Goal: Task Accomplishment & Management: Manage account settings

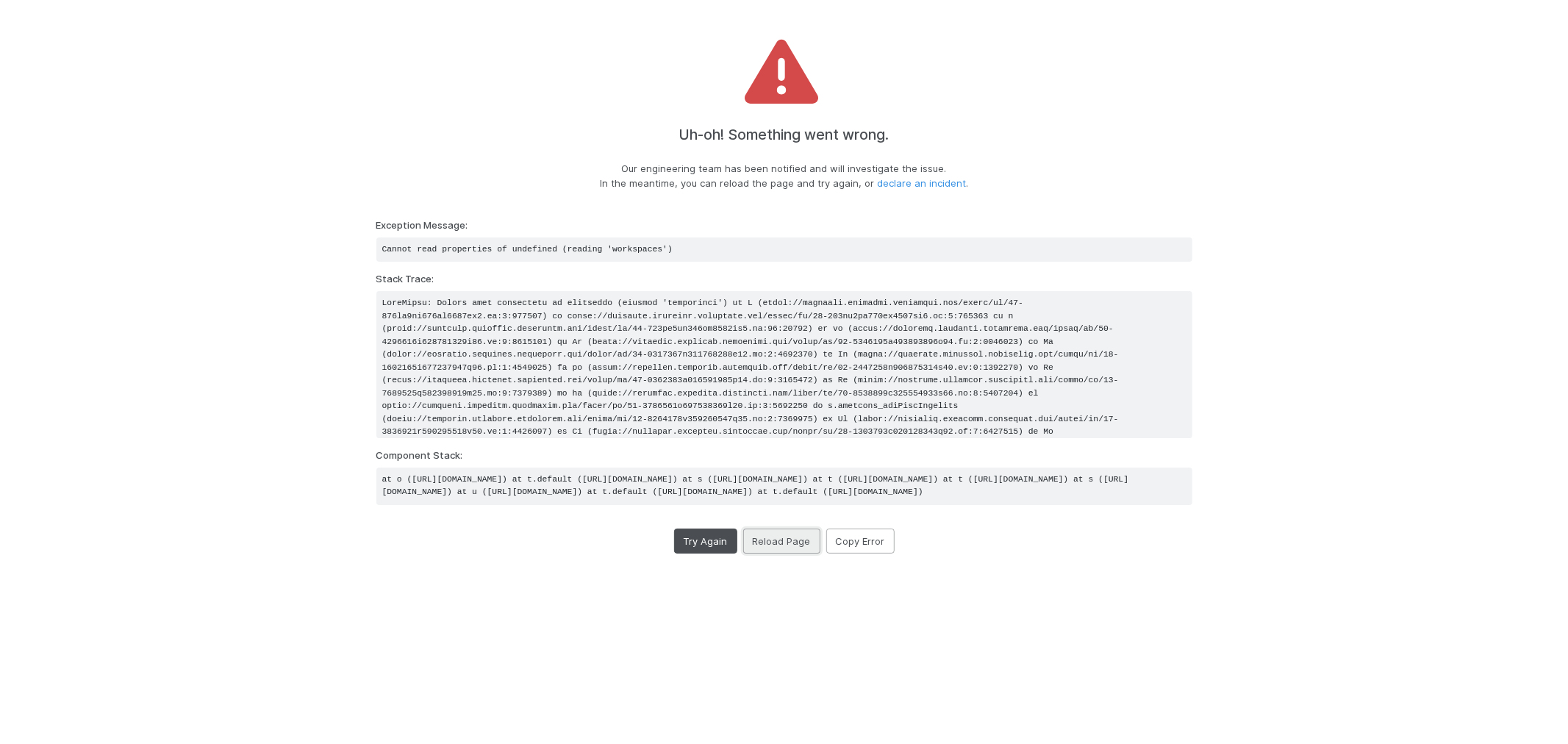
click at [777, 553] on button "Reload Page" at bounding box center [782, 541] width 77 height 25
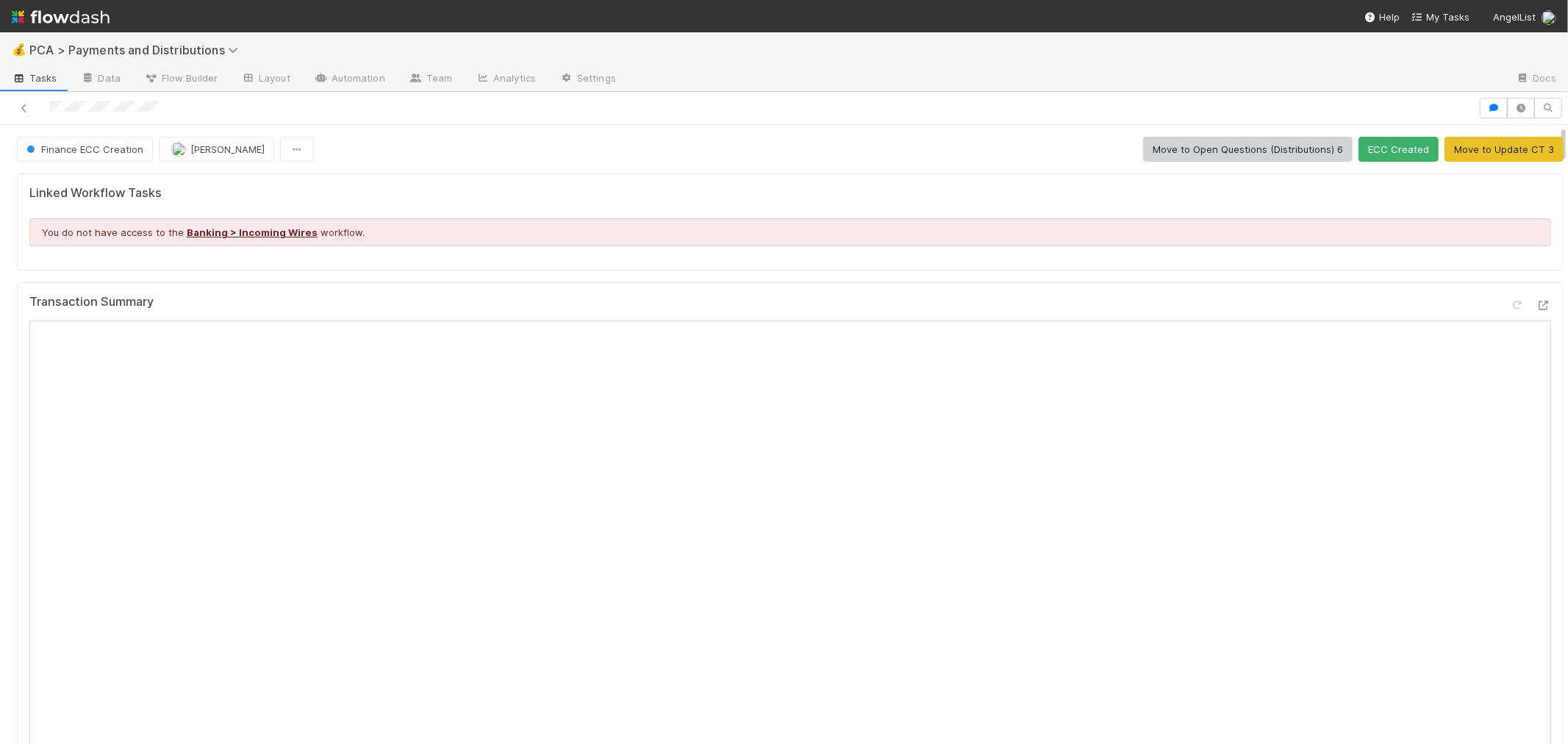
click at [1511, 307] on div at bounding box center [1530, 308] width 41 height 21
click at [1537, 307] on icon at bounding box center [1544, 305] width 15 height 10
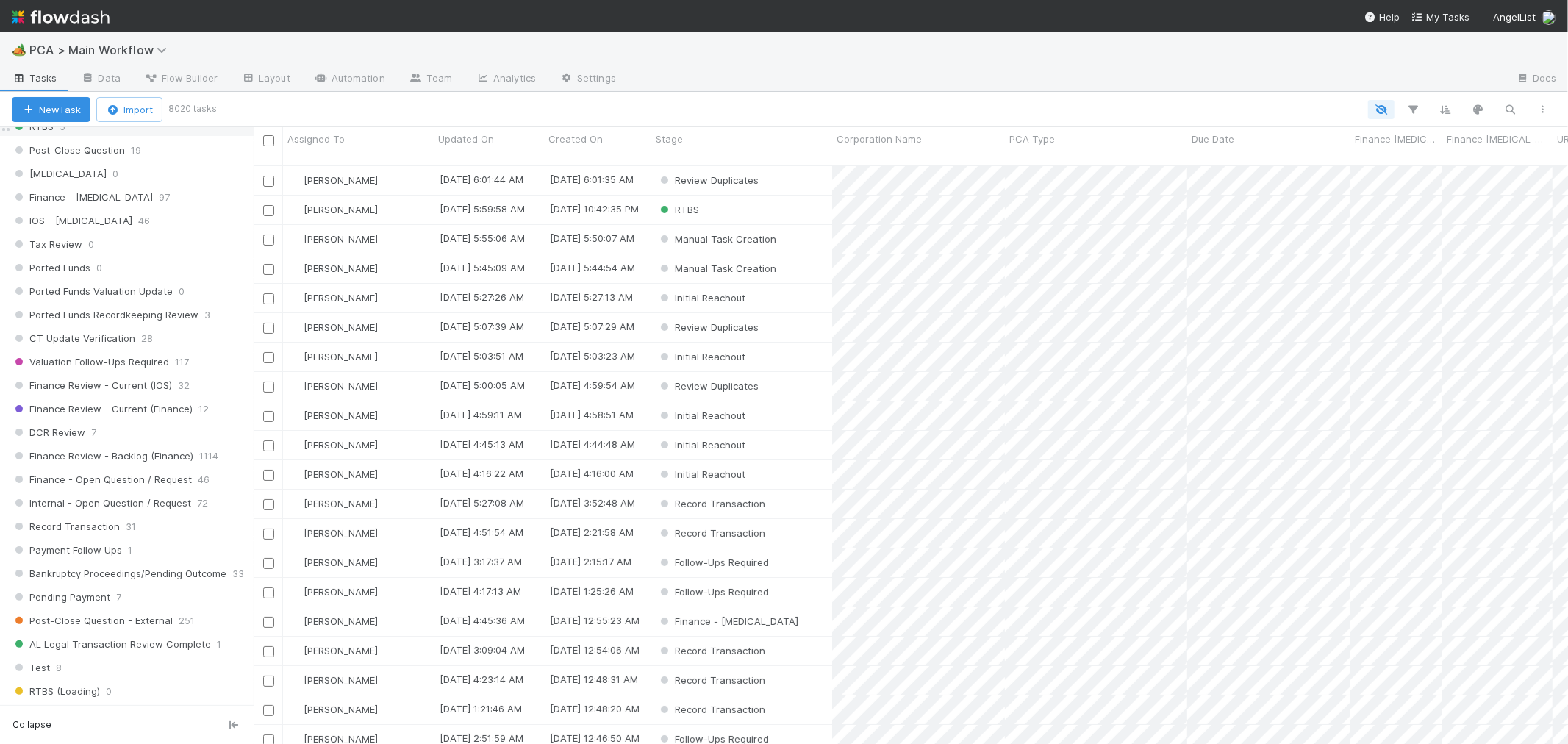
scroll to position [979, 0]
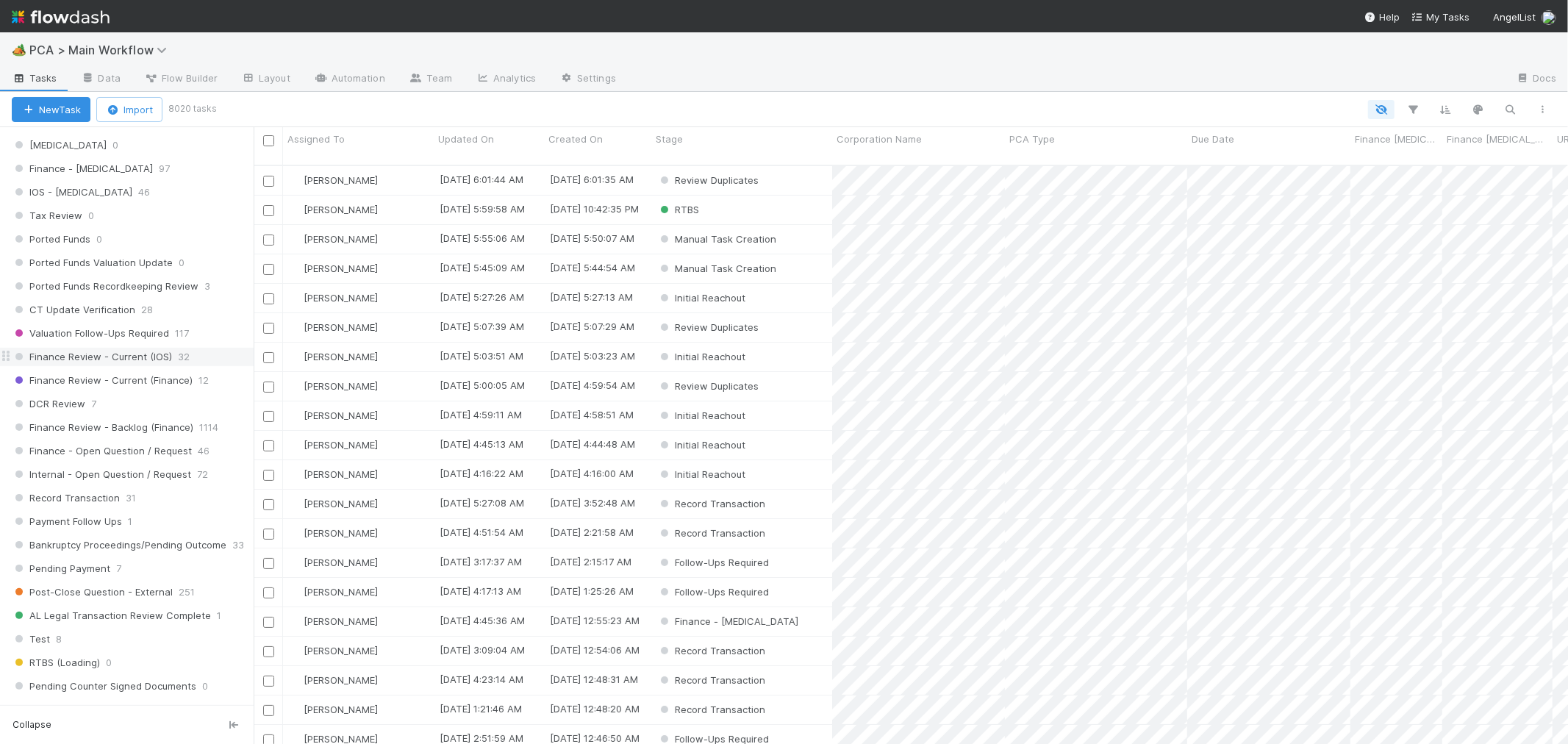
click at [168, 362] on span "Finance Review - Current (IOS)" at bounding box center [92, 356] width 160 height 19
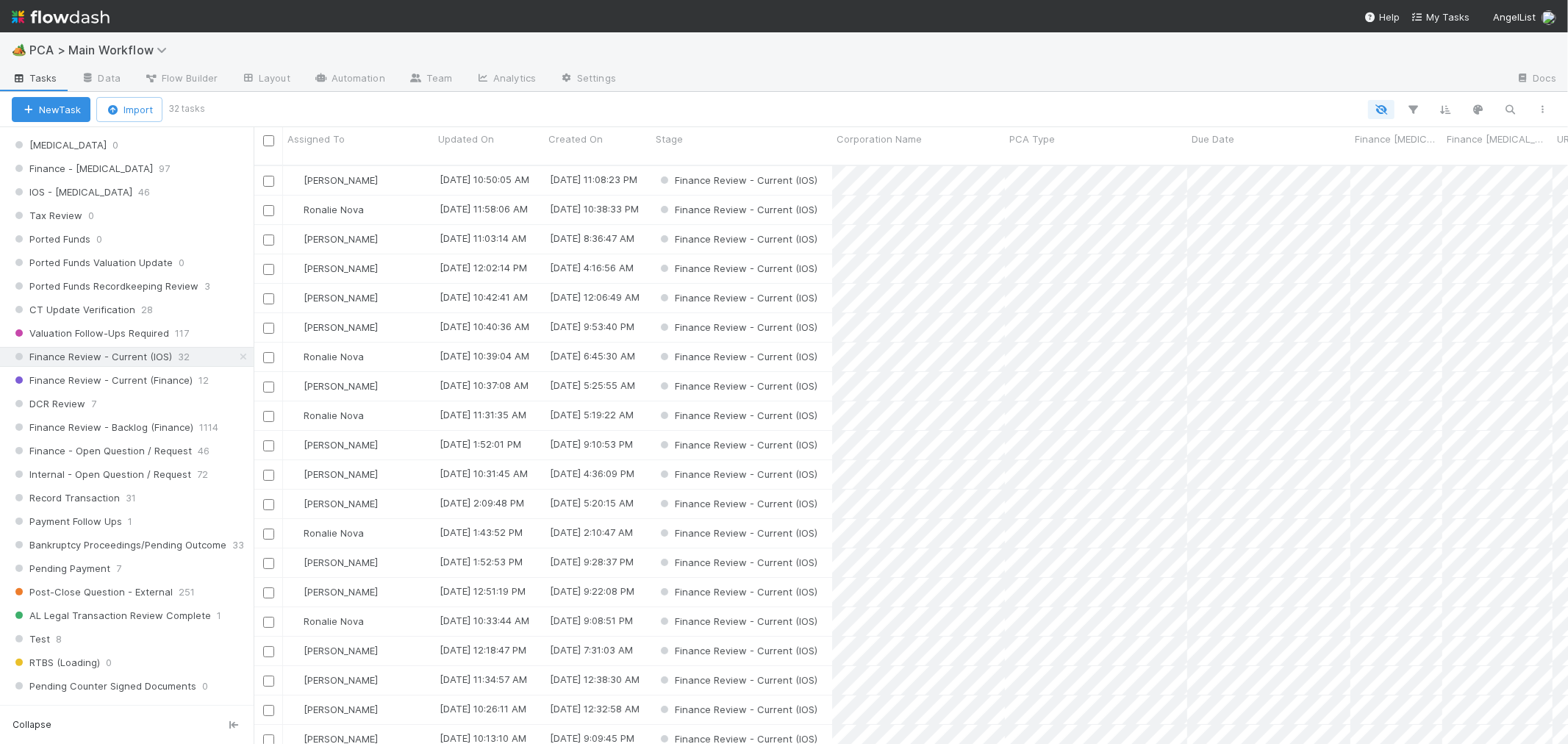
scroll to position [578, 1302]
click at [365, 141] on div "Assigned To" at bounding box center [359, 139] width 143 height 15
click at [369, 163] on div "Sort A → Z" at bounding box center [372, 167] width 168 height 22
click at [269, 176] on input "checkbox" at bounding box center [268, 181] width 11 height 11
click at [266, 352] on input "checkbox" at bounding box center [268, 357] width 11 height 11
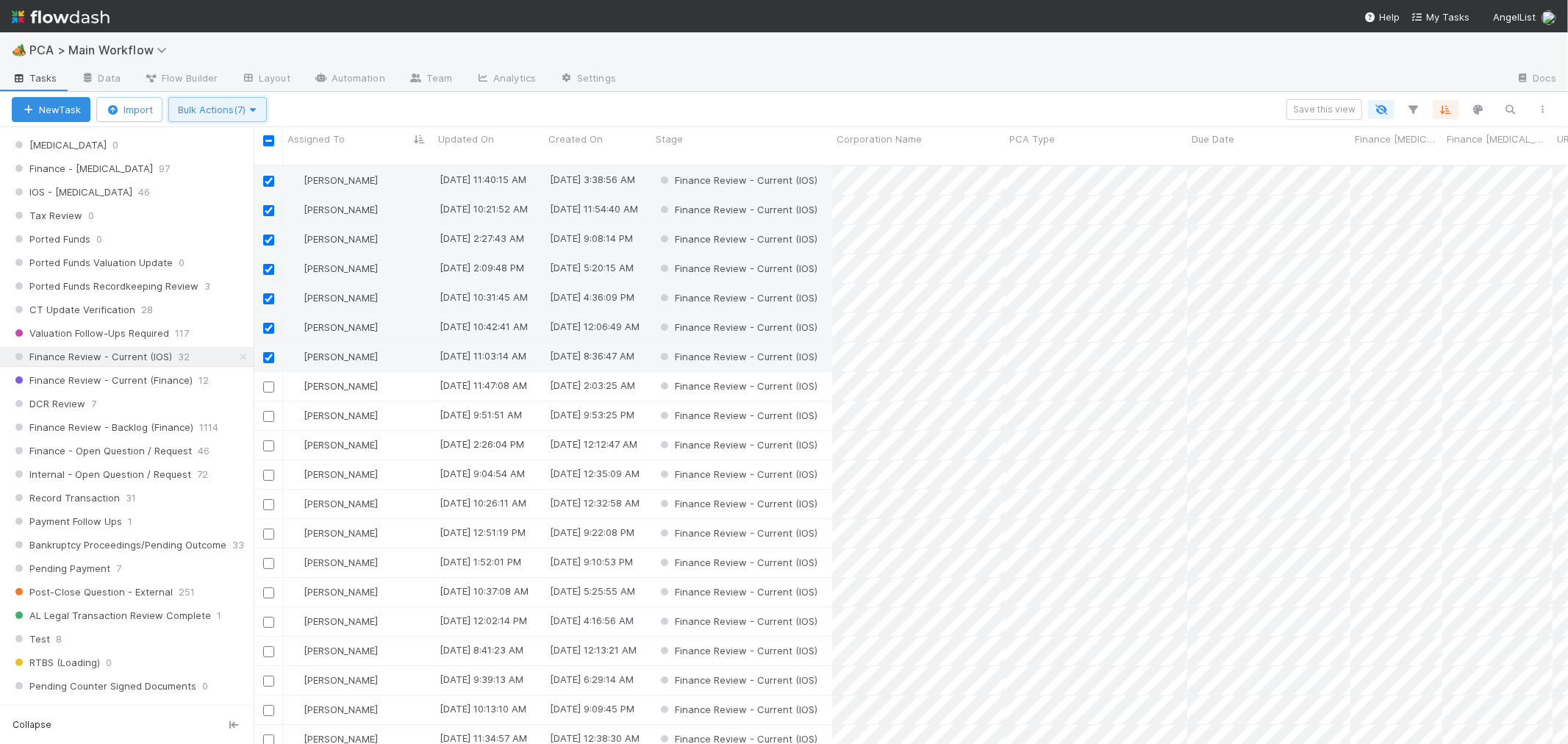
click at [207, 110] on span "Bulk Actions (7)" at bounding box center [218, 110] width 79 height 12
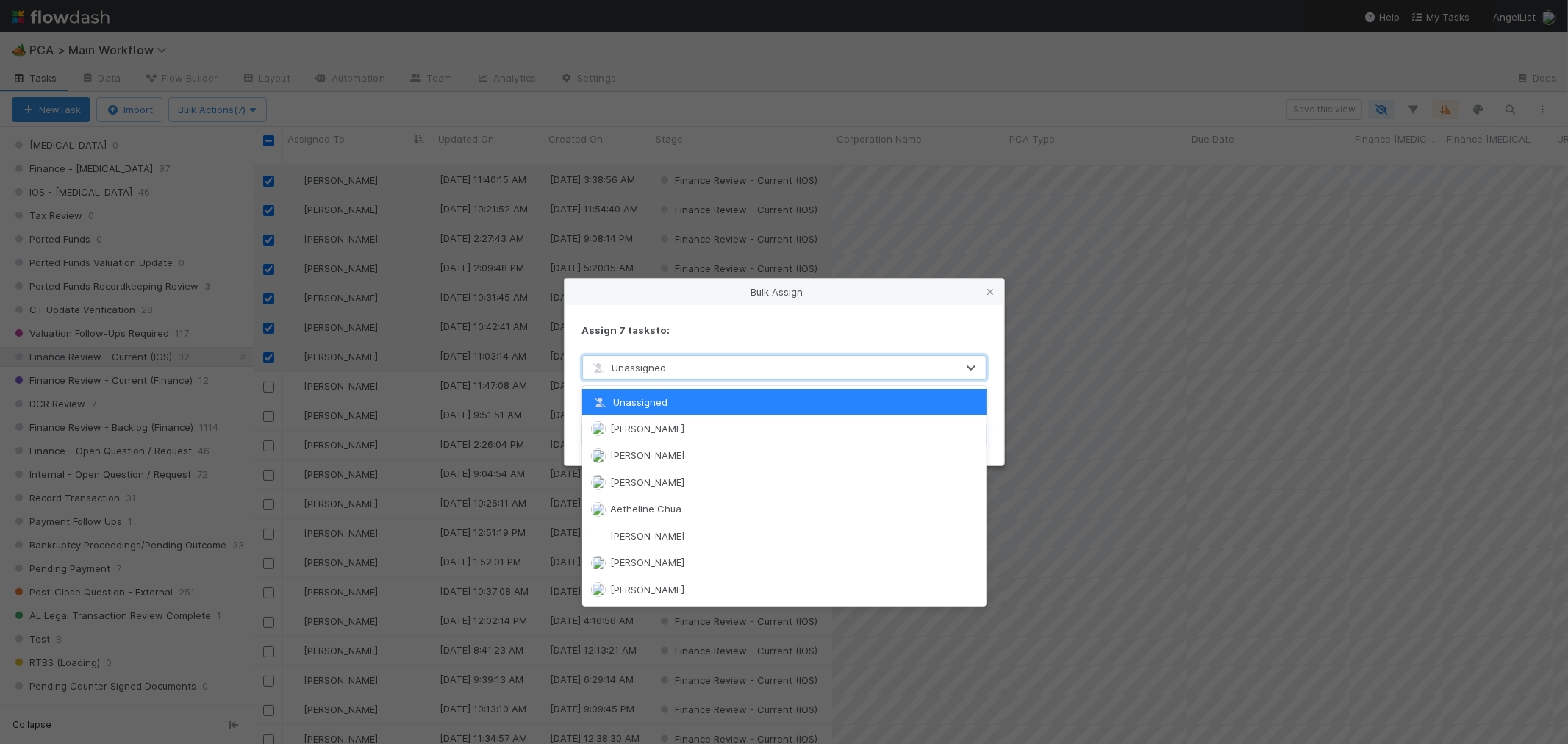
click at [680, 368] on div "Unassigned" at bounding box center [770, 368] width 374 height 24
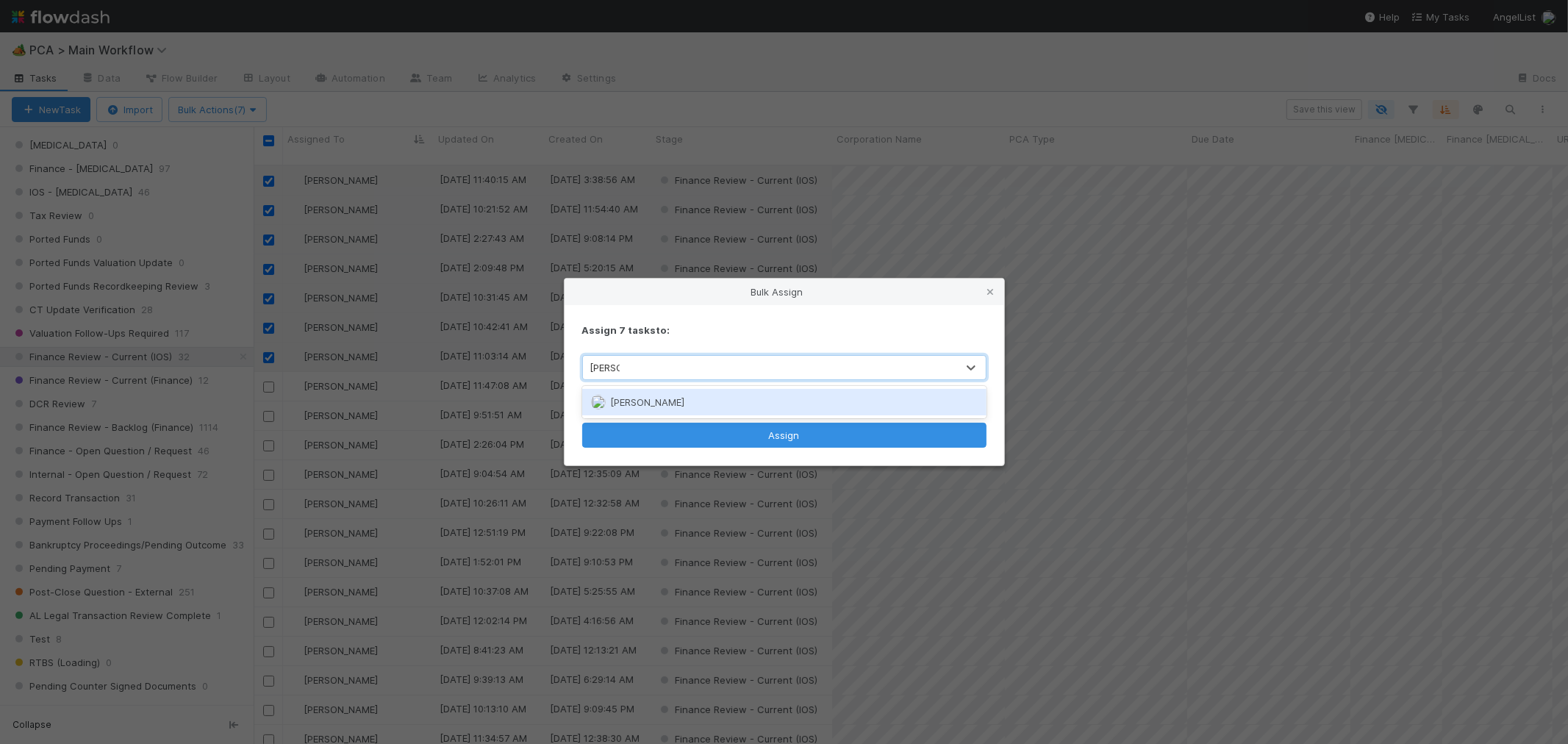
type input "marenz"
click at [680, 401] on div "Marenz Trajano" at bounding box center [784, 402] width 404 height 27
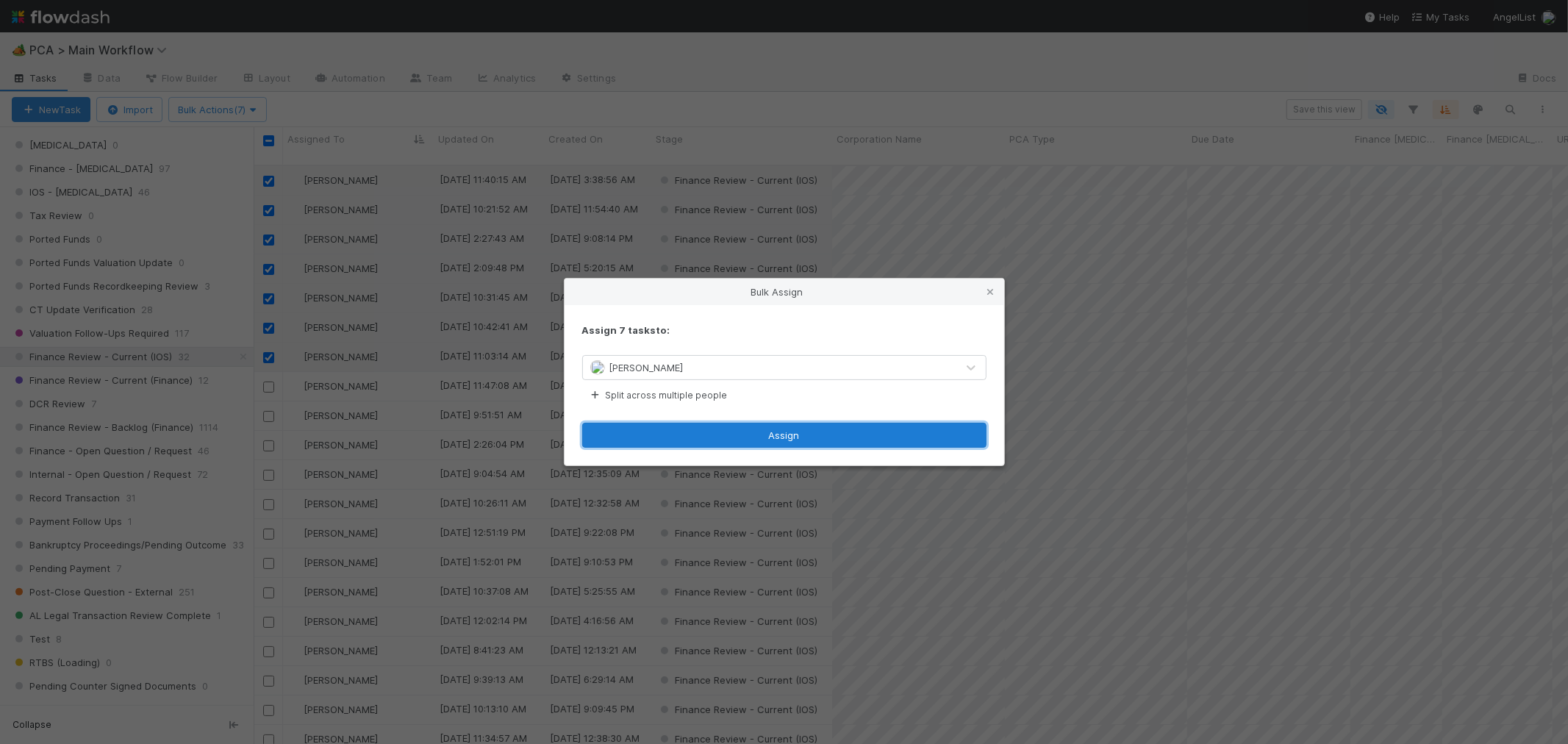
click at [748, 428] on button "Assign" at bounding box center [784, 435] width 404 height 25
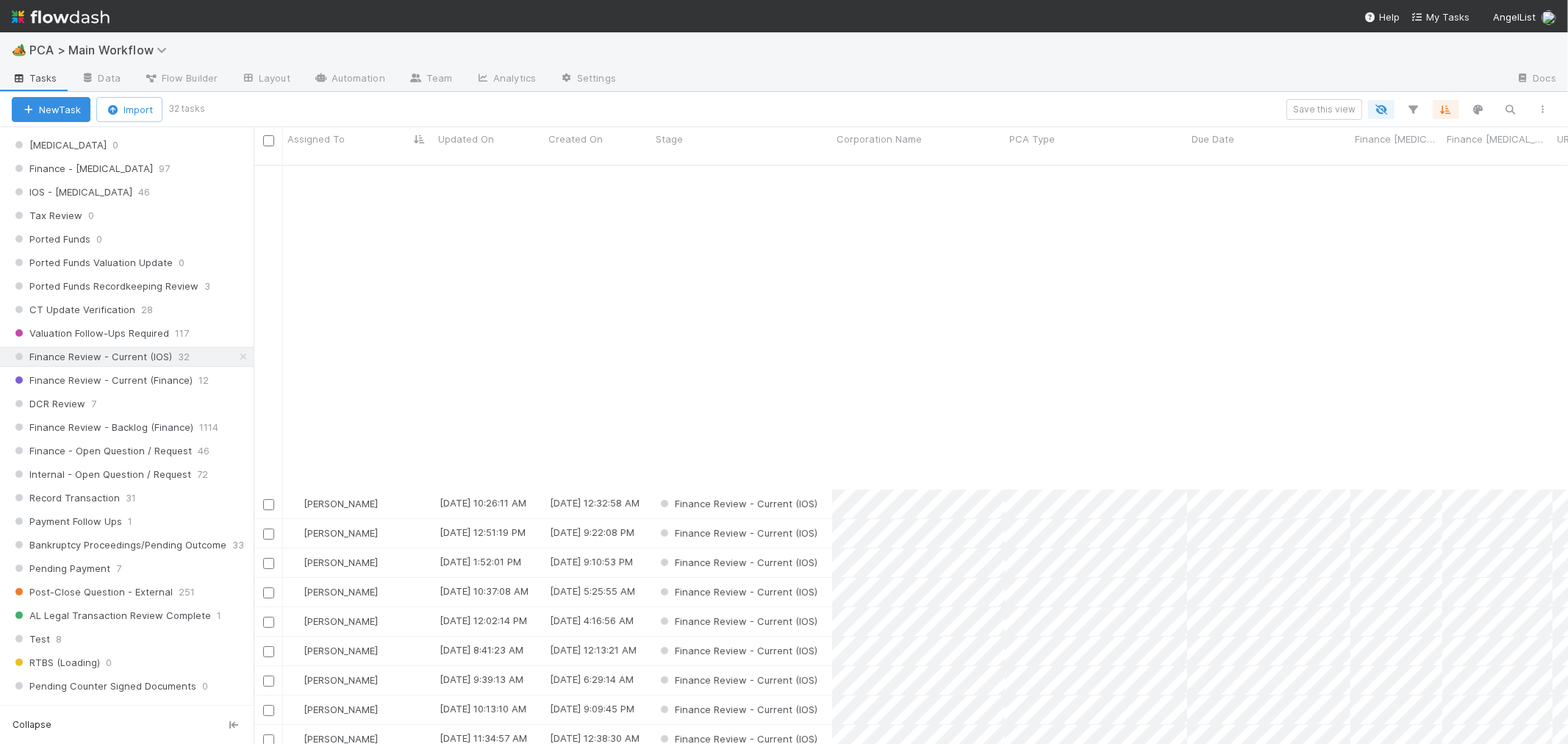
scroll to position [362, 0]
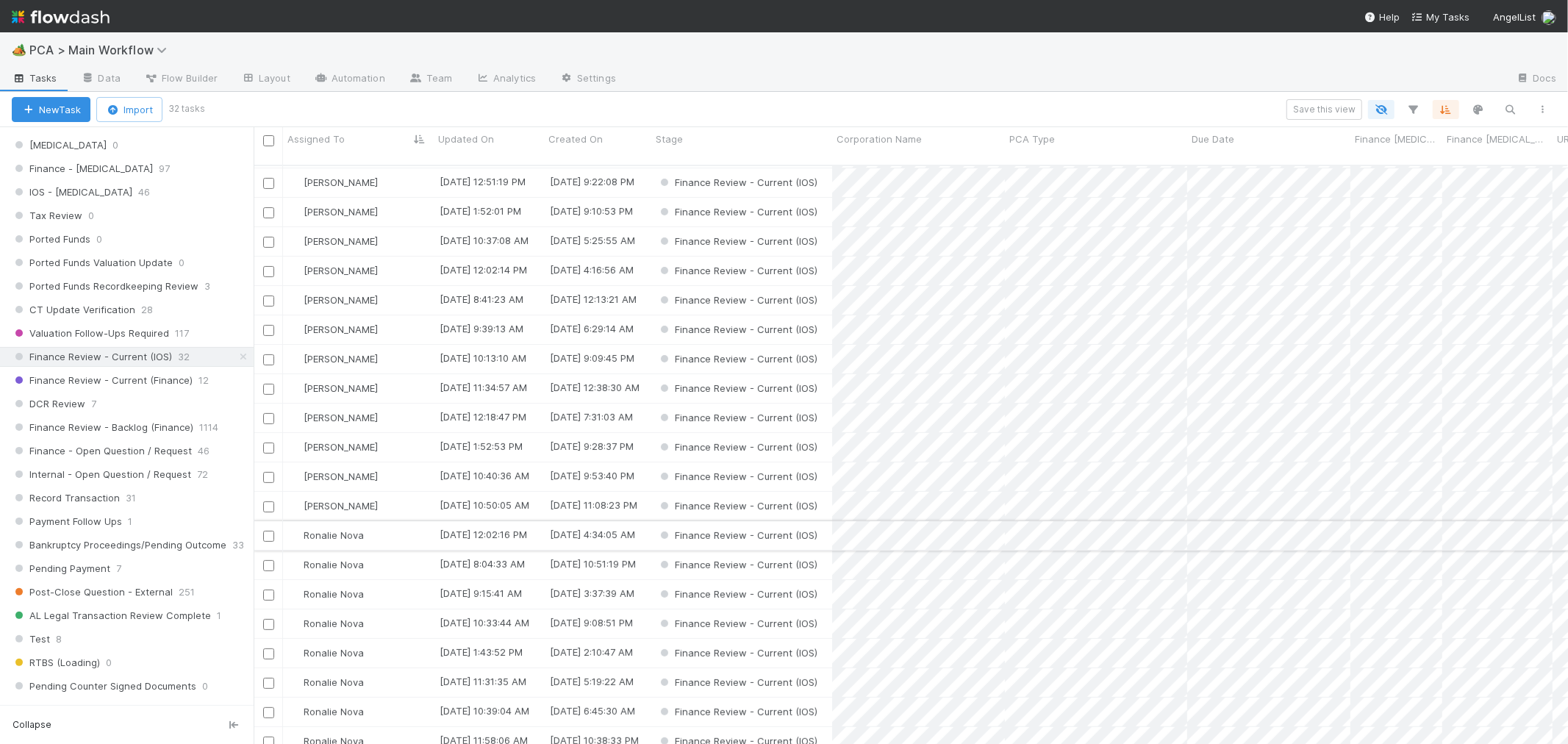
click at [398, 521] on div "Ronalie Nova" at bounding box center [358, 535] width 151 height 29
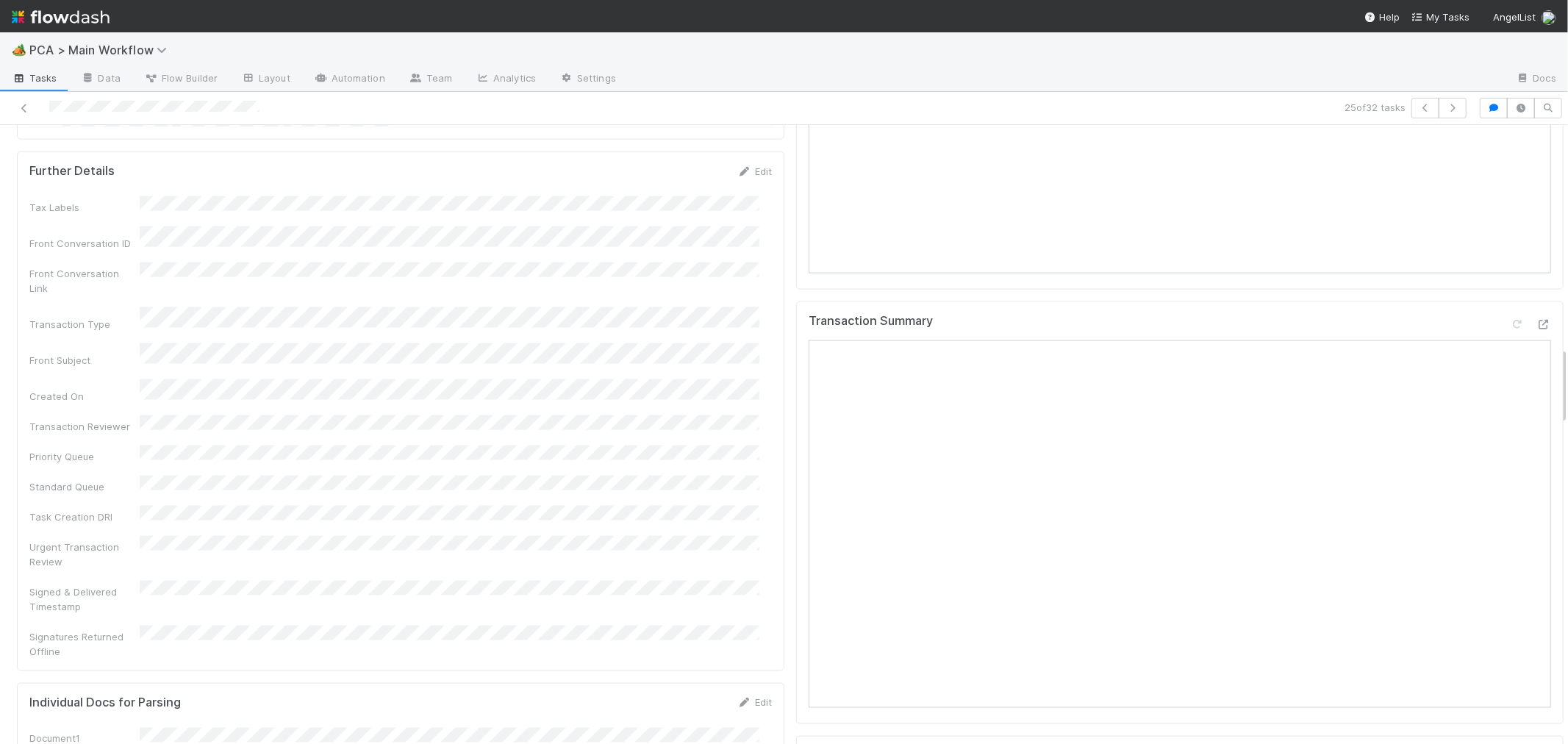
scroll to position [1714, 0]
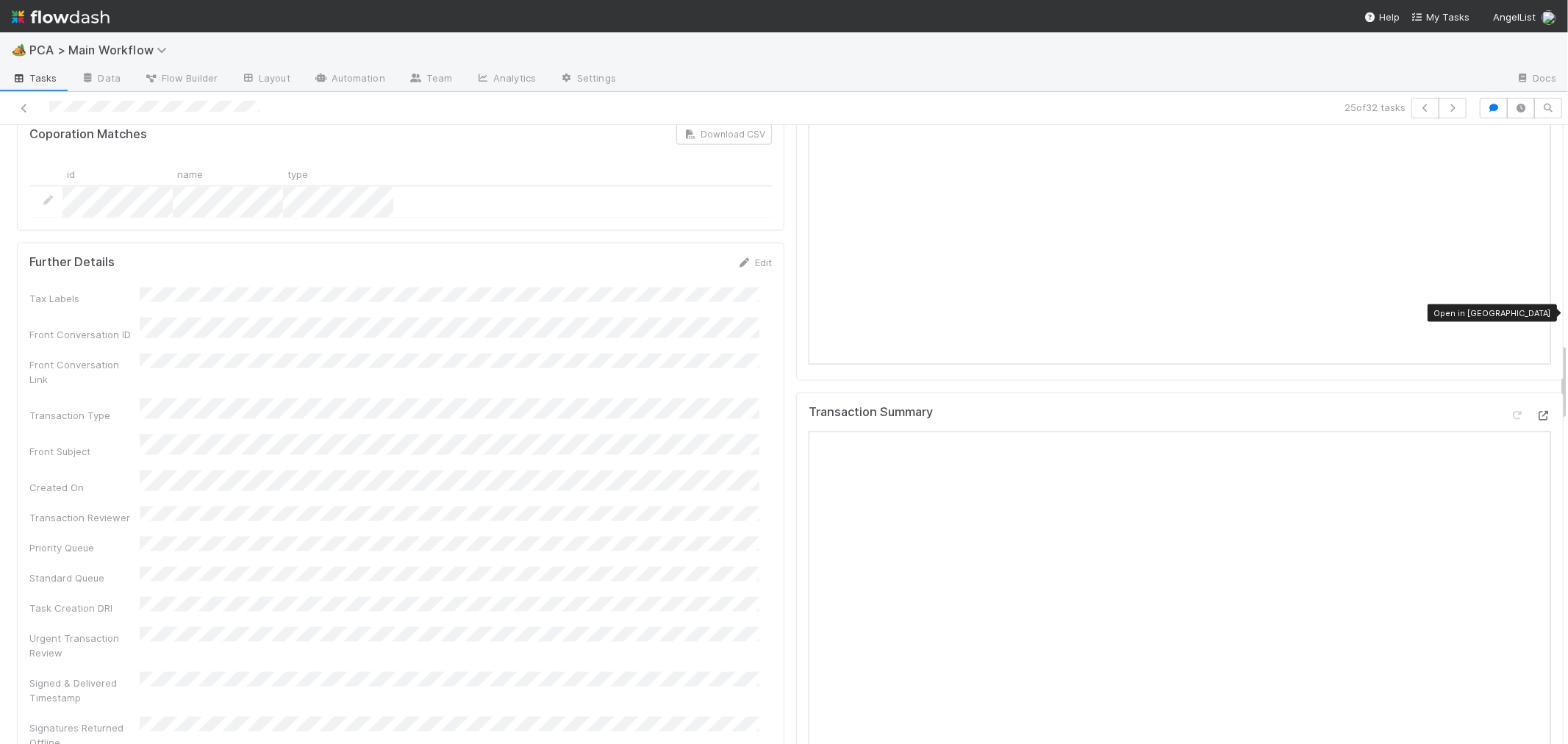
click at [1537, 411] on icon at bounding box center [1544, 415] width 15 height 10
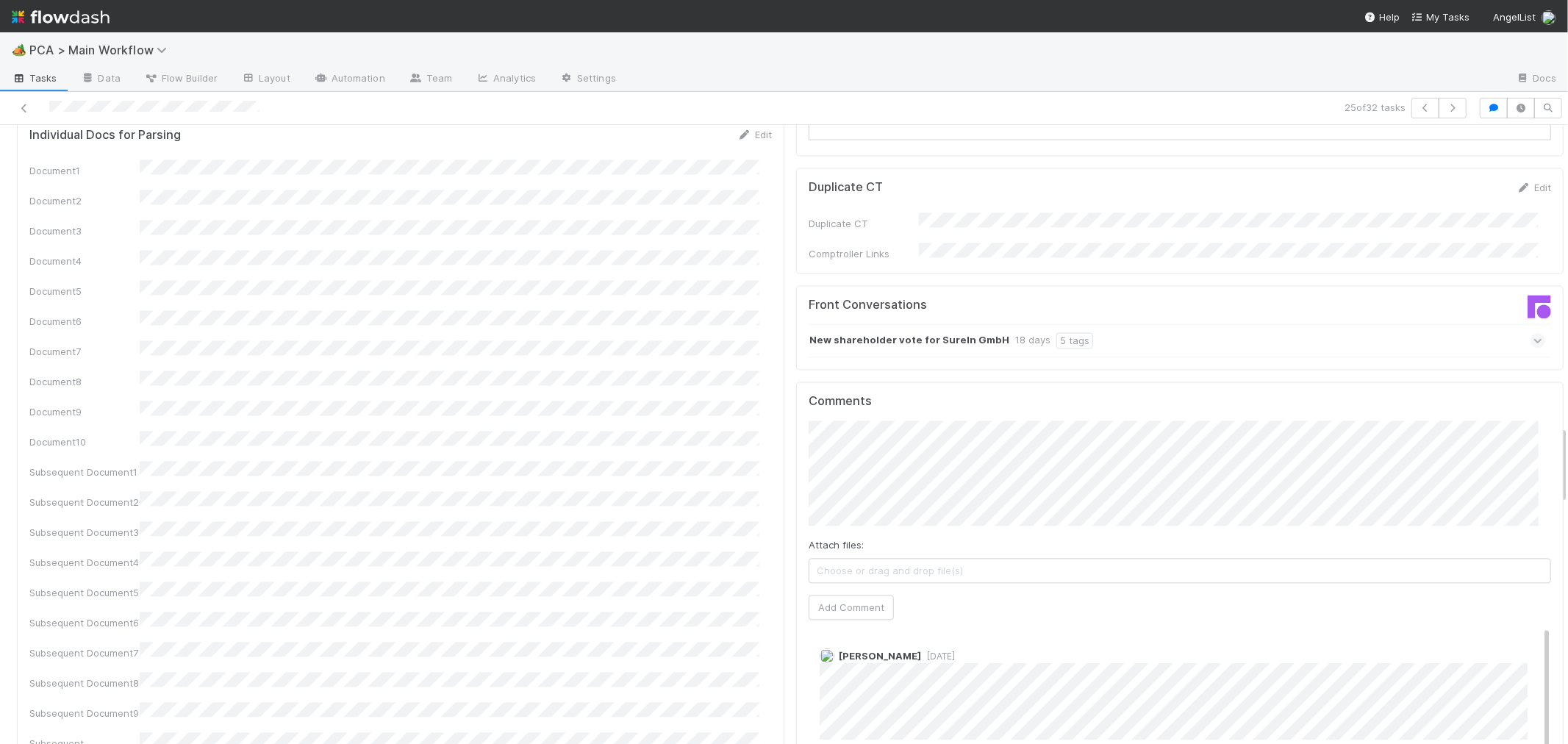
scroll to position [2368, 0]
click at [845, 601] on button "Add Comment" at bounding box center [851, 613] width 85 height 25
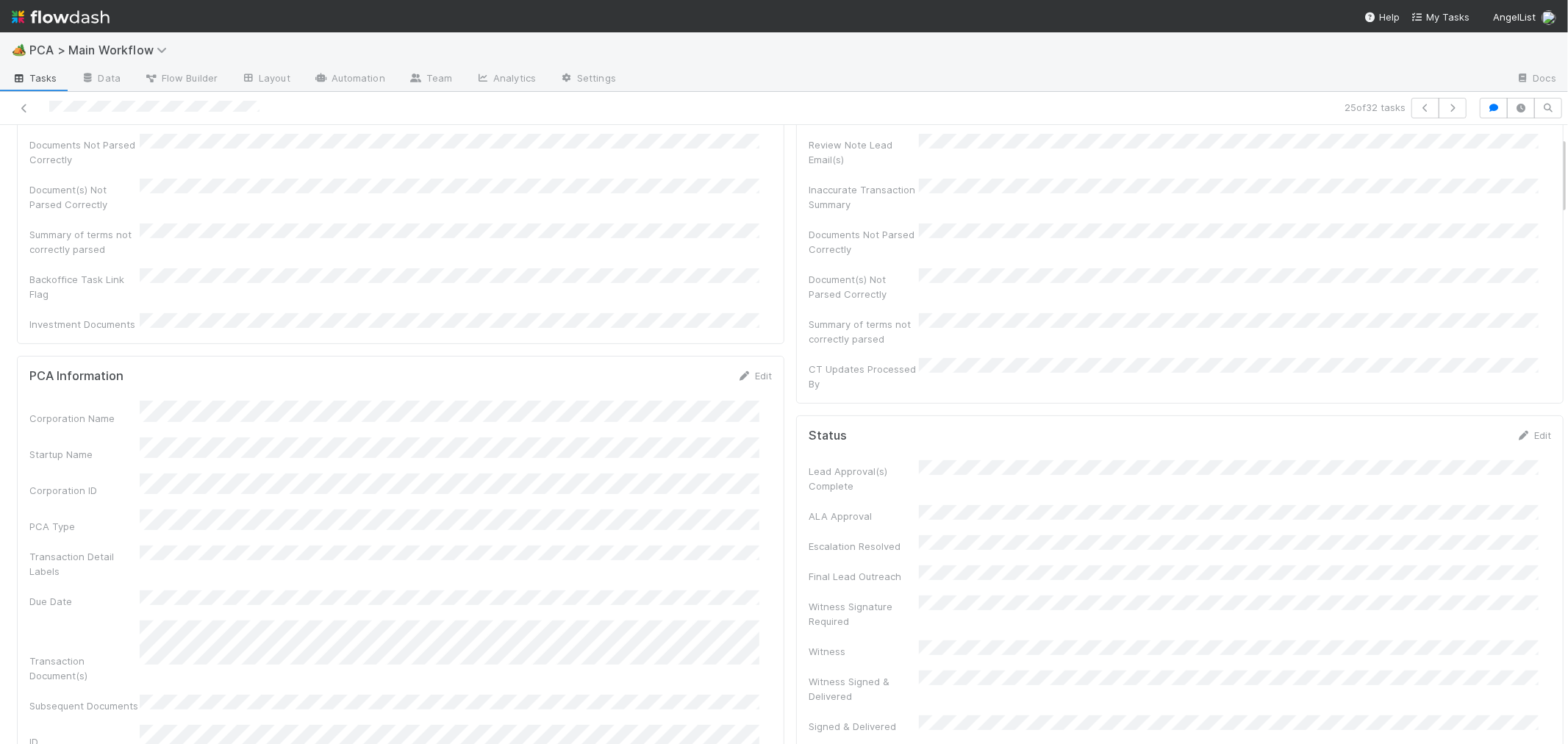
scroll to position [0, 0]
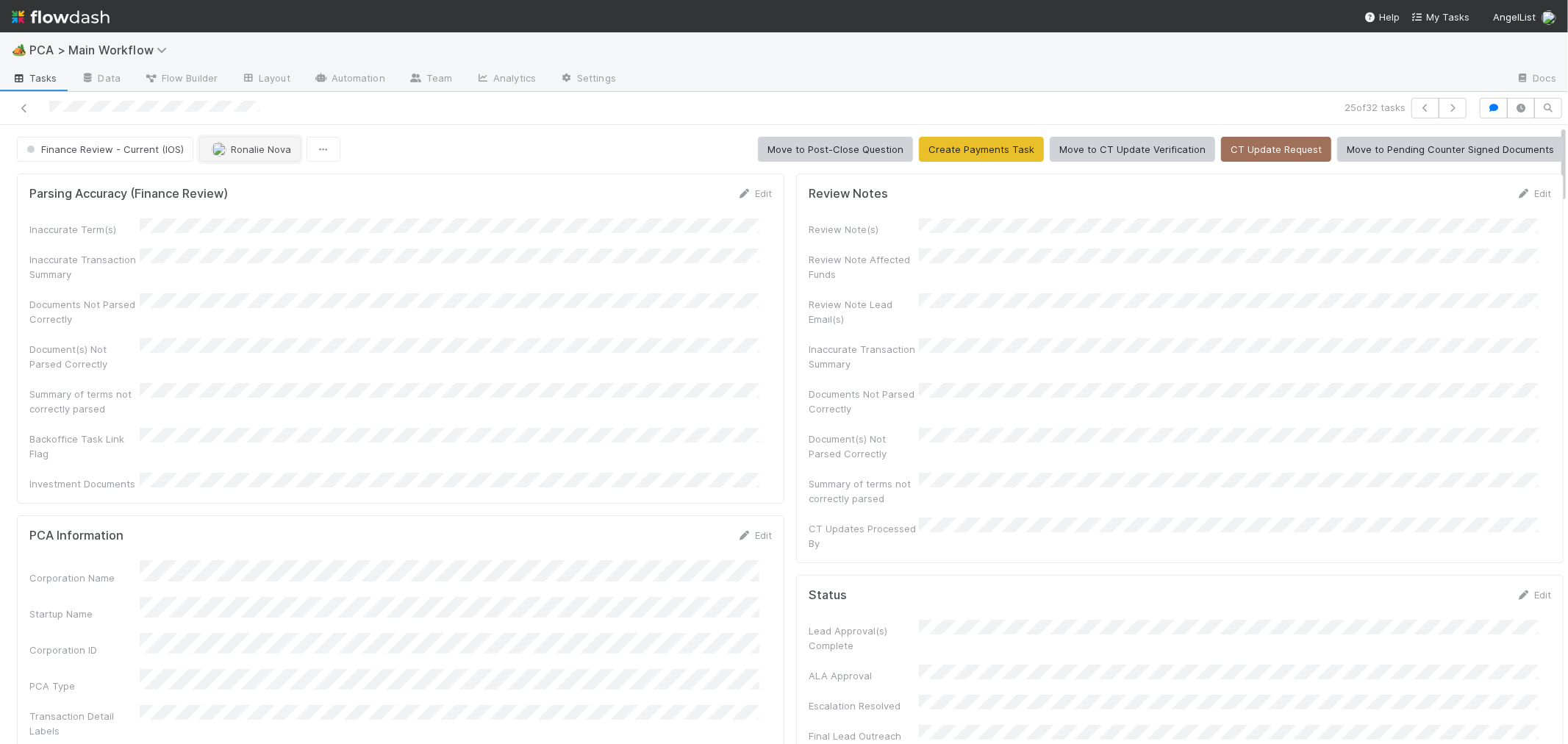
click at [258, 156] on button "Ronalie Nova" at bounding box center [250, 149] width 102 height 25
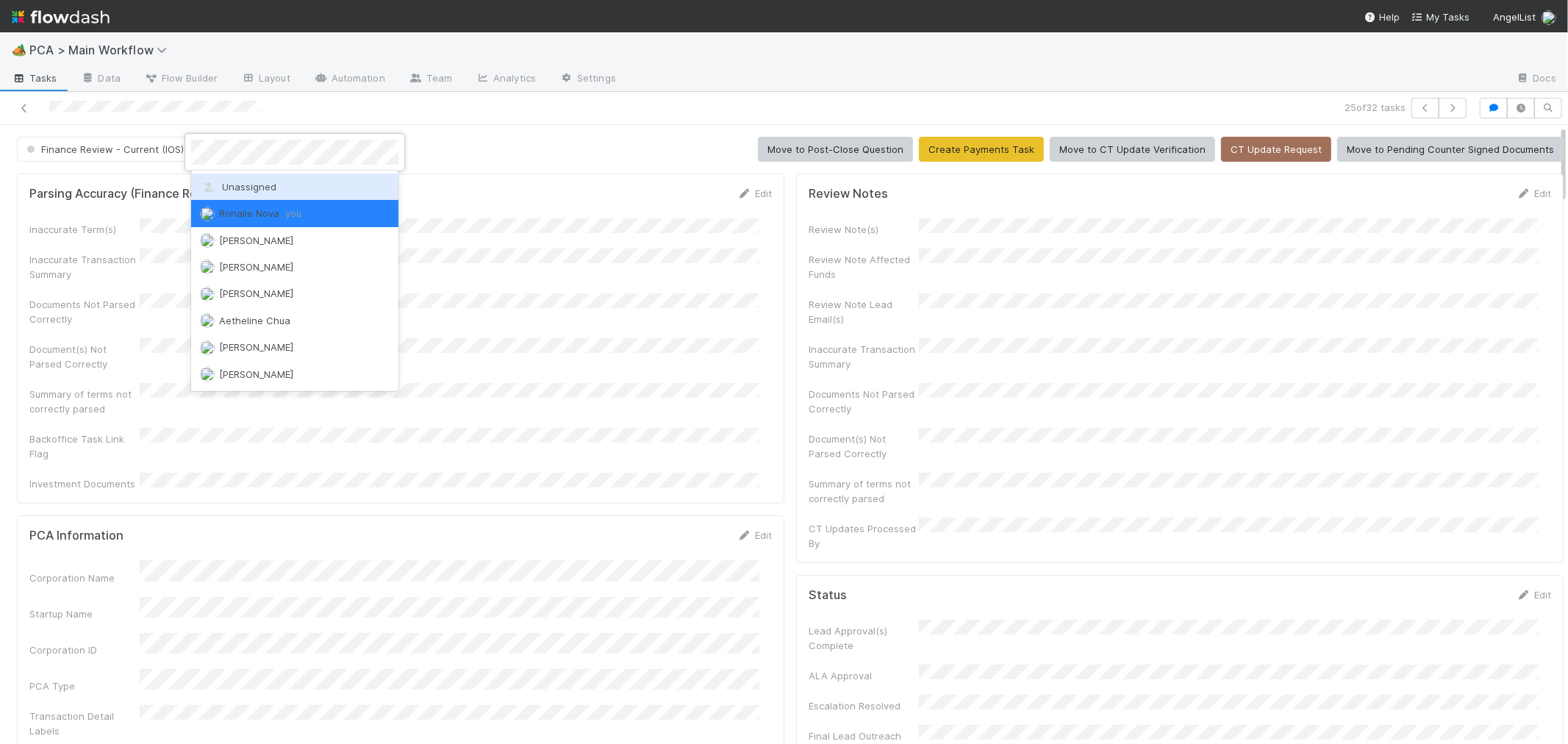
click at [261, 191] on span "Unassigned" at bounding box center [238, 186] width 77 height 12
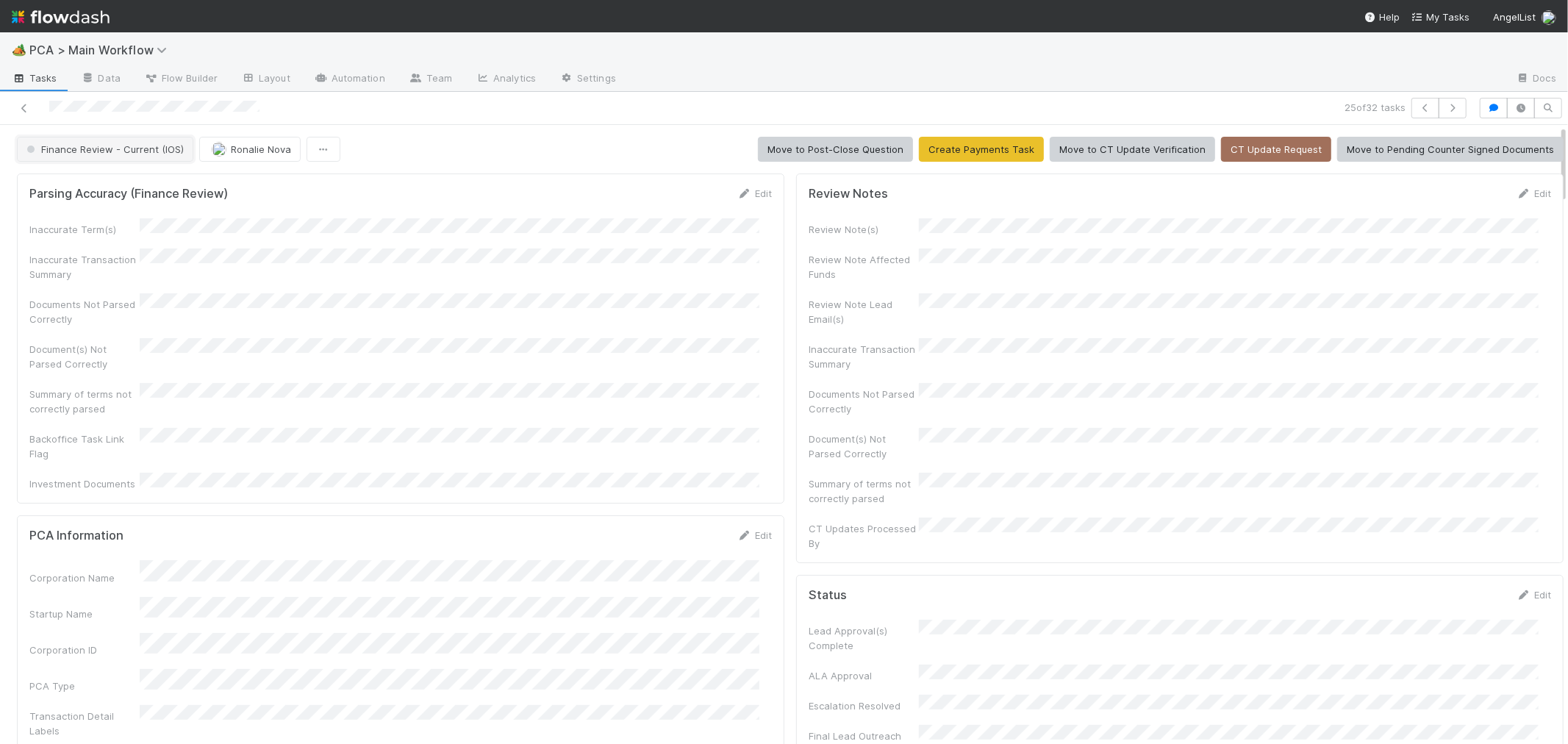
click at [164, 148] on span "Finance Review - Current (IOS)" at bounding box center [104, 149] width 160 height 12
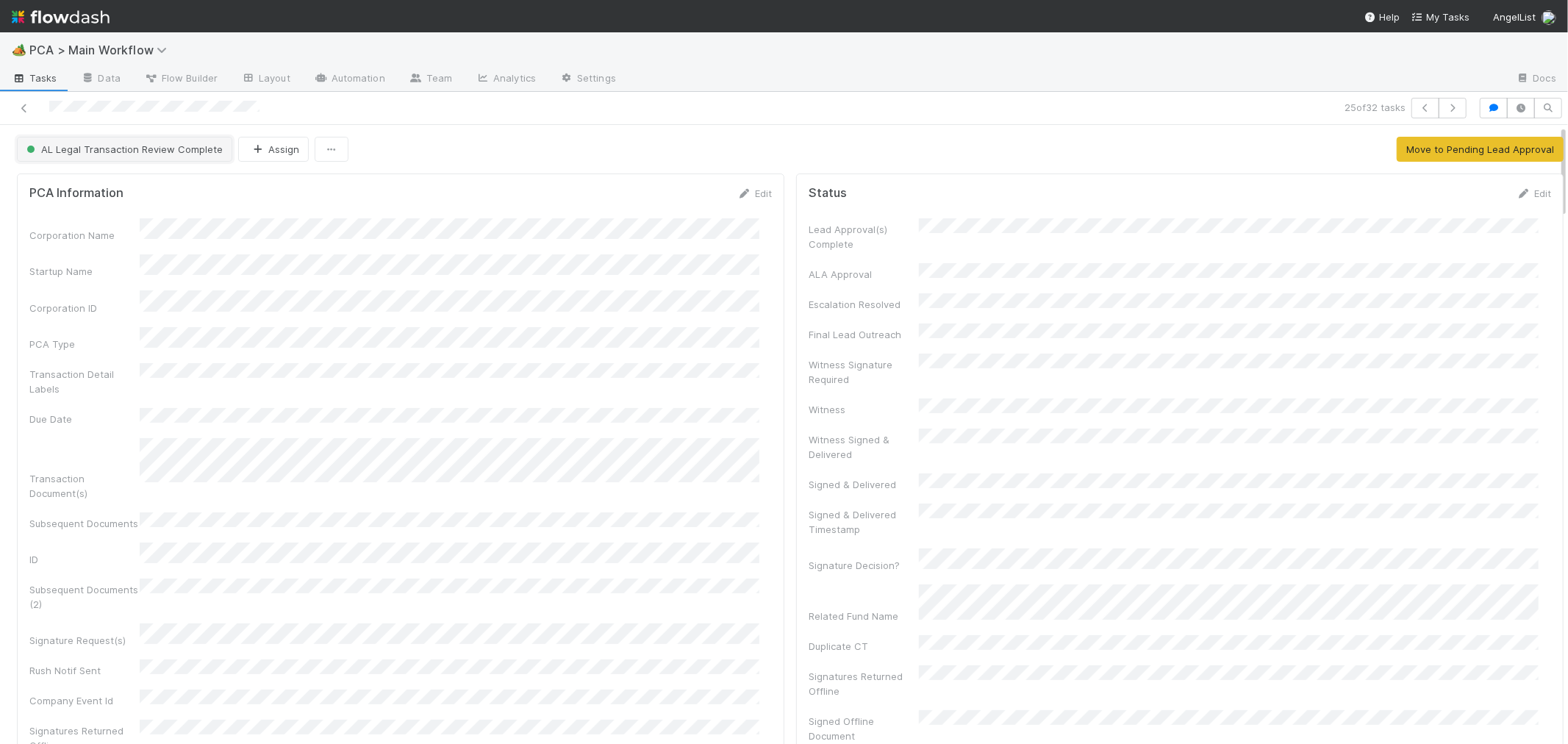
click at [164, 148] on span "AL Legal Transaction Review Complete" at bounding box center [123, 149] width 199 height 12
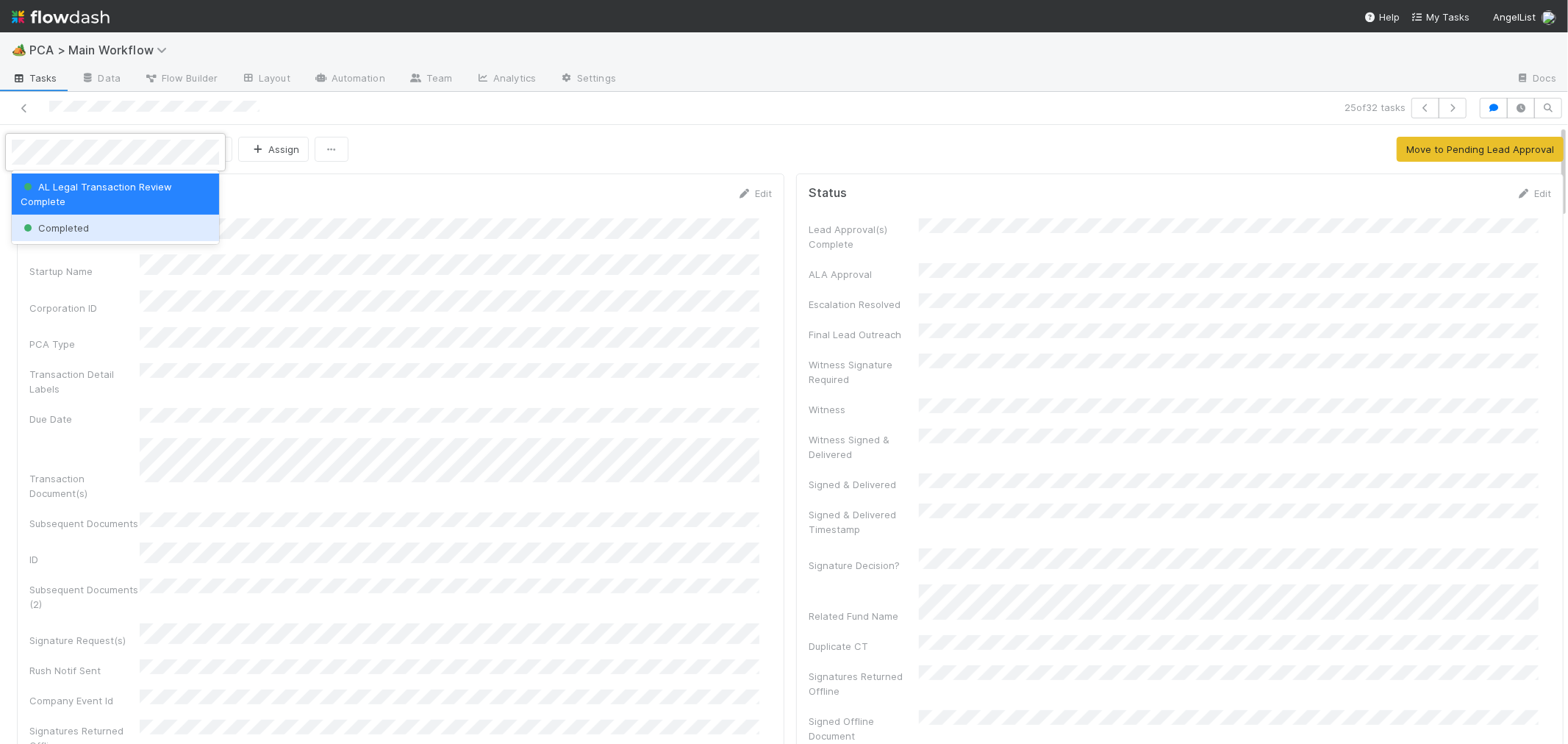
drag, startPoint x: 125, startPoint y: 230, endPoint x: 133, endPoint y: 229, distance: 8.1
click at [125, 229] on div "Completed" at bounding box center [115, 228] width 207 height 27
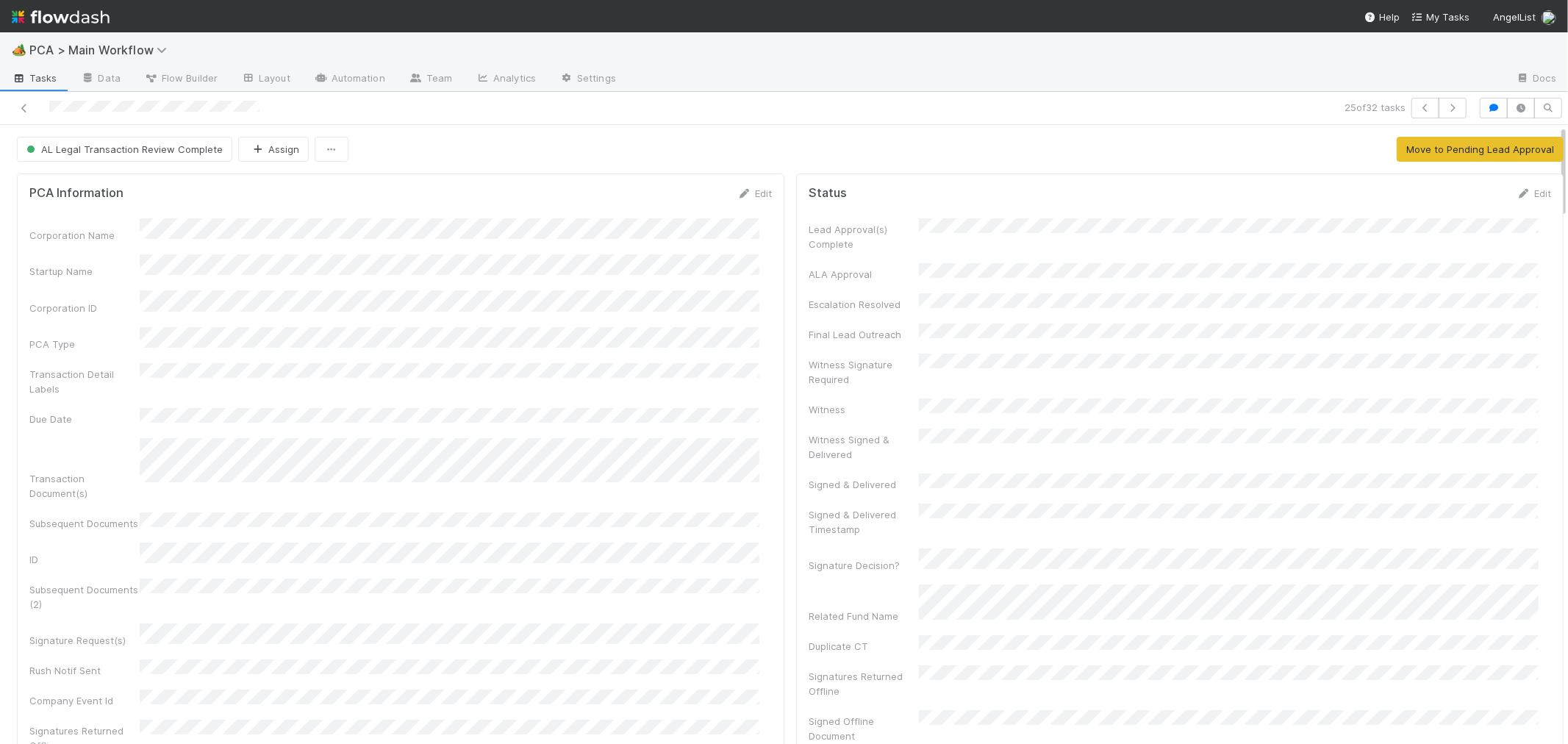
click at [388, 247] on div "Corporation Name Startup Name Corporation ID PCA Type Transaction Detail Labels…" at bounding box center [401, 548] width 743 height 660
click at [24, 101] on link at bounding box center [25, 108] width 15 height 15
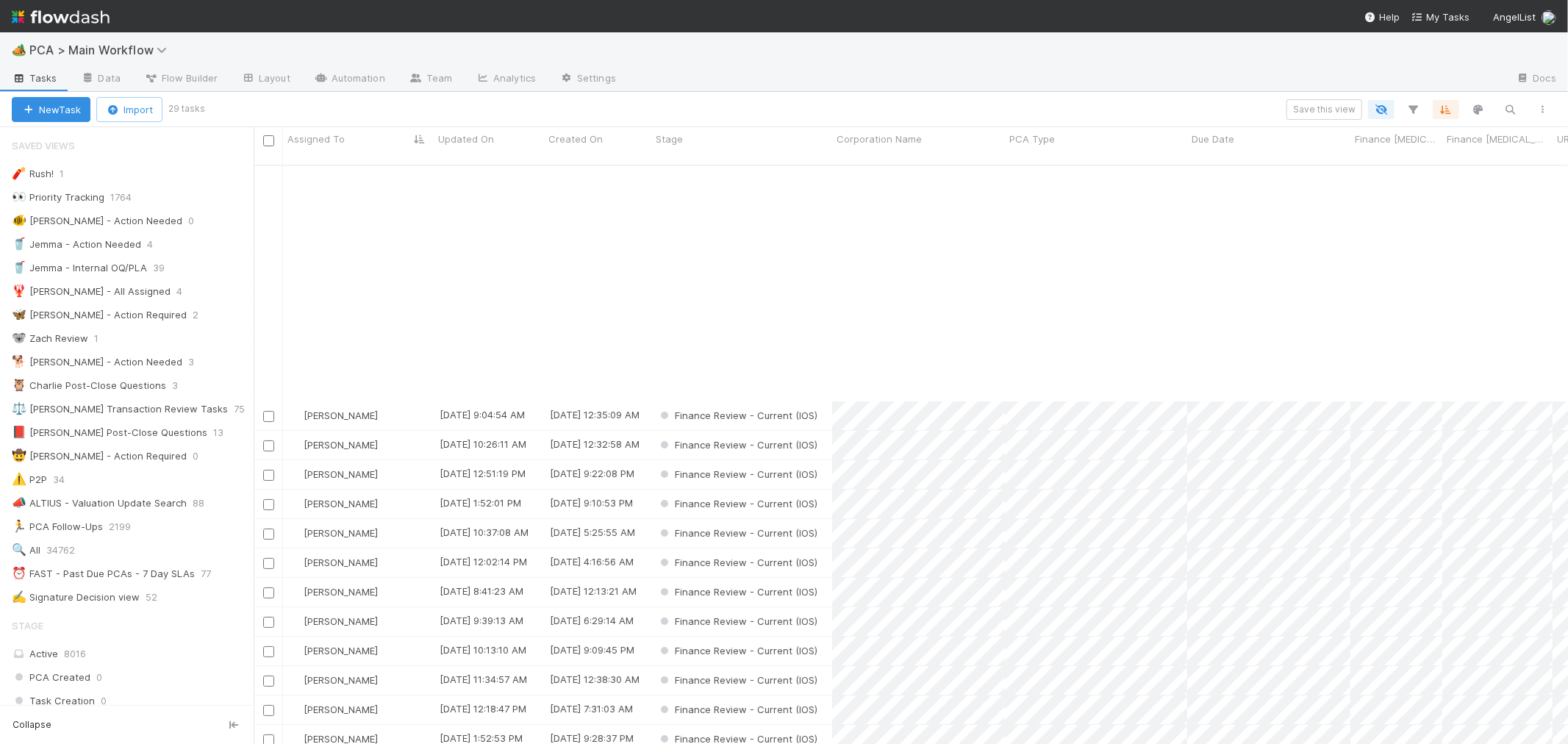
scroll to position [274, 0]
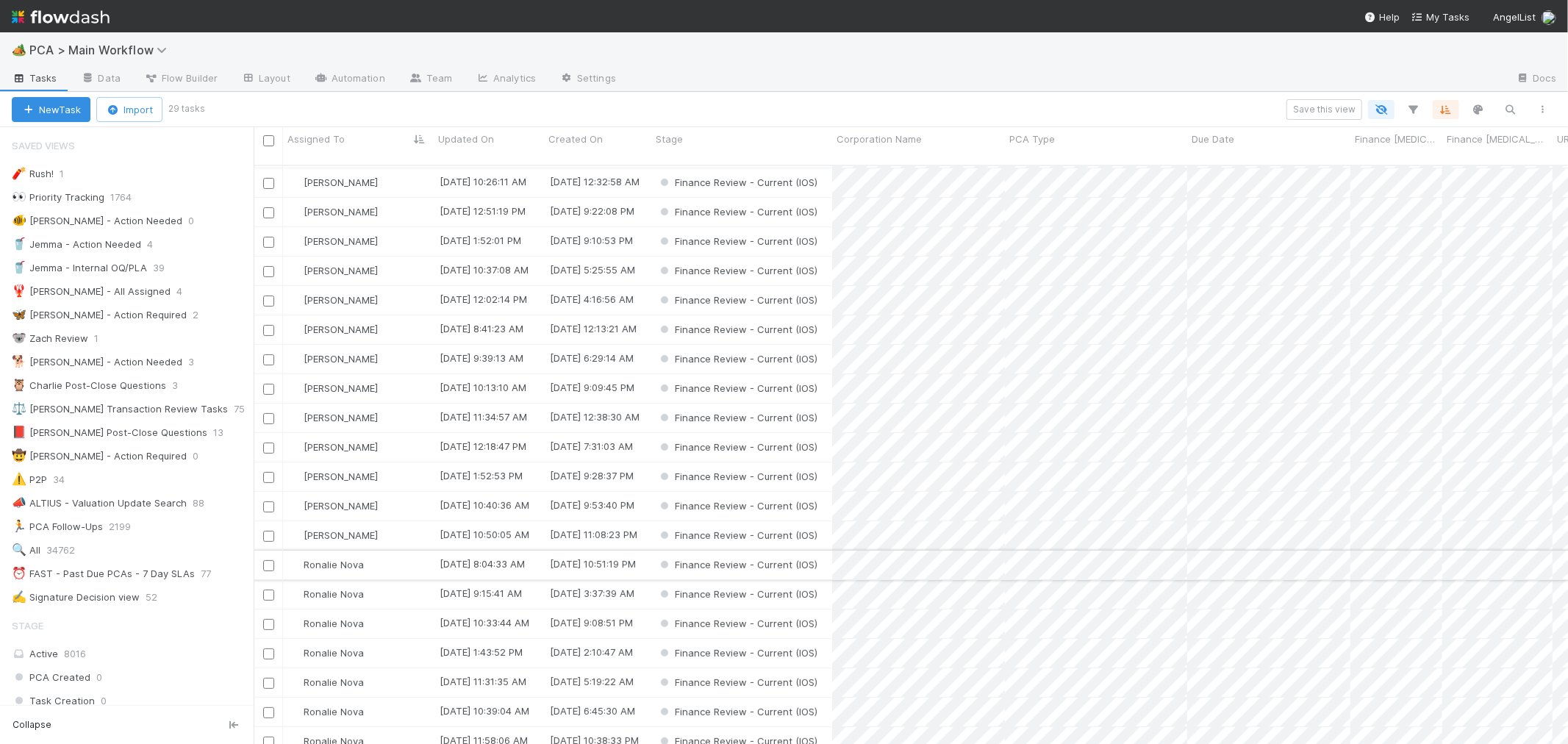
click at [406, 550] on div "Ronalie Nova" at bounding box center [358, 564] width 151 height 29
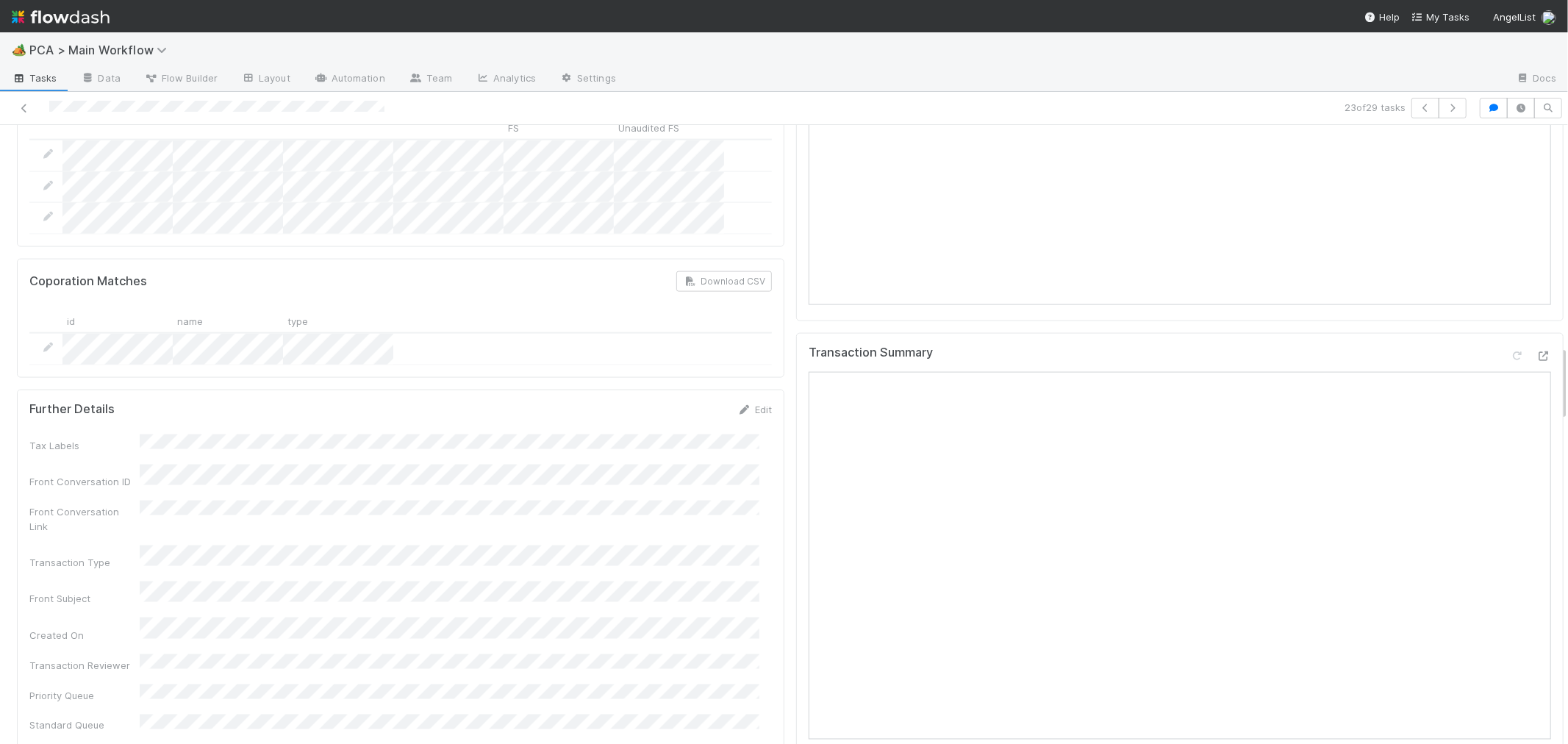
scroll to position [1714, 0]
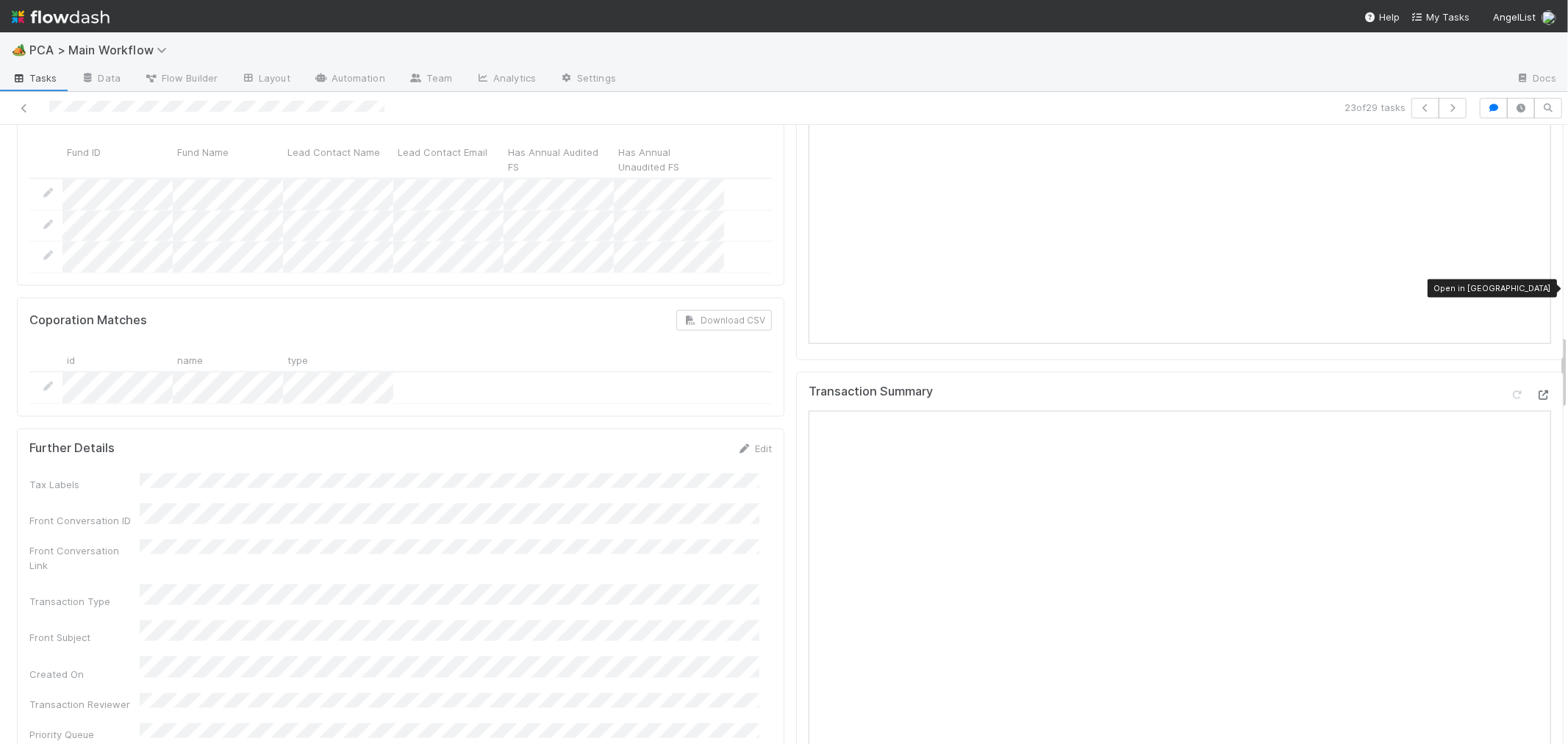
click at [1537, 391] on icon at bounding box center [1544, 395] width 15 height 10
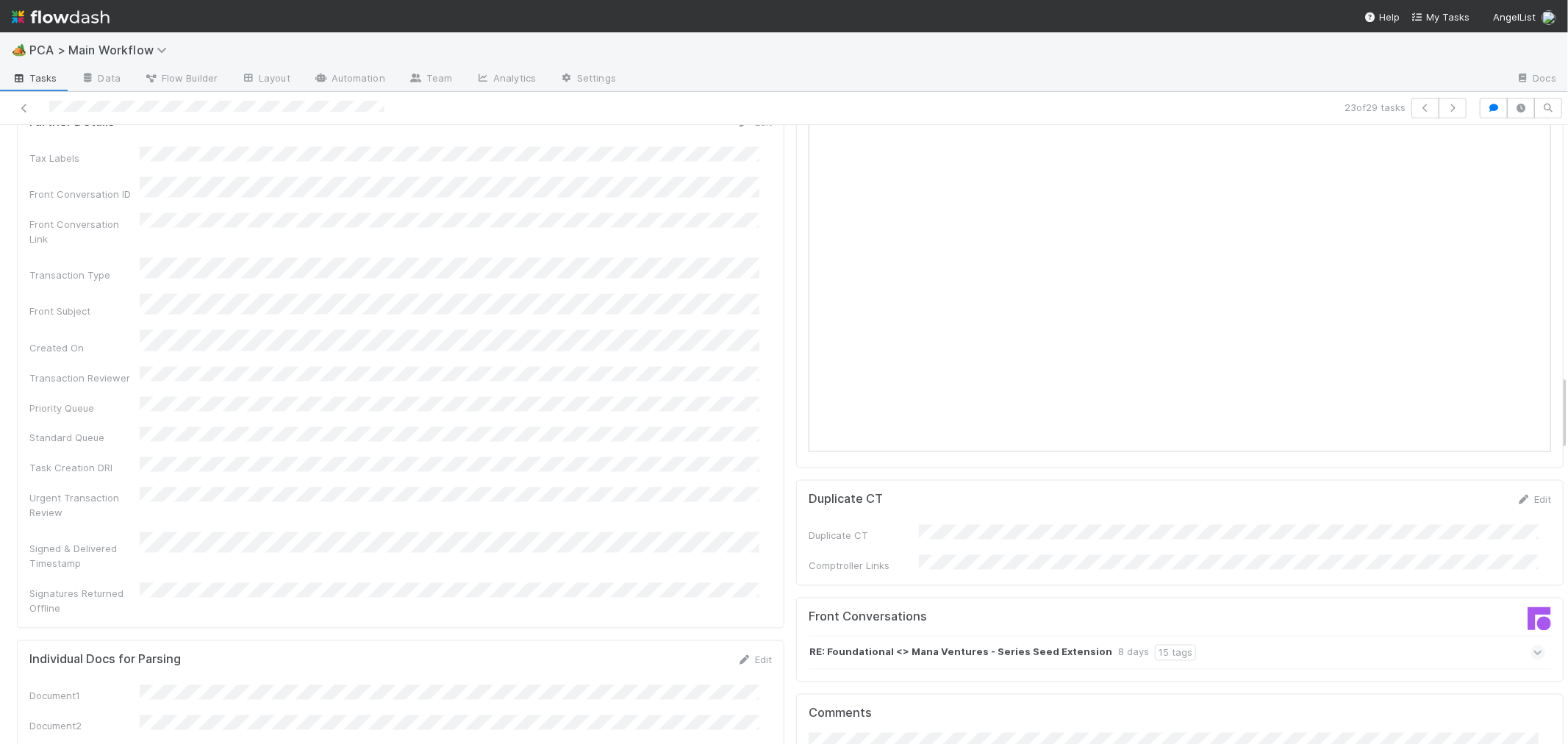
scroll to position [2286, 0]
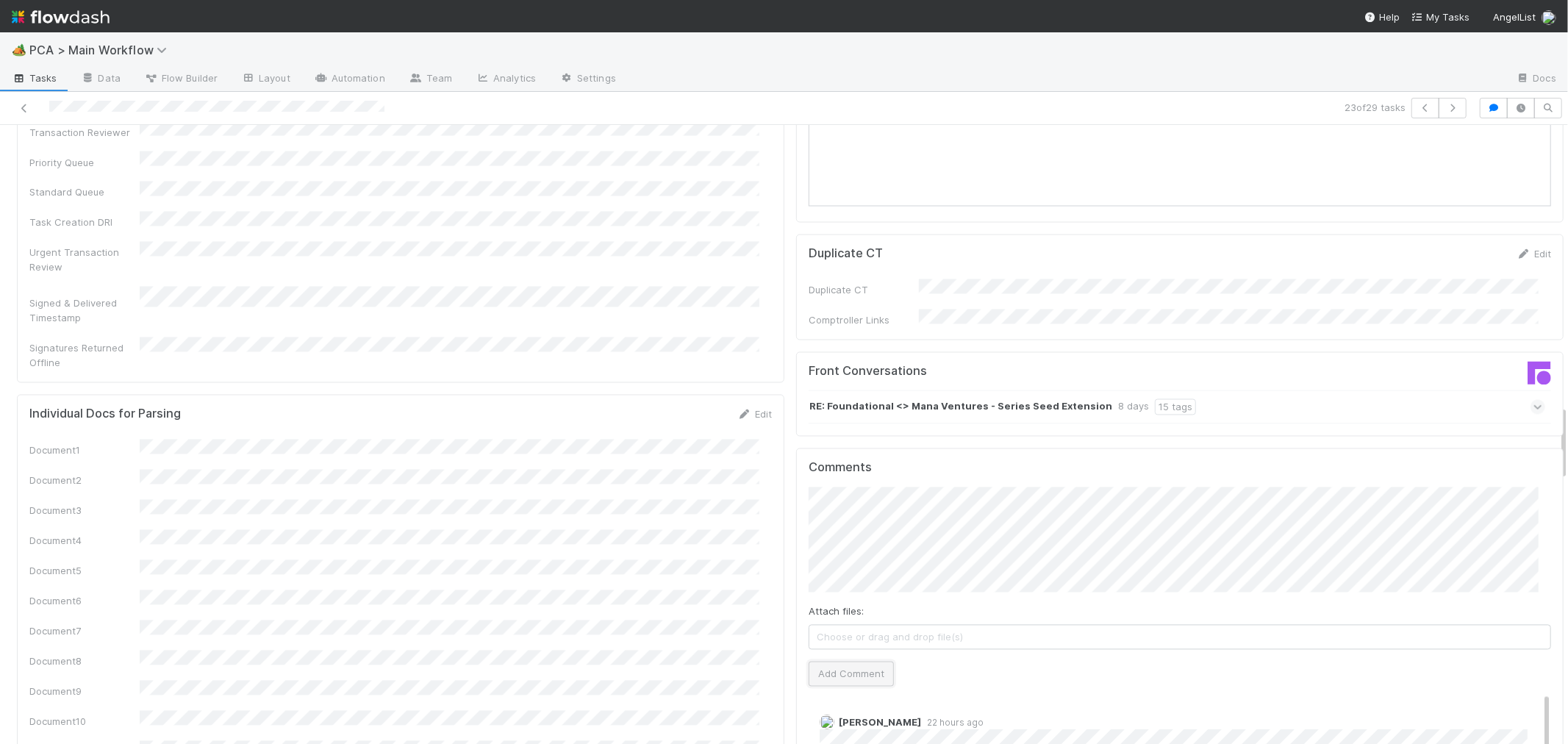
click at [841, 662] on button "Add Comment" at bounding box center [851, 674] width 85 height 25
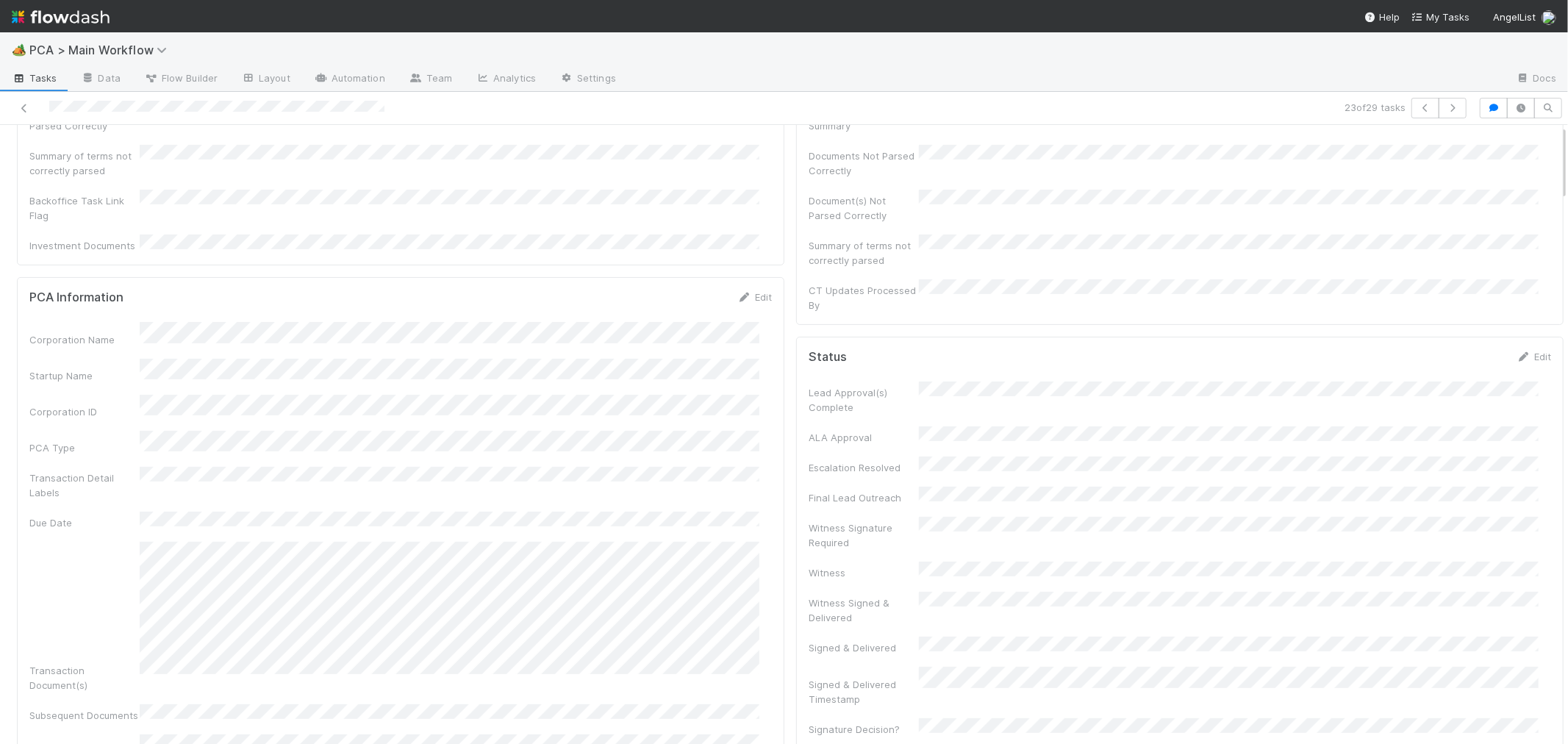
scroll to position [0, 0]
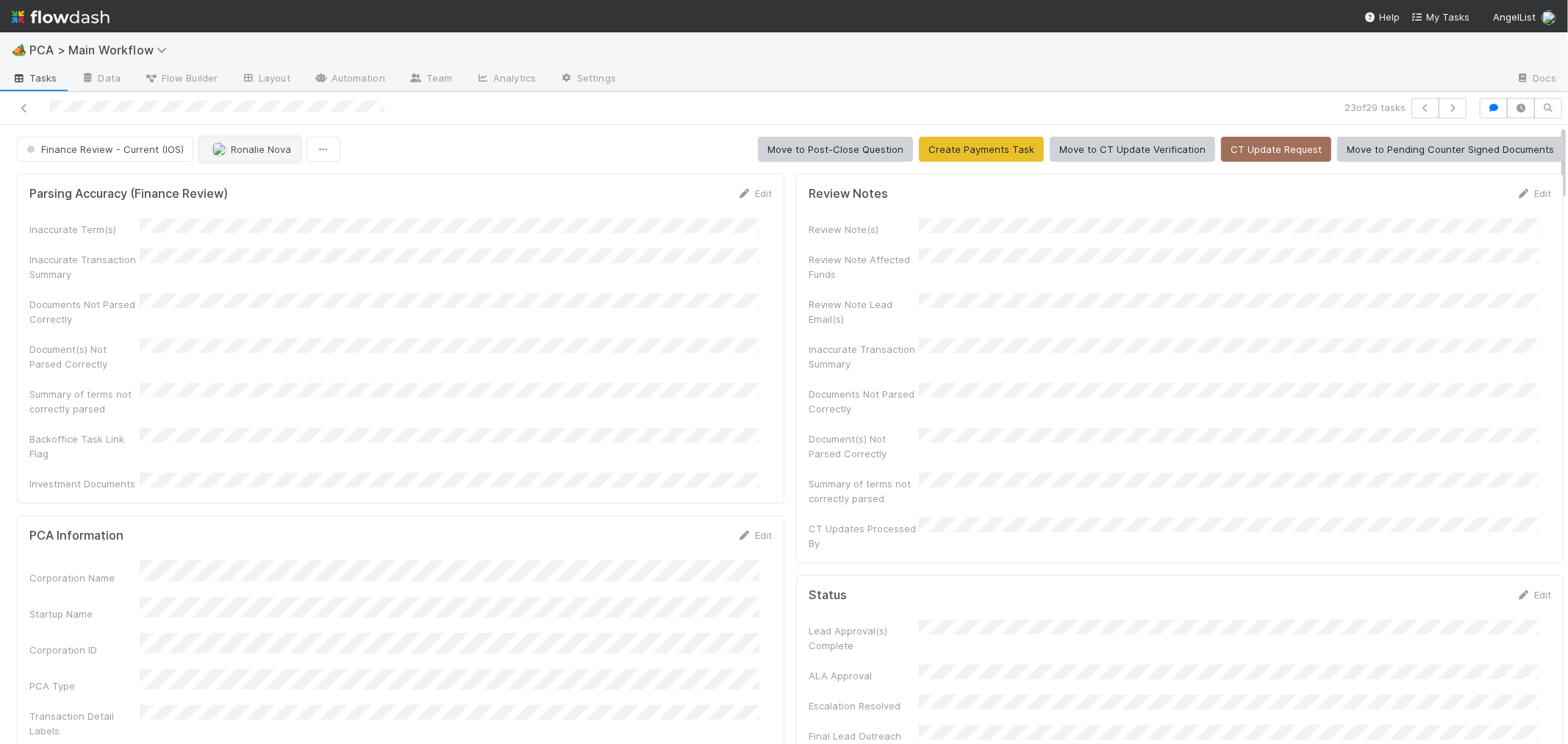
click at [238, 156] on button "Ronalie Nova" at bounding box center [250, 149] width 102 height 25
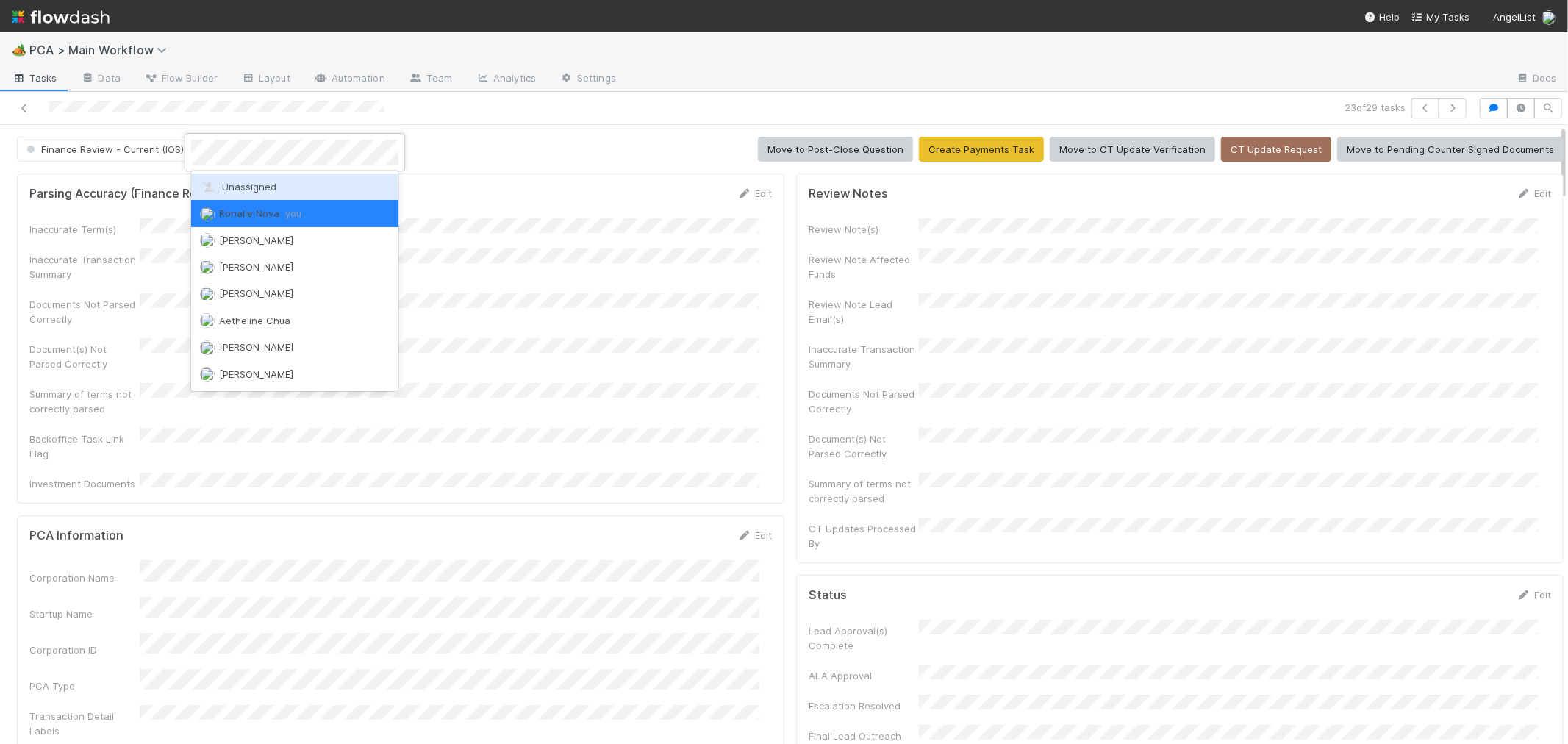
click at [241, 189] on span "Unassigned" at bounding box center [238, 186] width 77 height 12
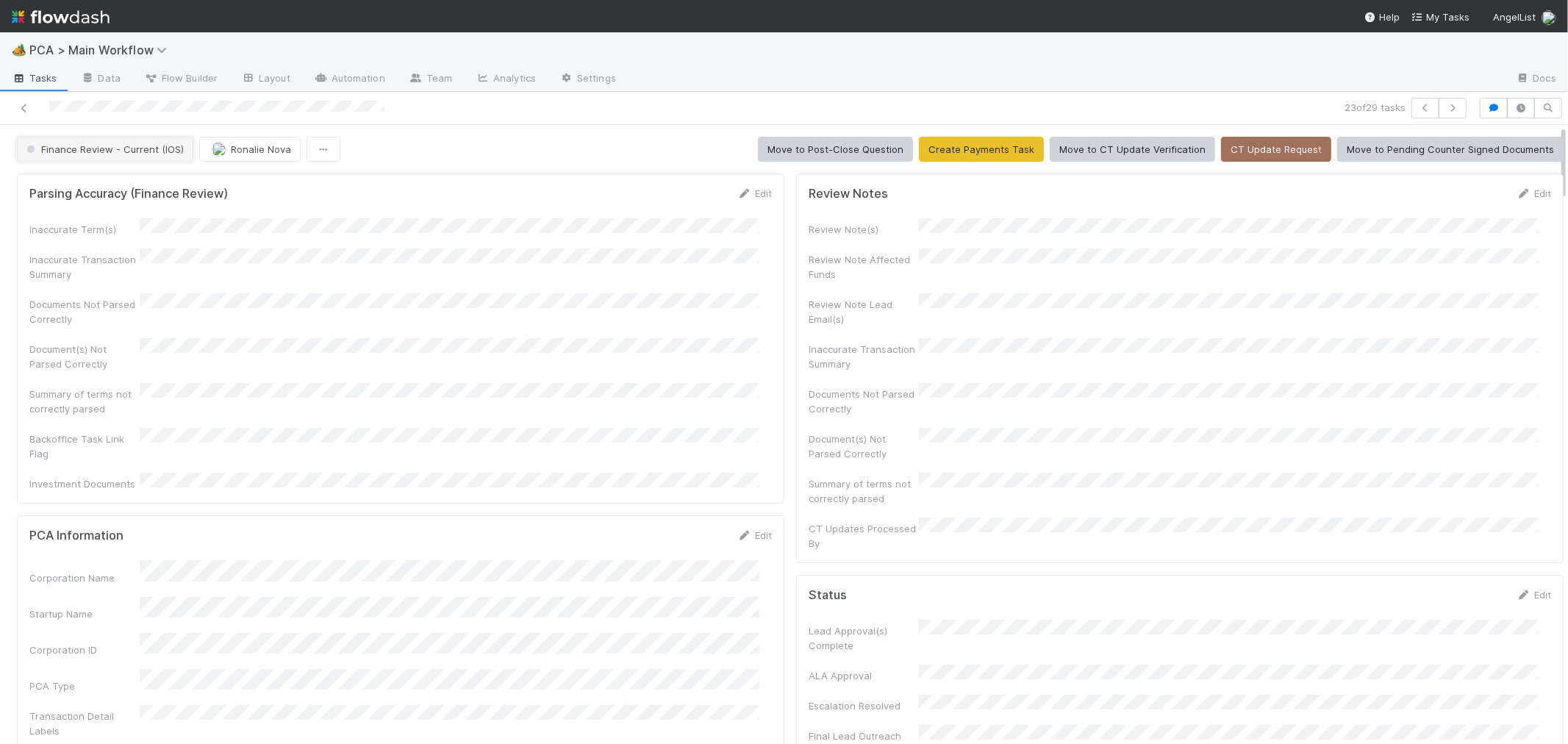
click at [159, 149] on span "Finance Review - Current (IOS)" at bounding box center [104, 149] width 160 height 12
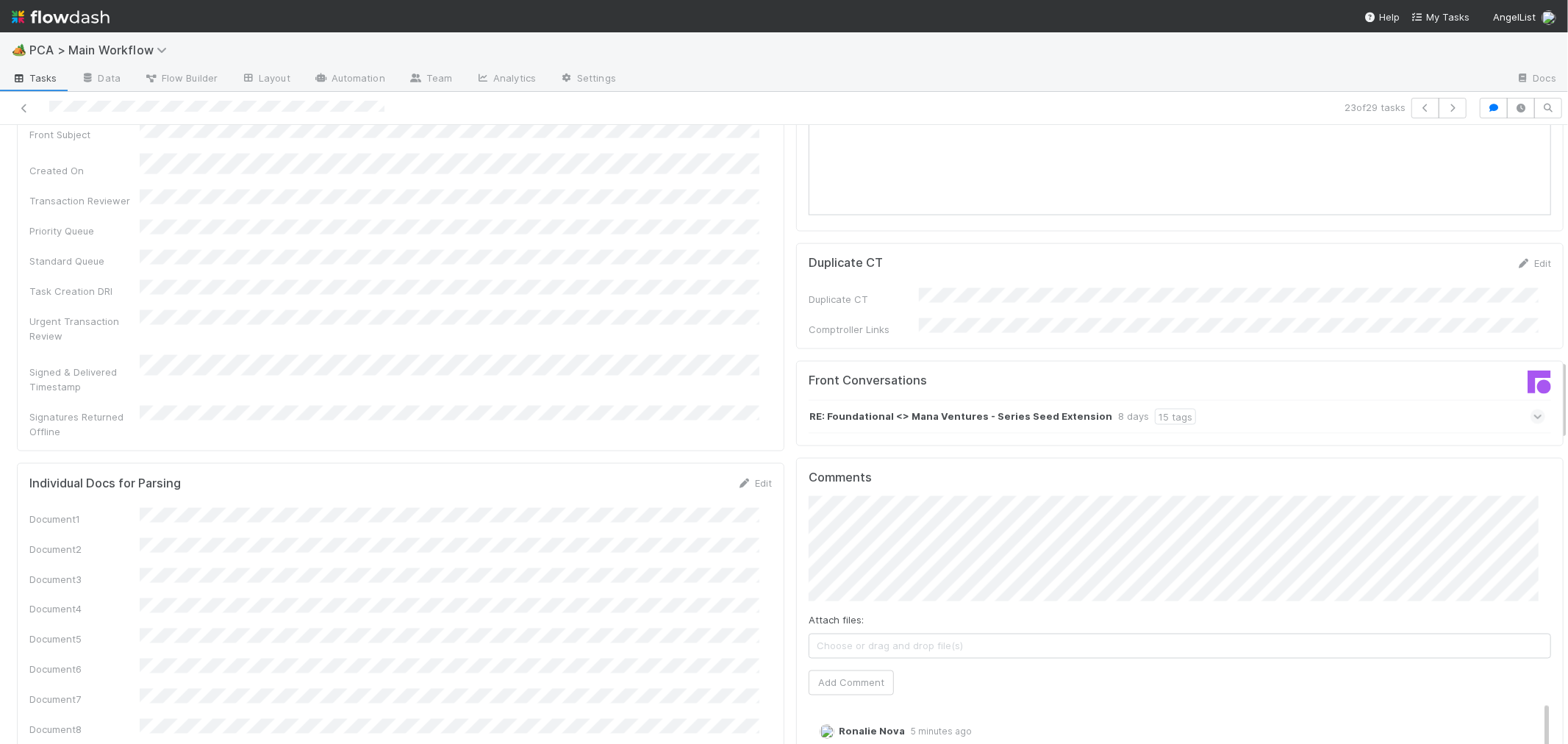
scroll to position [2041, 0]
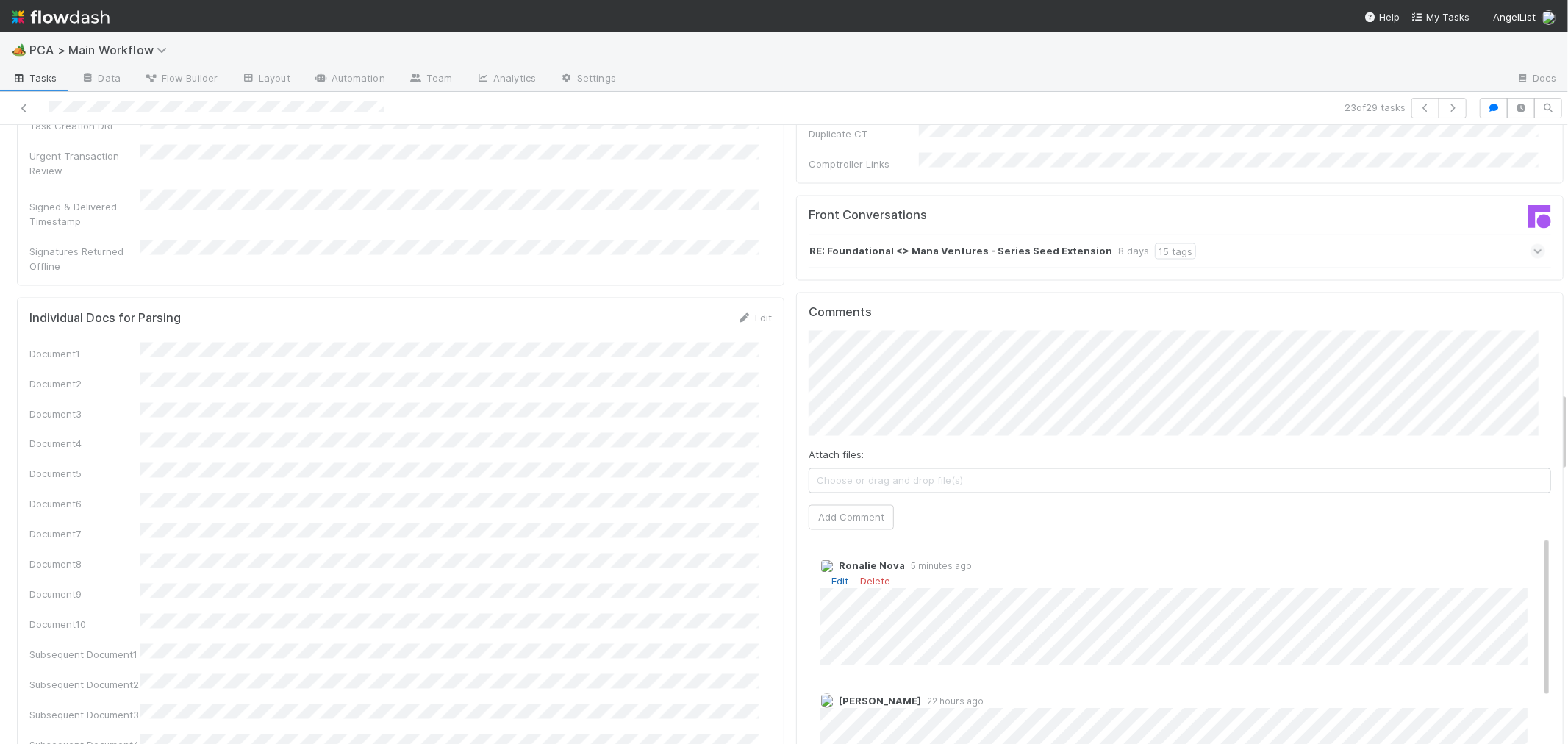
click at [831, 575] on link "Edit" at bounding box center [839, 581] width 17 height 12
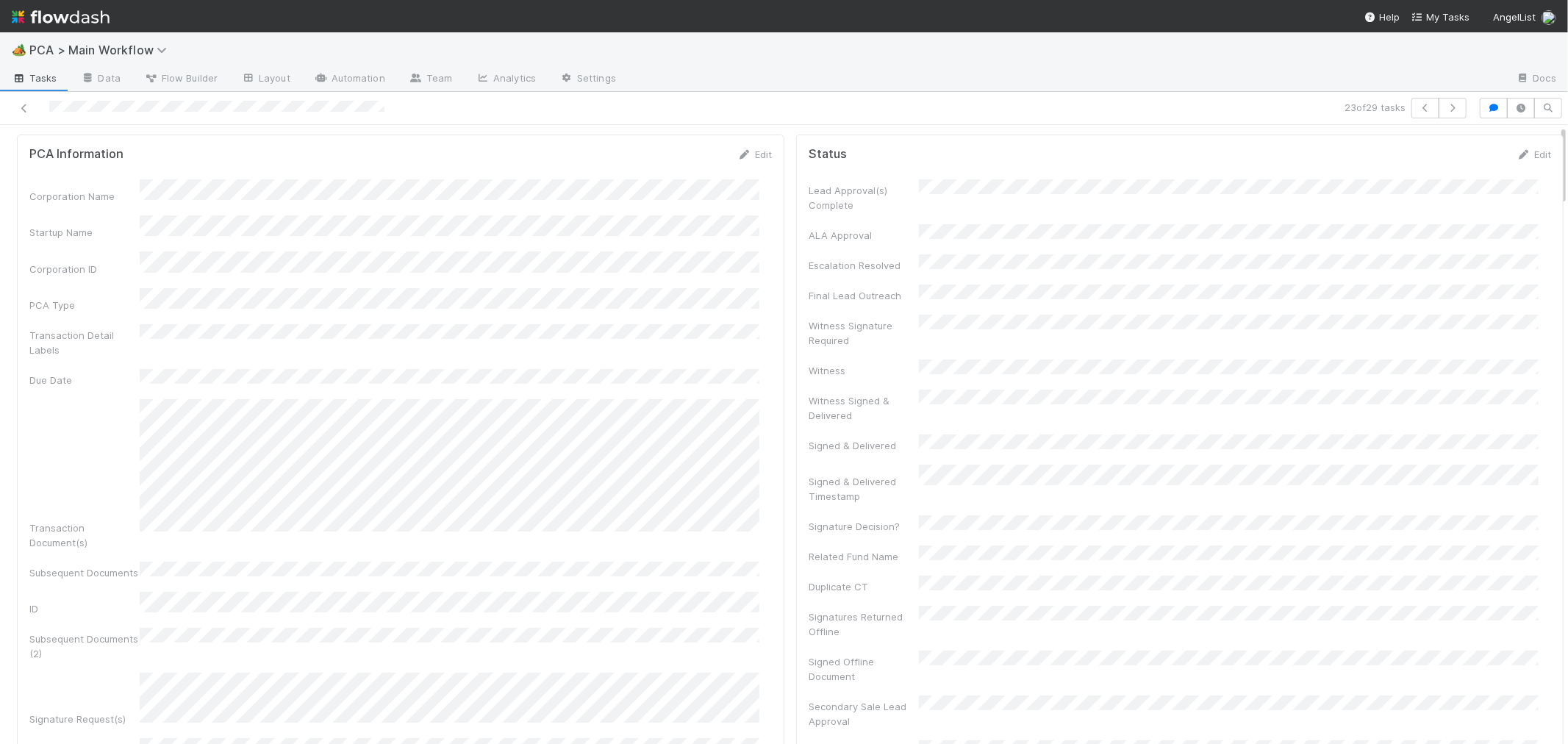
scroll to position [0, 0]
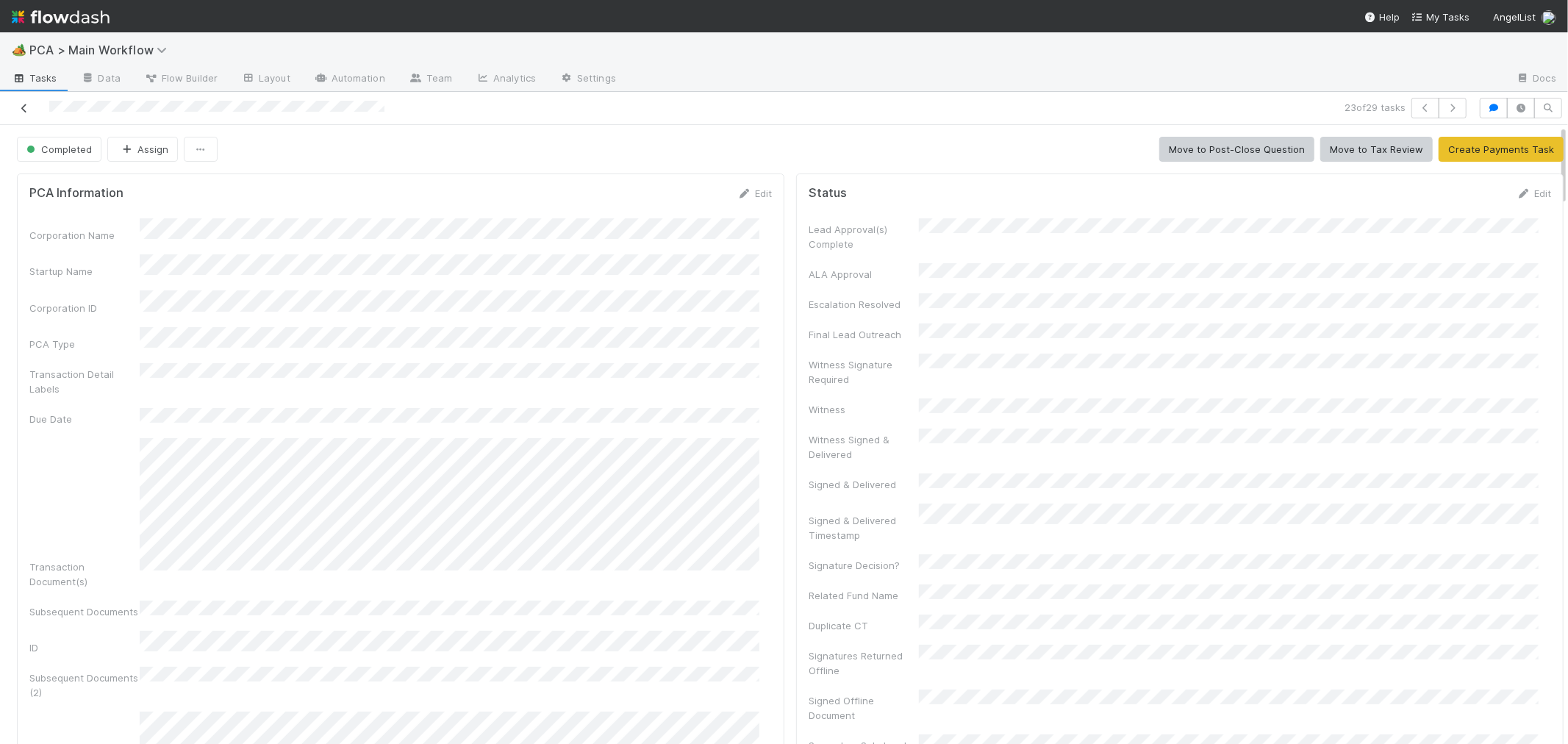
click at [24, 113] on icon at bounding box center [25, 108] width 15 height 10
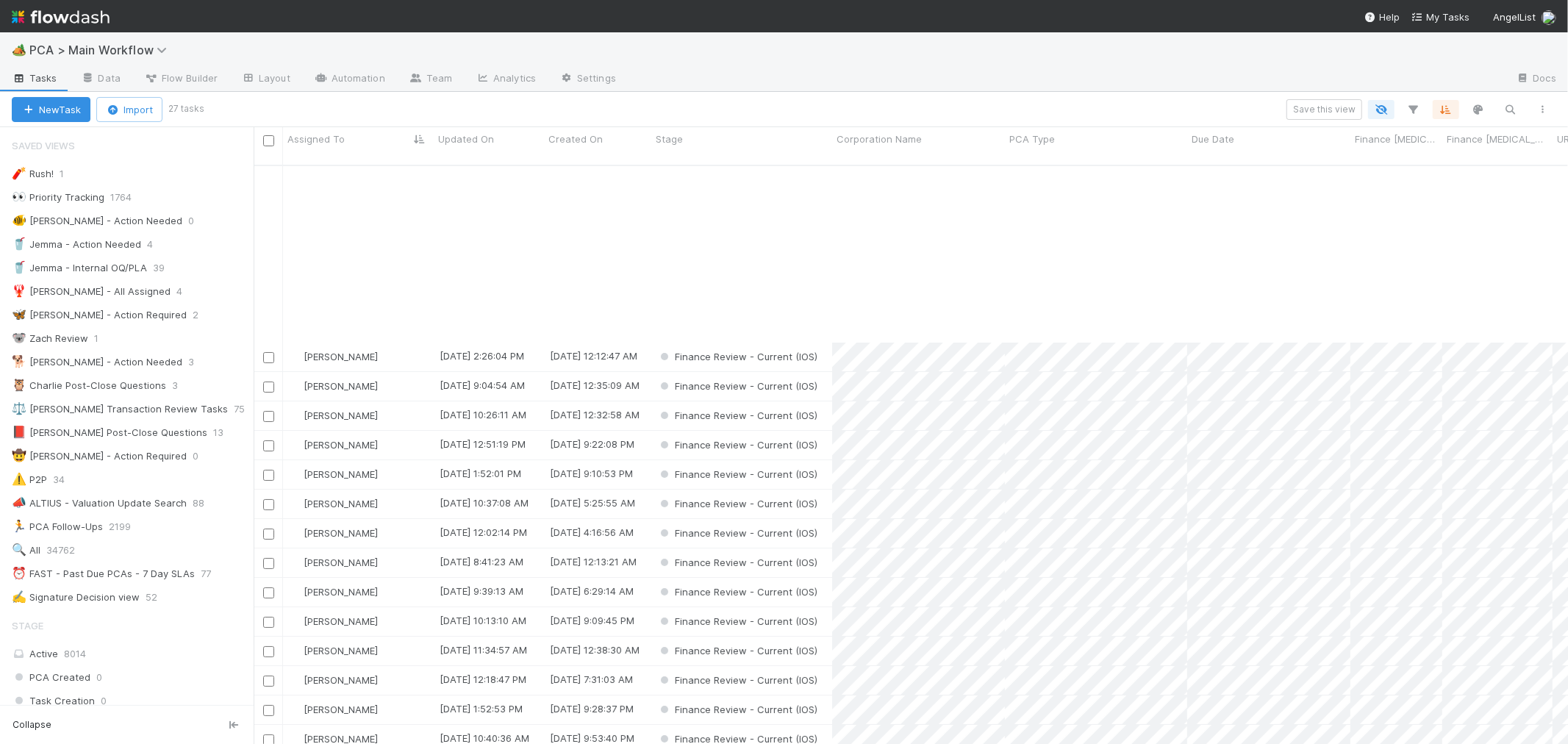
scroll to position [215, 0]
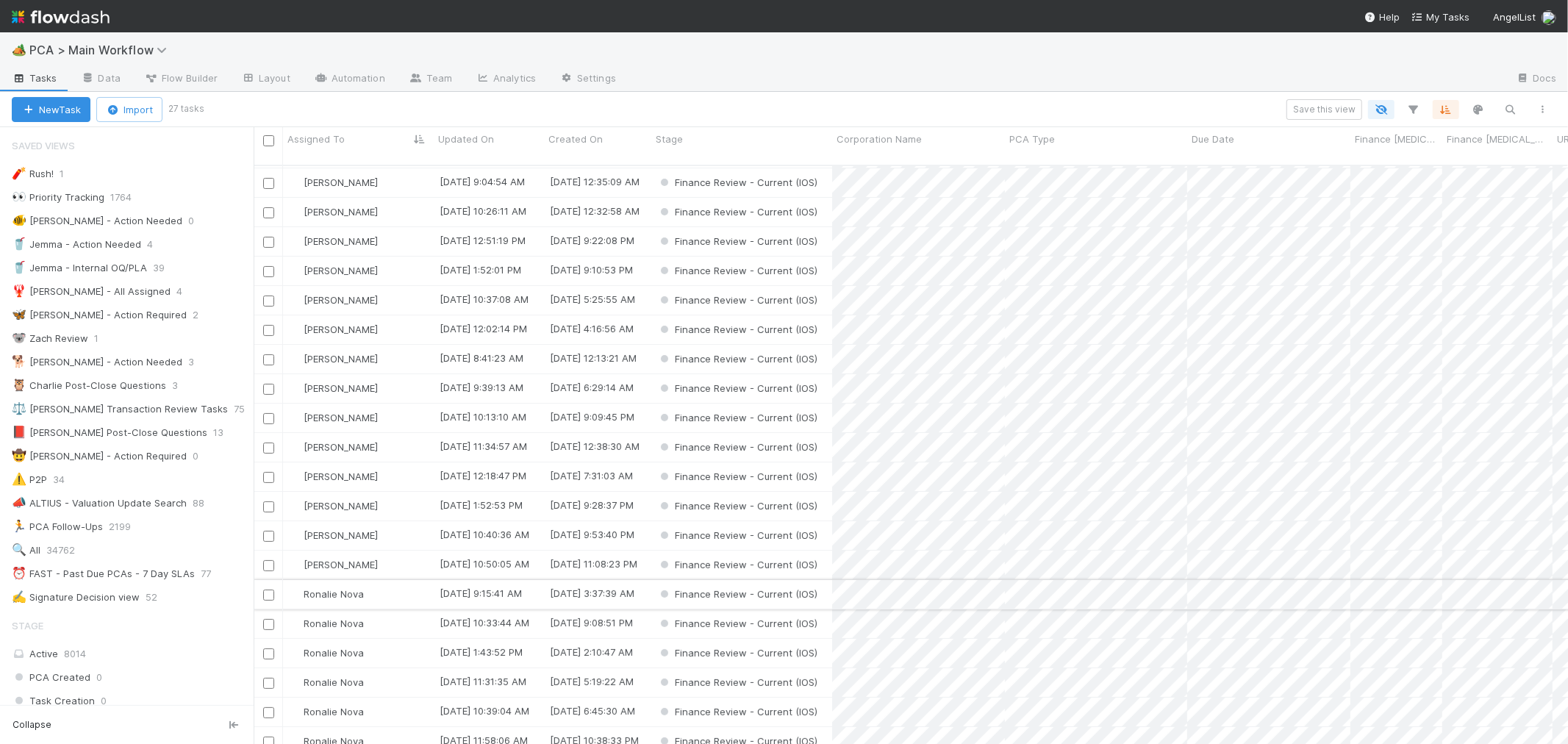
click at [401, 580] on div "Ronalie Nova" at bounding box center [358, 594] width 151 height 29
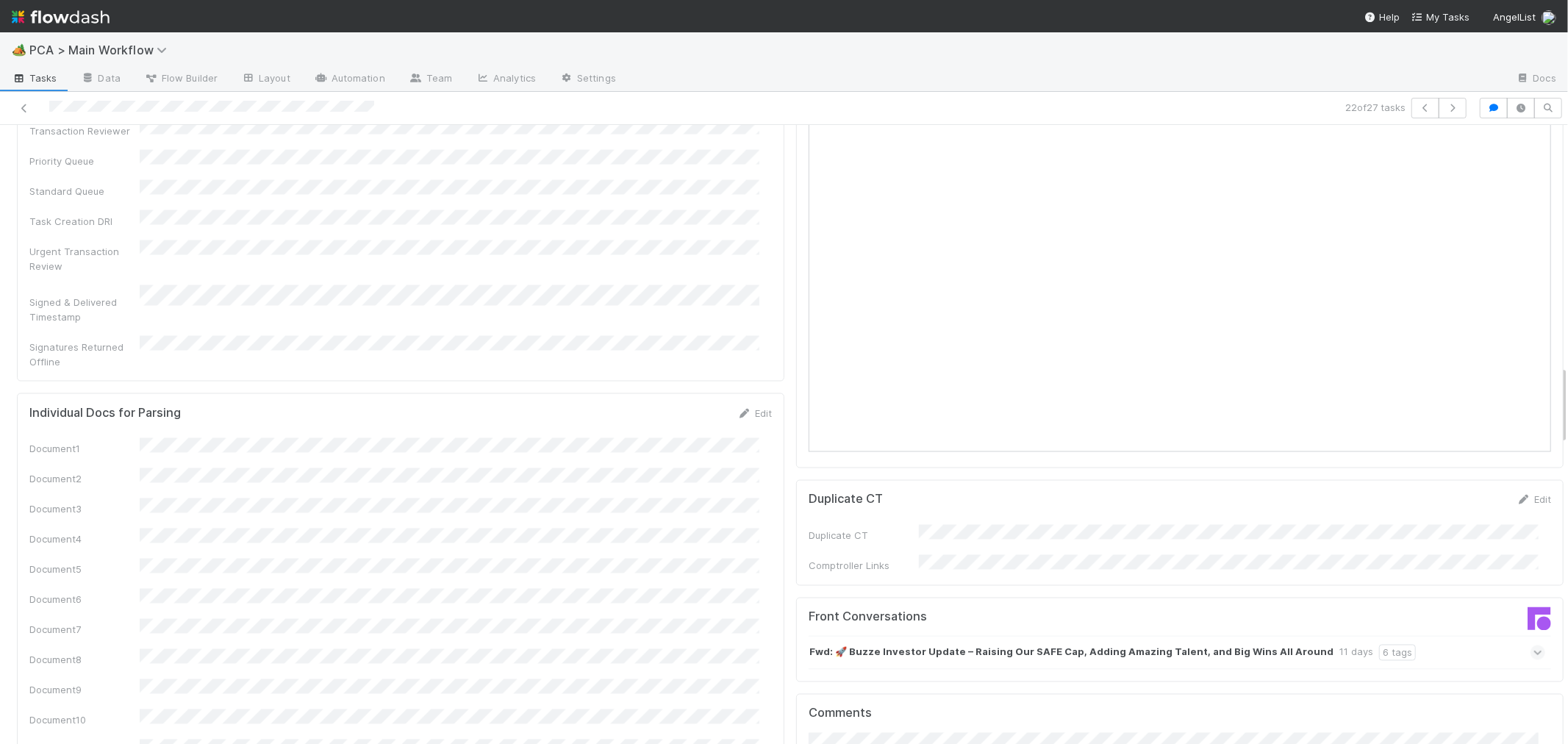
scroll to position [1714, 0]
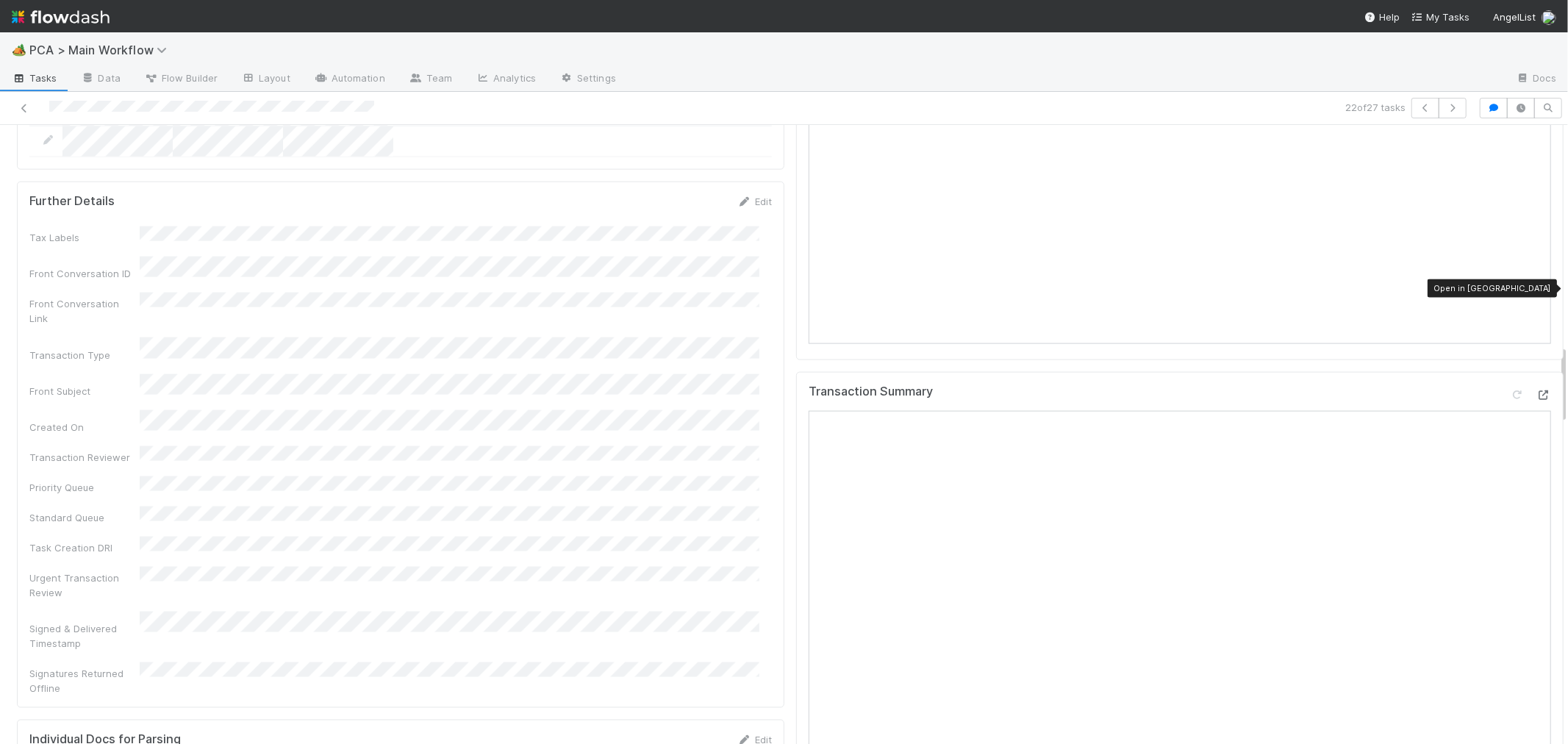
click at [1537, 391] on icon at bounding box center [1544, 395] width 15 height 10
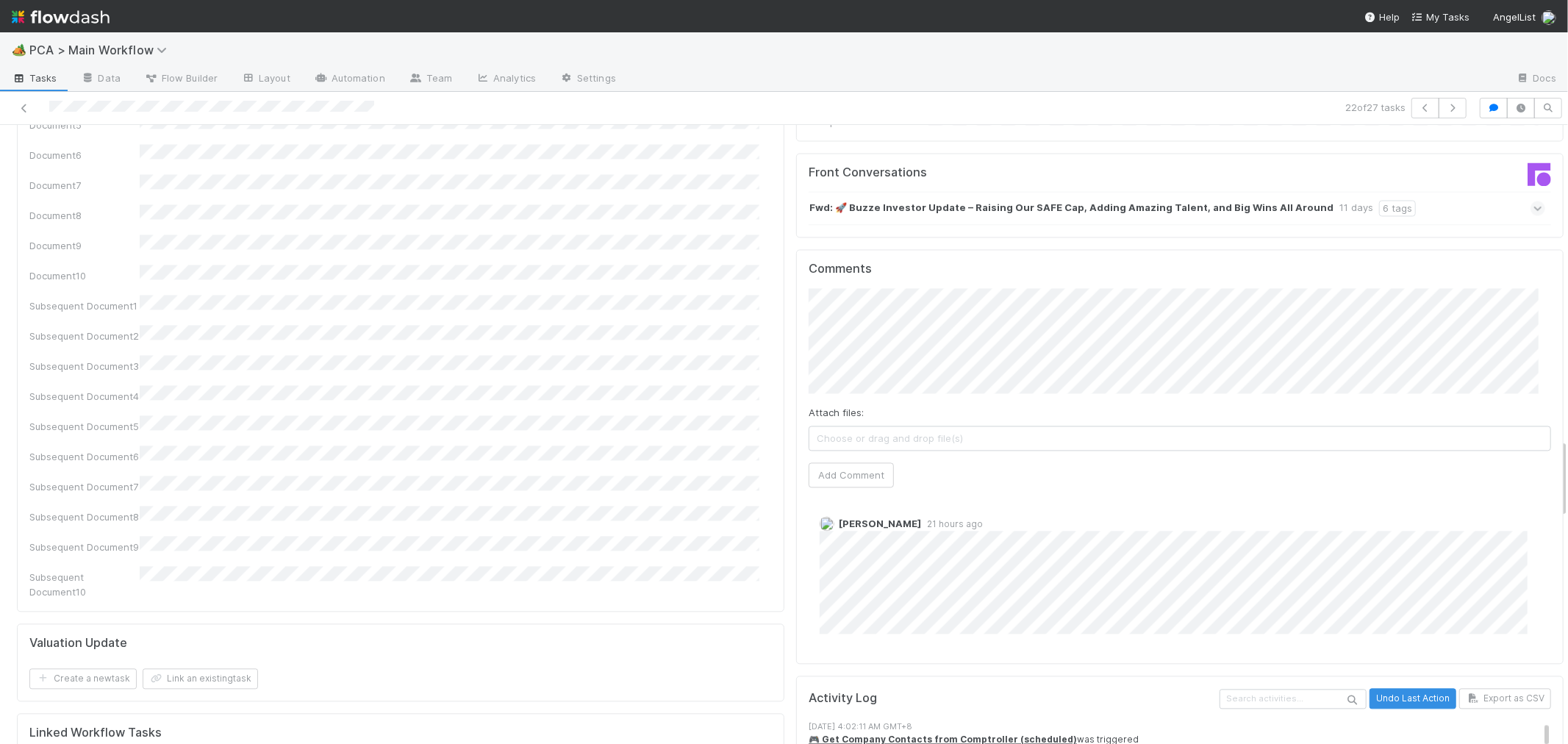
scroll to position [2450, 0]
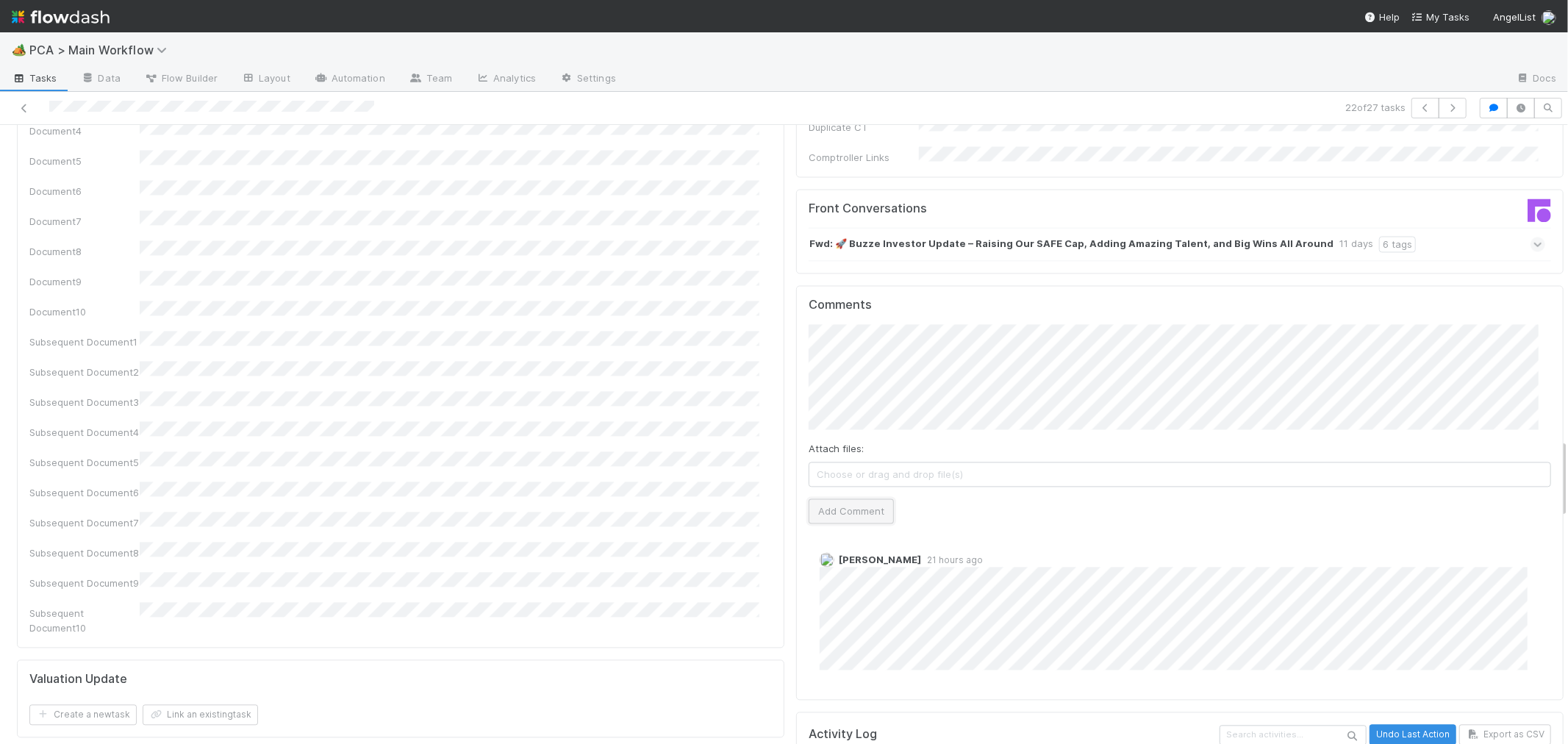
click at [866, 498] on button "Add Comment" at bounding box center [851, 511] width 85 height 25
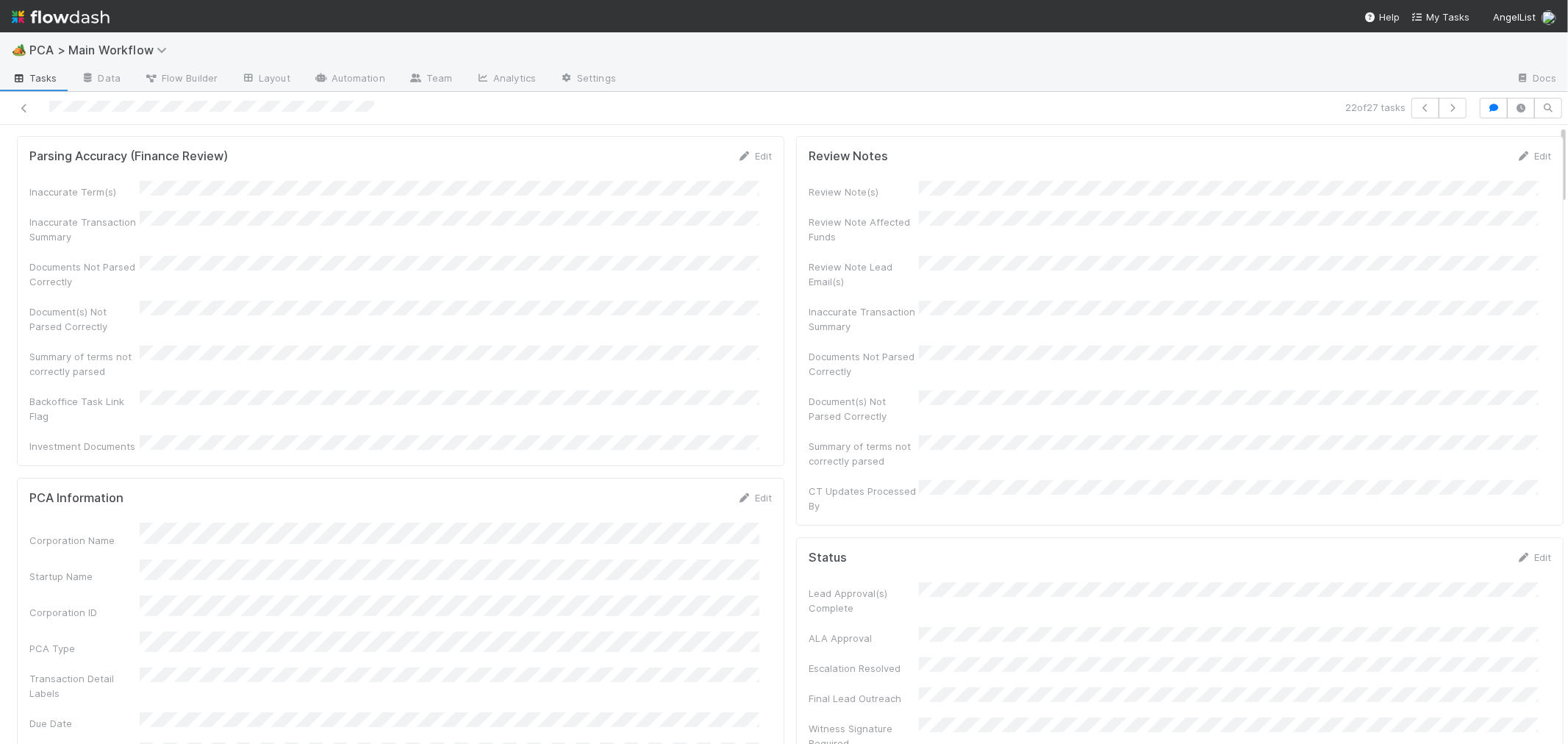
scroll to position [0, 0]
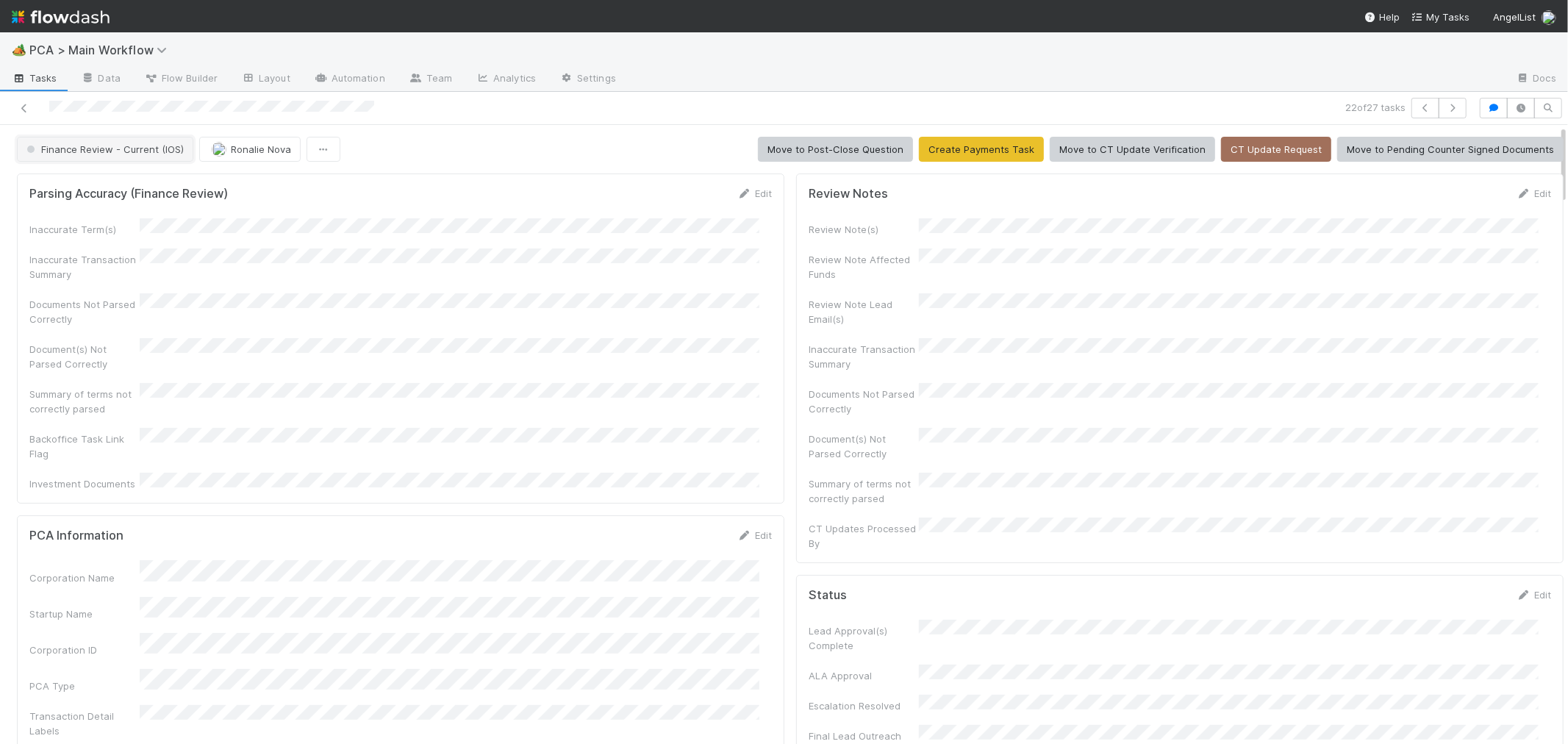
click at [156, 149] on span "Finance Review - Current (IOS)" at bounding box center [104, 149] width 160 height 12
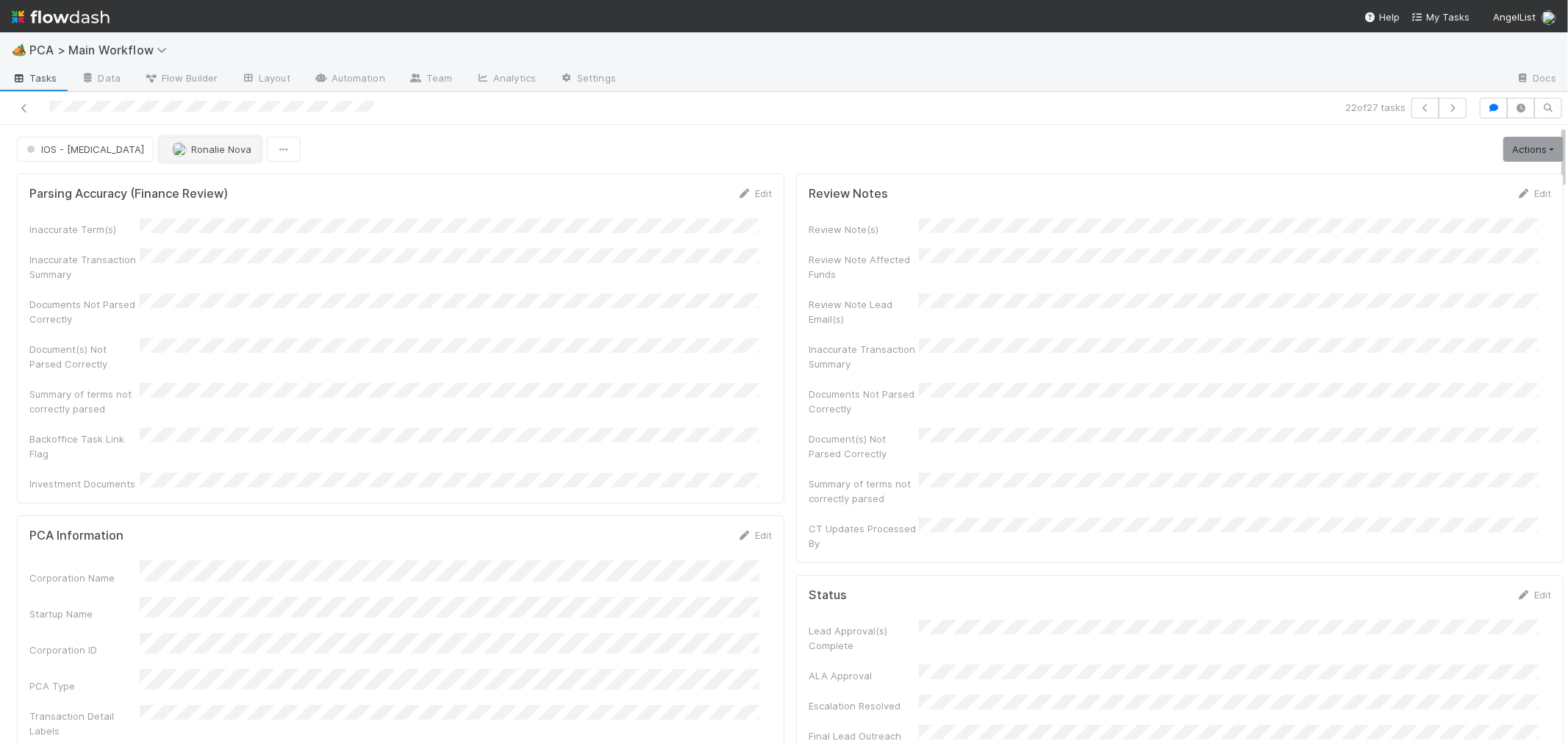
click at [191, 151] on span "Ronalie Nova" at bounding box center [221, 149] width 60 height 12
click at [175, 239] on span "Michael Capilitan" at bounding box center [158, 241] width 74 height 12
click at [191, 154] on span "Ronalie Nova" at bounding box center [221, 149] width 60 height 12
click at [171, 235] on span "Michael Capilitan" at bounding box center [158, 241] width 74 height 12
drag, startPoint x: 312, startPoint y: 323, endPoint x: 180, endPoint y: 215, distance: 170.6
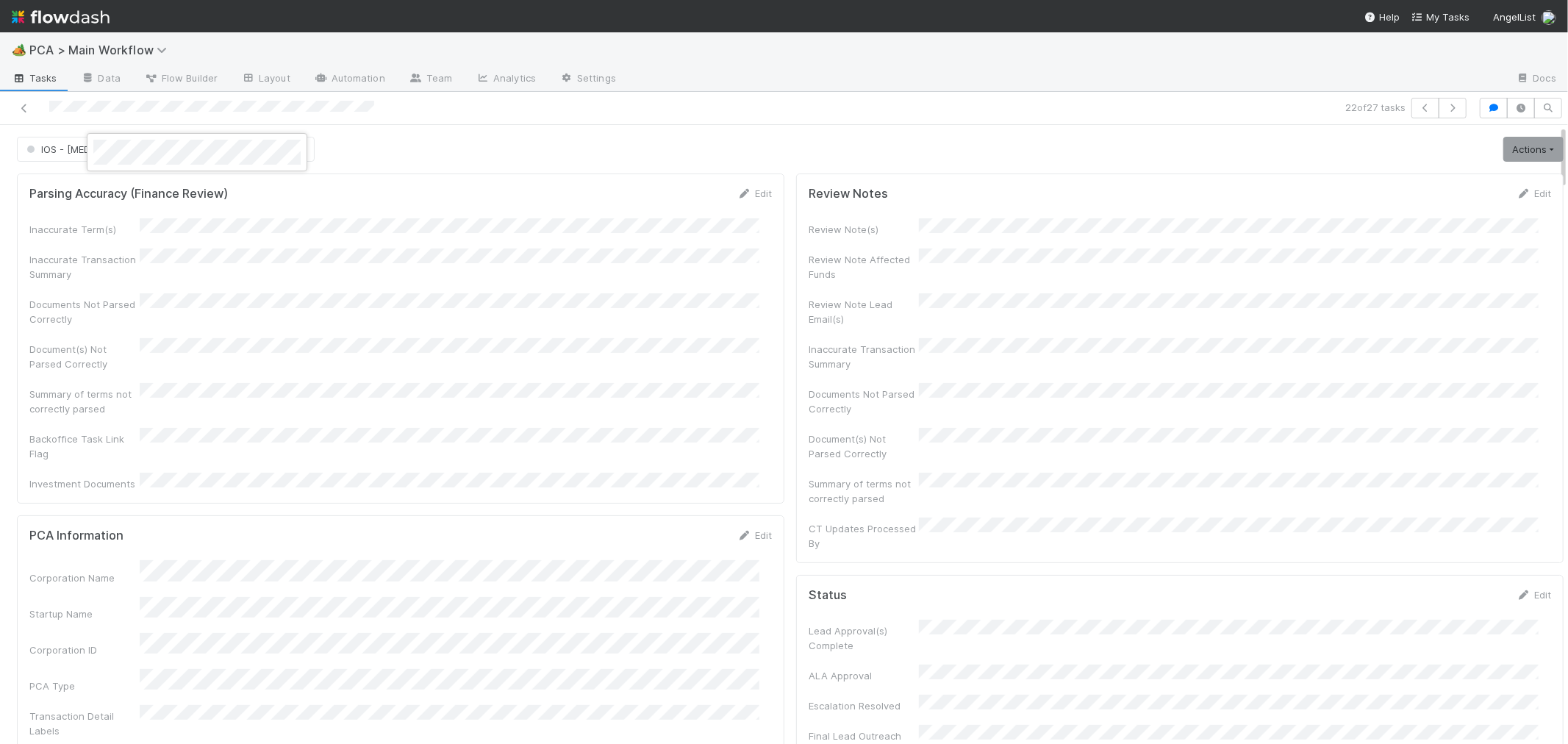
click at [309, 321] on div at bounding box center [784, 372] width 1568 height 744
click at [25, 104] on icon at bounding box center [25, 108] width 15 height 10
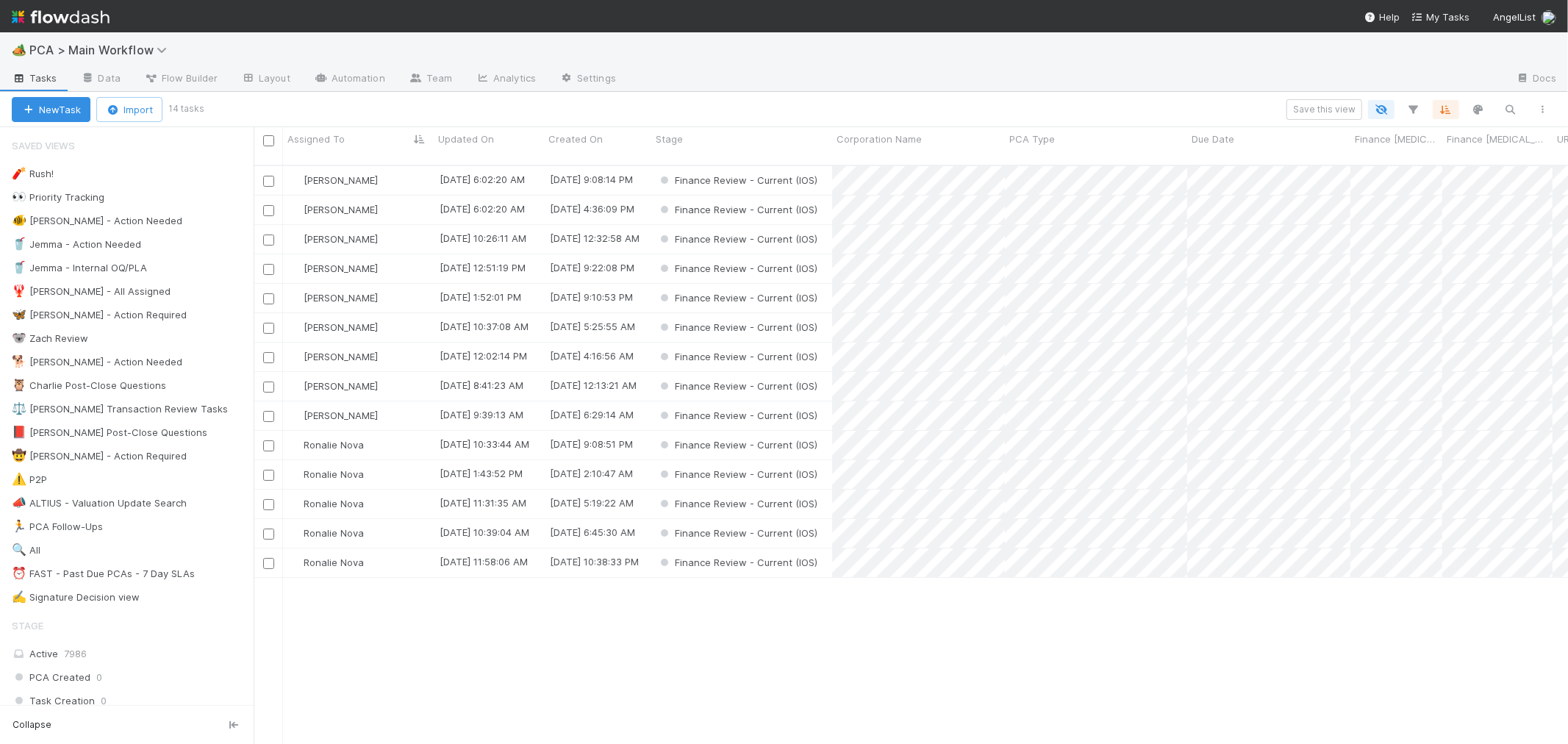
scroll to position [578, 1302]
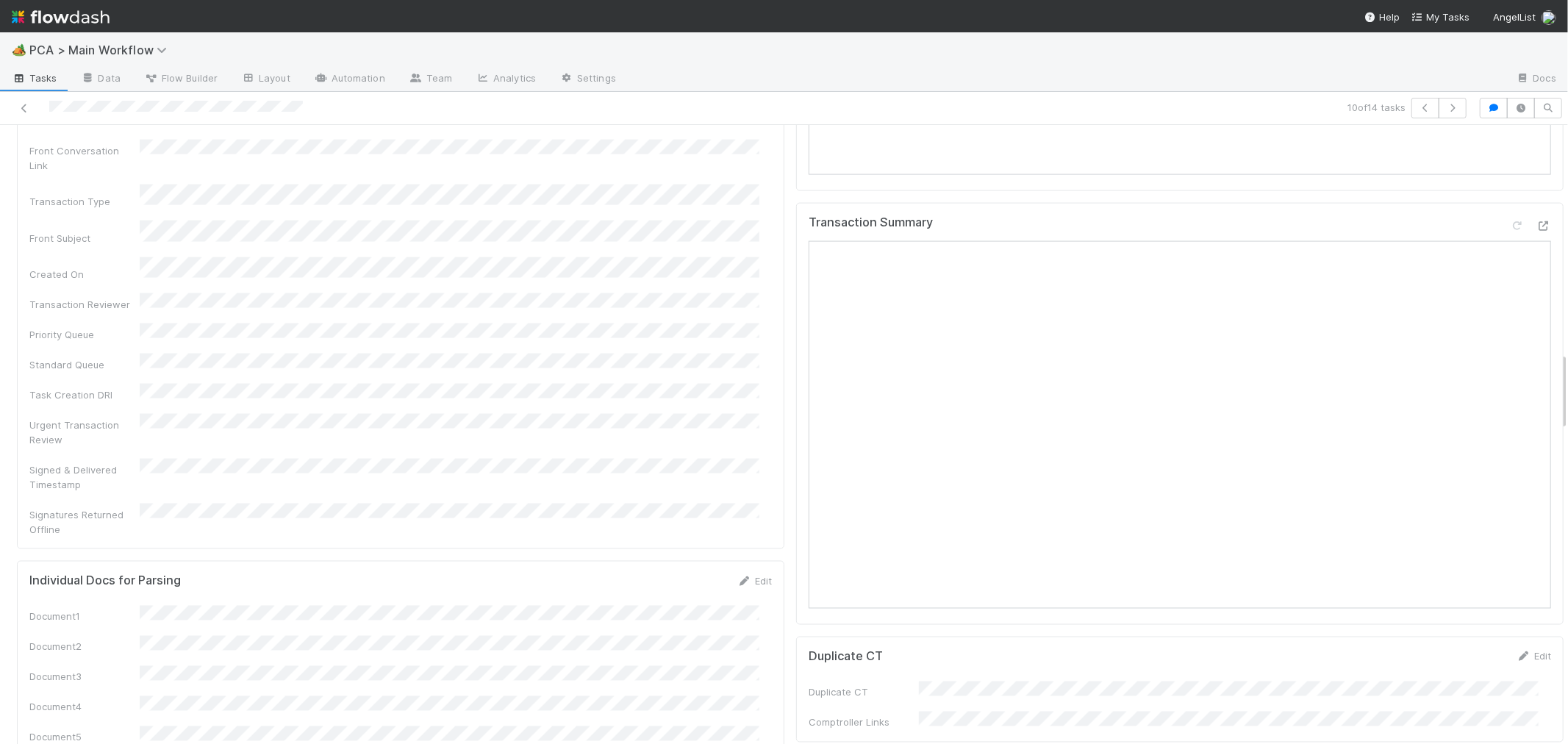
scroll to position [1551, 0]
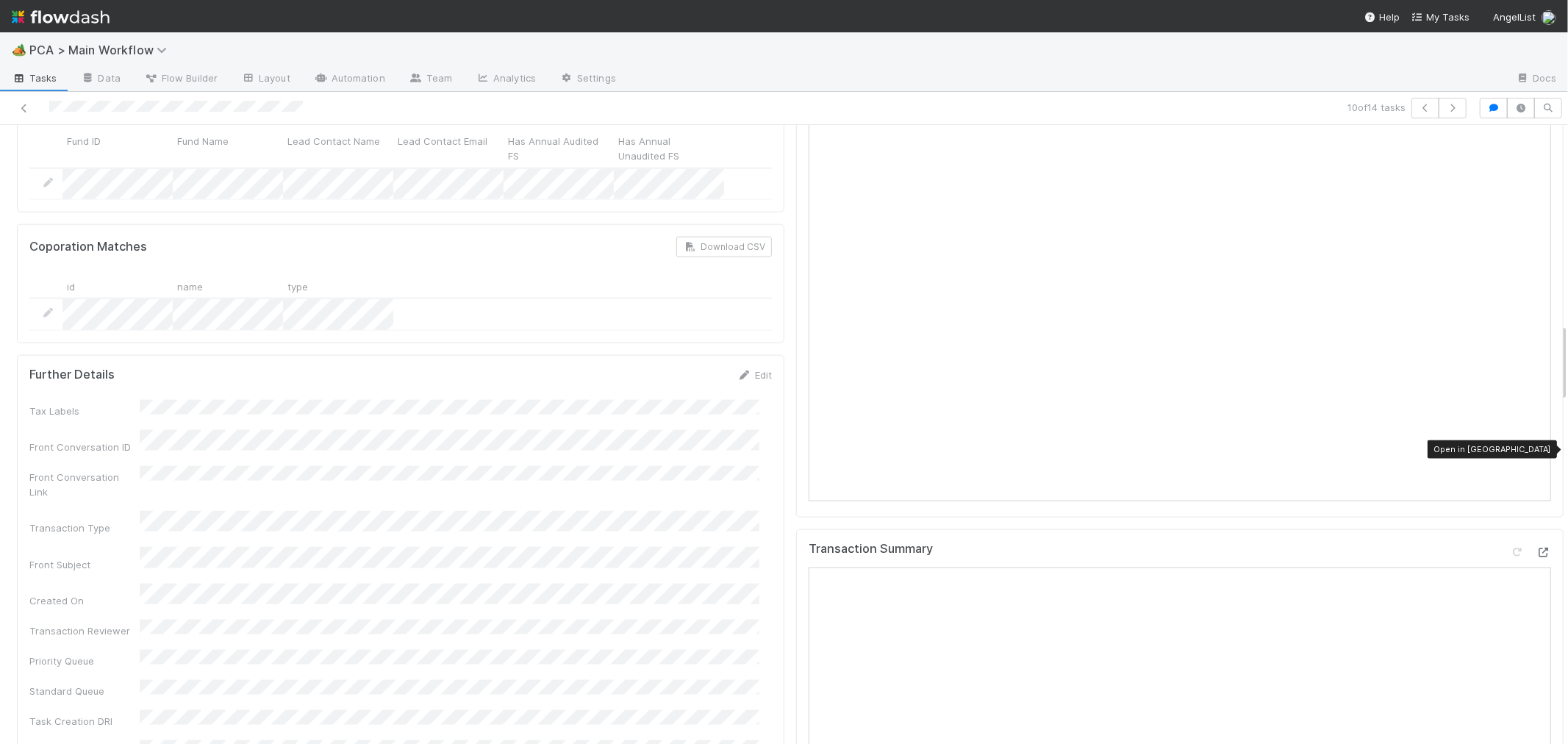
click at [1537, 547] on icon at bounding box center [1544, 552] width 15 height 10
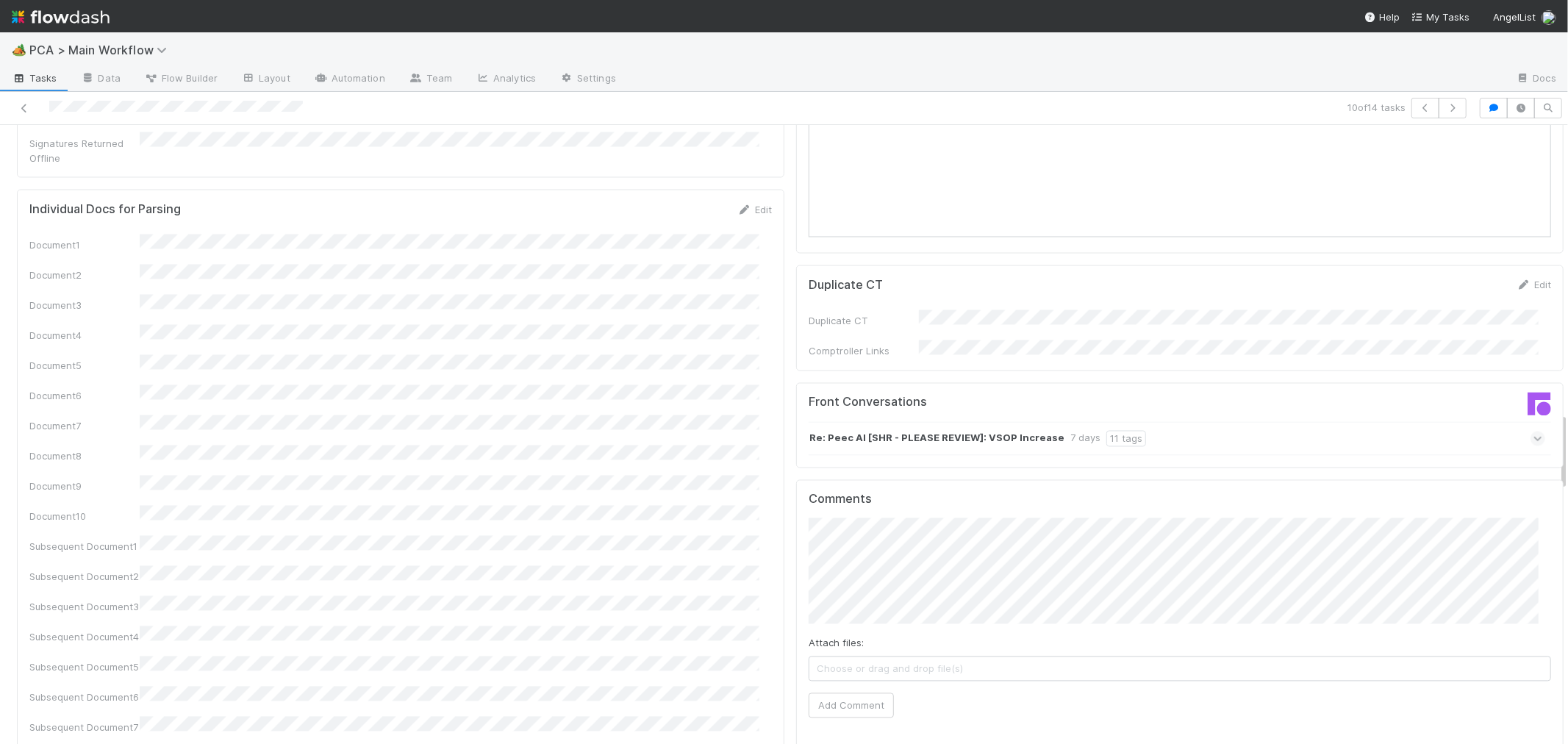
scroll to position [2368, 0]
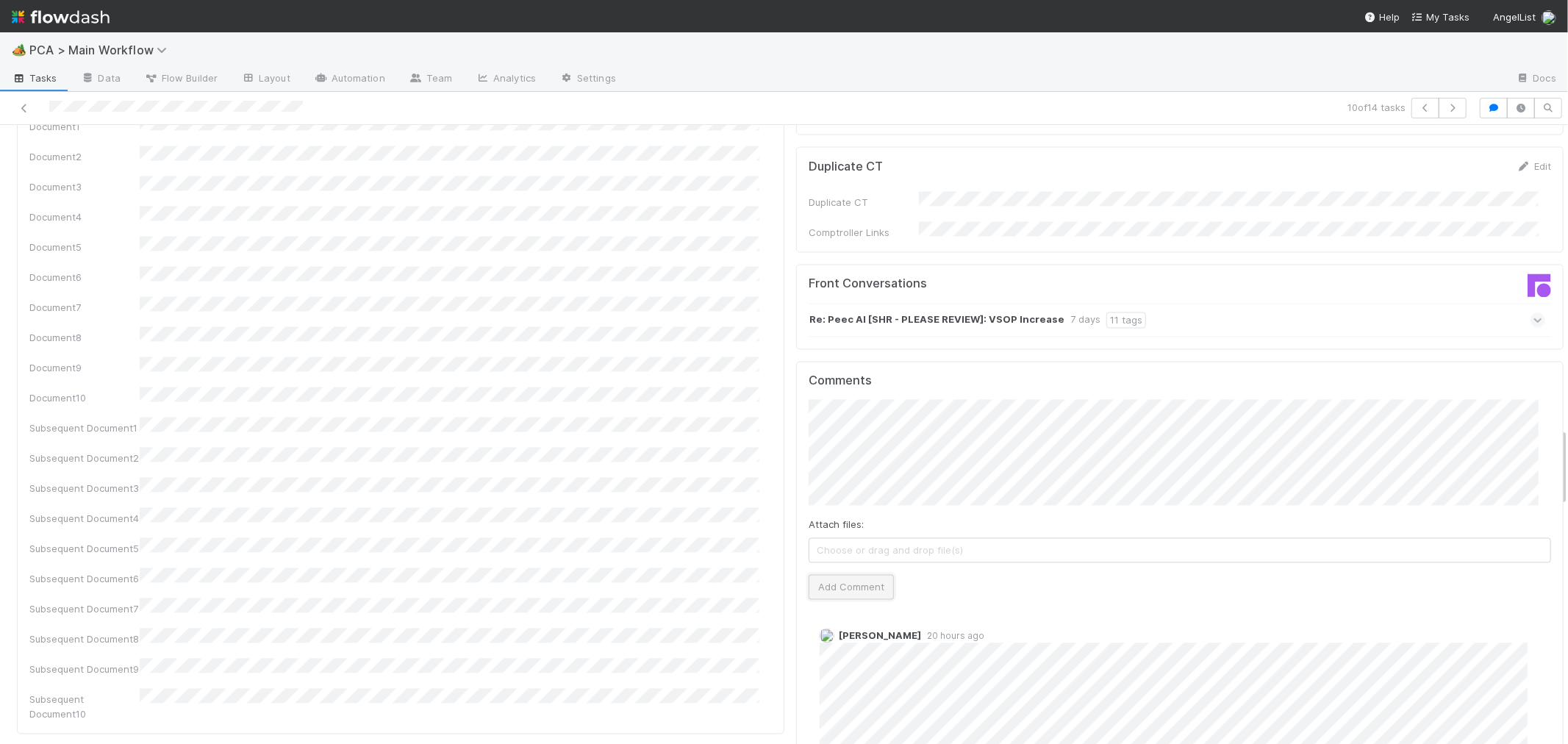
click at [839, 574] on button "Add Comment" at bounding box center [851, 587] width 85 height 25
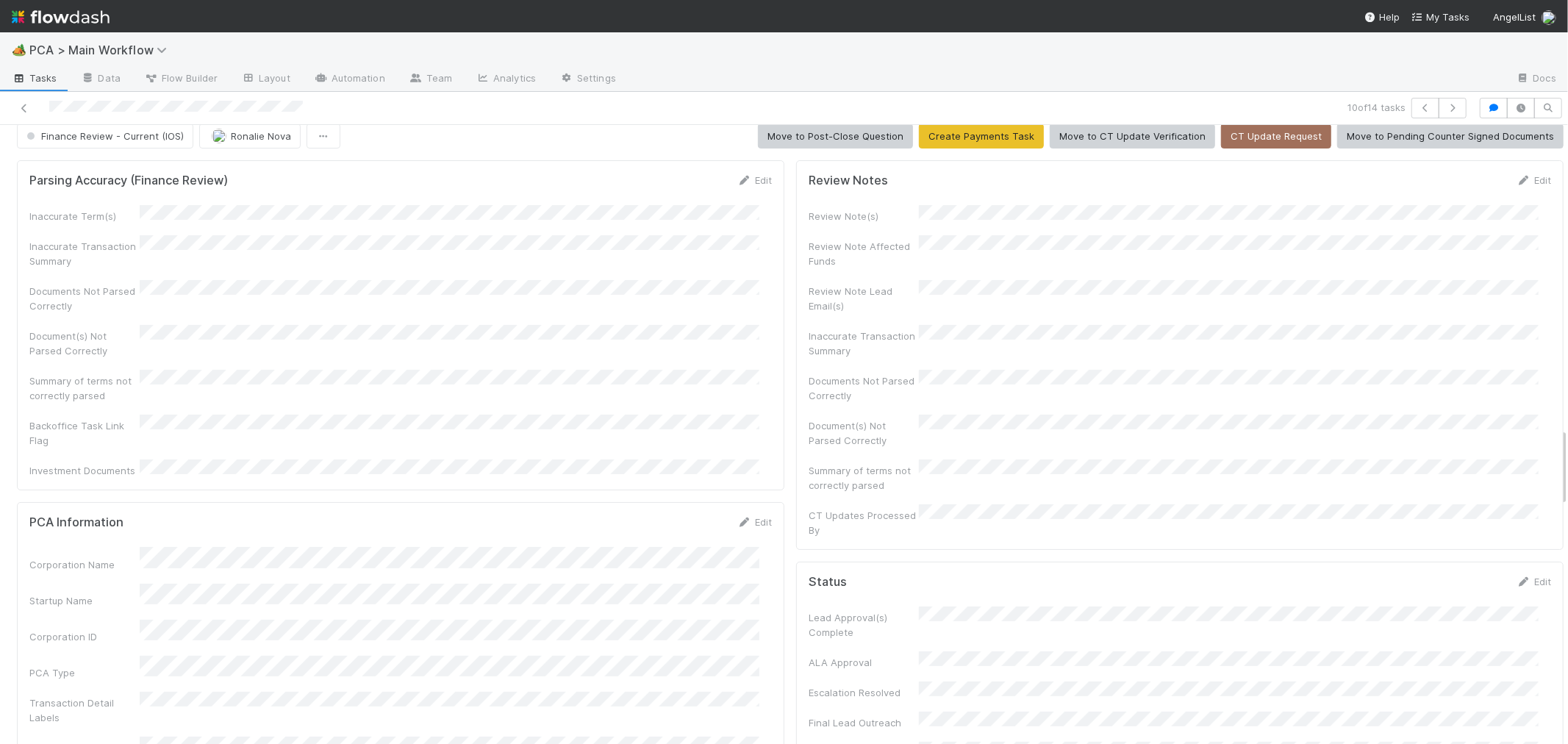
scroll to position [0, 0]
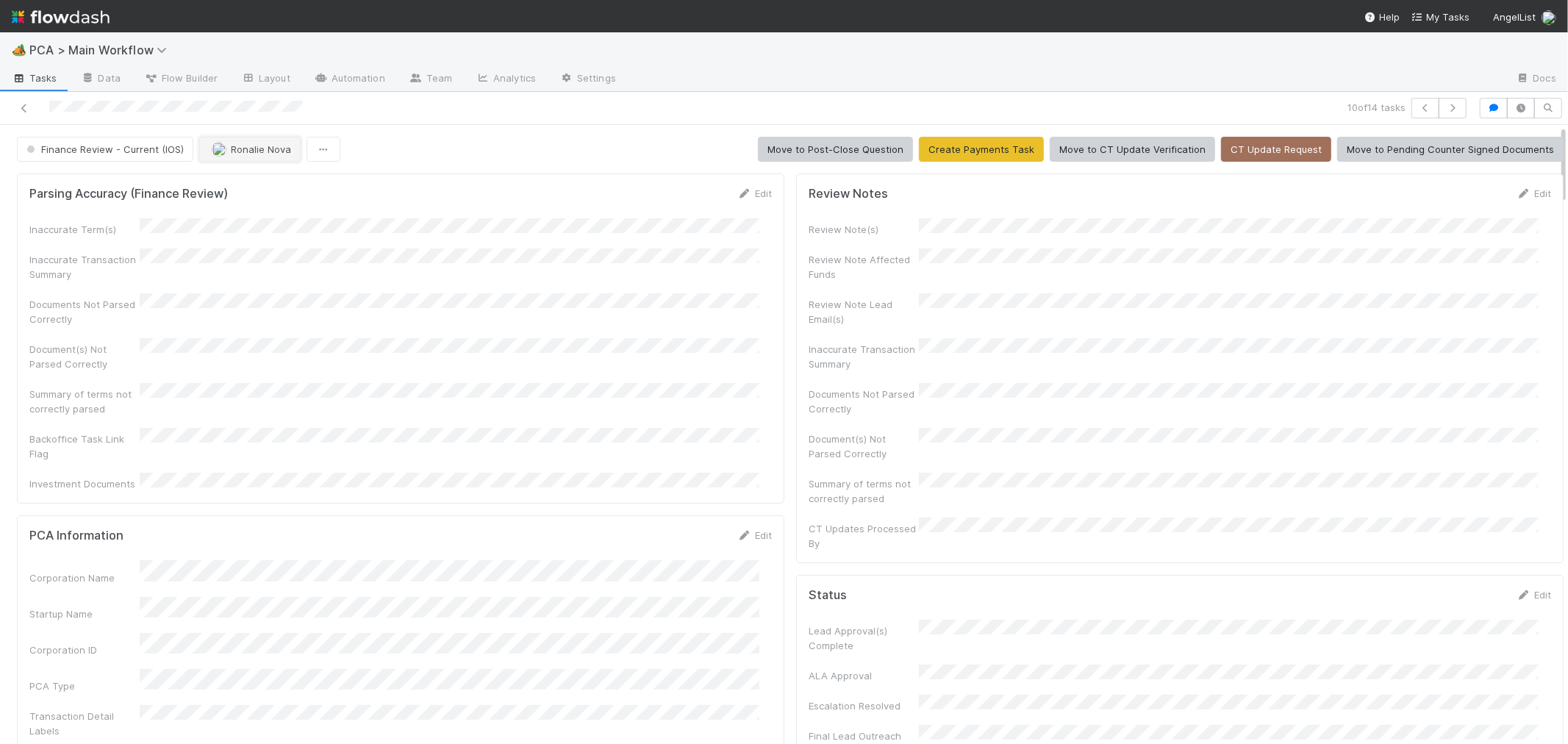
click at [238, 144] on span "Ronalie Nova" at bounding box center [261, 149] width 60 height 12
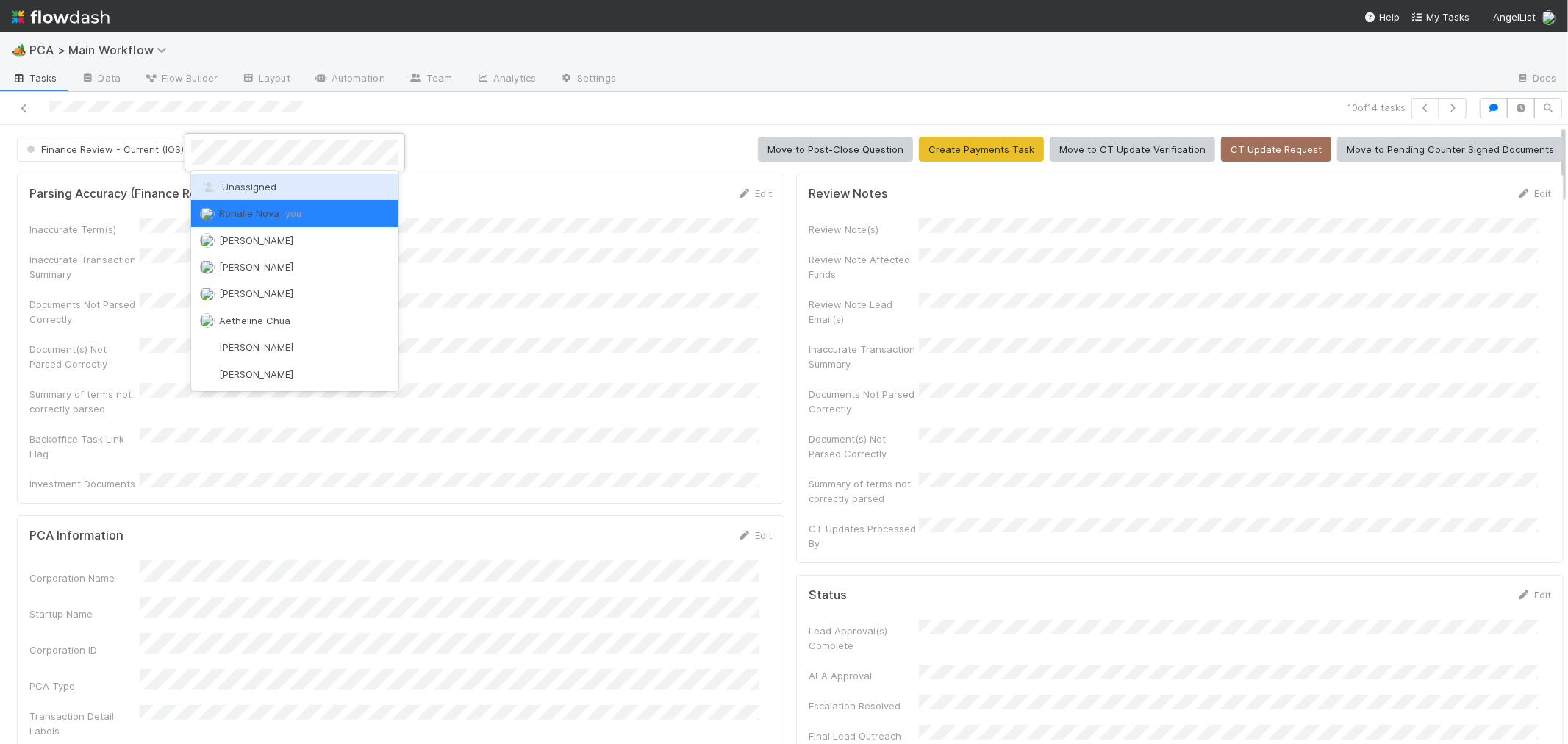
click at [247, 181] on span "Unassigned" at bounding box center [238, 186] width 77 height 12
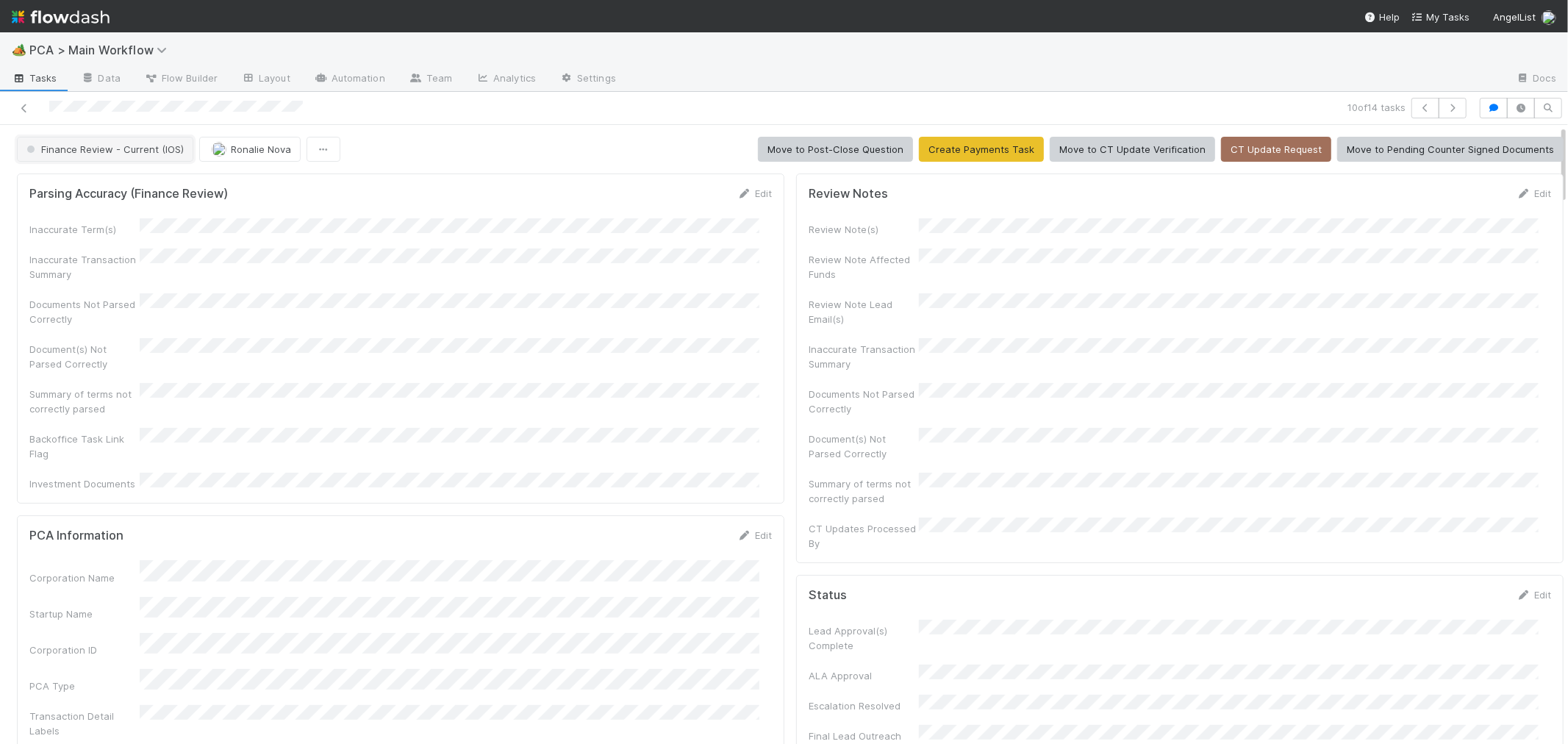
click at [166, 154] on span "Finance Review - Current (IOS)" at bounding box center [104, 149] width 160 height 12
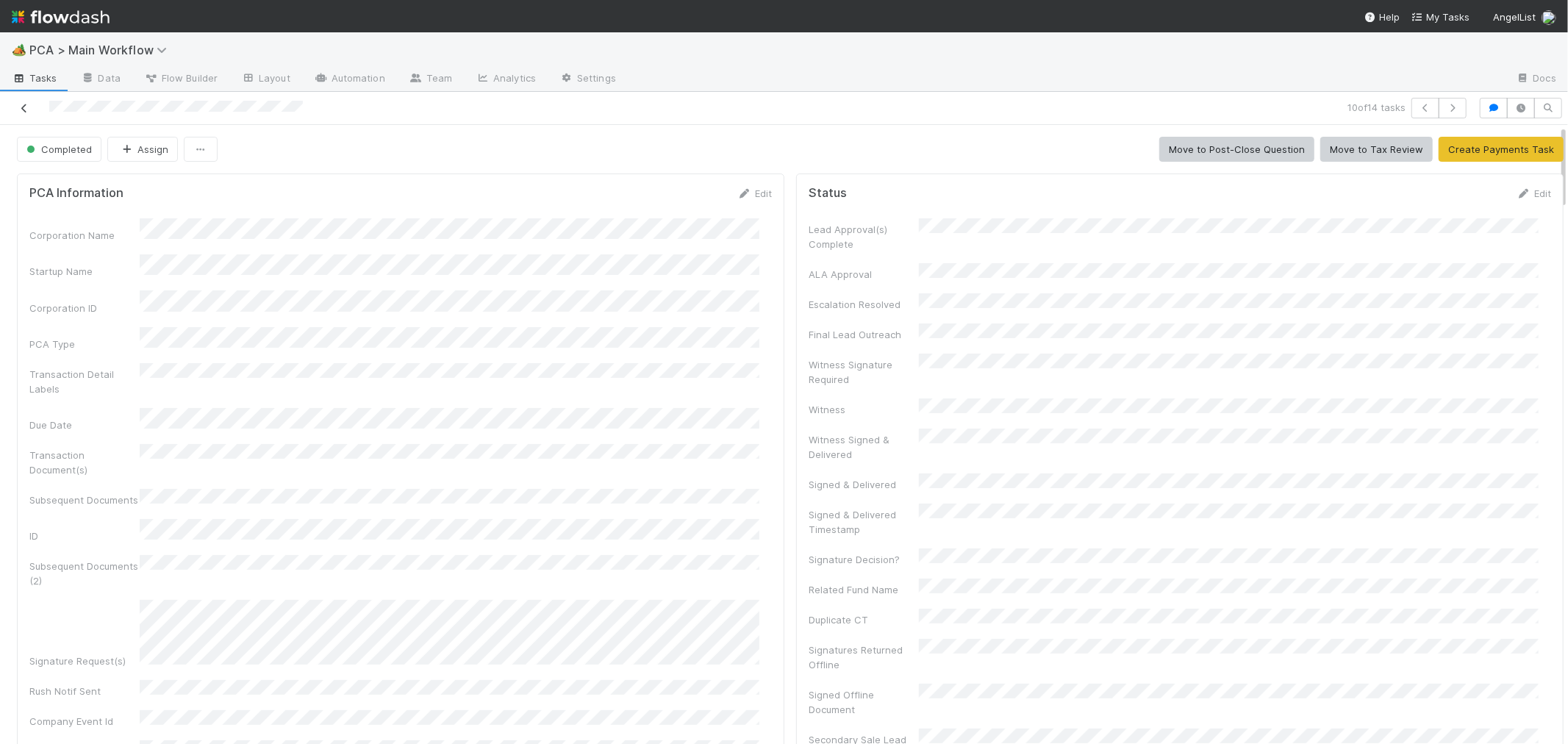
click at [19, 107] on icon at bounding box center [25, 108] width 15 height 10
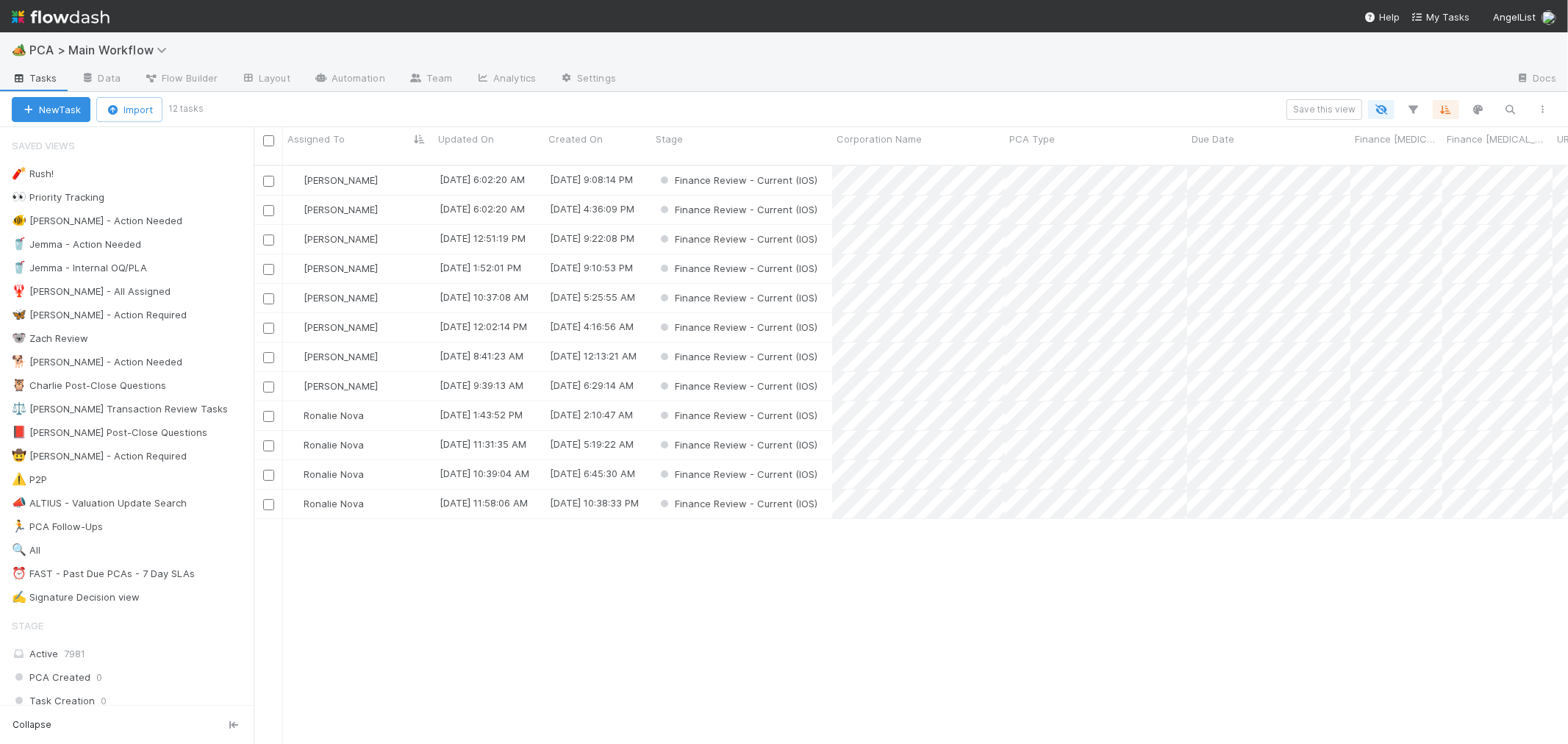
scroll to position [13, 12]
click at [390, 401] on div "Ronalie Nova" at bounding box center [358, 415] width 151 height 29
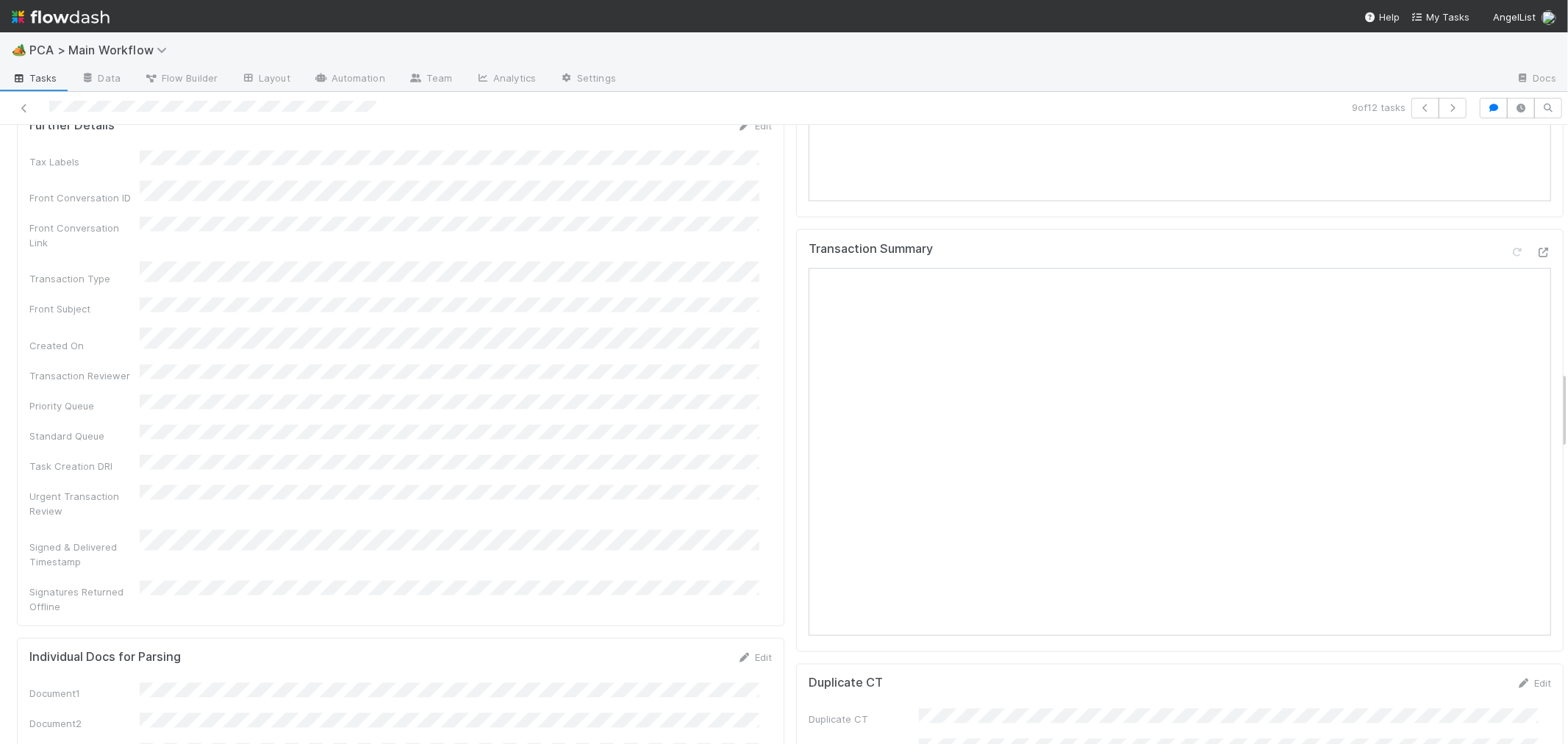
scroll to position [1714, 0]
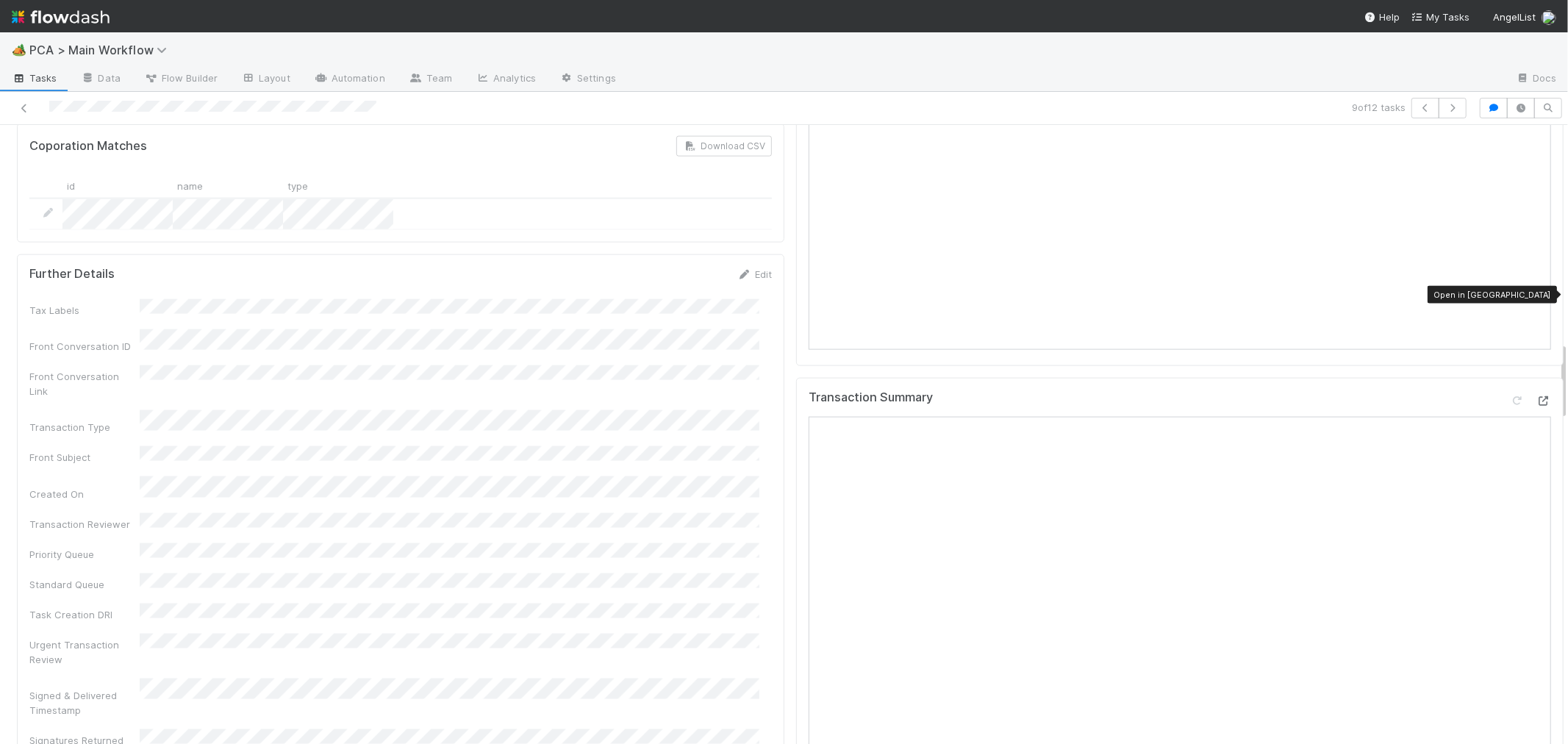
click at [1537, 396] on icon at bounding box center [1544, 400] width 15 height 10
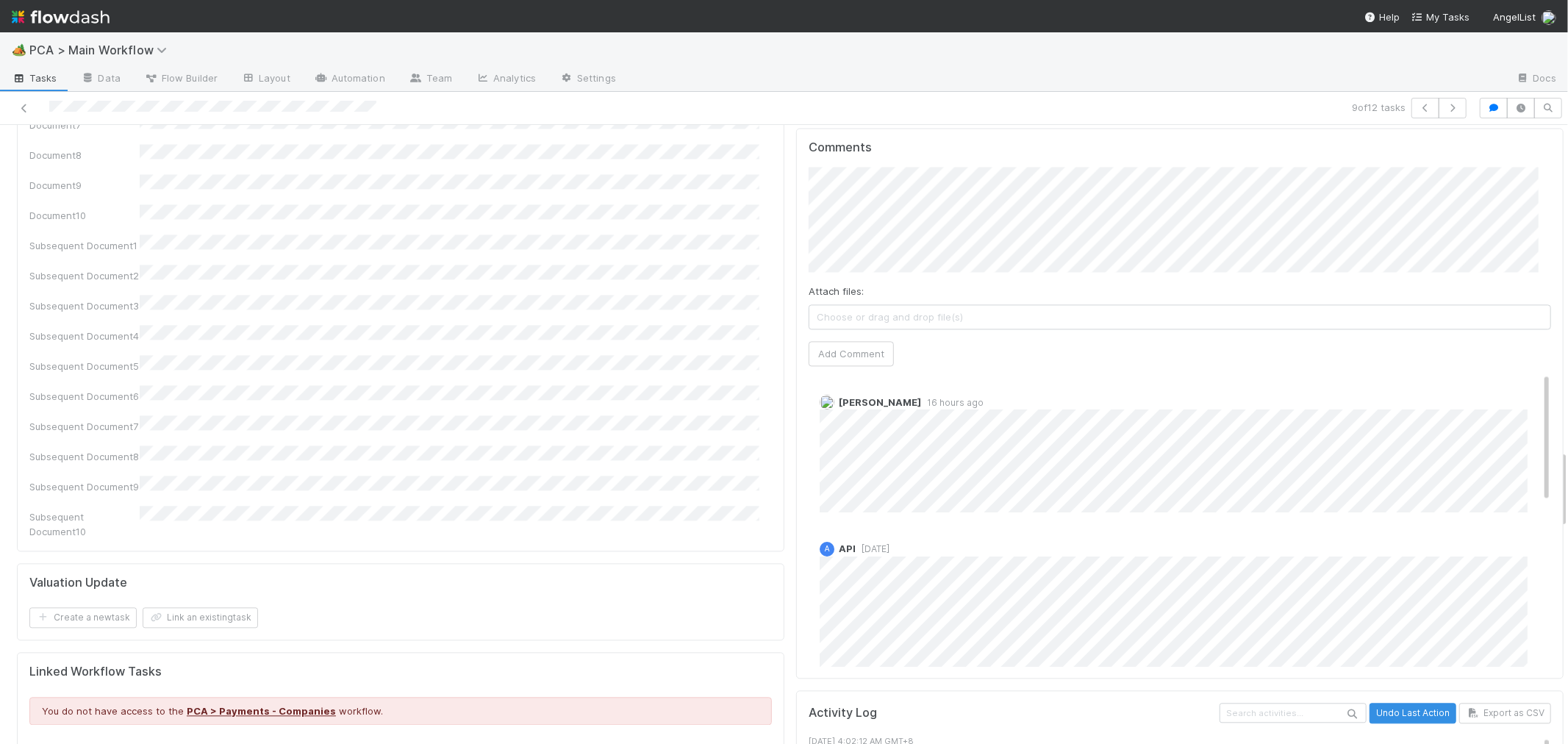
scroll to position [2566, 0]
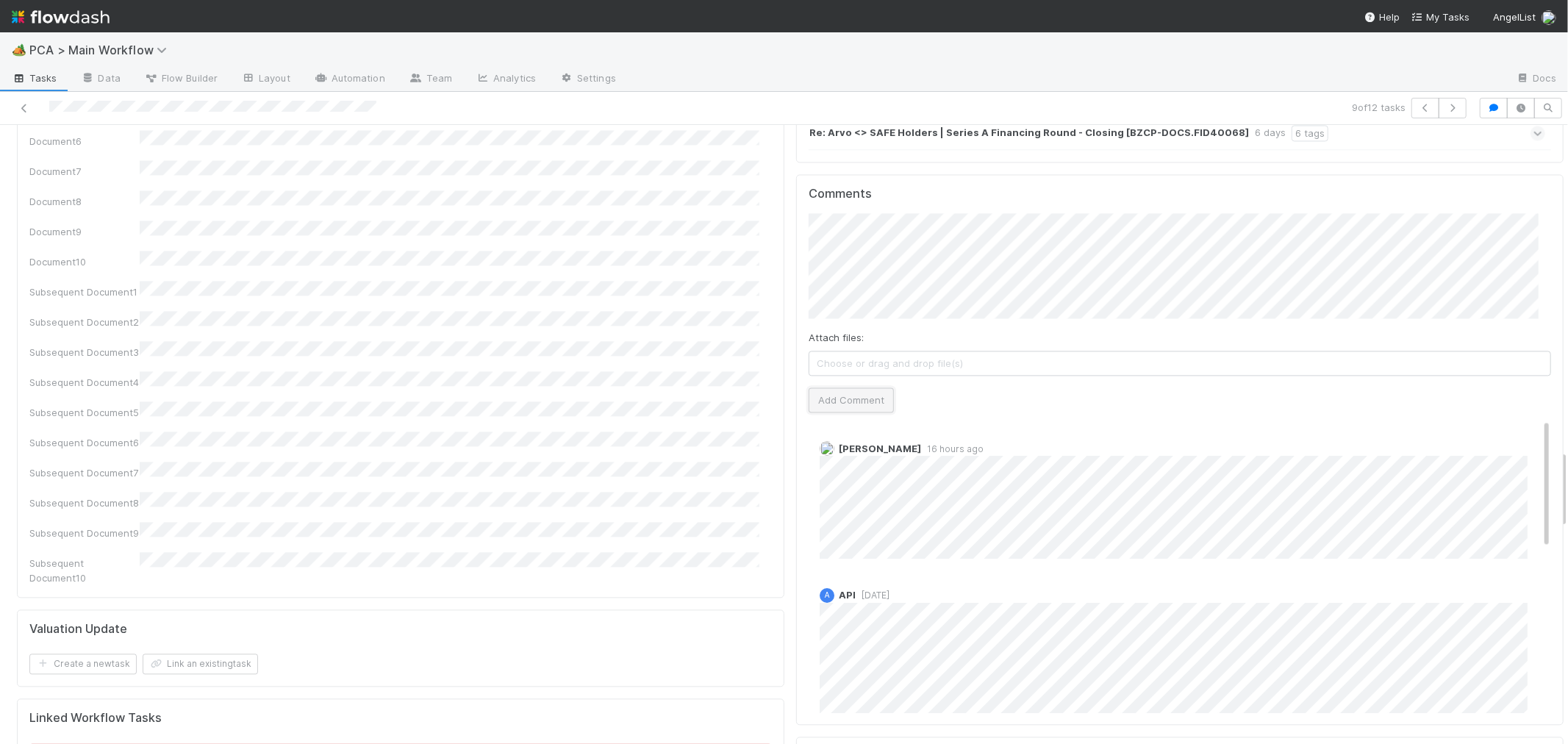
click at [845, 388] on button "Add Comment" at bounding box center [851, 400] width 85 height 25
click at [770, 264] on div "Individual Docs for Parsing Edit Document1 Document2 Document3 Document4 Docume…" at bounding box center [400, 266] width 767 height 663
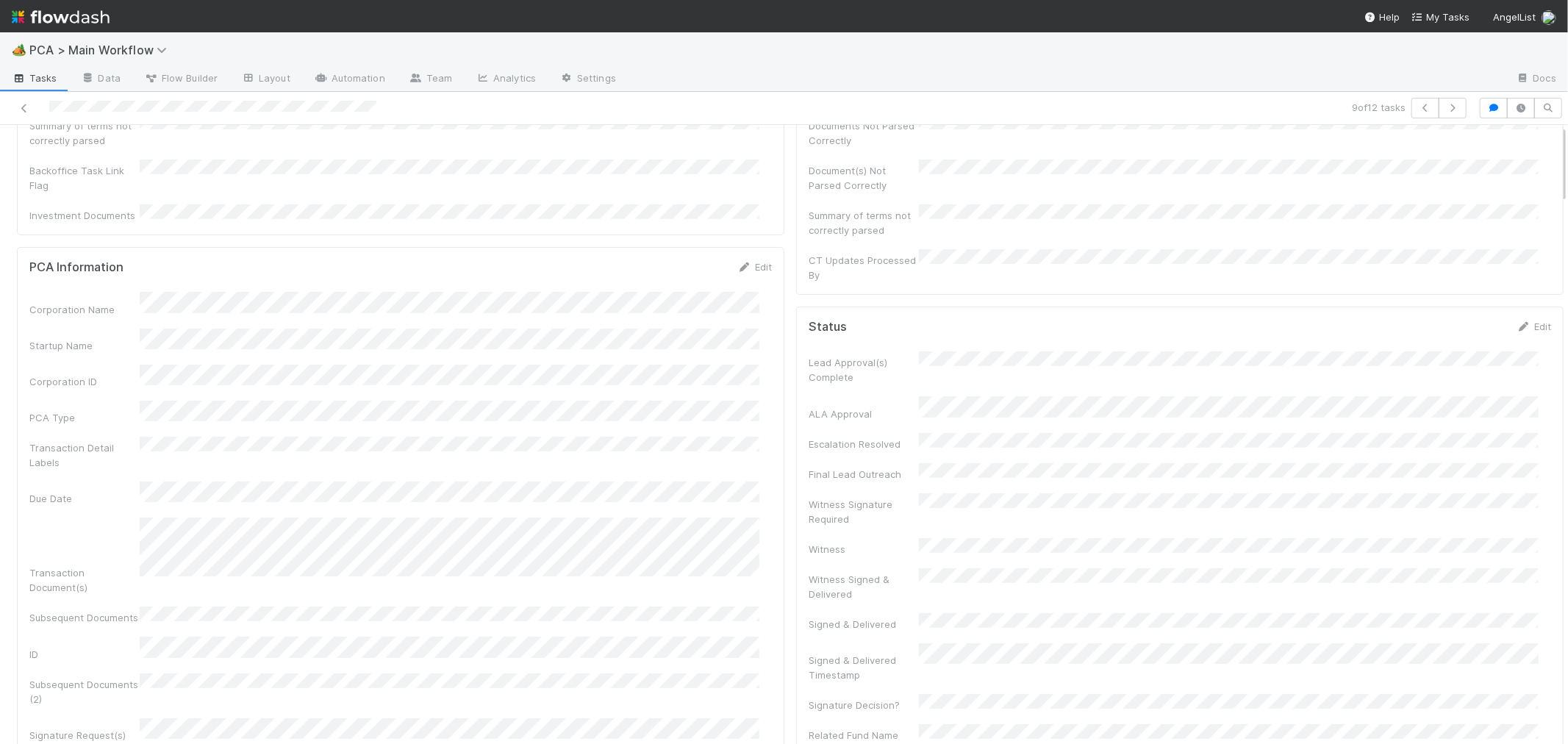
scroll to position [0, 0]
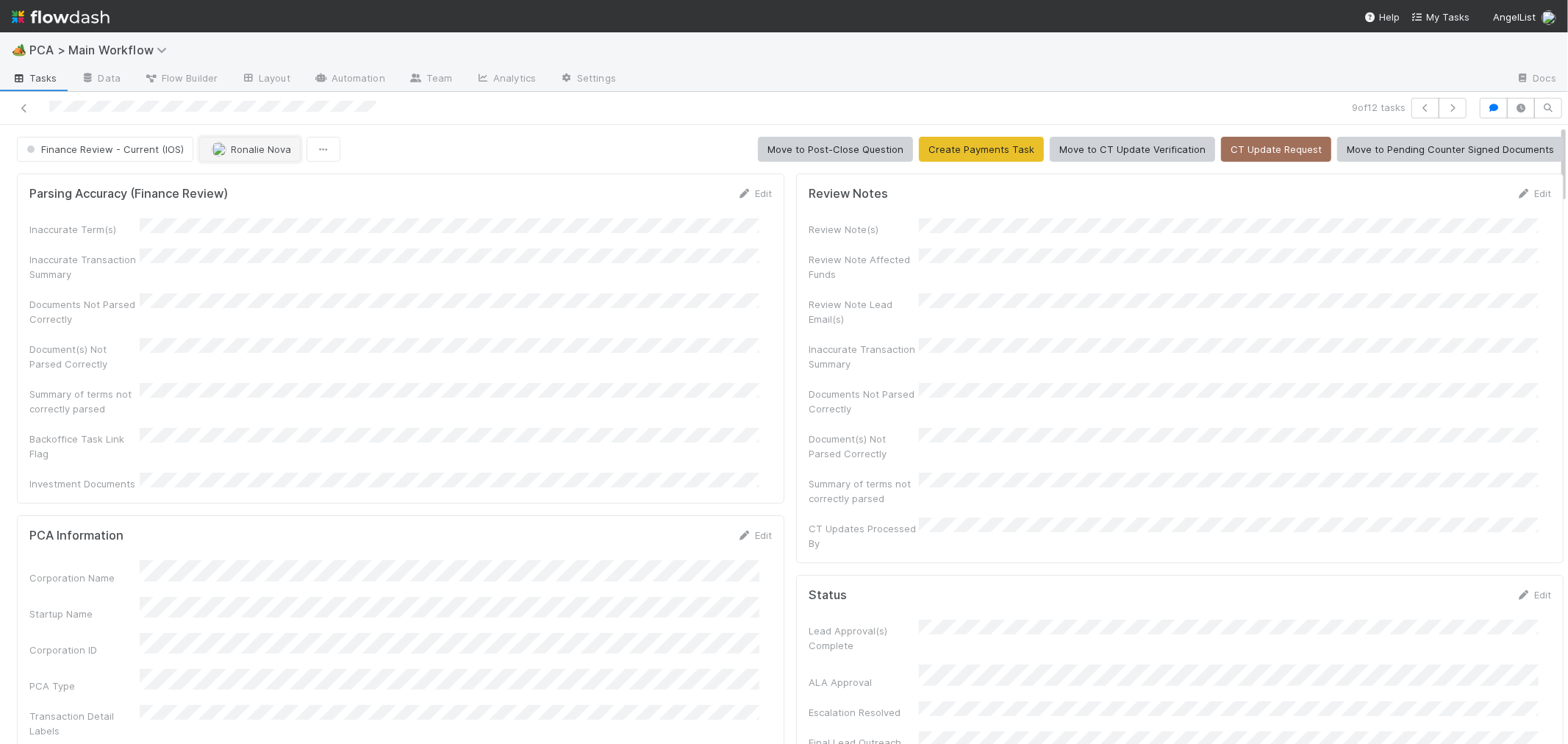
click at [262, 148] on span "Ronalie Nova" at bounding box center [261, 149] width 60 height 12
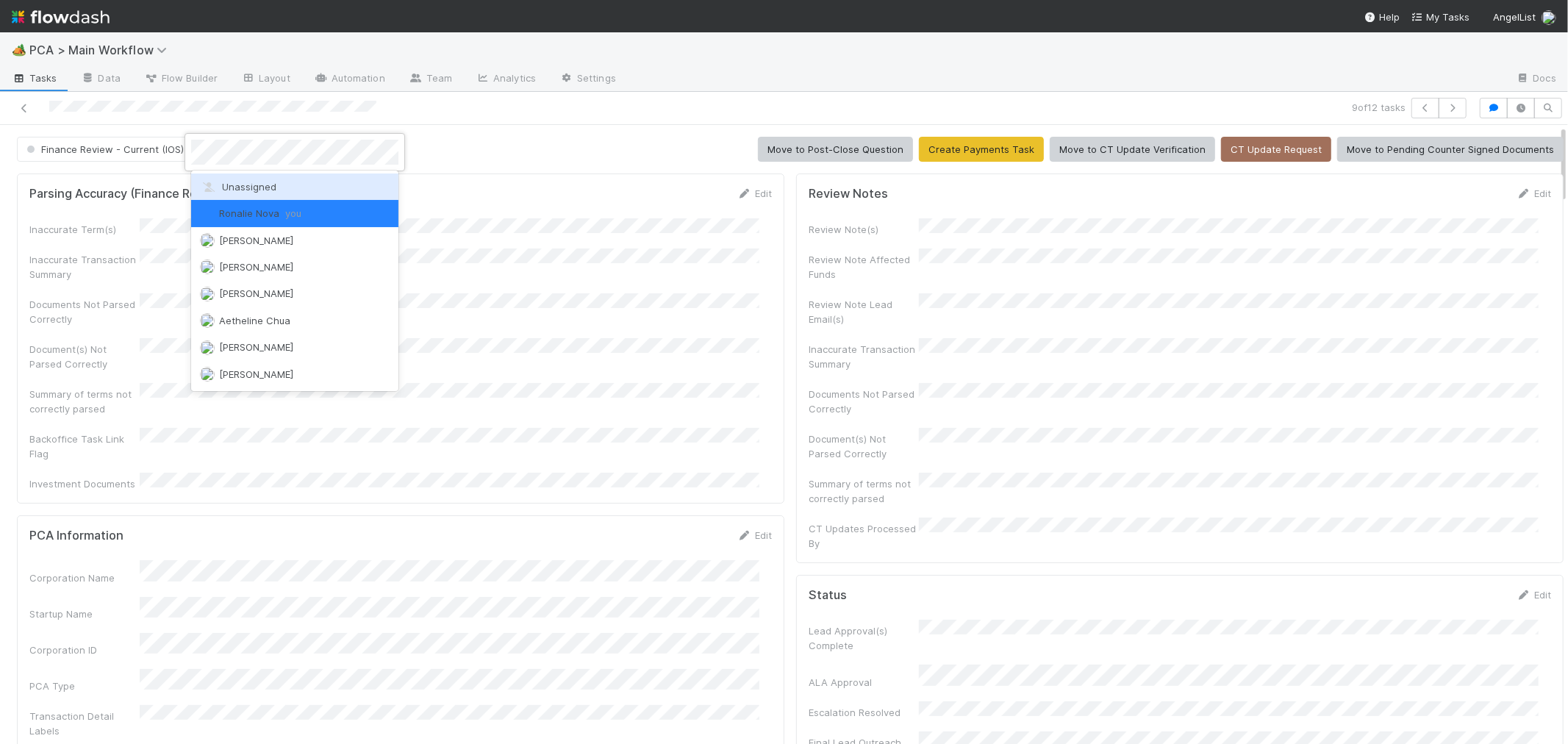
click at [253, 184] on span "Unassigned" at bounding box center [238, 186] width 77 height 12
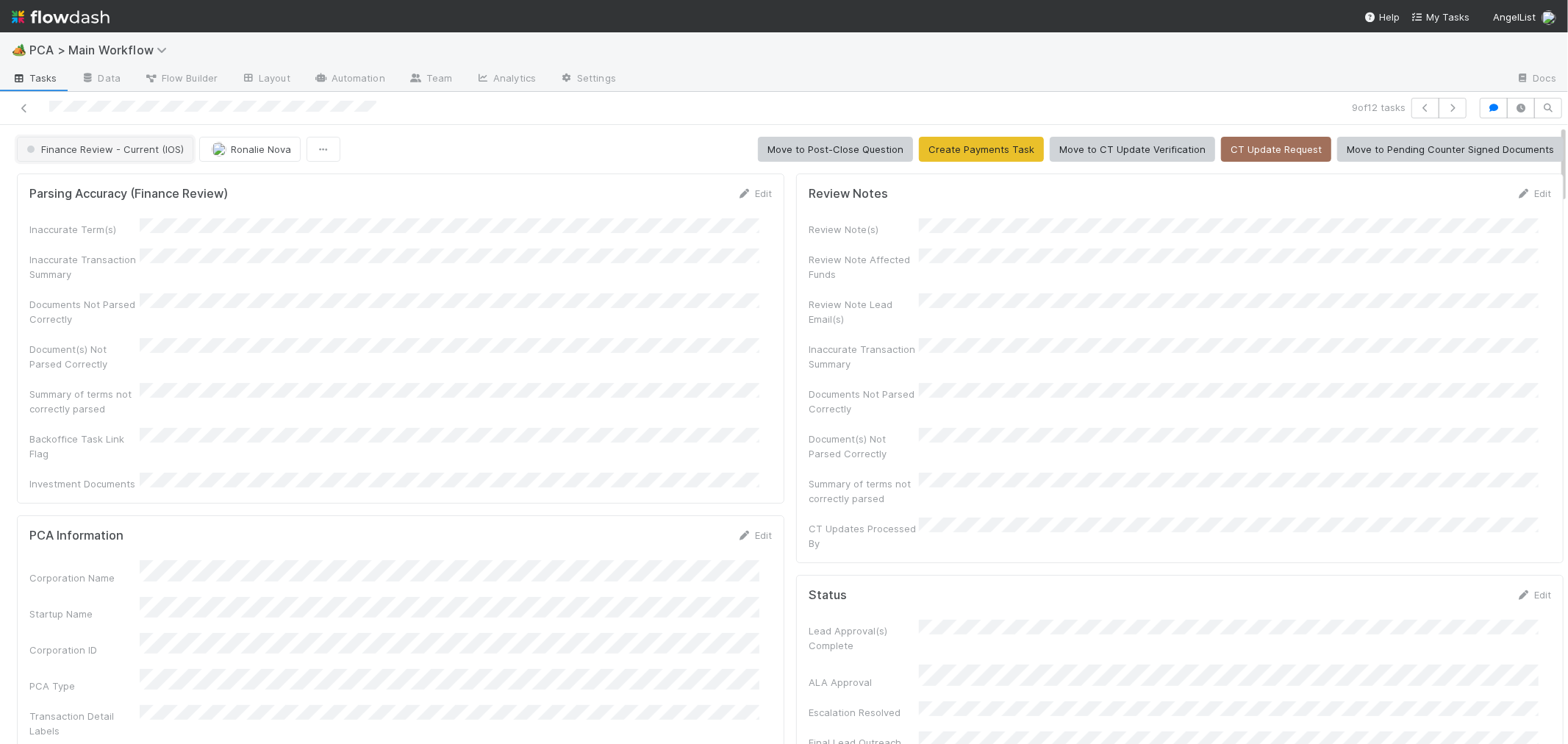
click at [126, 152] on span "Finance Review - Current (IOS)" at bounding box center [104, 149] width 160 height 12
click at [137, 224] on div "Completed" at bounding box center [115, 228] width 207 height 27
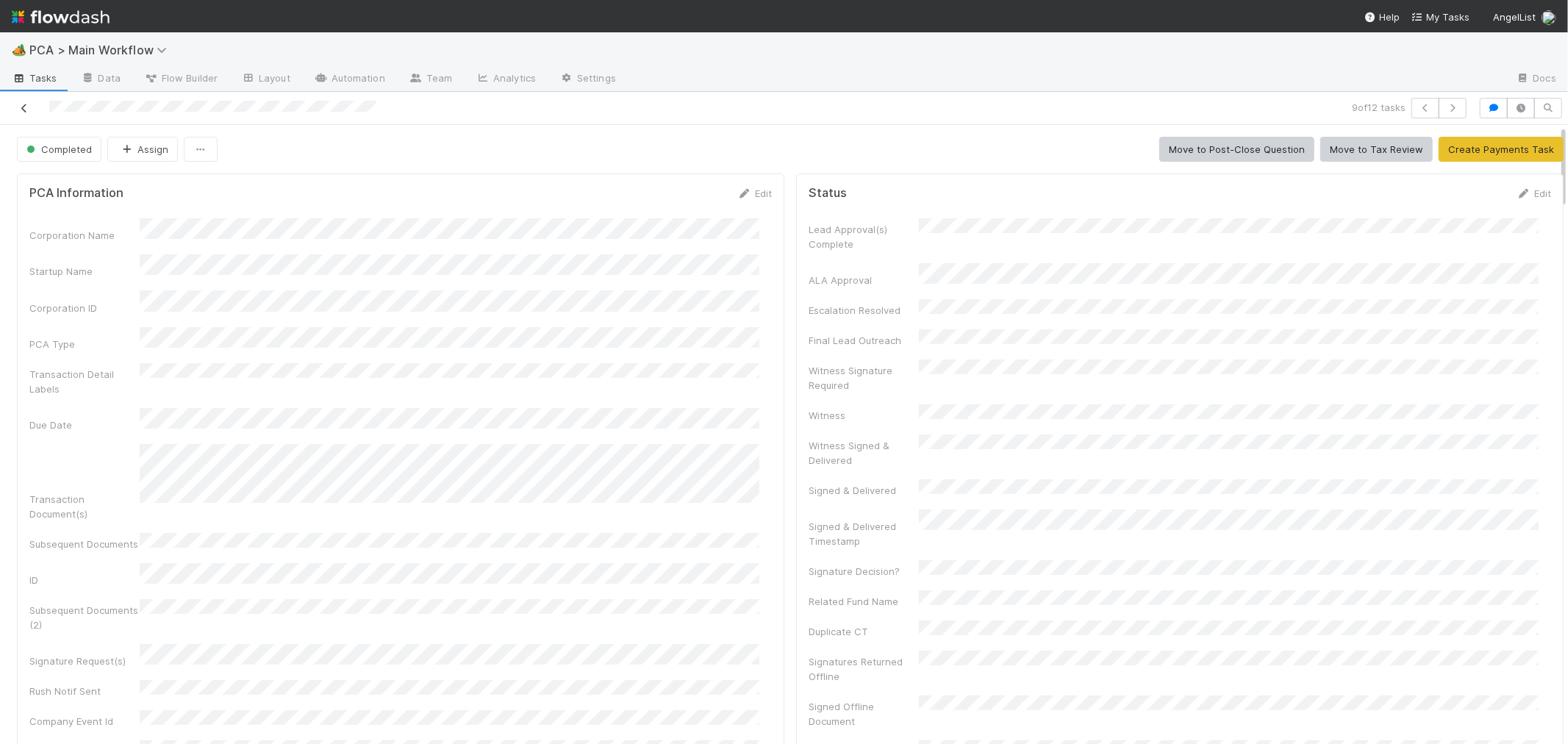
click at [25, 108] on icon at bounding box center [25, 108] width 15 height 10
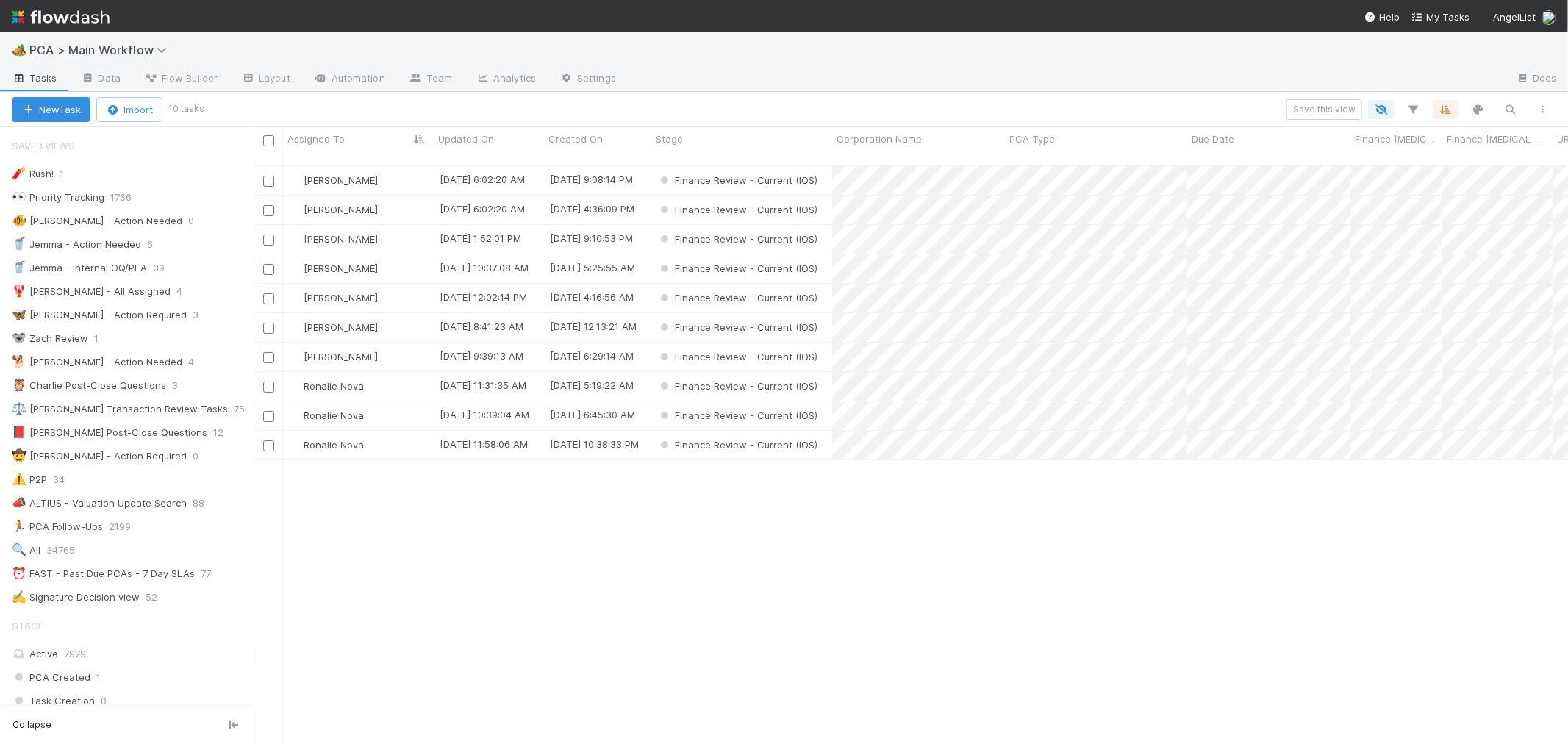
scroll to position [13, 12]
click at [385, 377] on div "Ronalie Nova" at bounding box center [358, 386] width 151 height 29
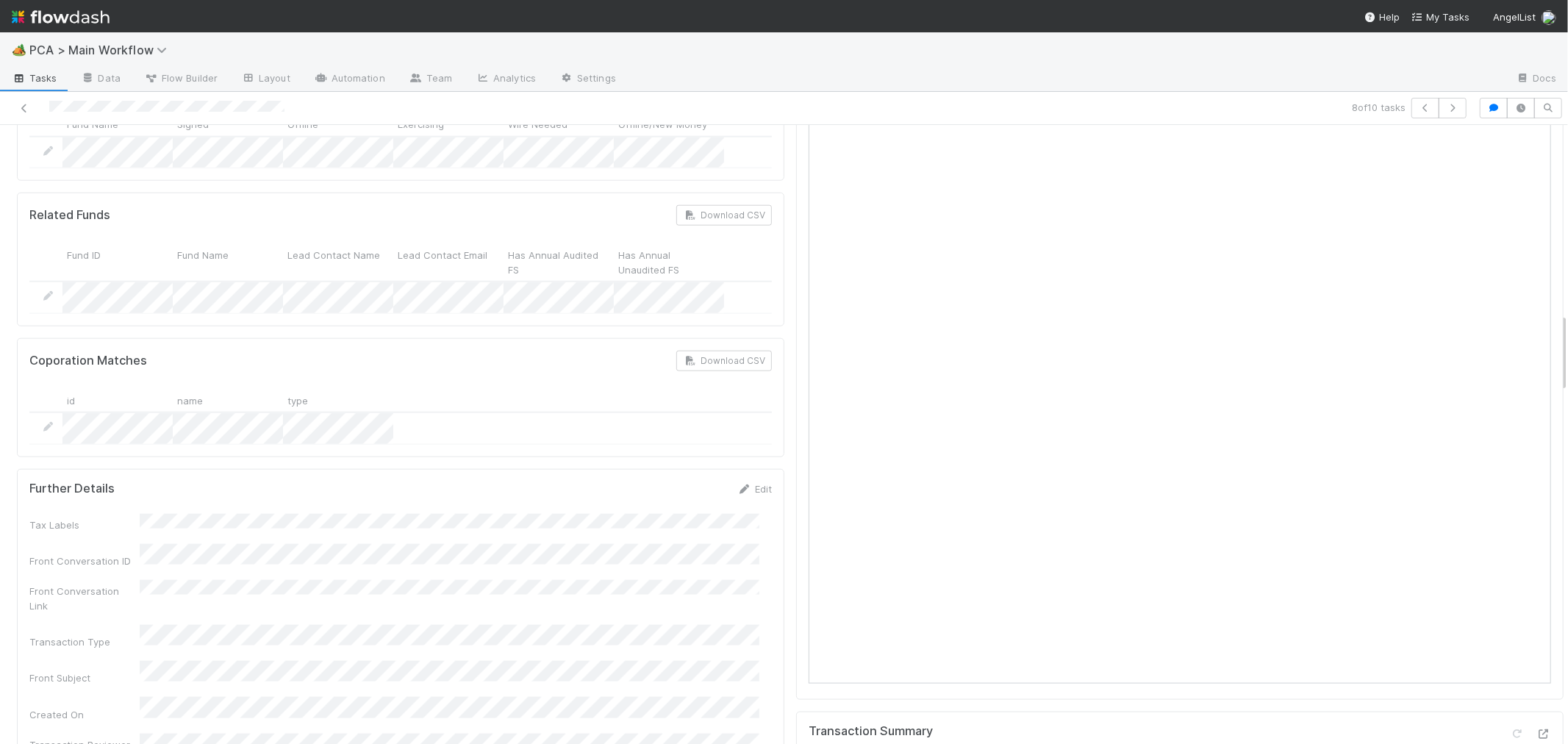
scroll to position [1796, 0]
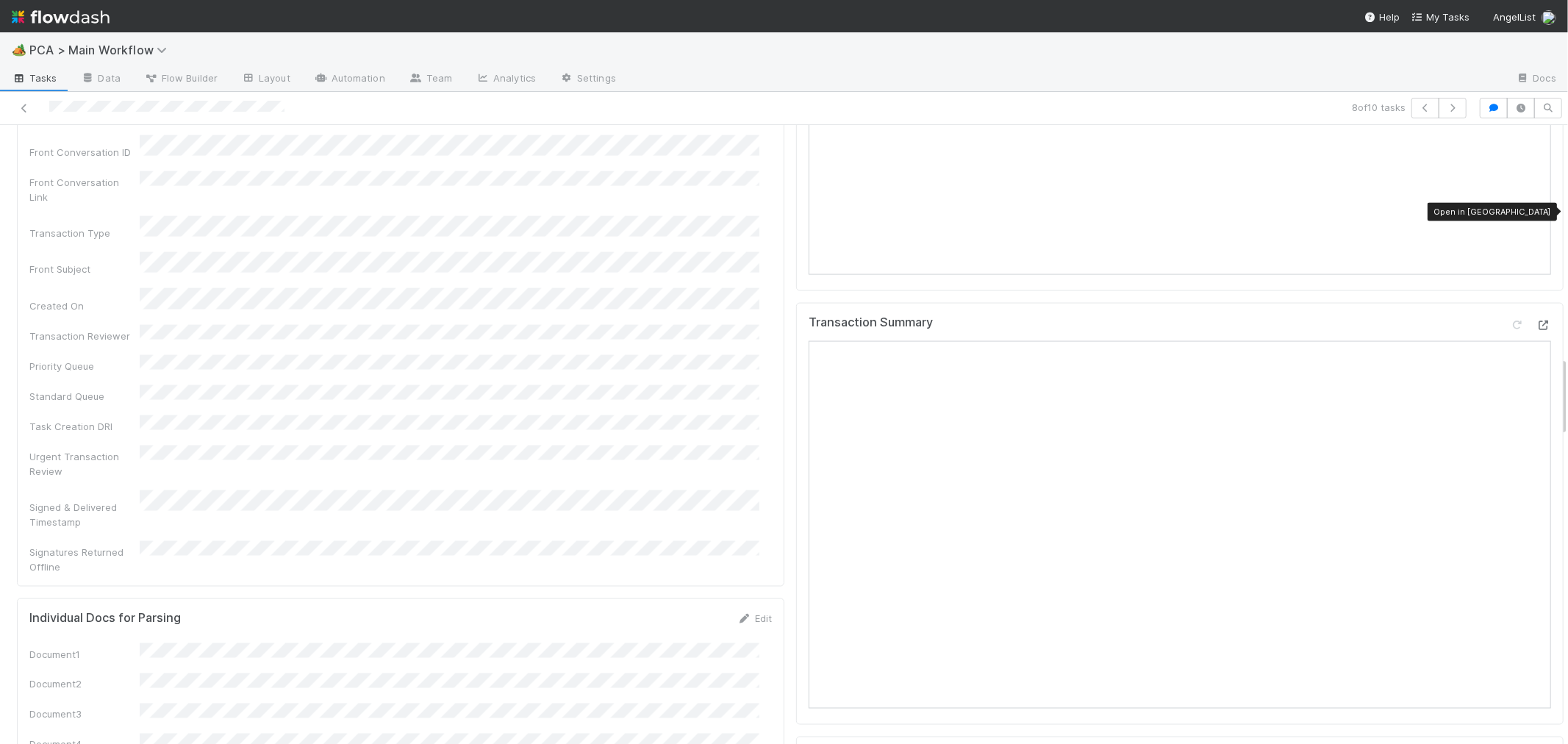
click at [1537, 321] on icon at bounding box center [1544, 325] width 15 height 10
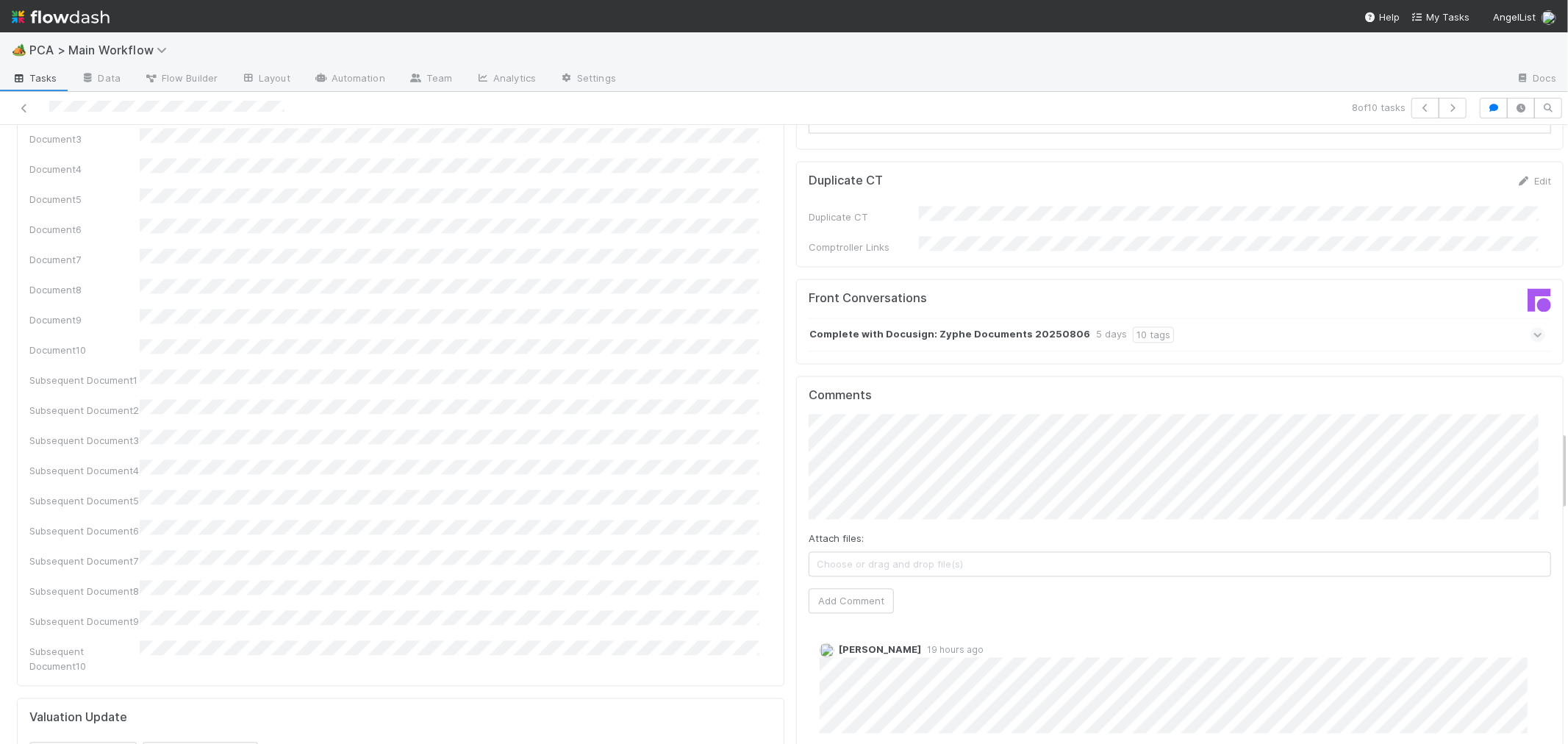
scroll to position [2368, 0]
click at [833, 592] on button "Add Comment" at bounding box center [851, 604] width 85 height 25
click at [737, 342] on div "Document1 Document2 Document3 Document4 Document5 Document6 Document7 Document8…" at bounding box center [401, 374] width 743 height 606
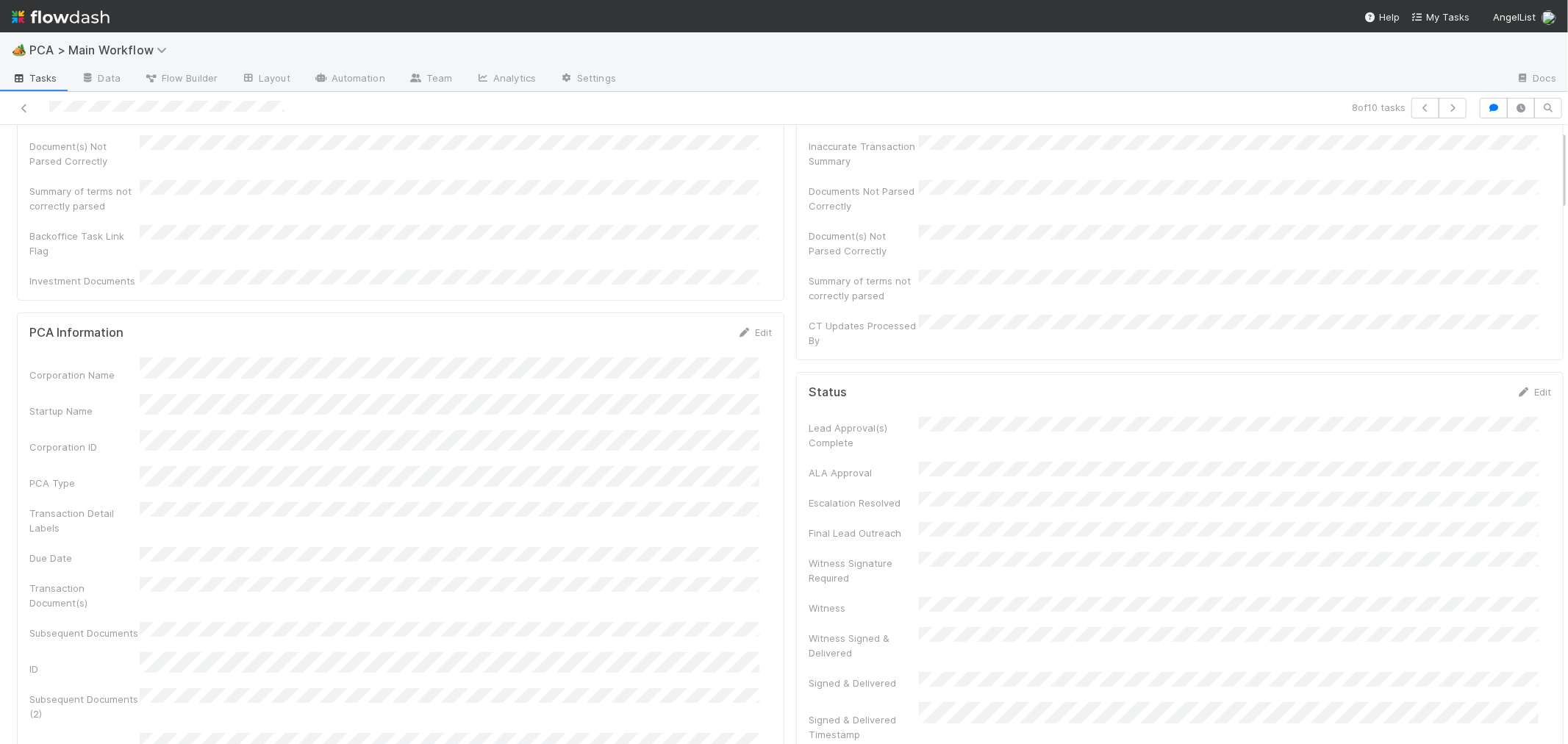
scroll to position [0, 0]
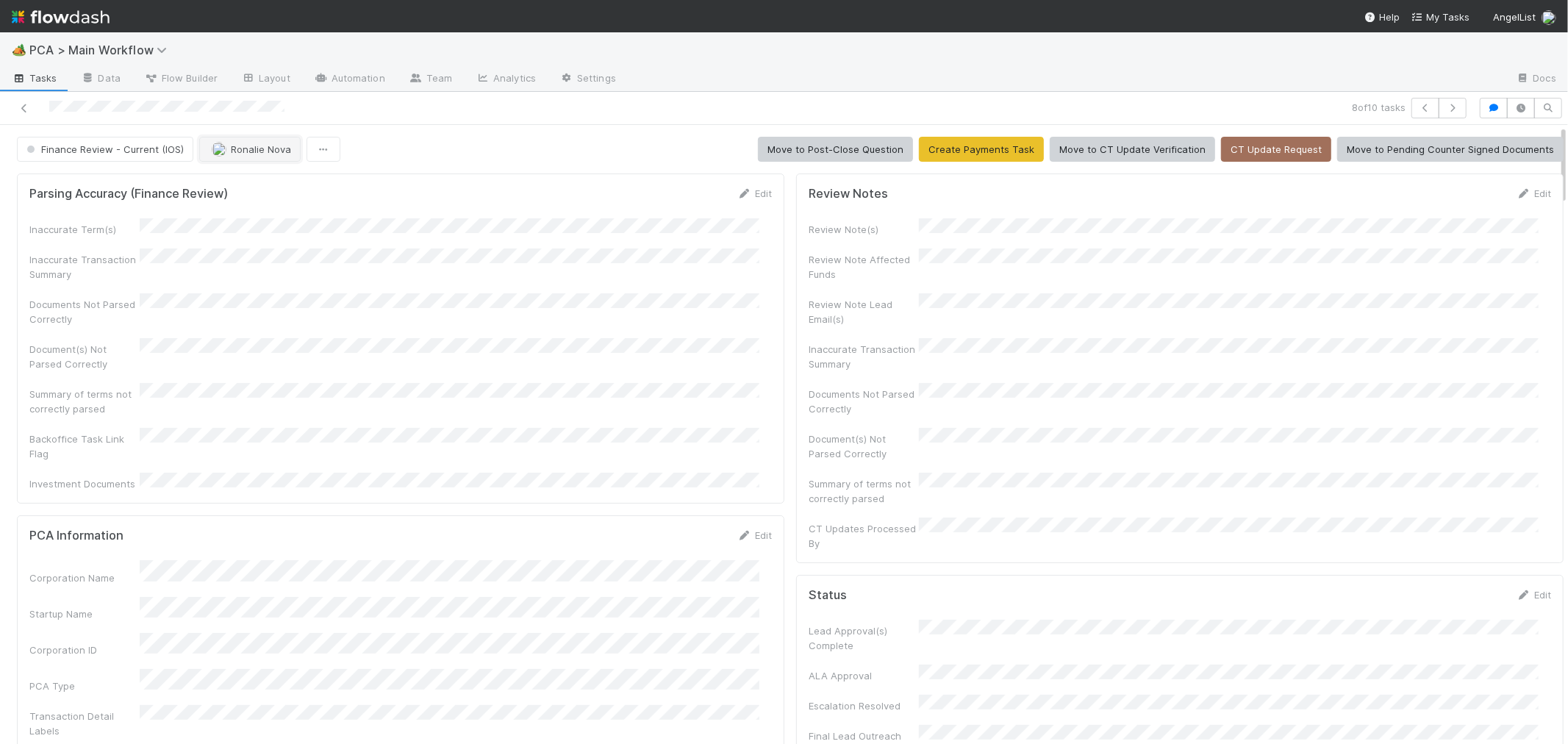
click at [212, 144] on span "button" at bounding box center [219, 149] width 15 height 12
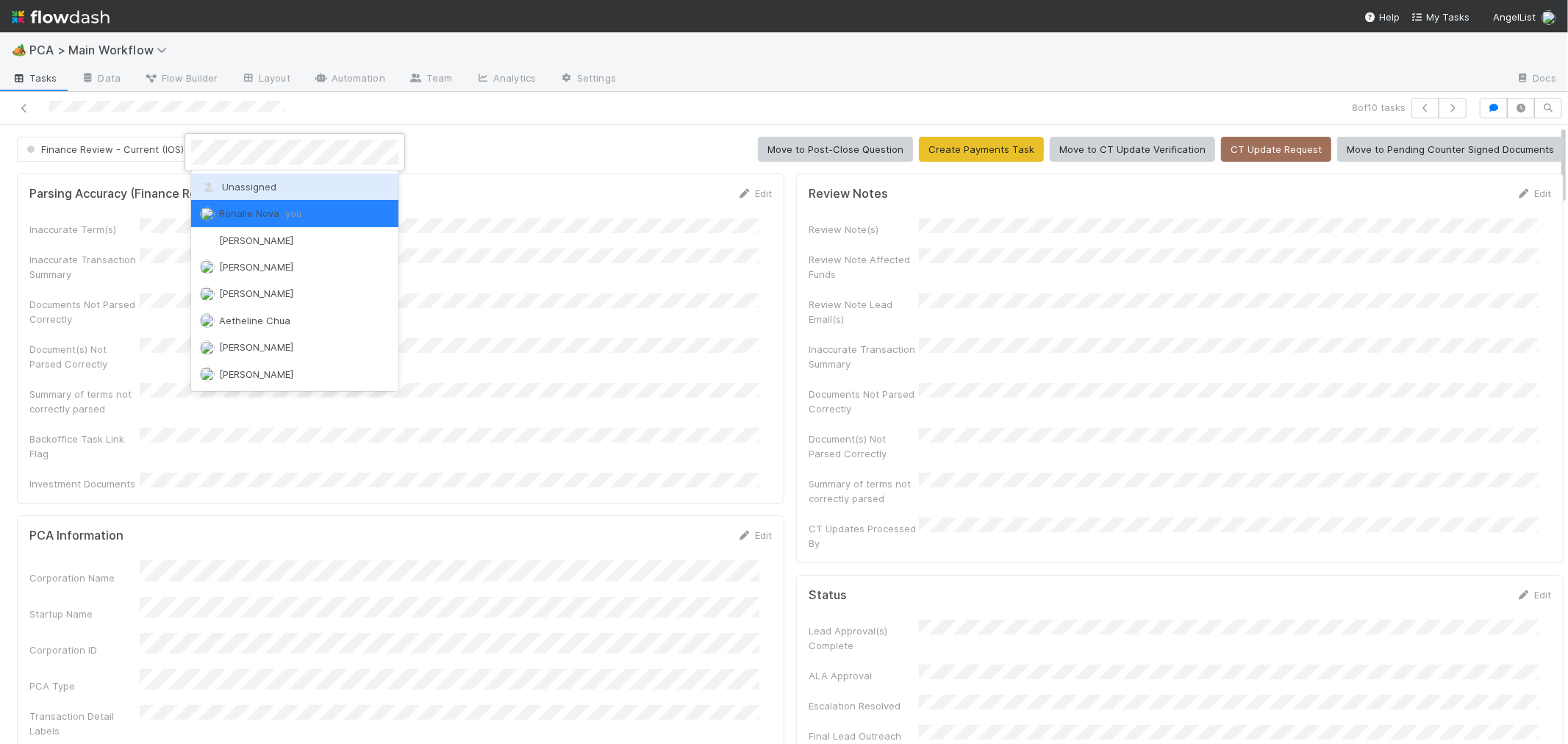
click at [250, 195] on div "Unassigned" at bounding box center [294, 187] width 207 height 27
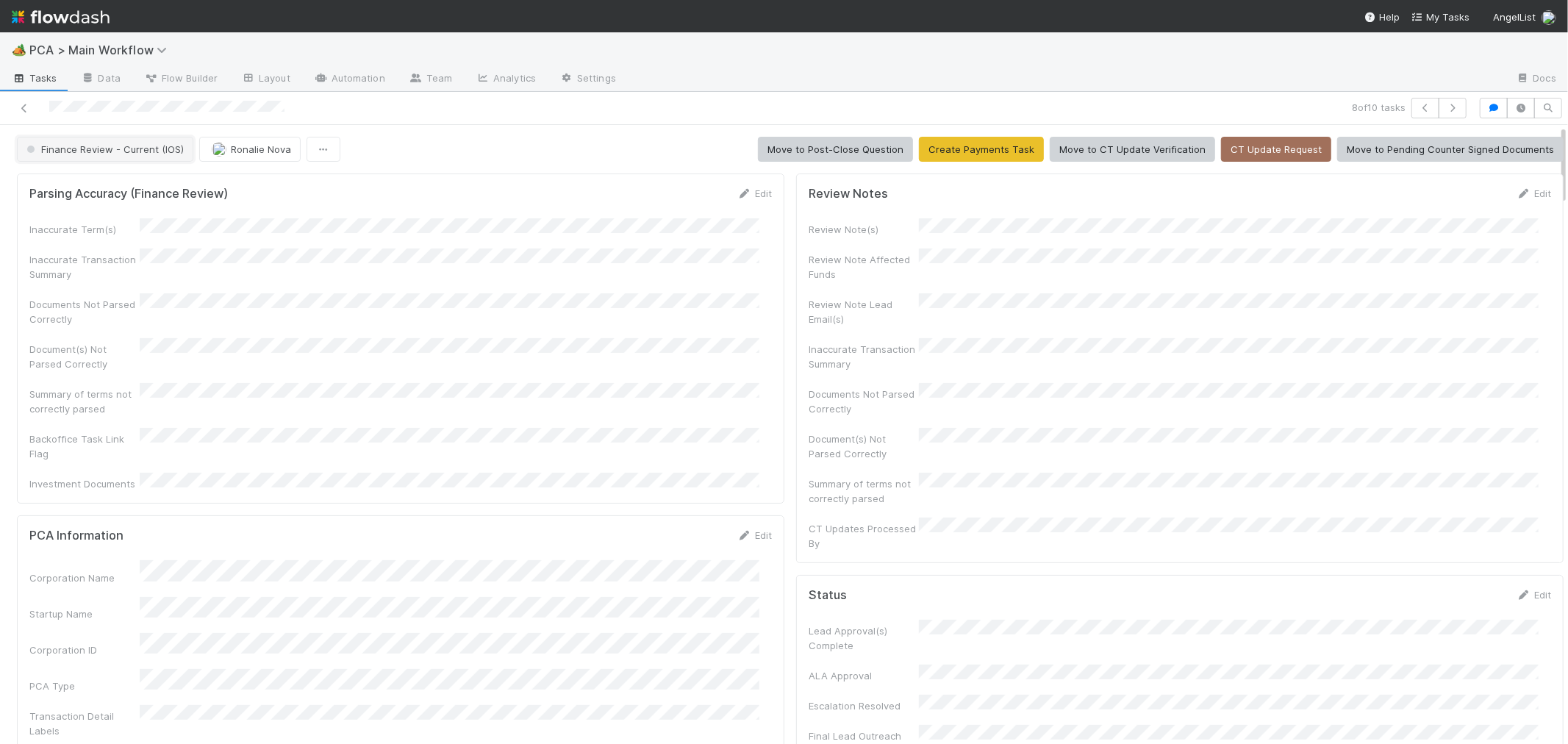
click at [154, 151] on span "Finance Review - Current (IOS)" at bounding box center [104, 149] width 160 height 12
click at [150, 225] on div "Completed" at bounding box center [115, 228] width 207 height 27
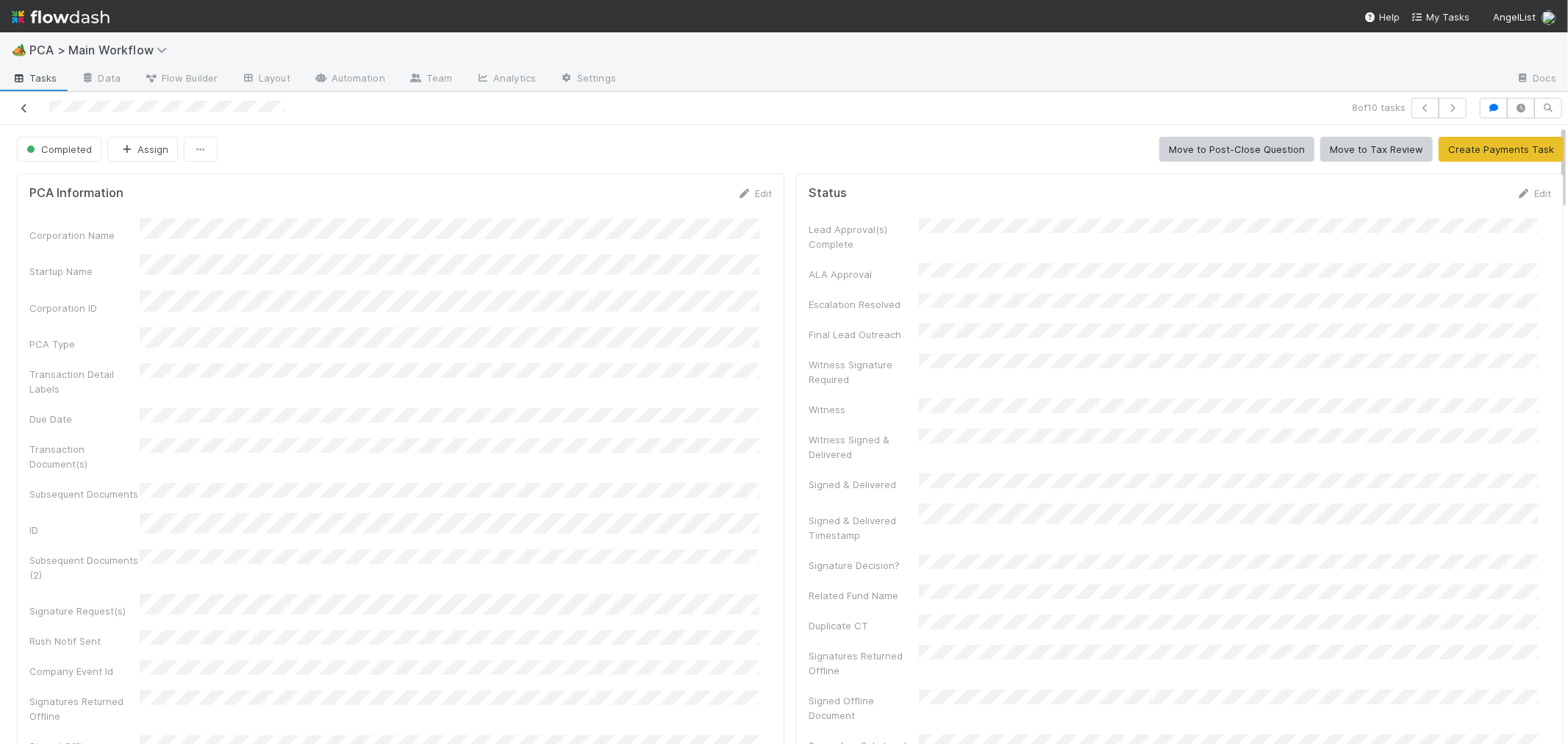
click at [24, 106] on icon at bounding box center [25, 108] width 15 height 10
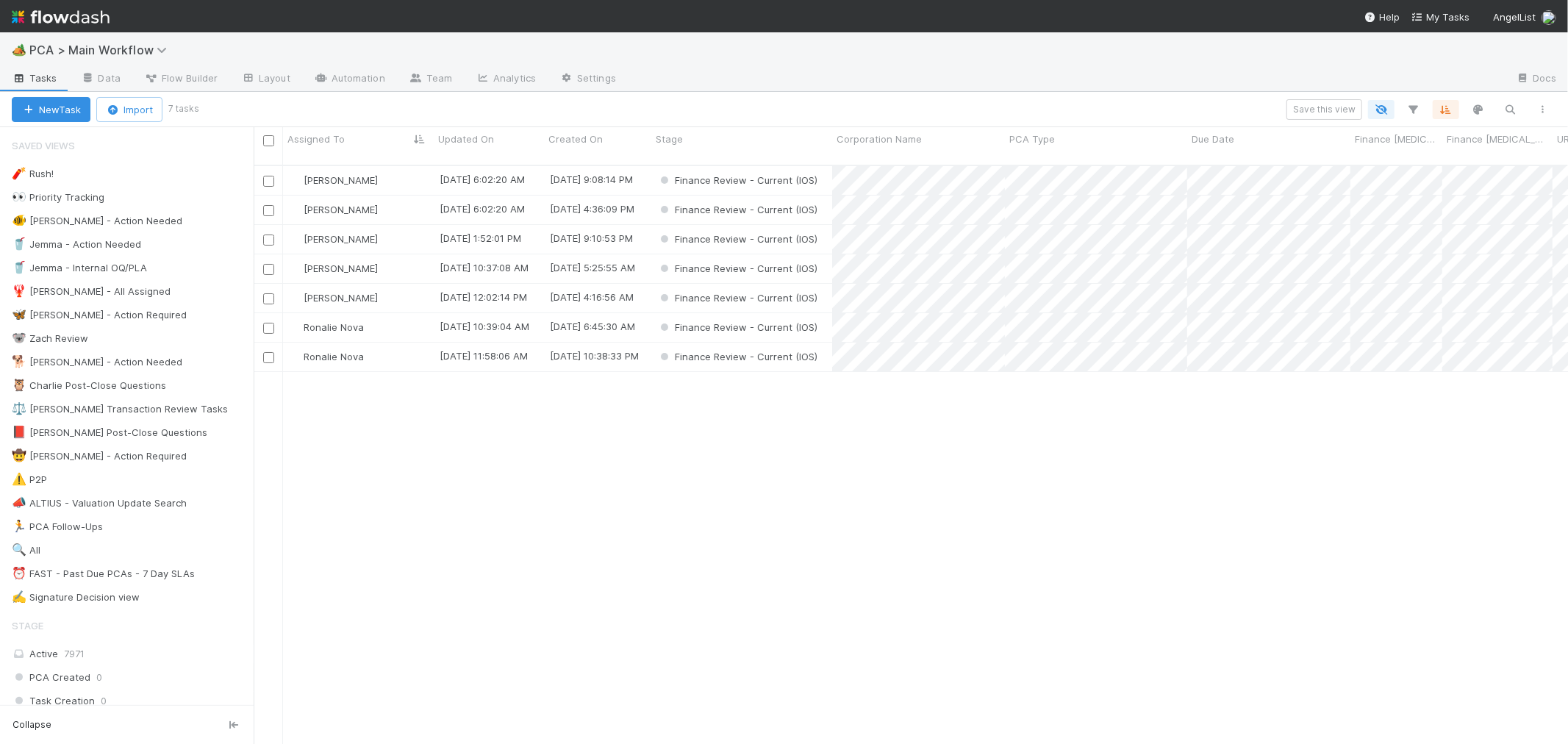
scroll to position [578, 1302]
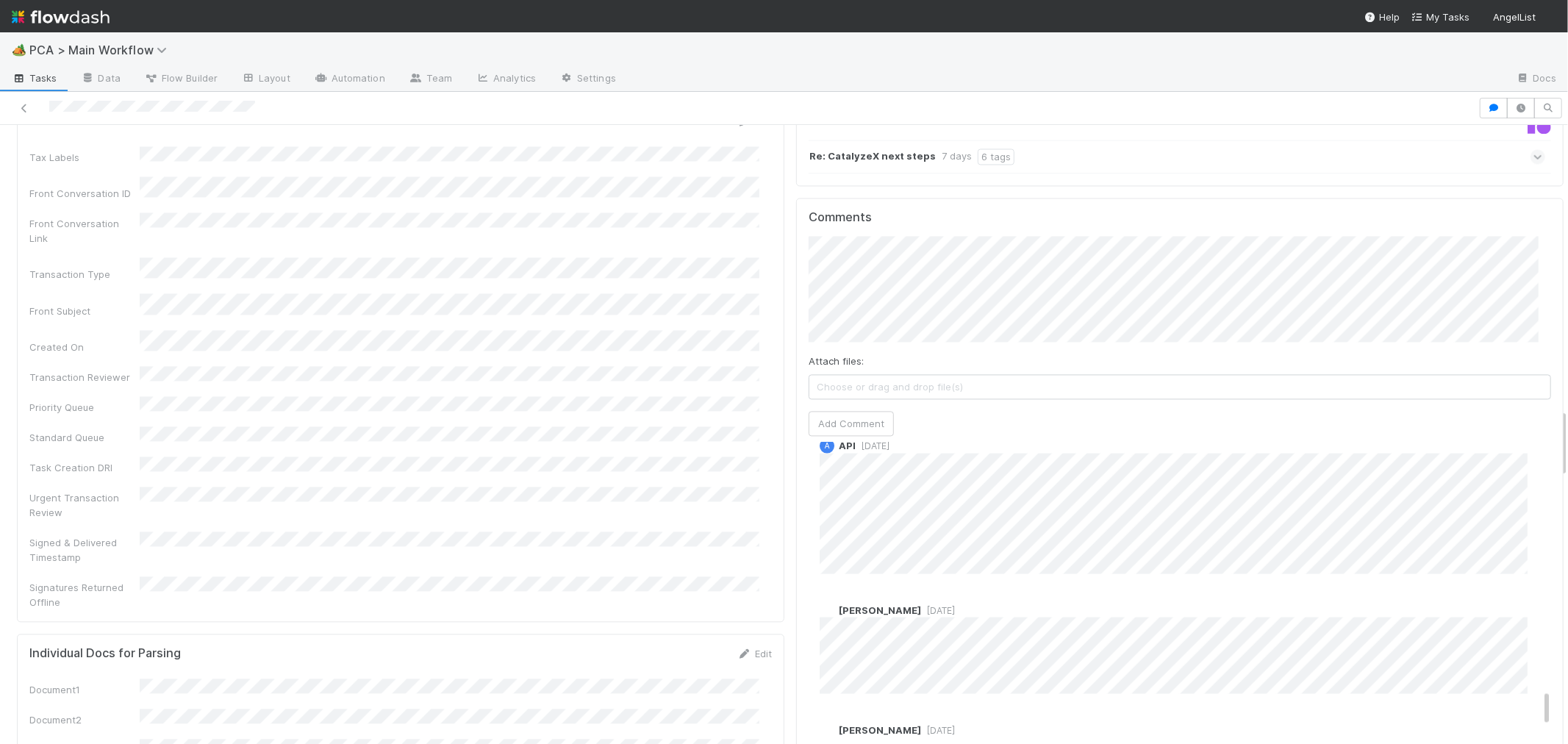
scroll to position [1988, 0]
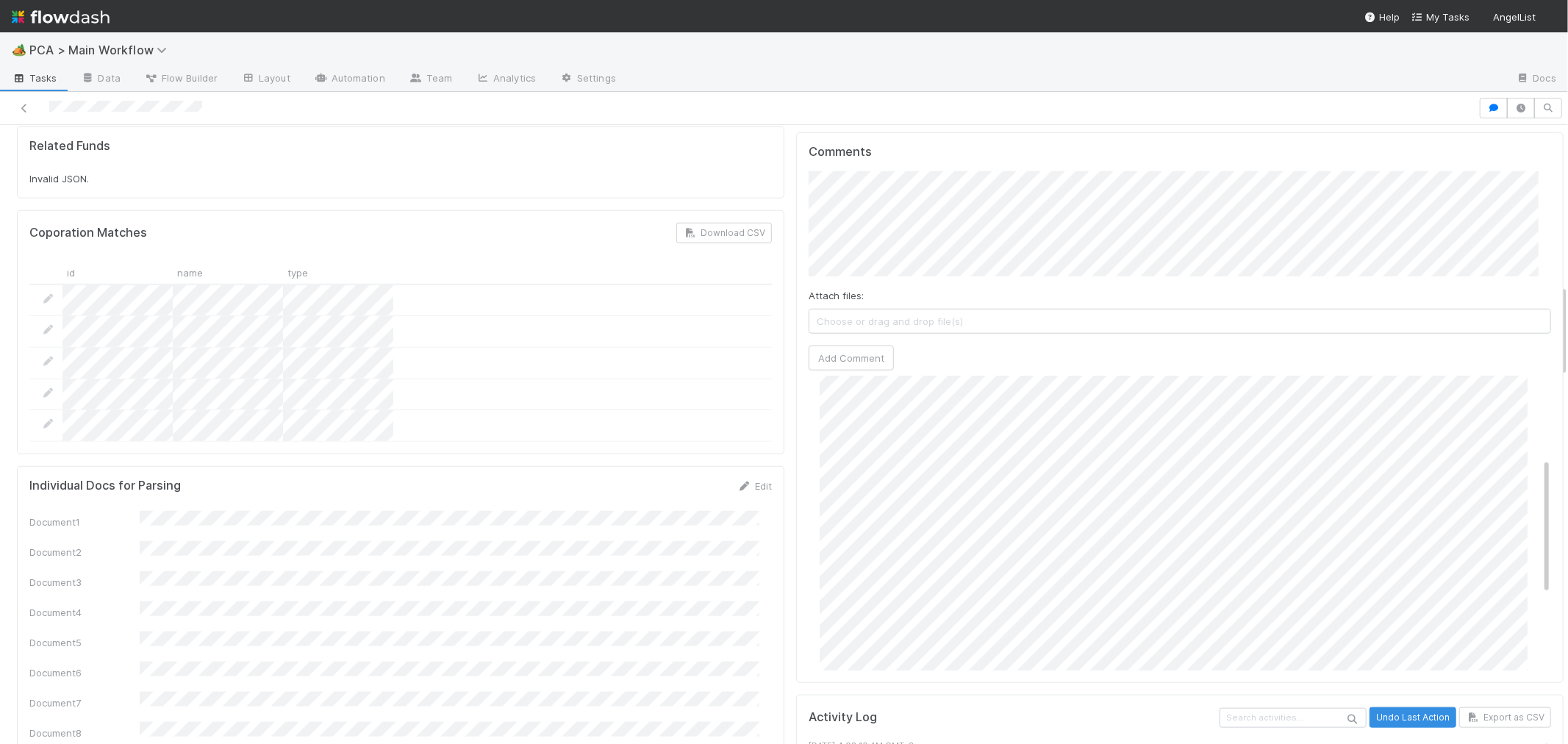
scroll to position [175, 0]
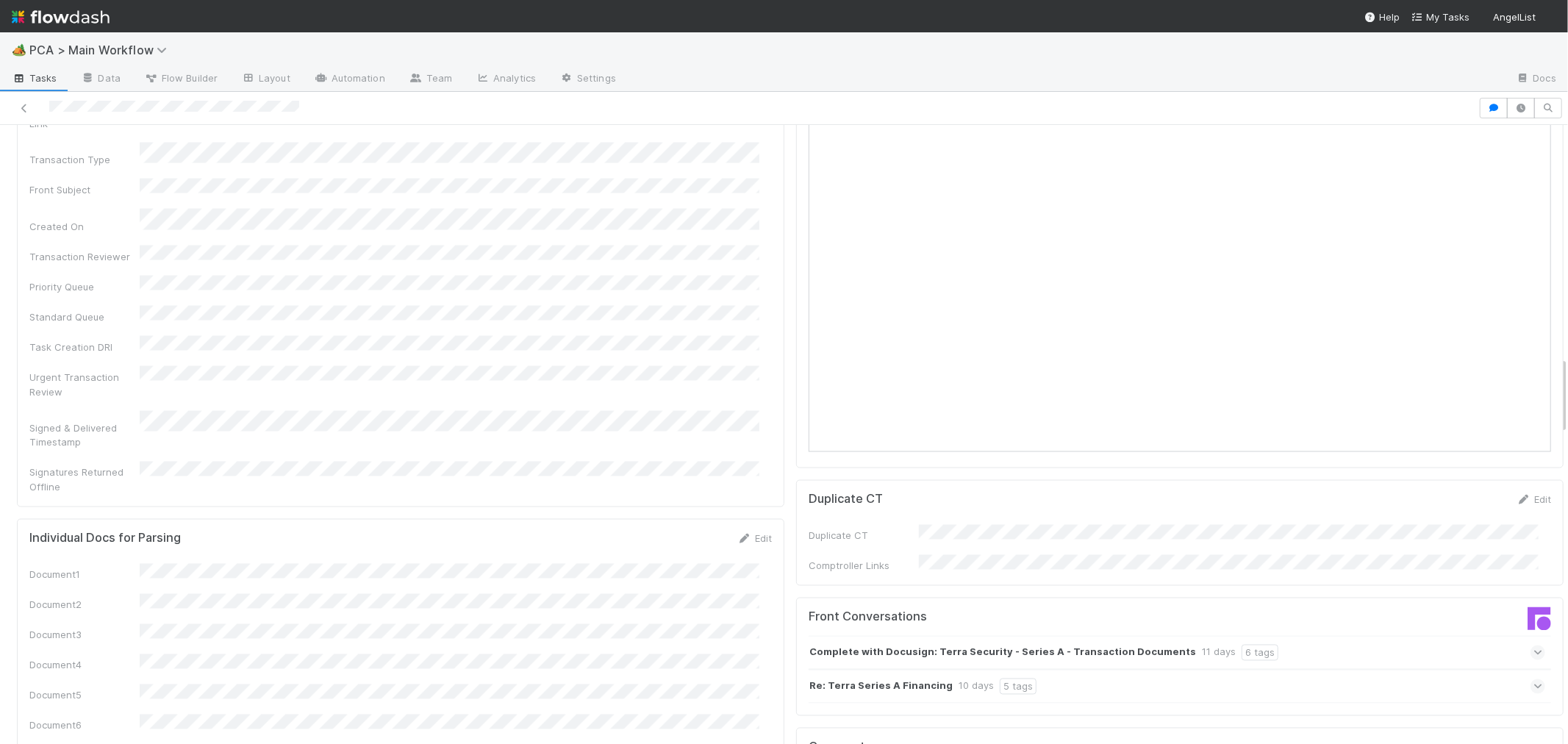
scroll to position [1633, 0]
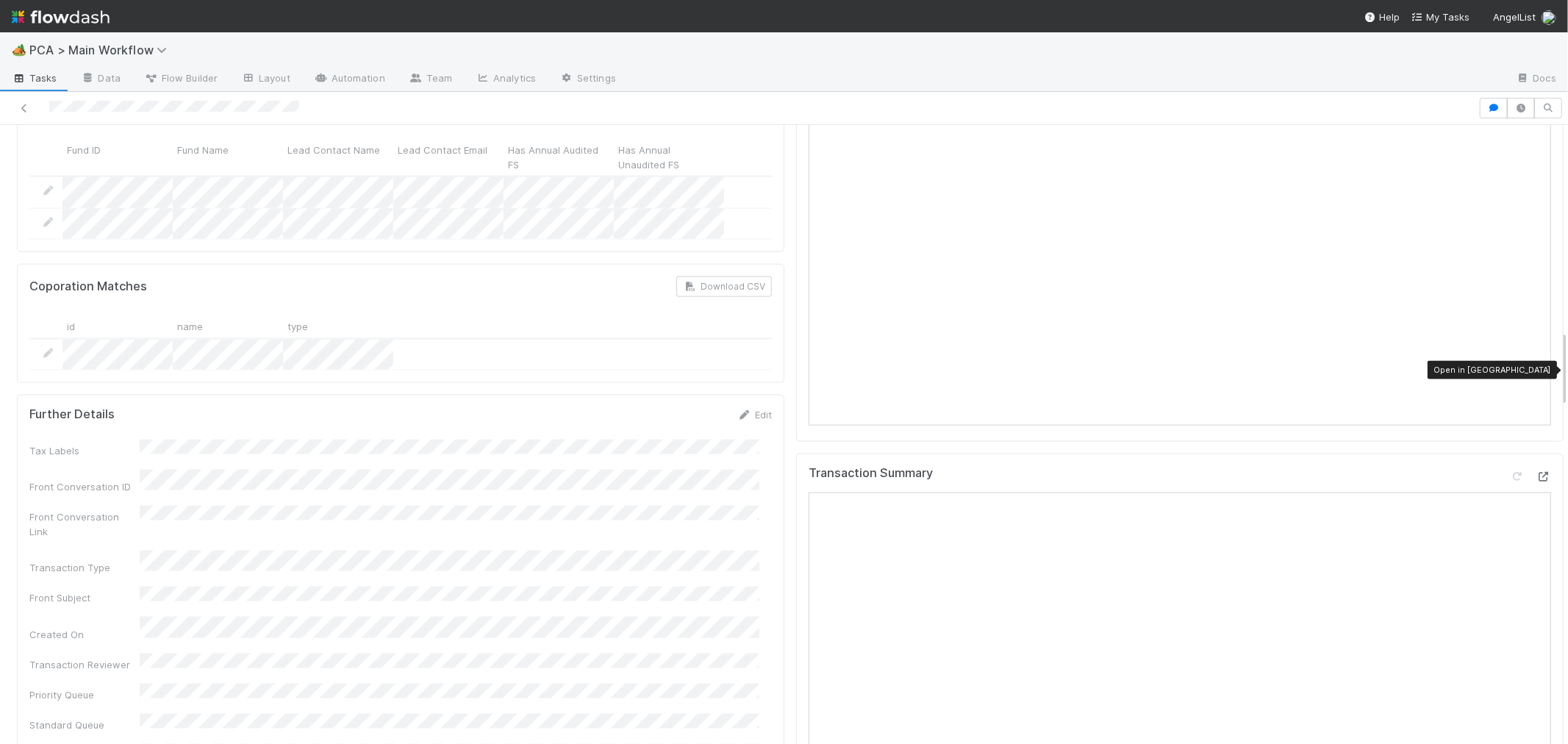
click at [1537, 471] on icon at bounding box center [1544, 476] width 15 height 10
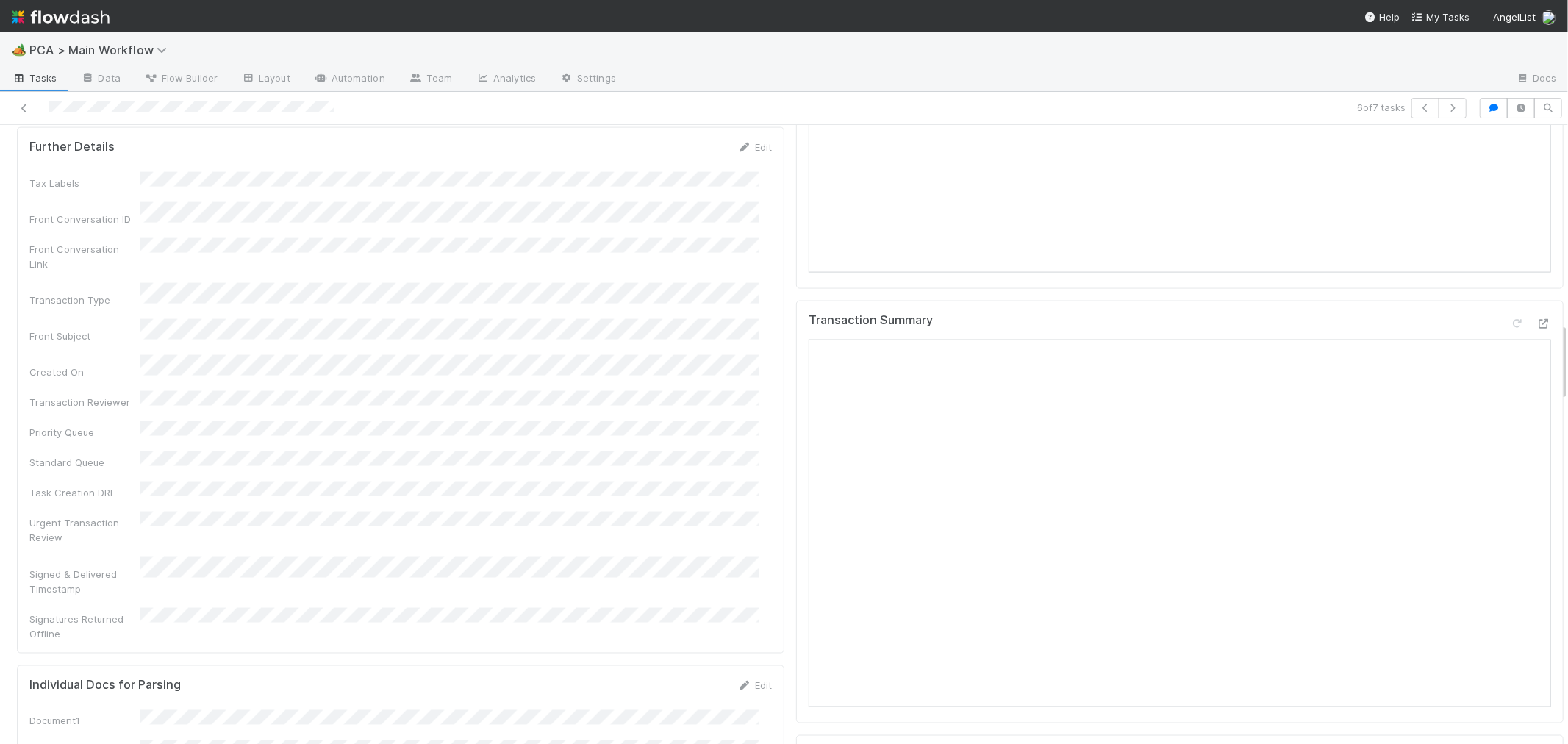
scroll to position [1551, 0]
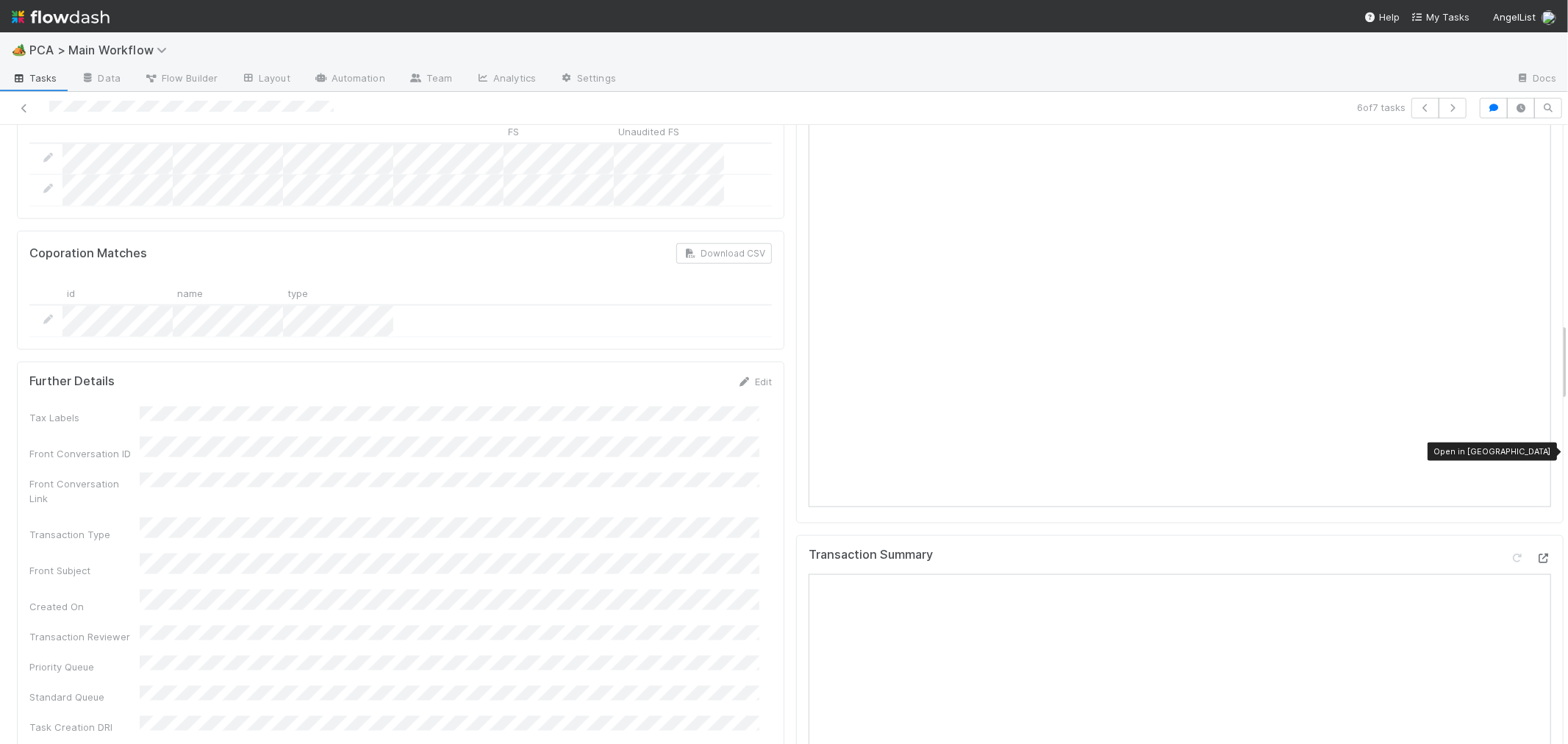
click at [1537, 553] on icon at bounding box center [1544, 558] width 15 height 10
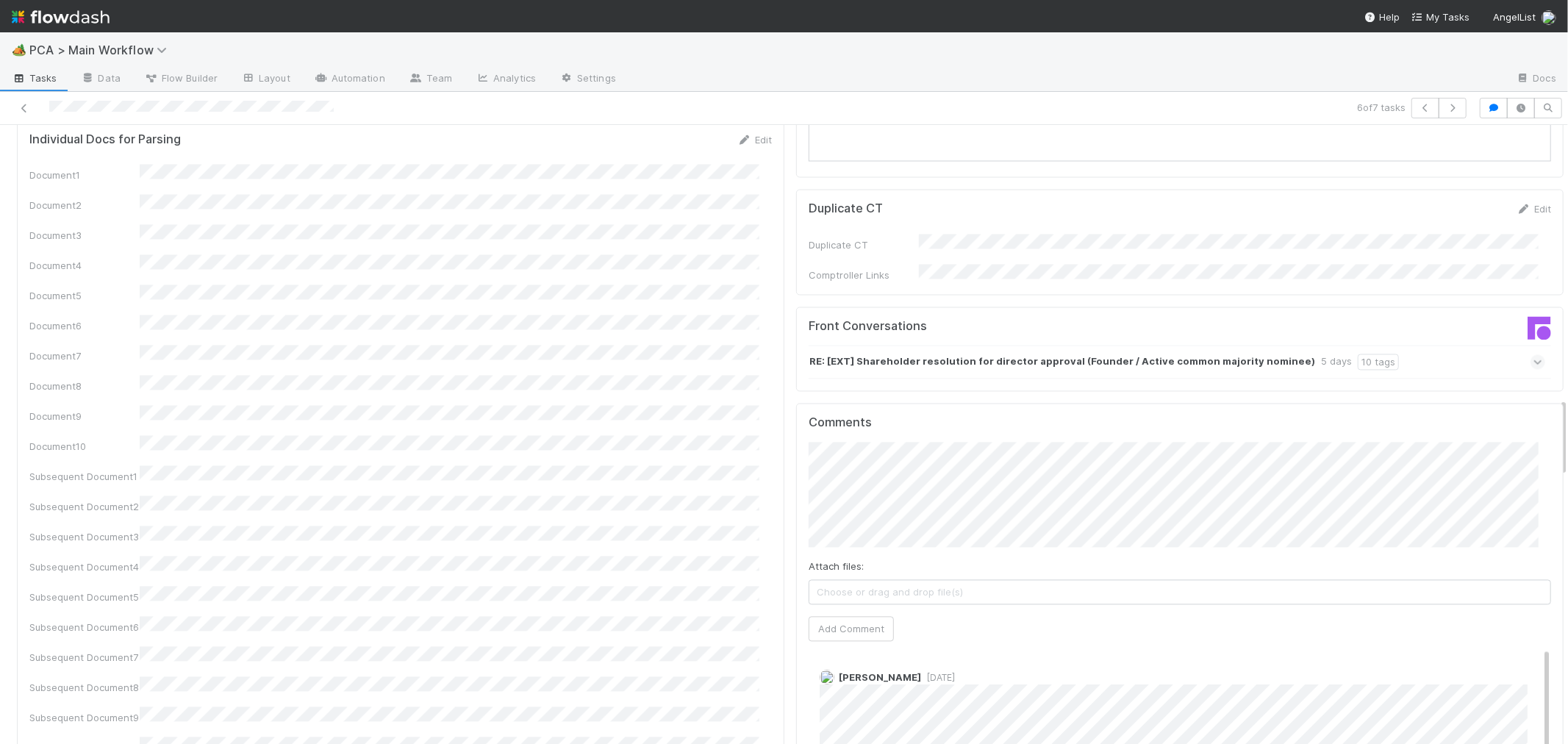
scroll to position [2368, 0]
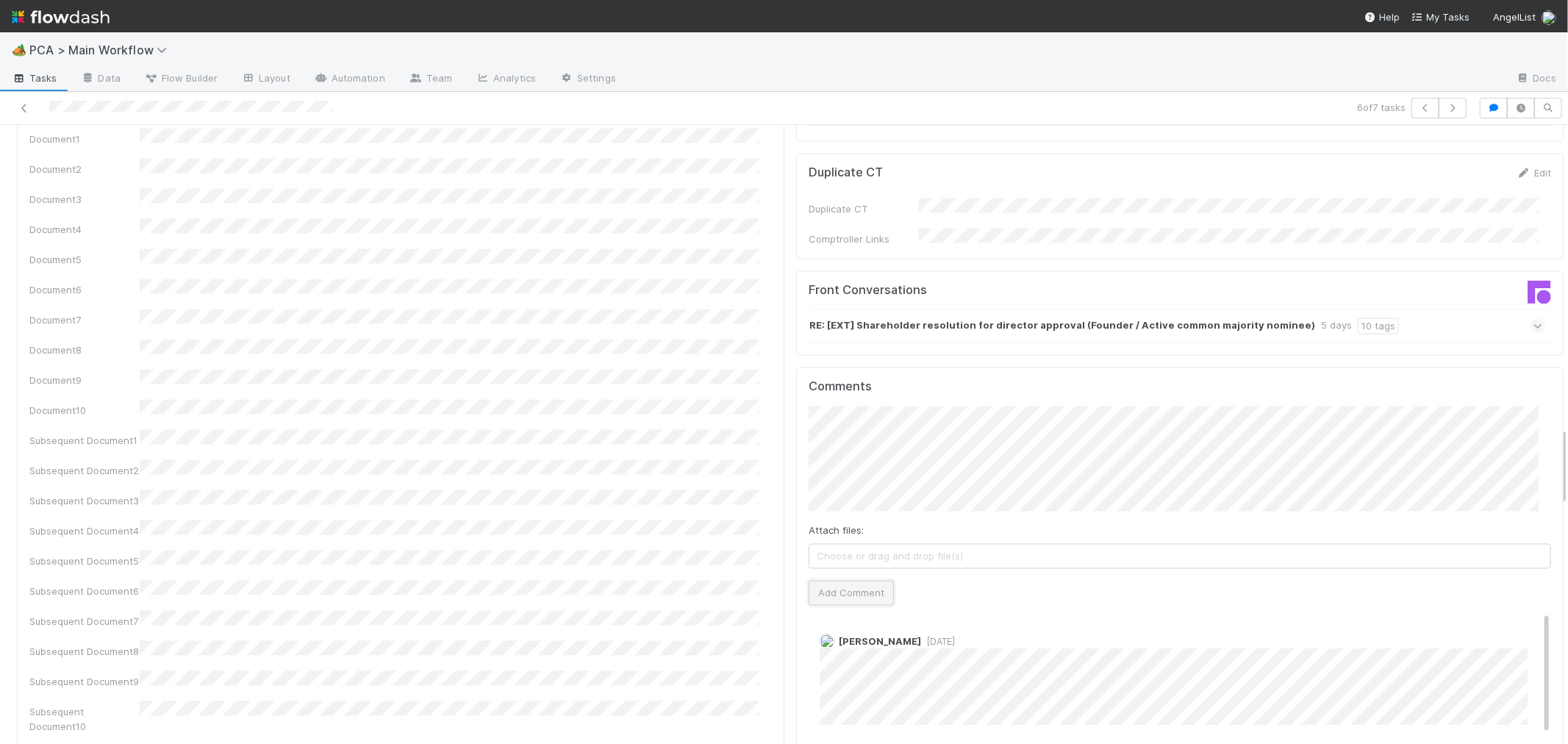
click at [833, 580] on button "Add Comment" at bounding box center [851, 593] width 85 height 25
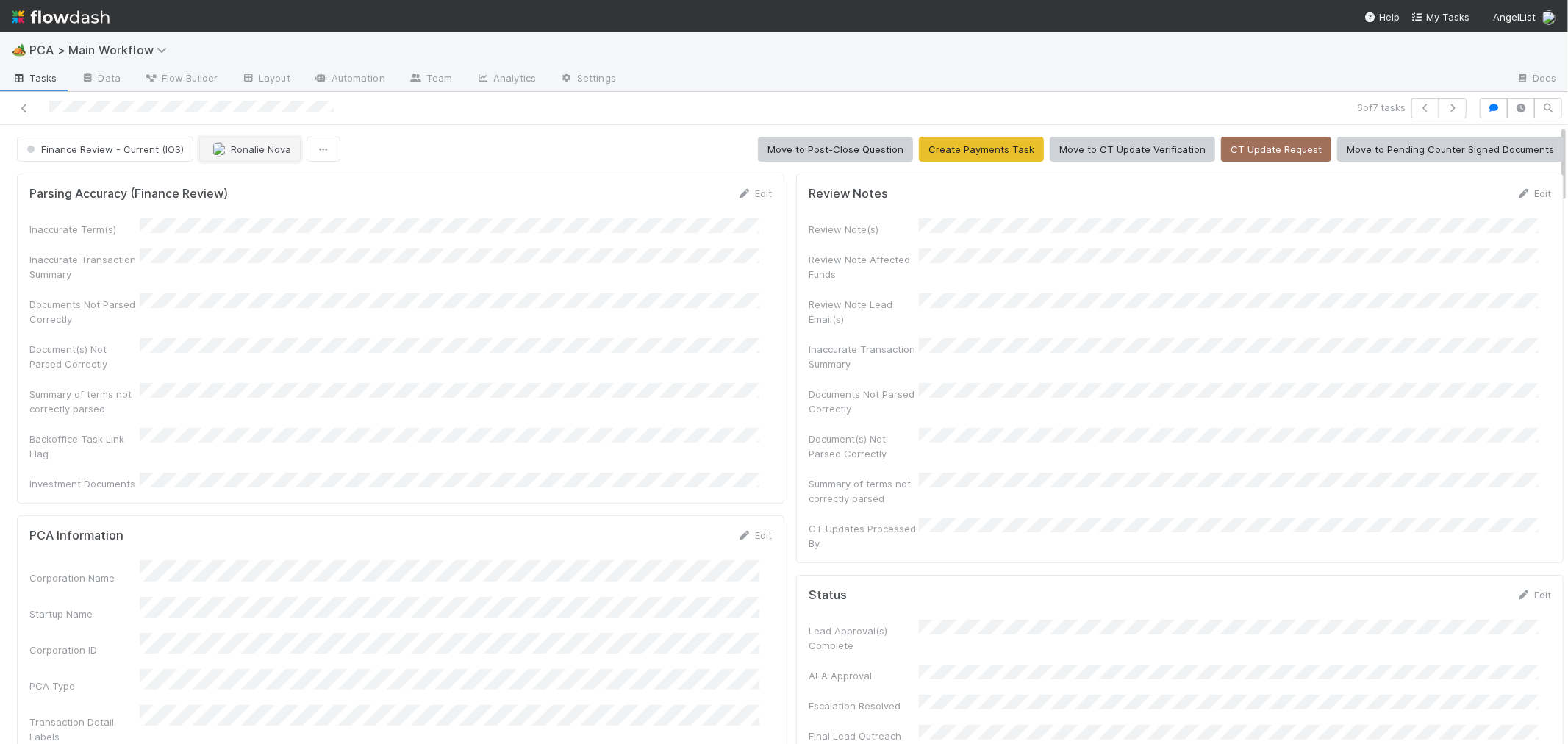
click at [244, 141] on button "Ronalie Nova" at bounding box center [250, 149] width 102 height 25
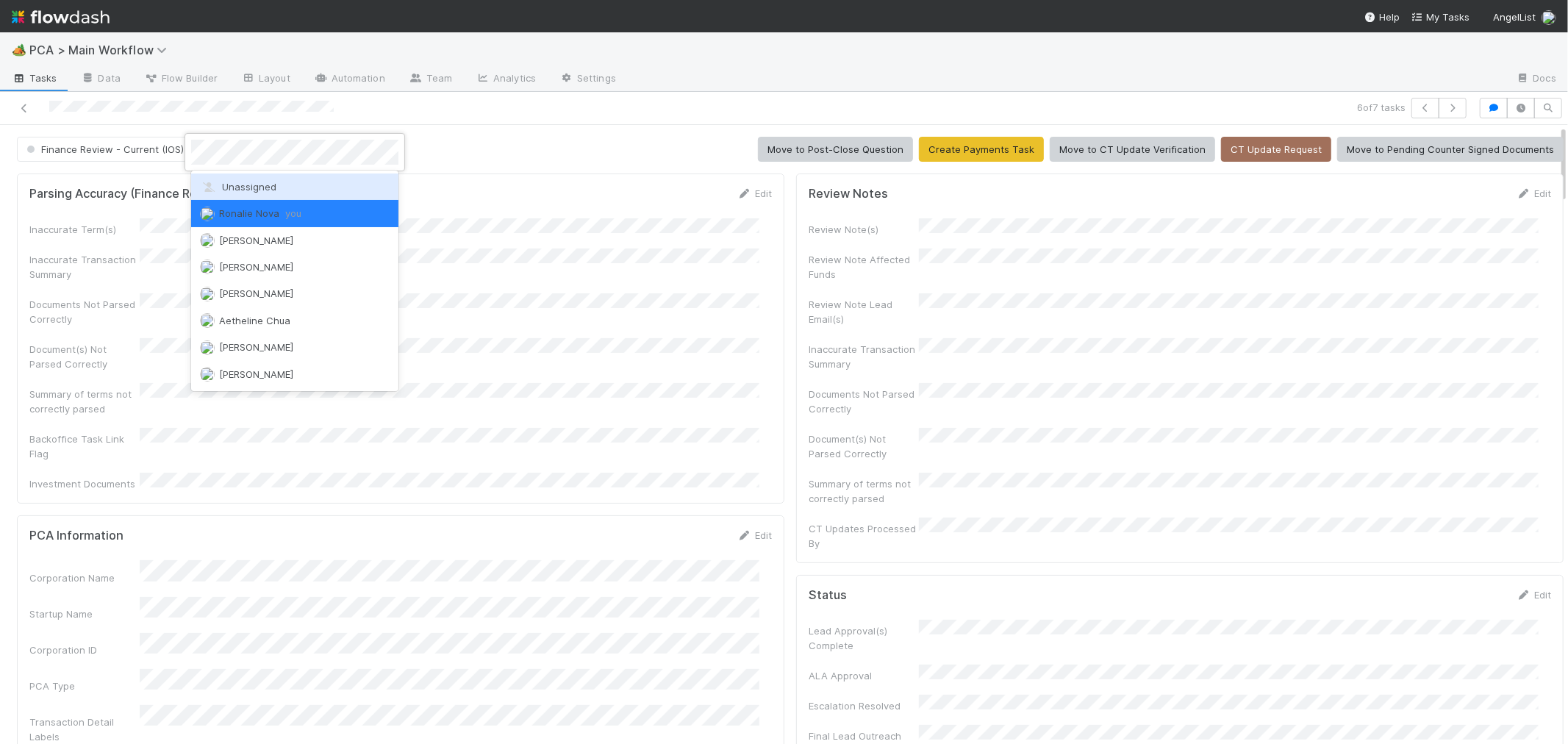
click at [247, 188] on span "Unassigned" at bounding box center [238, 186] width 77 height 12
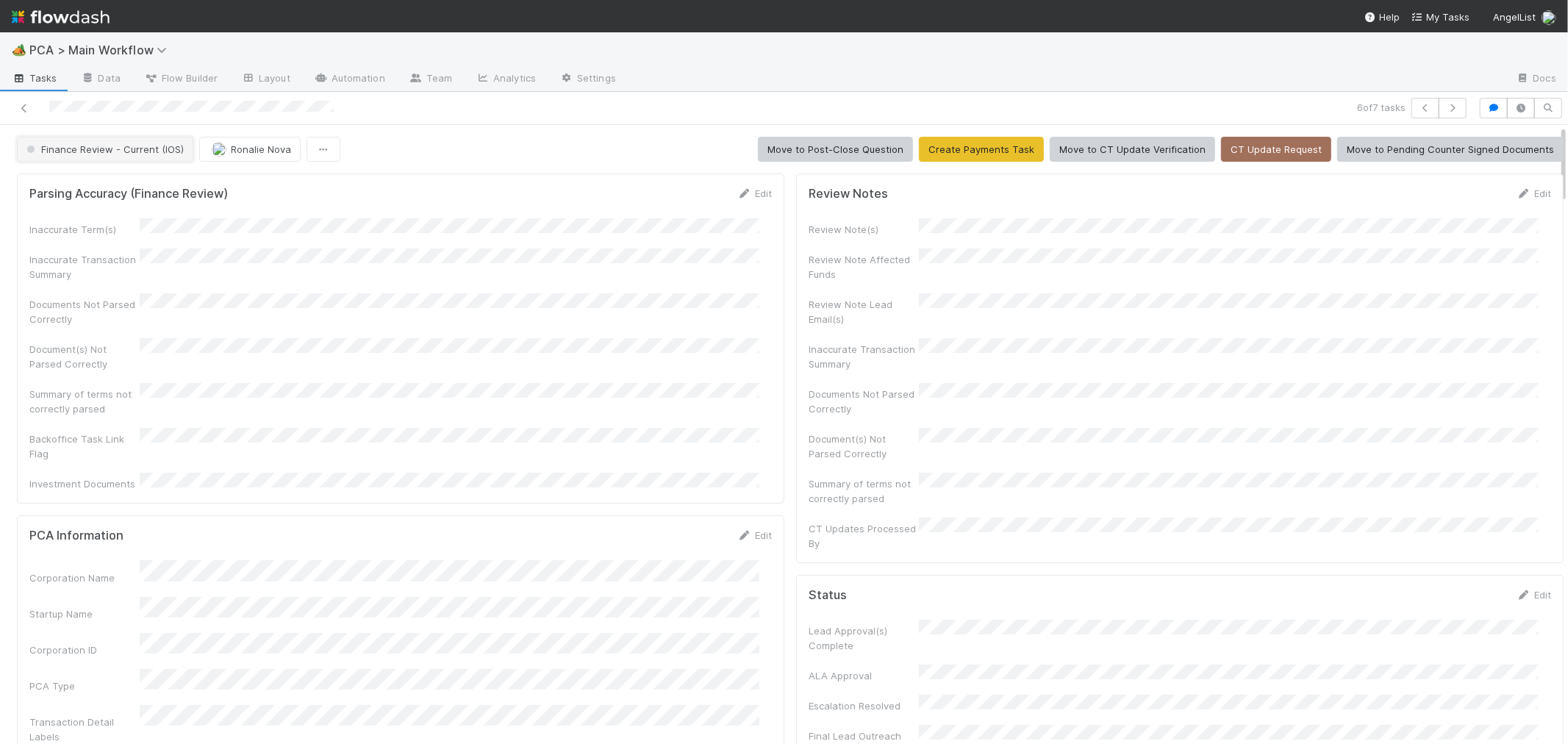
click at [157, 156] on button "Finance Review - Current (IOS)" at bounding box center [105, 149] width 177 height 25
click at [132, 230] on div "Completed" at bounding box center [115, 228] width 207 height 27
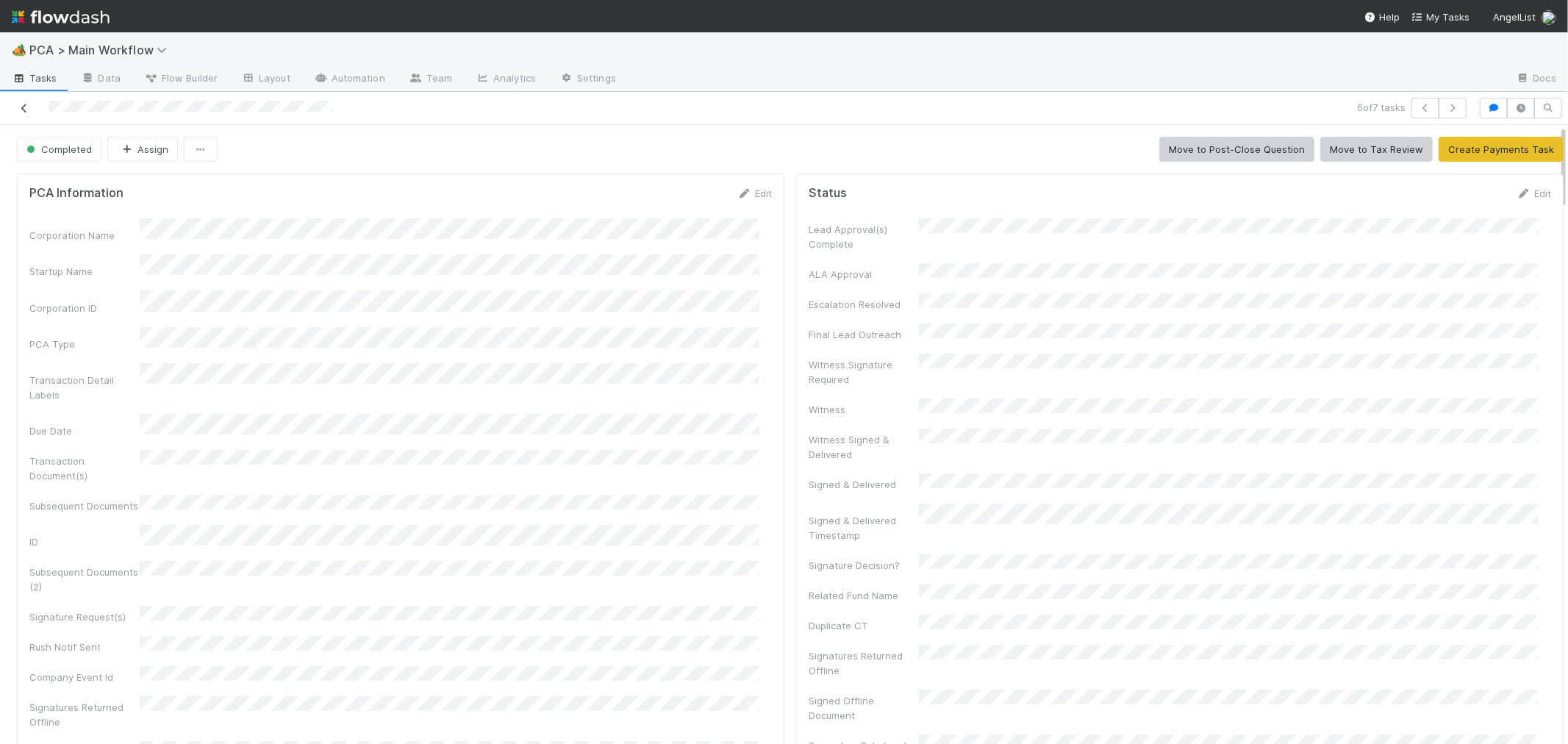
click at [25, 107] on icon at bounding box center [25, 108] width 15 height 10
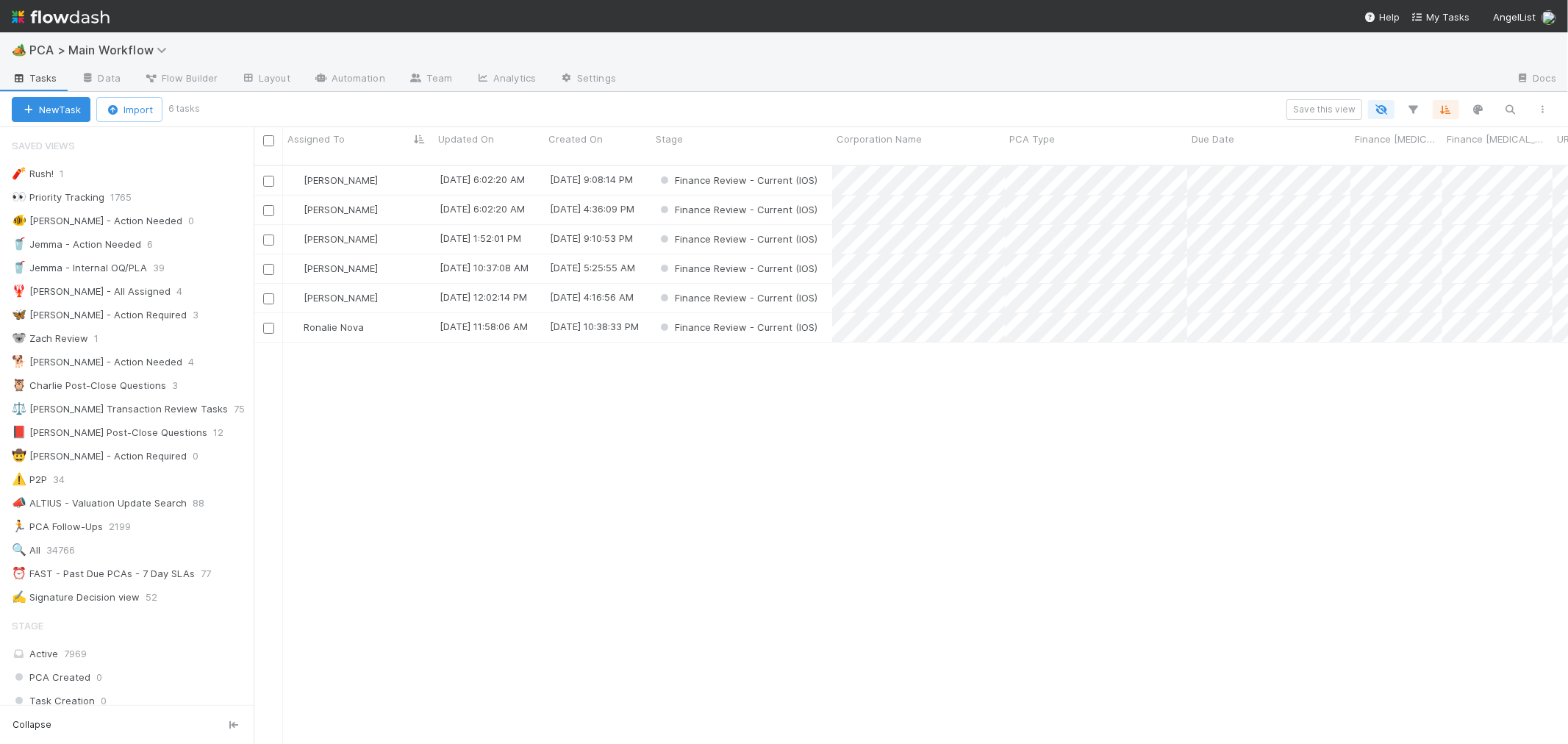
scroll to position [13, 12]
click at [405, 313] on div "Ronalie Nova" at bounding box center [358, 327] width 151 height 29
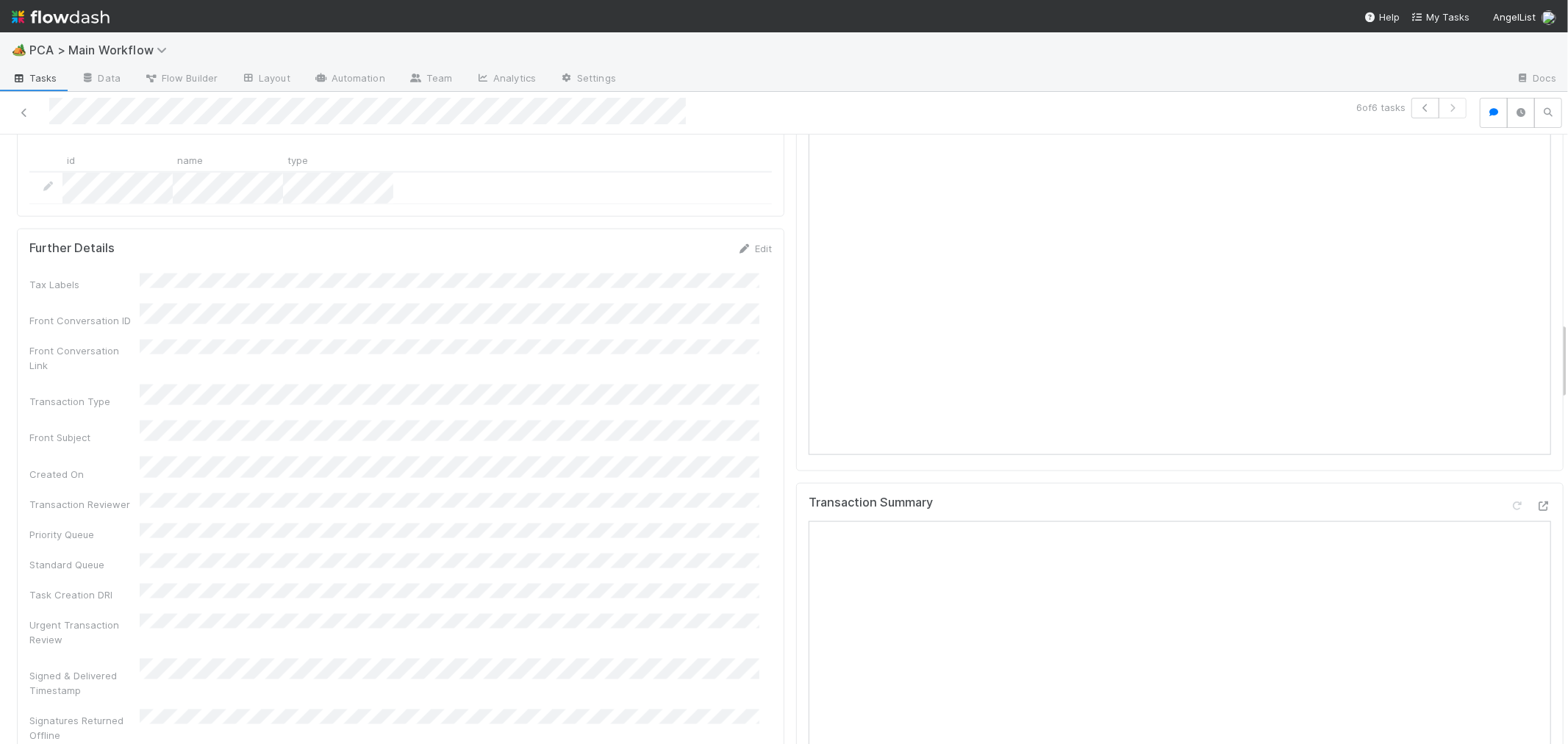
scroll to position [1633, 0]
click at [1537, 487] on icon at bounding box center [1544, 492] width 15 height 10
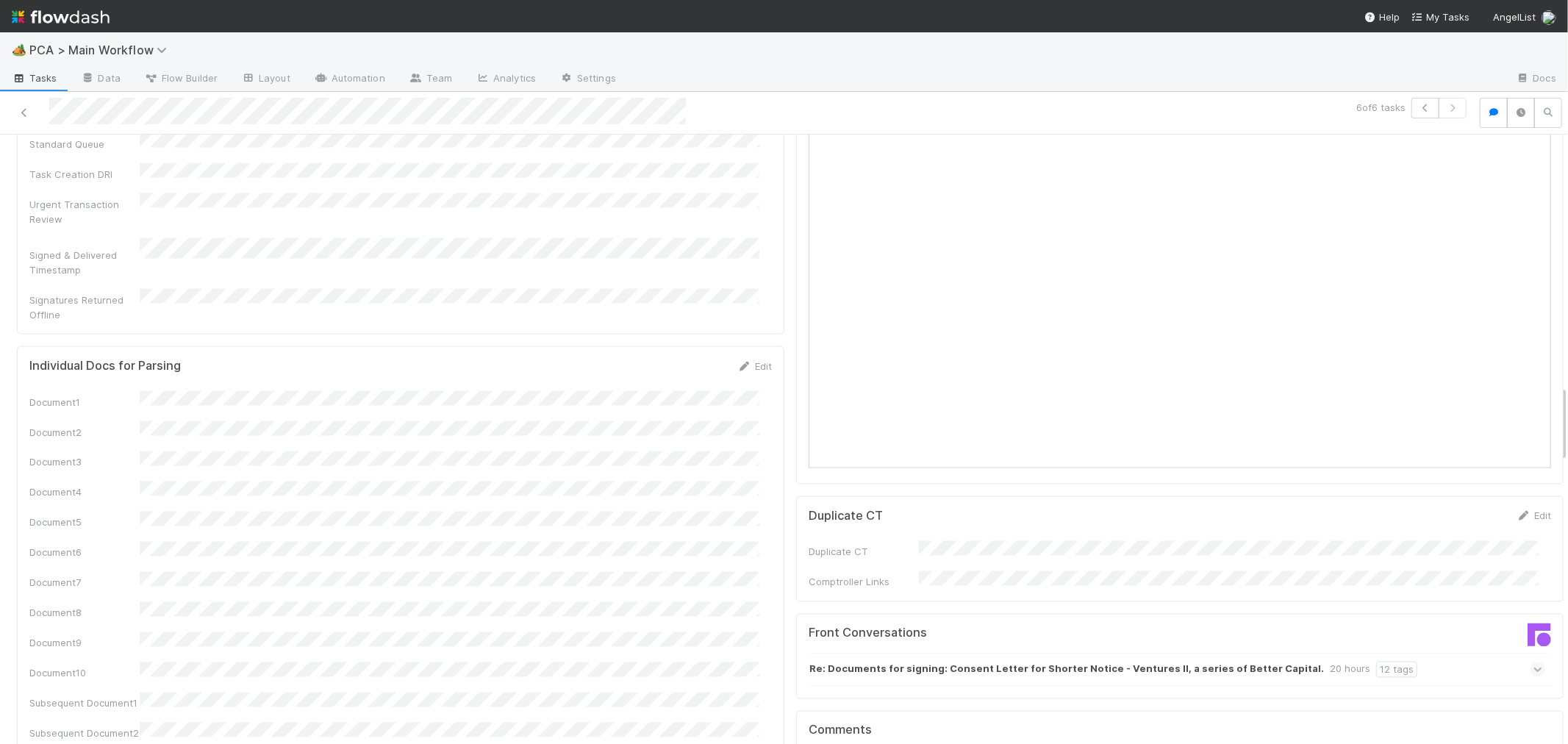
scroll to position [2286, 0]
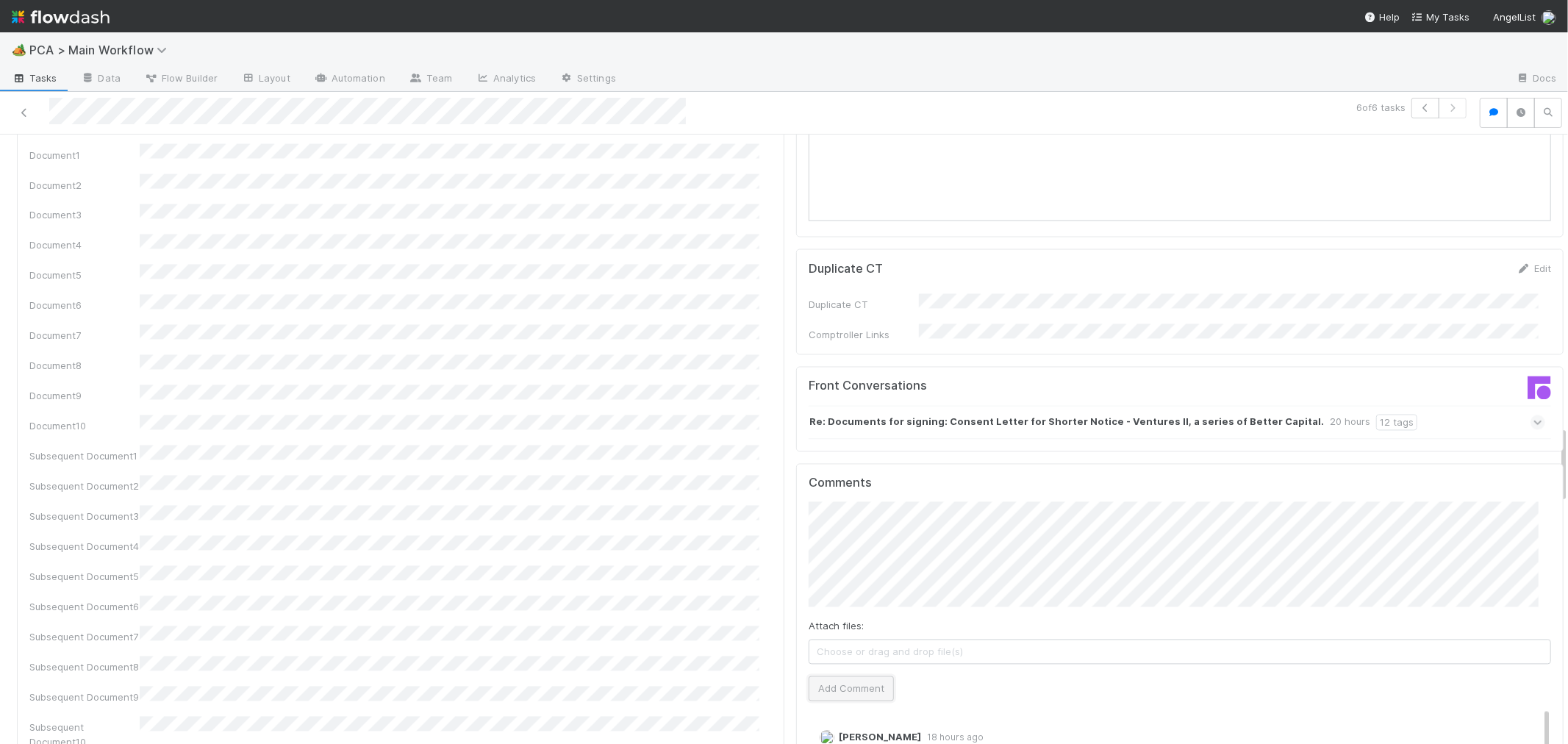
click at [831, 676] on button "Add Comment" at bounding box center [851, 689] width 85 height 25
click at [716, 408] on div "Document1 Document2 Document3 Document4 Document5 Document6 Document7 Document8…" at bounding box center [401, 447] width 743 height 606
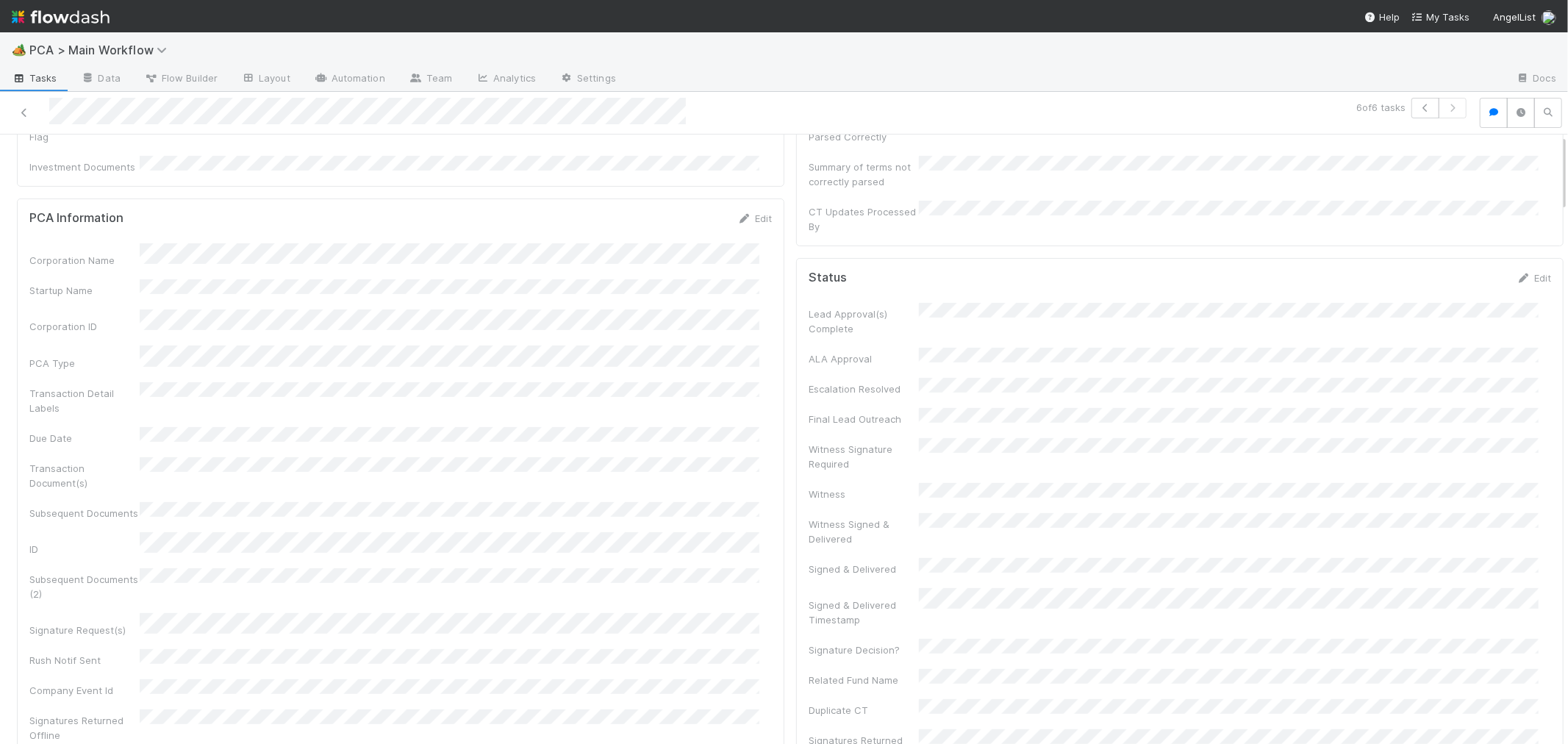
scroll to position [0, 0]
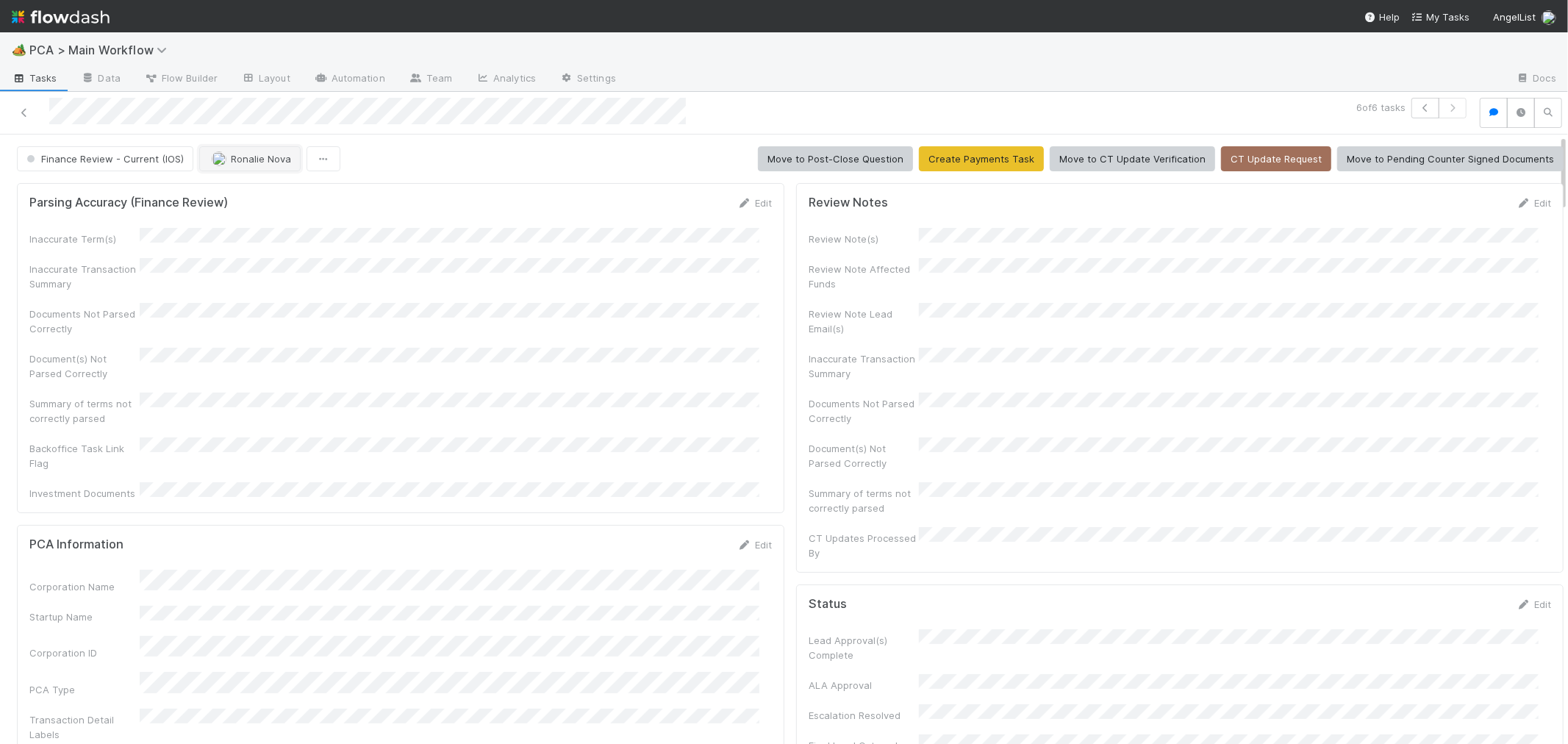
click at [258, 162] on span "Ronalie Nova" at bounding box center [261, 159] width 60 height 12
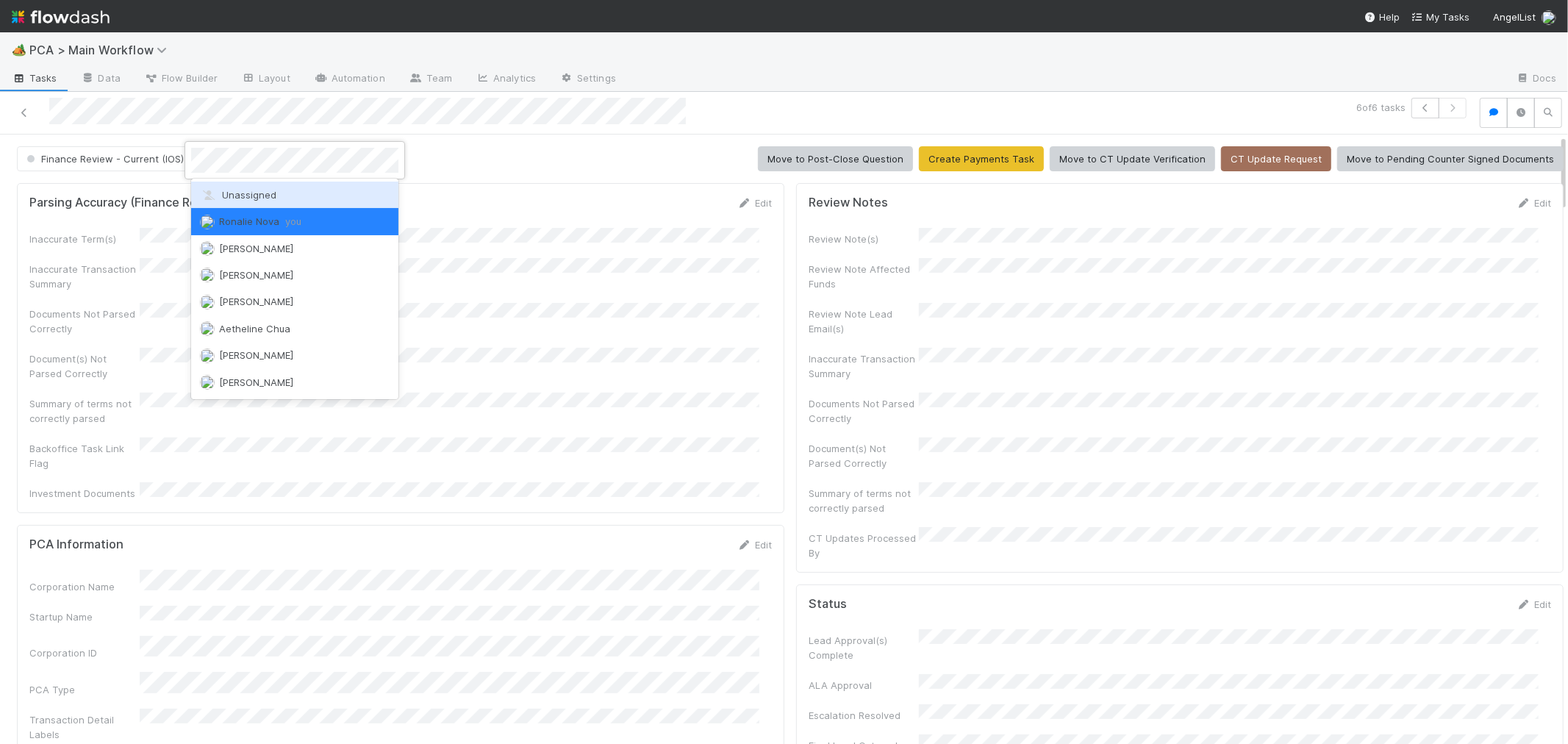
click at [257, 203] on div "Unassigned" at bounding box center [294, 195] width 207 height 27
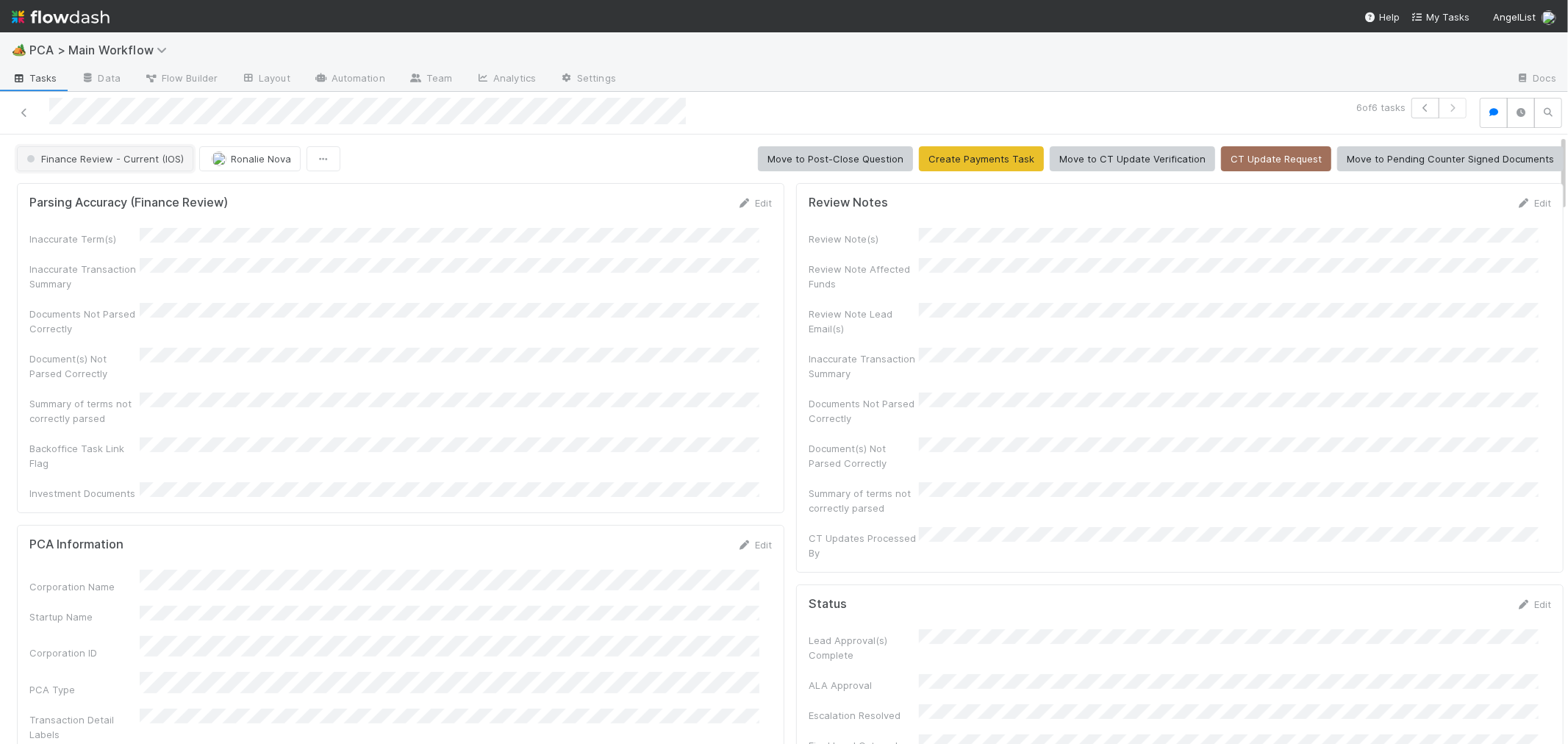
click at [140, 163] on button "Finance Review - Current (IOS)" at bounding box center [105, 159] width 177 height 25
click at [136, 233] on div "Completed" at bounding box center [115, 236] width 207 height 27
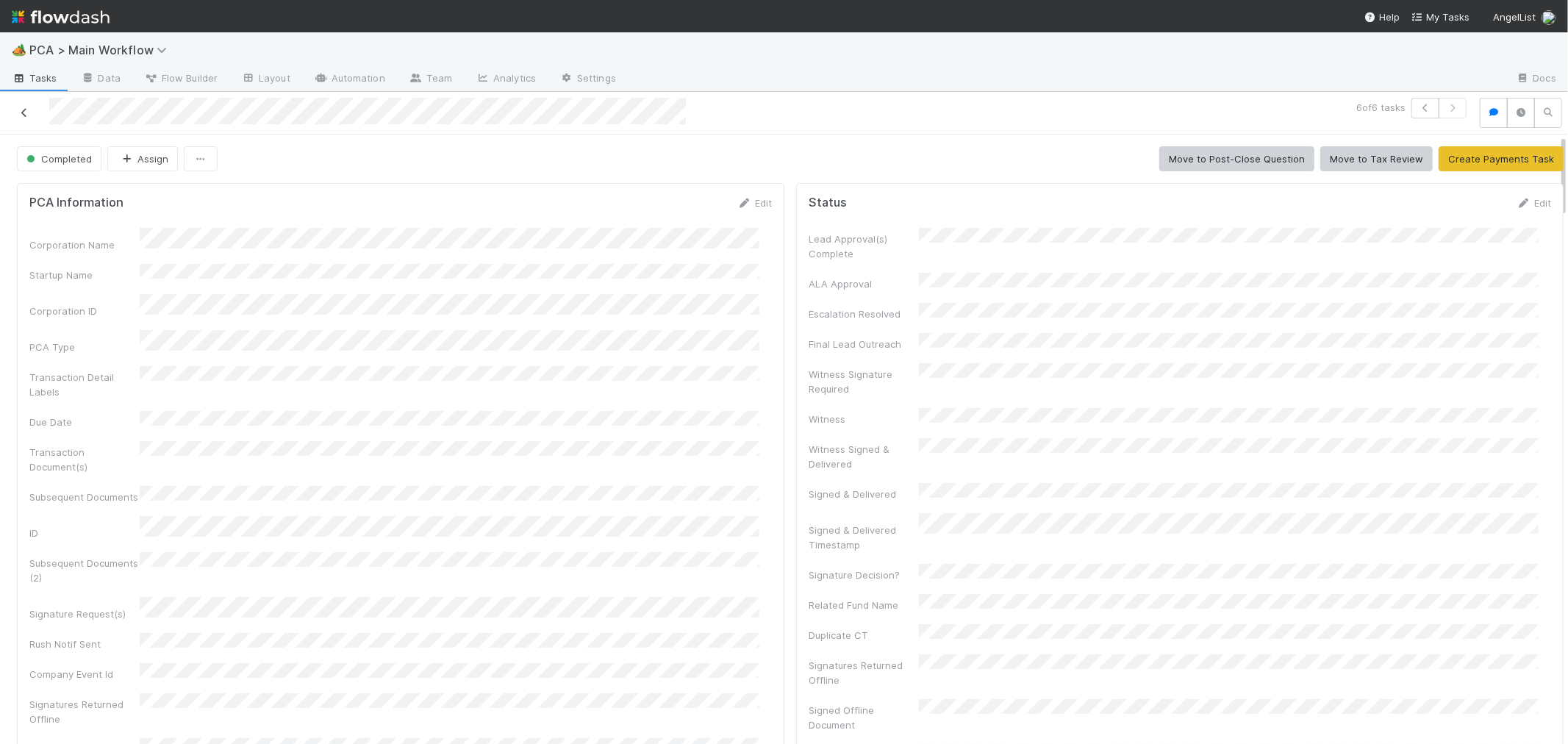
click at [22, 110] on icon at bounding box center [25, 112] width 15 height 10
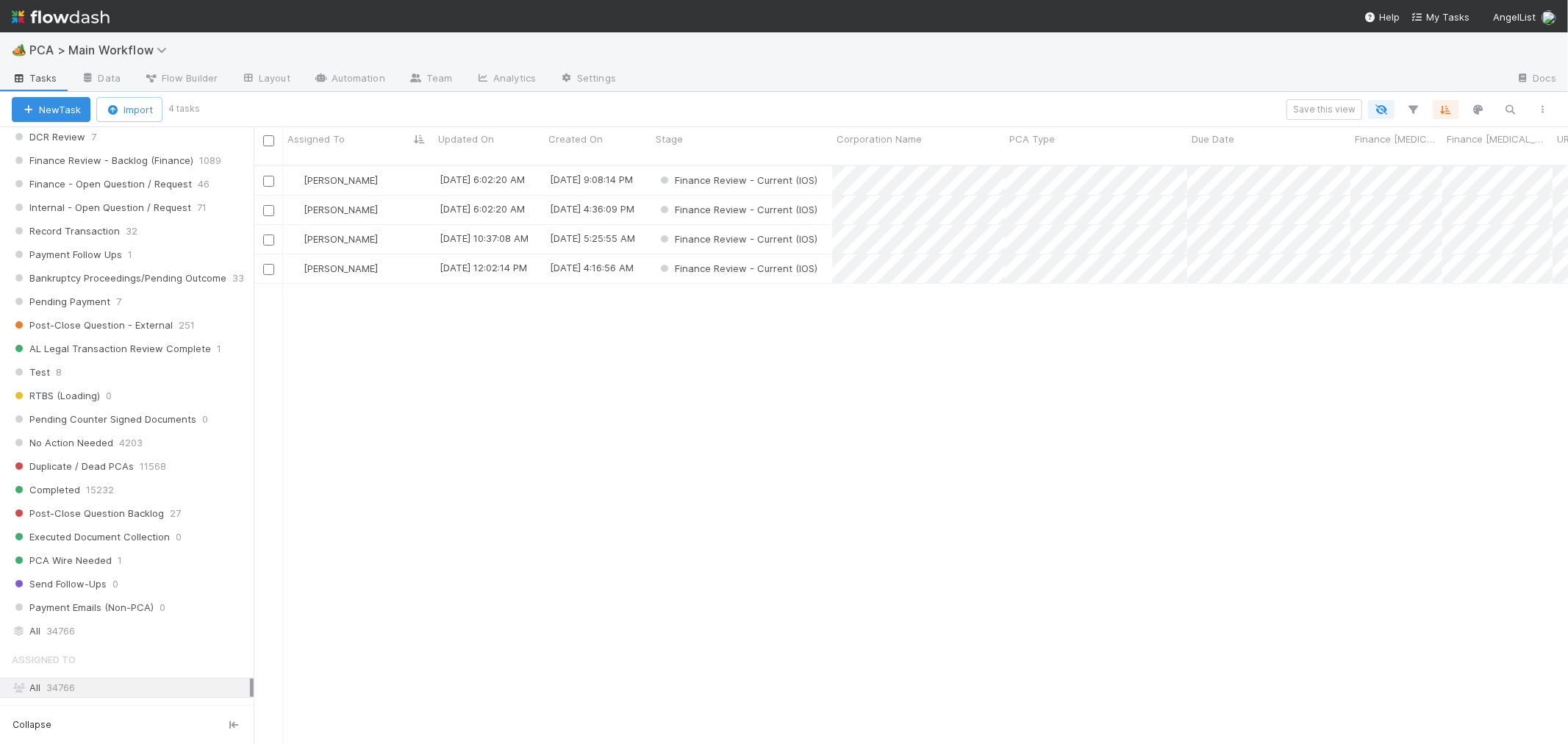
scroll to position [1218, 0]
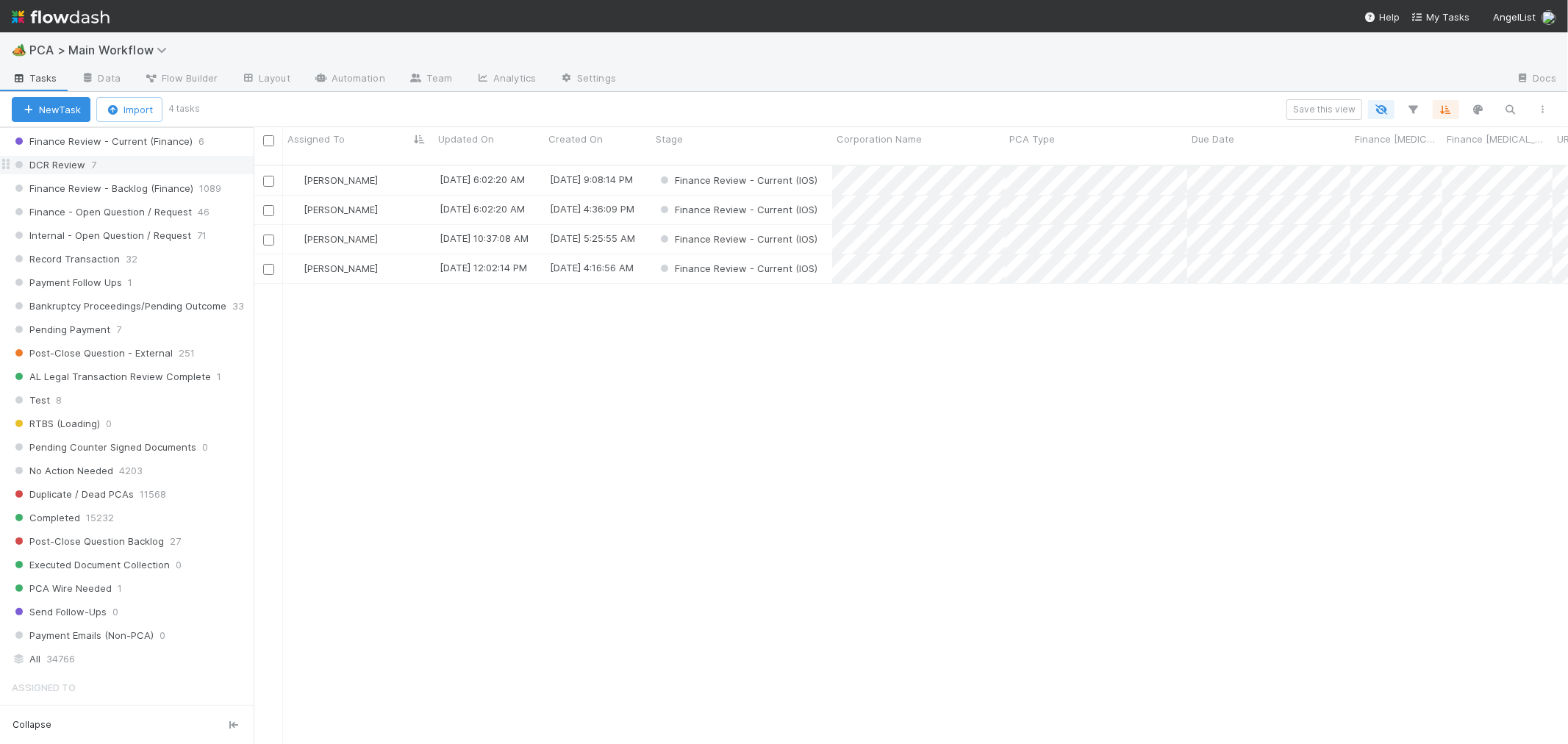
click at [107, 174] on div "DCR Review 7" at bounding box center [133, 165] width 242 height 19
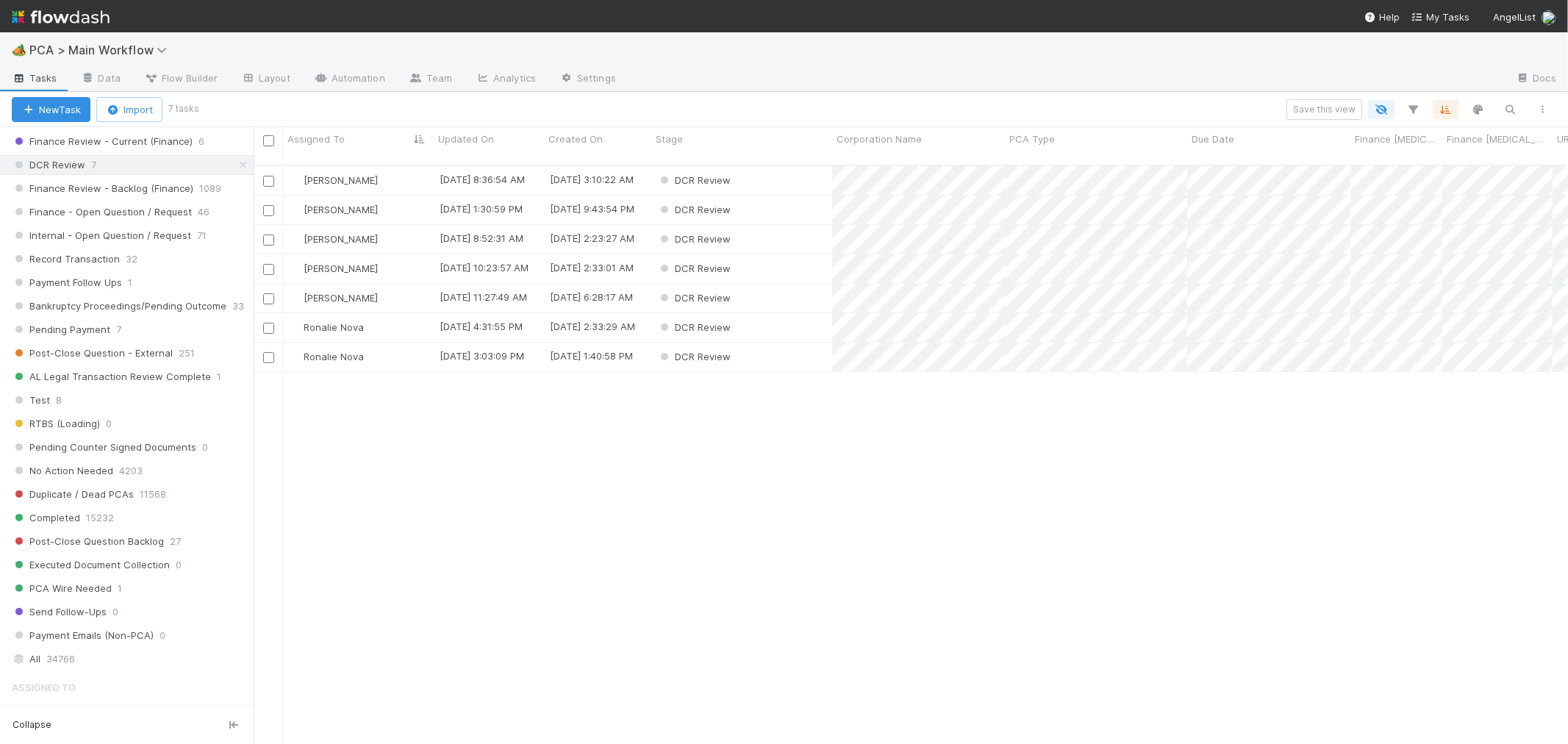
scroll to position [578, 1302]
click at [401, 313] on div "Ronalie Nova" at bounding box center [358, 327] width 151 height 29
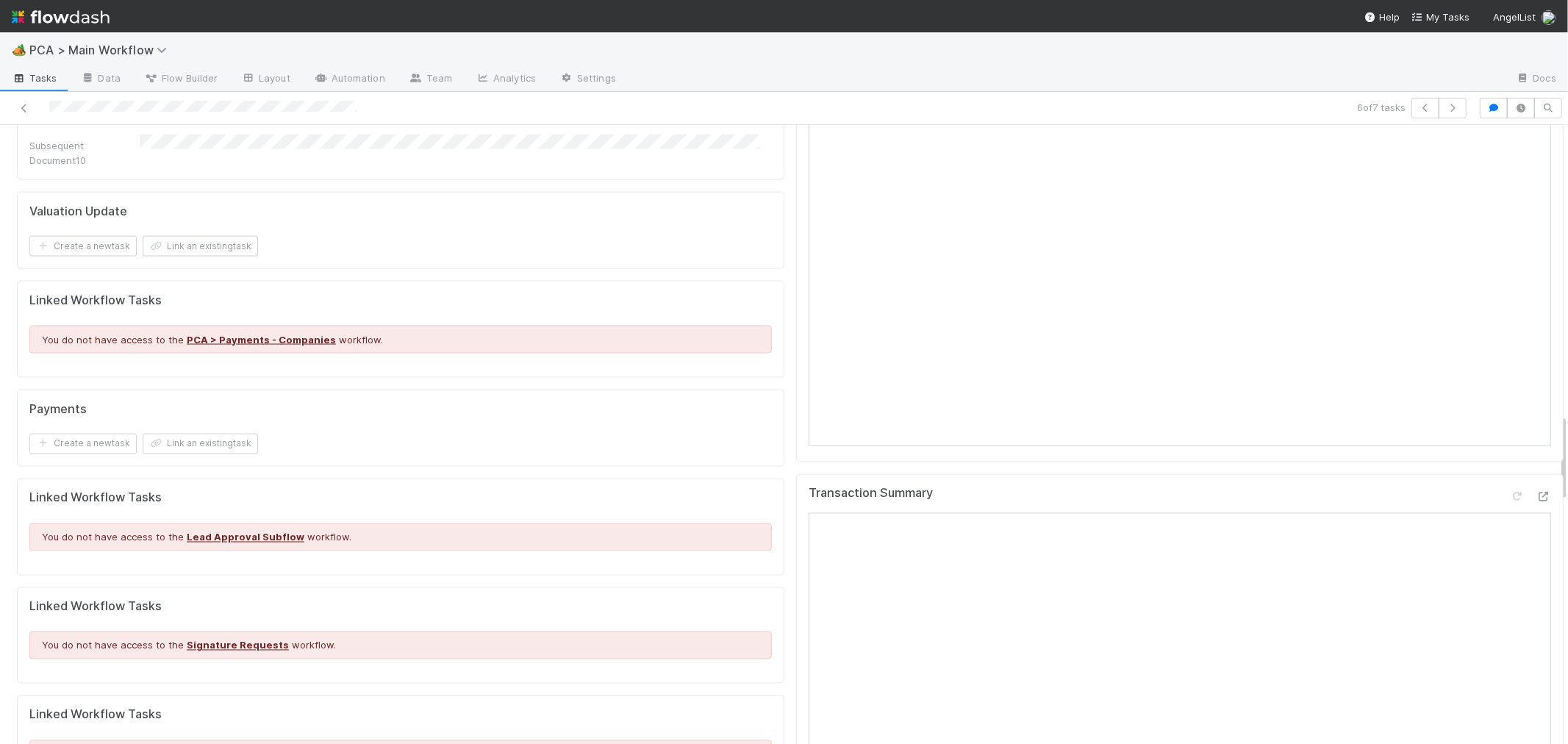
scroll to position [2041, 0]
click at [1537, 492] on icon at bounding box center [1544, 496] width 15 height 10
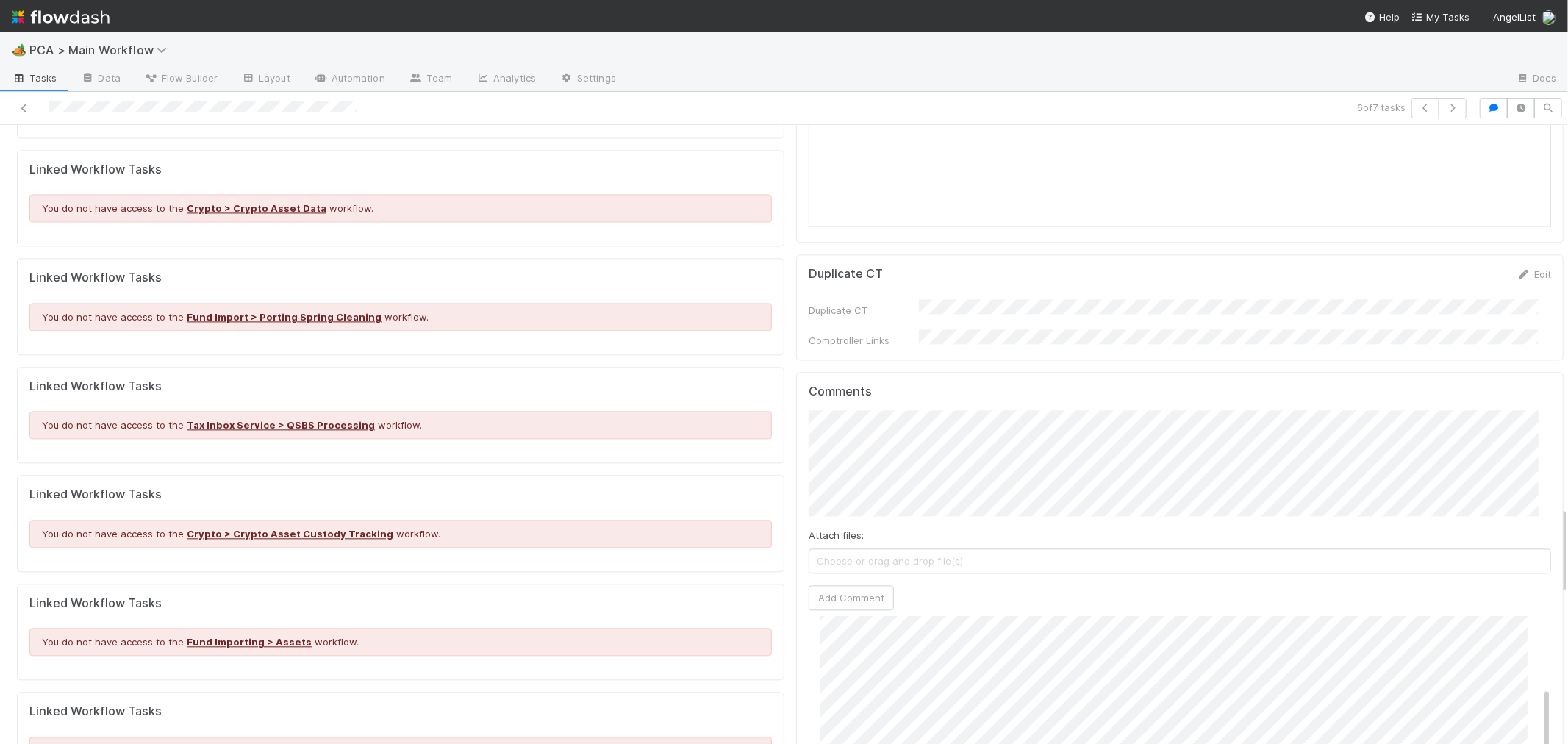
scroll to position [245, 0]
click at [862, 585] on button "Add Comment" at bounding box center [851, 598] width 85 height 25
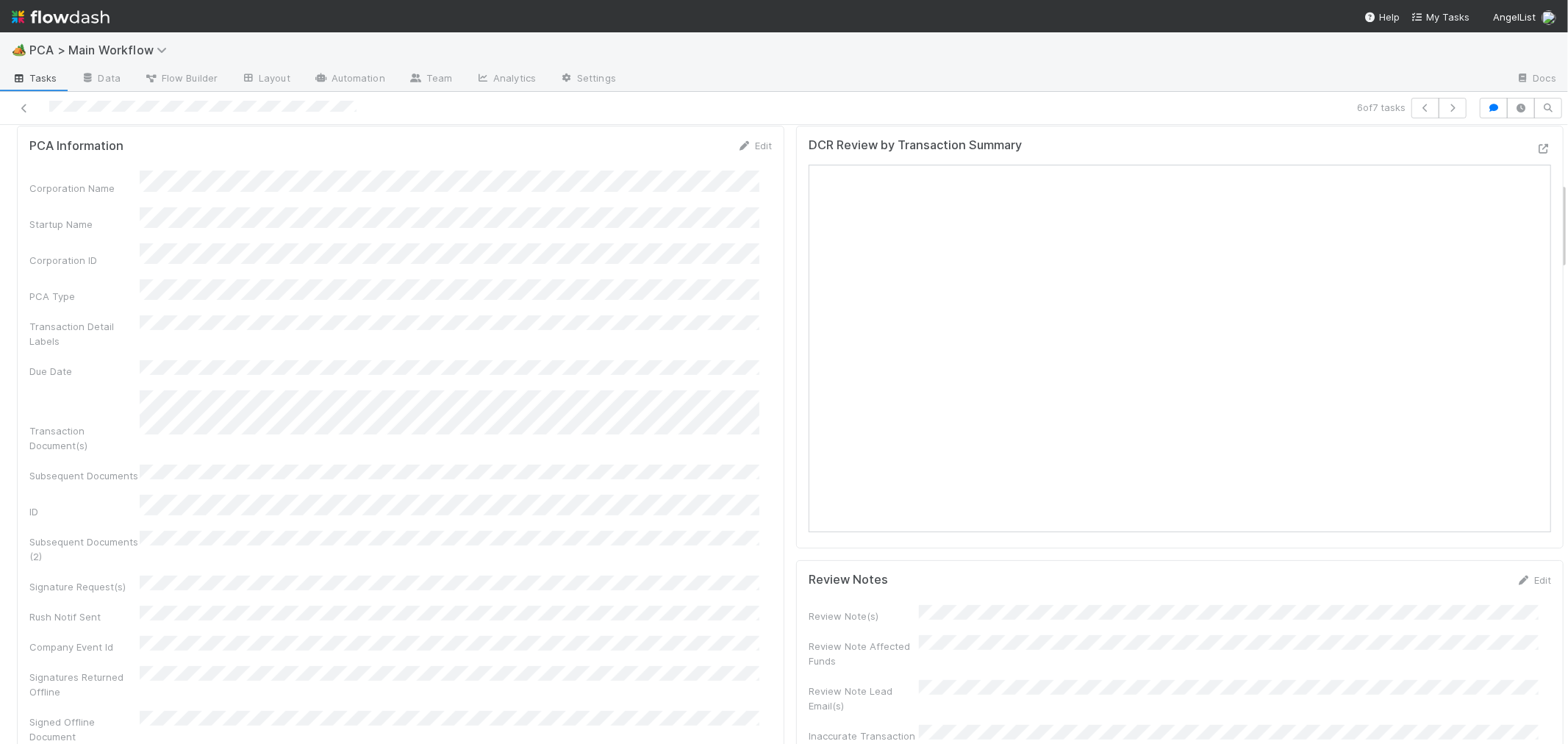
scroll to position [0, 0]
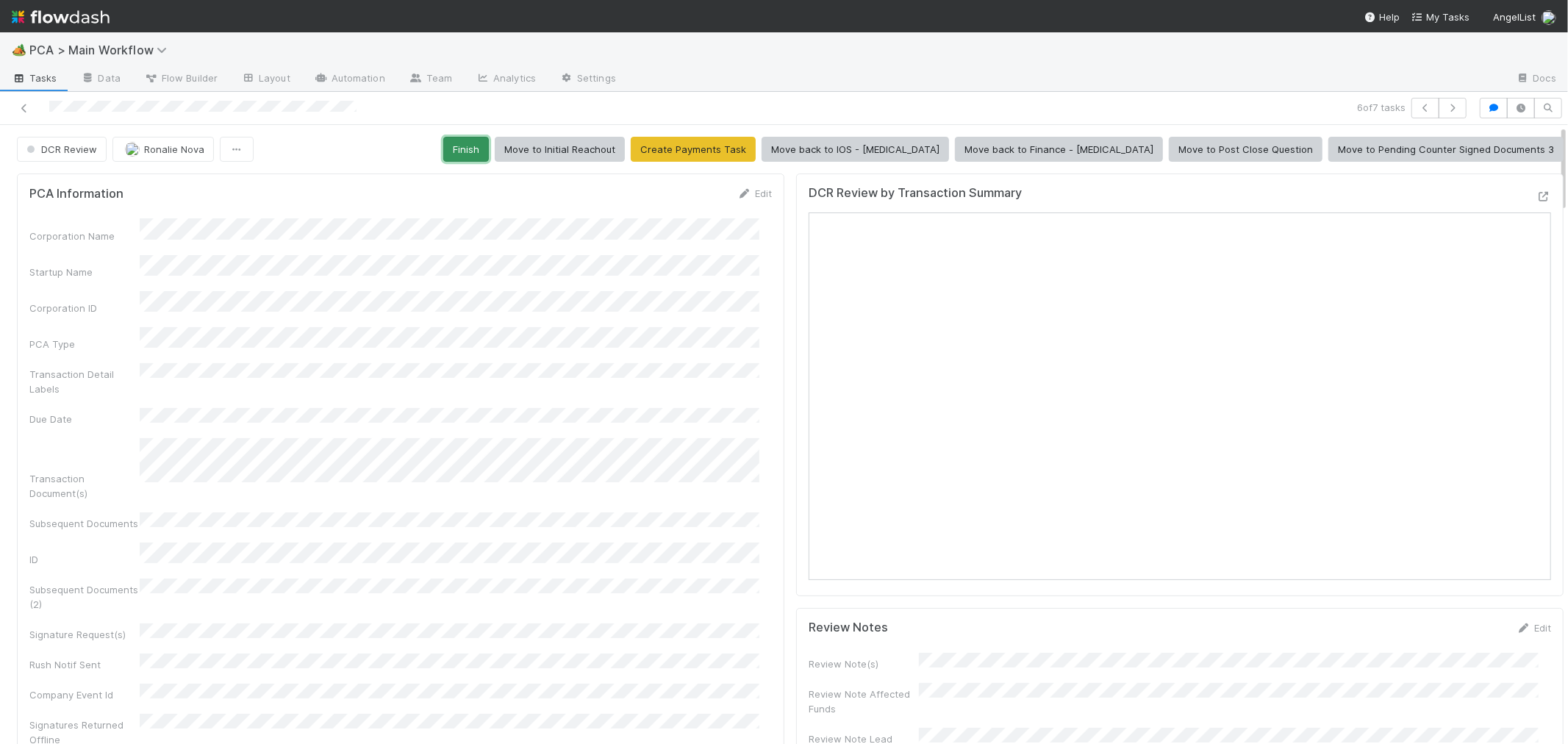
drag, startPoint x: 588, startPoint y: 149, endPoint x: 575, endPoint y: 148, distance: 13.0
click at [489, 148] on button "Finish" at bounding box center [466, 149] width 45 height 25
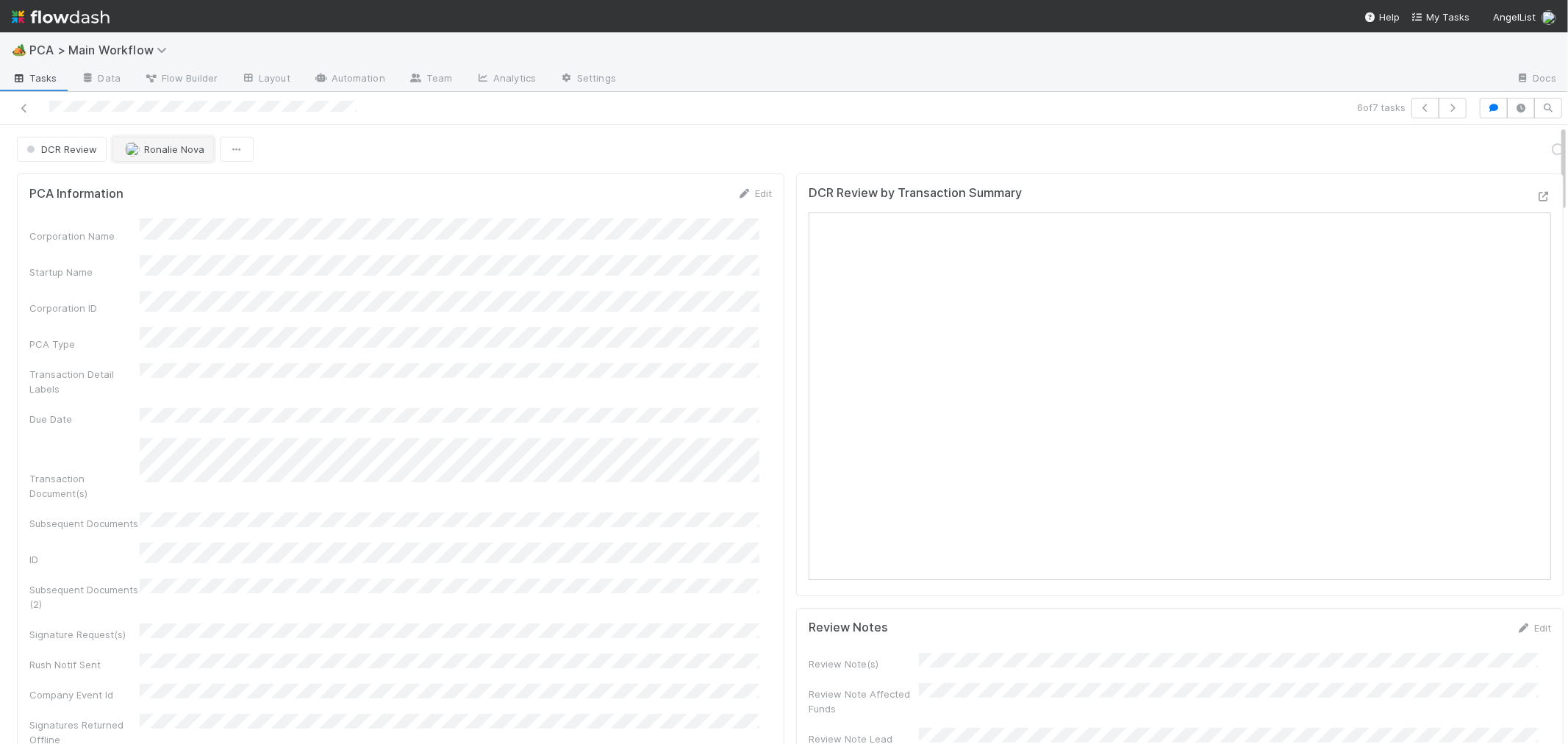
click at [181, 151] on span "Ronalie Nova" at bounding box center [174, 149] width 60 height 12
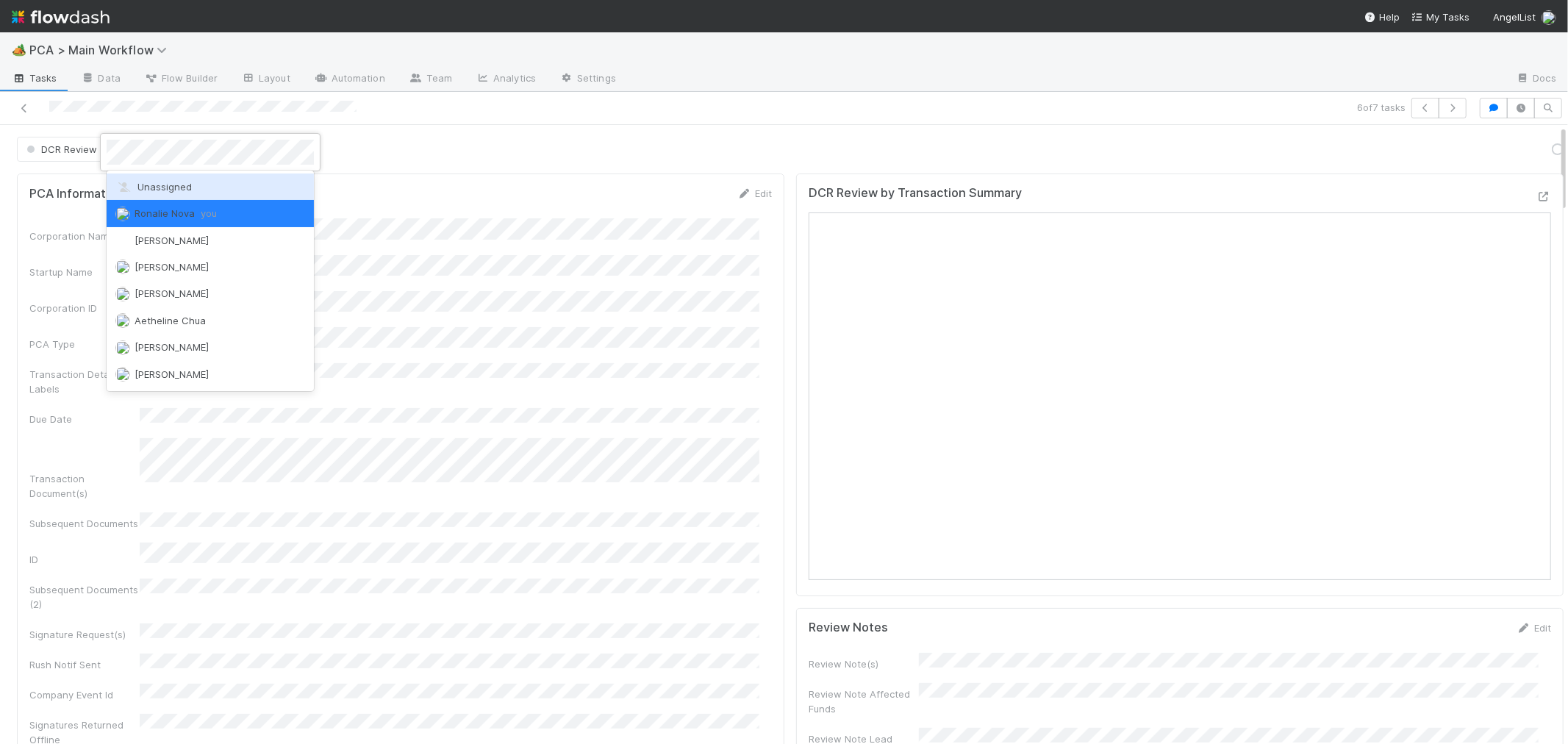
click at [177, 184] on span "Unassigned" at bounding box center [153, 186] width 77 height 12
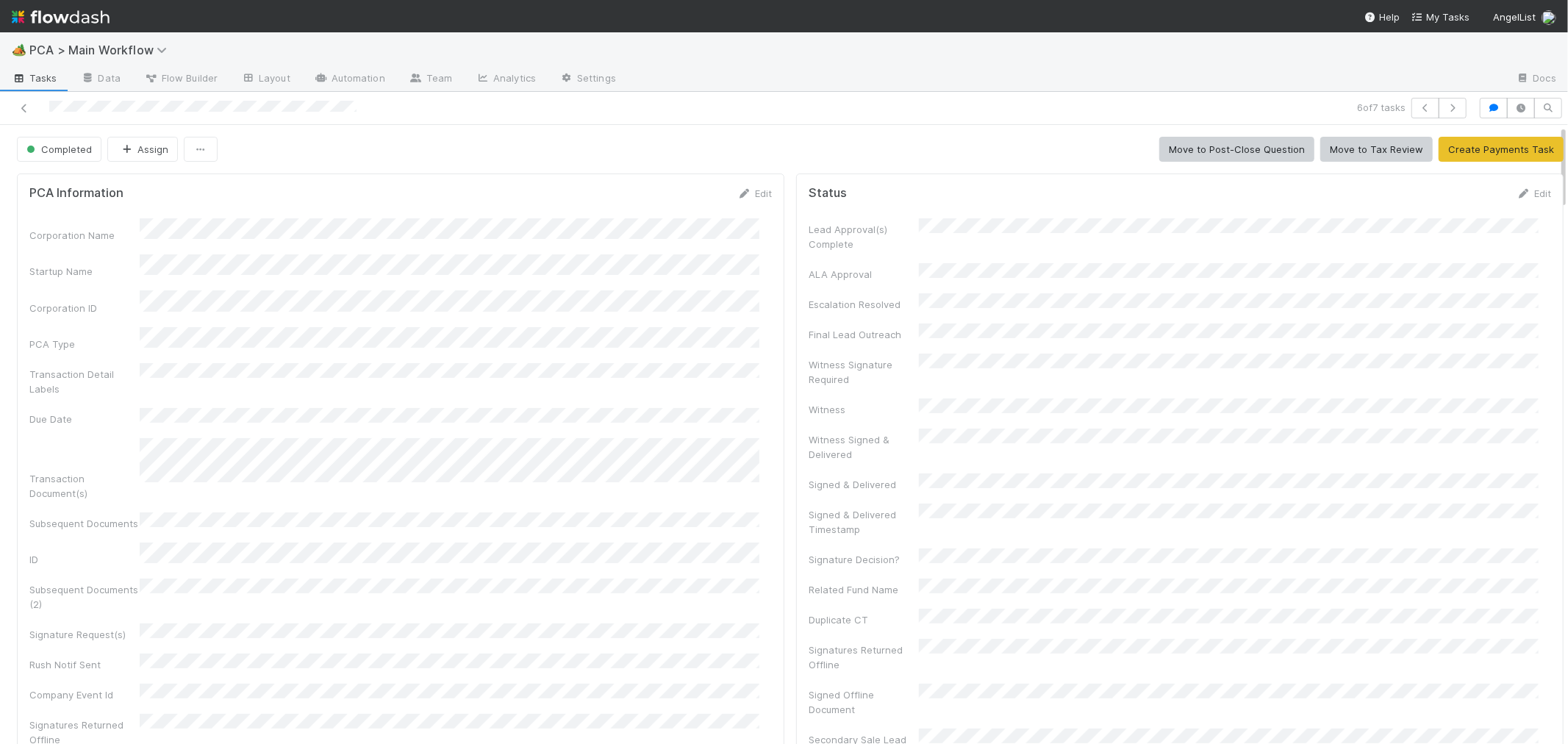
drag, startPoint x: 22, startPoint y: 105, endPoint x: 204, endPoint y: 48, distance: 190.7
click at [22, 105] on icon at bounding box center [25, 108] width 15 height 10
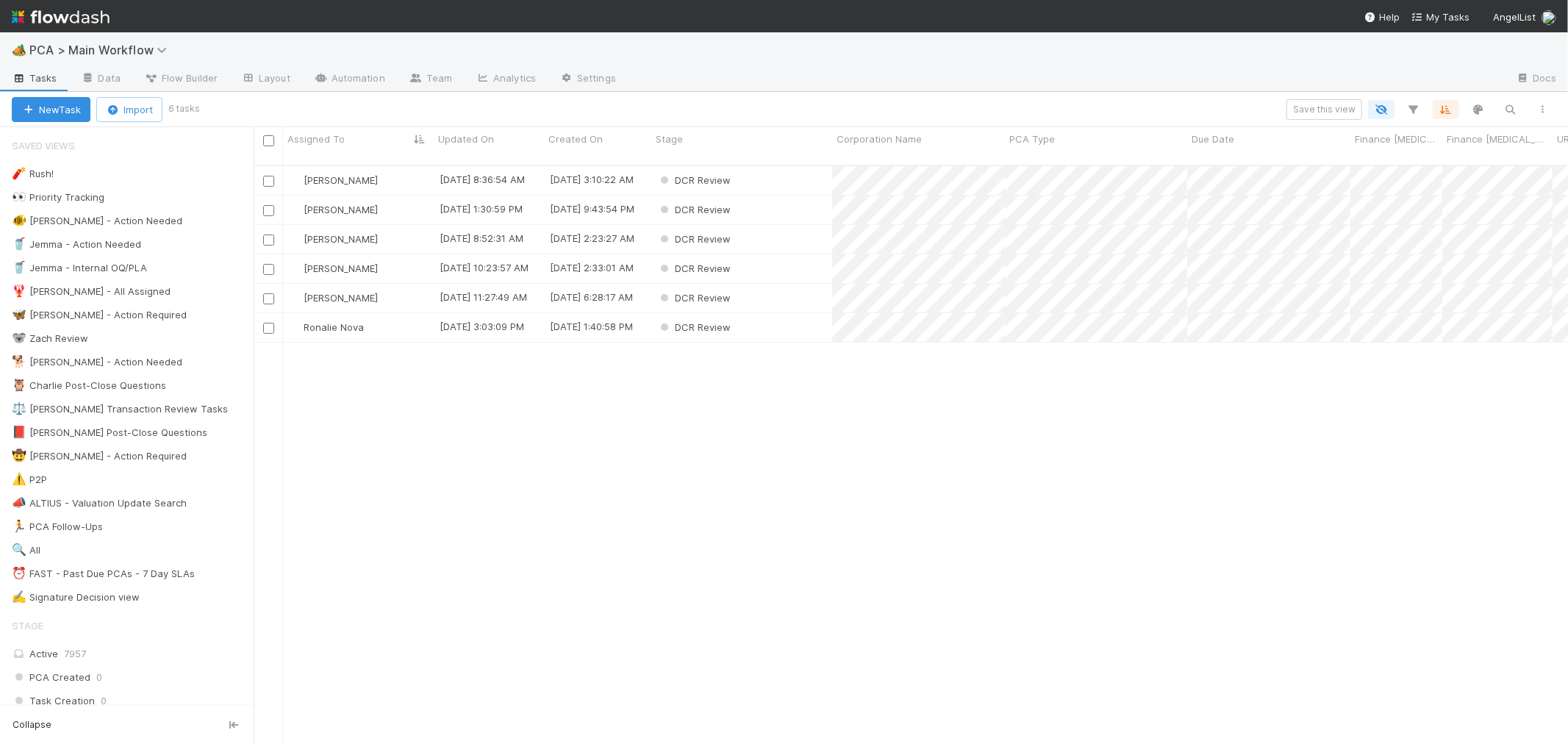
scroll to position [578, 1302]
click at [395, 313] on div "Ronalie Nova" at bounding box center [358, 327] width 151 height 29
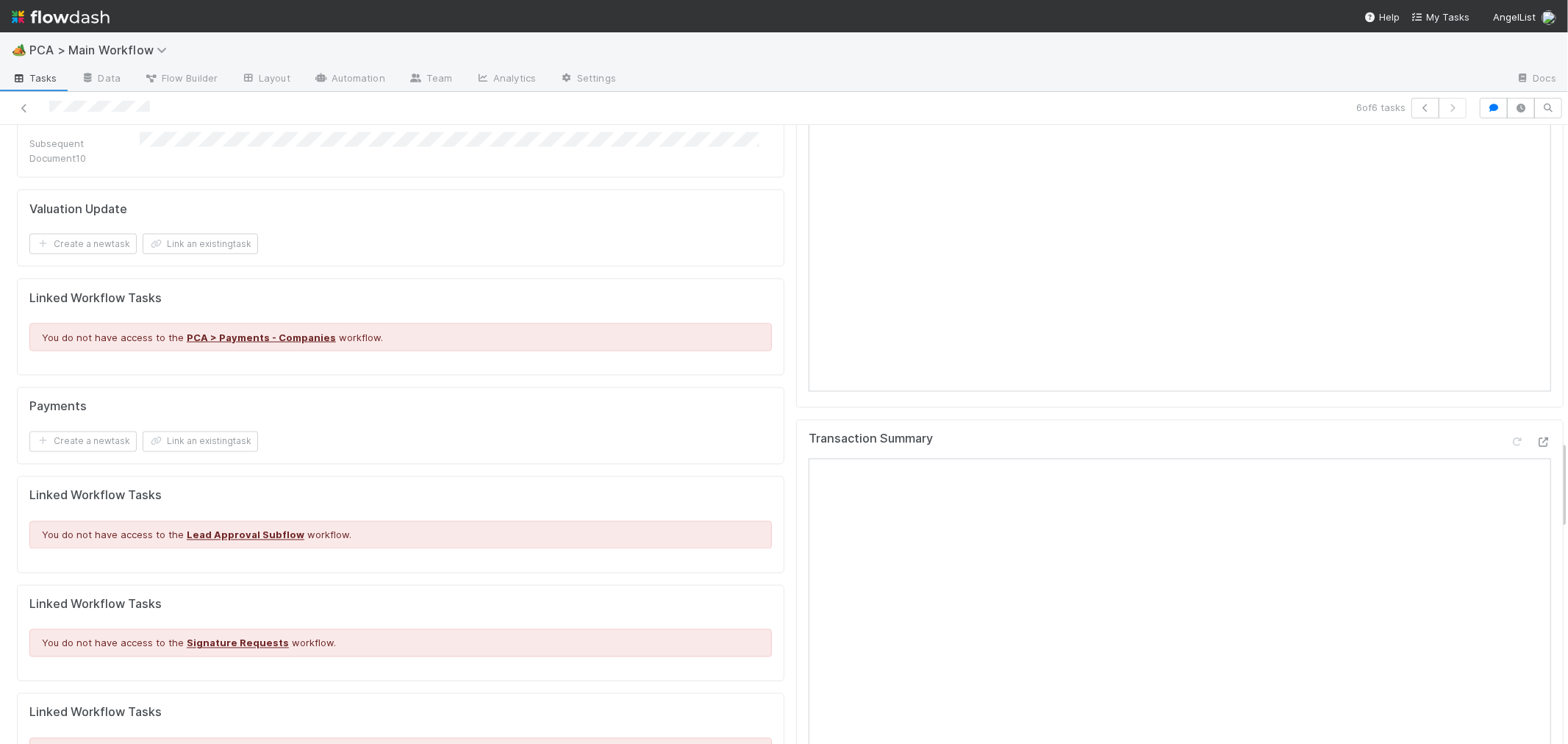
scroll to position [2205, 0]
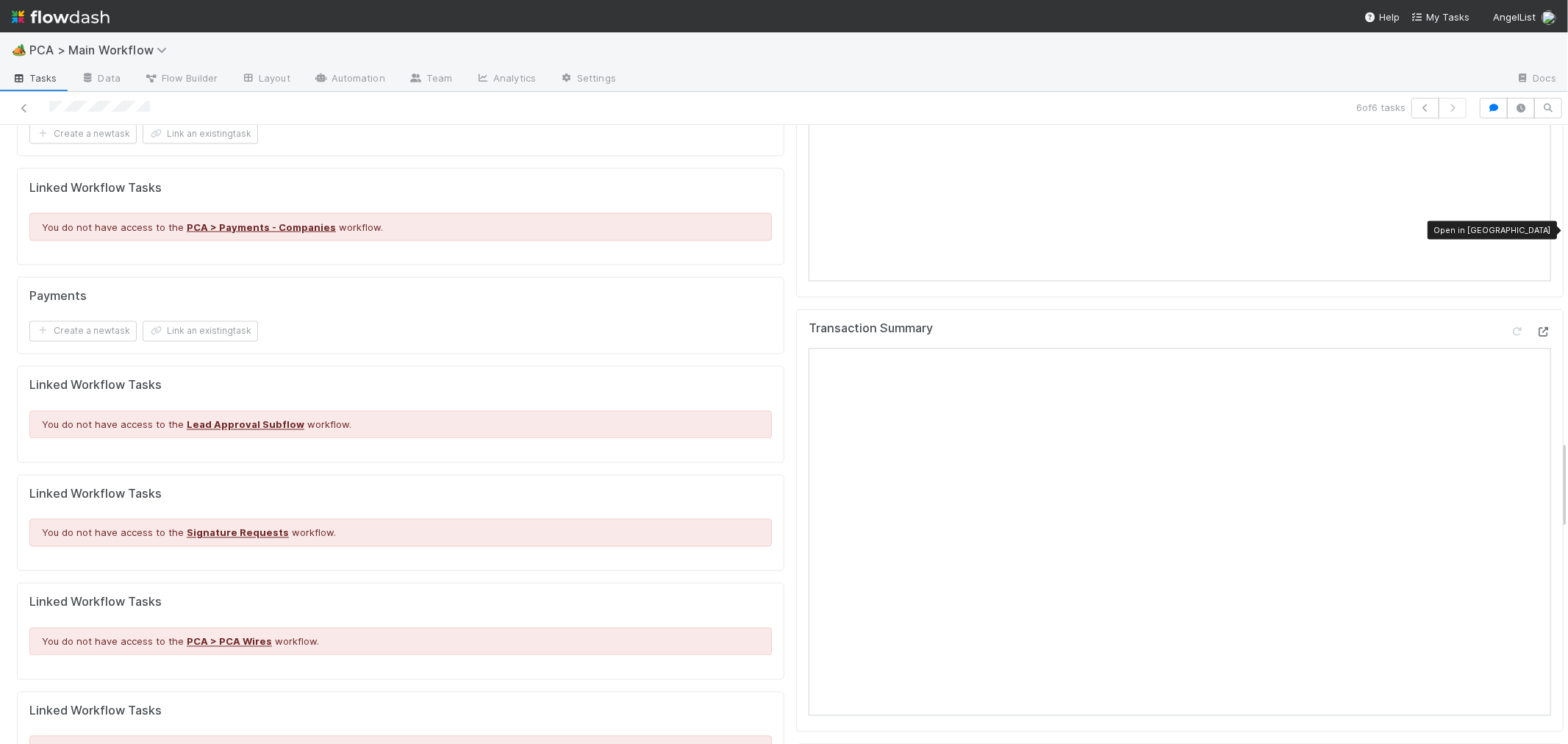
click at [1537, 327] on icon at bounding box center [1544, 332] width 15 height 10
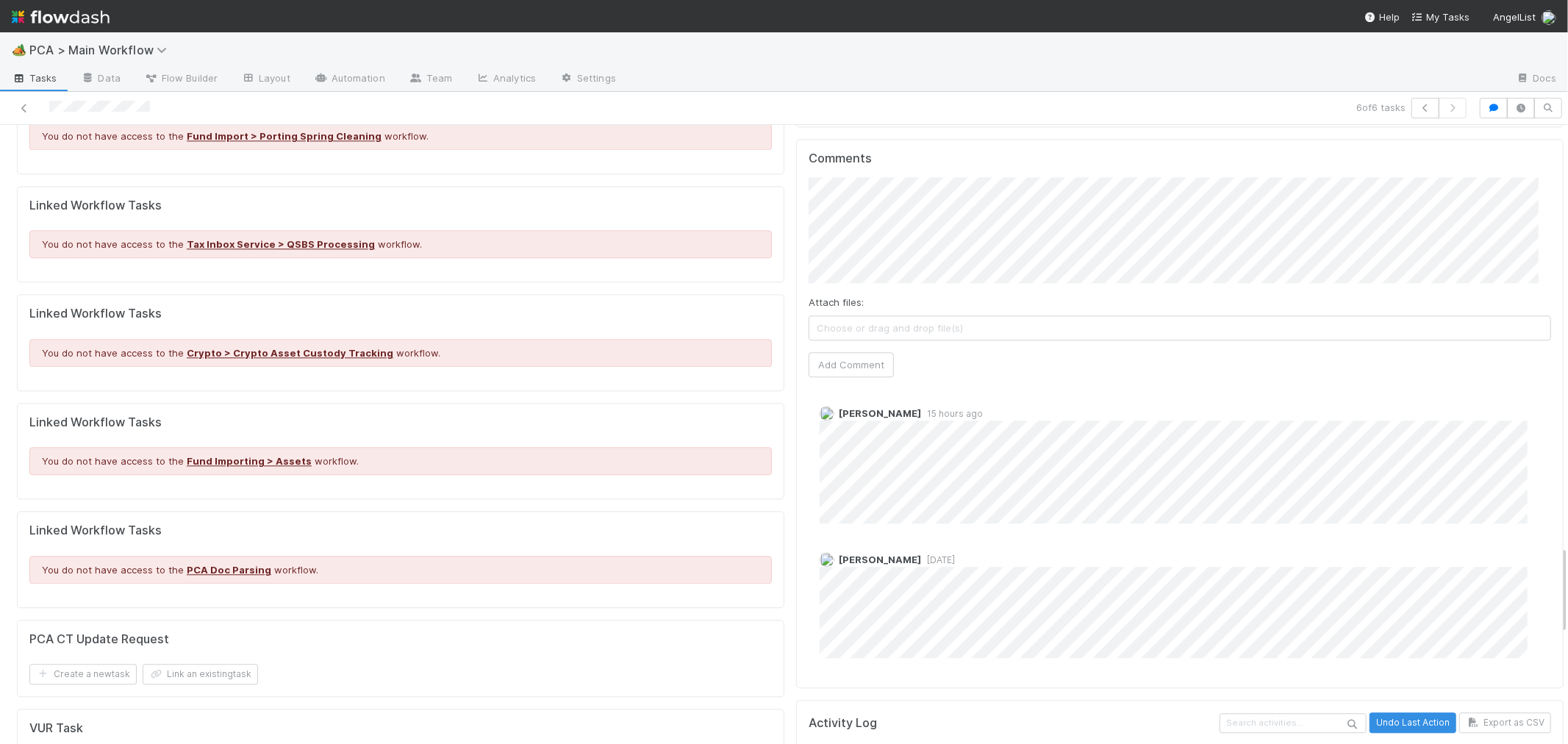
scroll to position [2940, 0]
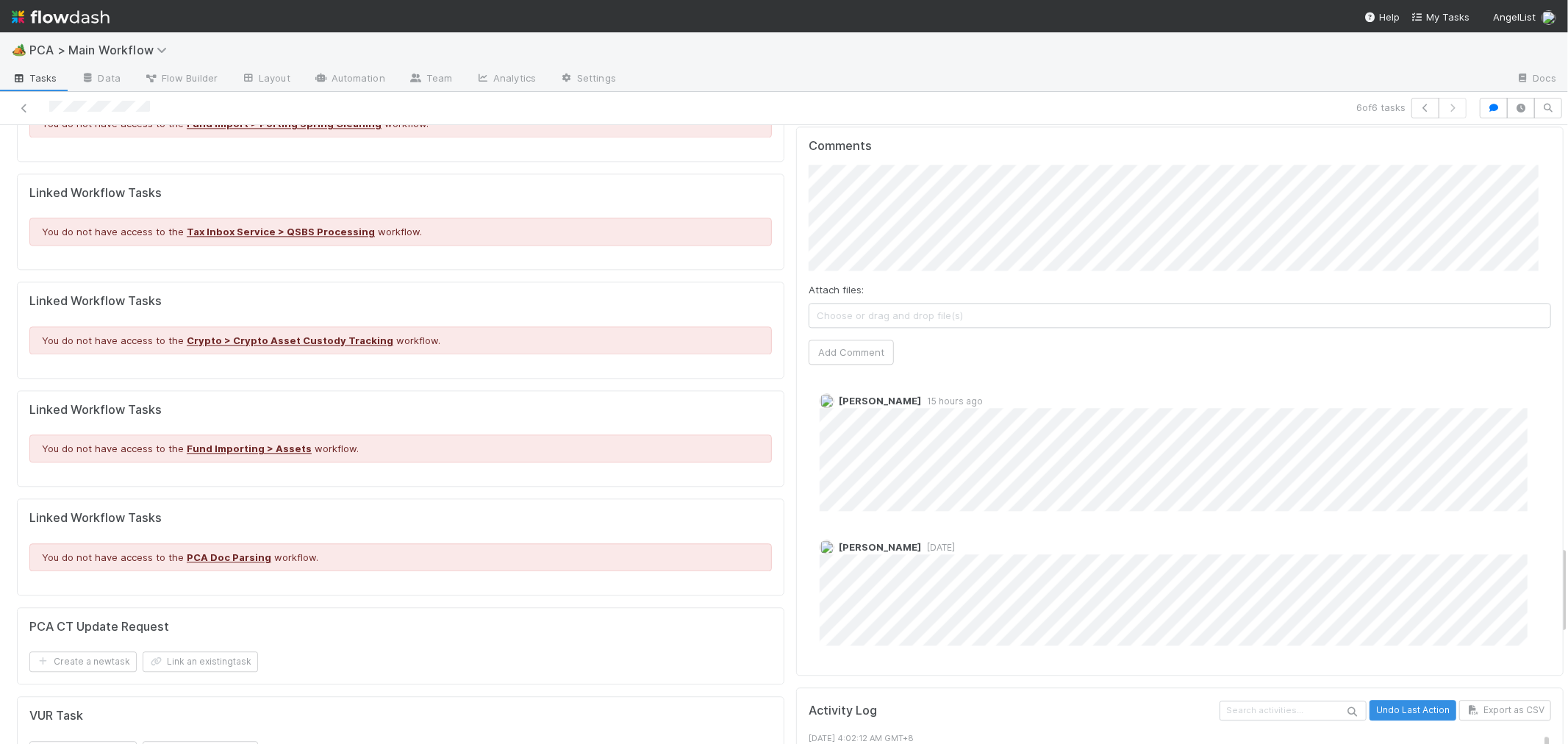
click at [1016, 529] on div "Marvey Fuentes 6 days ago" at bounding box center [1186, 587] width 755 height 117
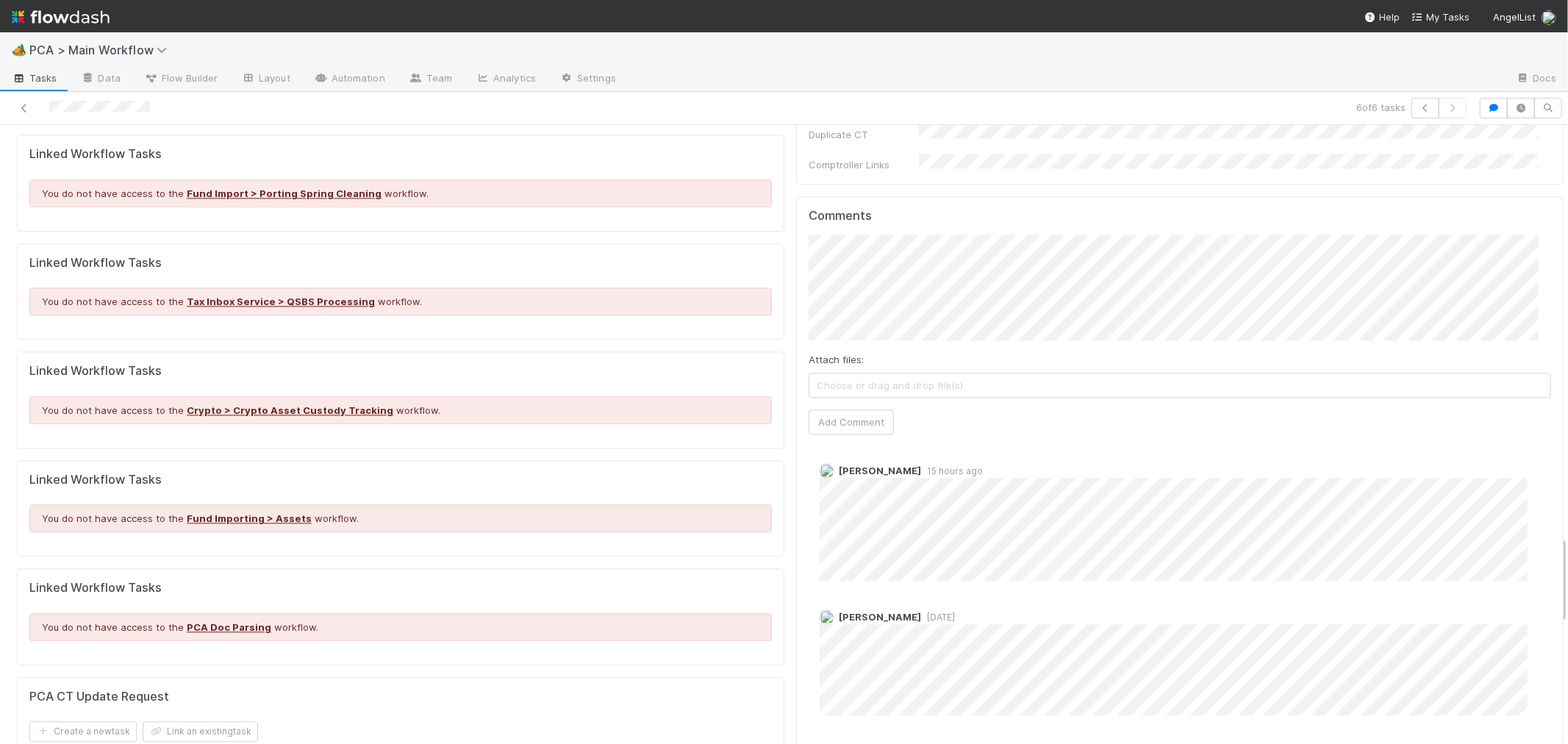
scroll to position [2776, 0]
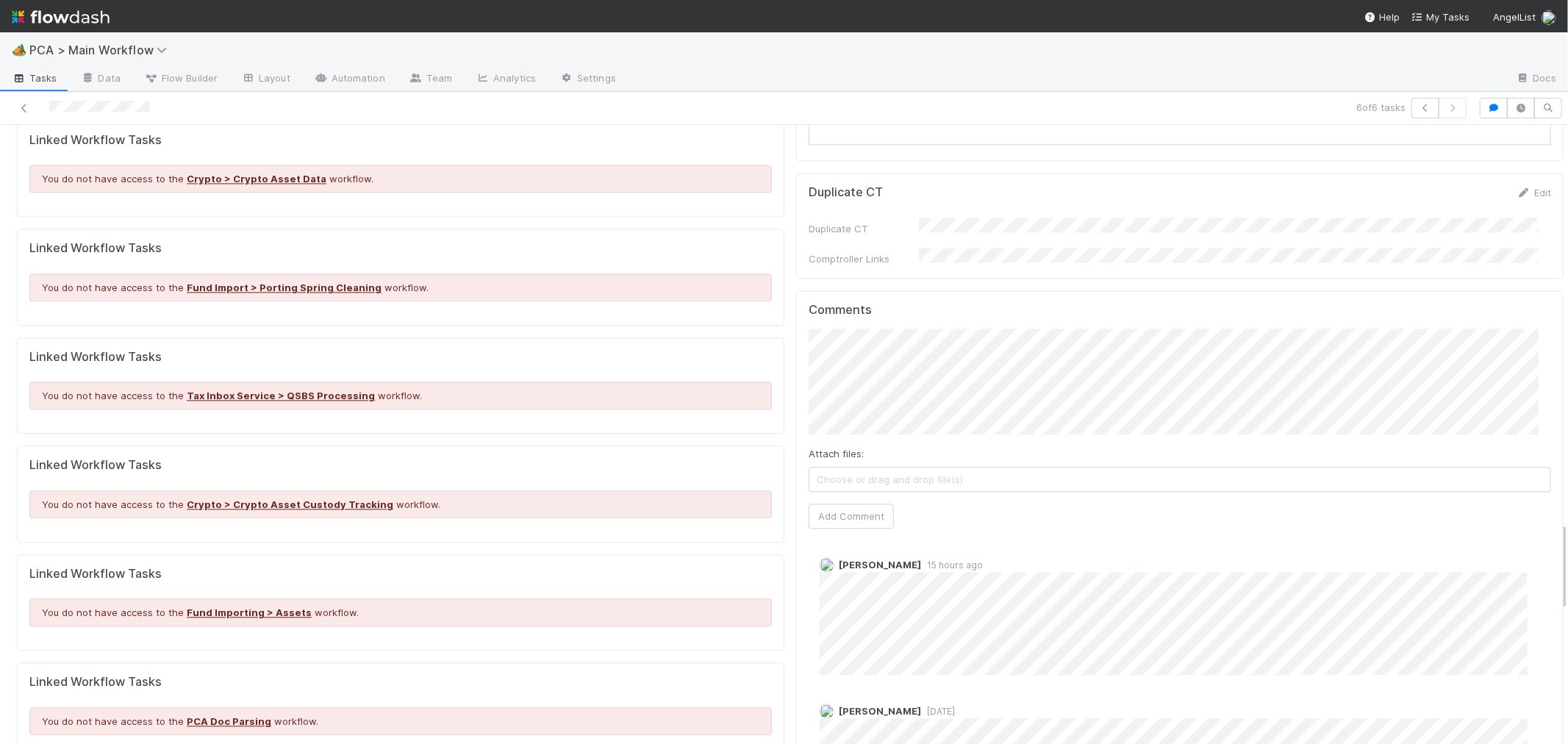
click at [878, 328] on div "Attach files: Choose or drag and drop file(s) Add Comment" at bounding box center [1180, 428] width 743 height 199
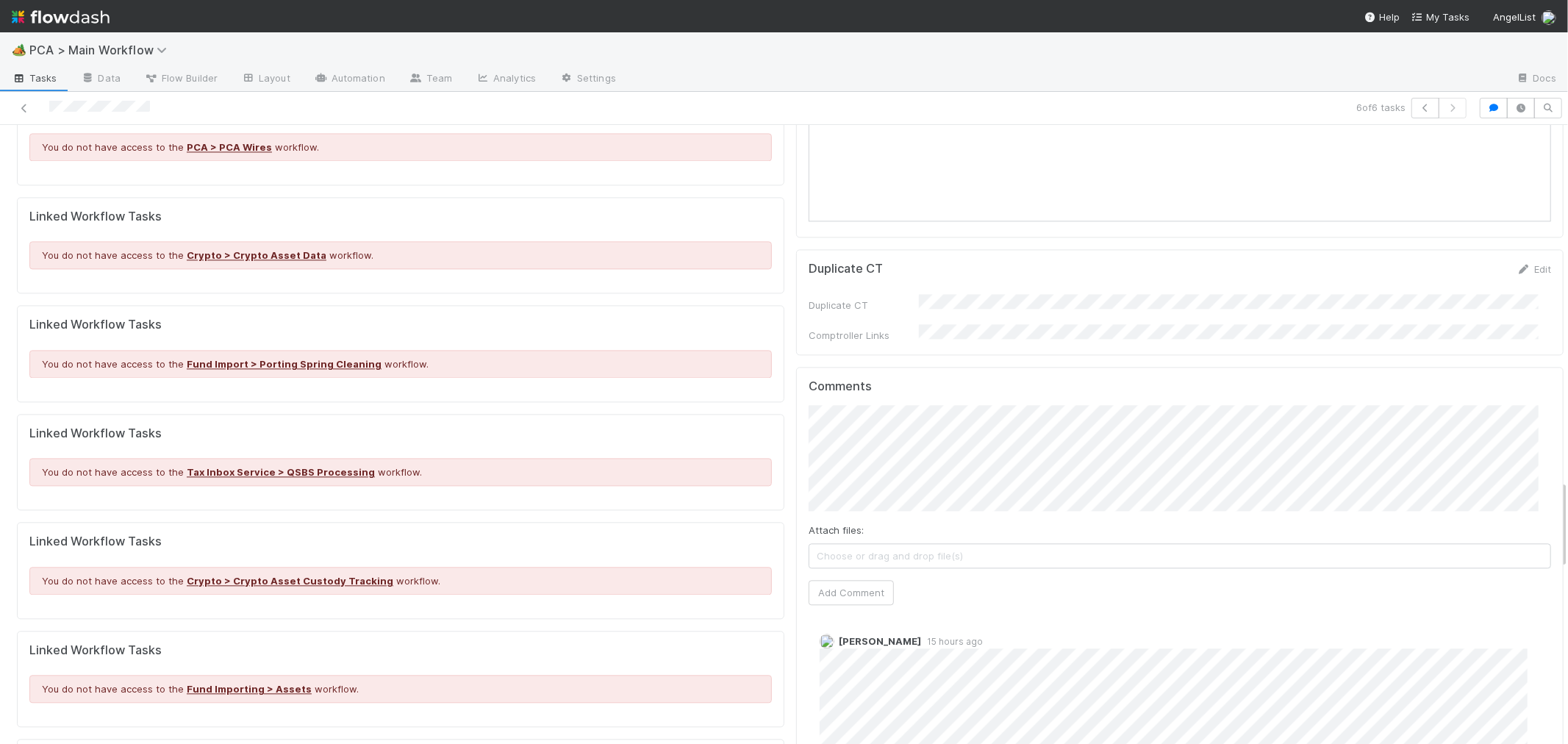
scroll to position [2727, 0]
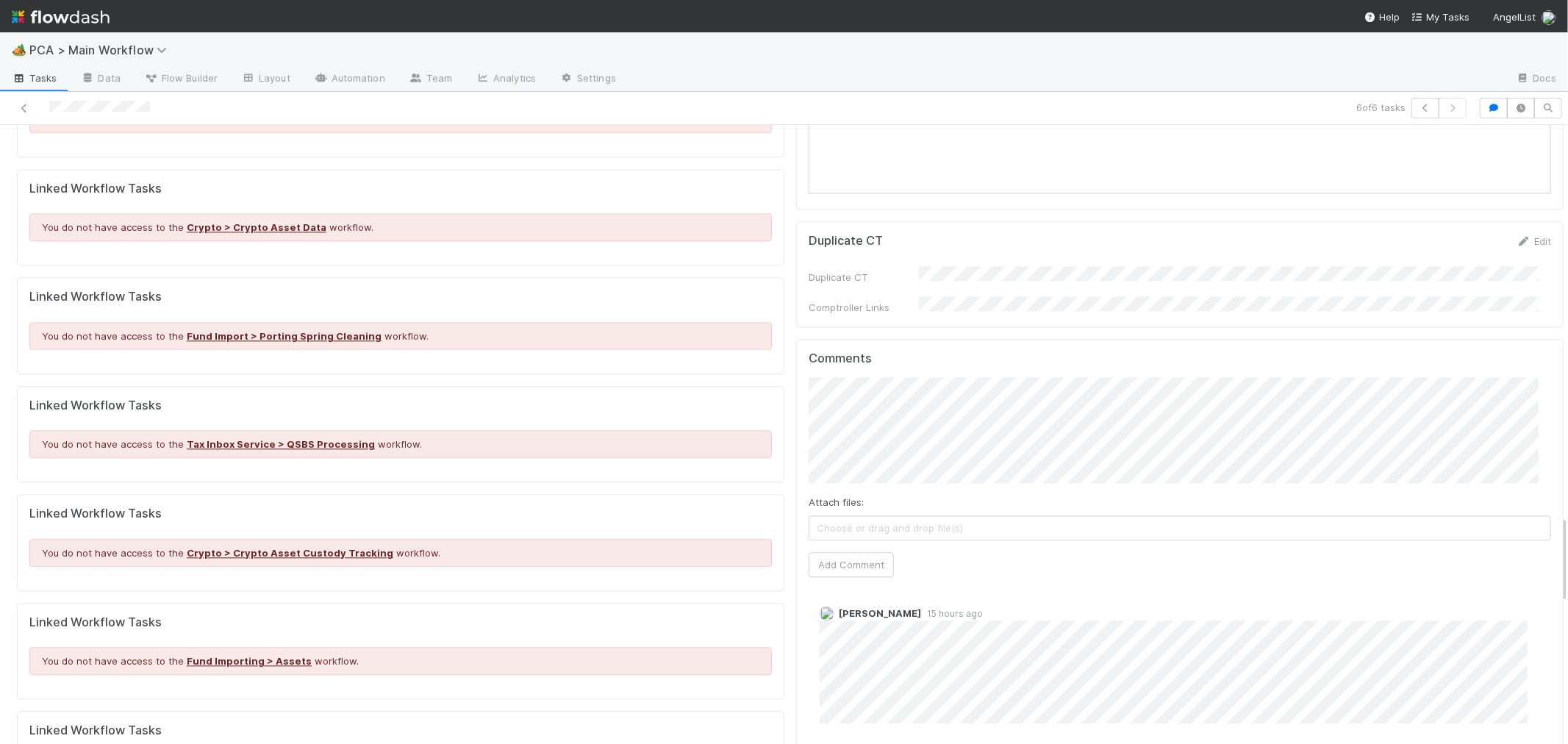
drag, startPoint x: 879, startPoint y: 325, endPoint x: 664, endPoint y: 284, distance: 218.9
click at [842, 552] on button "Add Comment" at bounding box center [851, 564] width 85 height 25
click at [831, 621] on link "Edit" at bounding box center [839, 627] width 17 height 12
click at [860, 552] on button "Add Comment" at bounding box center [851, 564] width 85 height 25
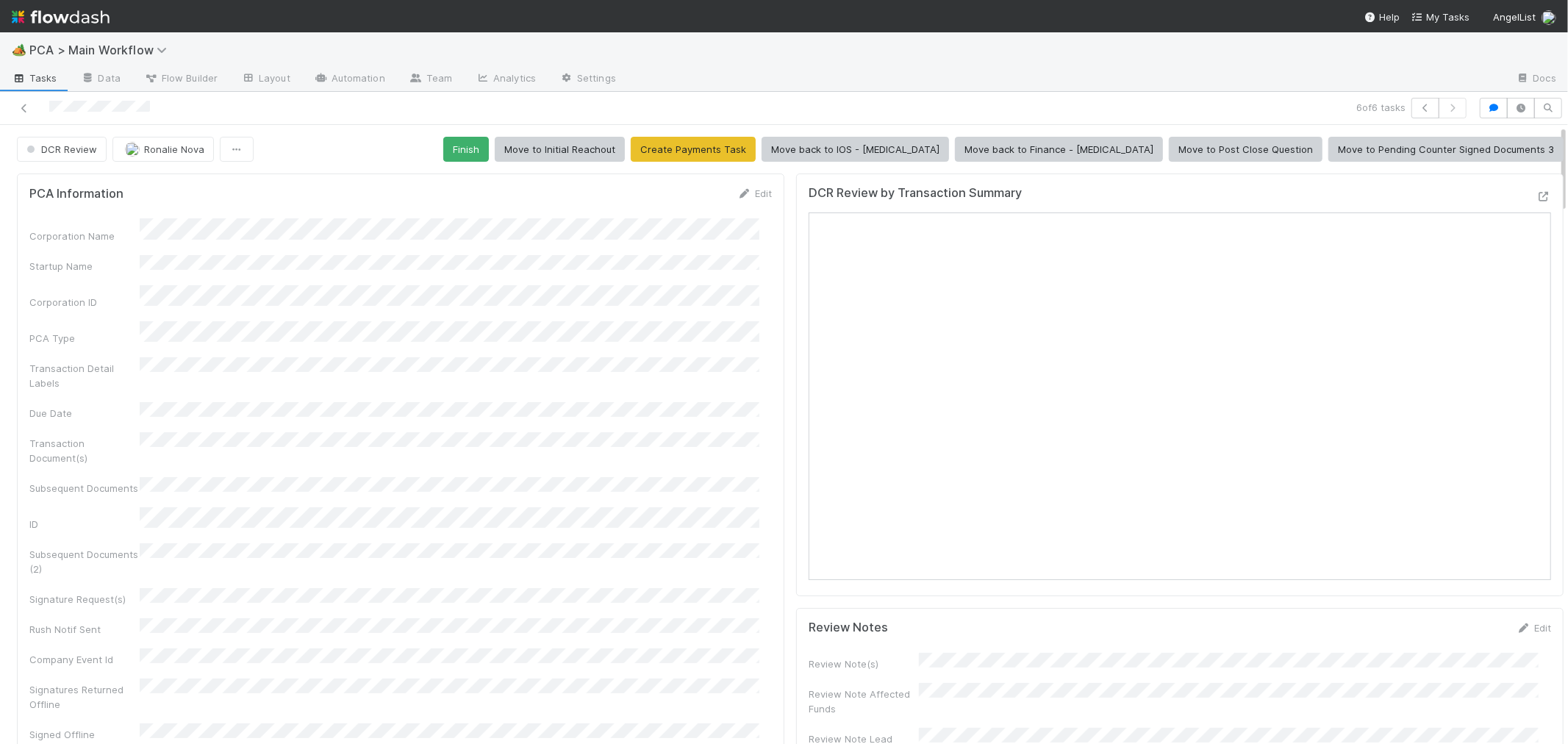
scroll to position [0, 0]
click at [489, 151] on button "Finish" at bounding box center [466, 149] width 45 height 25
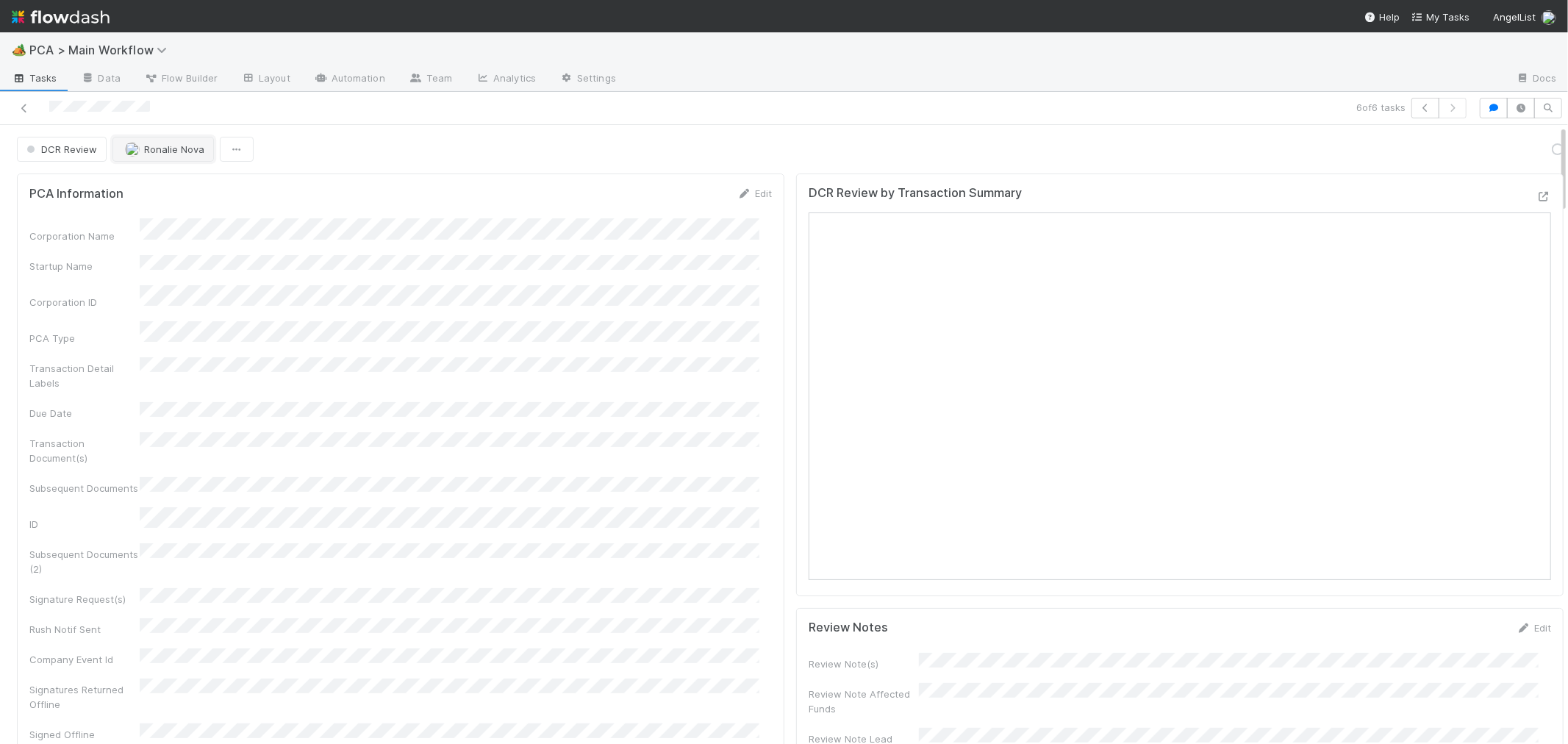
click at [148, 151] on span "Ronalie Nova" at bounding box center [174, 149] width 60 height 12
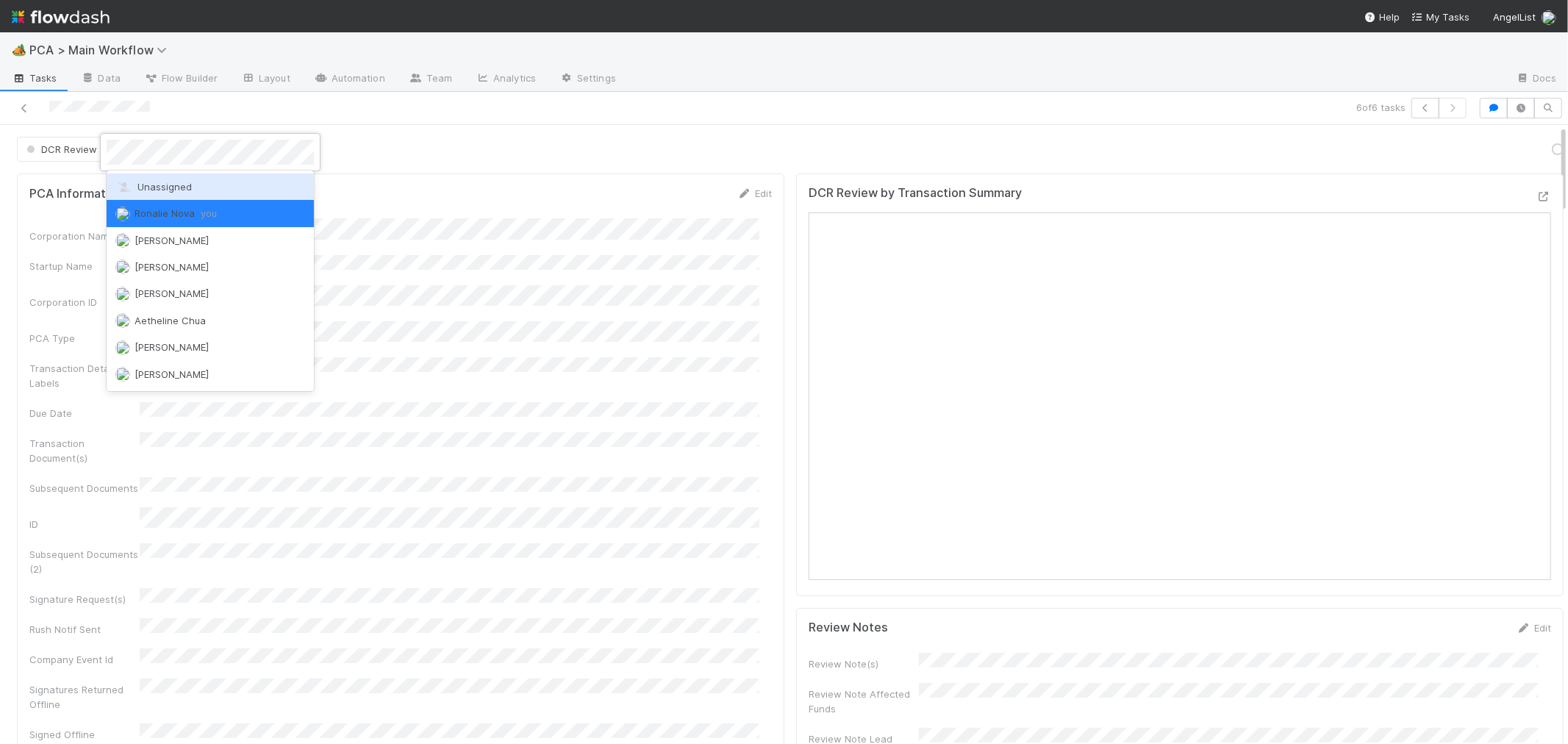
click at [159, 185] on span "Unassigned" at bounding box center [153, 186] width 77 height 12
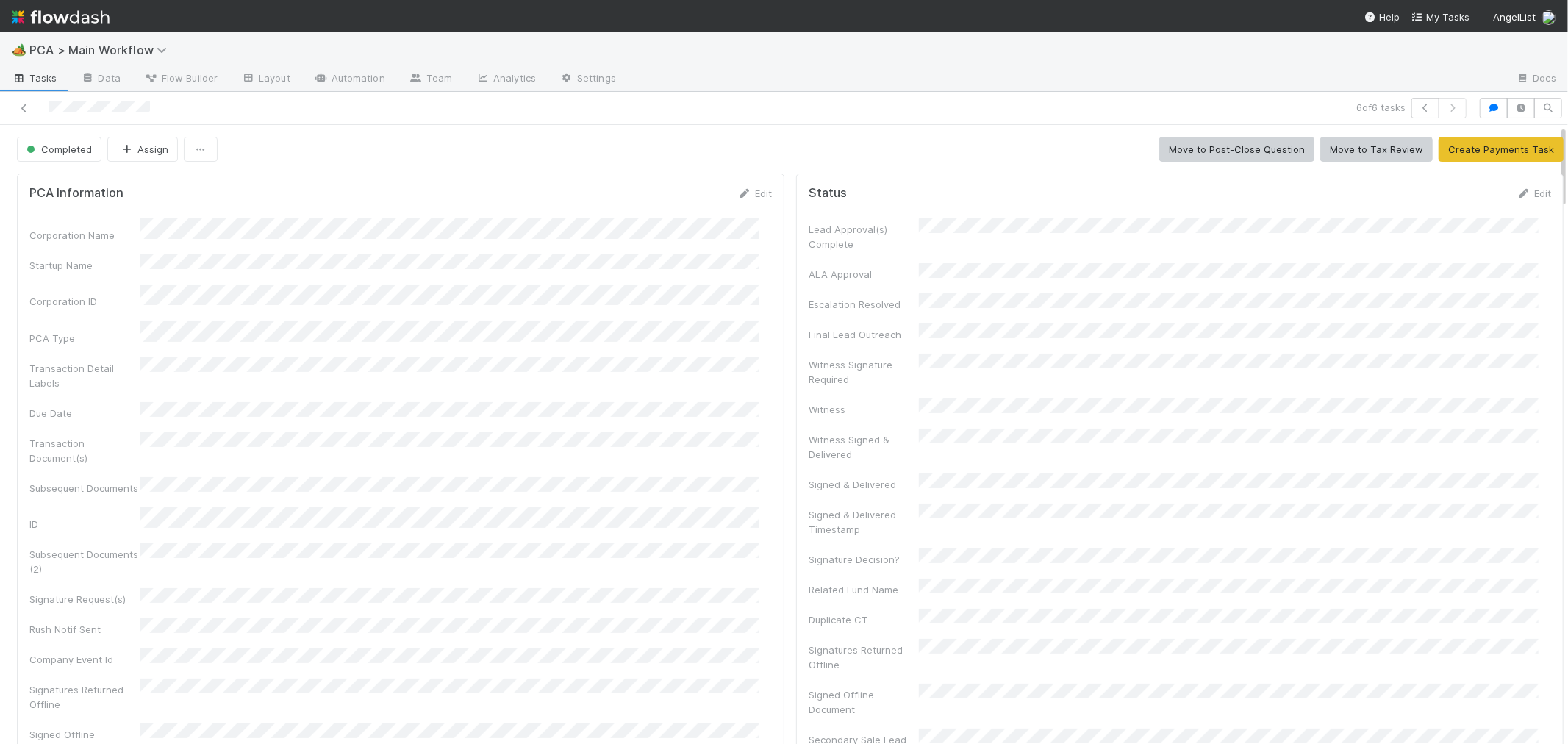
drag, startPoint x: 23, startPoint y: 108, endPoint x: 331, endPoint y: 4, distance: 325.1
click at [22, 108] on icon at bounding box center [25, 108] width 15 height 10
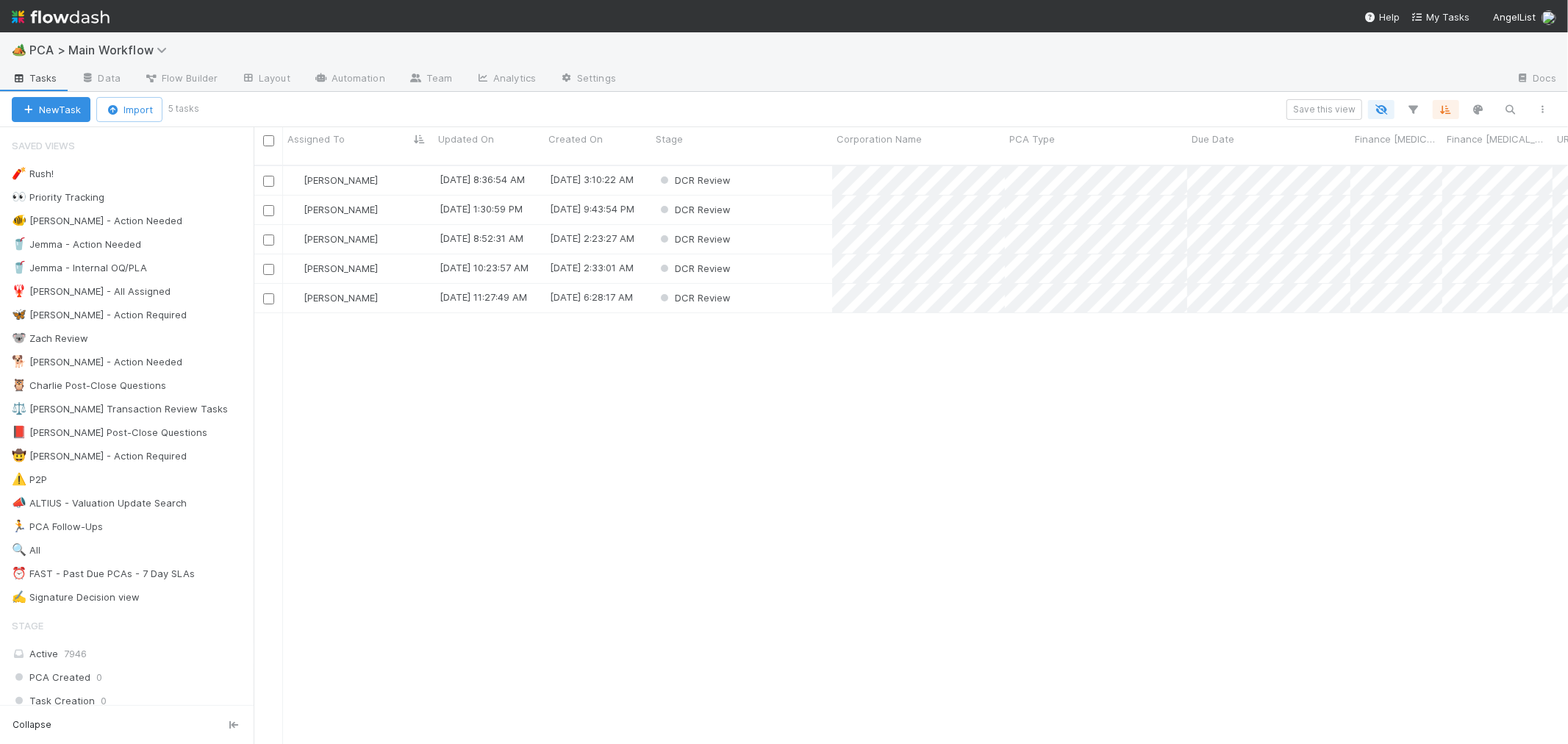
scroll to position [578, 1302]
click at [796, 225] on div "DCR Review" at bounding box center [741, 239] width 180 height 29
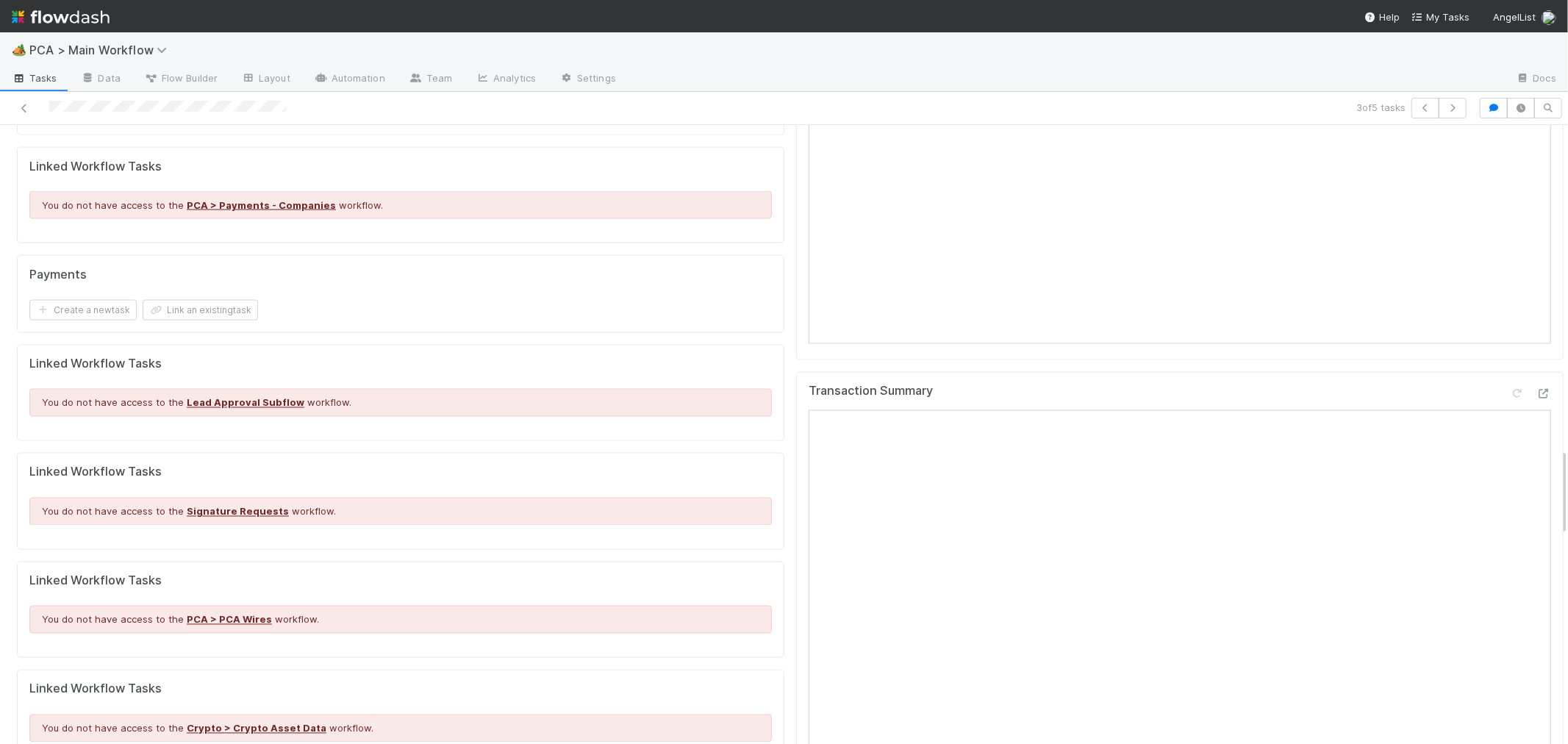
scroll to position [2122, 0]
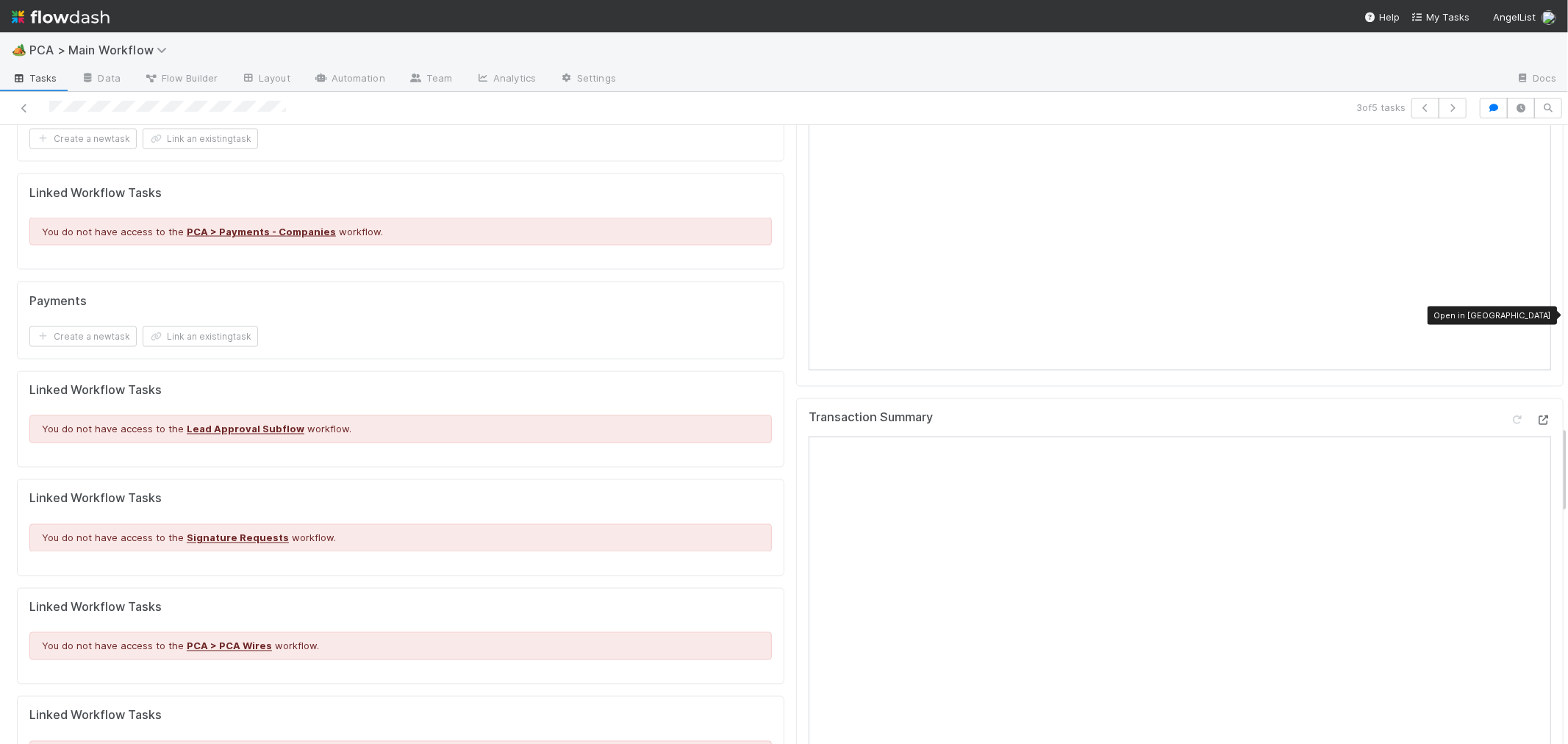
click at [1537, 416] on icon at bounding box center [1544, 420] width 15 height 10
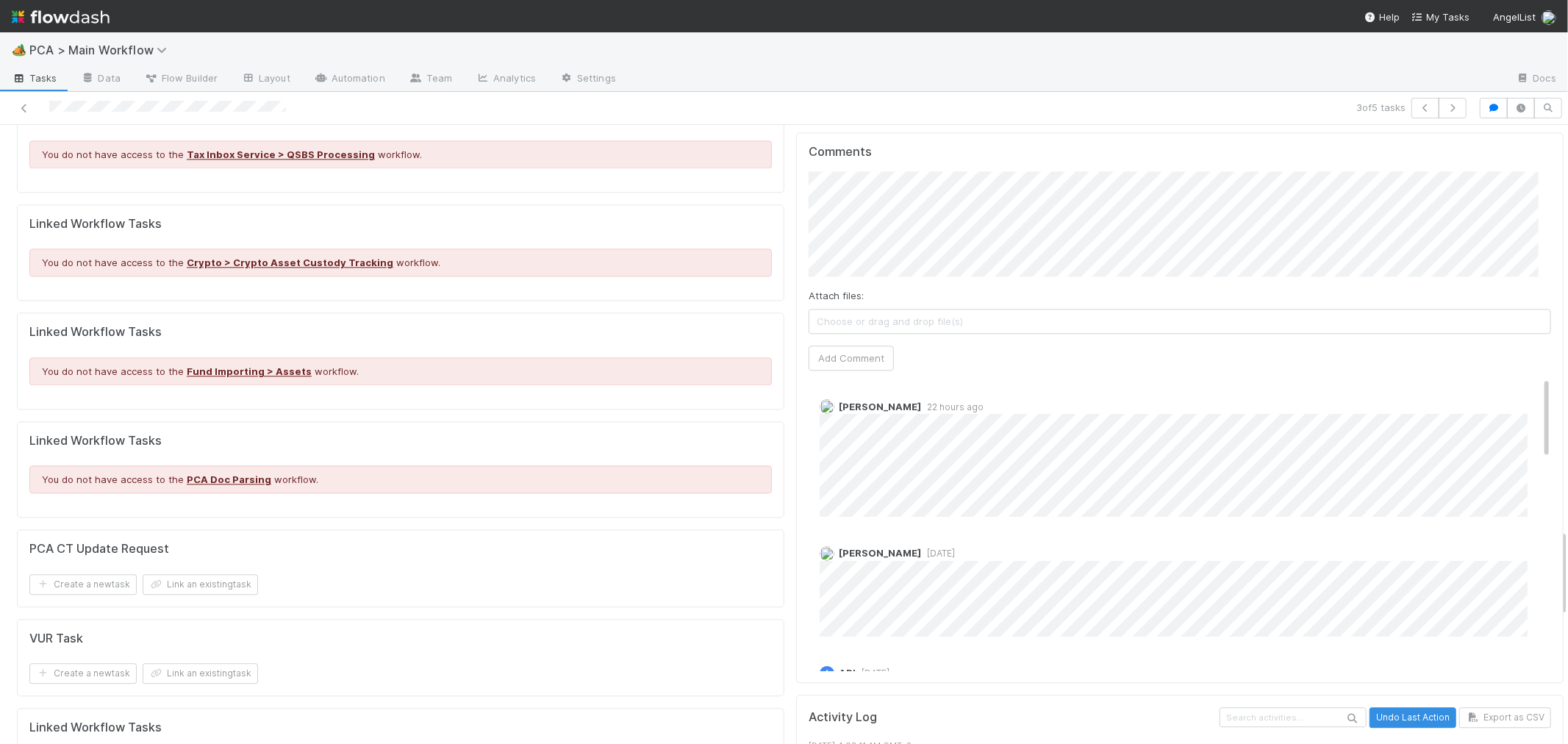
scroll to position [2613, 0]
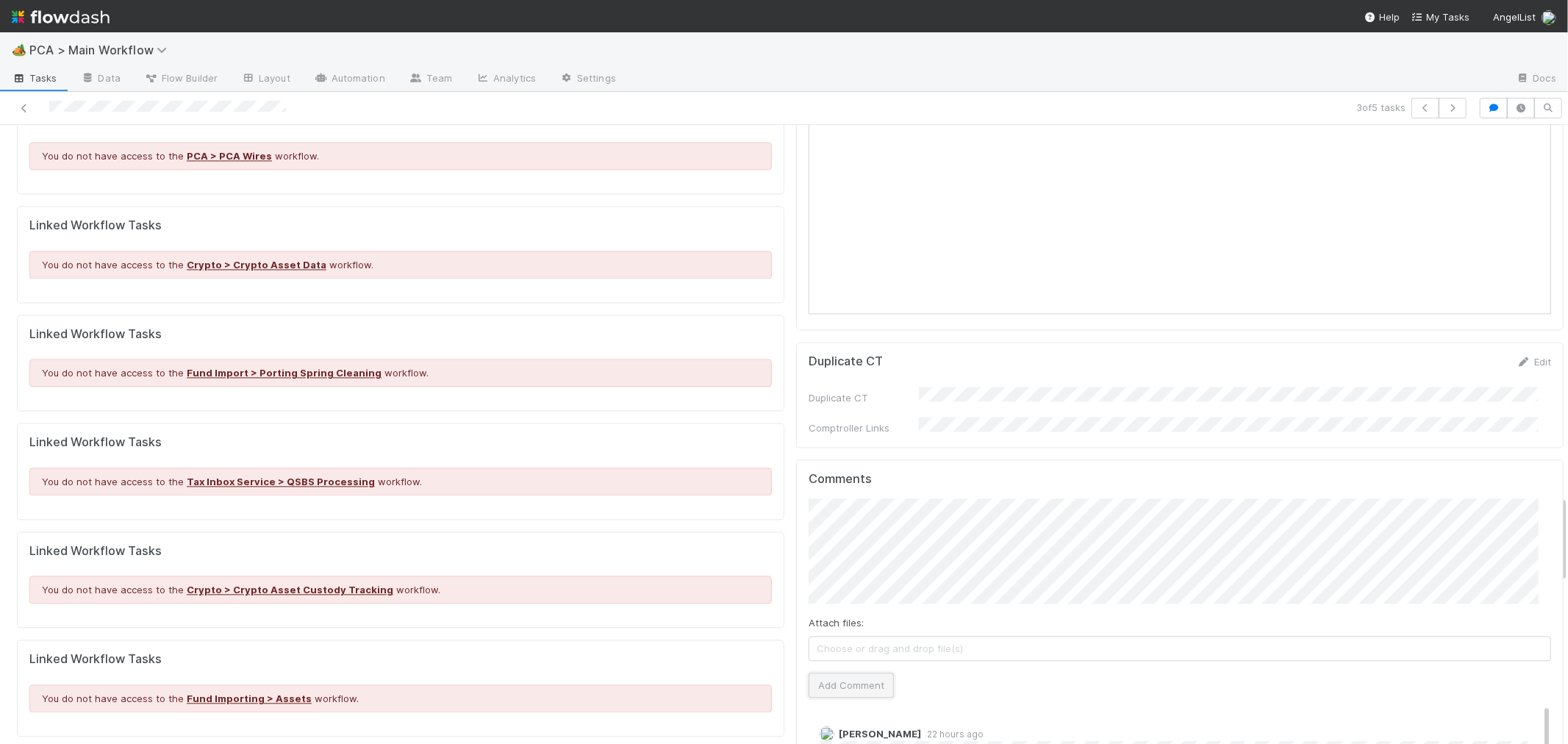
click at [833, 673] on button "Add Comment" at bounding box center [851, 685] width 85 height 25
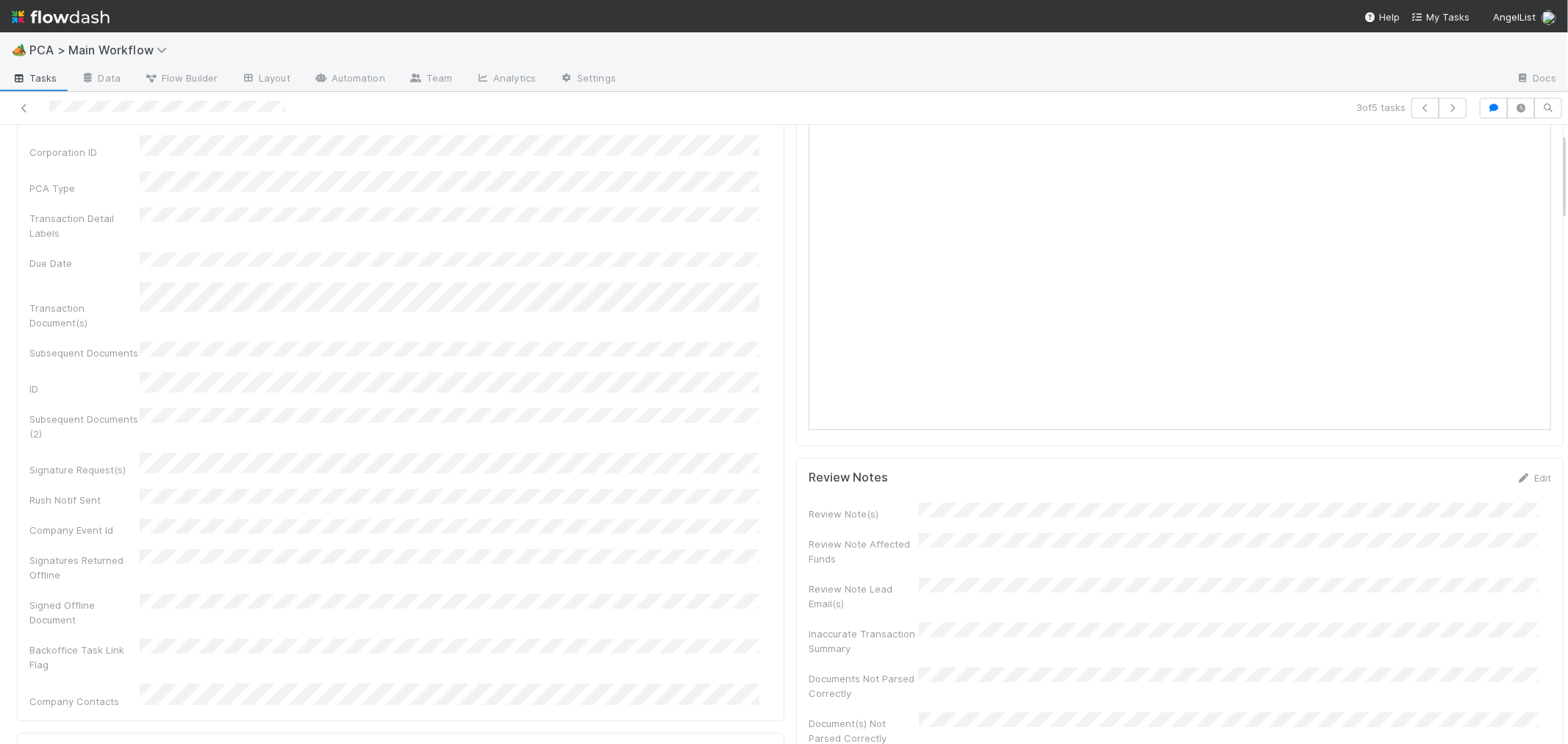
scroll to position [0, 0]
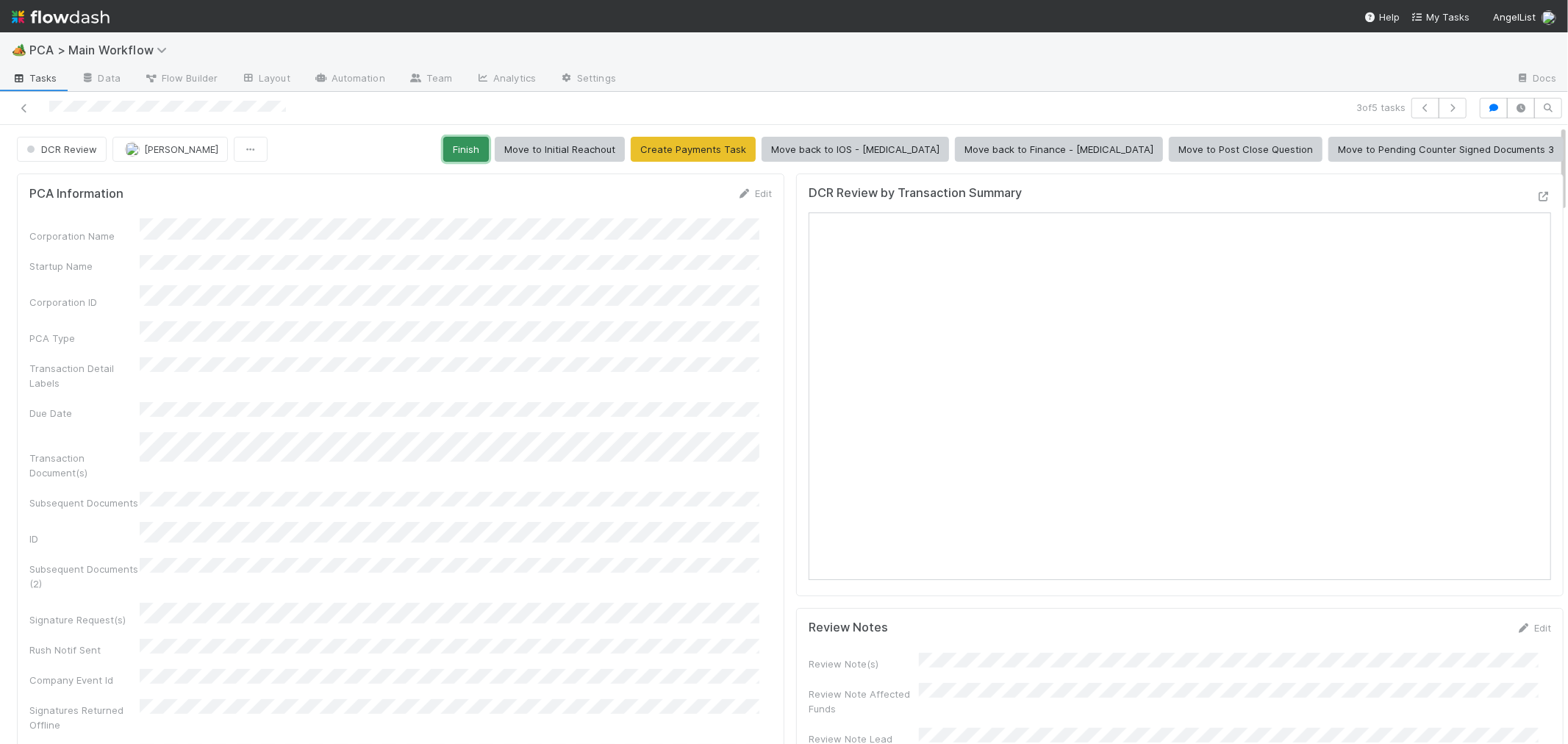
click at [489, 151] on button "Finish" at bounding box center [466, 149] width 45 height 25
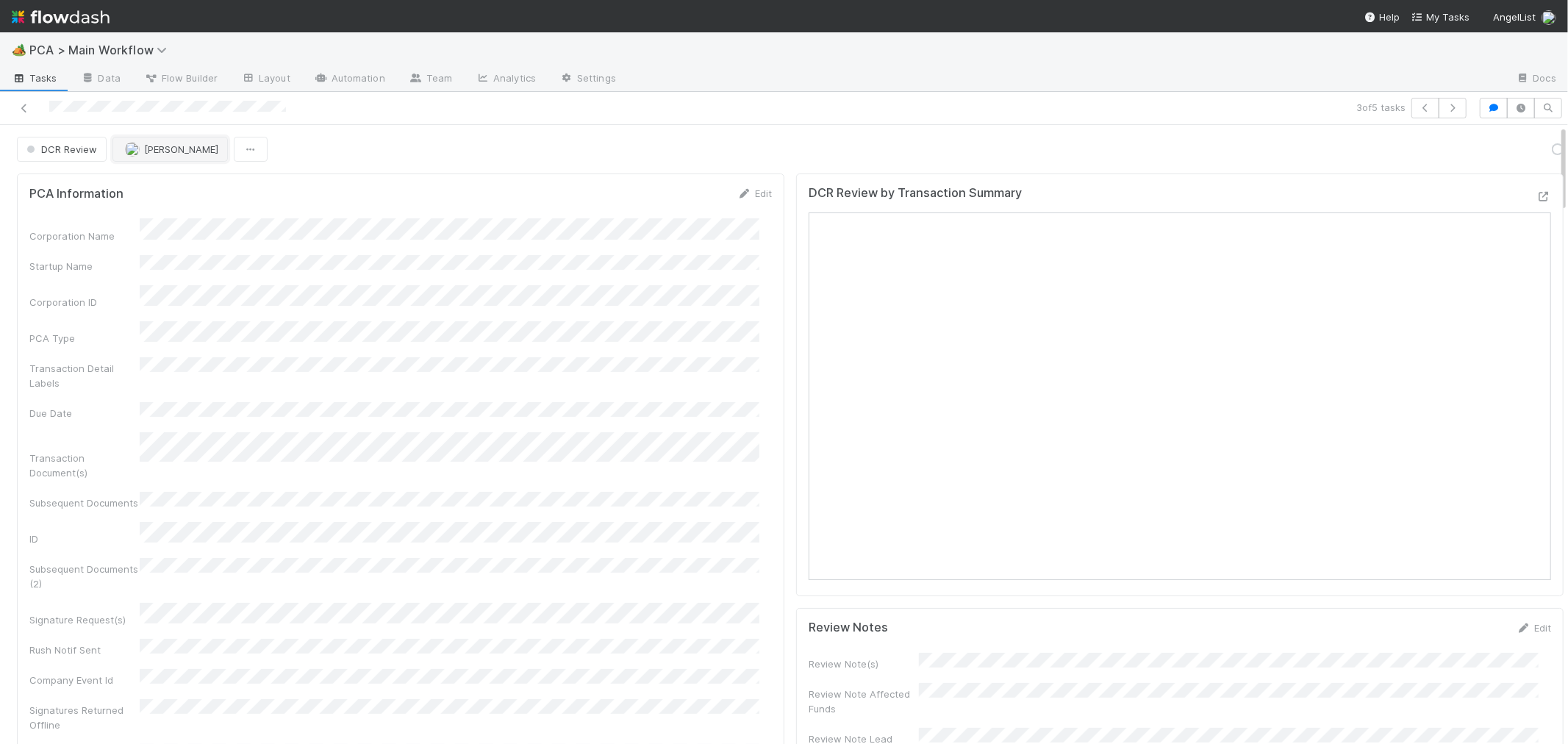
click at [183, 155] on button "[PERSON_NAME]" at bounding box center [169, 149] width 115 height 25
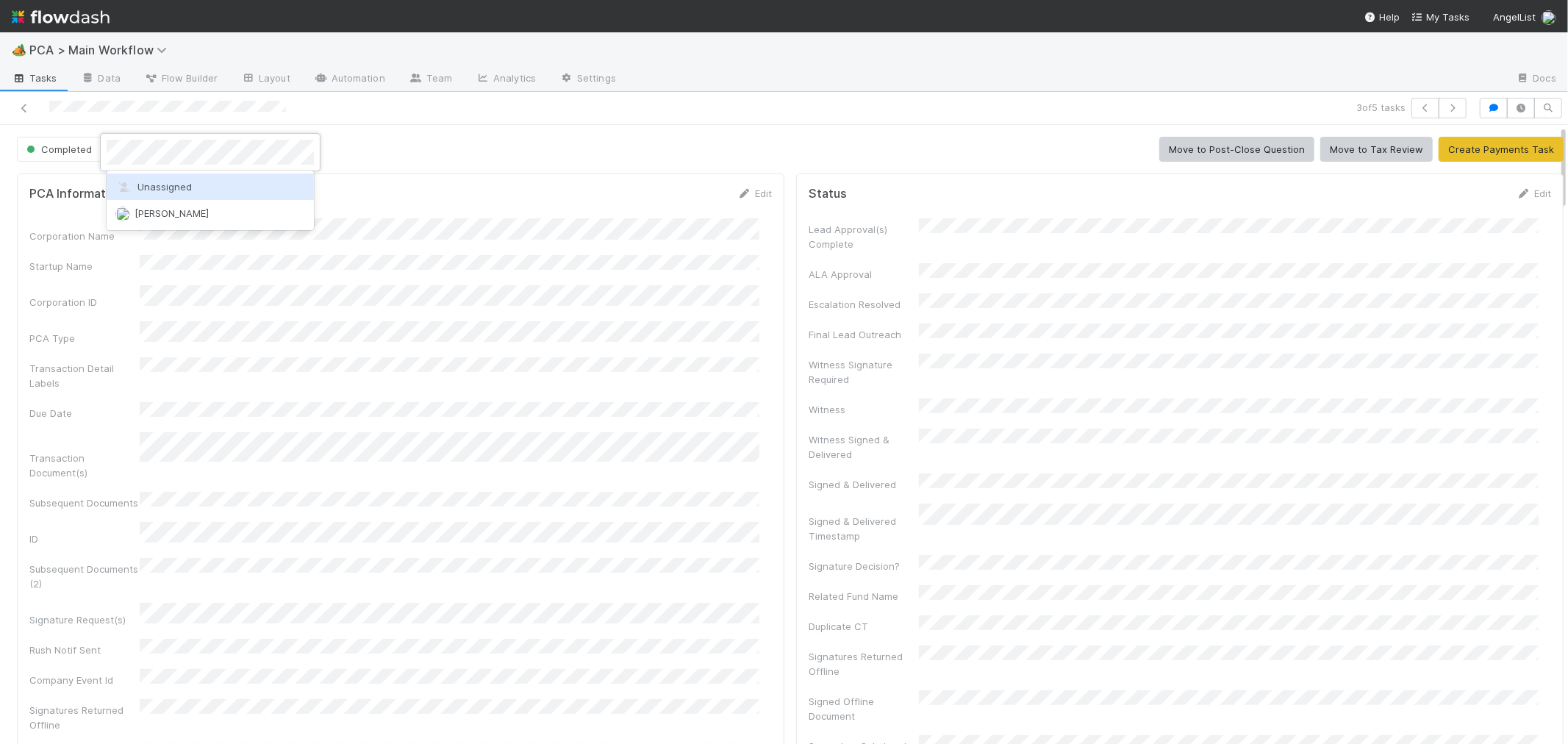
click at [189, 187] on span "Unassigned" at bounding box center [153, 186] width 77 height 12
click at [184, 152] on span "[PERSON_NAME]" at bounding box center [176, 149] width 74 height 12
click at [283, 180] on div "Unassigned" at bounding box center [204, 187] width 207 height 27
click at [25, 105] on icon at bounding box center [25, 108] width 15 height 10
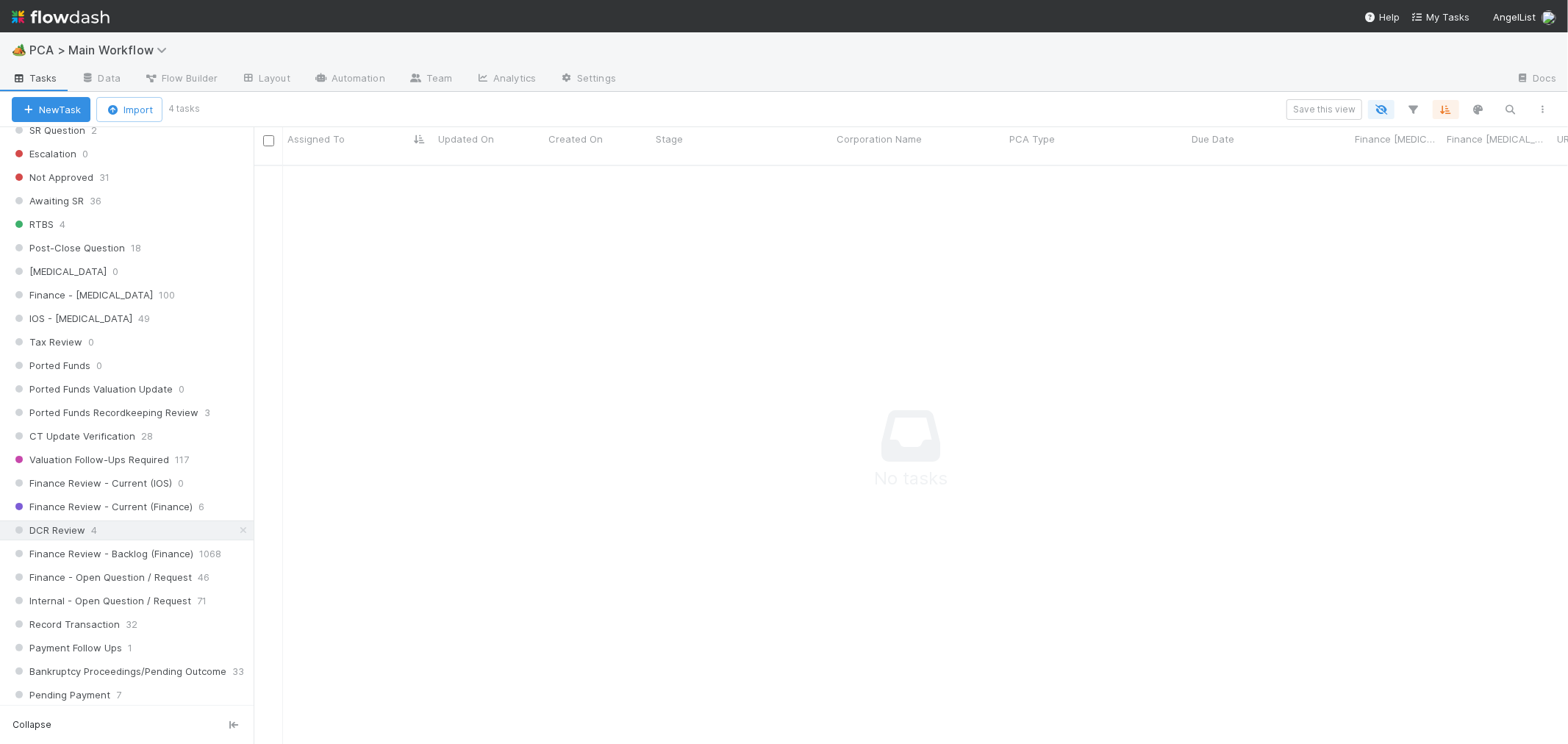
scroll to position [861, 0]
click at [179, 532] on div "DCR Review 4" at bounding box center [133, 522] width 242 height 19
drag, startPoint x: 772, startPoint y: 405, endPoint x: 527, endPoint y: 35, distance: 443.8
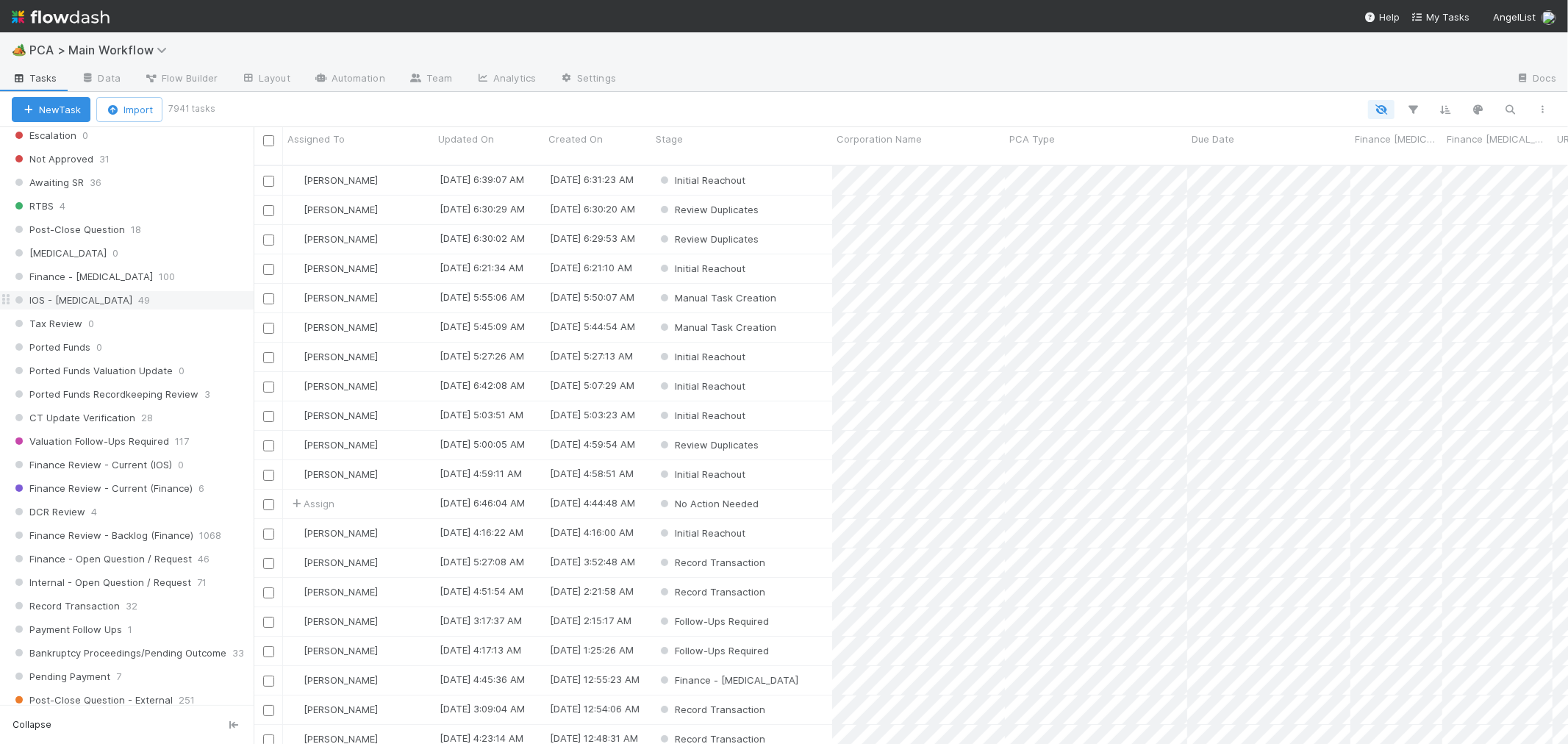
scroll to position [979, 0]
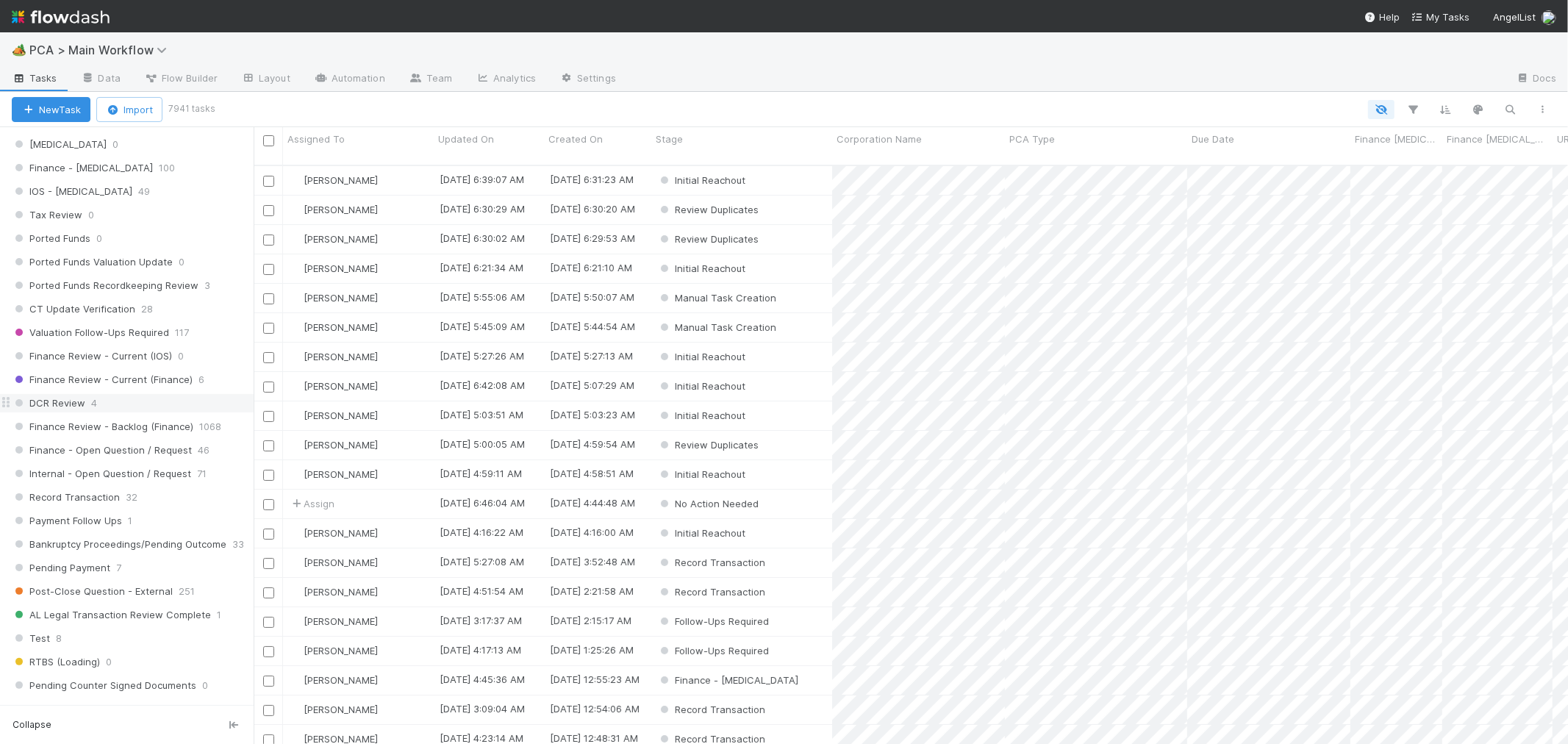
click at [142, 407] on div "DCR Review 4" at bounding box center [133, 403] width 242 height 19
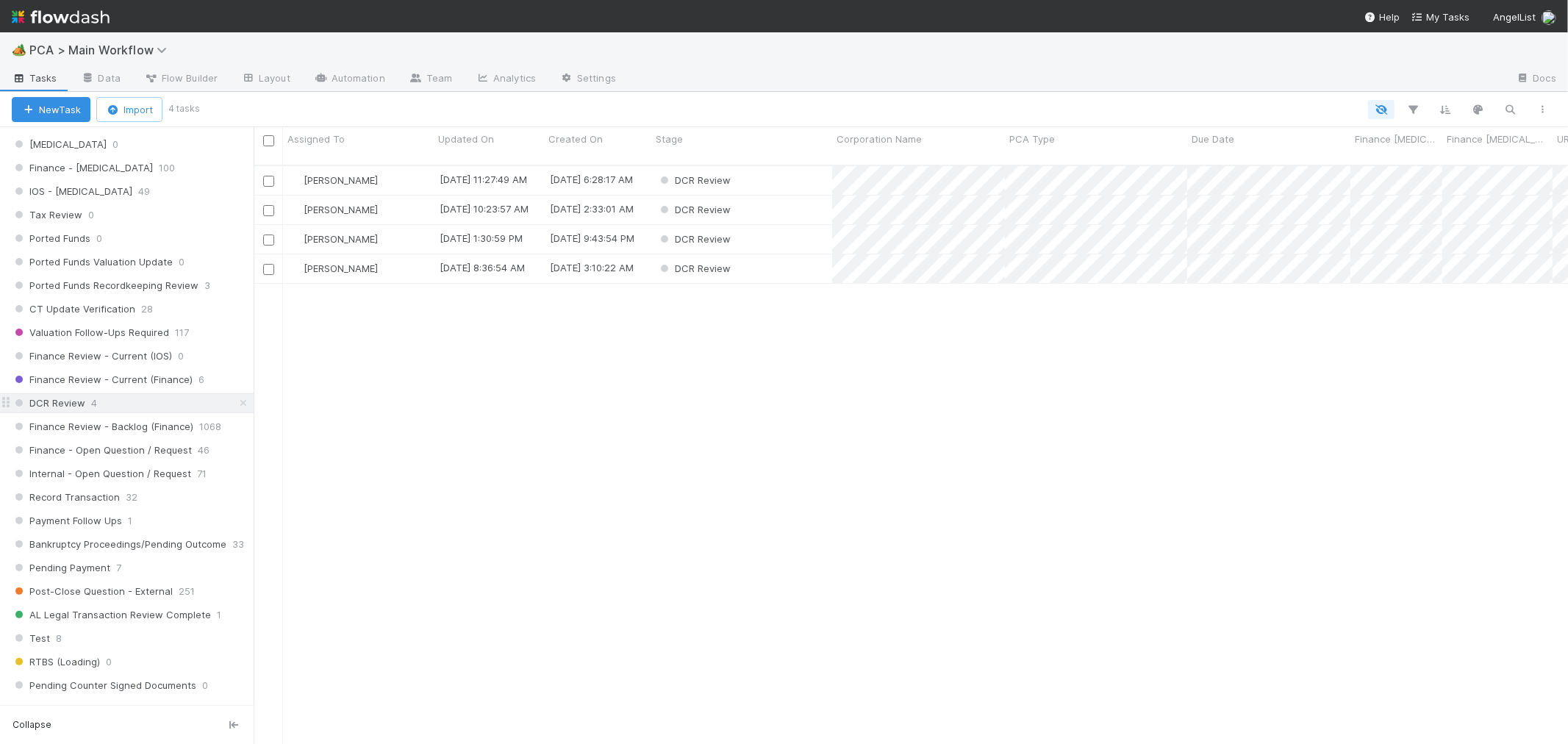
scroll to position [578, 1302]
click at [800, 255] on div "DCR Review" at bounding box center [741, 268] width 180 height 29
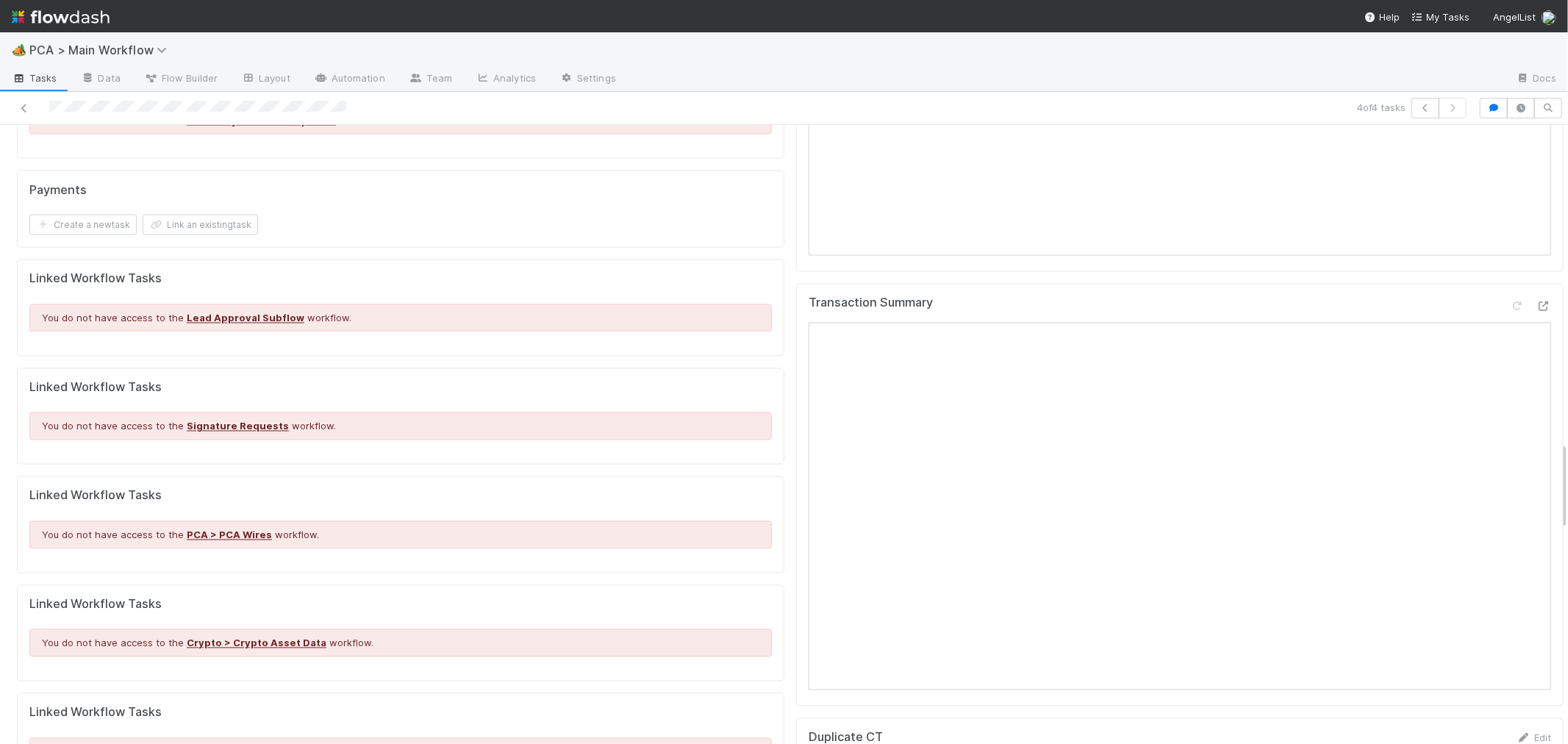
scroll to position [2205, 0]
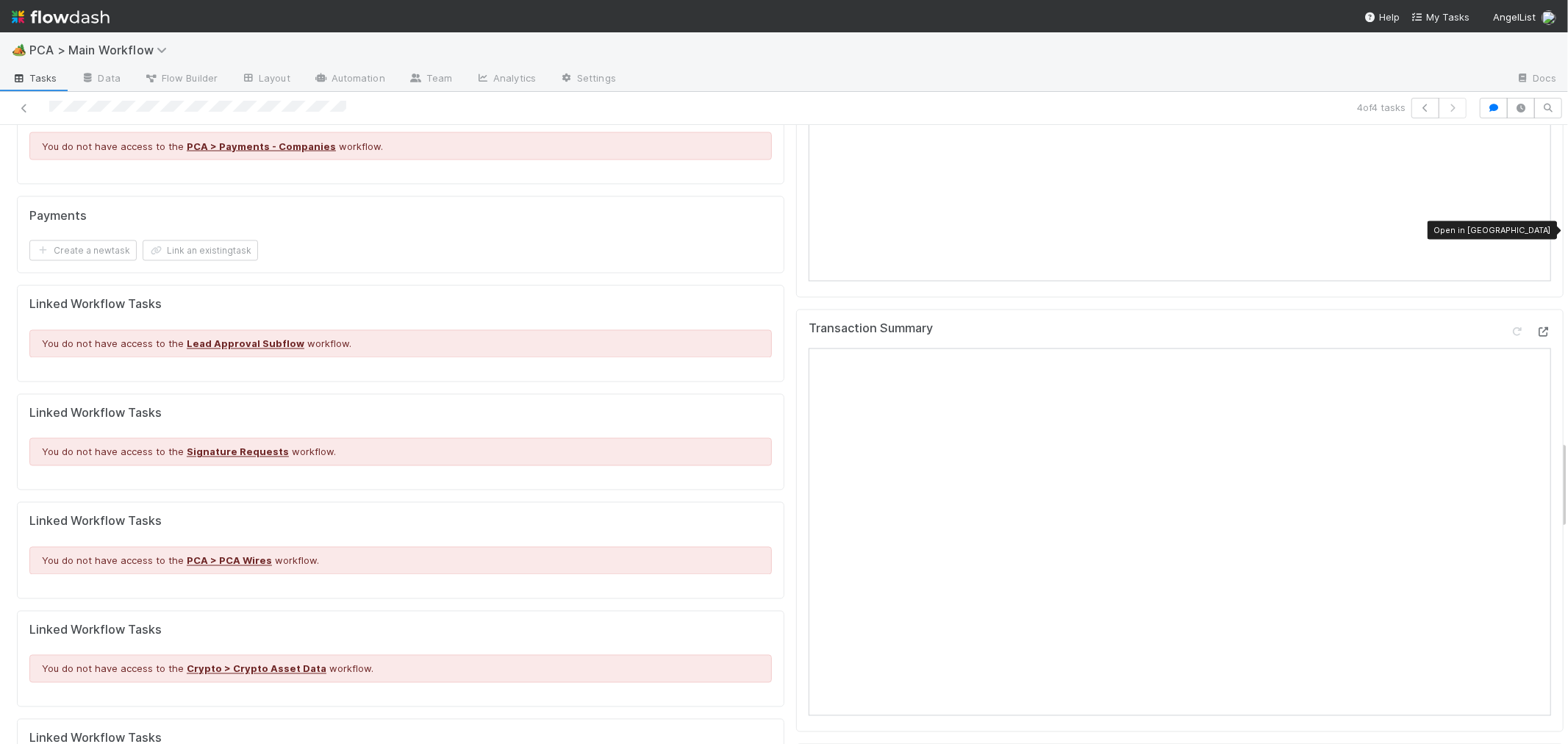
click at [1537, 327] on icon at bounding box center [1544, 332] width 15 height 10
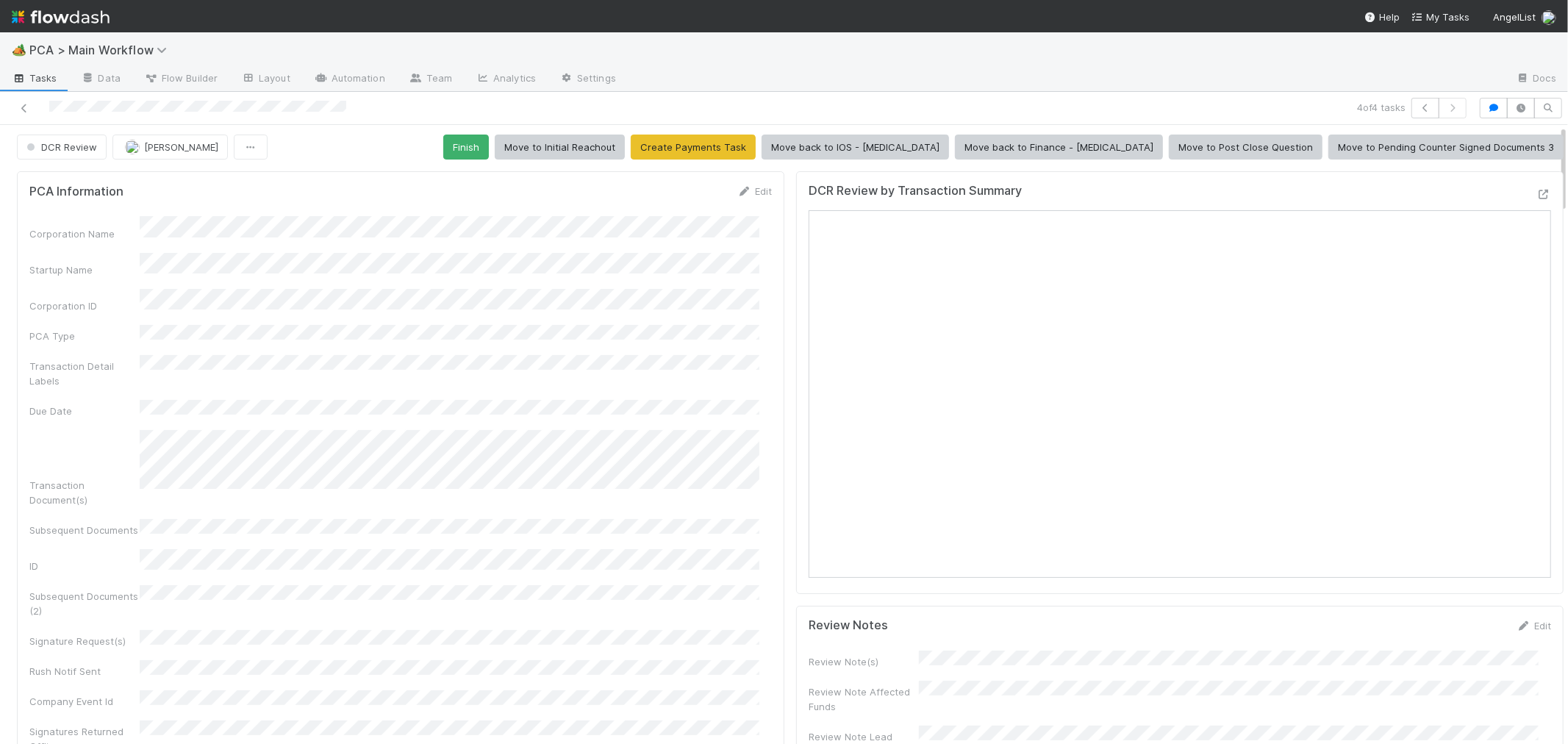
scroll to position [0, 0]
click at [144, 151] on span "[PERSON_NAME]" at bounding box center [181, 149] width 74 height 12
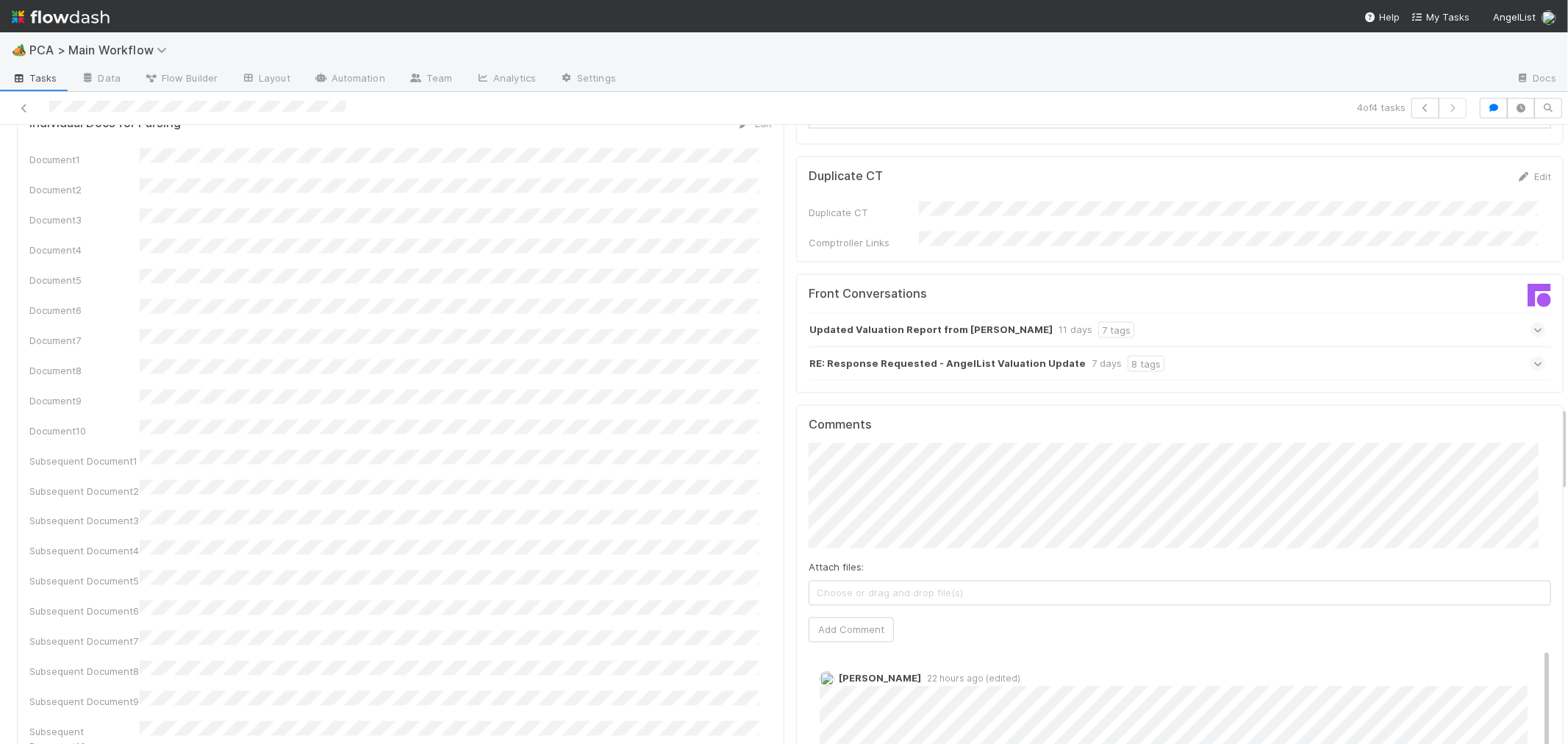
scroll to position [2041, 0]
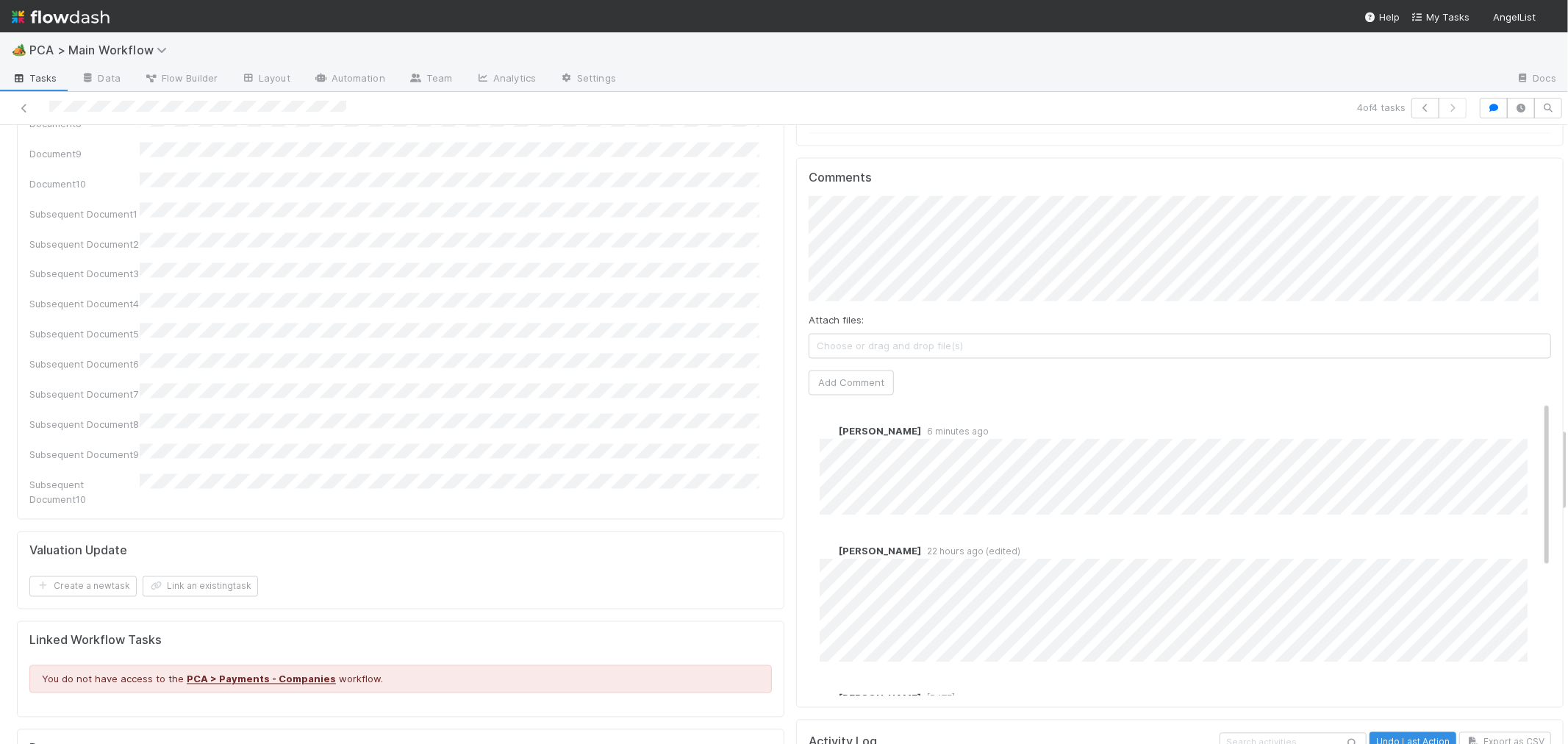
scroll to position [2205, 0]
click at [839, 369] on button "Add Comment" at bounding box center [851, 382] width 85 height 25
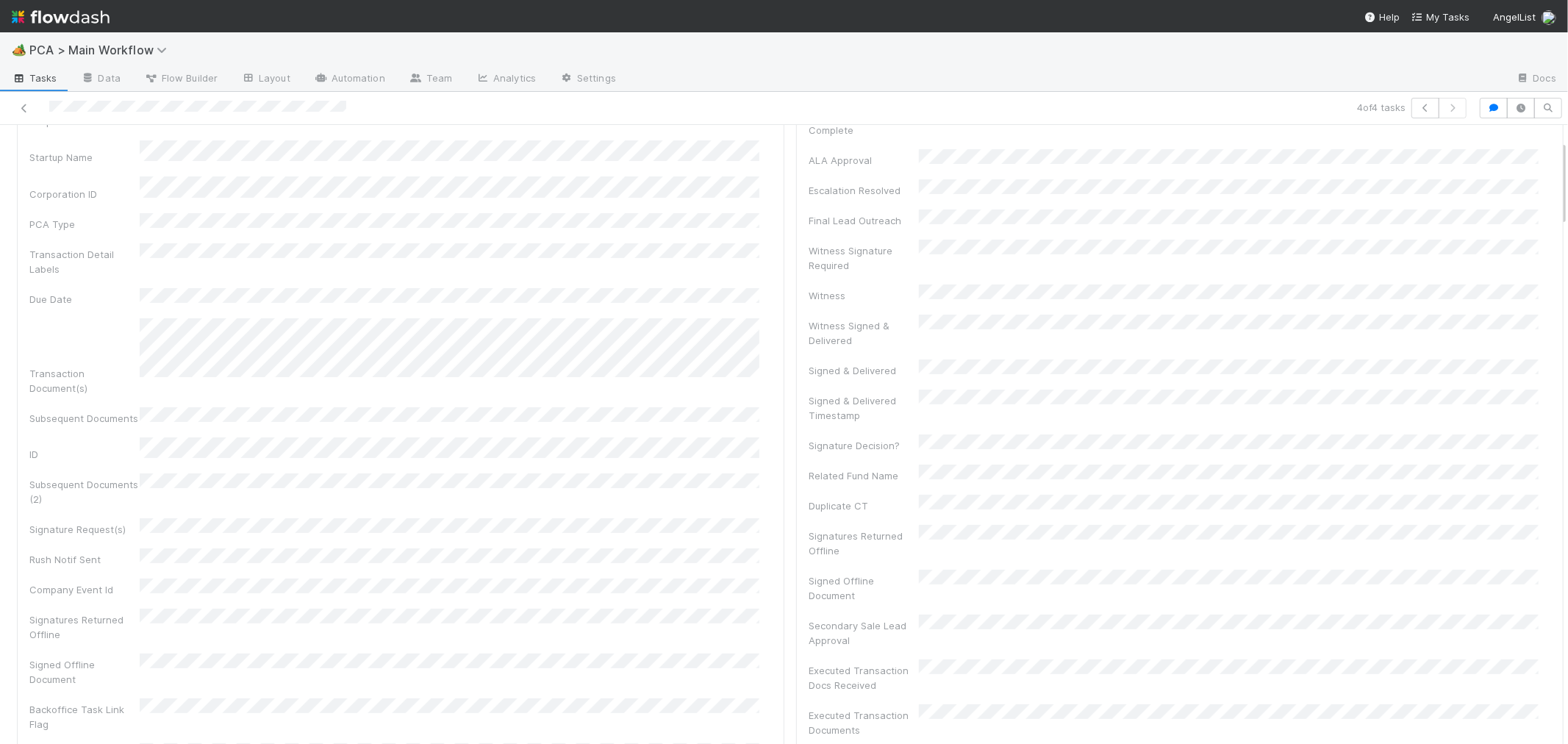
scroll to position [0, 0]
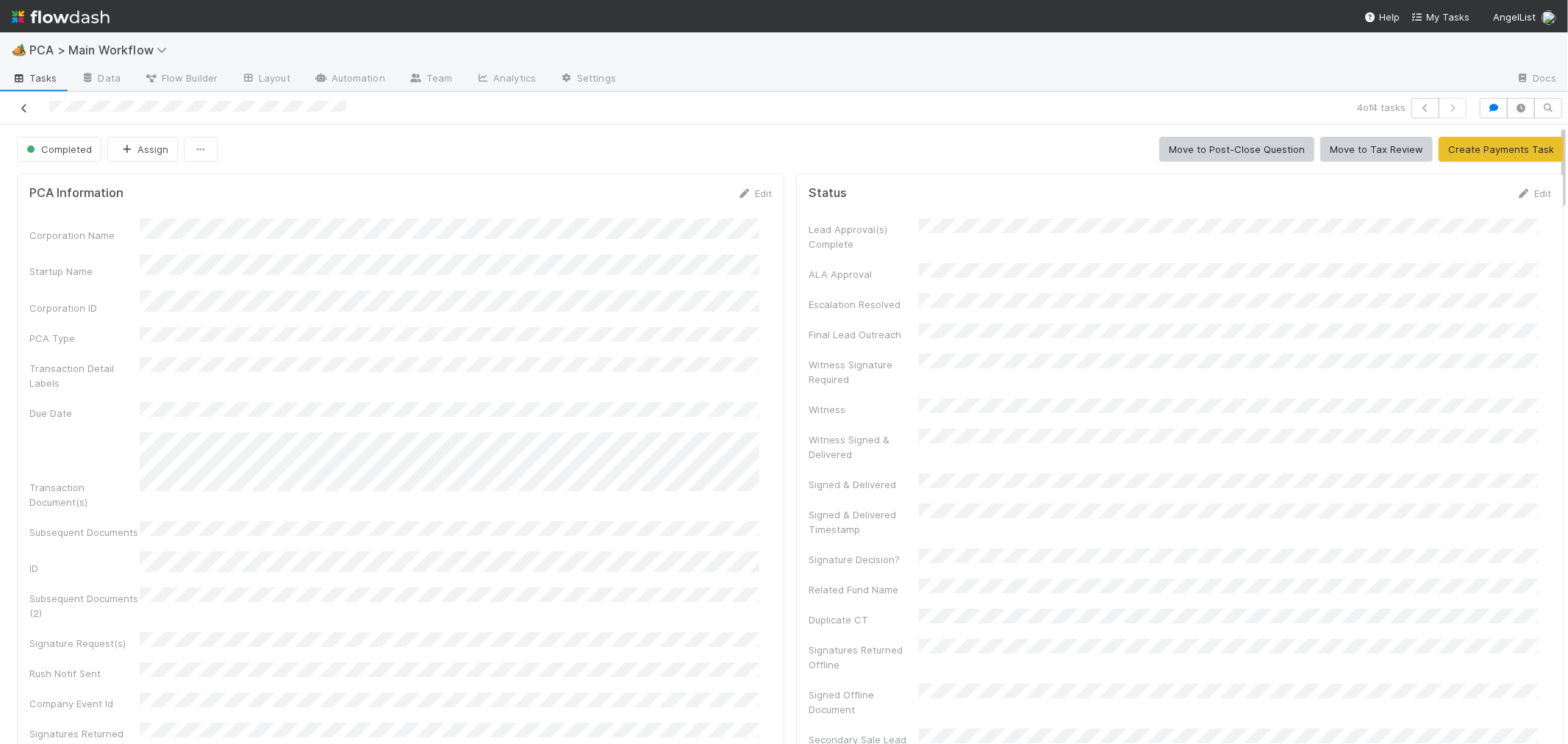
click at [24, 108] on icon at bounding box center [25, 108] width 15 height 10
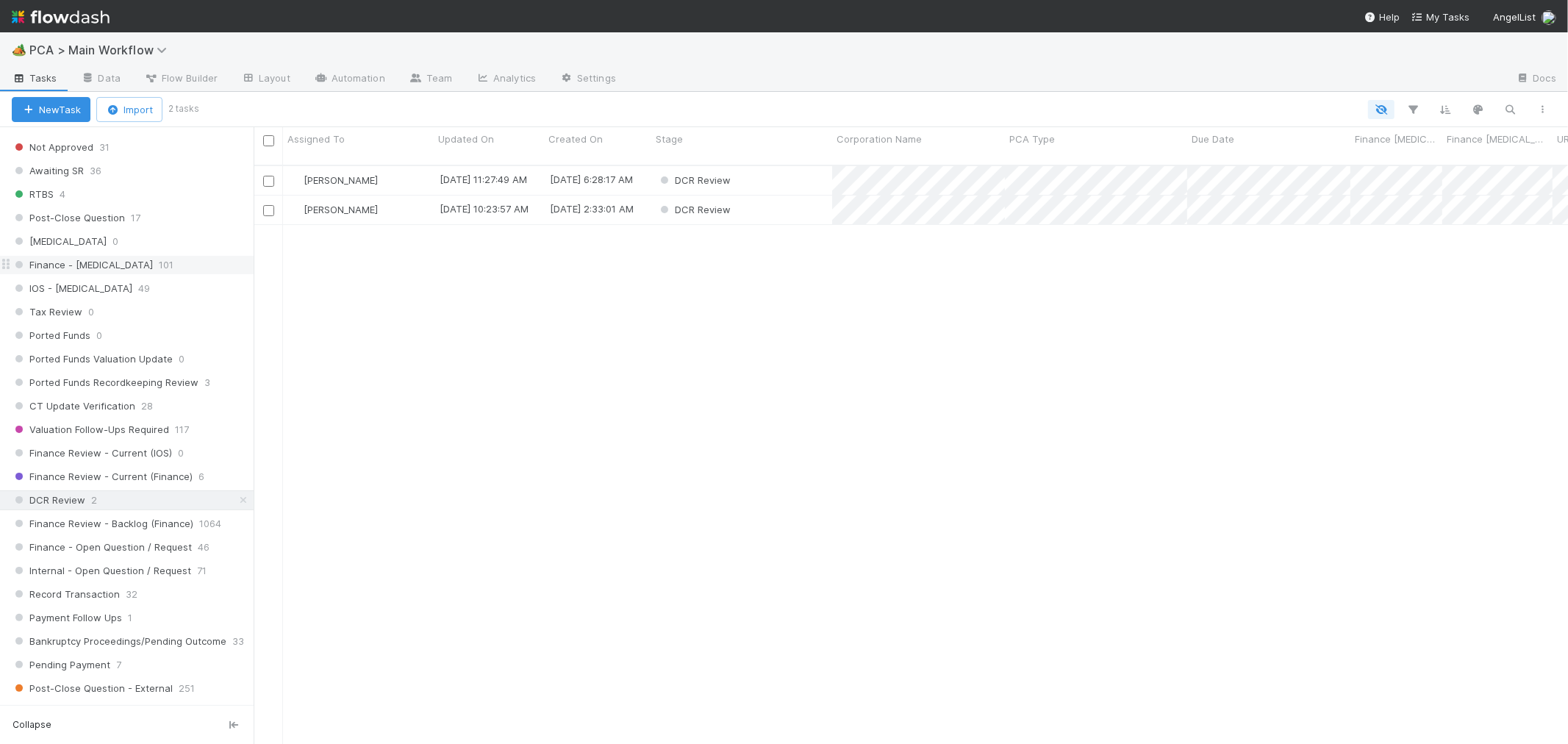
scroll to position [898, 0]
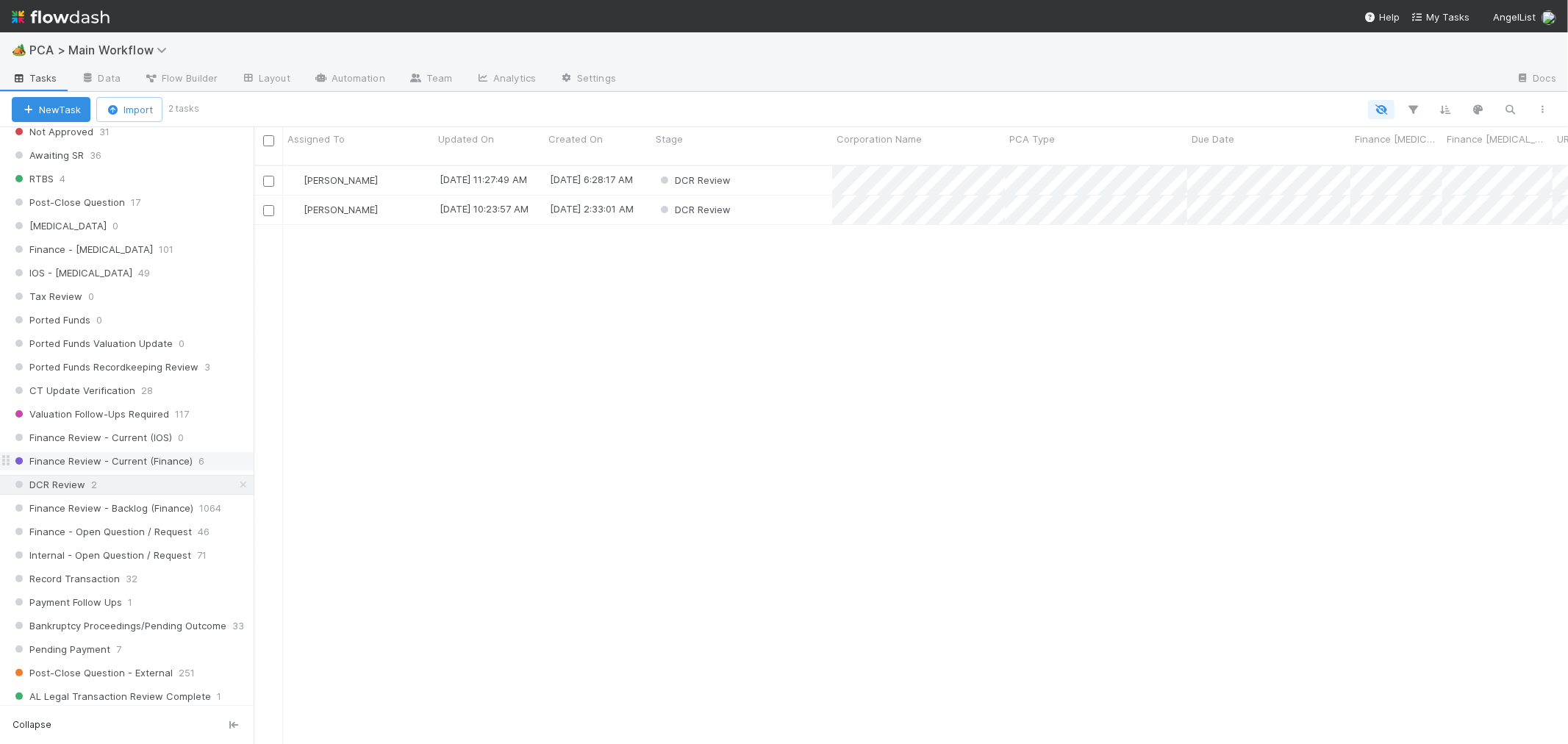
click at [212, 463] on div "Finance Review - Current (Finance) 6" at bounding box center [133, 461] width 242 height 19
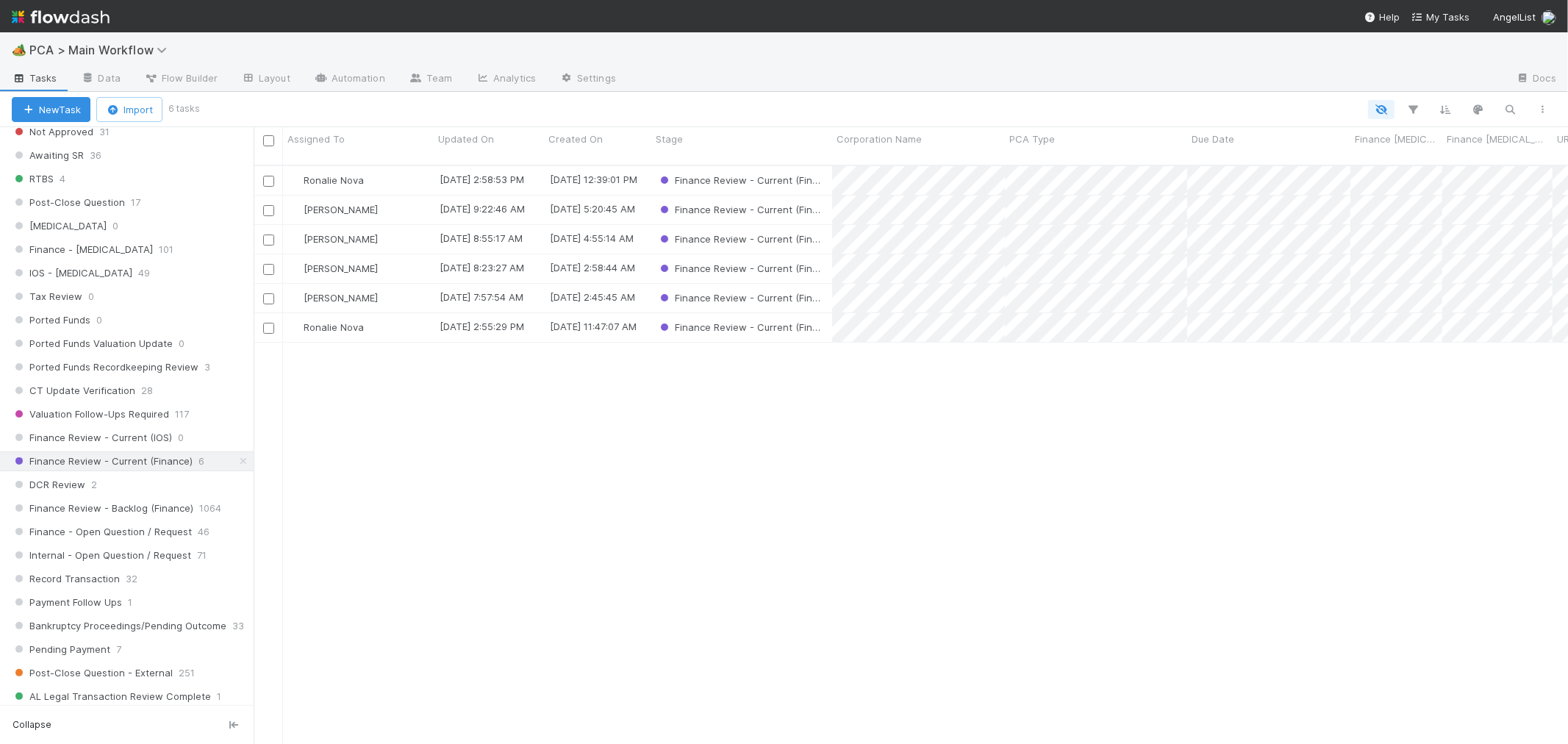
scroll to position [578, 1302]
click at [408, 166] on div "Ronalie Nova" at bounding box center [358, 180] width 151 height 29
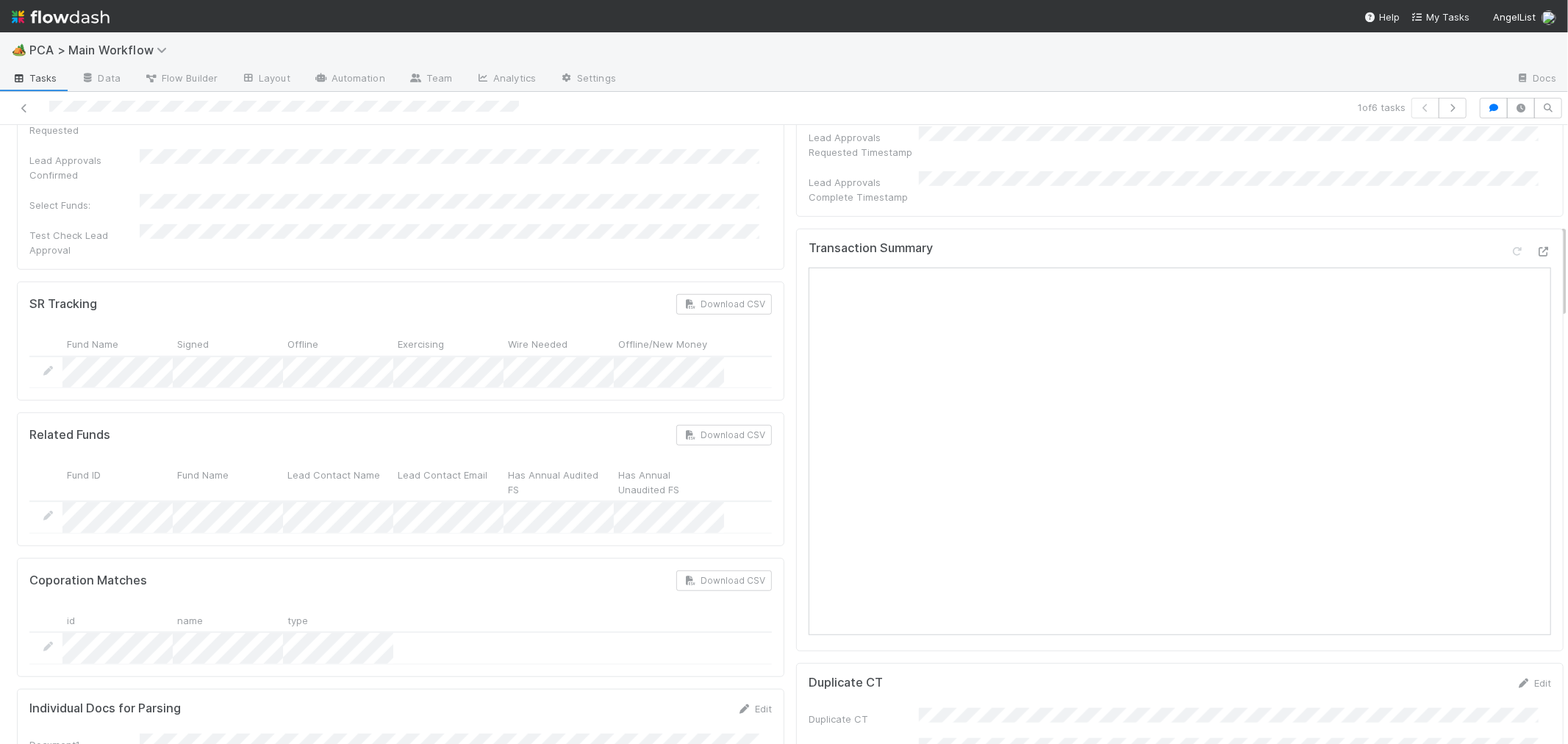
scroll to position [653, 0]
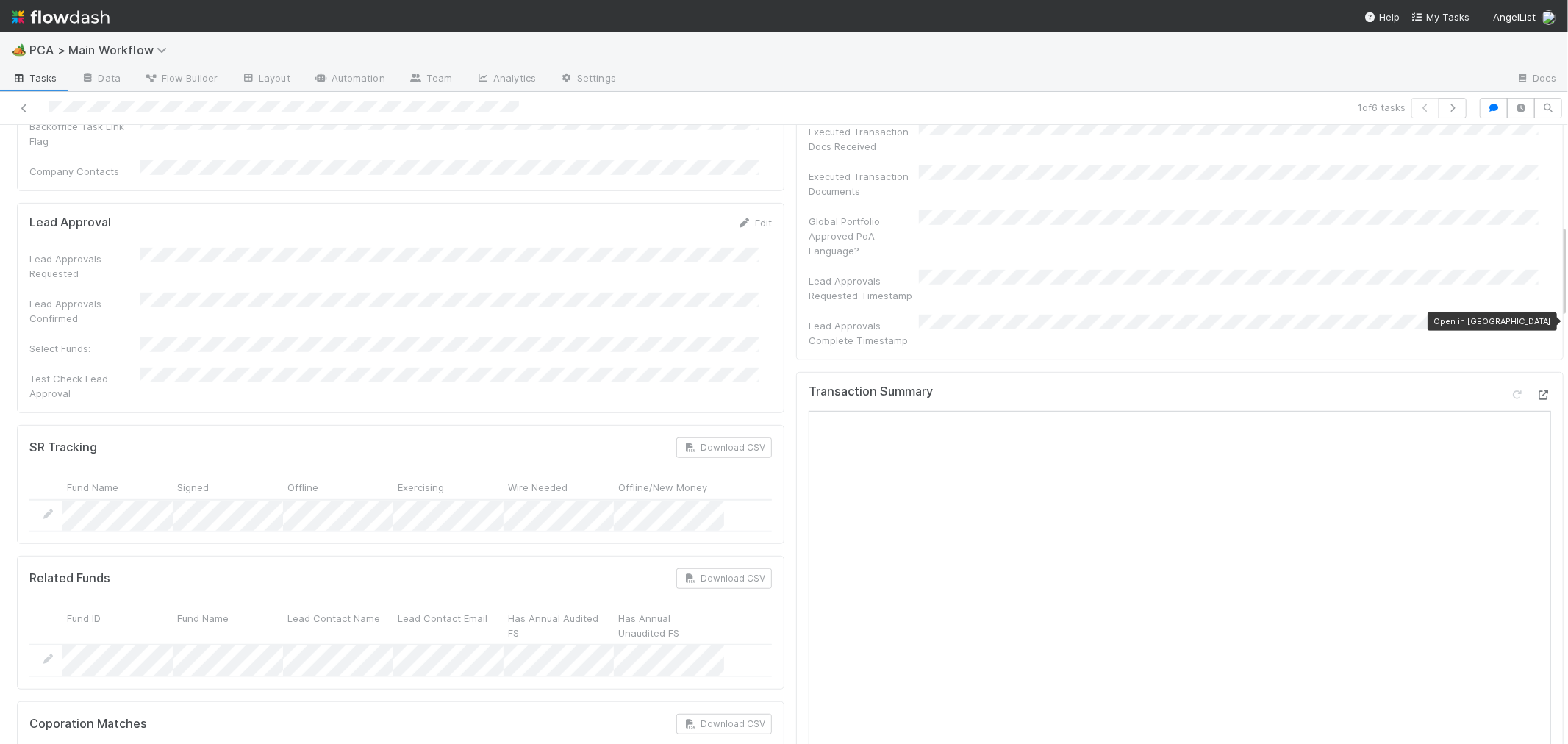
click at [1537, 391] on icon at bounding box center [1544, 395] width 15 height 10
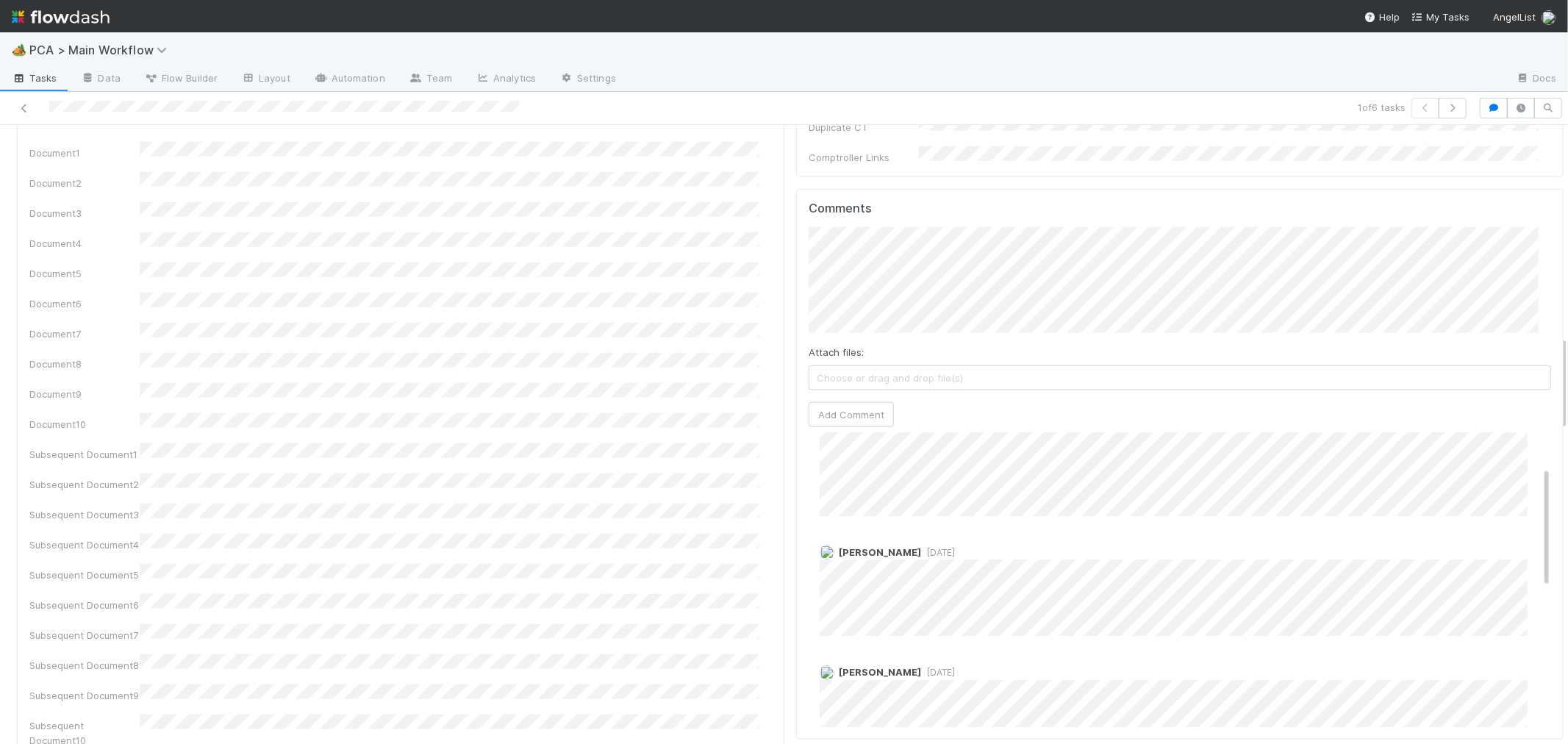
scroll to position [82, 0]
click at [836, 402] on button "Add Comment" at bounding box center [851, 414] width 85 height 25
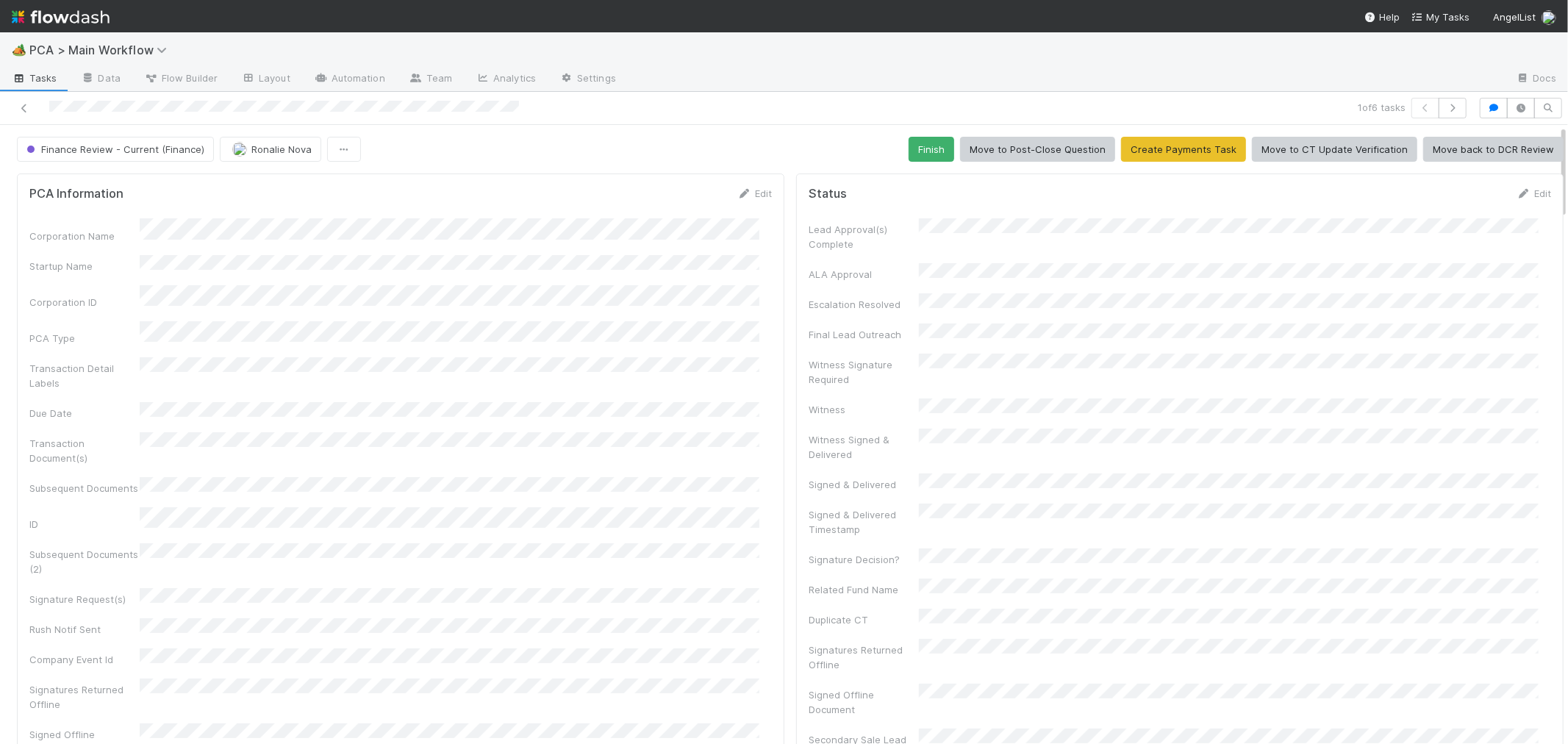
scroll to position [216, 0]
click at [908, 152] on button "Finish" at bounding box center [931, 149] width 45 height 25
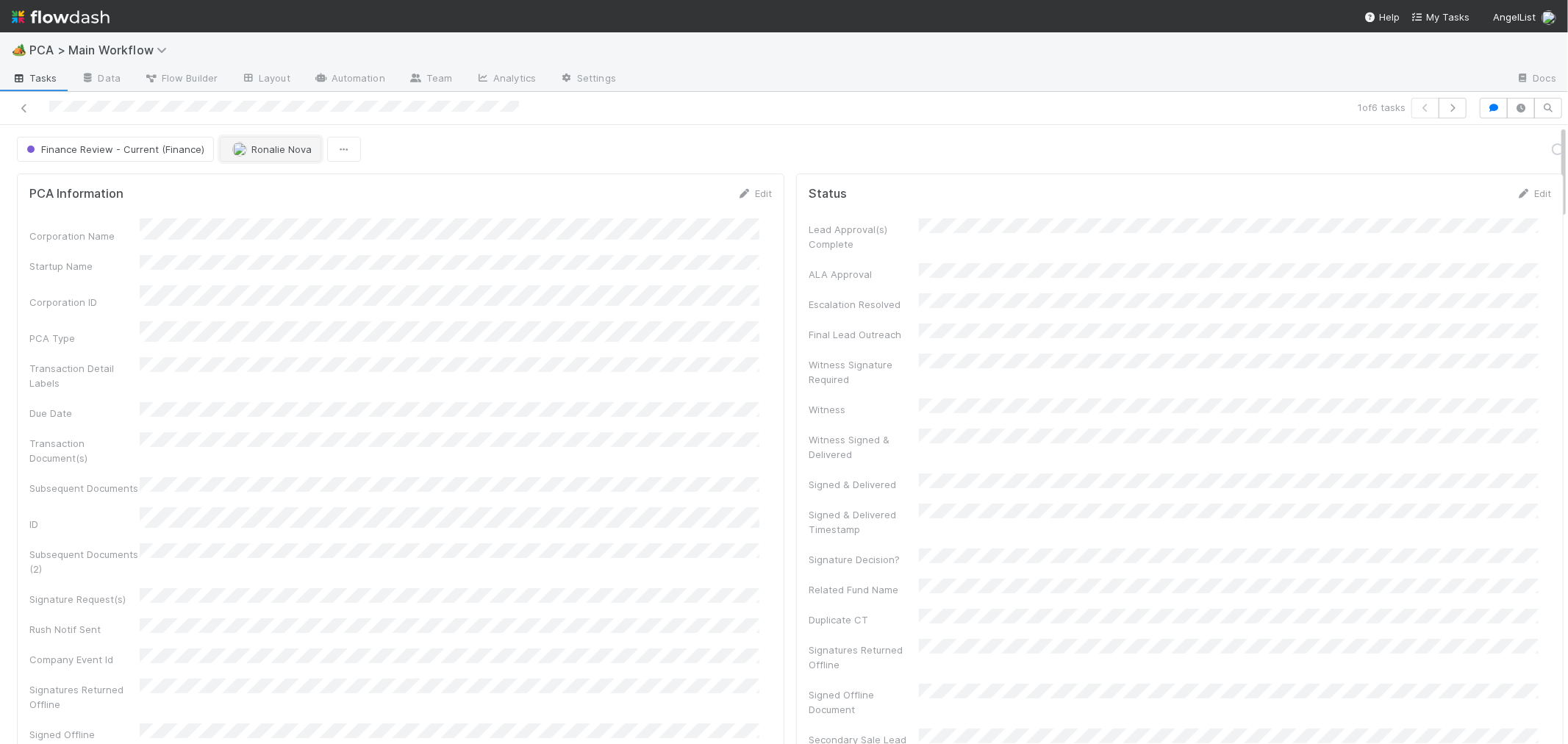
click at [260, 150] on span "Ronalie Nova" at bounding box center [282, 149] width 60 height 12
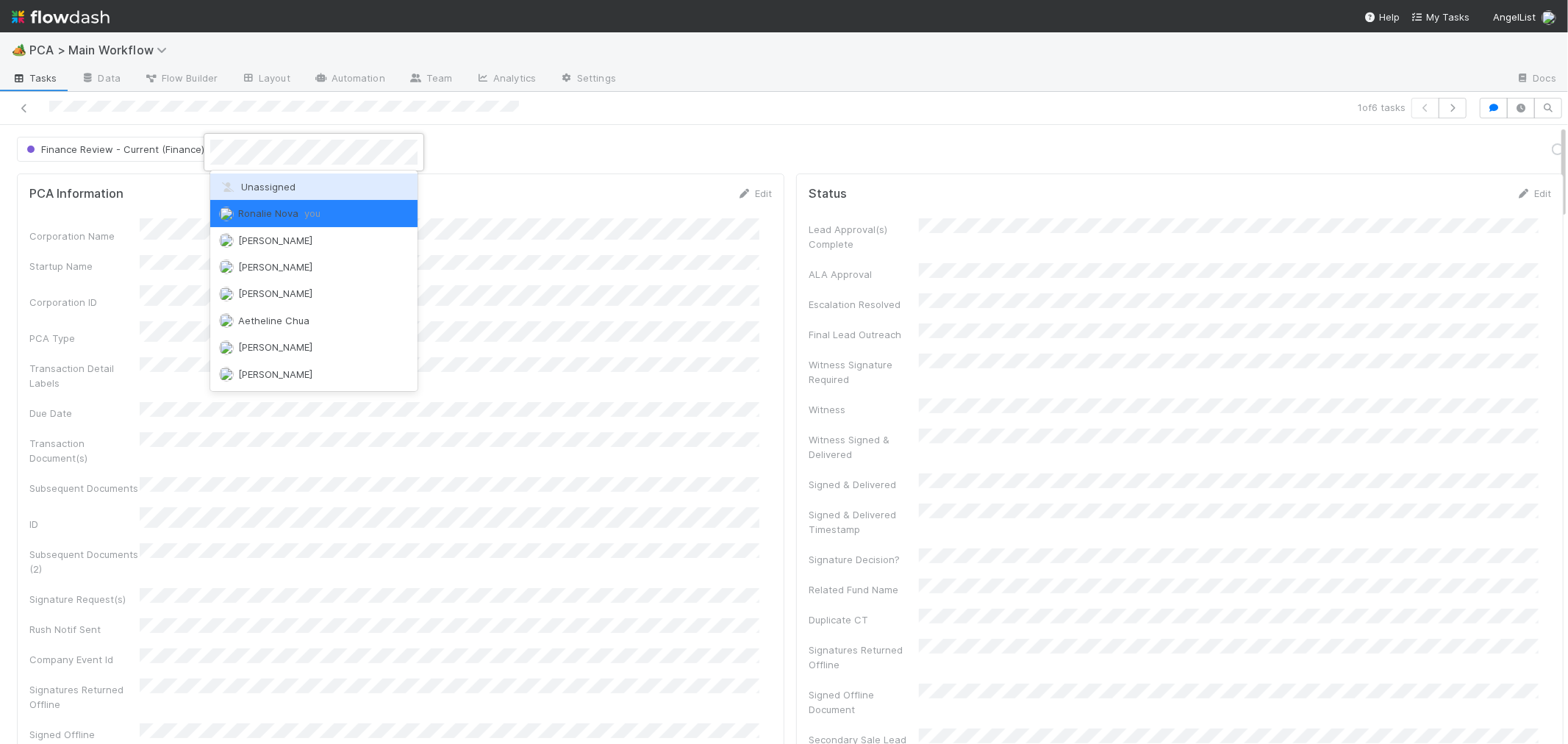
click at [277, 189] on span "Unassigned" at bounding box center [257, 186] width 77 height 12
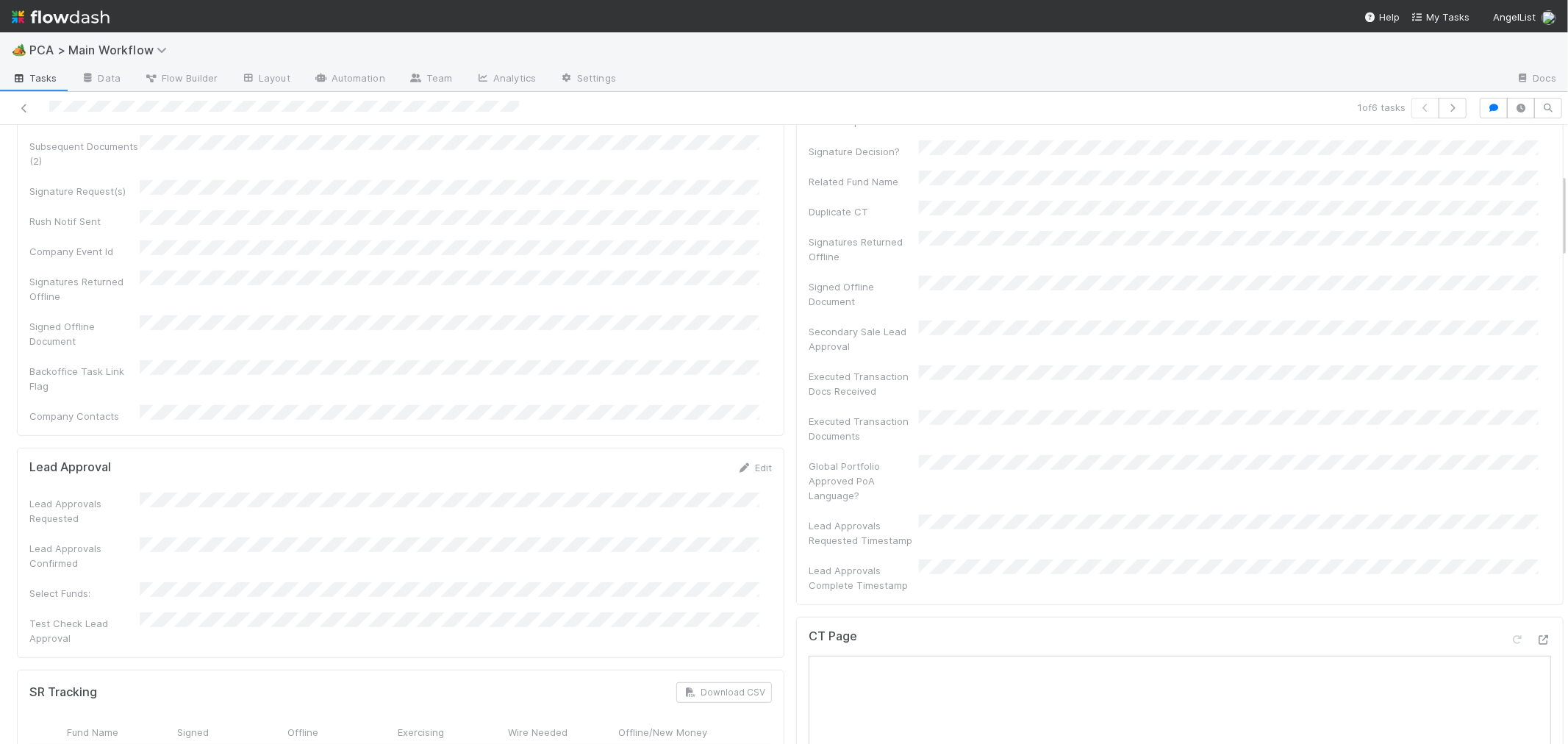
scroll to position [0, 0]
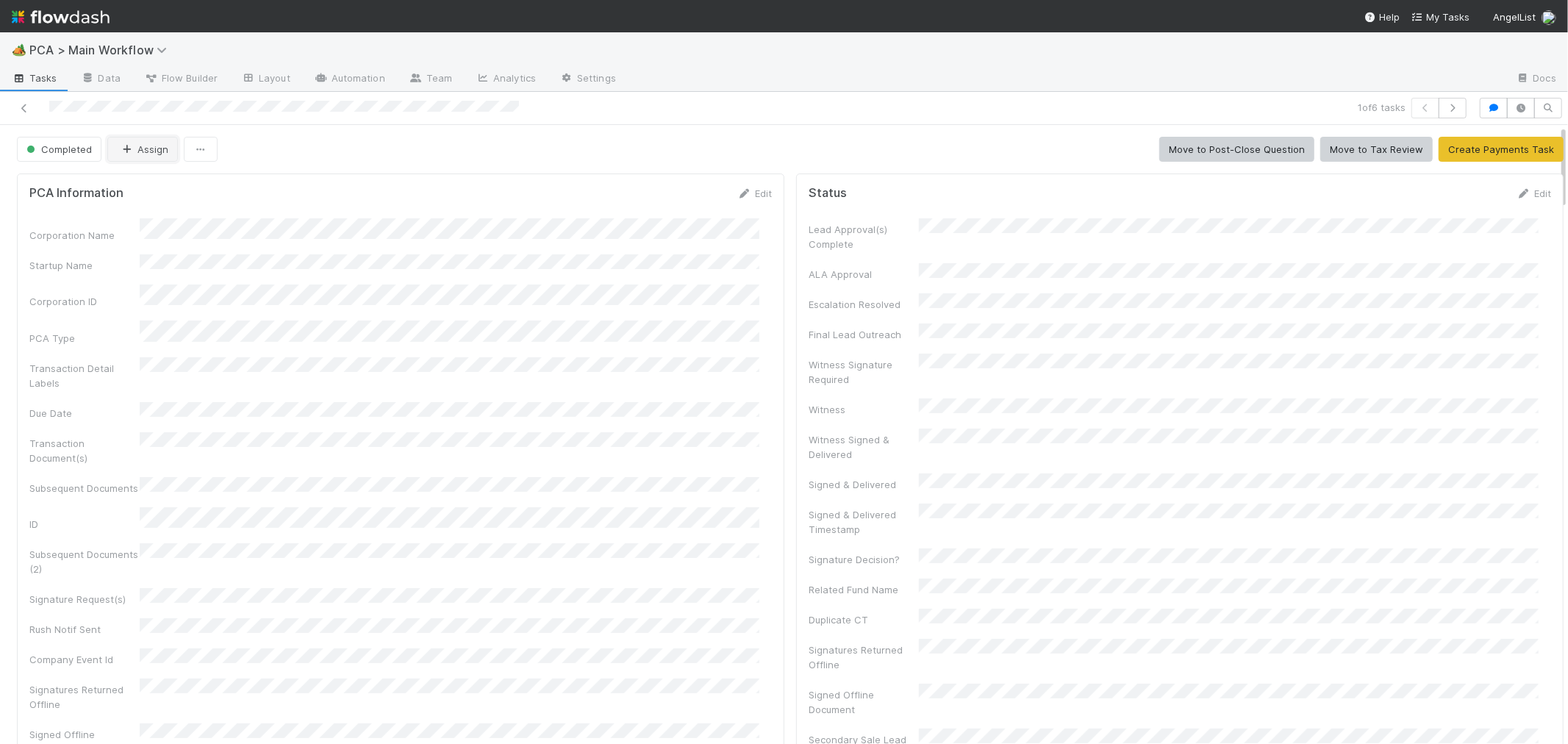
click at [175, 148] on button "Assign" at bounding box center [143, 149] width 71 height 25
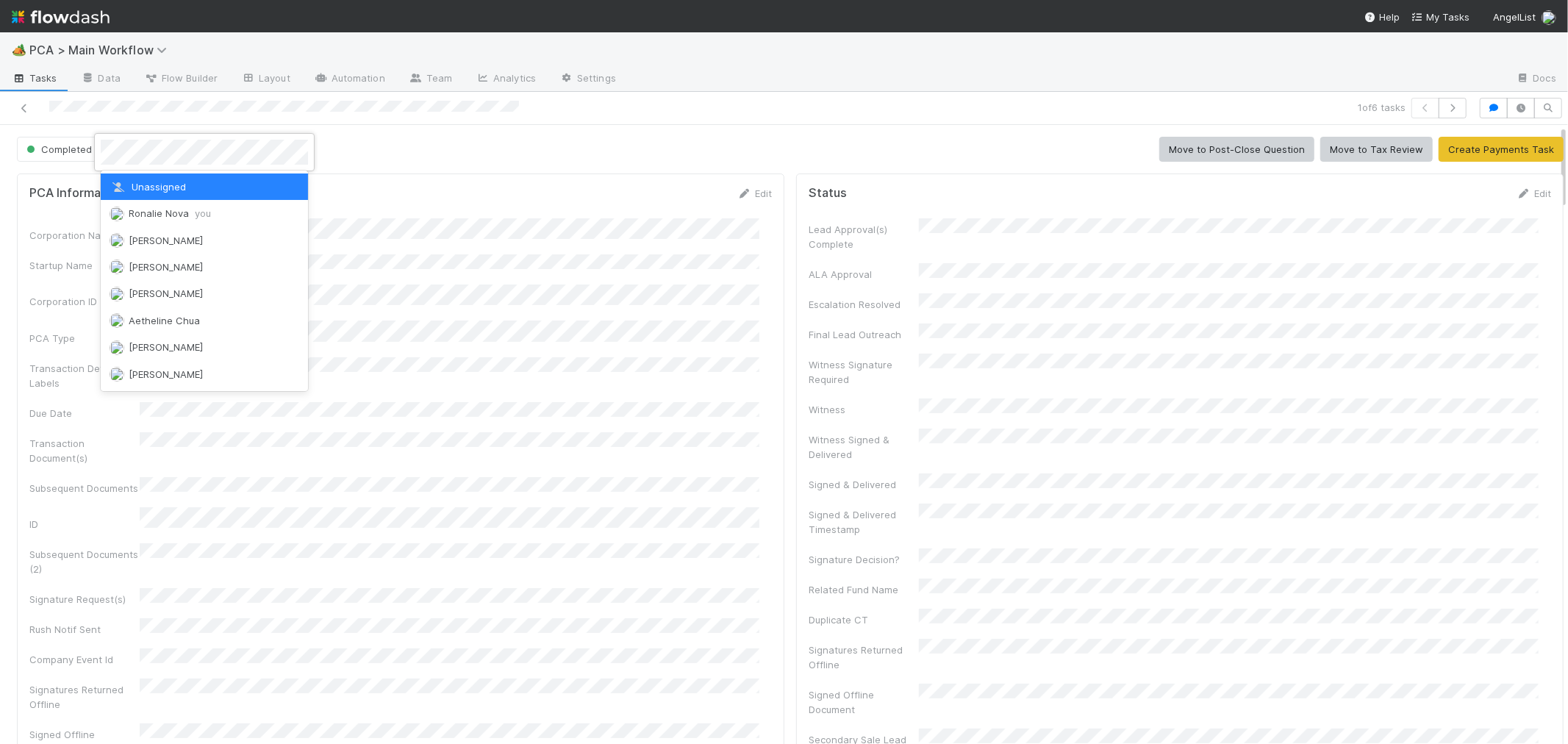
click at [174, 189] on span "Unassigned" at bounding box center [147, 186] width 77 height 12
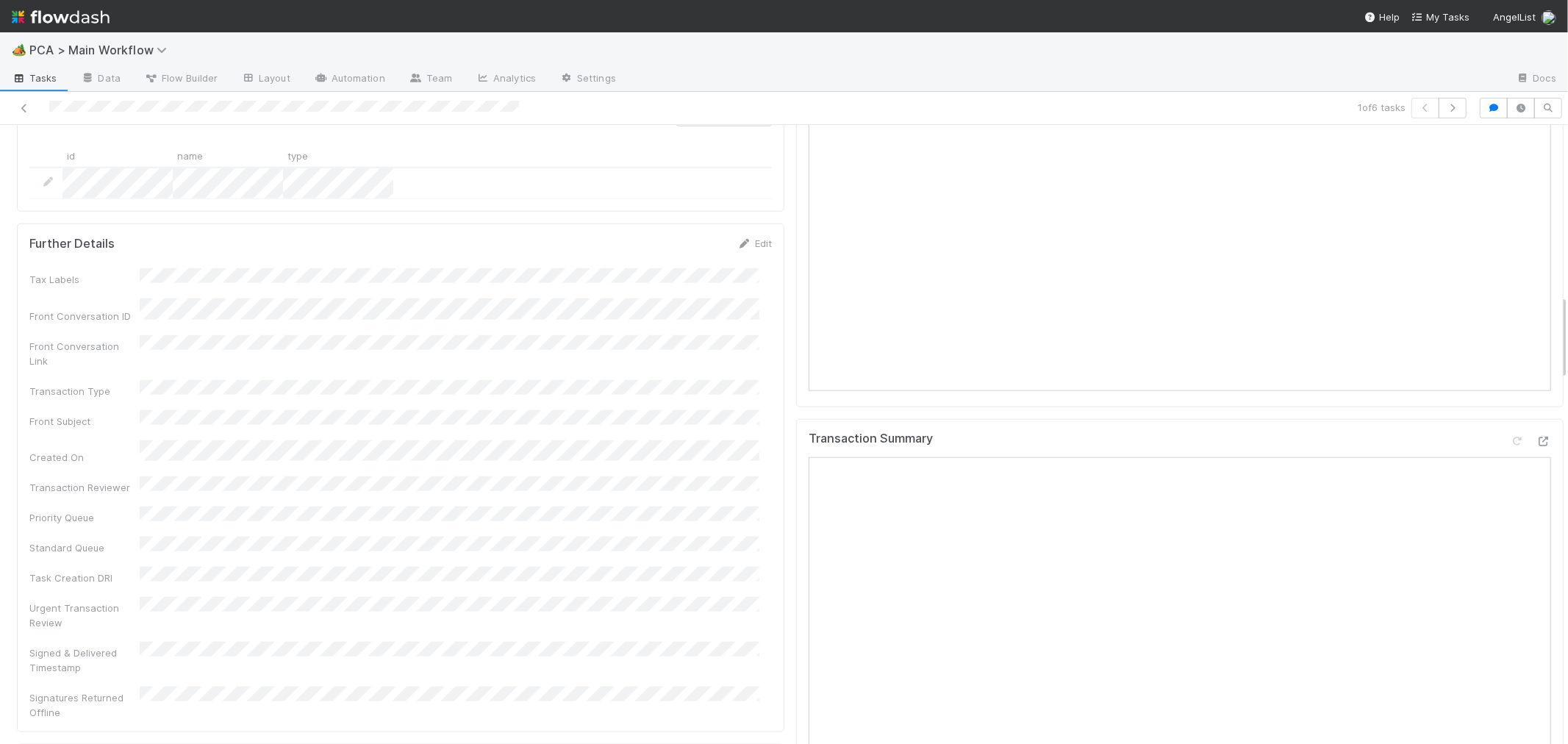
scroll to position [1224, 0]
click at [24, 101] on link at bounding box center [25, 108] width 15 height 15
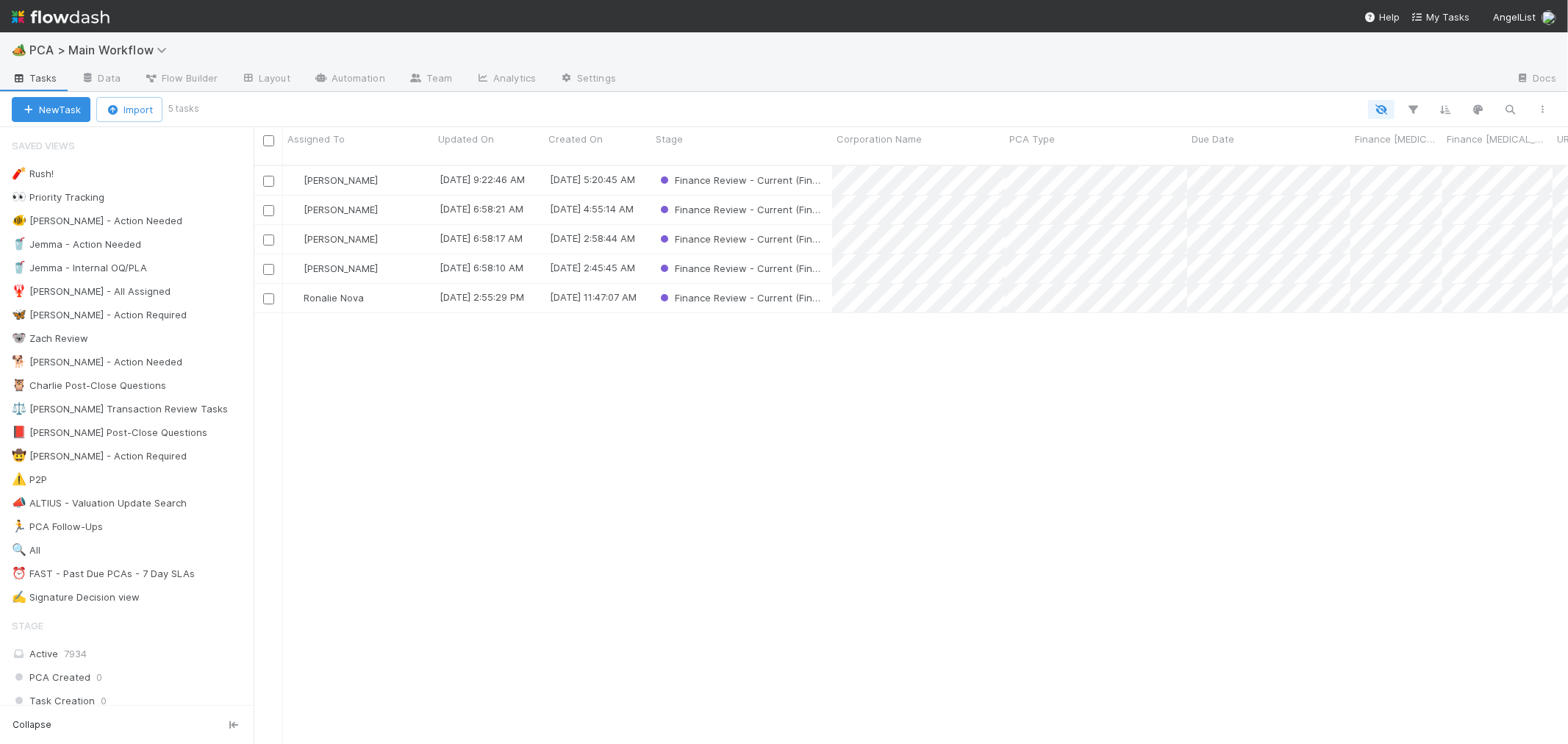
scroll to position [578, 1302]
click at [381, 284] on div "Ronalie Nova" at bounding box center [358, 298] width 151 height 29
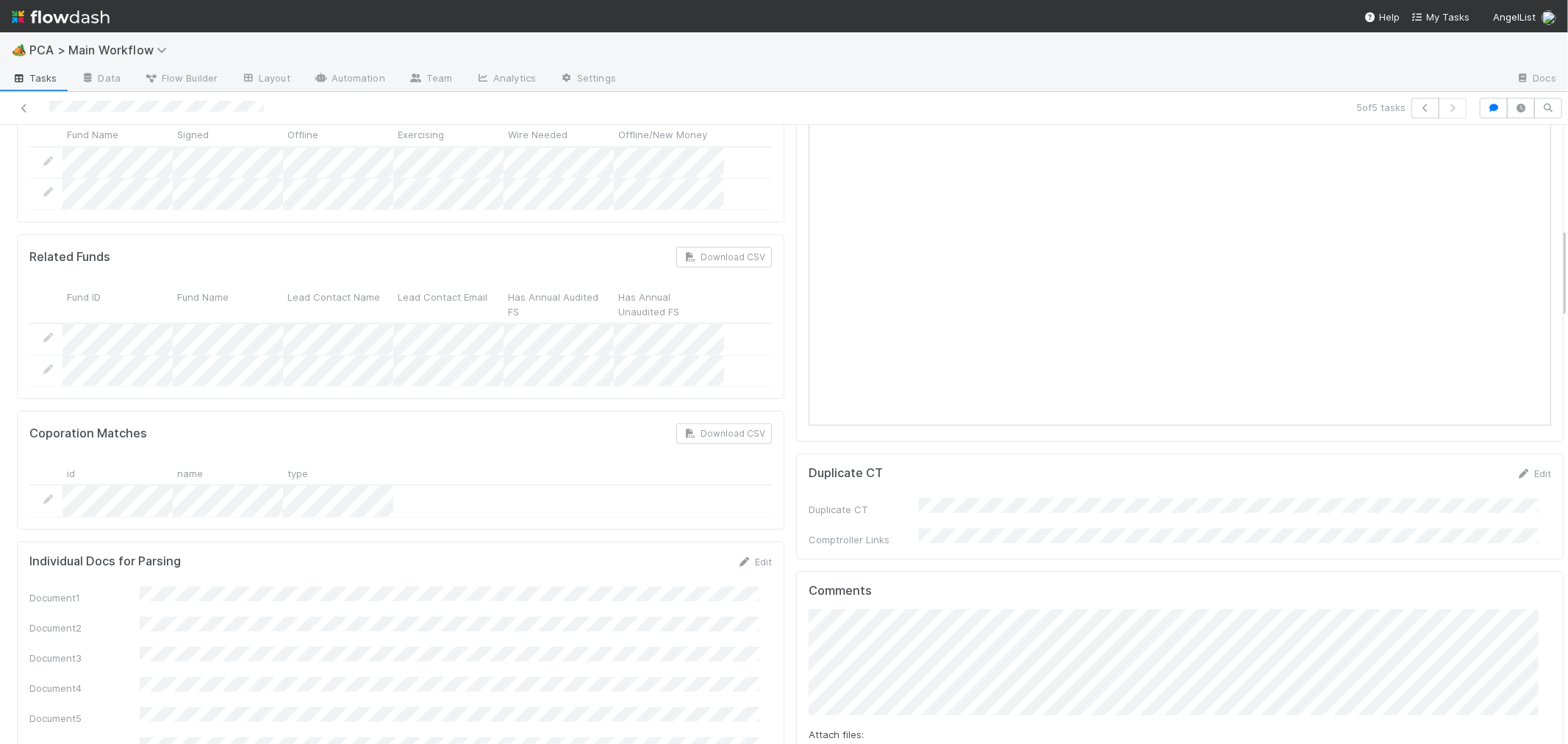
scroll to position [653, 0]
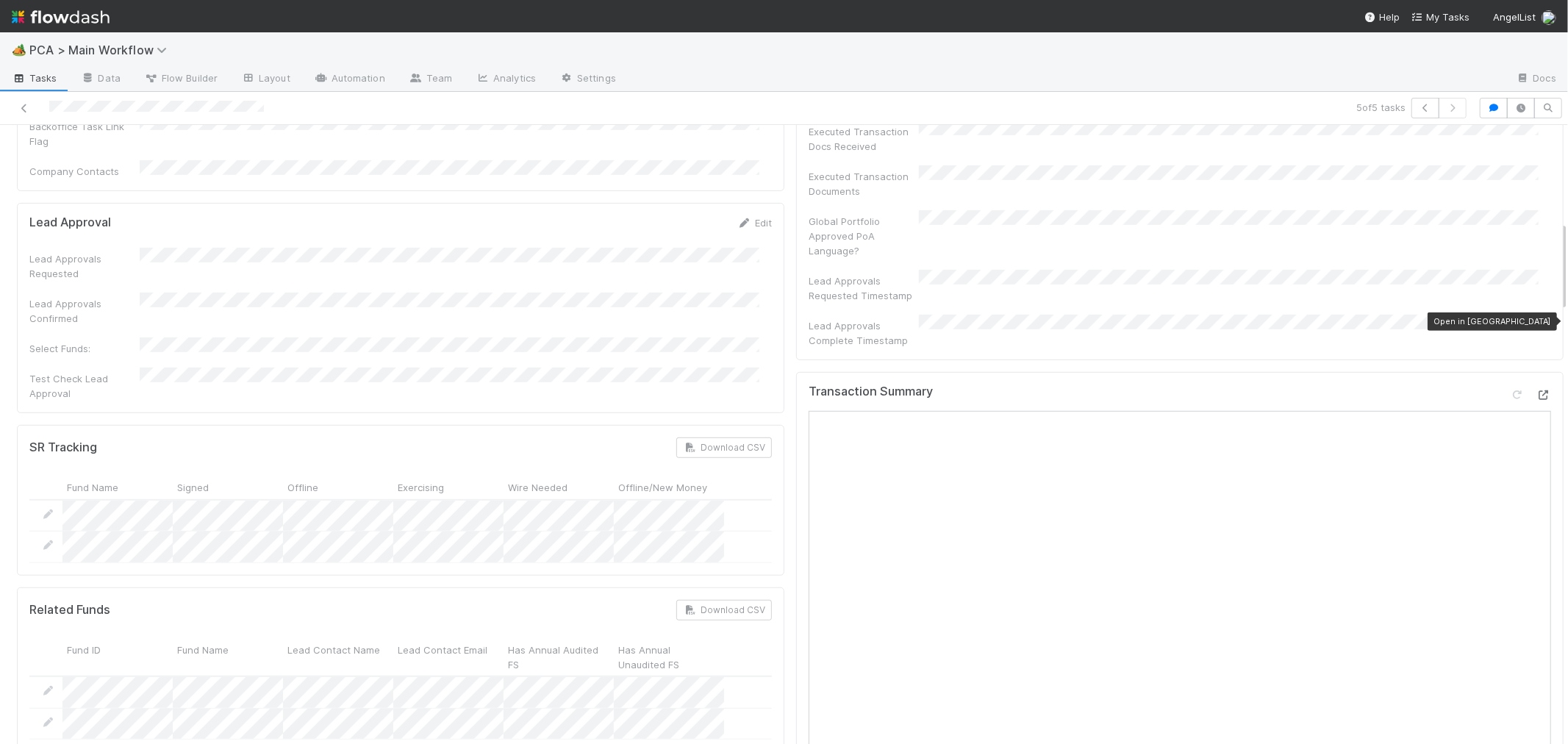
click at [1537, 391] on icon at bounding box center [1544, 395] width 15 height 10
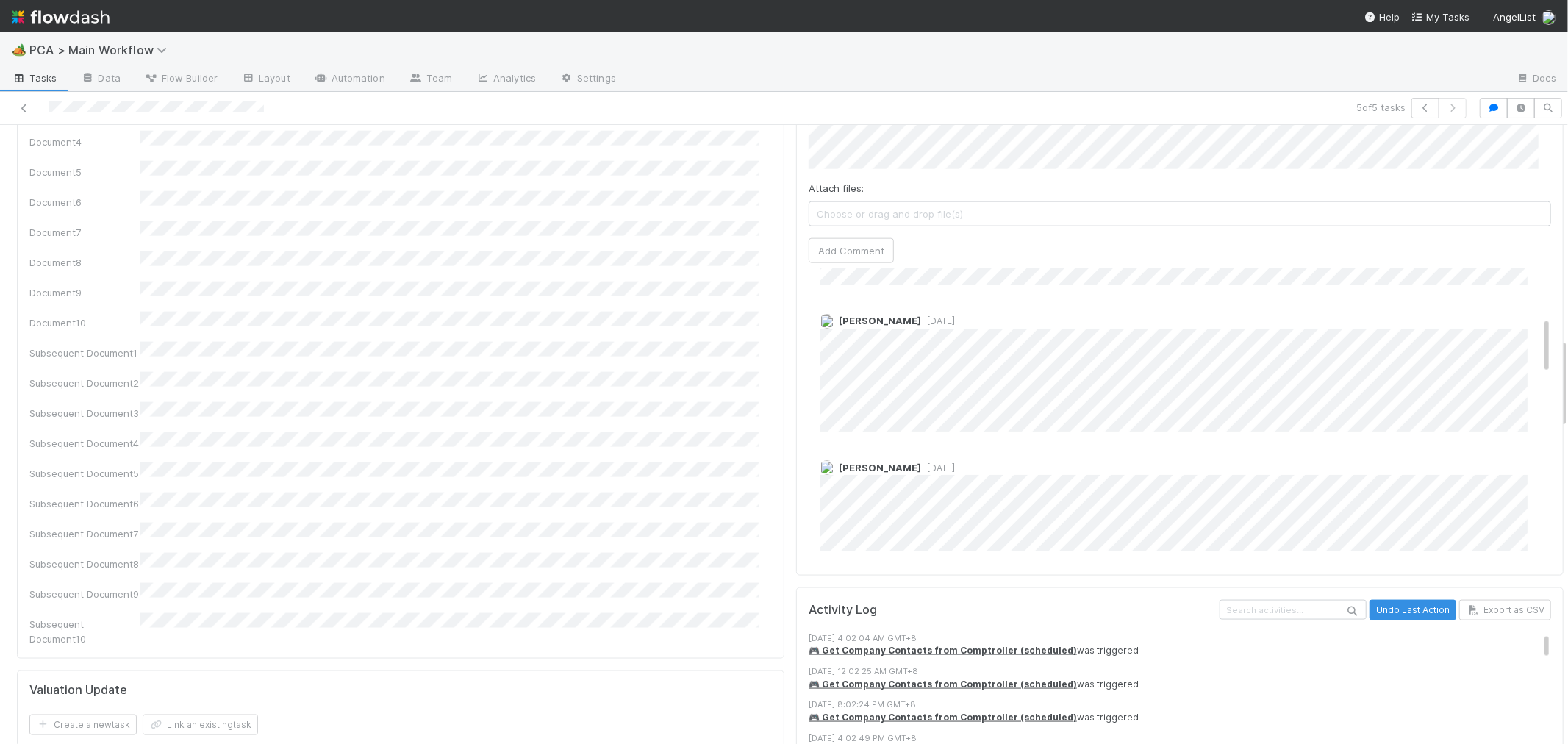
scroll to position [1061, 0]
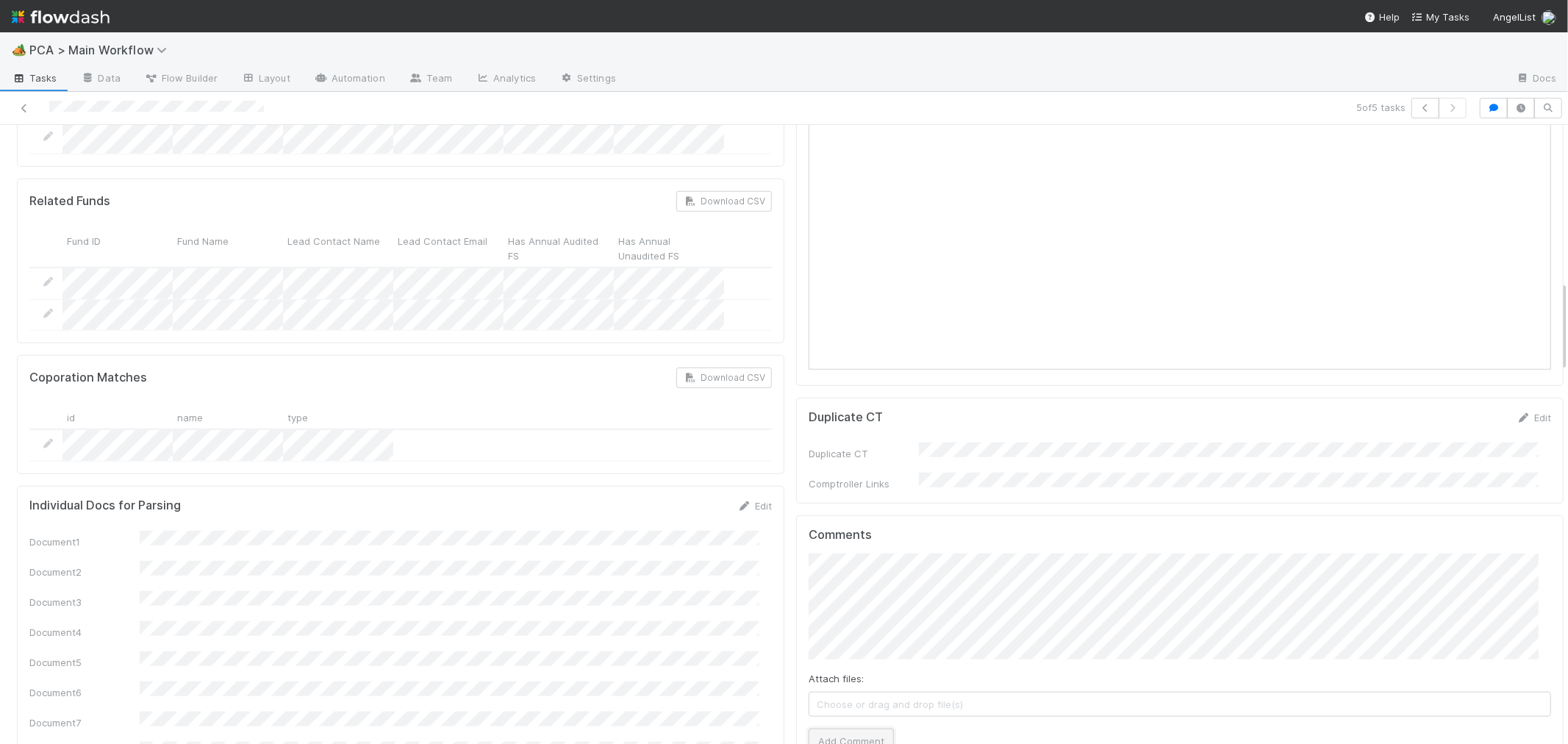
click at [813, 728] on button "Add Comment" at bounding box center [851, 741] width 85 height 25
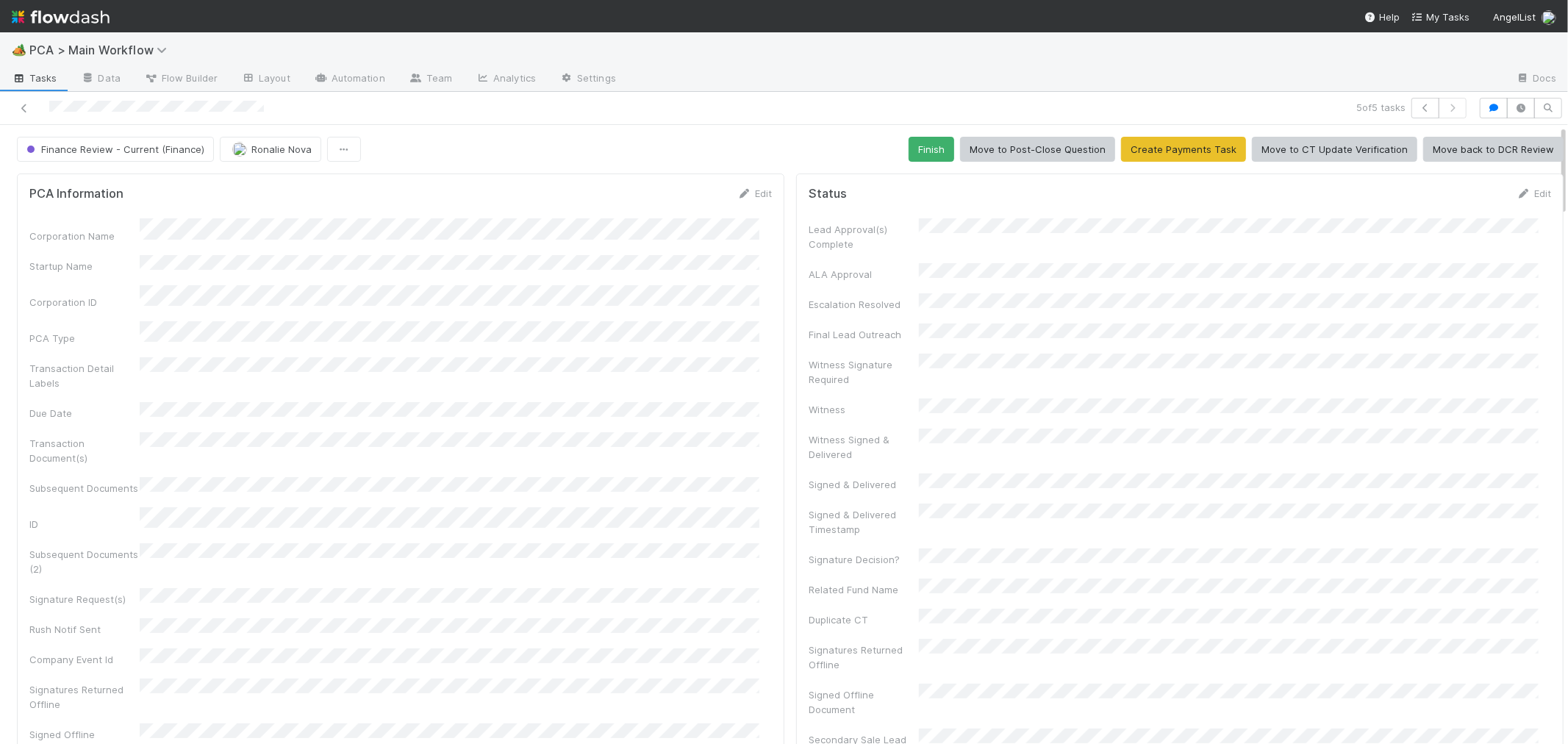
scroll to position [379, 0]
click at [917, 151] on button "Finish" at bounding box center [931, 149] width 45 height 25
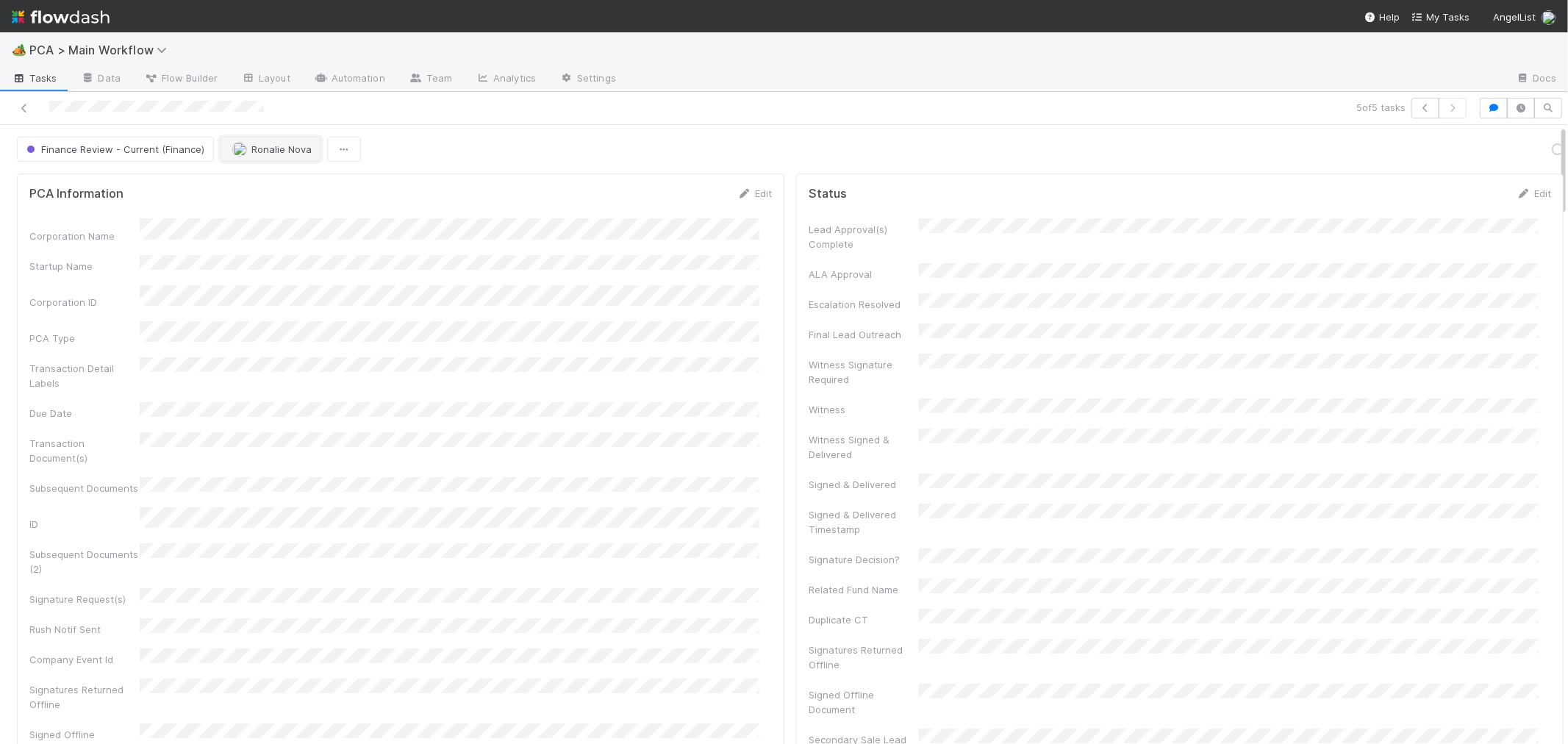
click at [273, 143] on span "Ronalie Nova" at bounding box center [282, 149] width 60 height 12
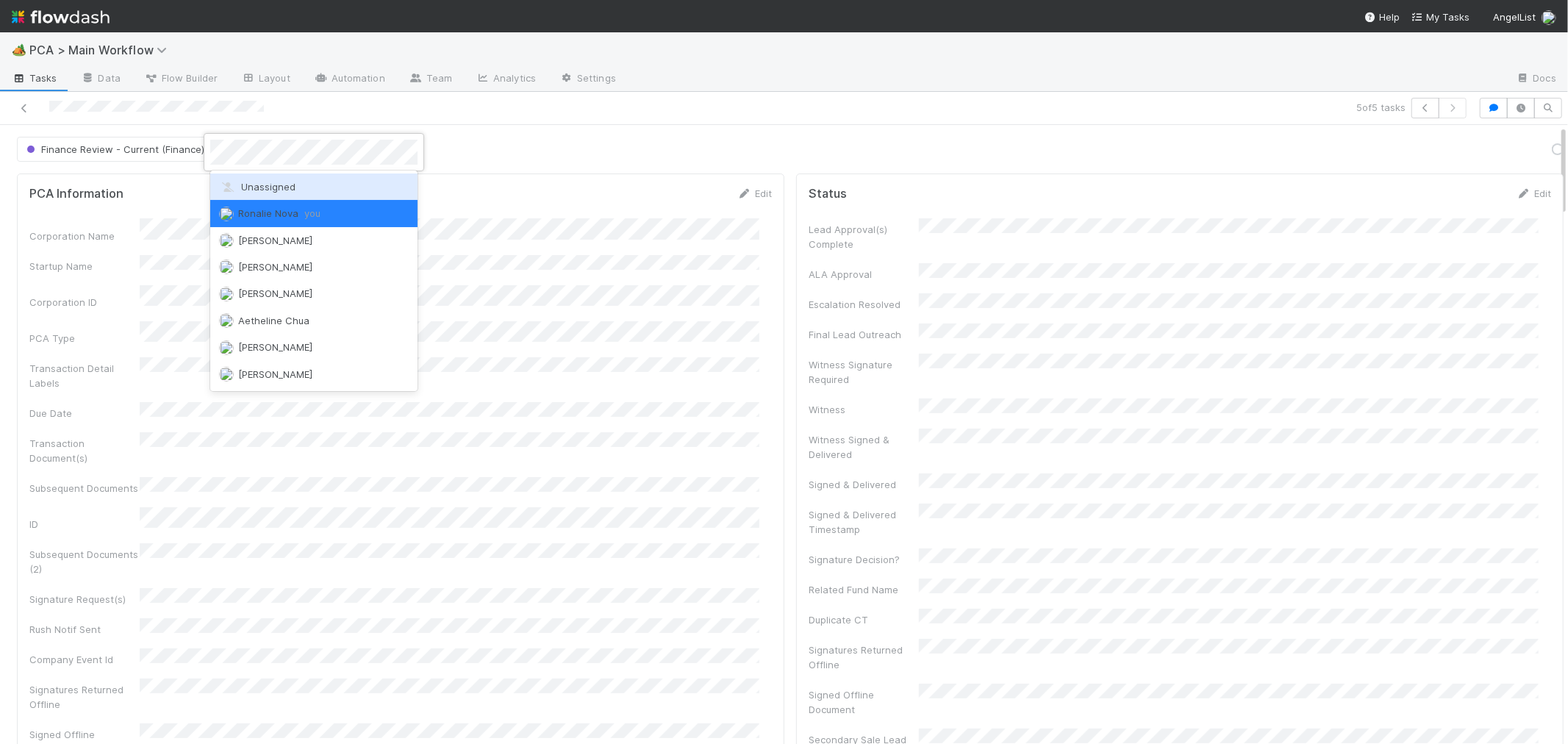
click at [278, 187] on span "Unassigned" at bounding box center [257, 186] width 77 height 12
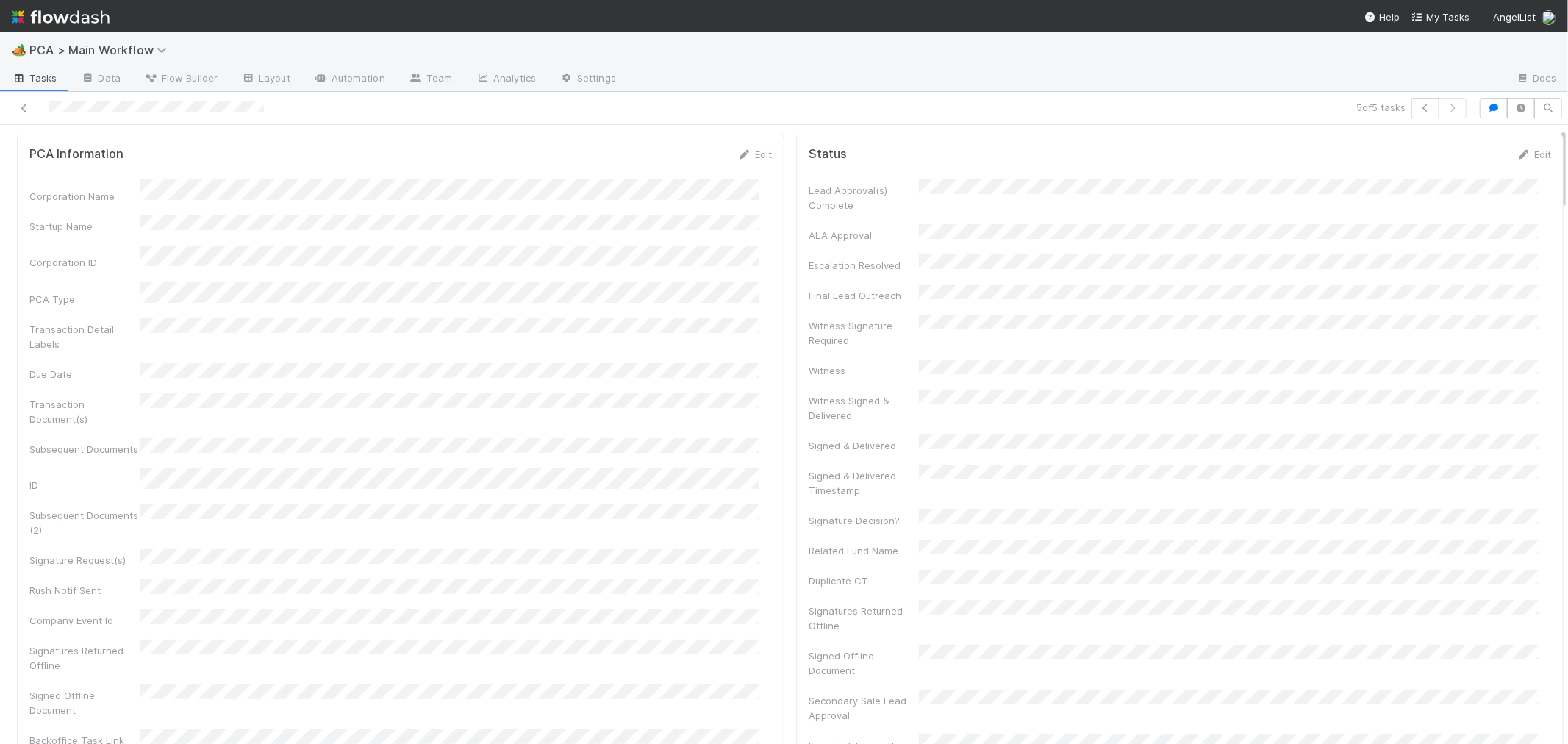
scroll to position [0, 0]
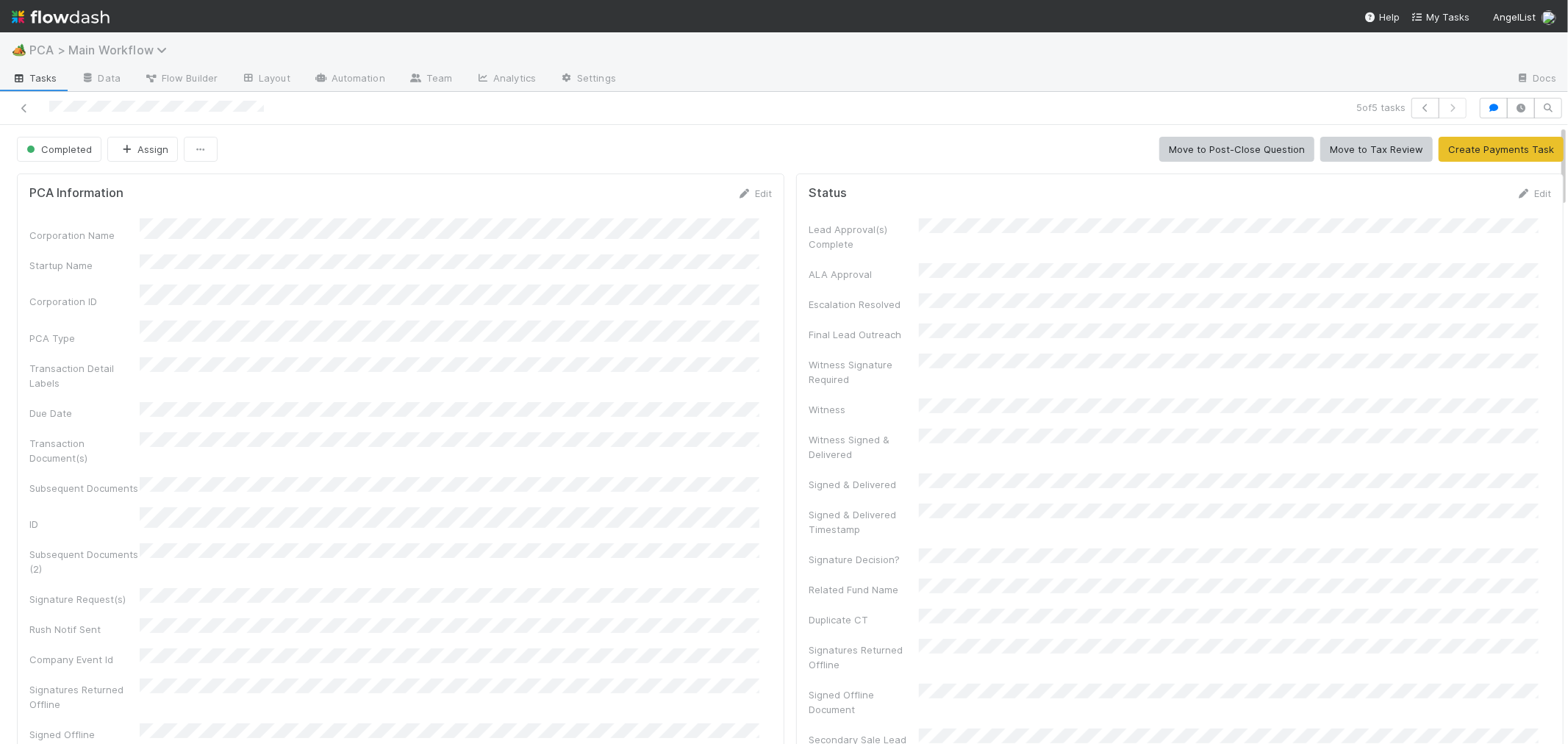
drag, startPoint x: 25, startPoint y: 106, endPoint x: 127, endPoint y: 45, distance: 118.8
click at [25, 106] on icon at bounding box center [25, 108] width 15 height 10
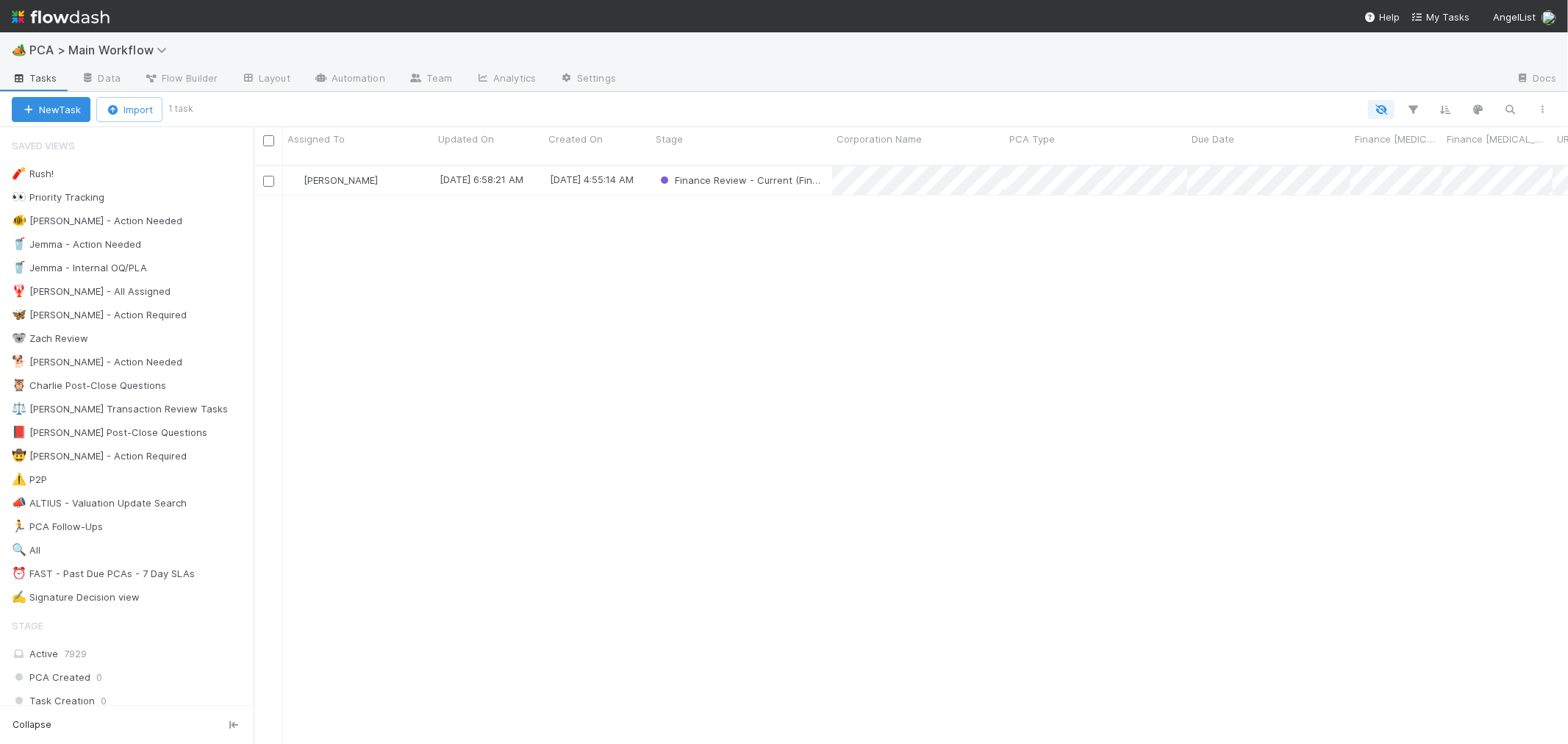
scroll to position [578, 1302]
click at [770, 467] on div "Jacob Weiss 8/12/25, 6:58:21 AM 7/23/25, 4:55:14 AM Finance Review - Current (F…" at bounding box center [911, 461] width 1315 height 590
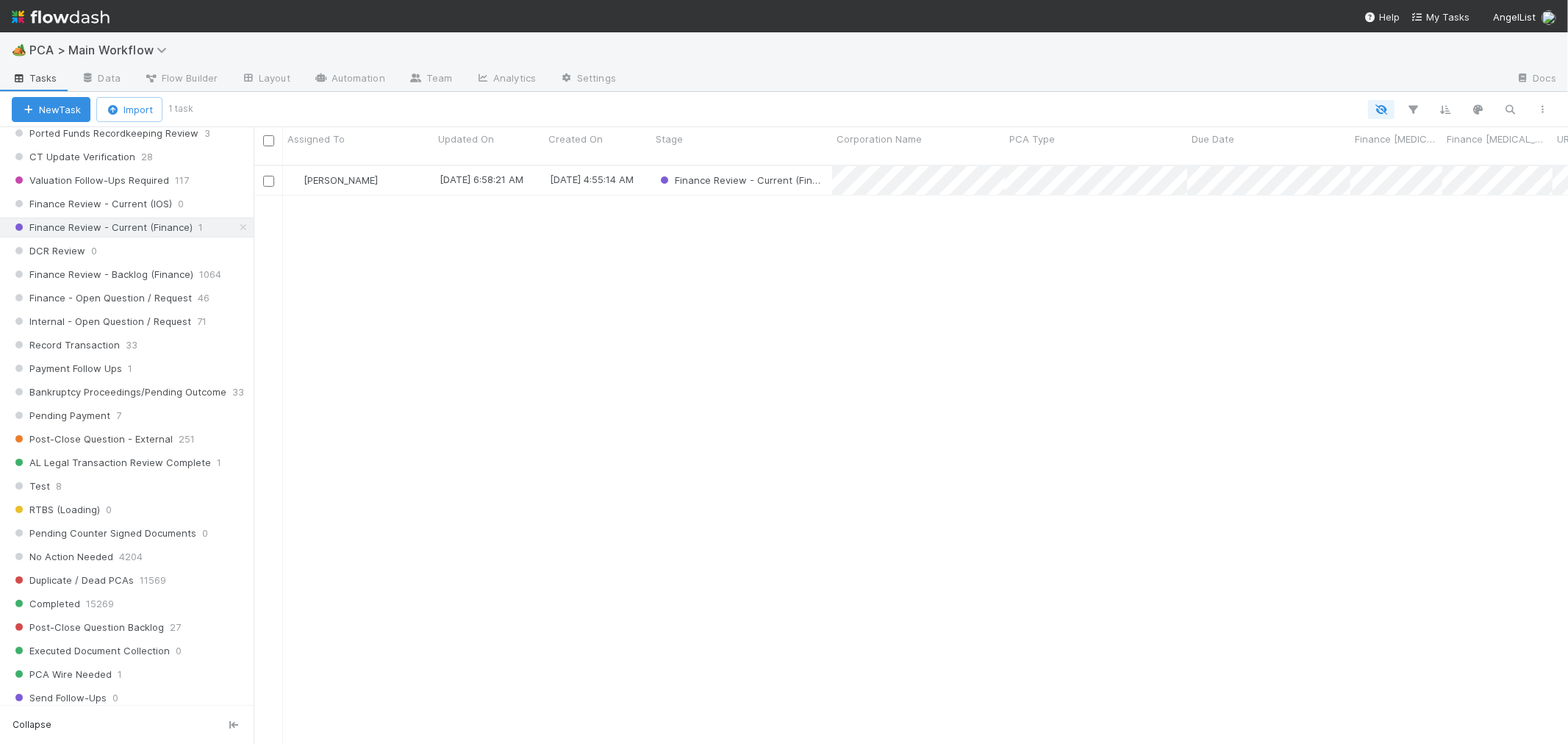
scroll to position [240, 0]
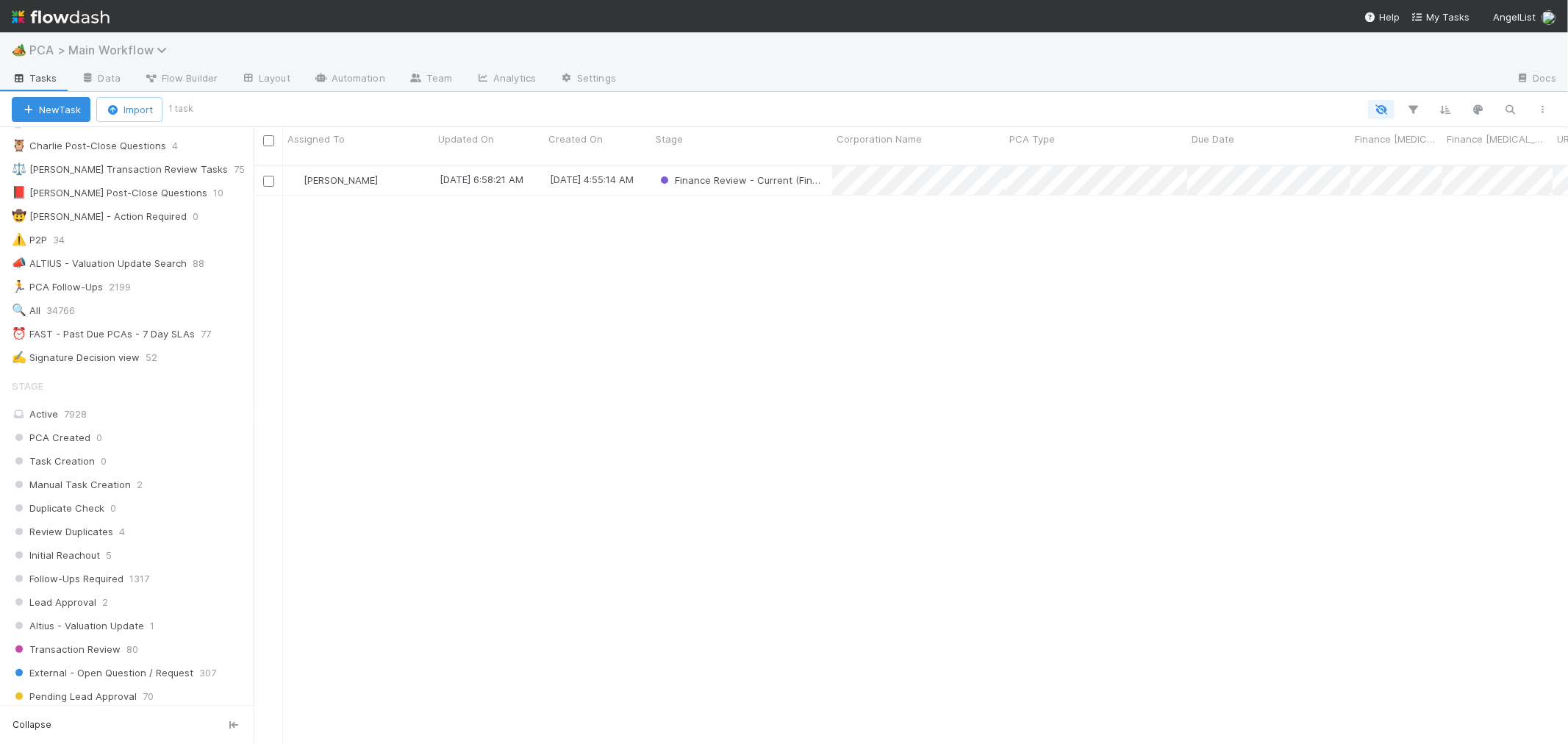
click at [126, 48] on span "PCA > Main Workflow" at bounding box center [102, 50] width 145 height 15
click at [147, 86] on div "Search workflows" at bounding box center [177, 79] width 336 height 24
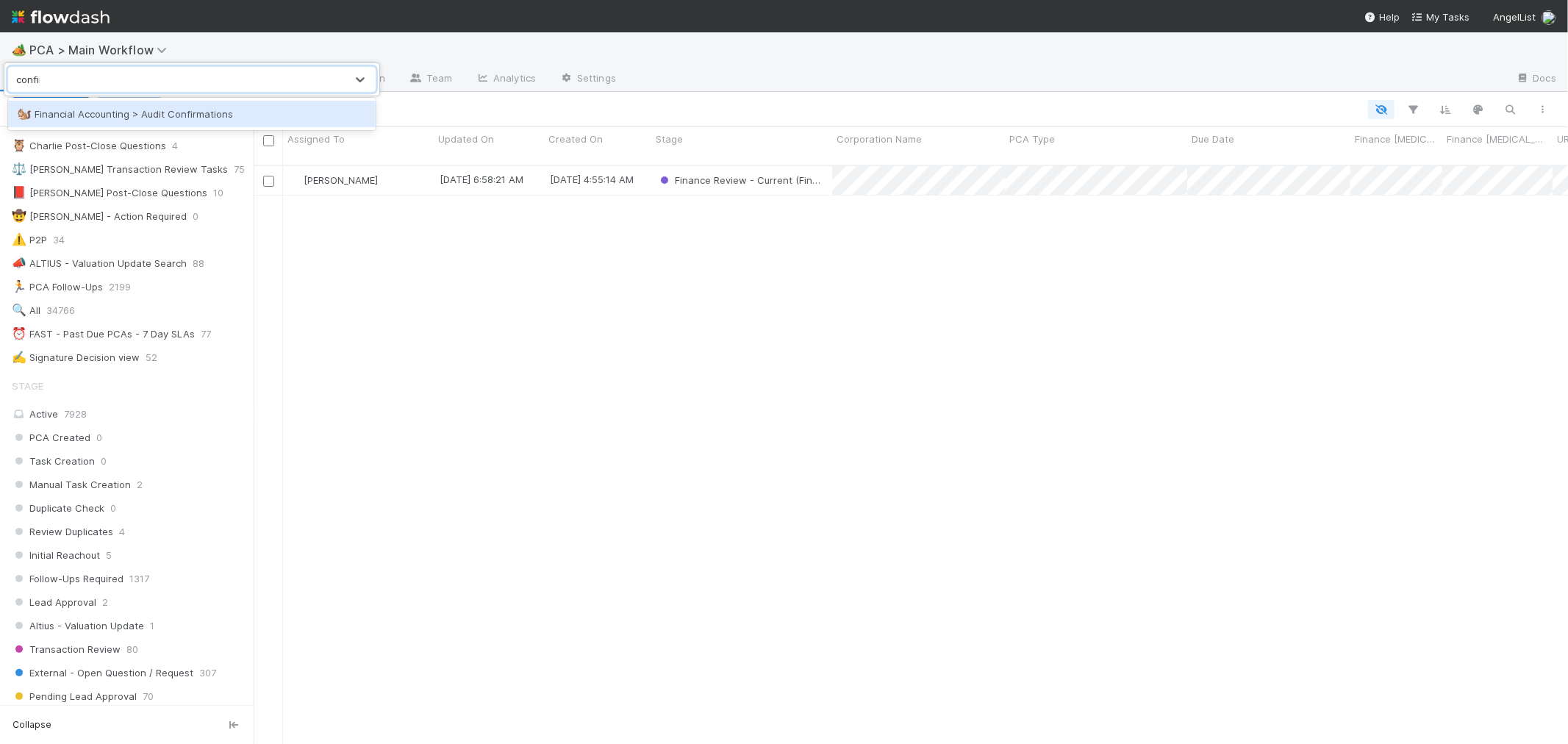
type input "confirm"
click at [168, 111] on div "🐿️ Financial Accounting > Audit Confirmations" at bounding box center [192, 114] width 350 height 15
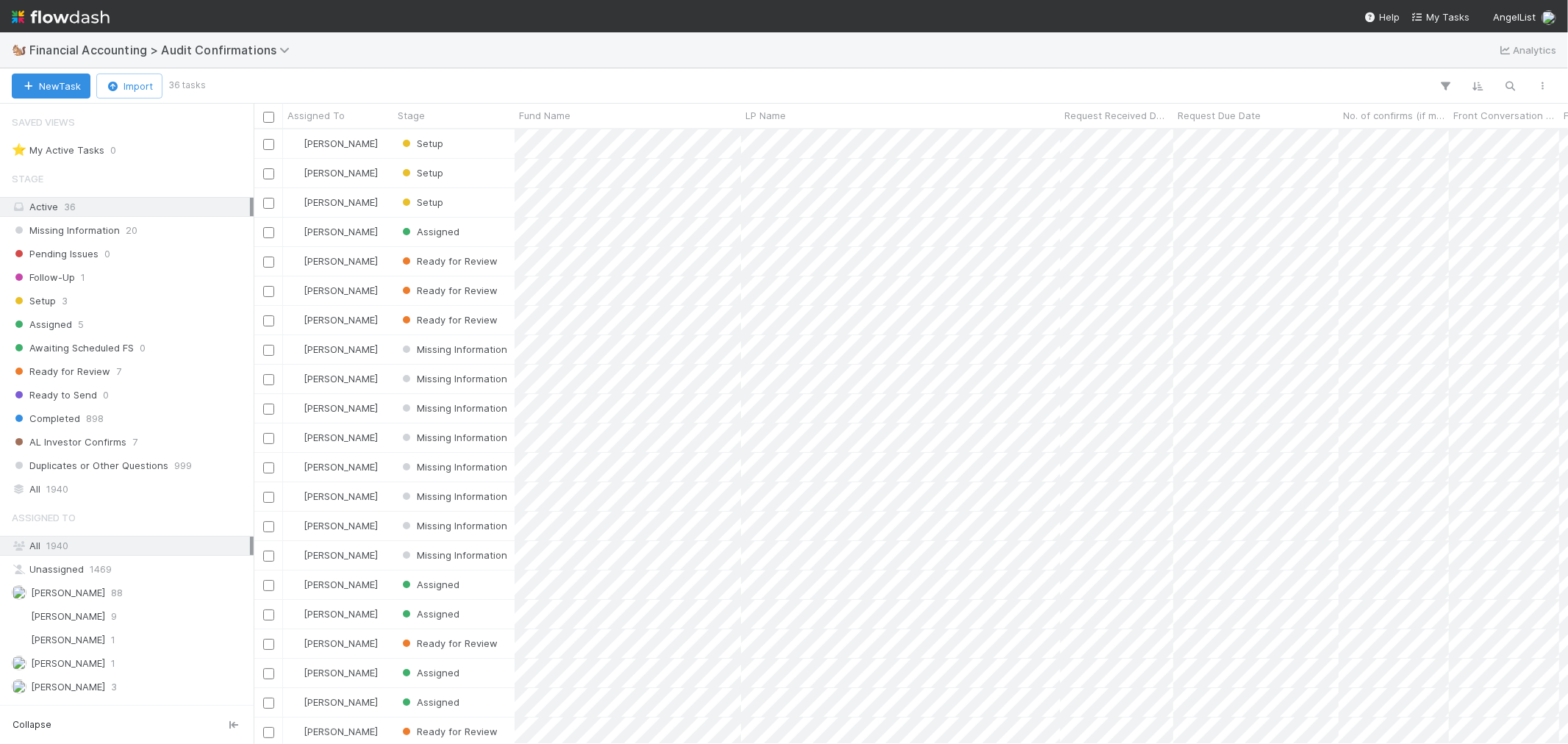
scroll to position [601, 1302]
click at [112, 324] on div "Assigned 5" at bounding box center [131, 324] width 238 height 19
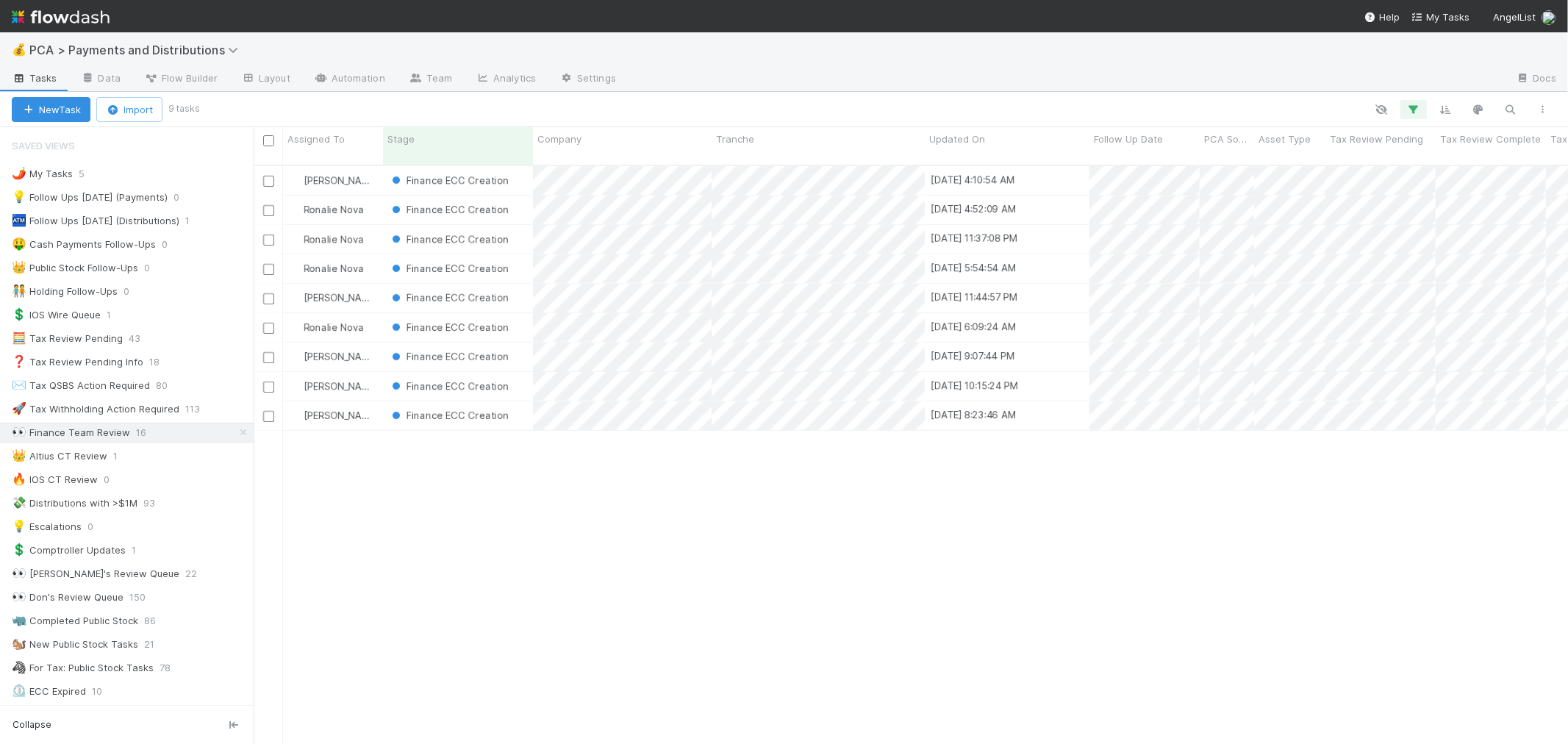
scroll to position [13, 12]
click at [523, 198] on div "Finance ECC Creation" at bounding box center [458, 209] width 150 height 29
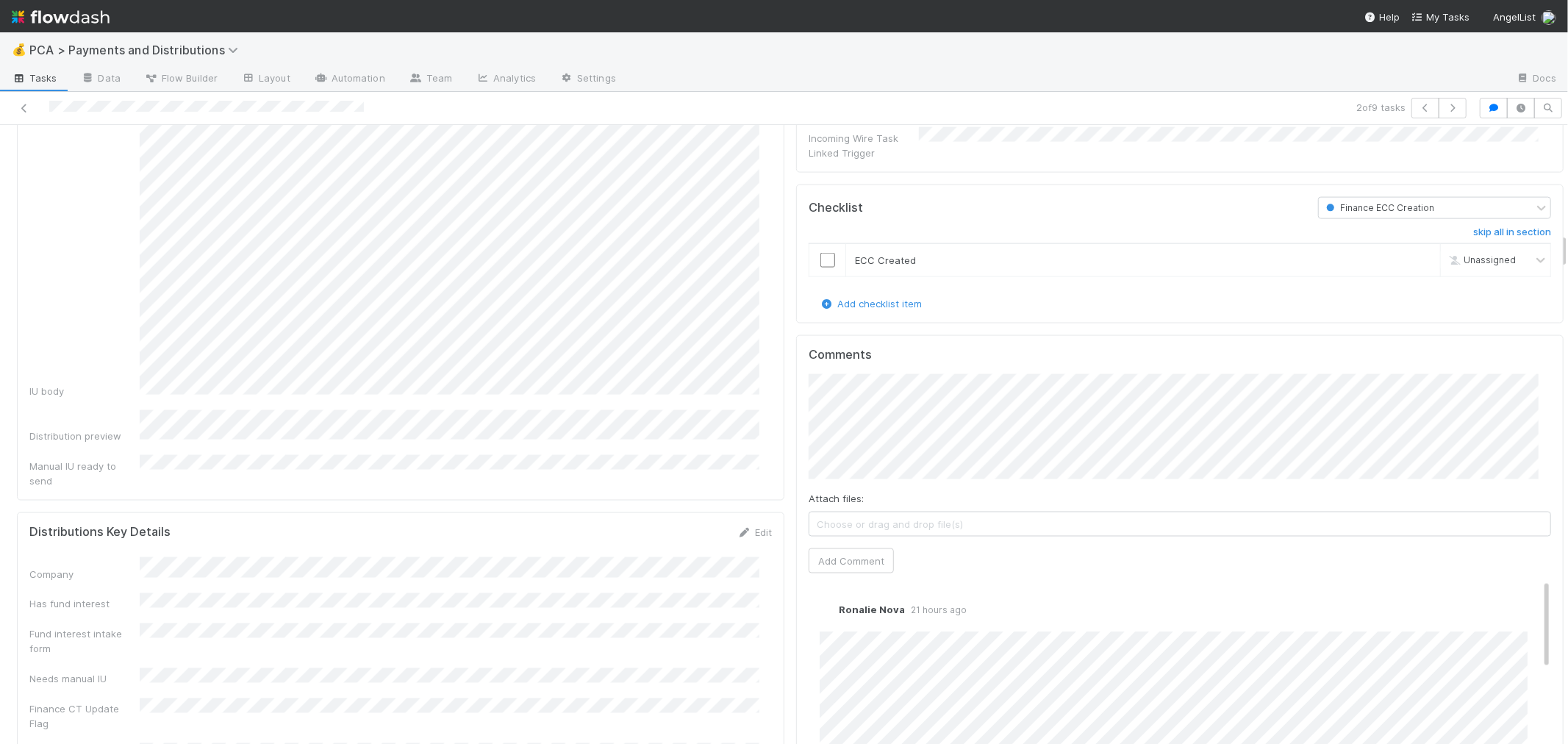
scroll to position [2205, 0]
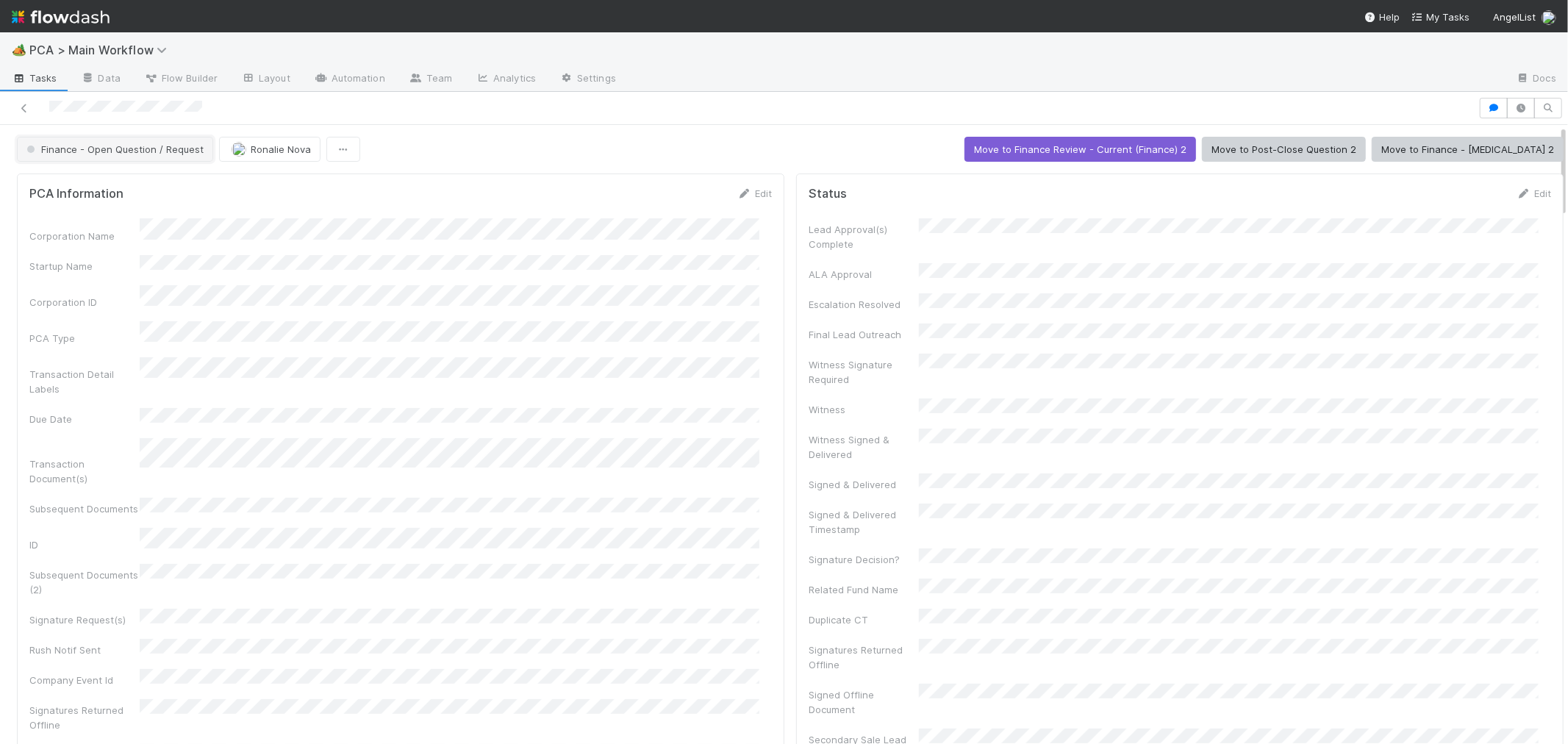
click at [144, 152] on span "Finance - Open Question / Request" at bounding box center [114, 149] width 180 height 12
drag, startPoint x: 1421, startPoint y: 245, endPoint x: 1451, endPoint y: 198, distance: 55.8
click at [1424, 244] on div at bounding box center [784, 372] width 1568 height 744
click at [1466, 152] on button "Move to Finance - [MEDICAL_DATA] 2" at bounding box center [1468, 149] width 192 height 25
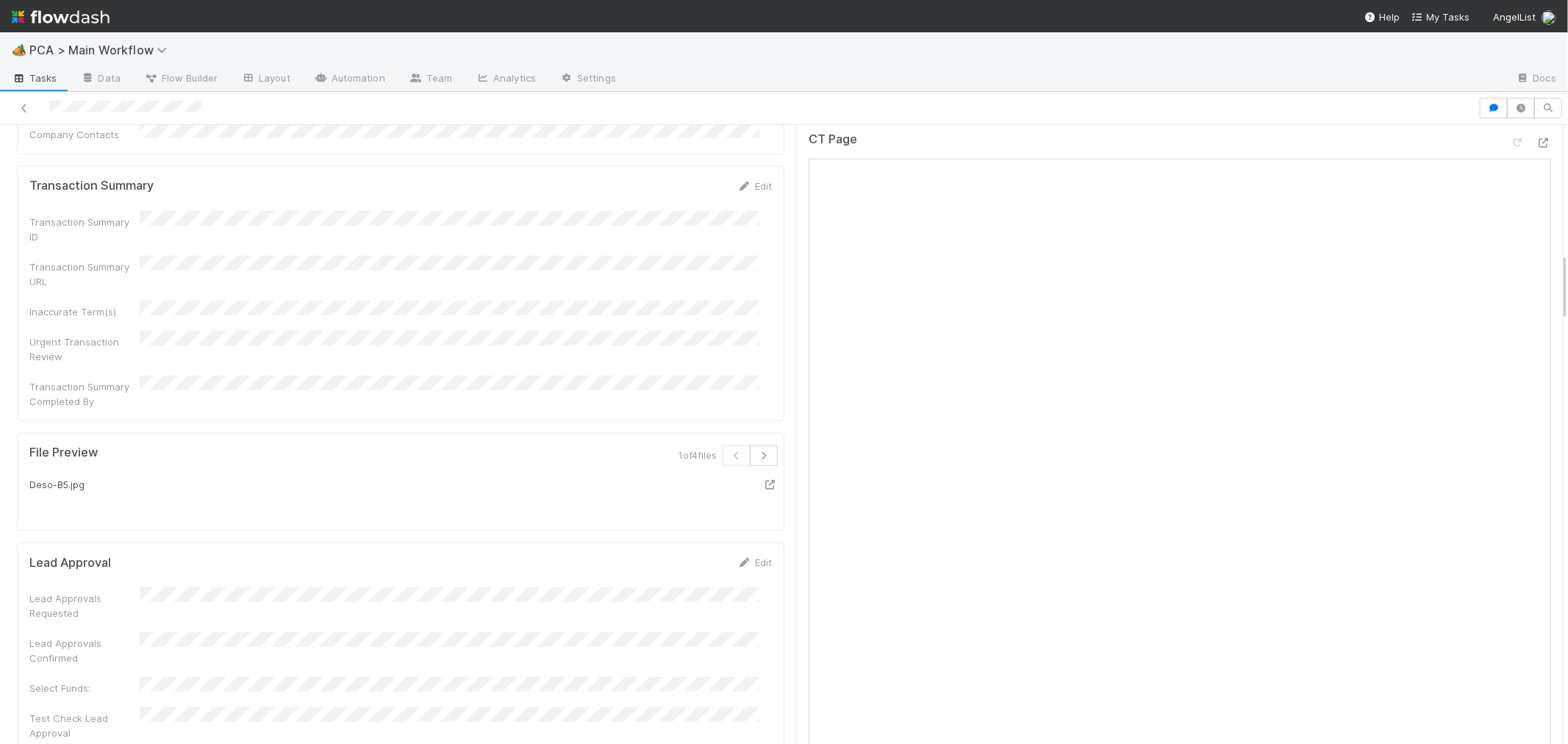
scroll to position [898, 0]
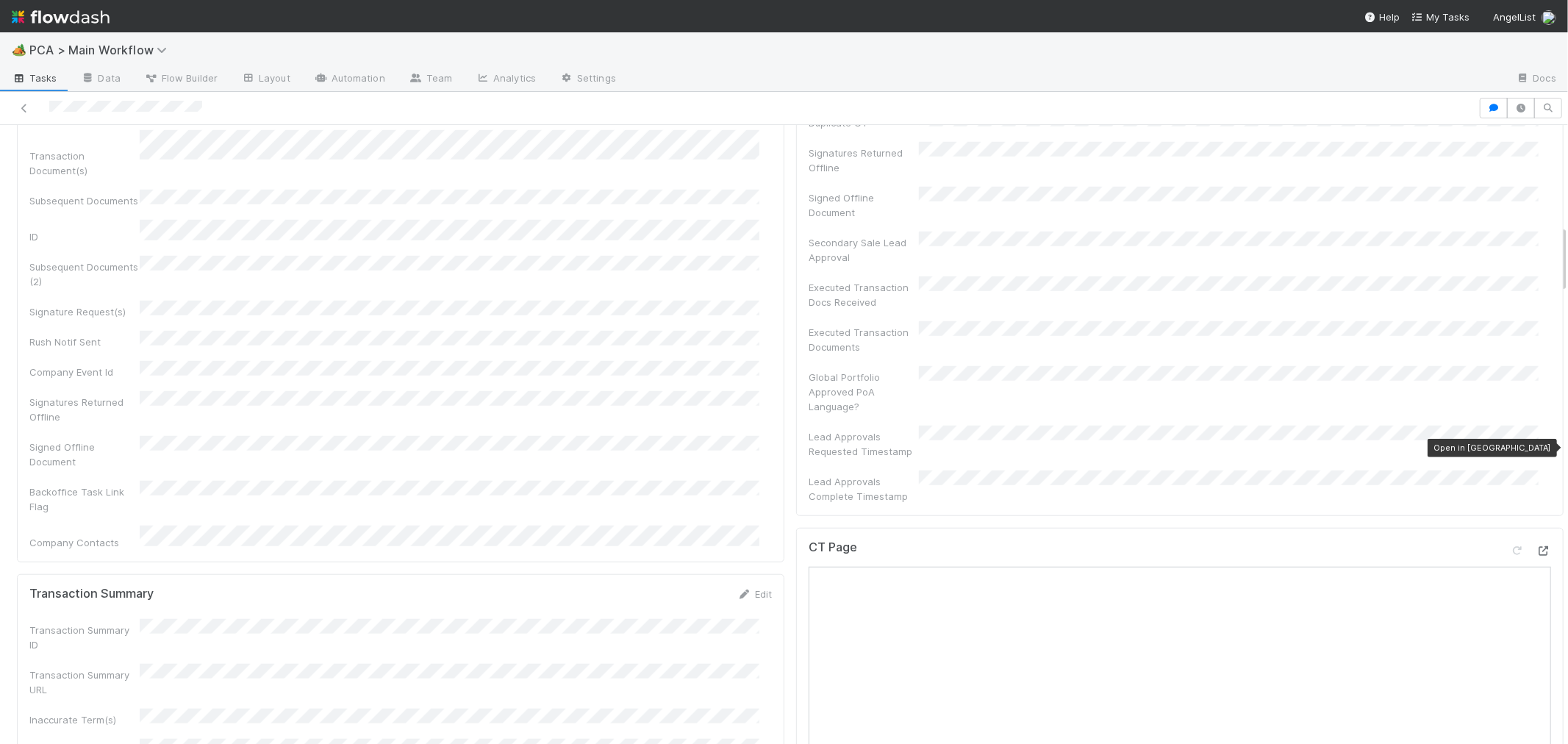
click at [1537, 546] on icon at bounding box center [1544, 550] width 15 height 10
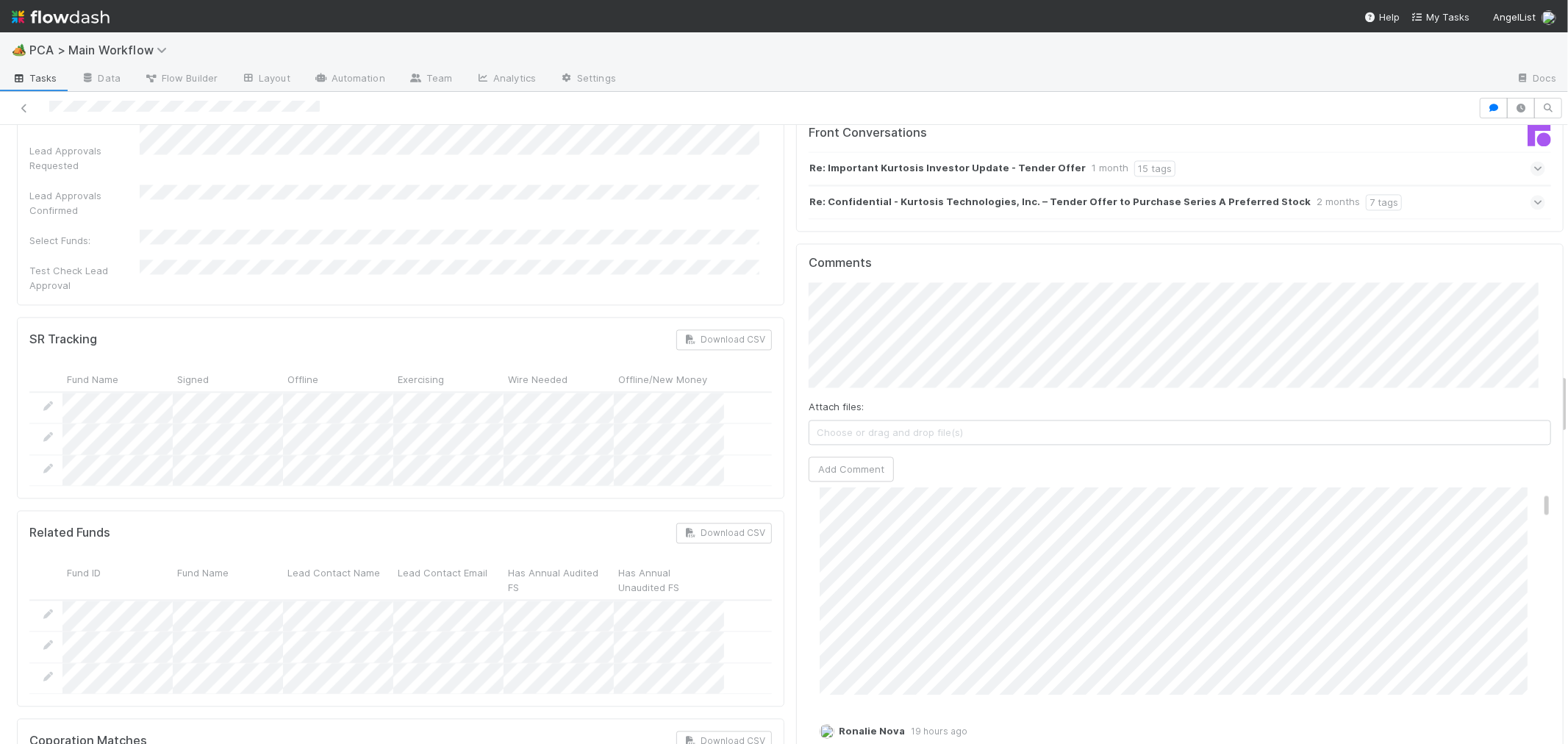
scroll to position [82, 0]
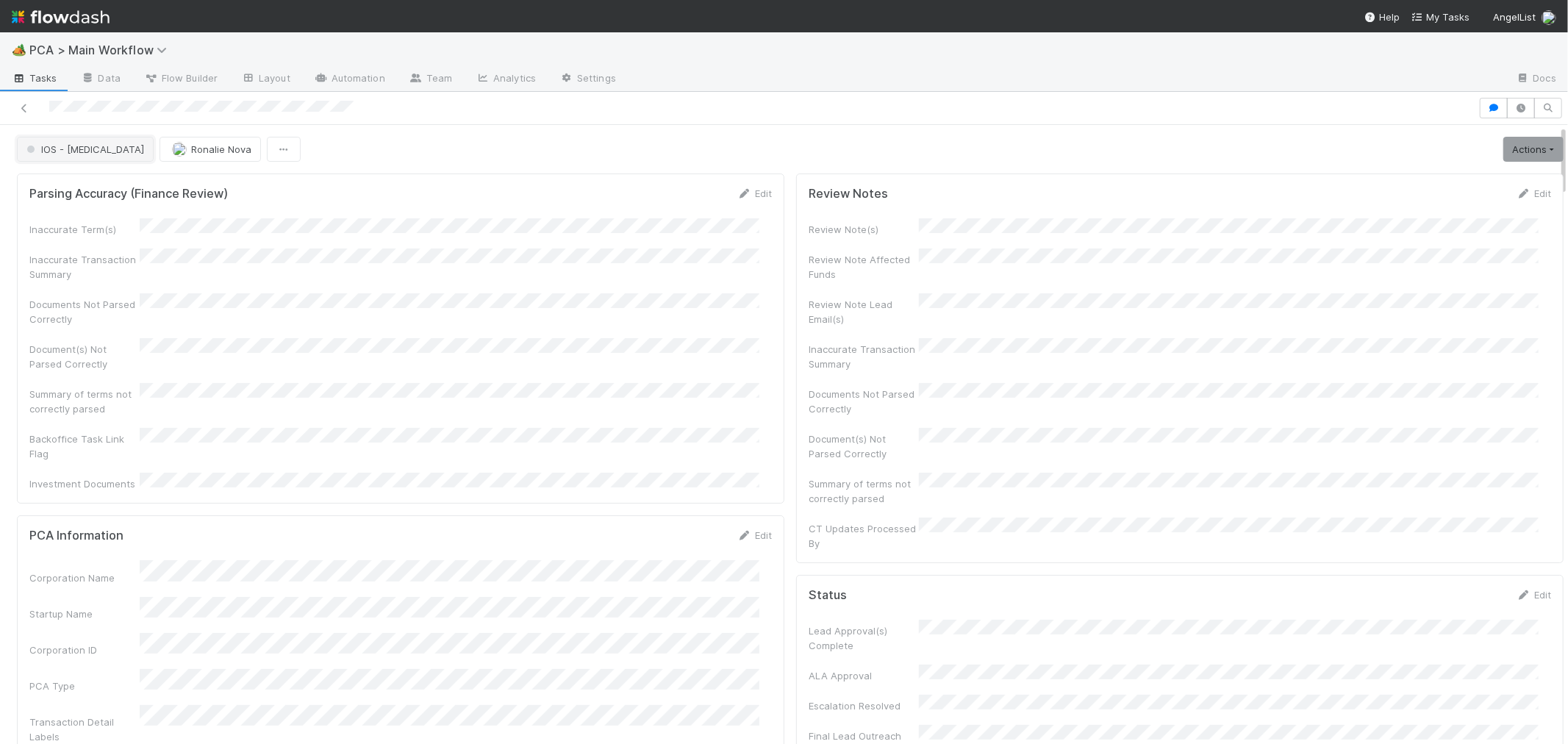
click at [60, 151] on span "IOS - [MEDICAL_DATA]" at bounding box center [84, 149] width 120 height 12
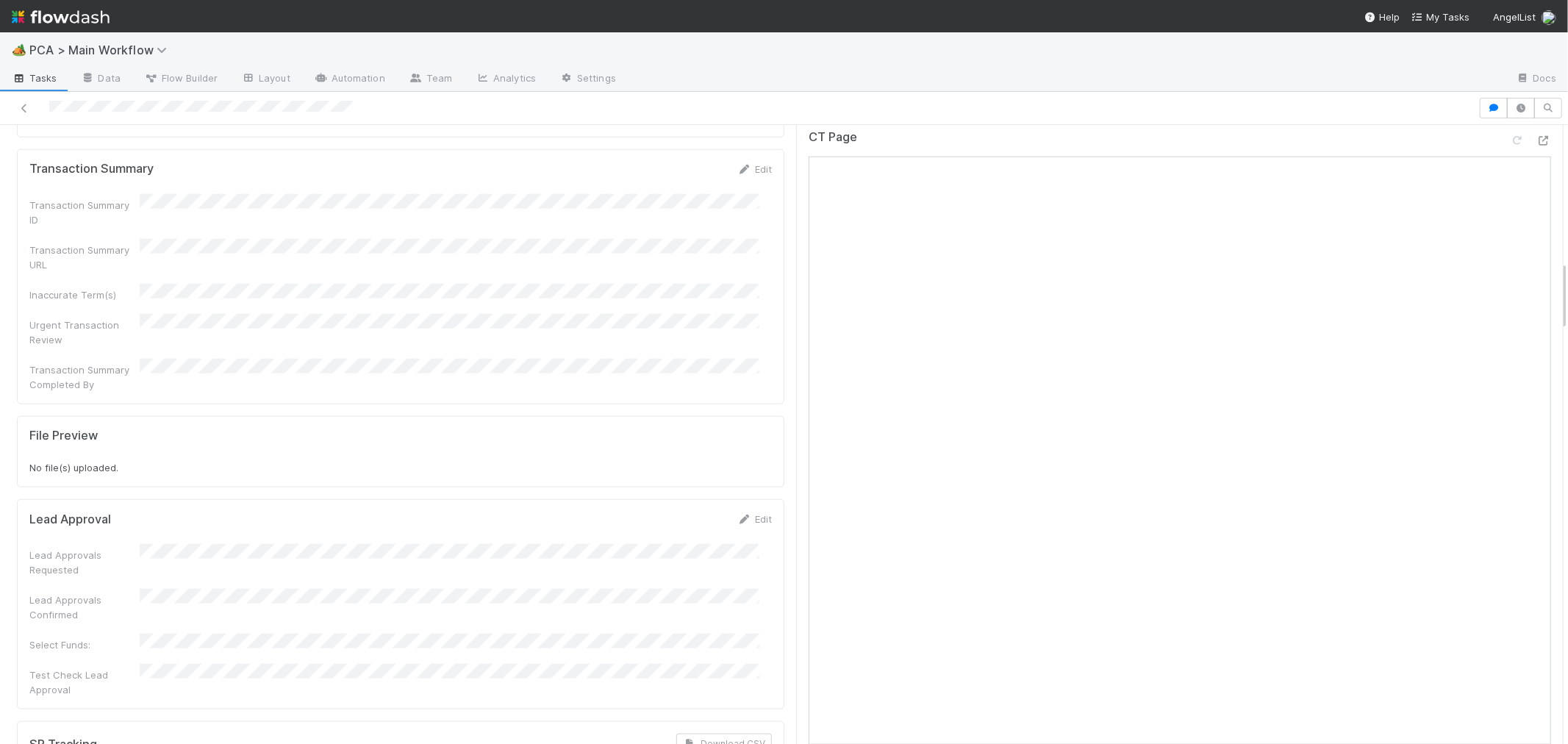
scroll to position [1210, 0]
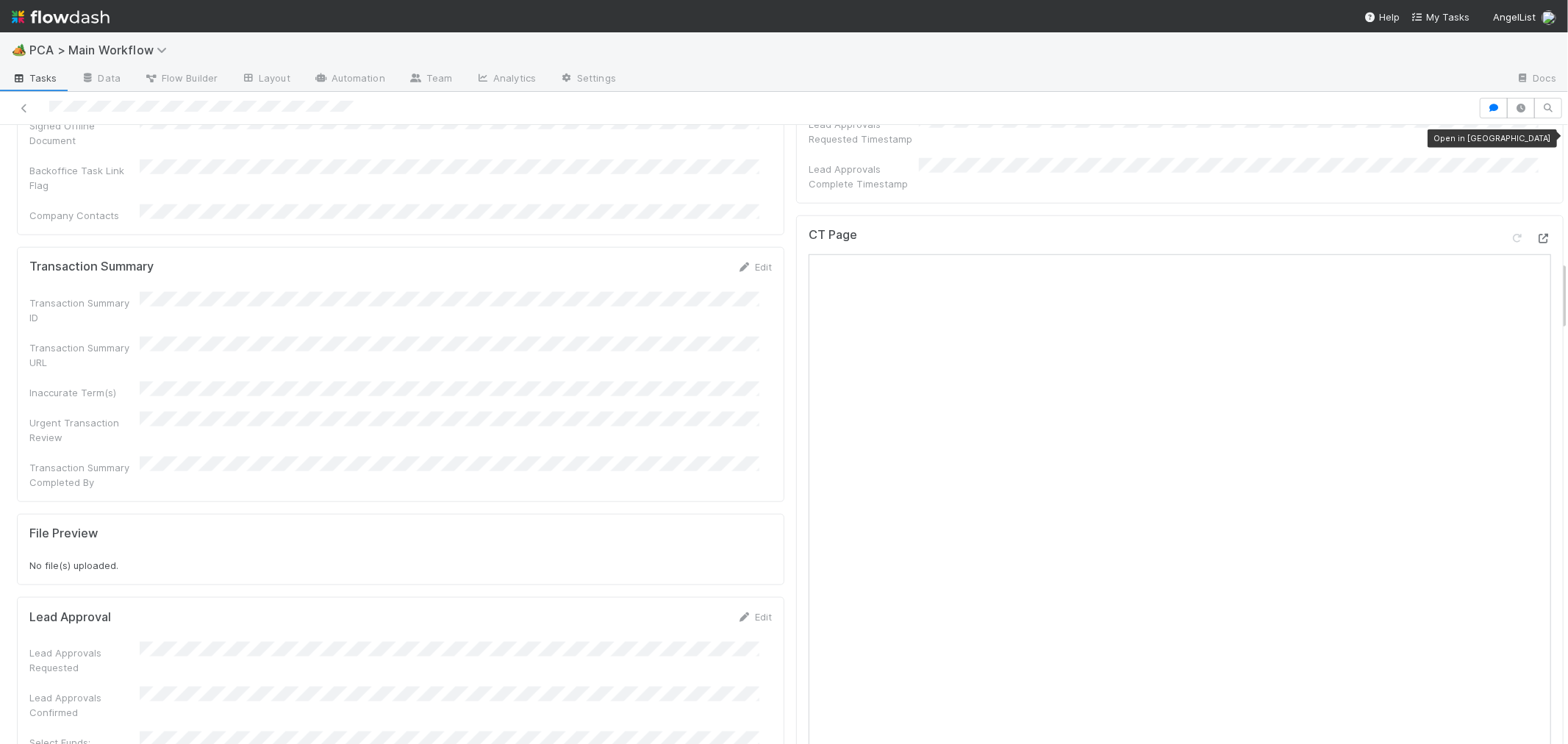
click at [1537, 234] on icon at bounding box center [1544, 238] width 15 height 10
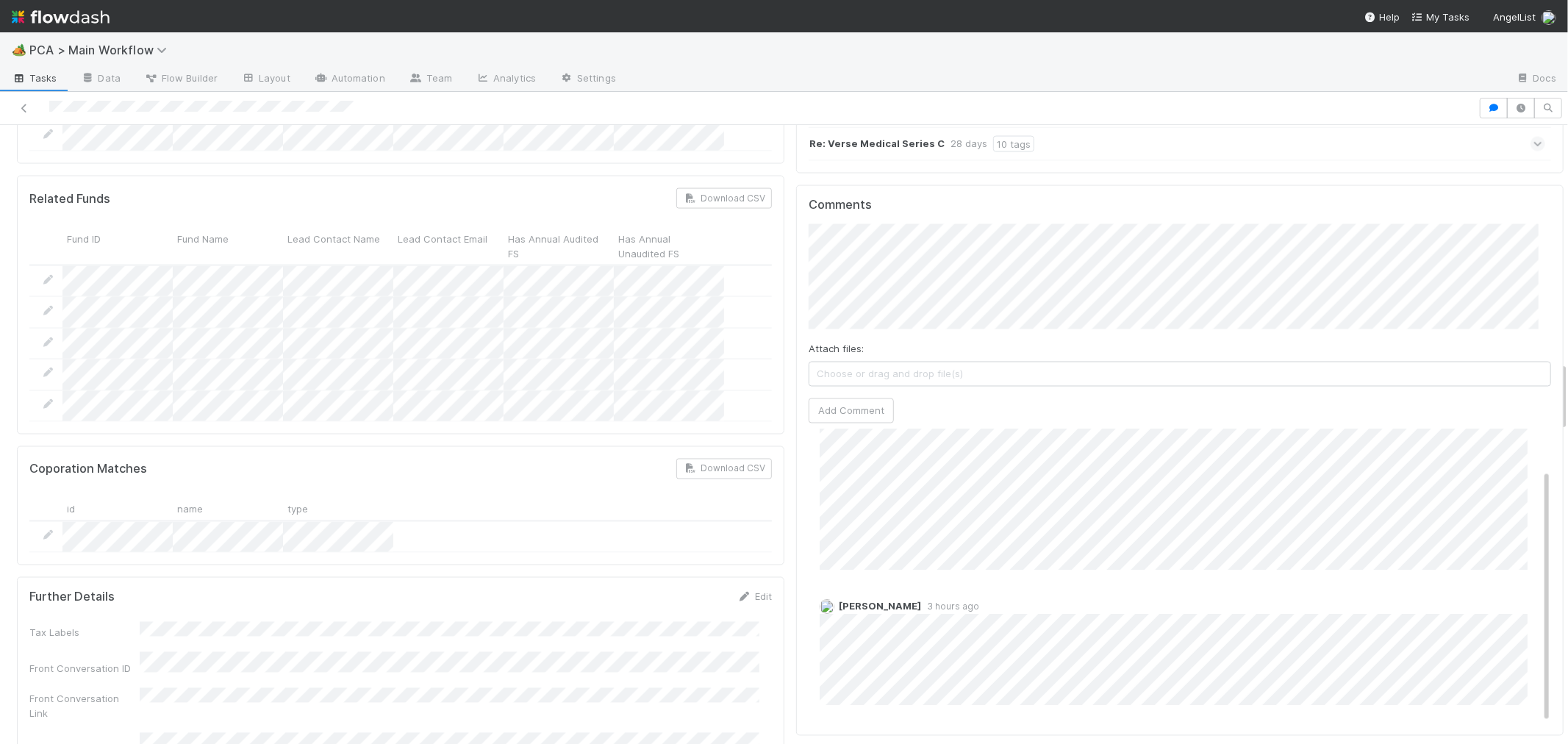
scroll to position [1619, 0]
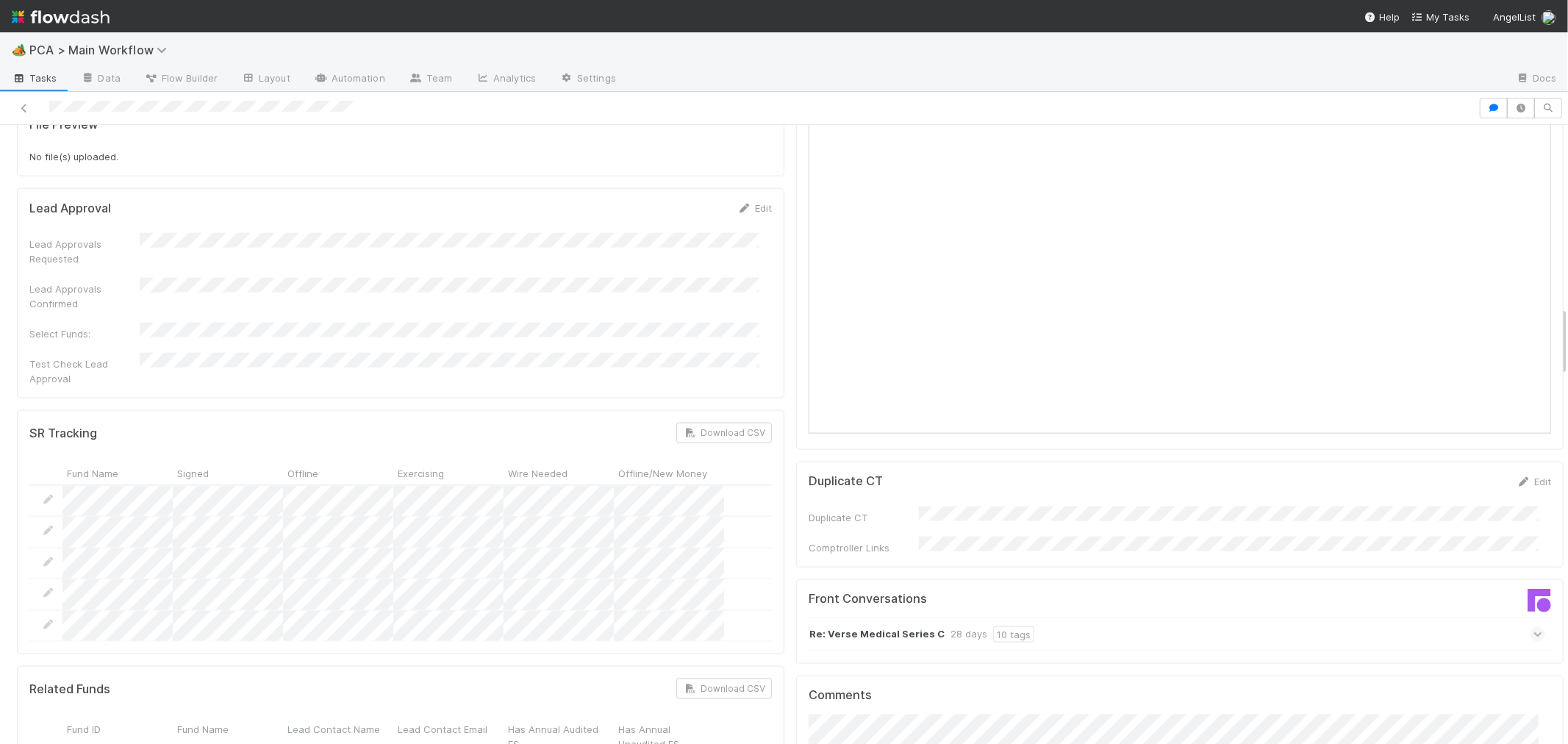
drag, startPoint x: 894, startPoint y: 523, endPoint x: 1017, endPoint y: 528, distance: 123.1
click at [894, 626] on strong "Re: Verse Medical Series C" at bounding box center [877, 634] width 135 height 16
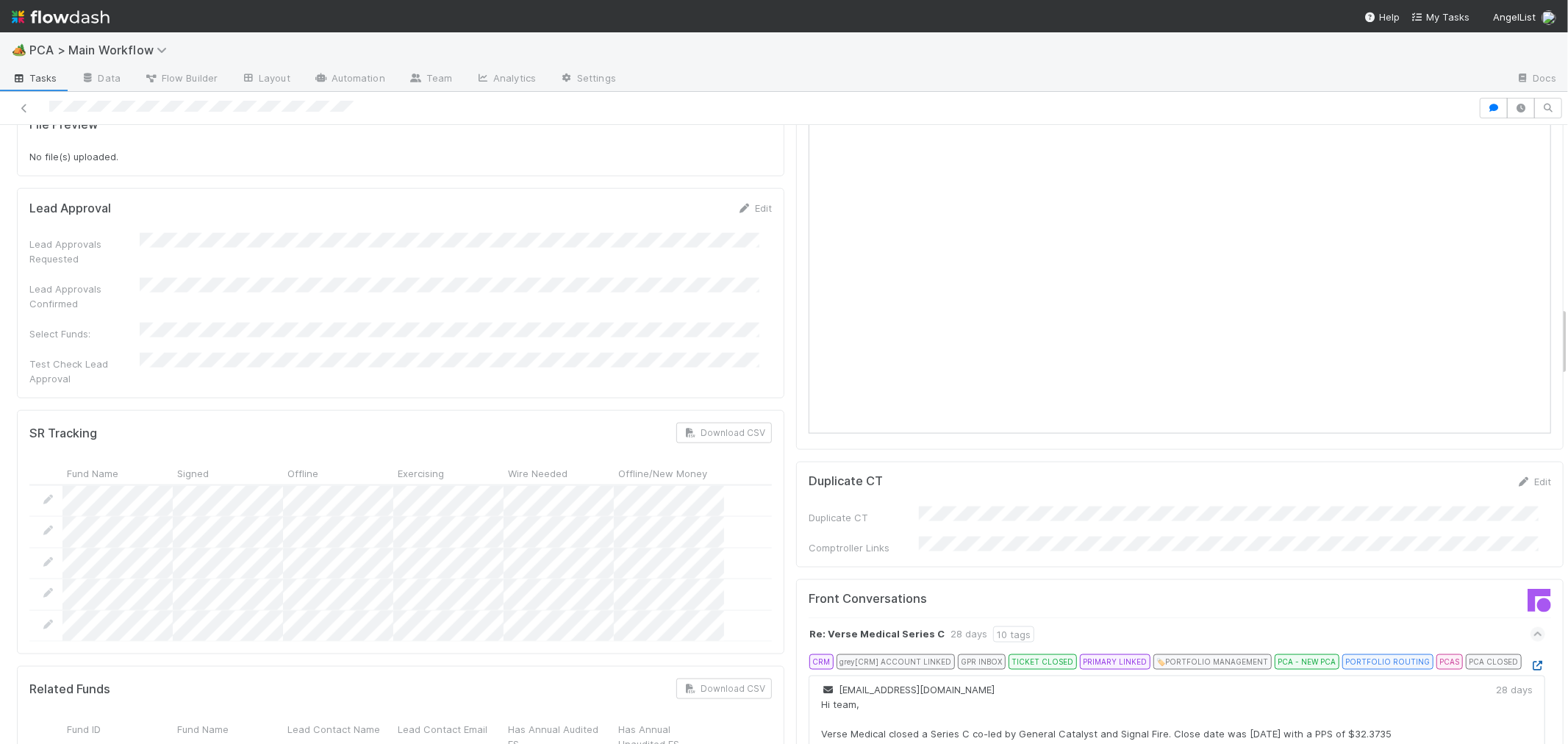
click at [1531, 661] on icon at bounding box center [1538, 665] width 15 height 10
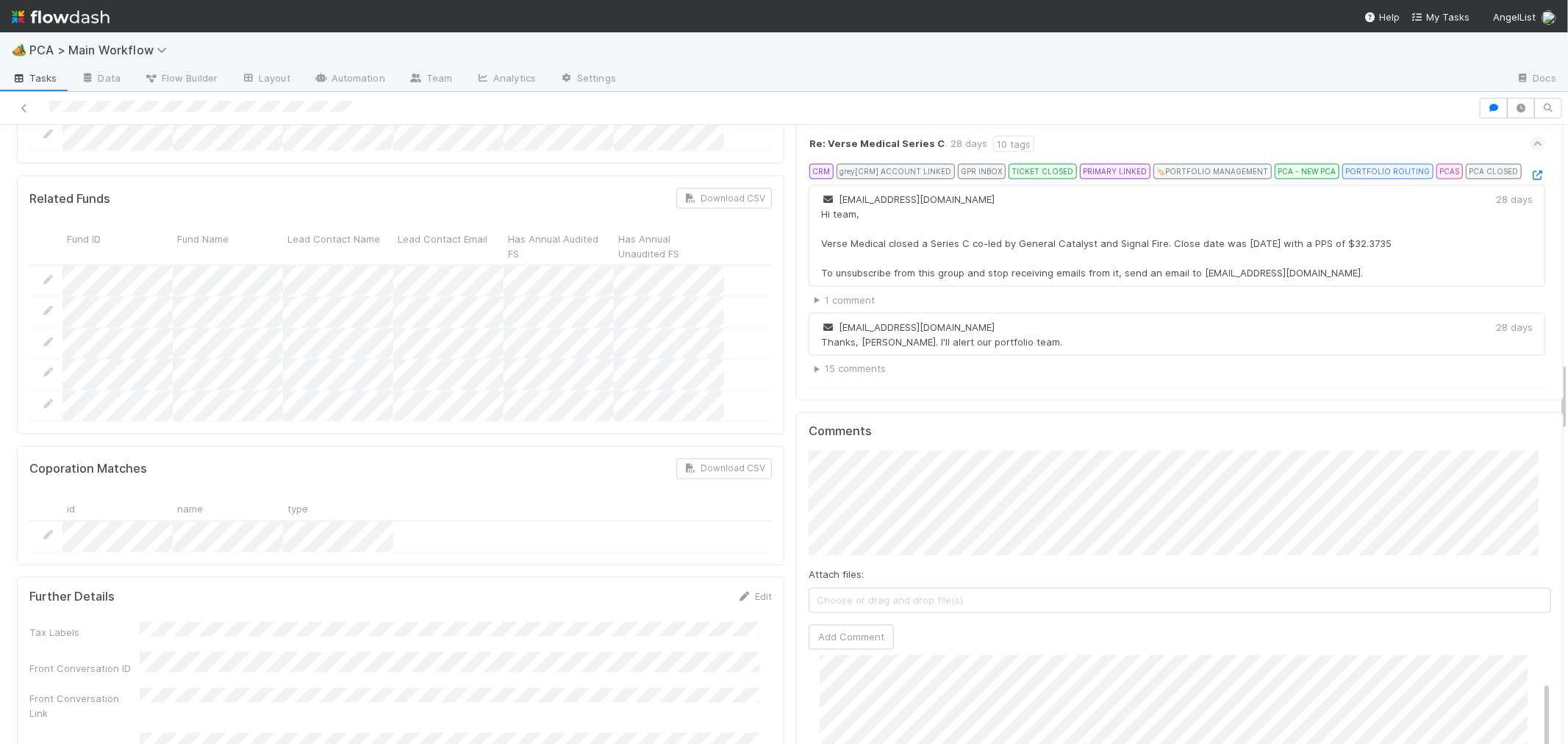
scroll to position [0, 0]
click at [844, 624] on button "Add Comment" at bounding box center [851, 637] width 85 height 25
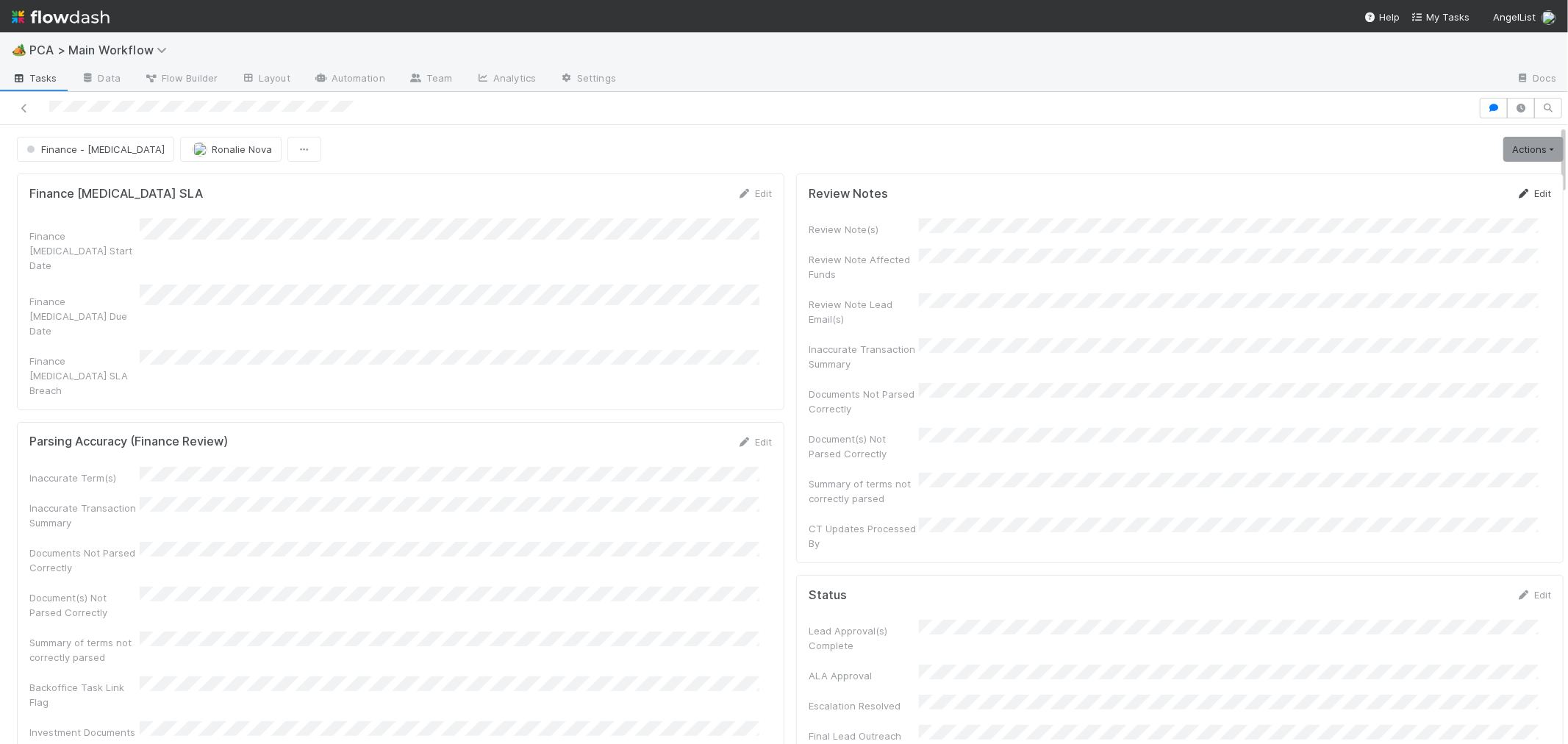
click at [1517, 191] on link "Edit" at bounding box center [1534, 193] width 35 height 12
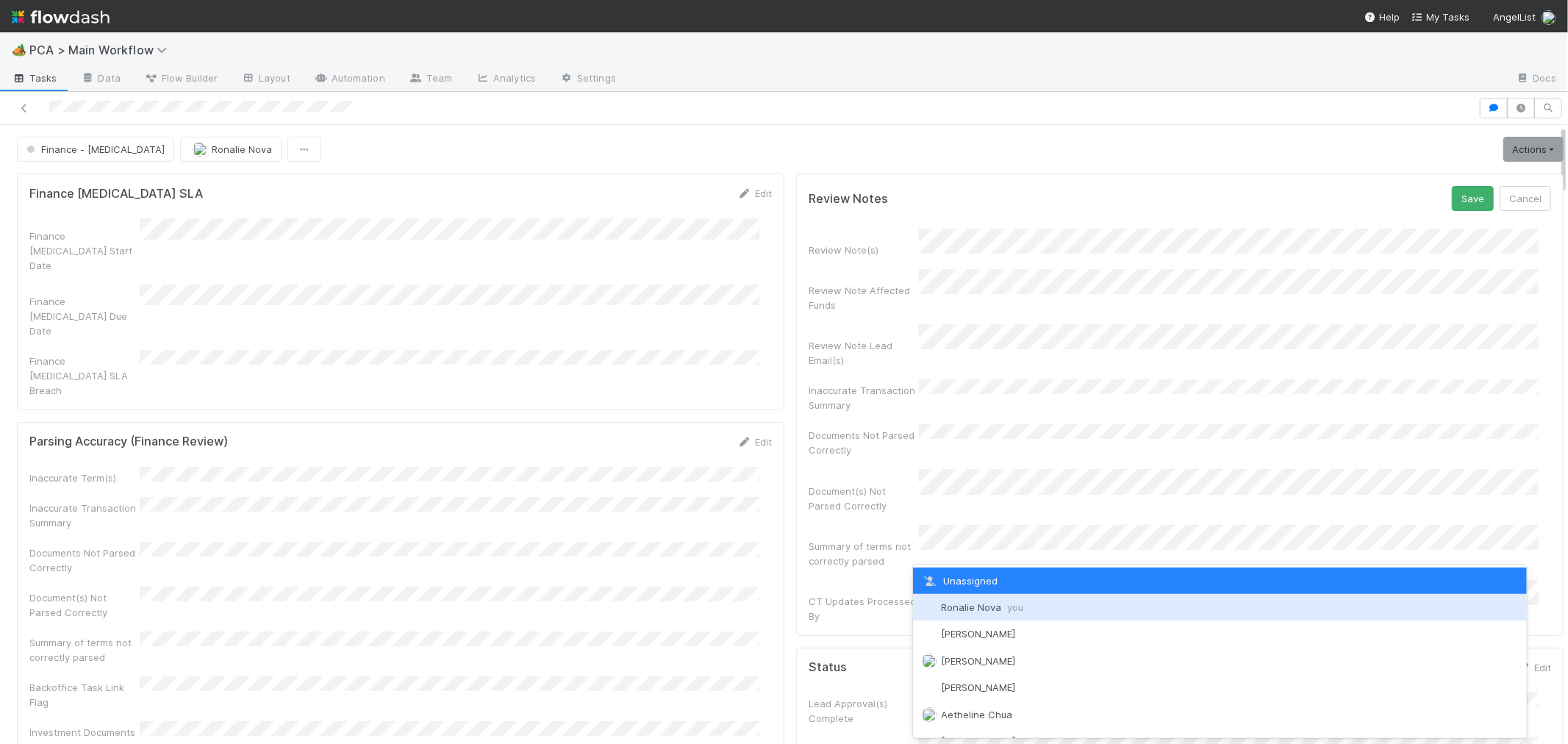
click at [980, 605] on span "Ronalie Nova you" at bounding box center [982, 607] width 82 height 12
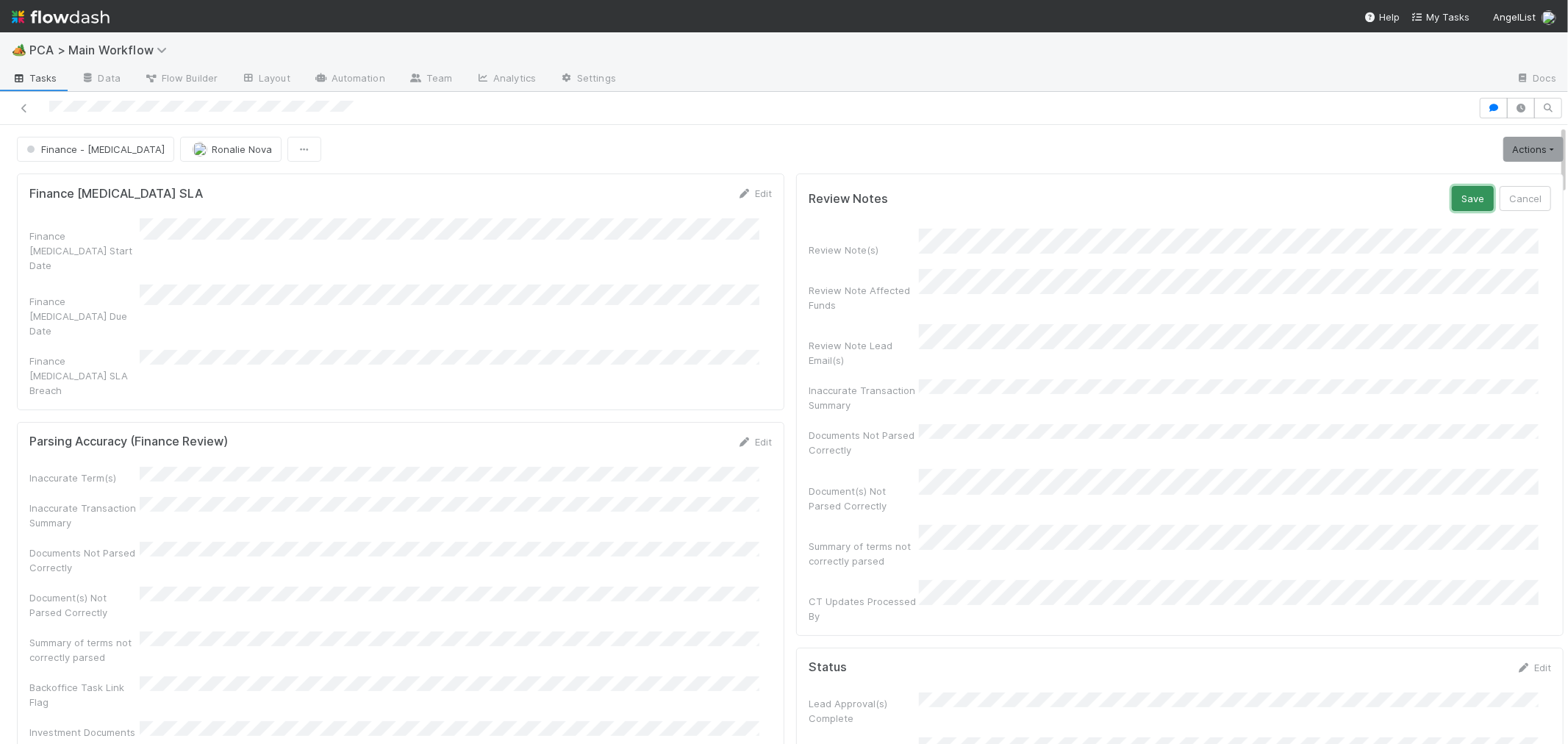
click at [1452, 192] on button "Save" at bounding box center [1473, 198] width 42 height 25
click at [1503, 147] on link "Actions" at bounding box center [1533, 149] width 60 height 25
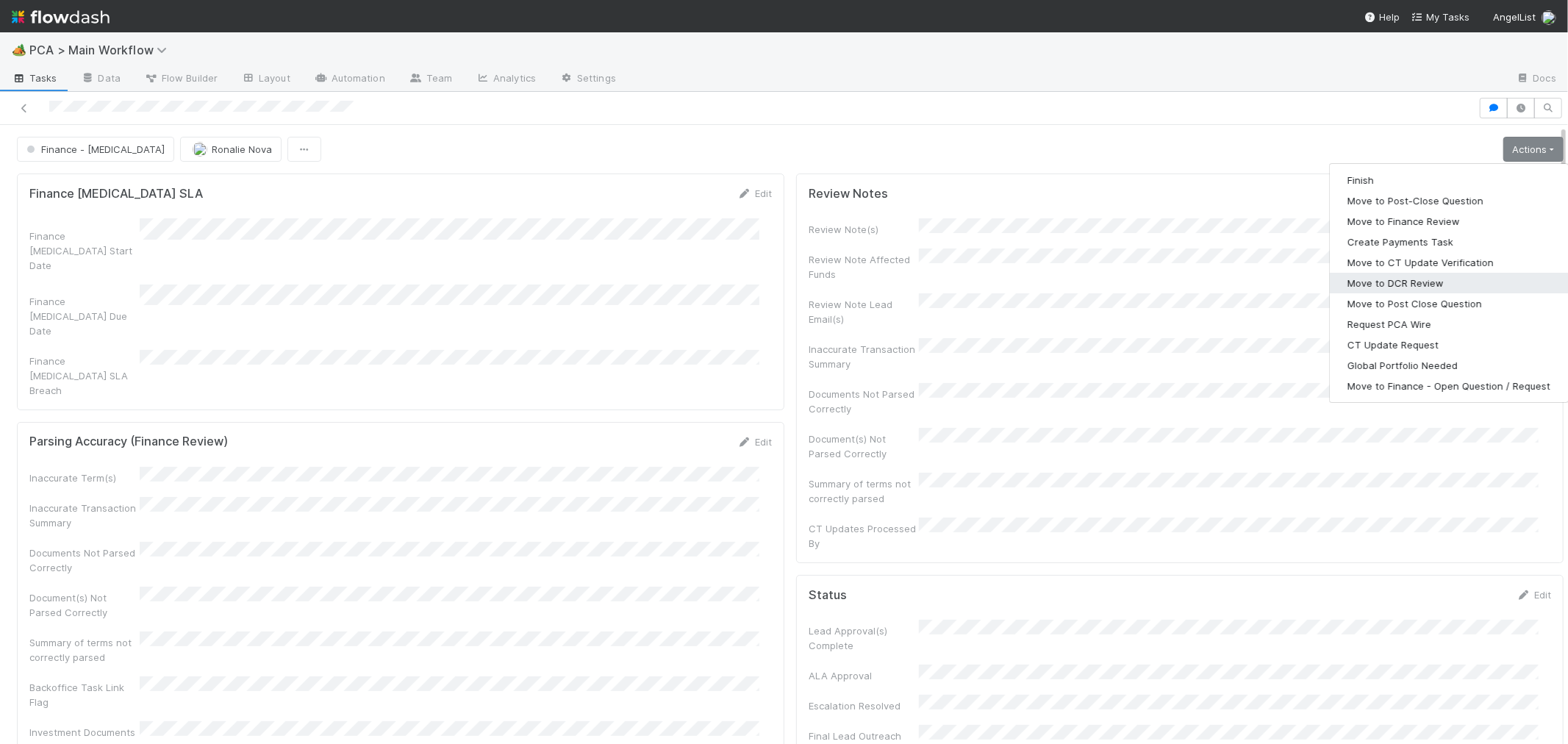
click at [1375, 280] on button "Move to DCR Review" at bounding box center [1448, 283] width 238 height 21
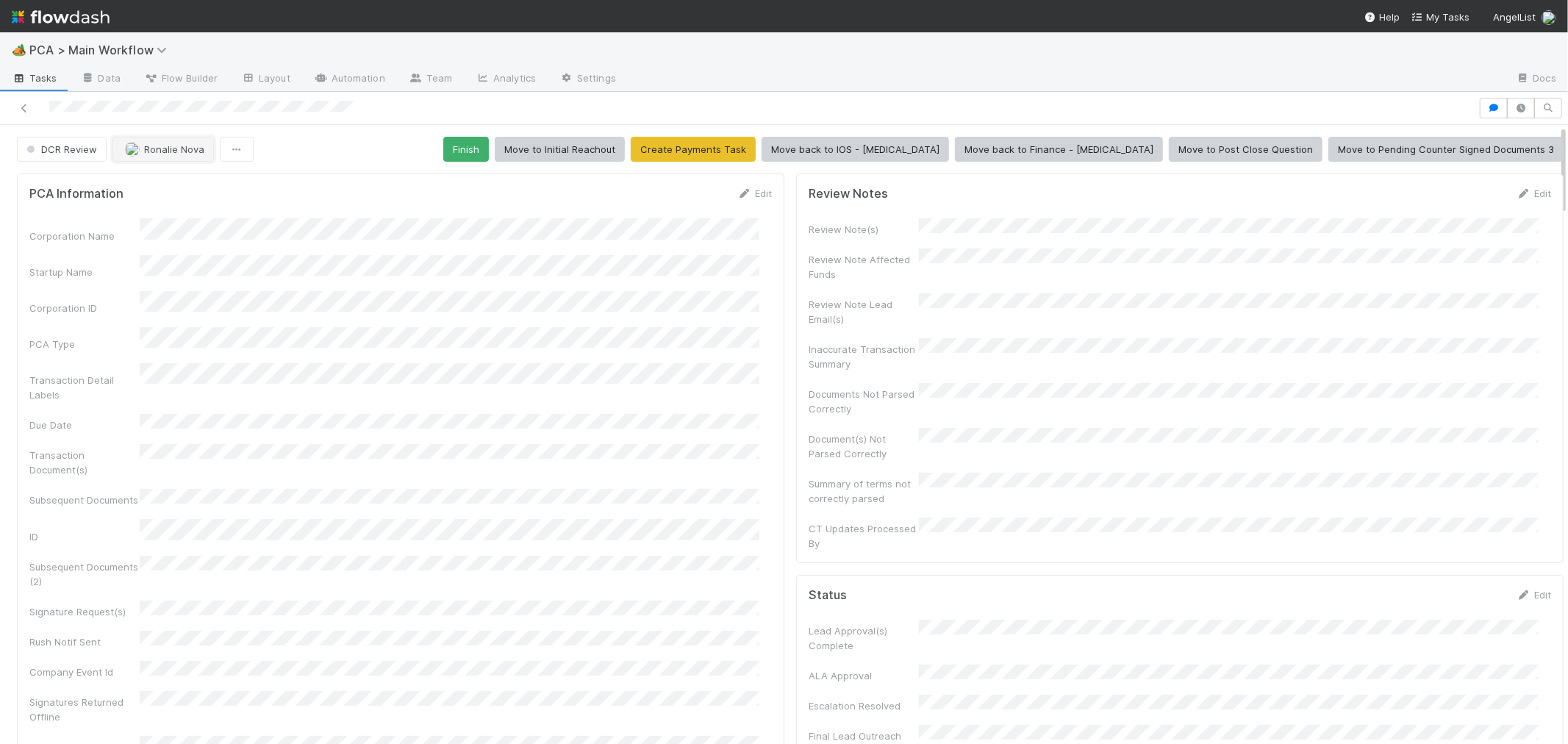
click at [174, 147] on span "Ronalie Nova" at bounding box center [174, 149] width 60 height 12
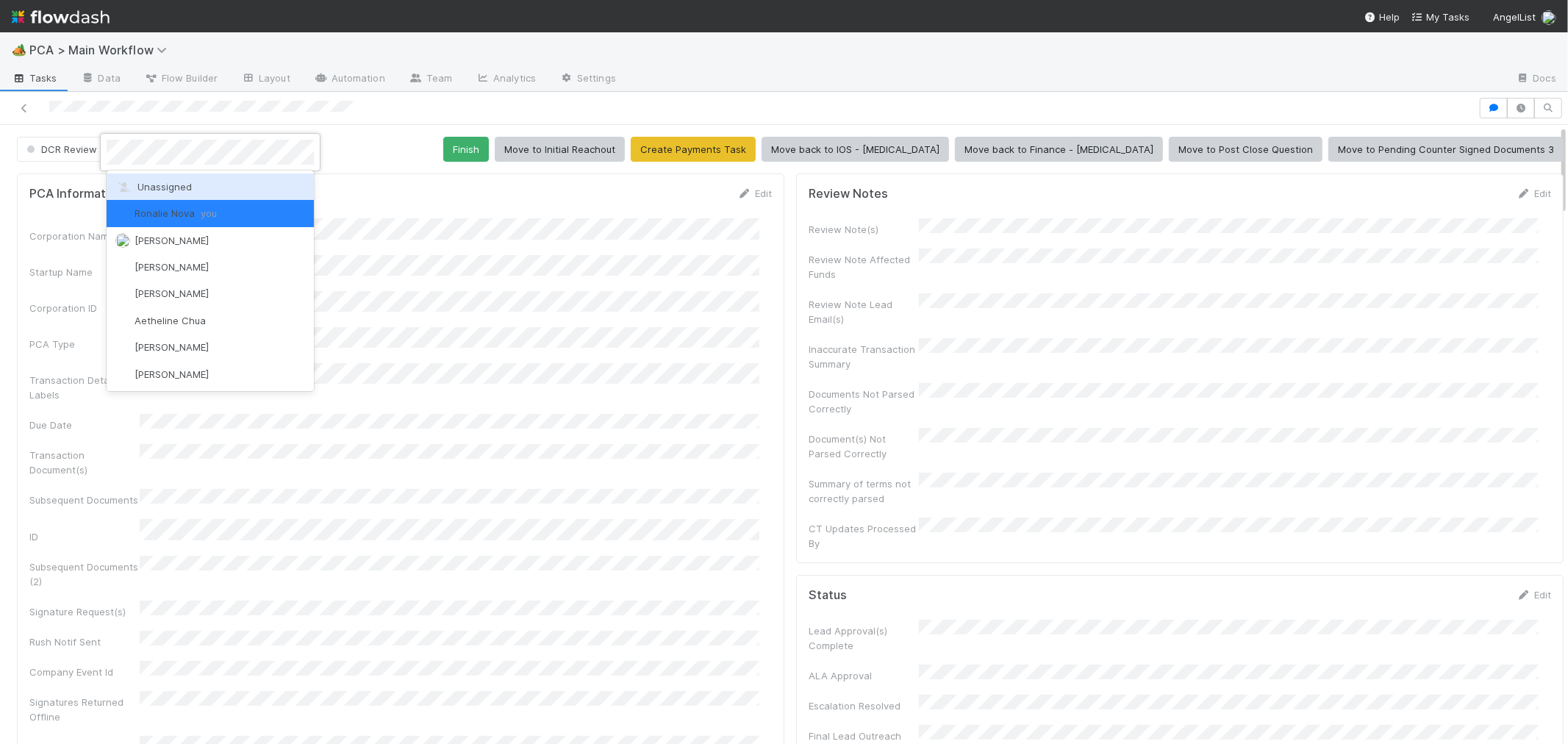
click at [166, 193] on div "Unassigned" at bounding box center [210, 187] width 207 height 27
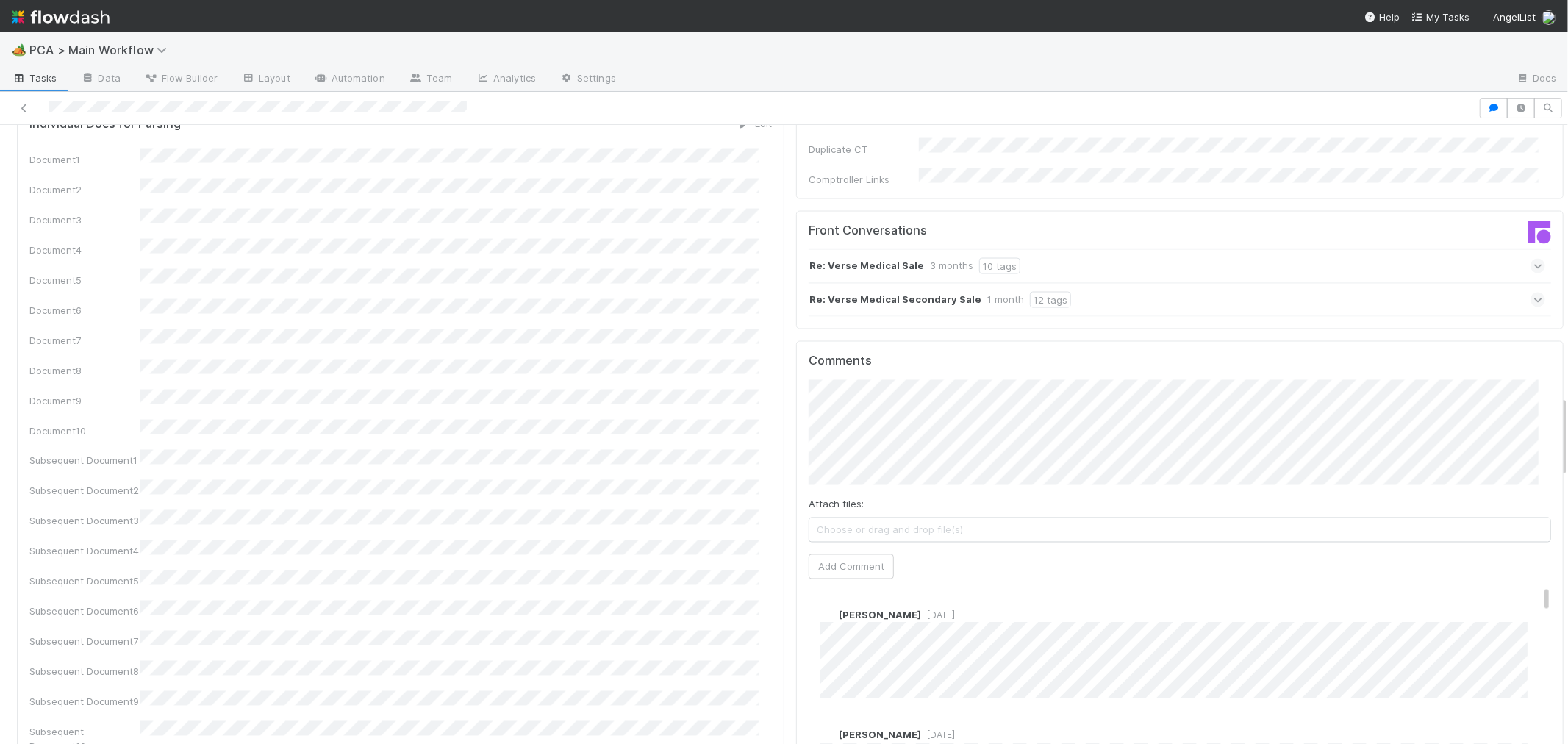
scroll to position [2205, 0]
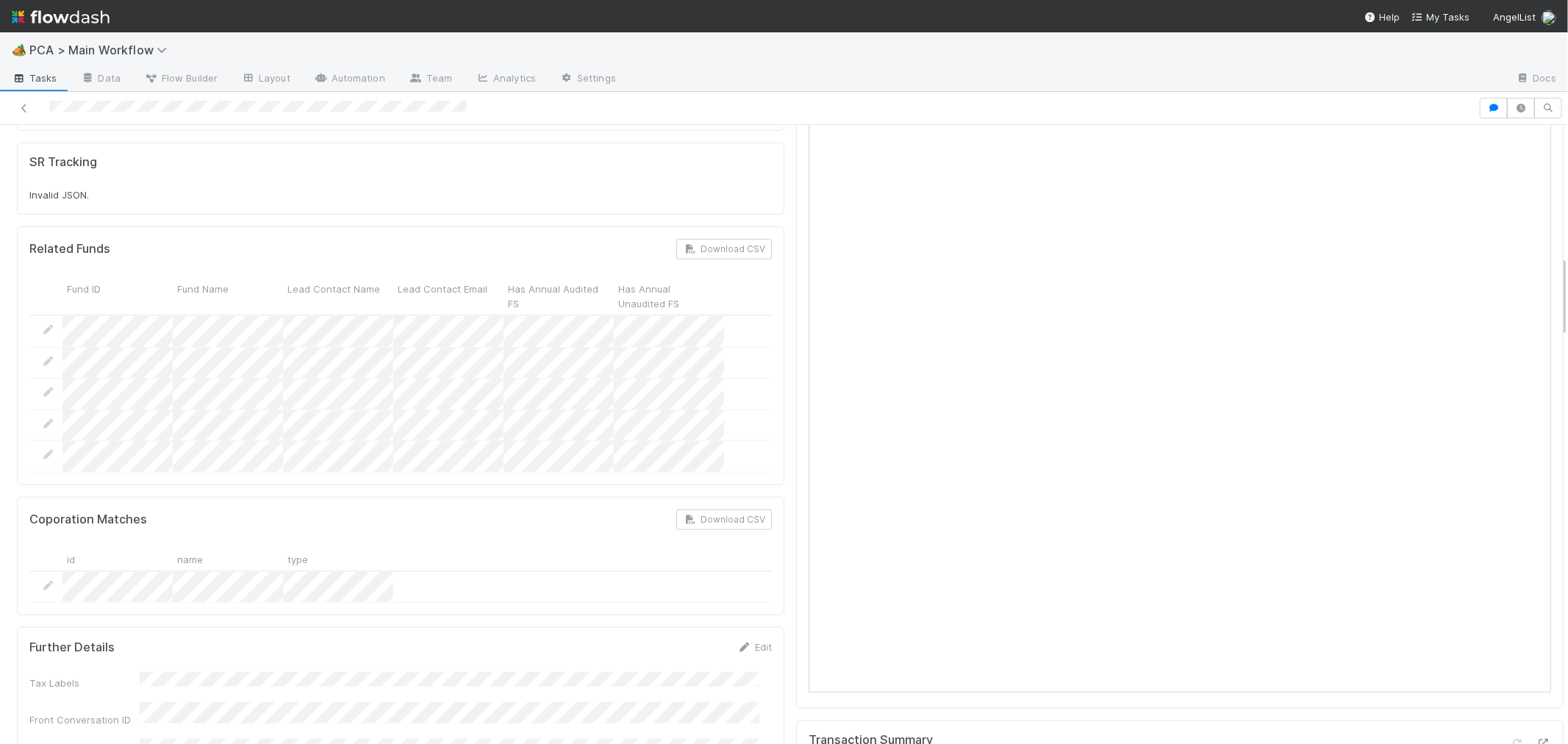
scroll to position [1306, 0]
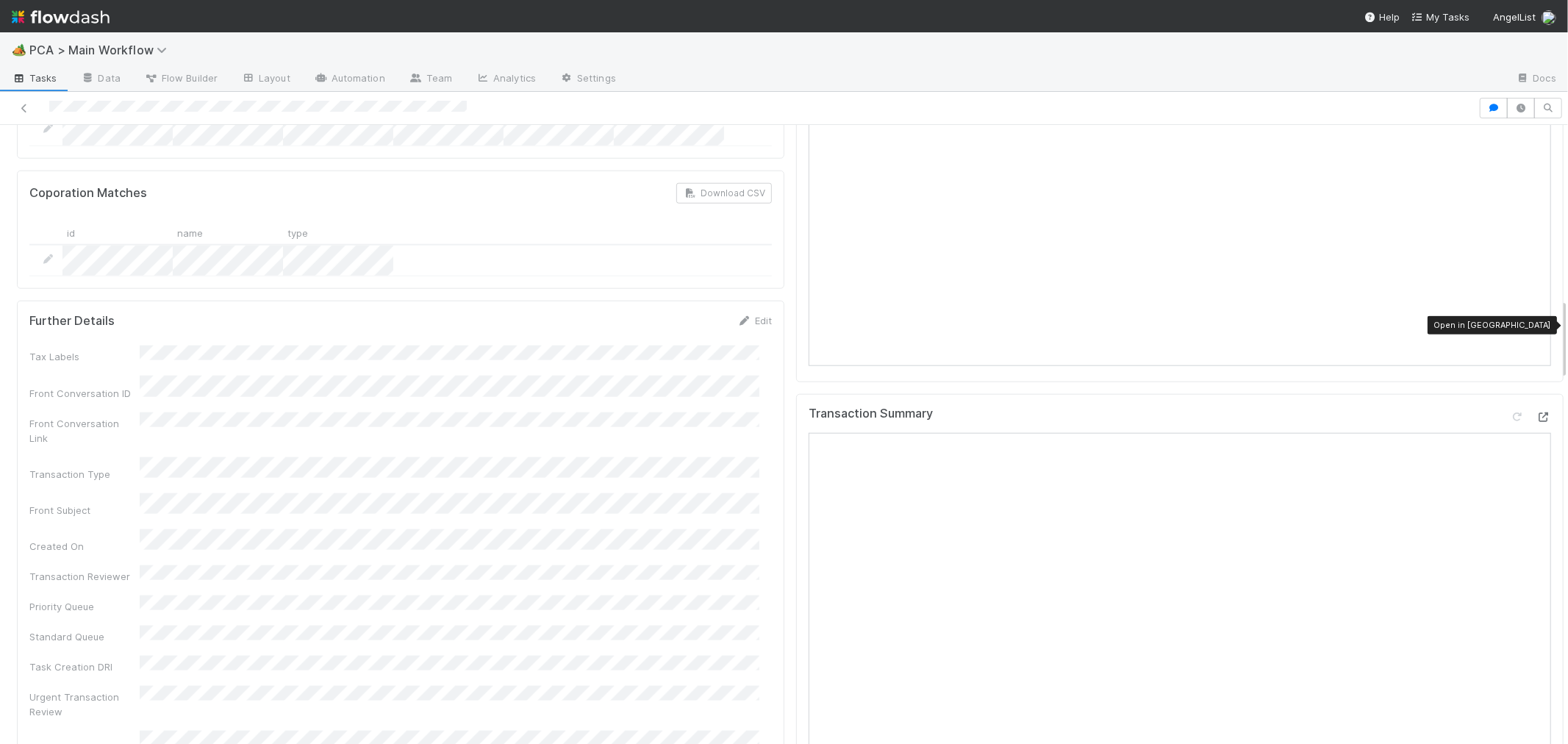
click at [1537, 412] on icon at bounding box center [1544, 417] width 15 height 10
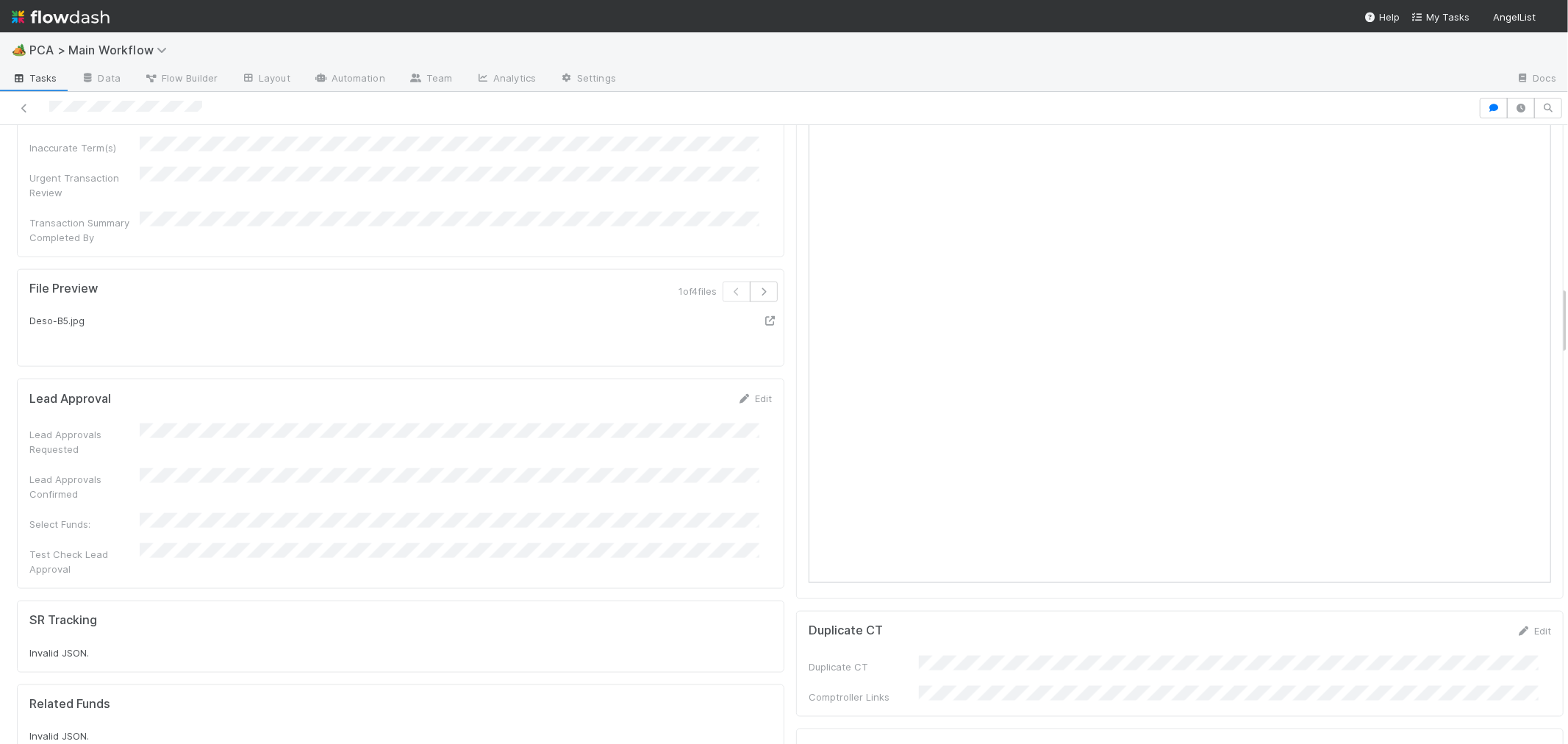
scroll to position [979, 0]
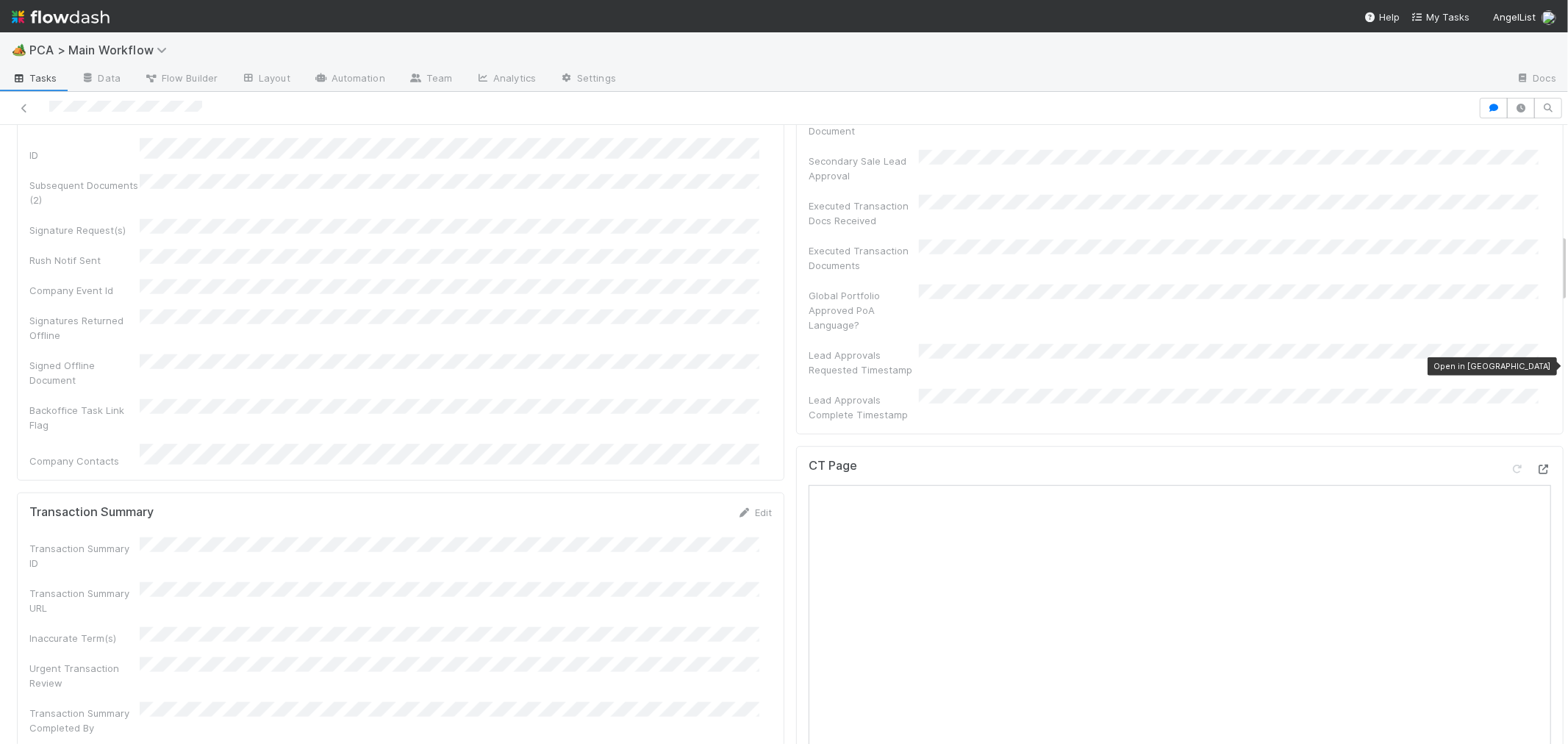
click at [1537, 465] on icon at bounding box center [1544, 469] width 15 height 10
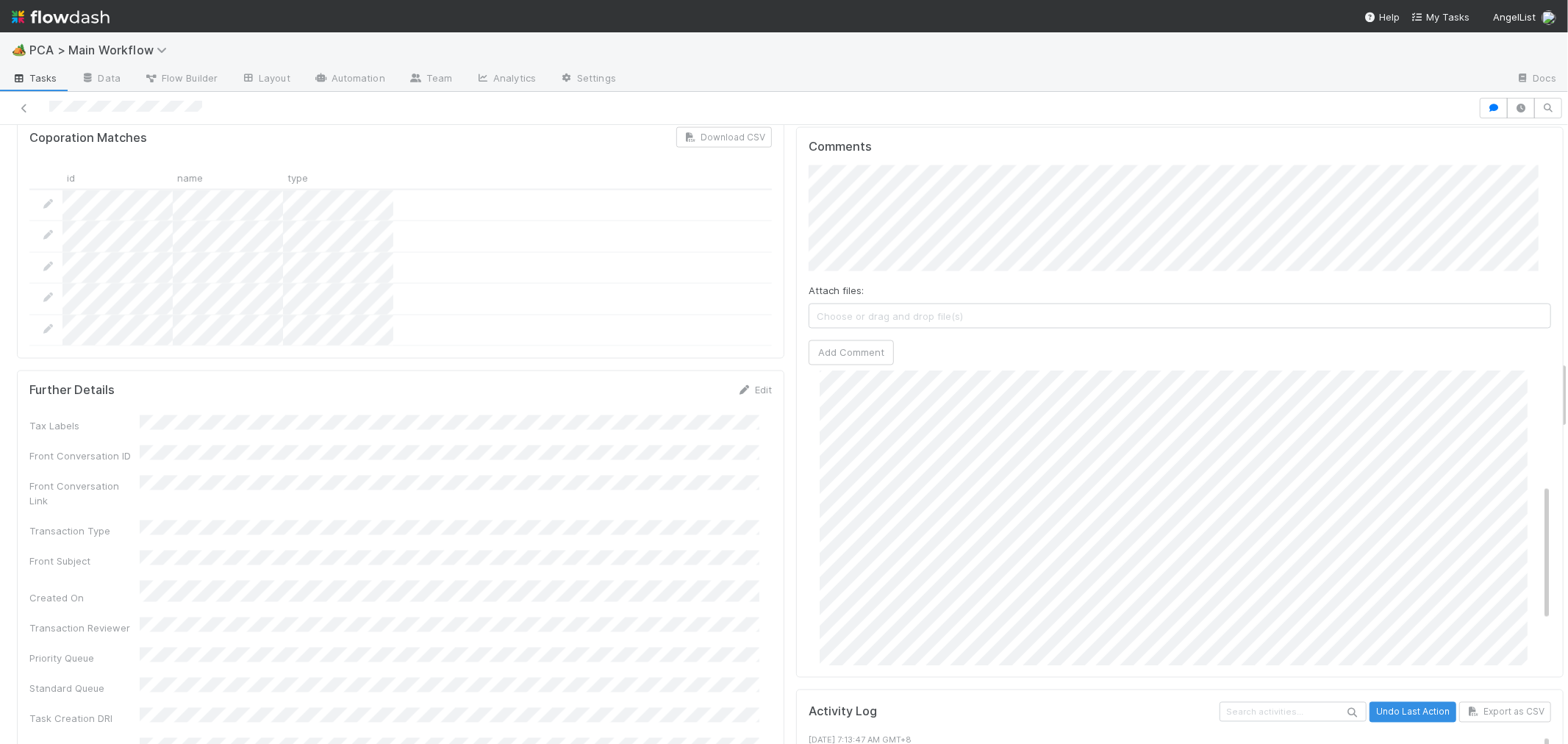
scroll to position [180, 0]
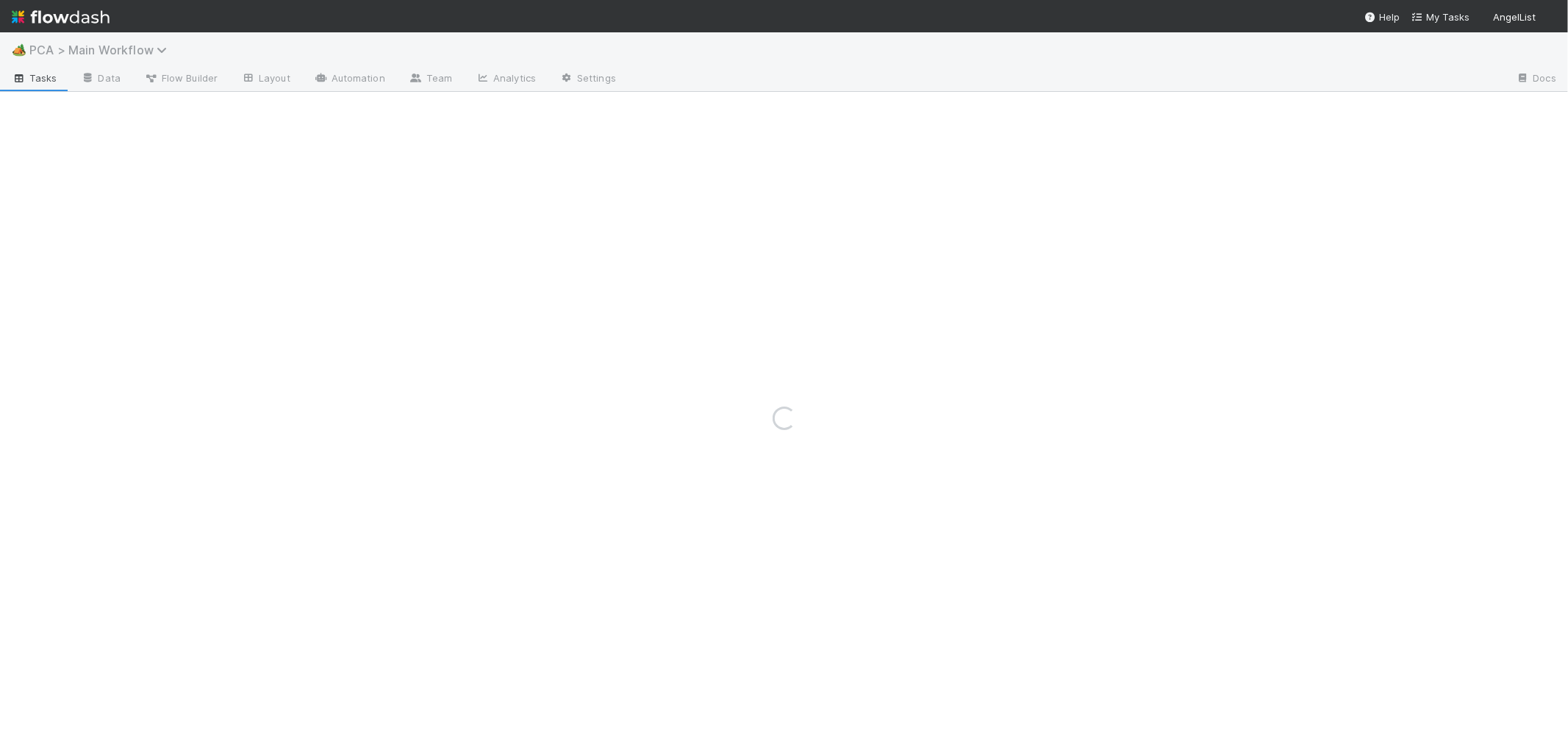
click at [91, 47] on span "PCA > Main Workflow" at bounding box center [102, 50] width 145 height 15
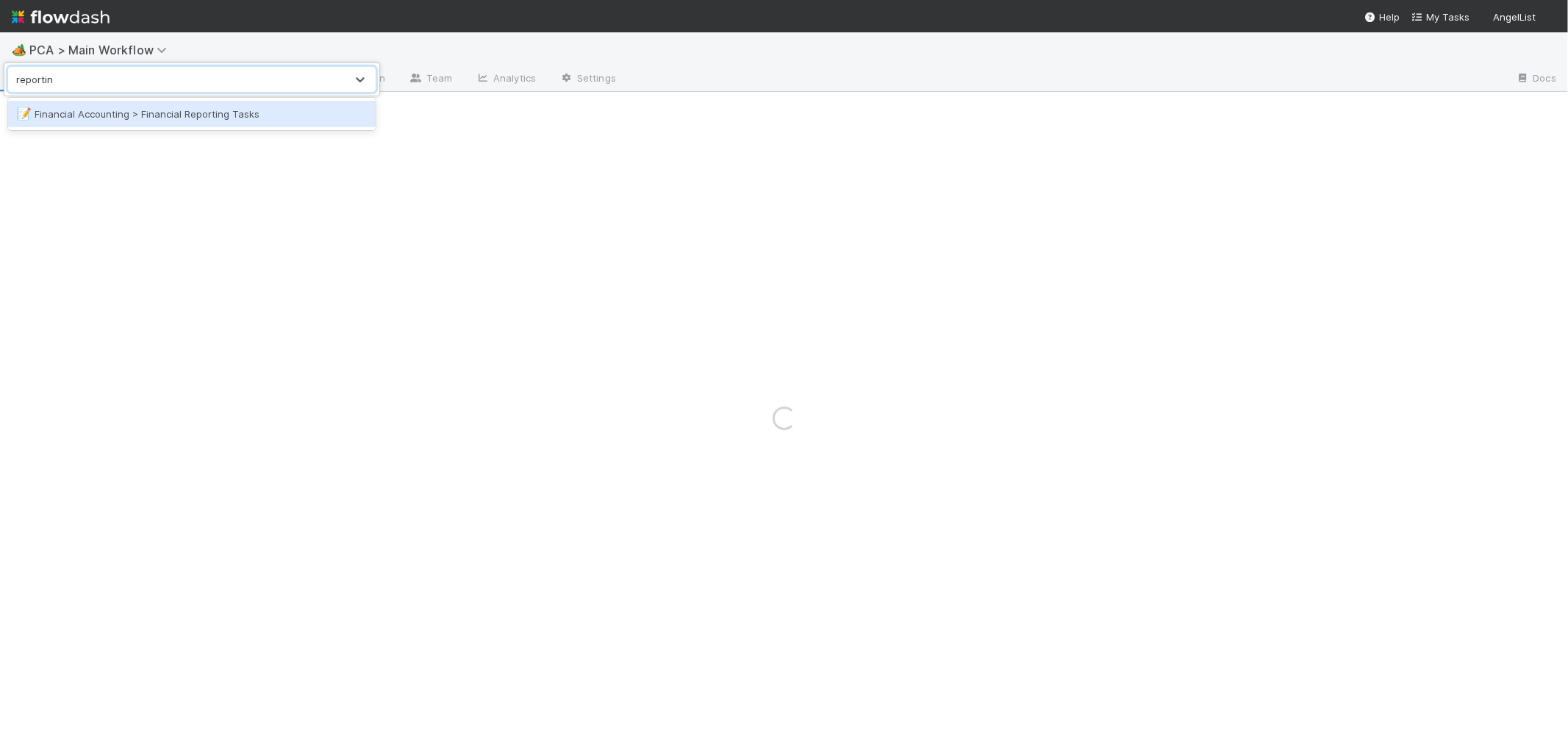
type input "reporting"
click at [221, 114] on div "📝 Financial Accounting > Financial Reporting Tasks" at bounding box center [192, 114] width 350 height 15
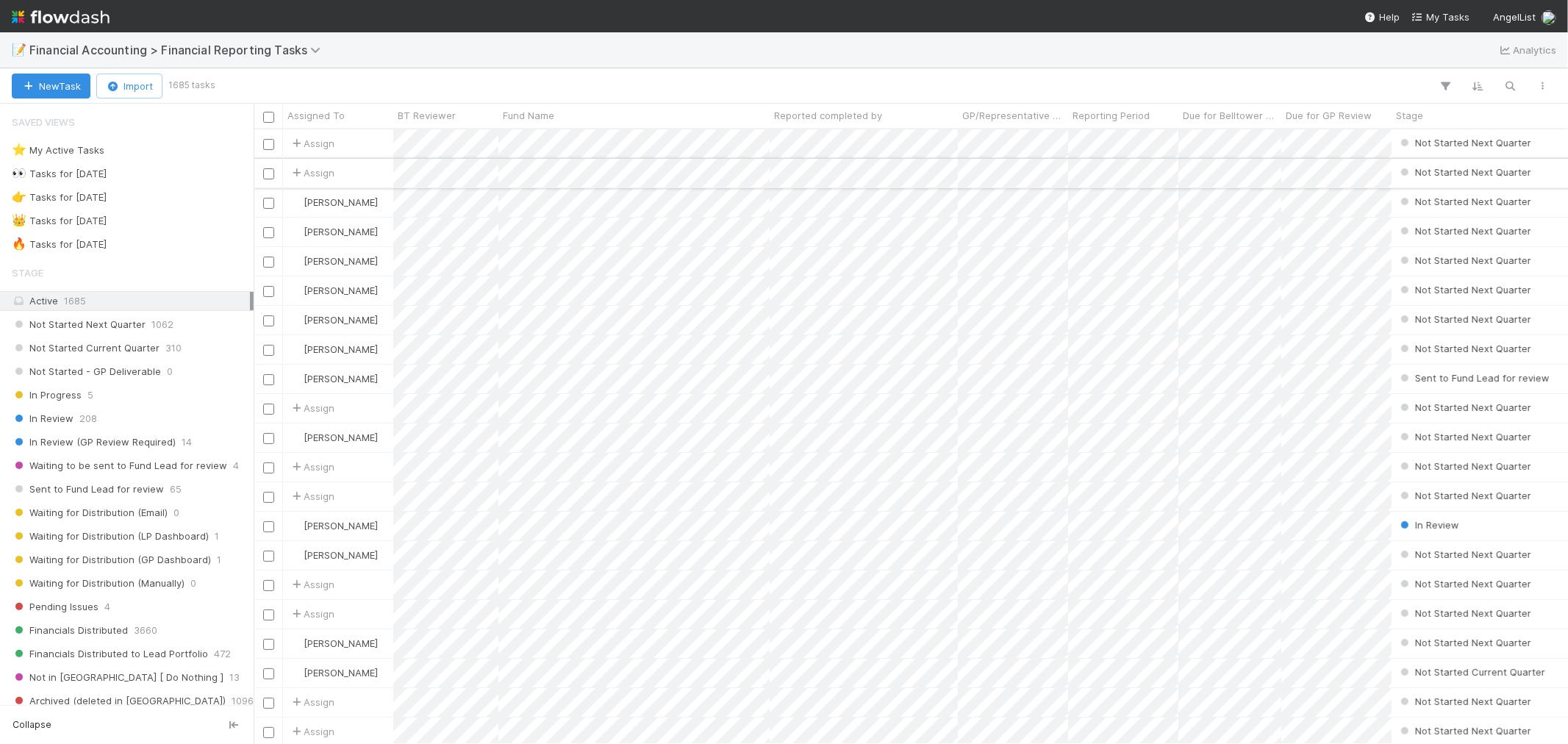
scroll to position [601, 1302]
click at [149, 149] on div "⭐ My Active Tasks 37" at bounding box center [131, 150] width 238 height 19
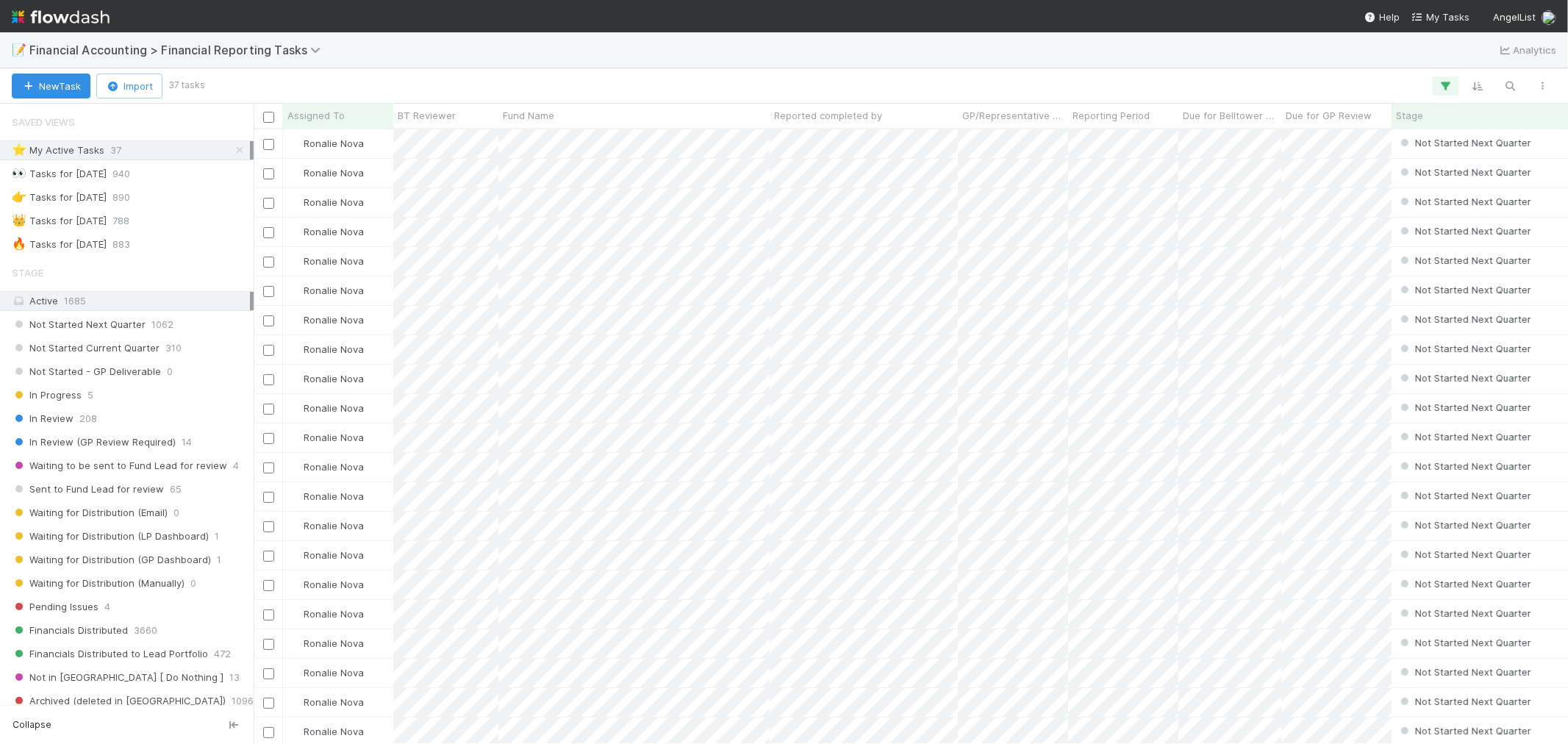
scroll to position [601, 1302]
click at [1448, 82] on icon "button" at bounding box center [1446, 86] width 15 height 13
click at [1051, 209] on link "And.." at bounding box center [1032, 213] width 46 height 22
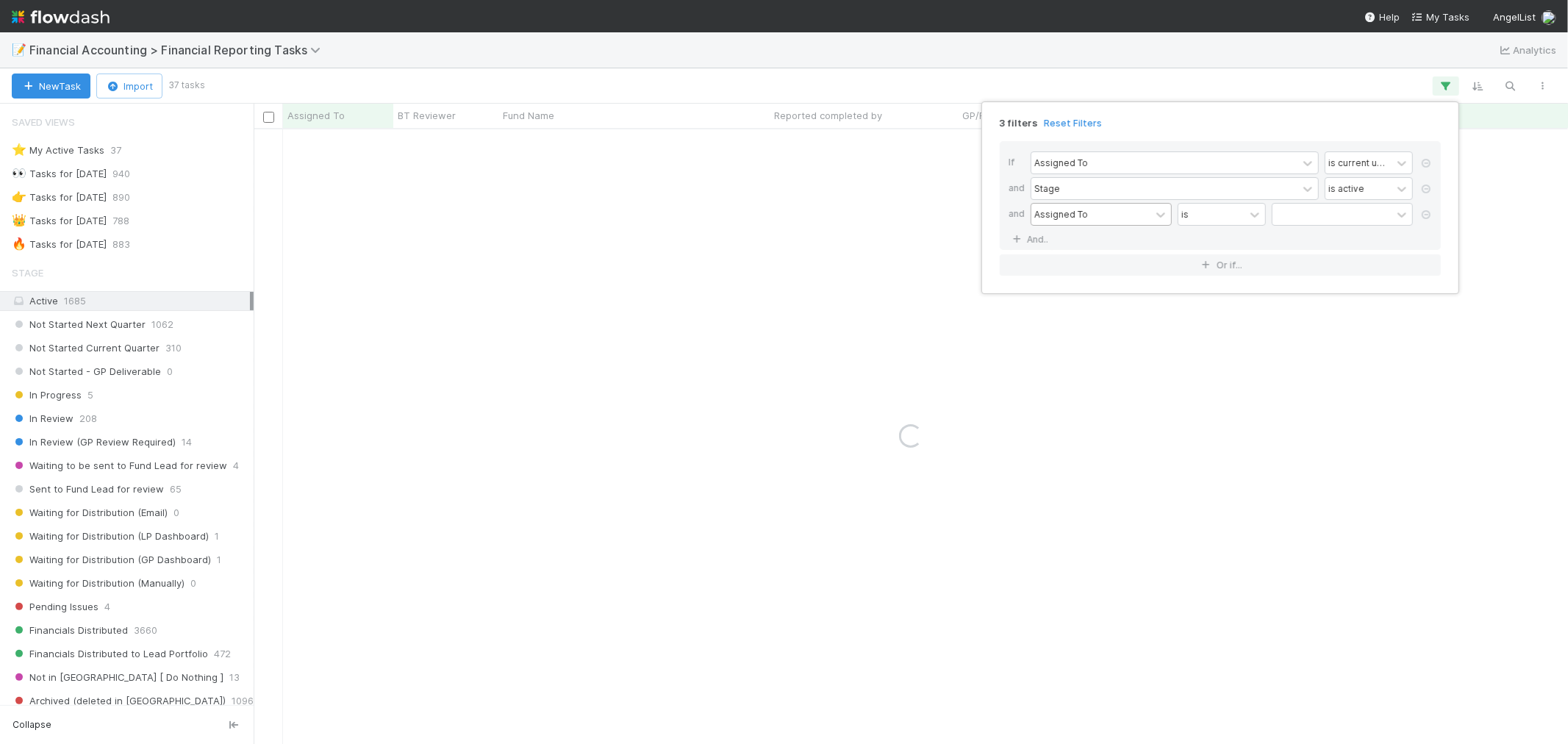
click at [1104, 221] on div "Assigned To" at bounding box center [1091, 214] width 119 height 22
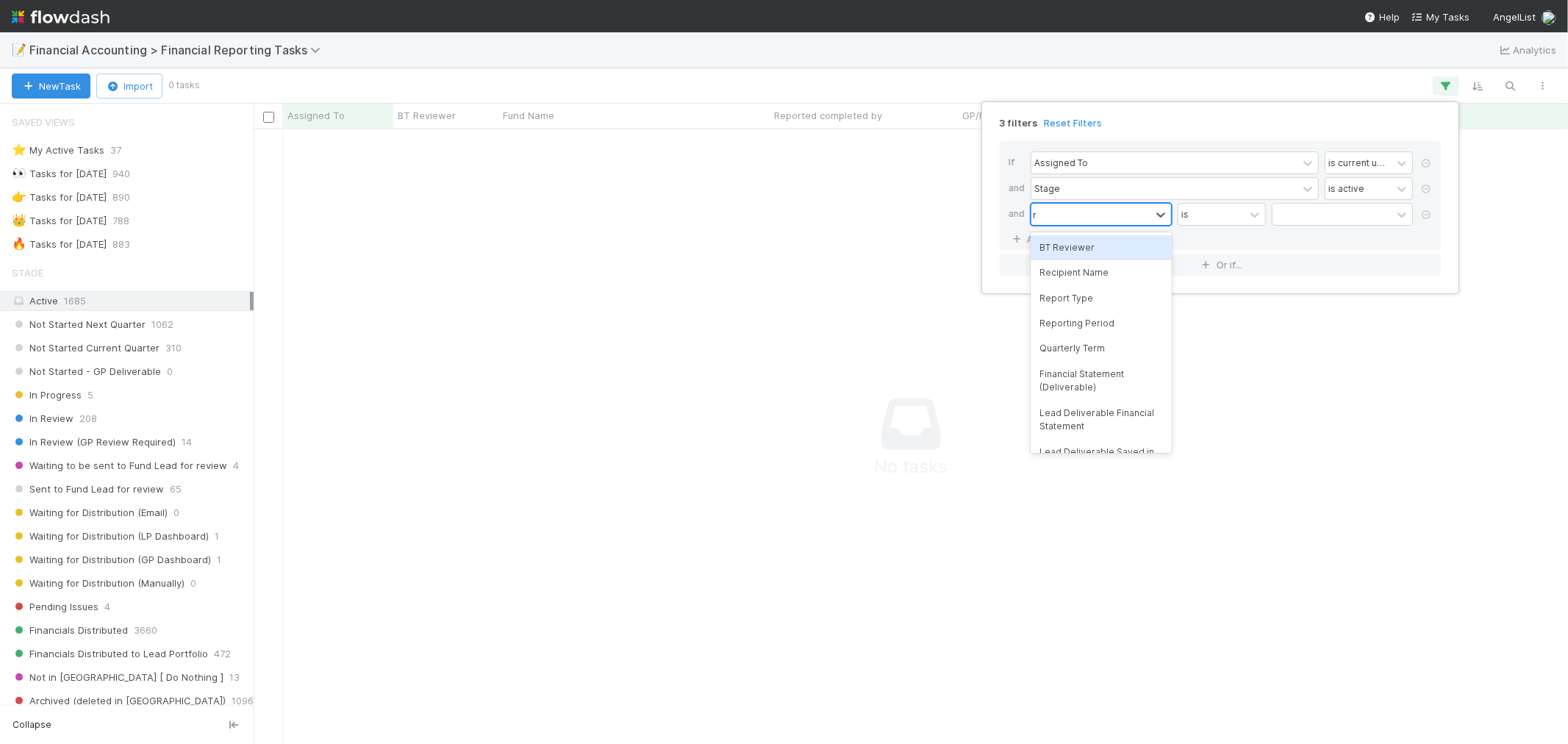
scroll to position [590, 1289]
type input "reportin"
click at [1126, 255] on div "Reporting Period" at bounding box center [1102, 248] width 141 height 25
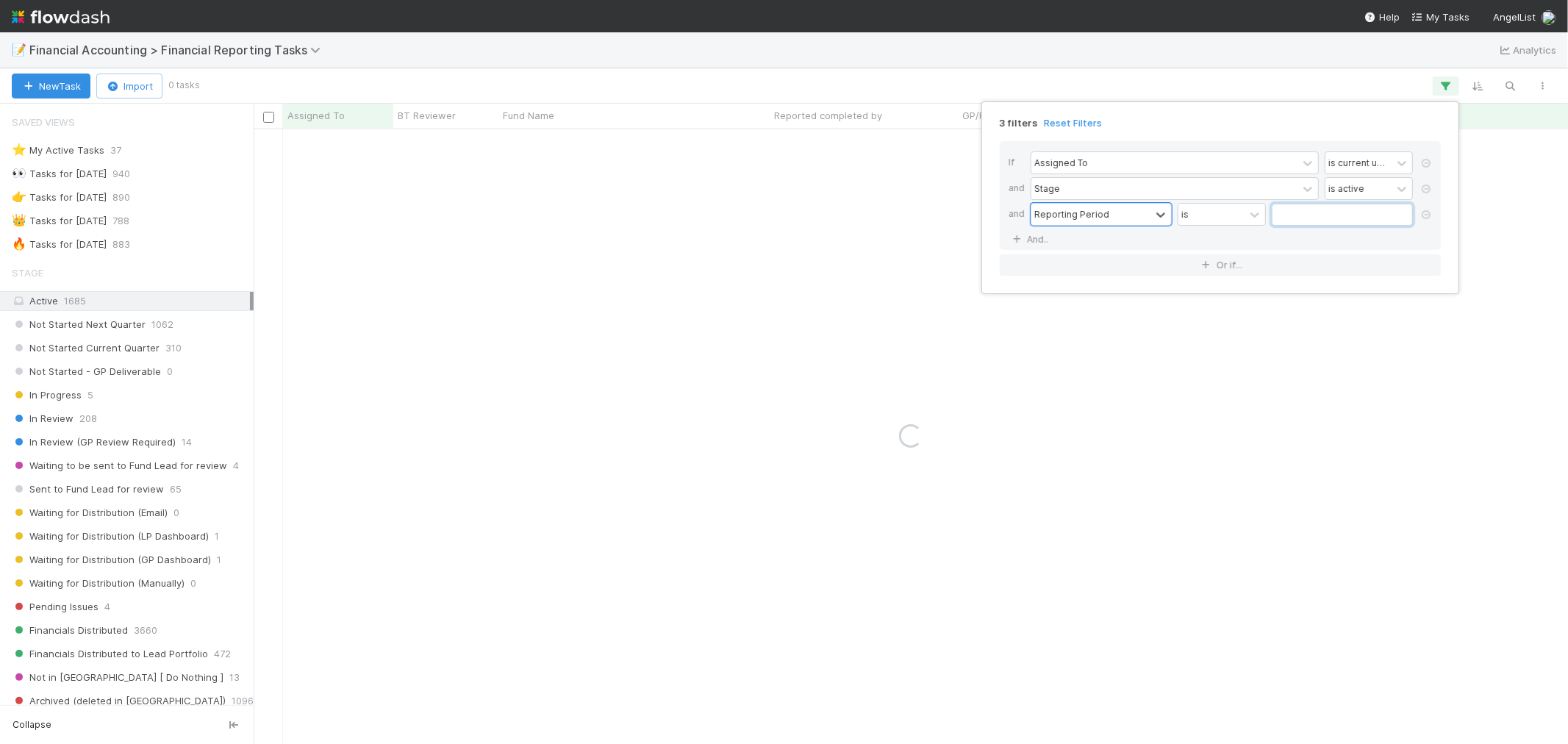
click at [1300, 209] on input "text" at bounding box center [1342, 215] width 141 height 22
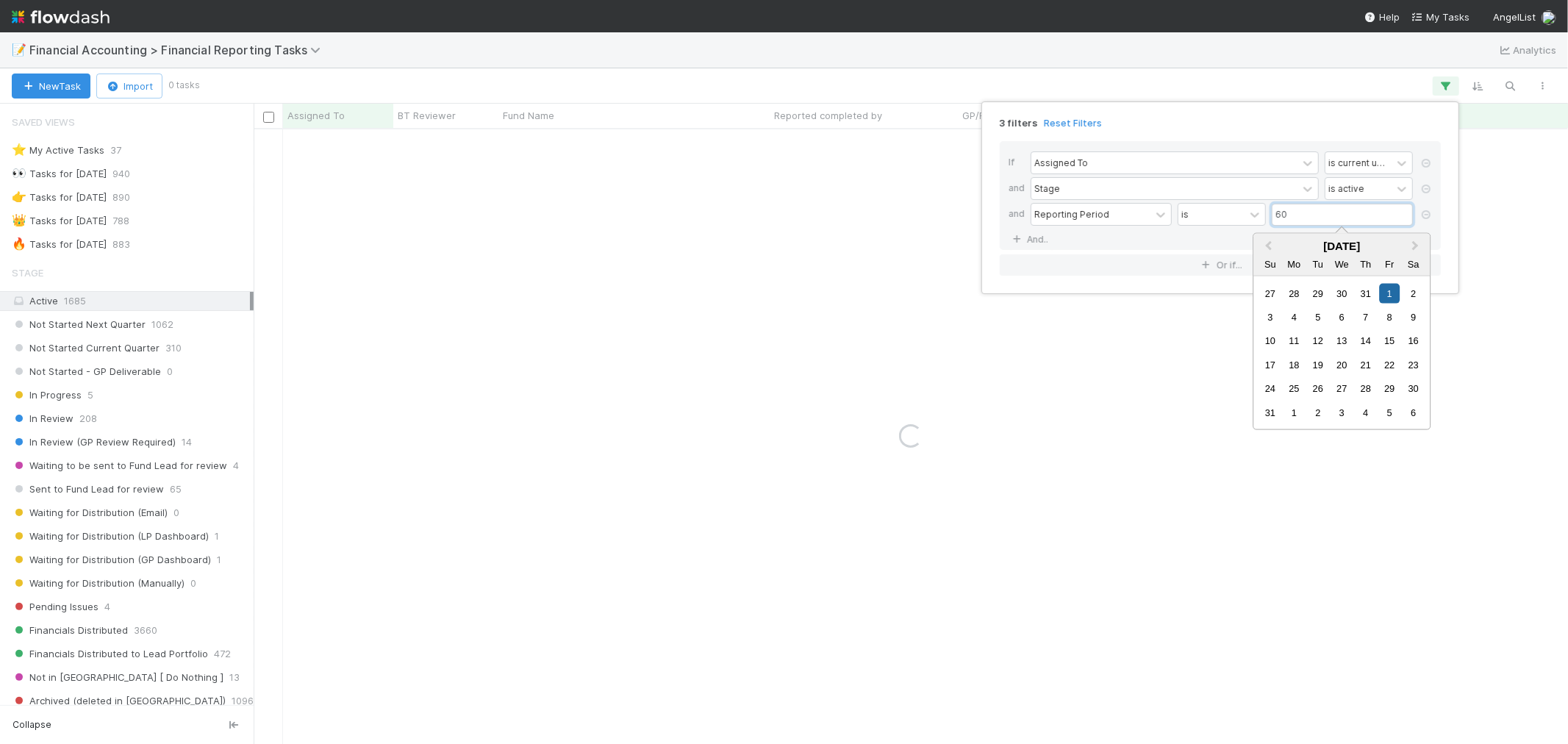
type input "6"
click at [1302, 388] on div "30" at bounding box center [1294, 388] width 20 height 20
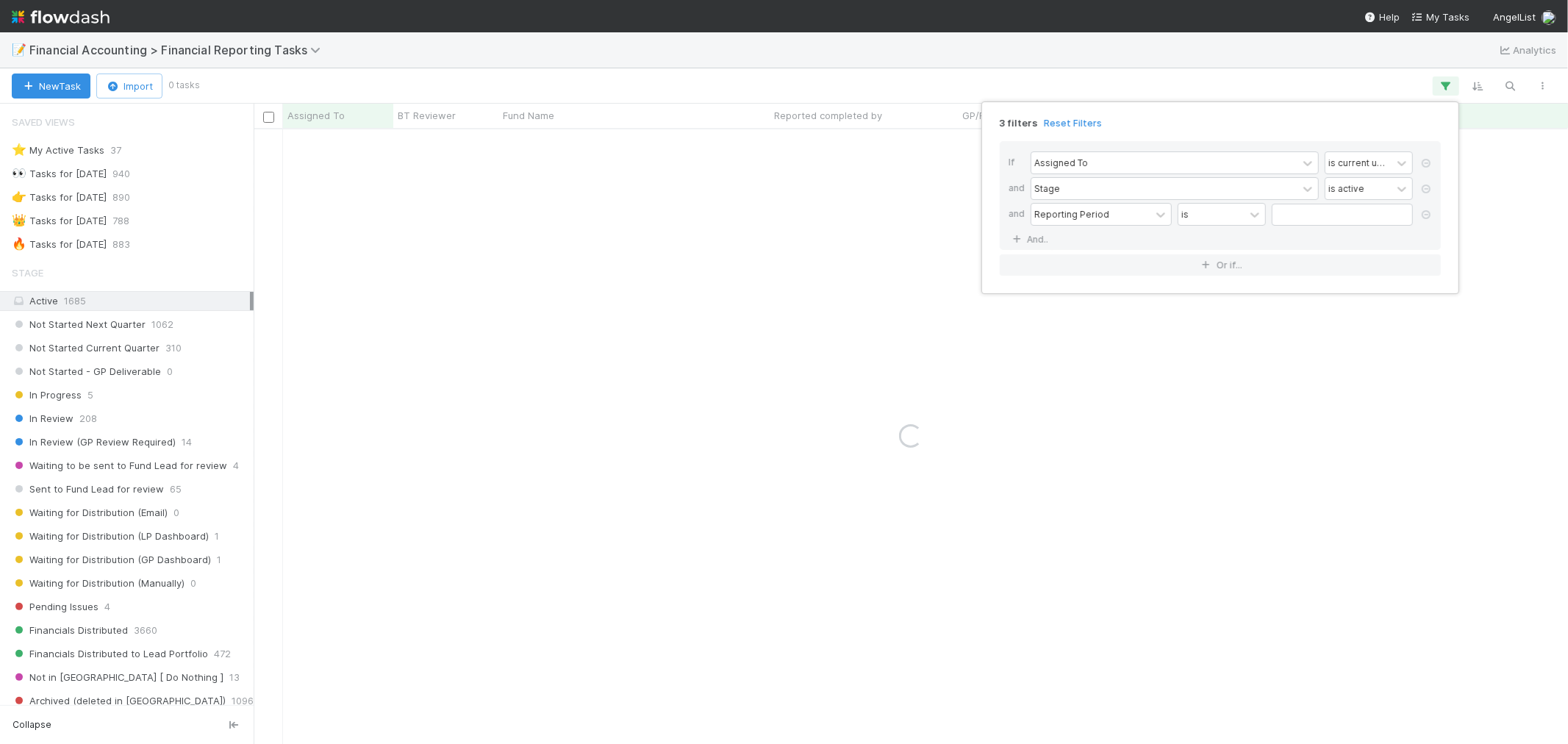
type input "[DATE]"
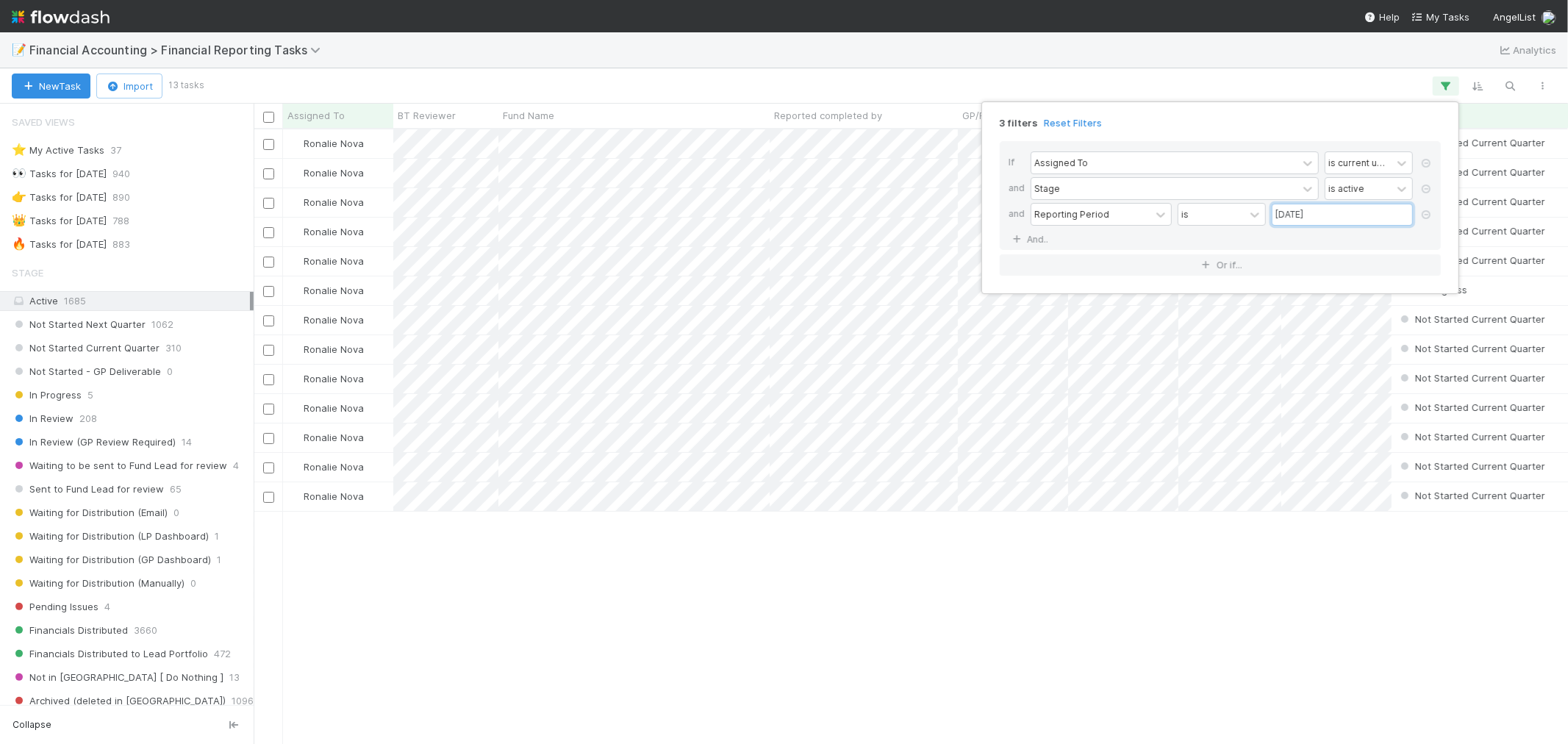
scroll to position [601, 1302]
click at [1219, 570] on div "3 filters Reset Filters If Assigned To is current user and Stage is active and …" at bounding box center [784, 372] width 1568 height 744
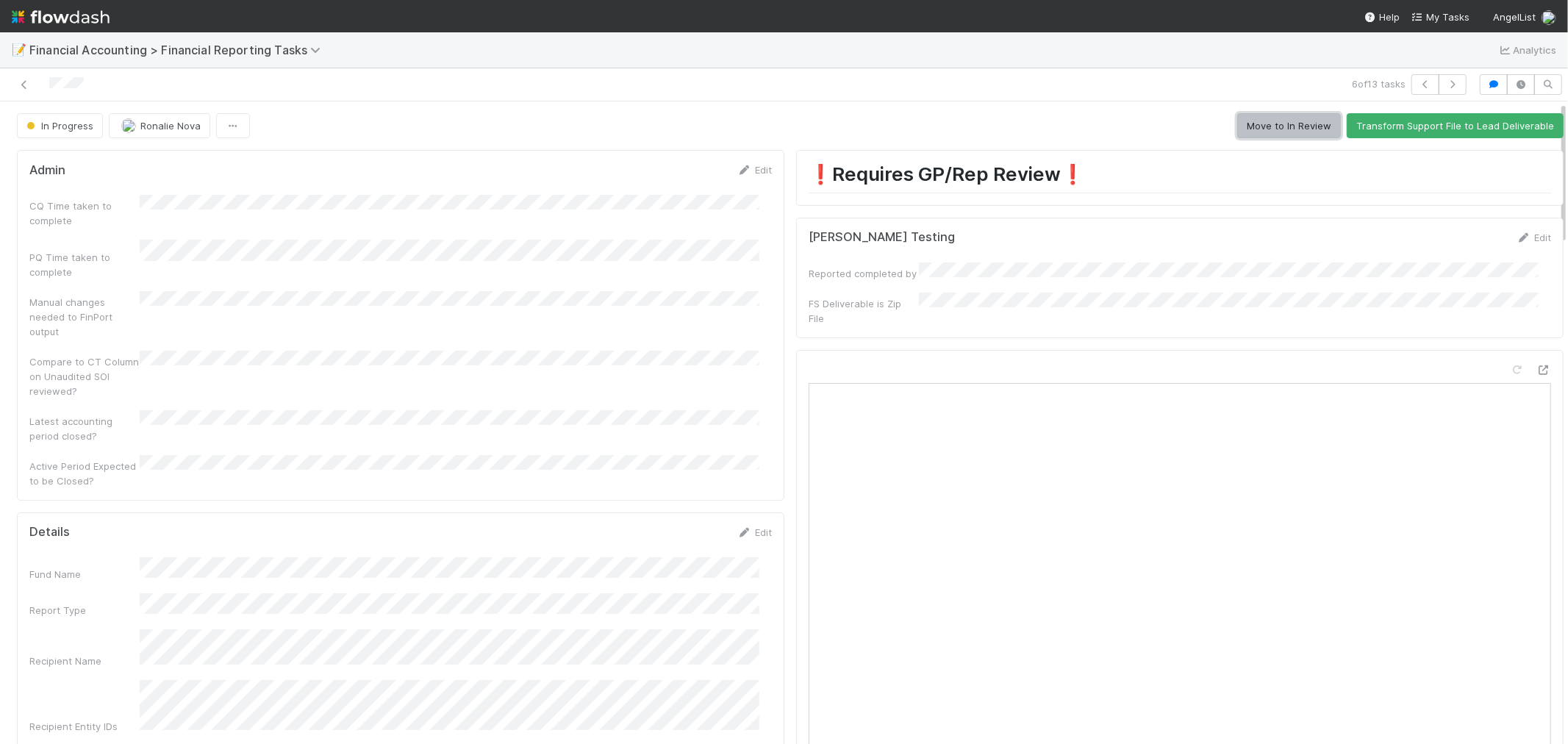
click at [1253, 126] on button "Move to In Review" at bounding box center [1289, 125] width 104 height 25
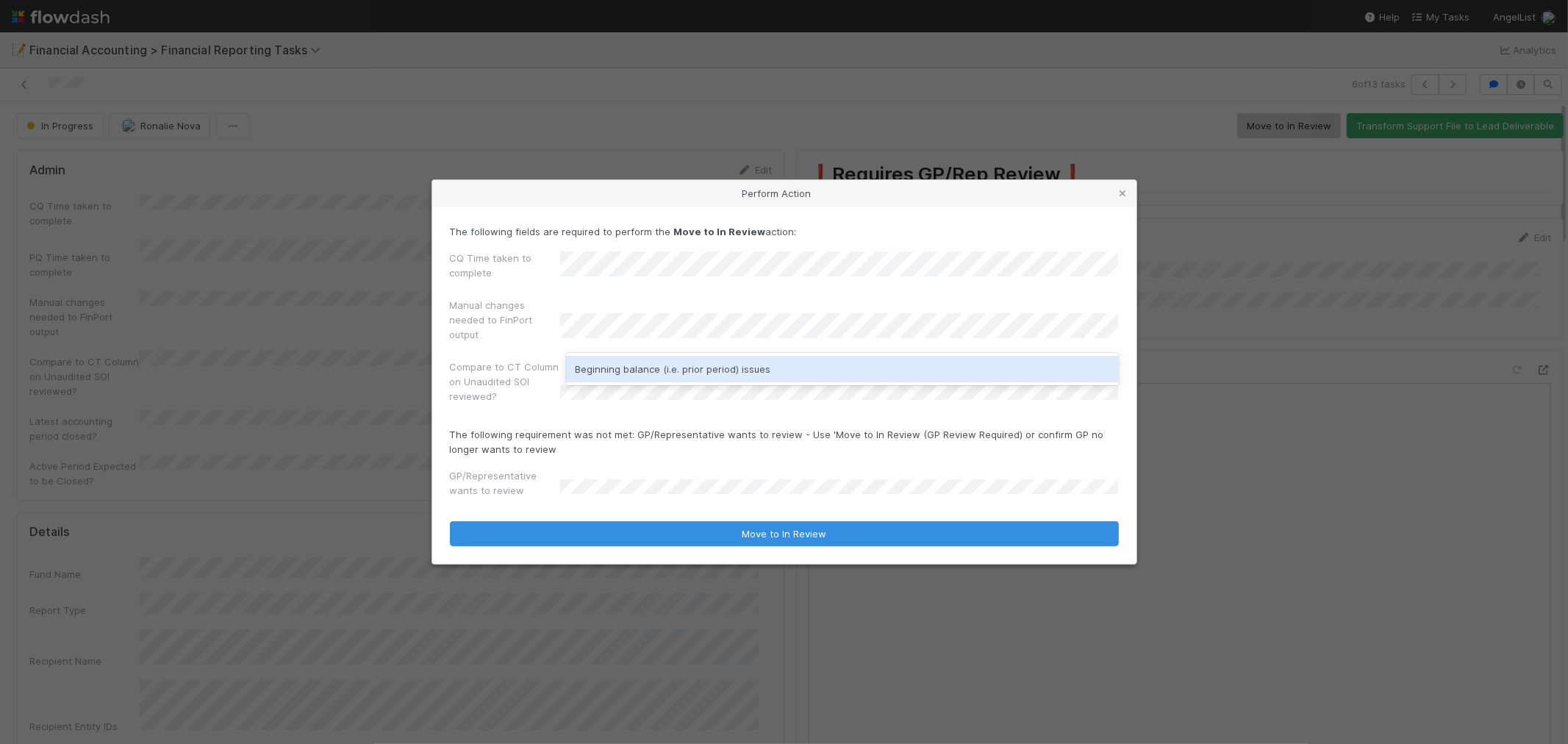
click at [643, 378] on div "Beginning balance (i.e. prior period) issues" at bounding box center [842, 369] width 553 height 27
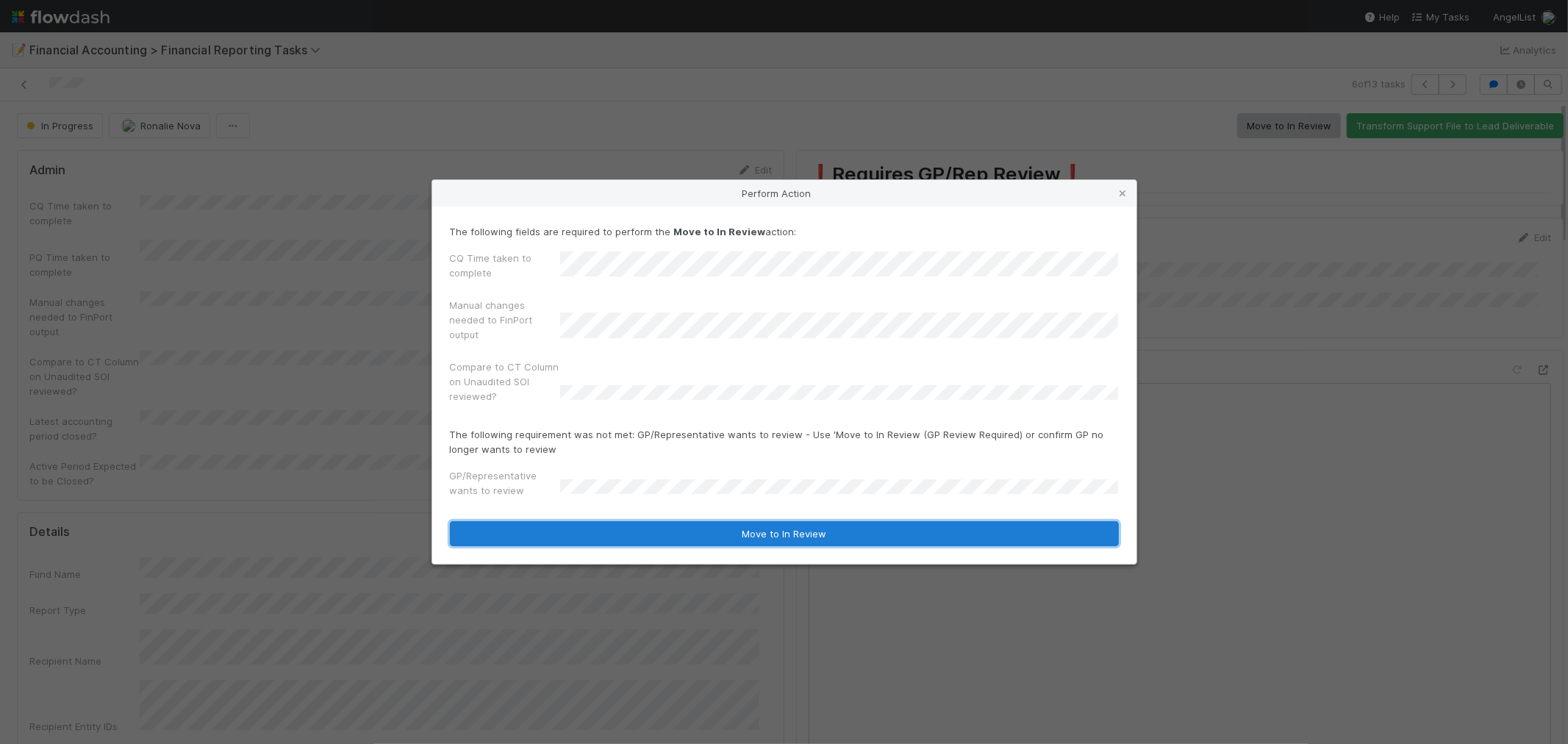
click at [779, 538] on button "Move to In Review" at bounding box center [784, 534] width 669 height 25
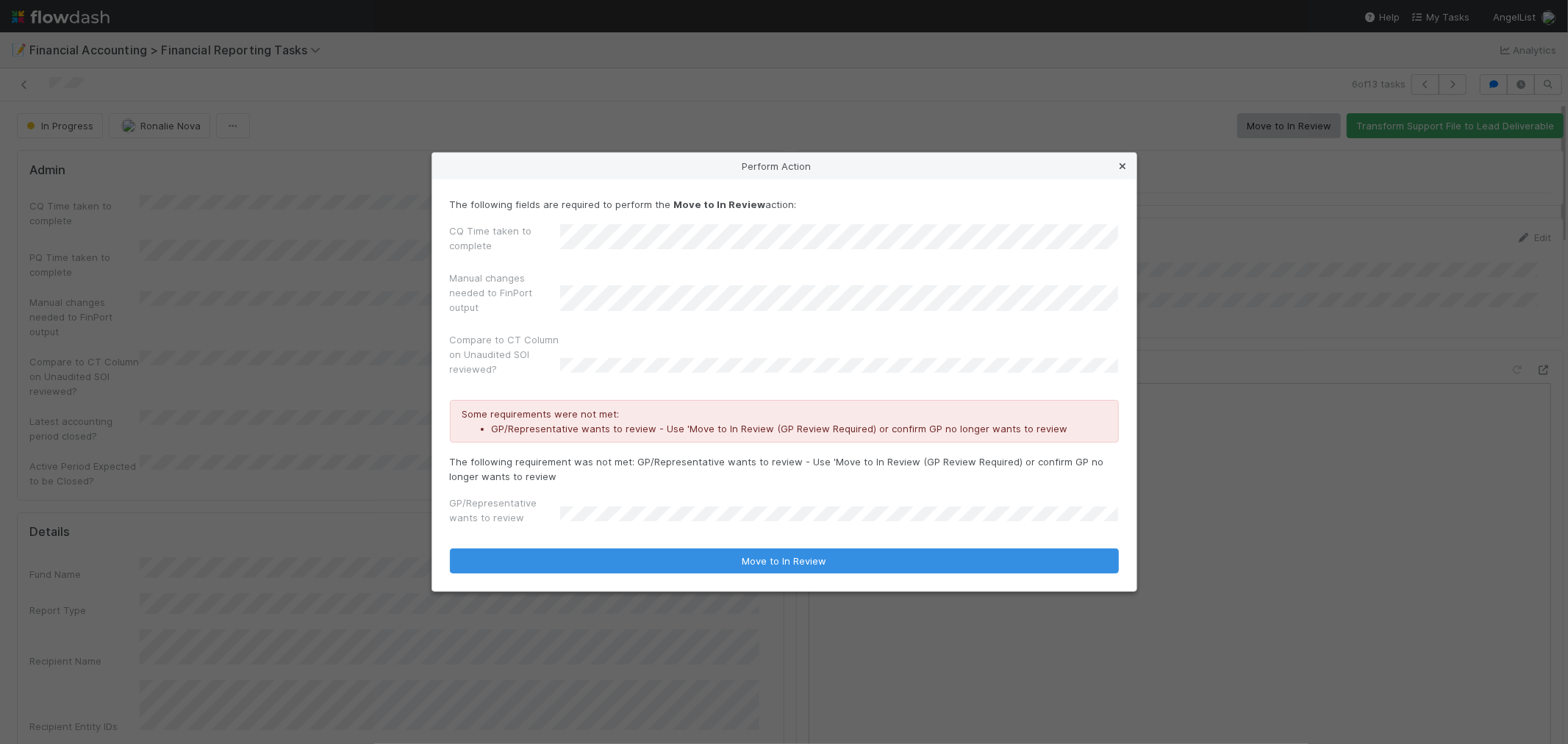
click at [1121, 163] on icon at bounding box center [1123, 166] width 15 height 10
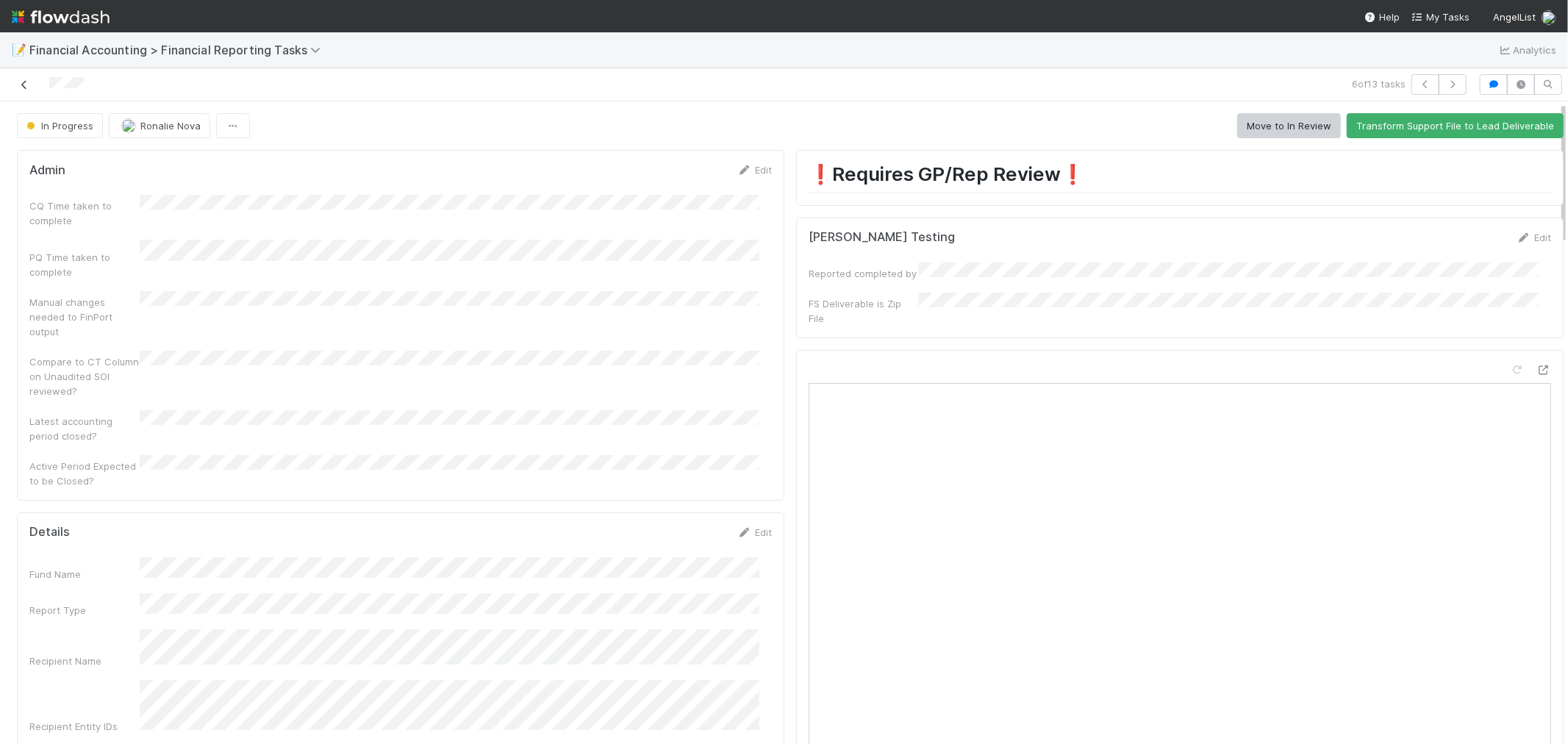
click at [30, 84] on icon at bounding box center [25, 85] width 15 height 10
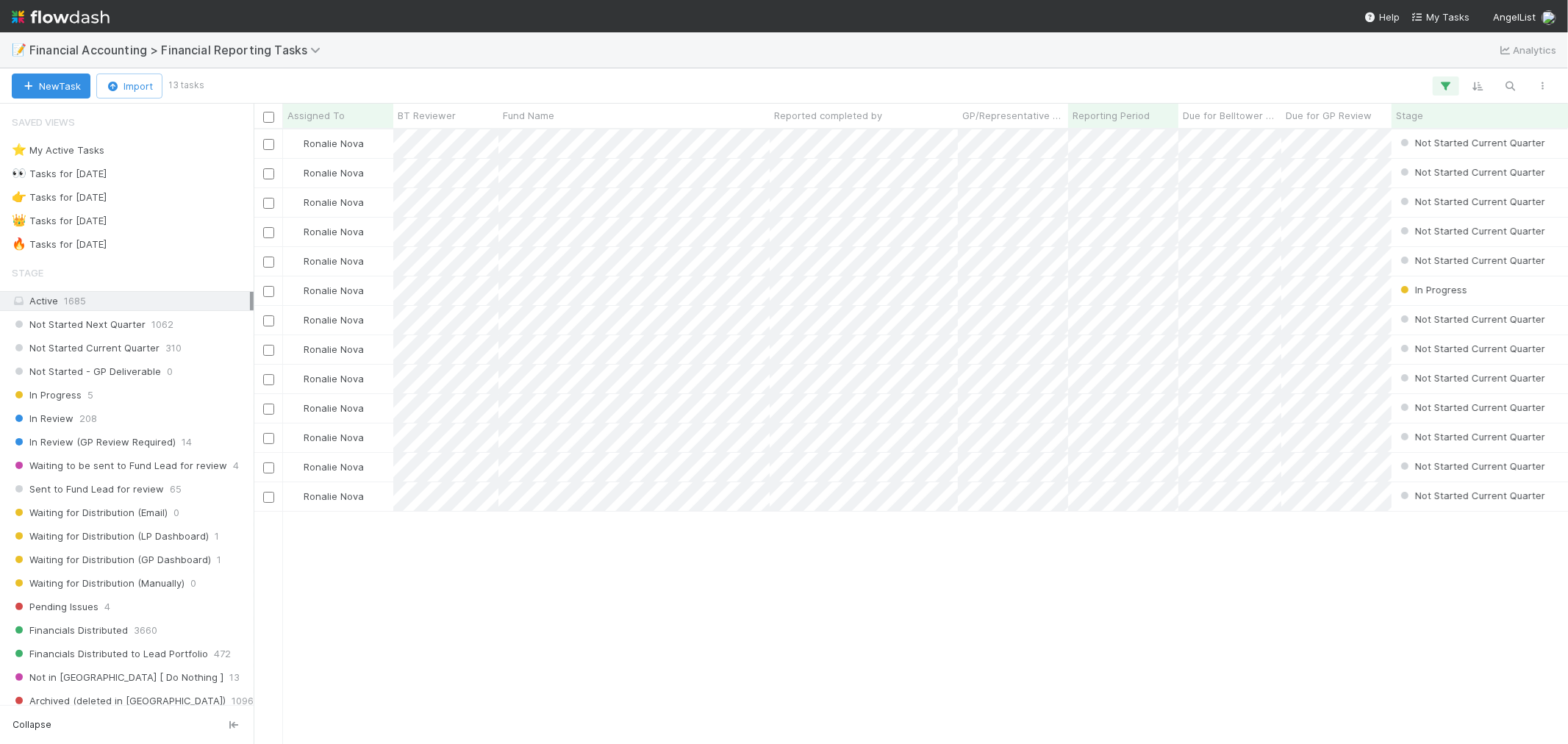
scroll to position [601, 1302]
click at [565, 119] on div "Fund Name" at bounding box center [634, 115] width 263 height 15
click at [571, 141] on div "Sort A → Z" at bounding box center [588, 143] width 168 height 22
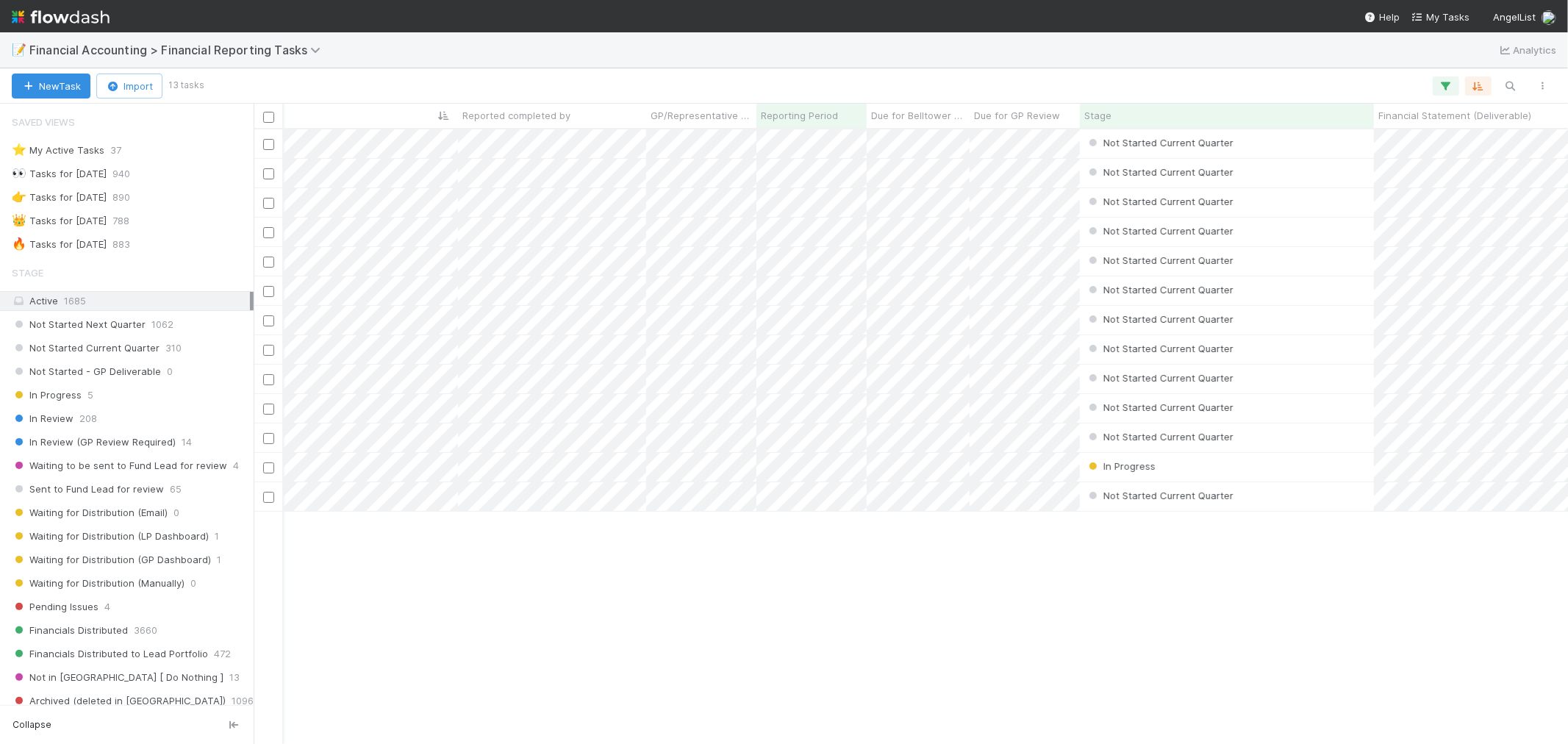
scroll to position [0, 241]
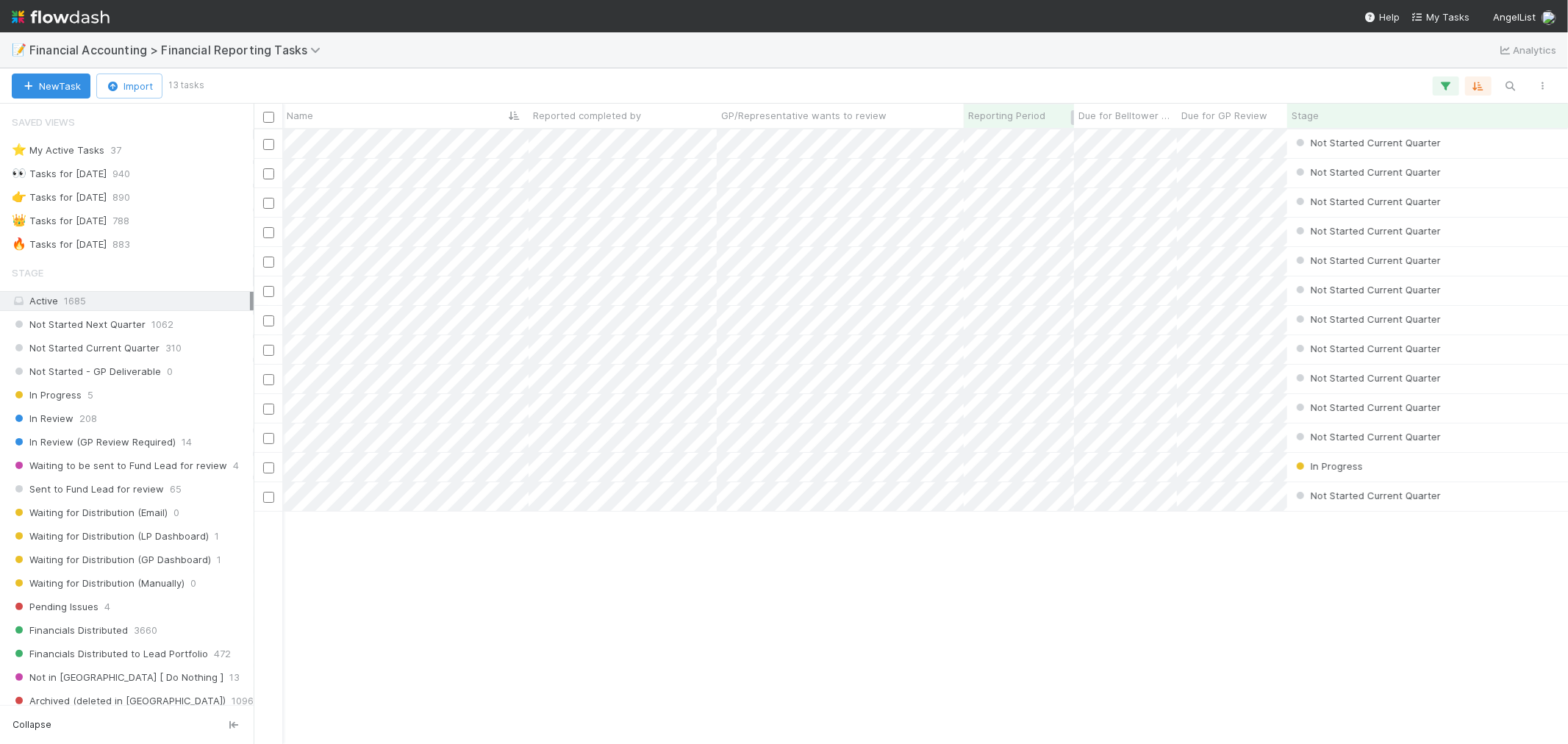
drag, startPoint x: 824, startPoint y: 114, endPoint x: 960, endPoint y: 114, distance: 136.0
click at [964, 114] on div at bounding box center [964, 117] width 0 height 24
drag, startPoint x: 720, startPoint y: 114, endPoint x: 884, endPoint y: 113, distance: 164.0
click at [884, 113] on div "GP/Representative wants to review" at bounding box center [841, 115] width 239 height 15
click at [541, 737] on div "Sort ☐ → ☑ Sort ☑ → ☐" at bounding box center [784, 372] width 1568 height 744
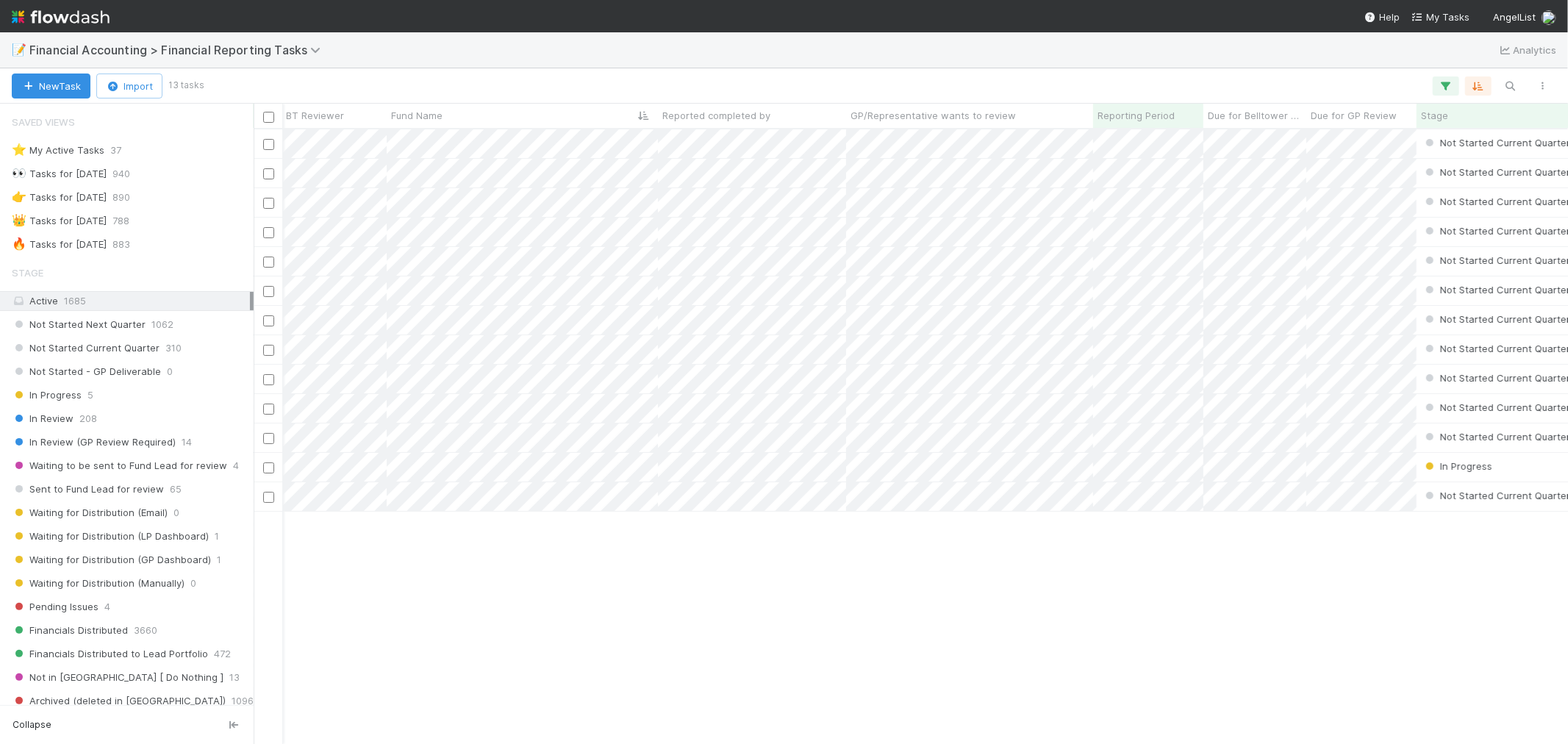
scroll to position [0, 0]
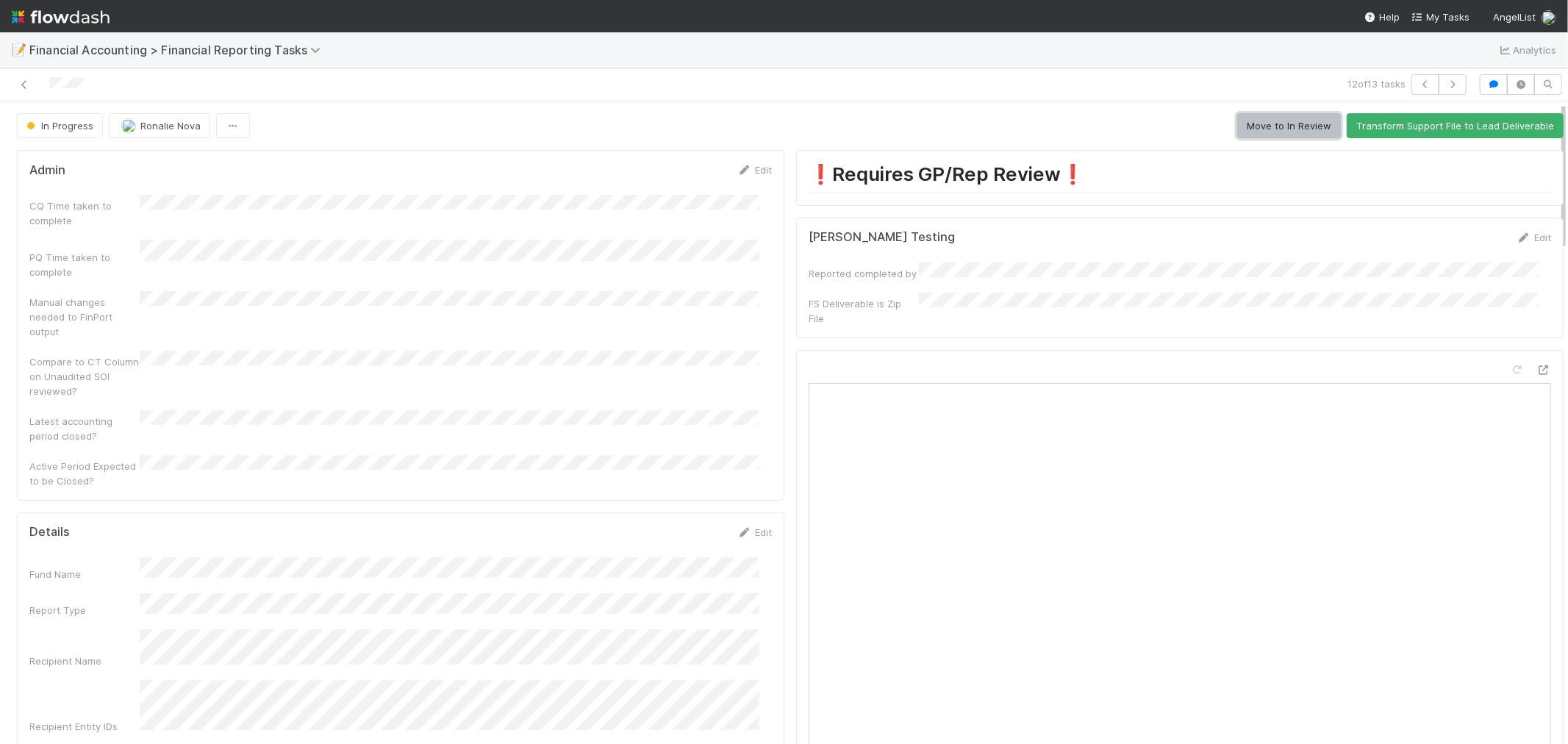
click at [1247, 125] on button "Move to In Review" at bounding box center [1289, 125] width 104 height 25
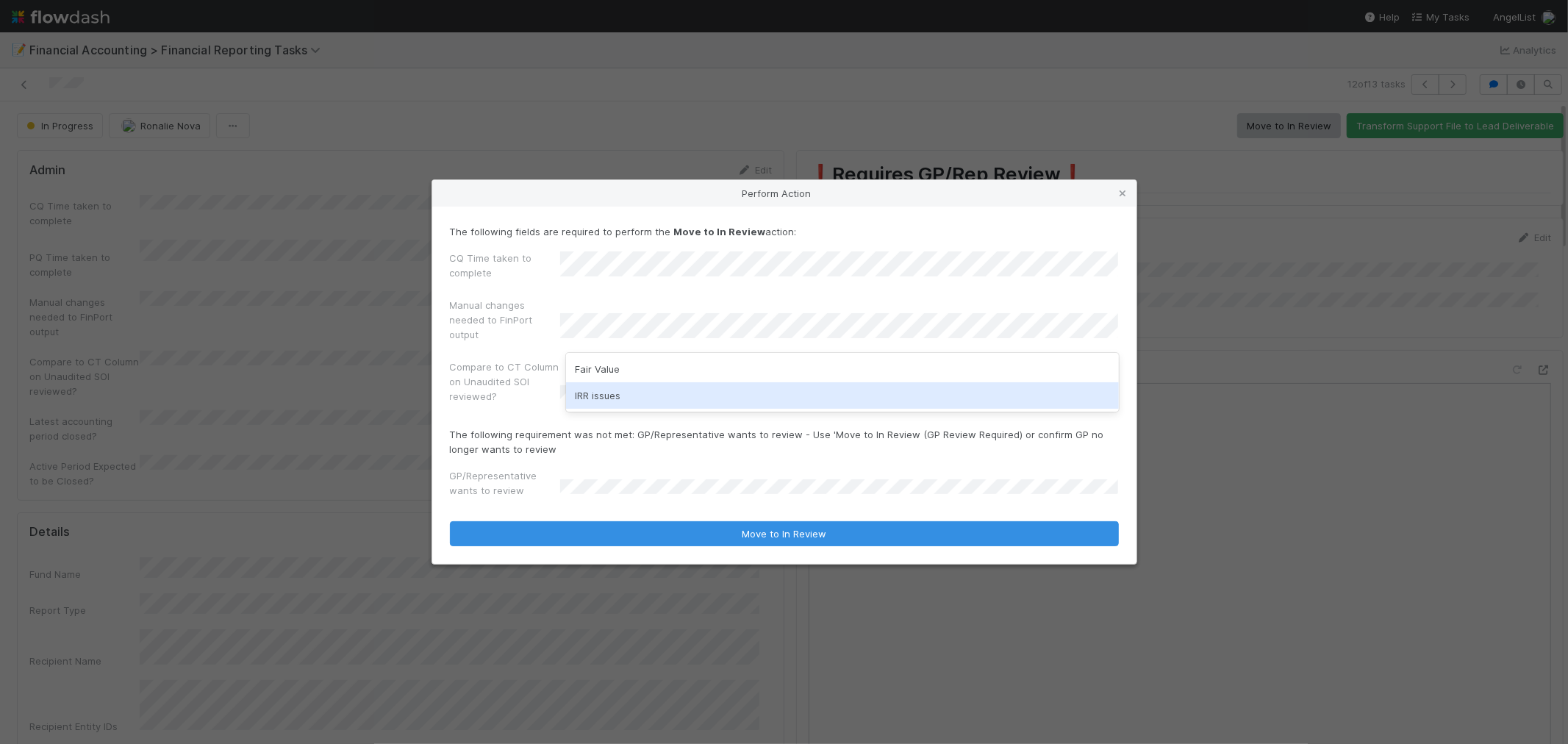
click at [617, 388] on div "IRR issues" at bounding box center [842, 396] width 553 height 27
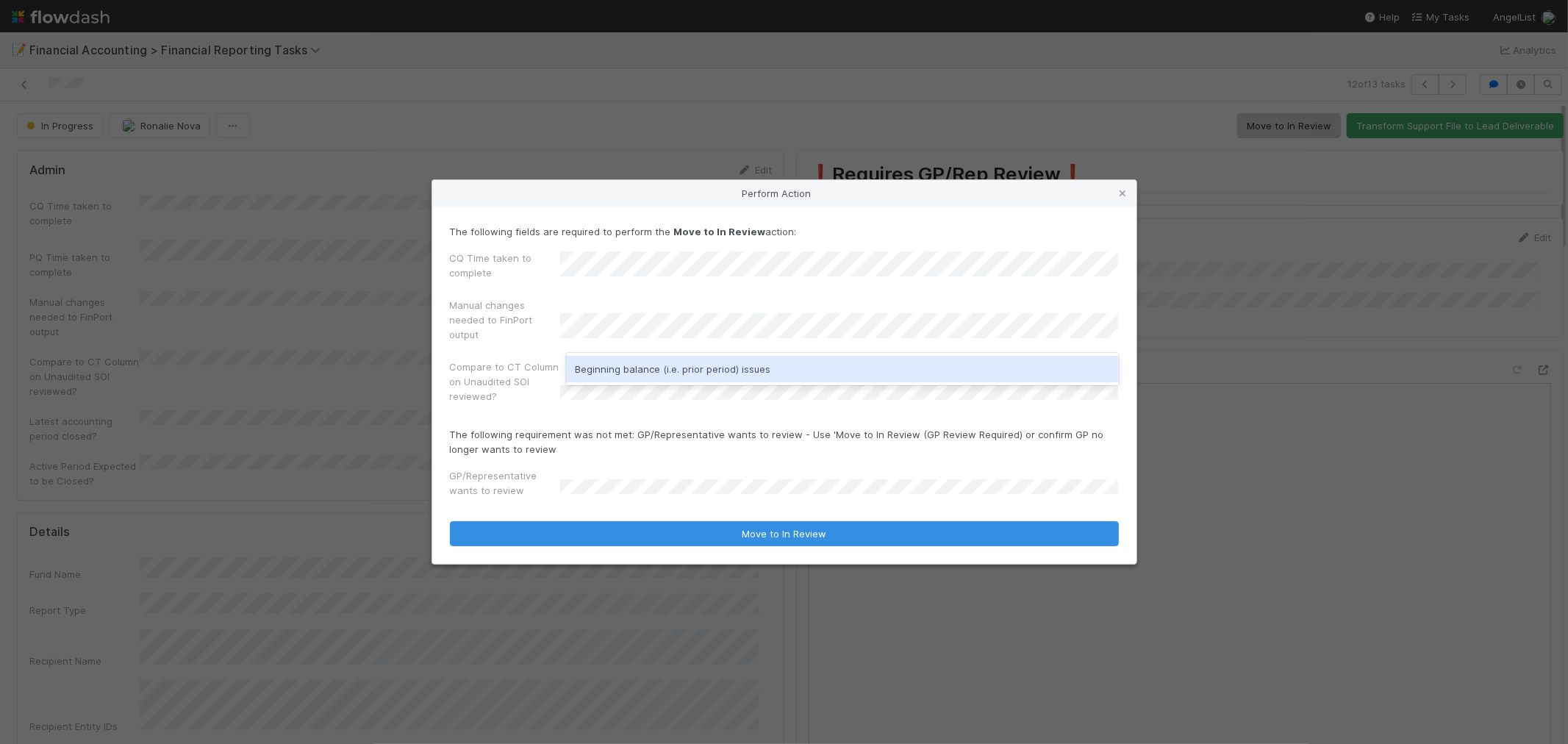
click at [698, 372] on div "Beginning balance (i.e. prior period) issues" at bounding box center [842, 369] width 553 height 27
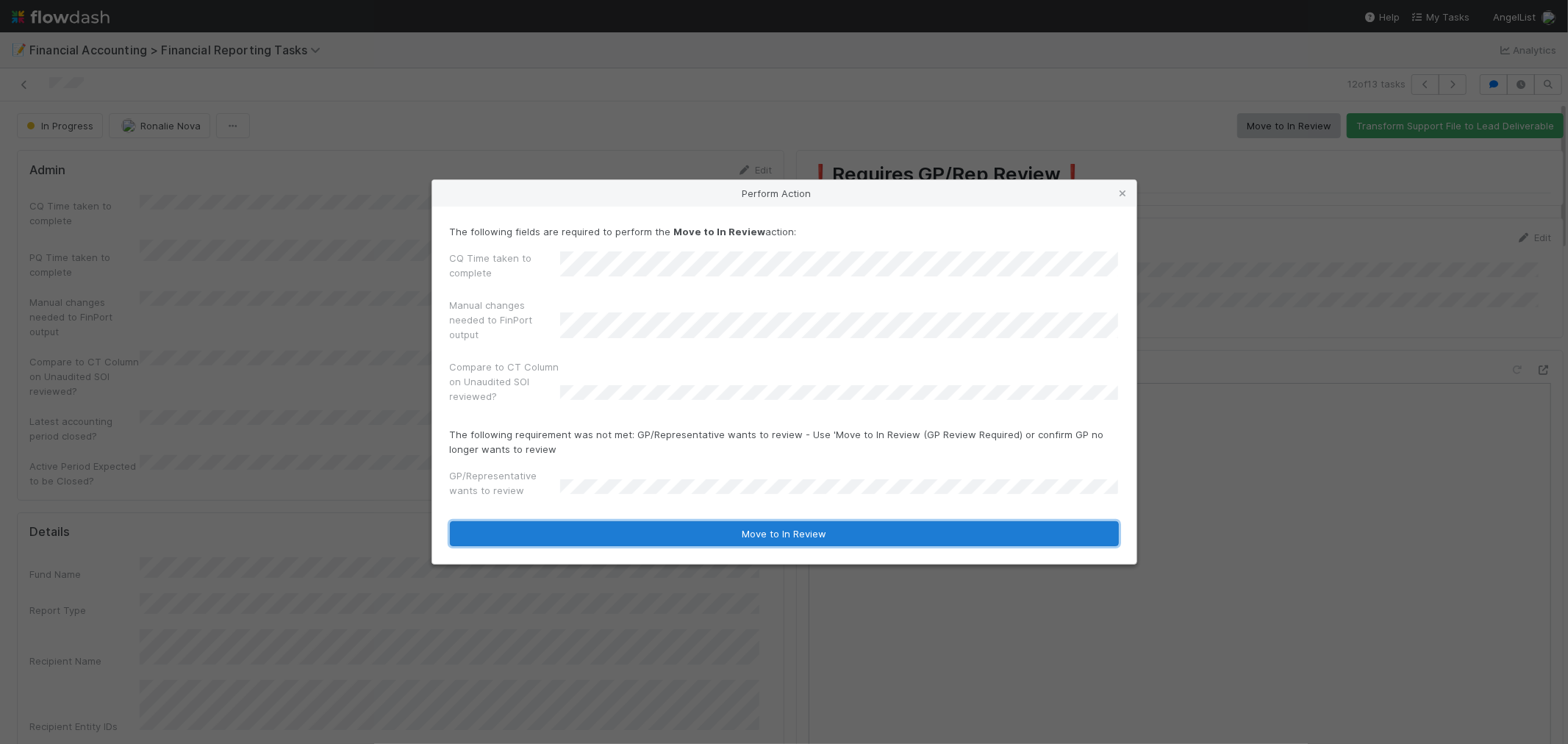
click at [793, 529] on button "Move to In Review" at bounding box center [784, 534] width 669 height 25
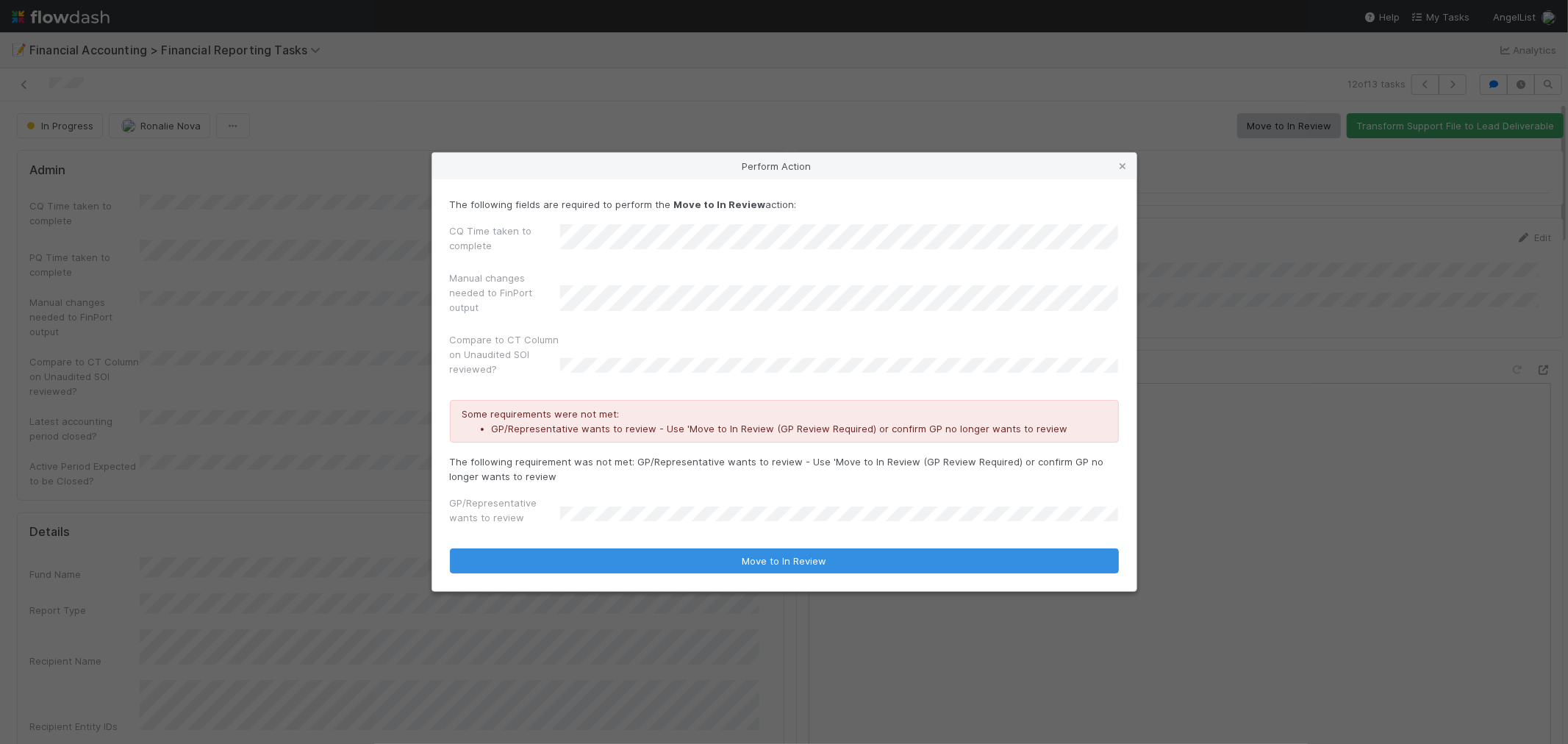
click at [447, 97] on div "Perform Action The following fields are required to perform the Move to In Revi…" at bounding box center [784, 372] width 1568 height 744
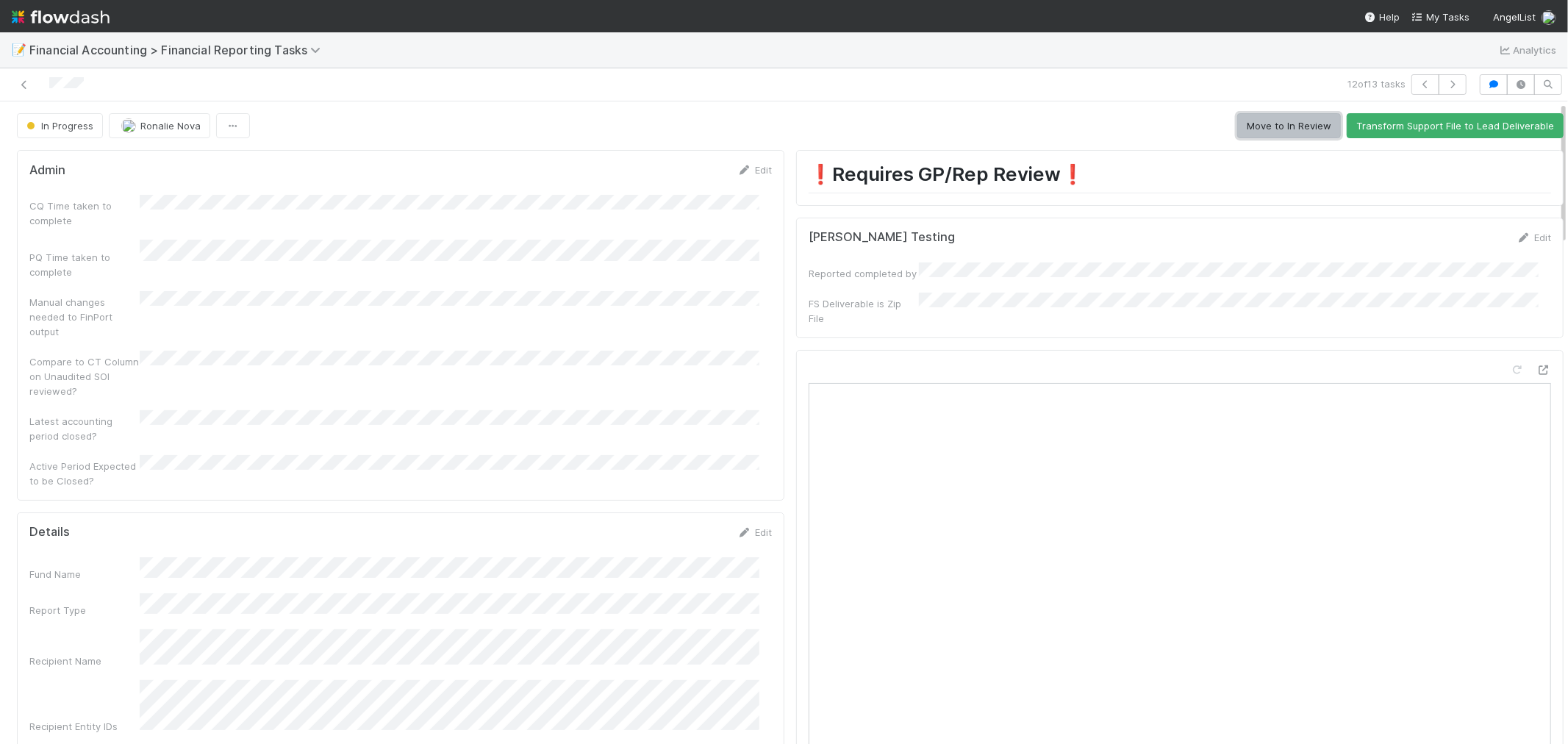
click at [1272, 129] on button "Move to In Review" at bounding box center [1289, 125] width 104 height 25
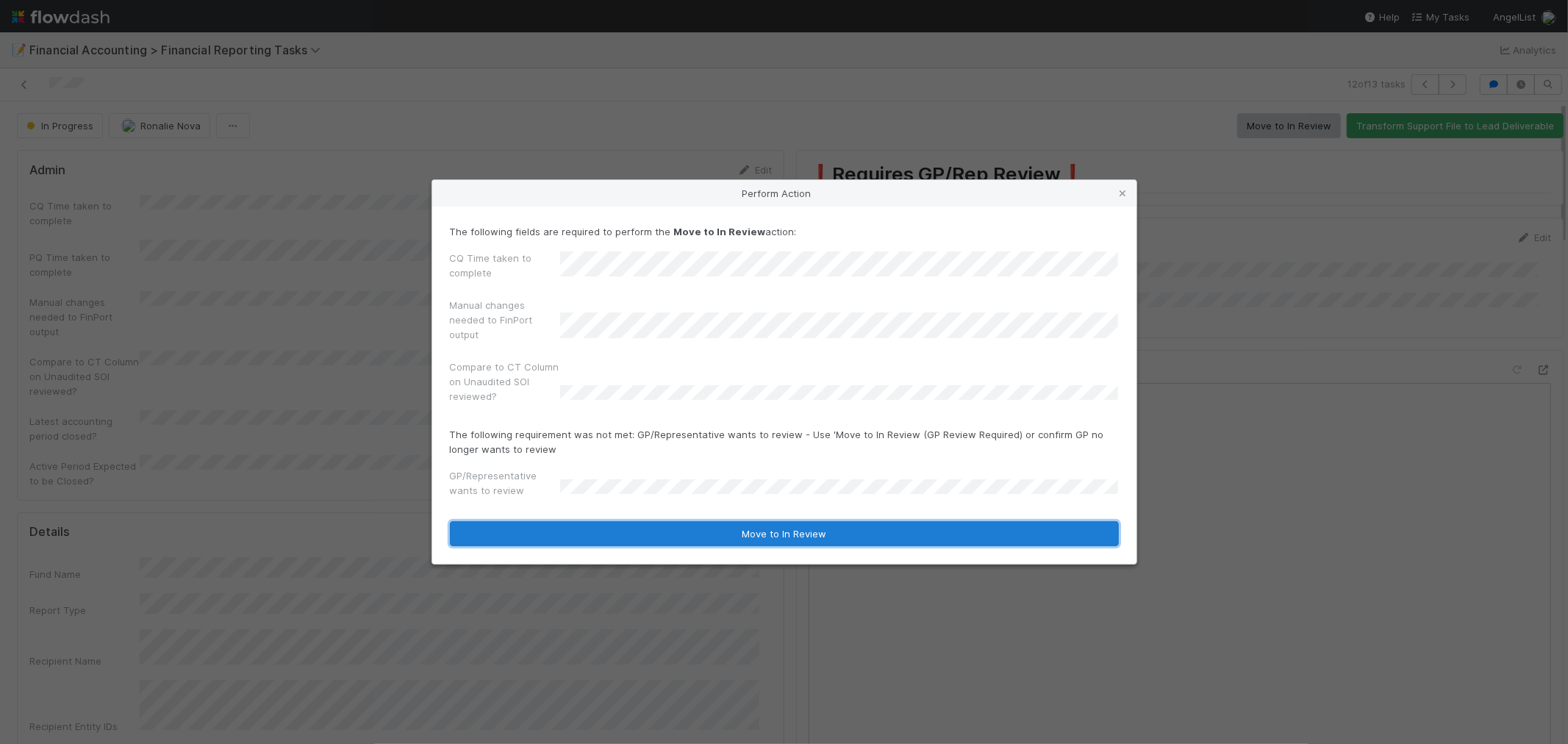
click at [709, 521] on button "Move to In Review" at bounding box center [784, 534] width 669 height 25
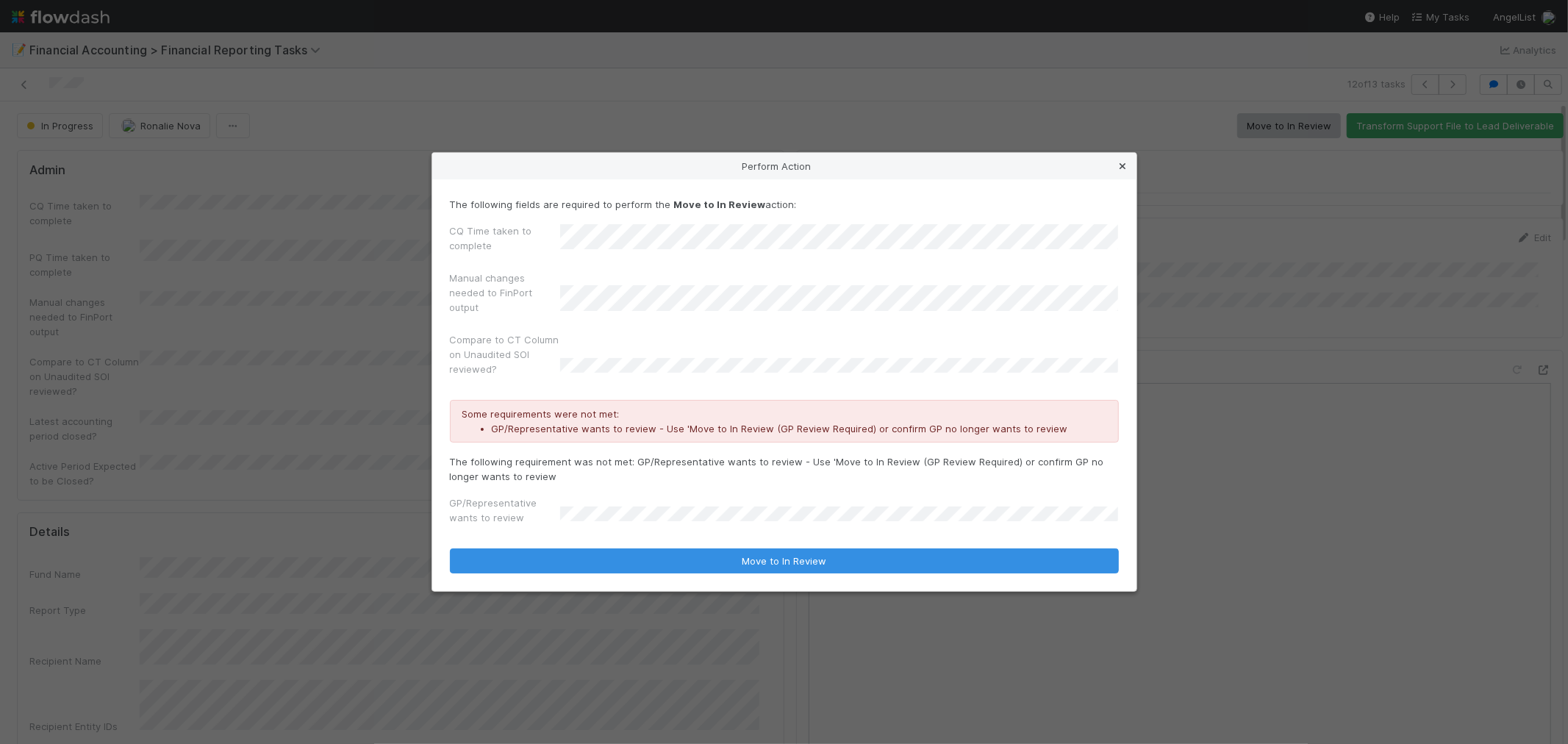
click at [1126, 164] on icon at bounding box center [1123, 166] width 15 height 10
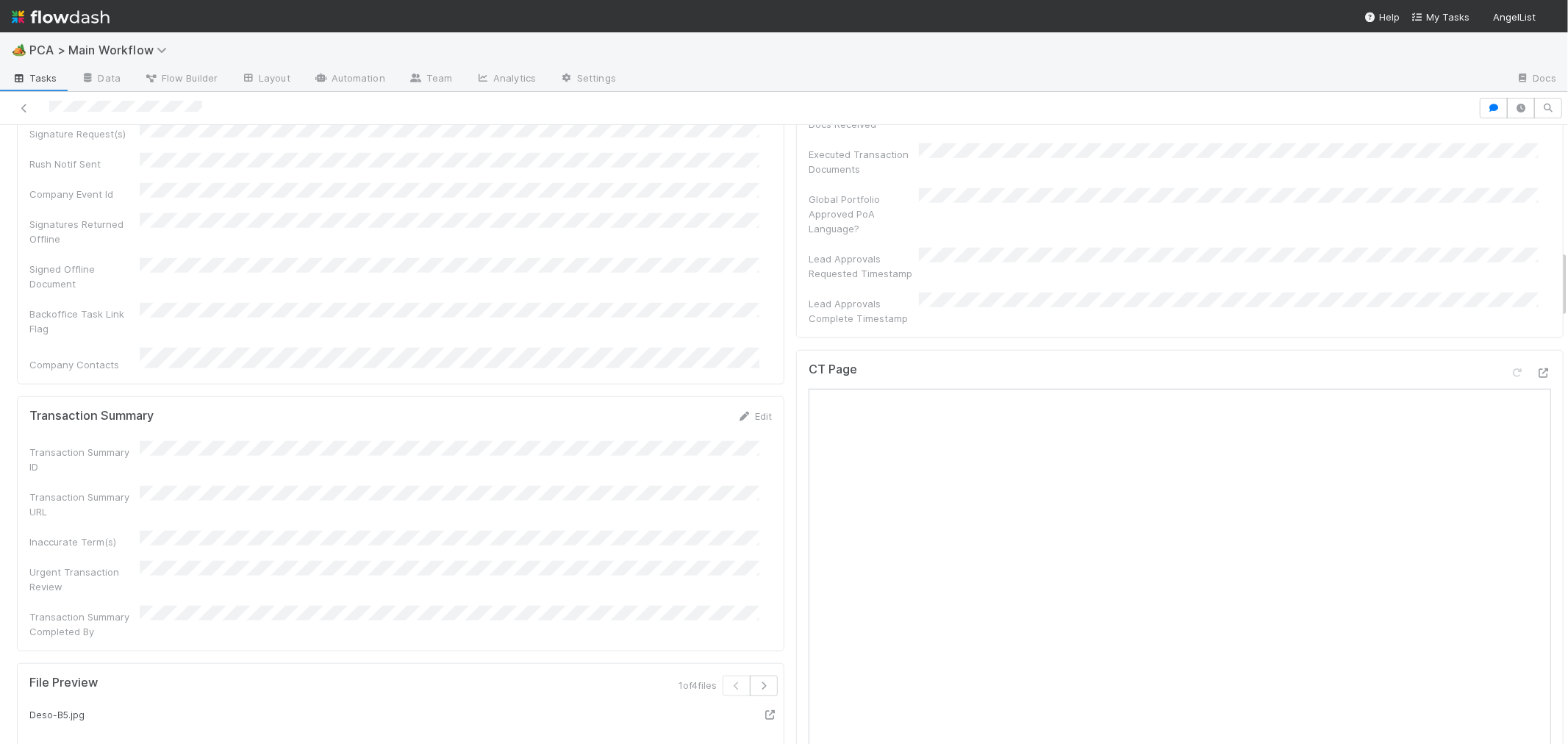
scroll to position [1061, 0]
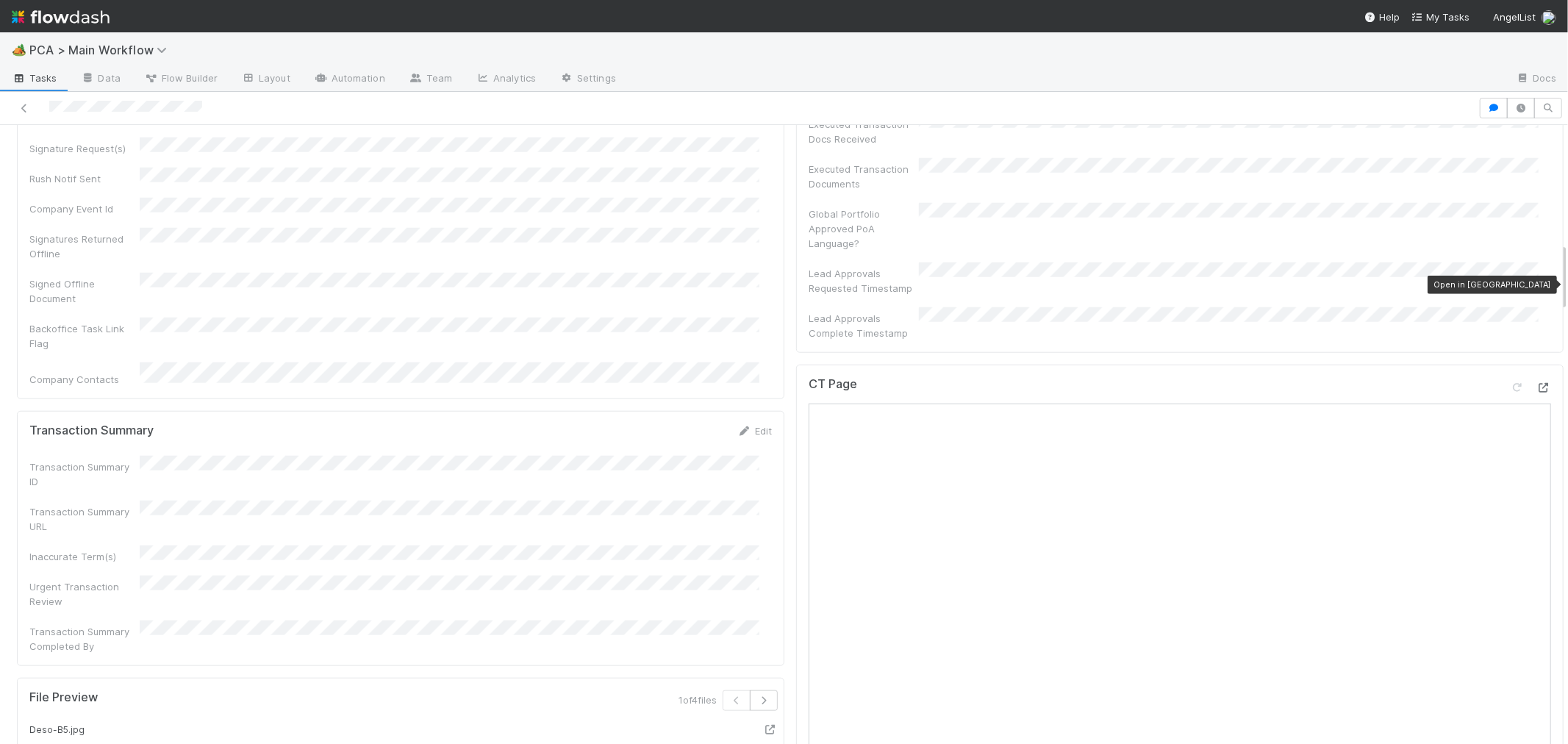
click at [1537, 383] on icon at bounding box center [1544, 388] width 15 height 10
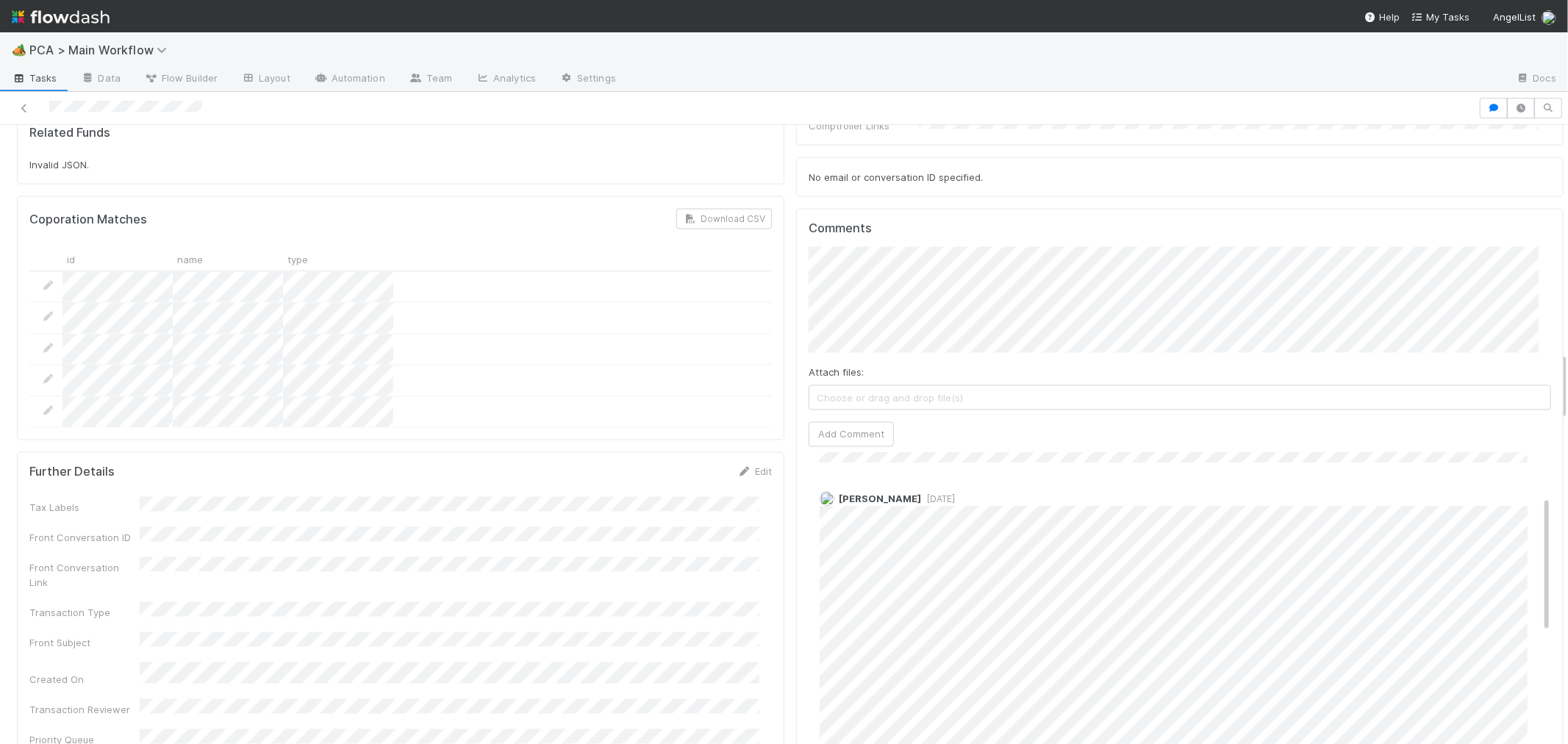
scroll to position [94, 0]
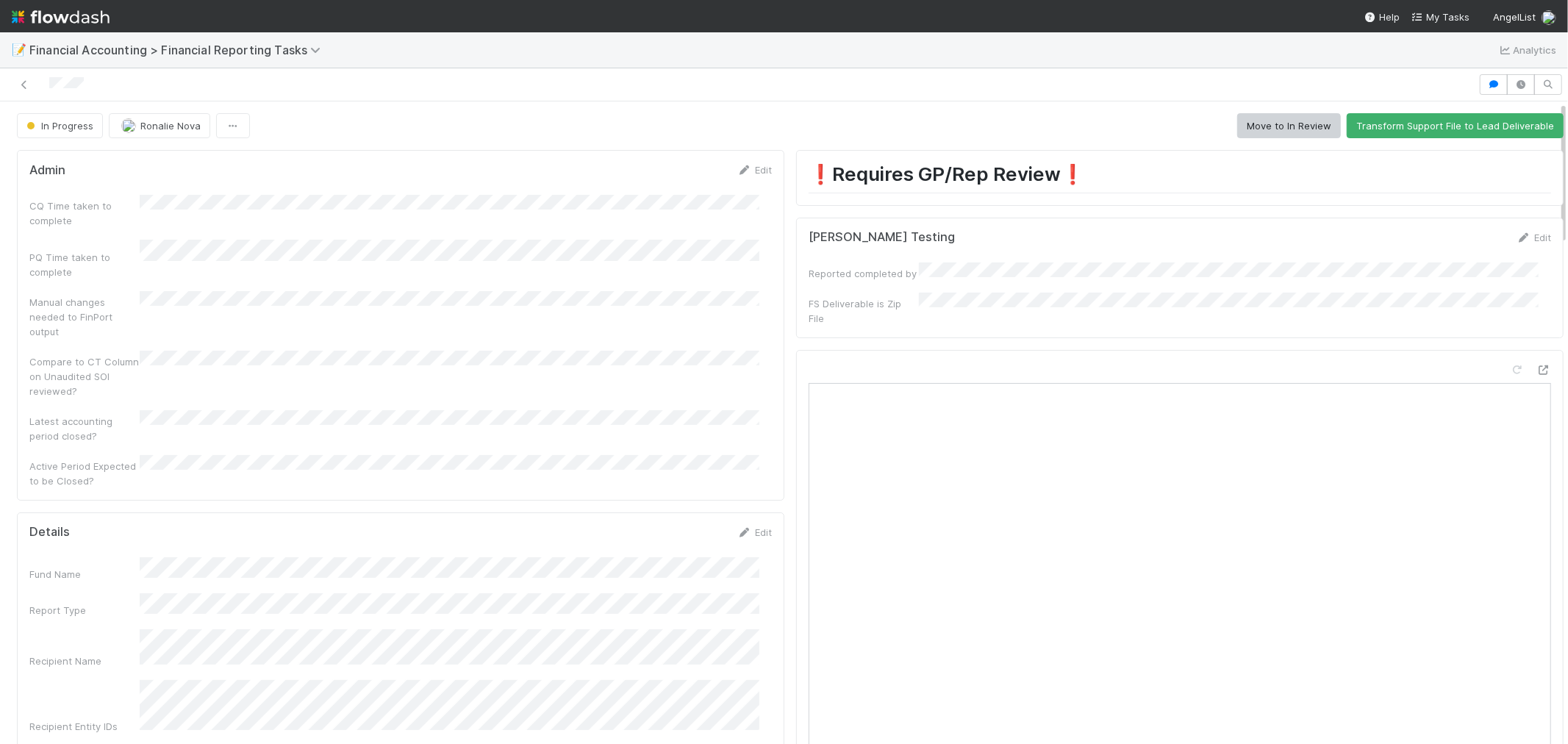
drag, startPoint x: 501, startPoint y: 296, endPoint x: 503, endPoint y: 235, distance: 61.0
click at [501, 296] on div "Manual changes needed to FinPort output" at bounding box center [401, 315] width 743 height 48
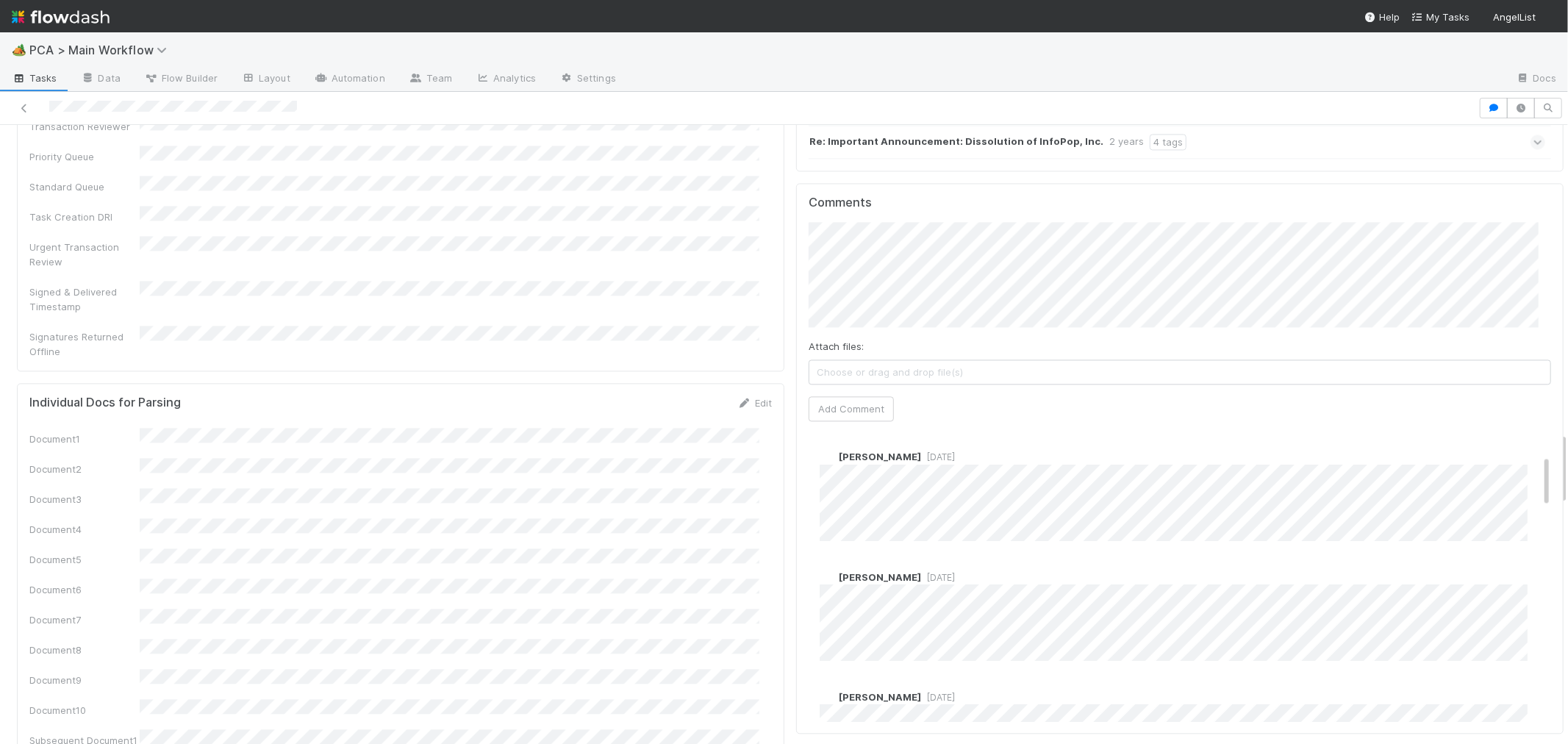
scroll to position [163, 0]
drag, startPoint x: 846, startPoint y: 440, endPoint x: 896, endPoint y: 437, distance: 50.1
click at [896, 543] on span "Chris DelBianco" at bounding box center [879, 549] width 82 height 12
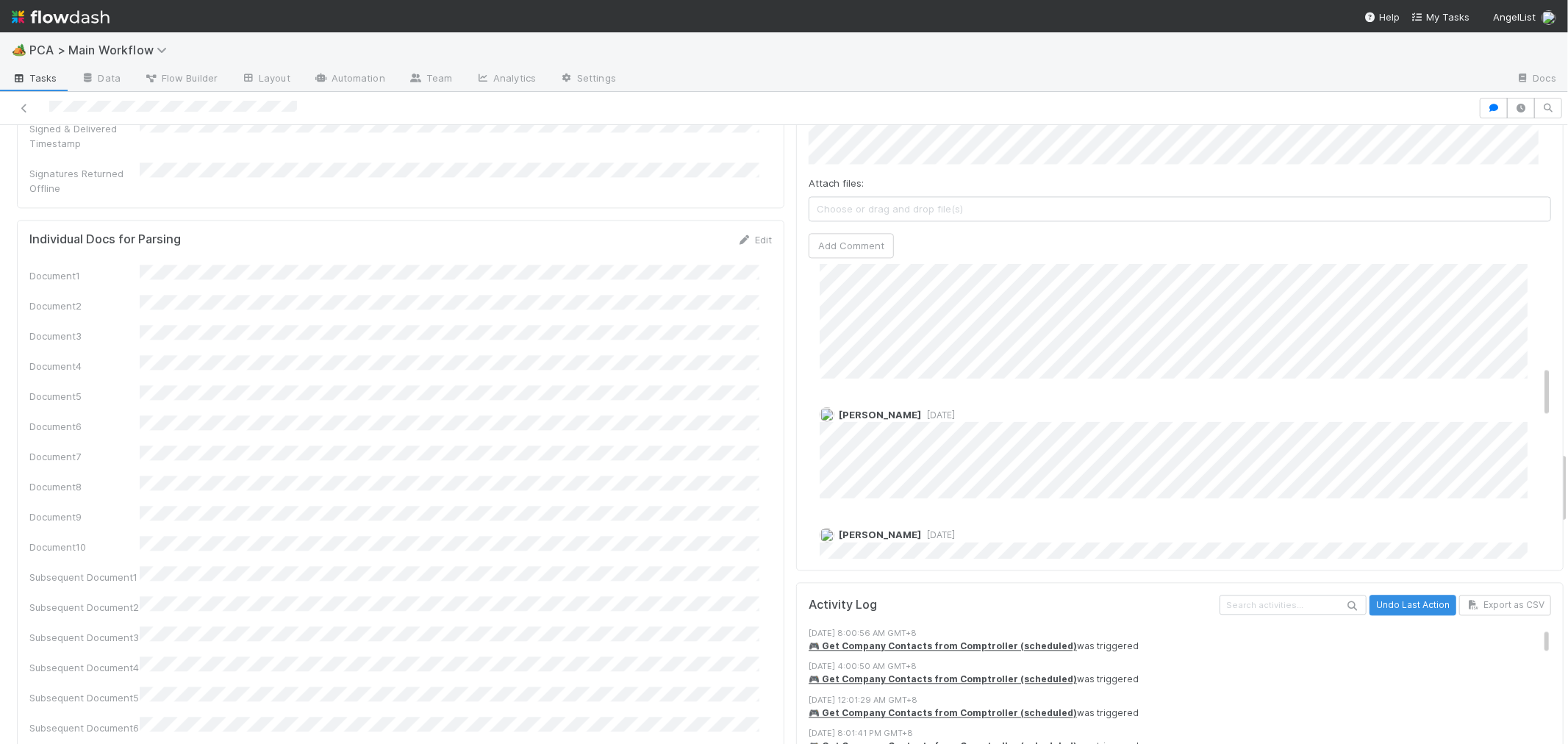
scroll to position [538, 0]
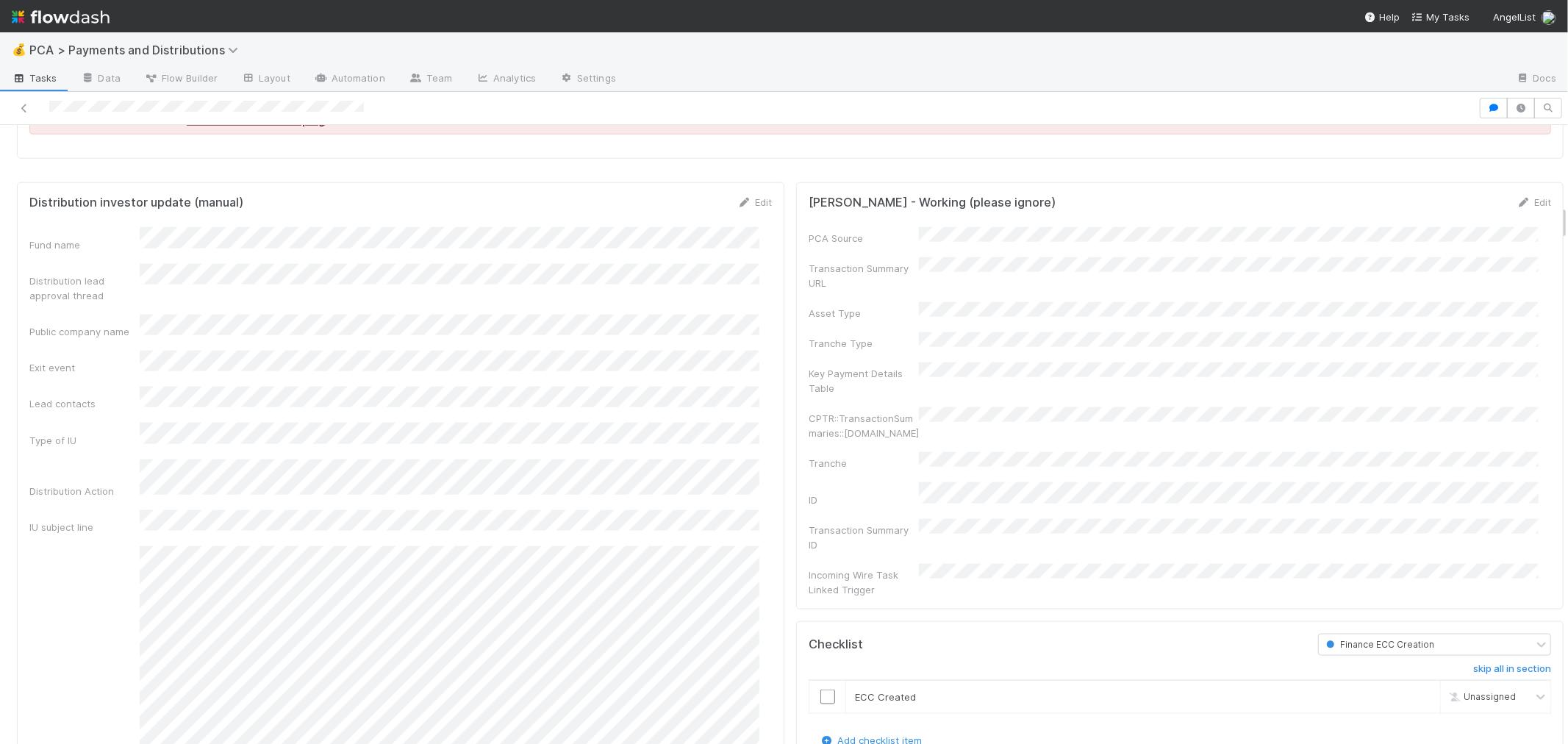
scroll to position [1388, 0]
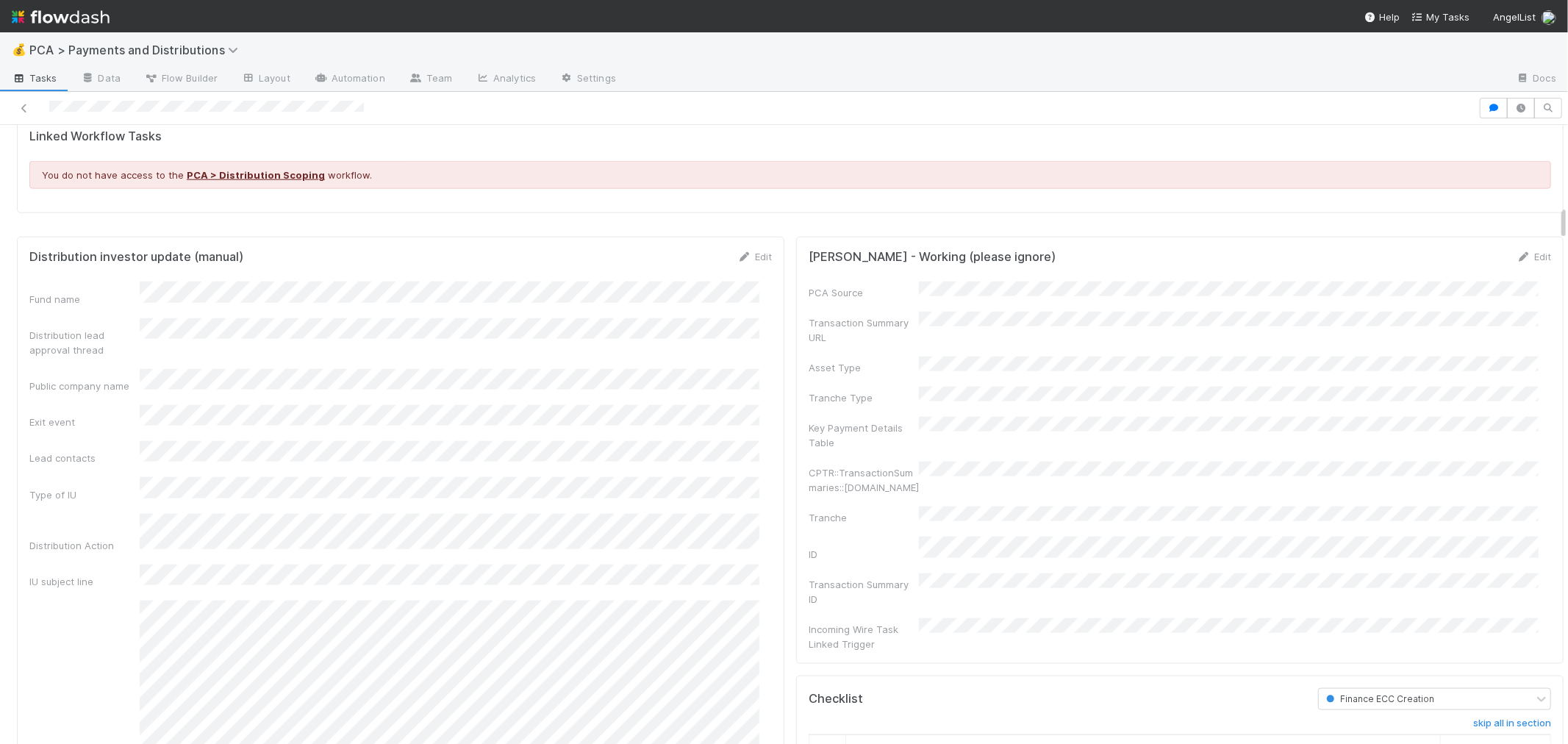
click at [395, 99] on div at bounding box center [739, 108] width 1467 height 21
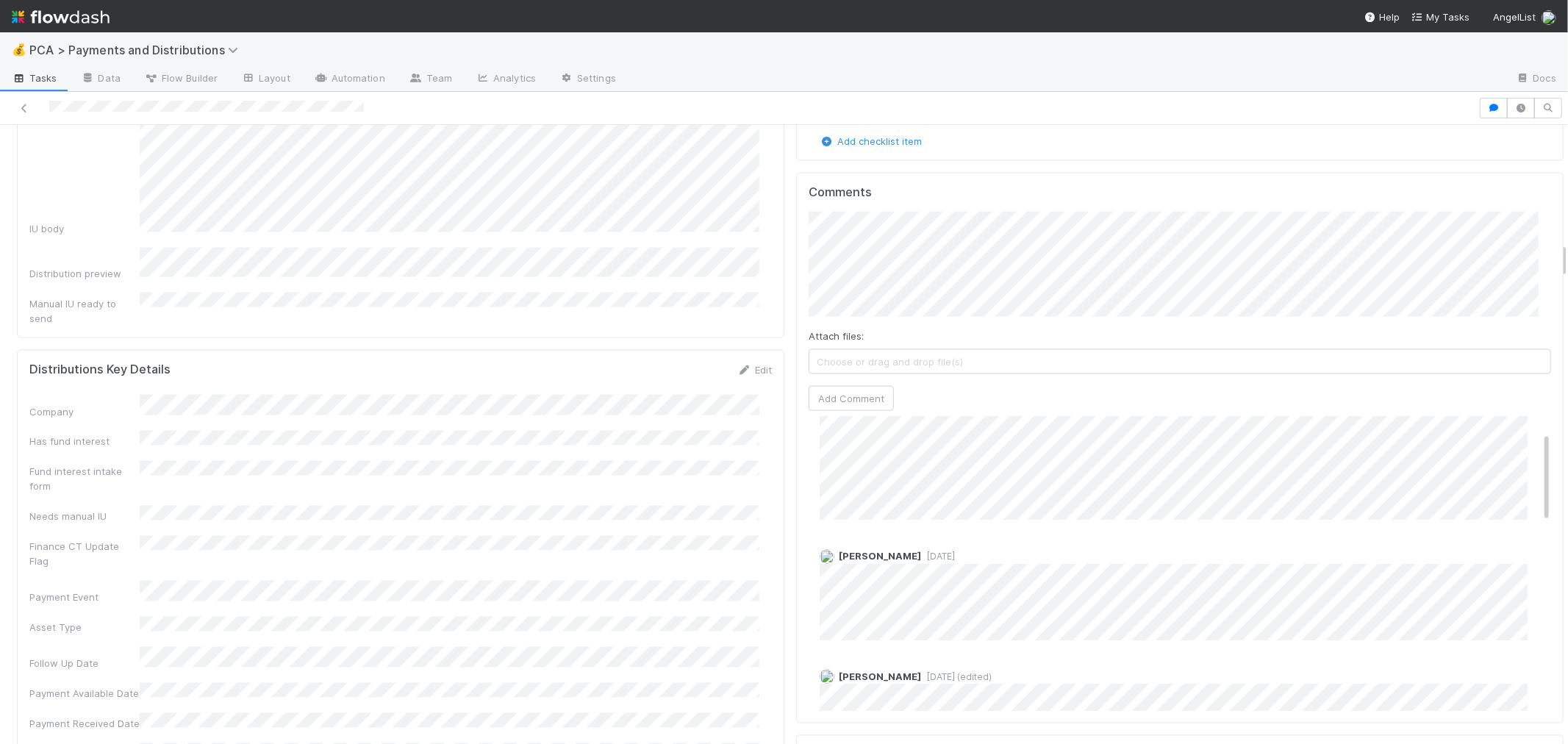
scroll to position [0, 0]
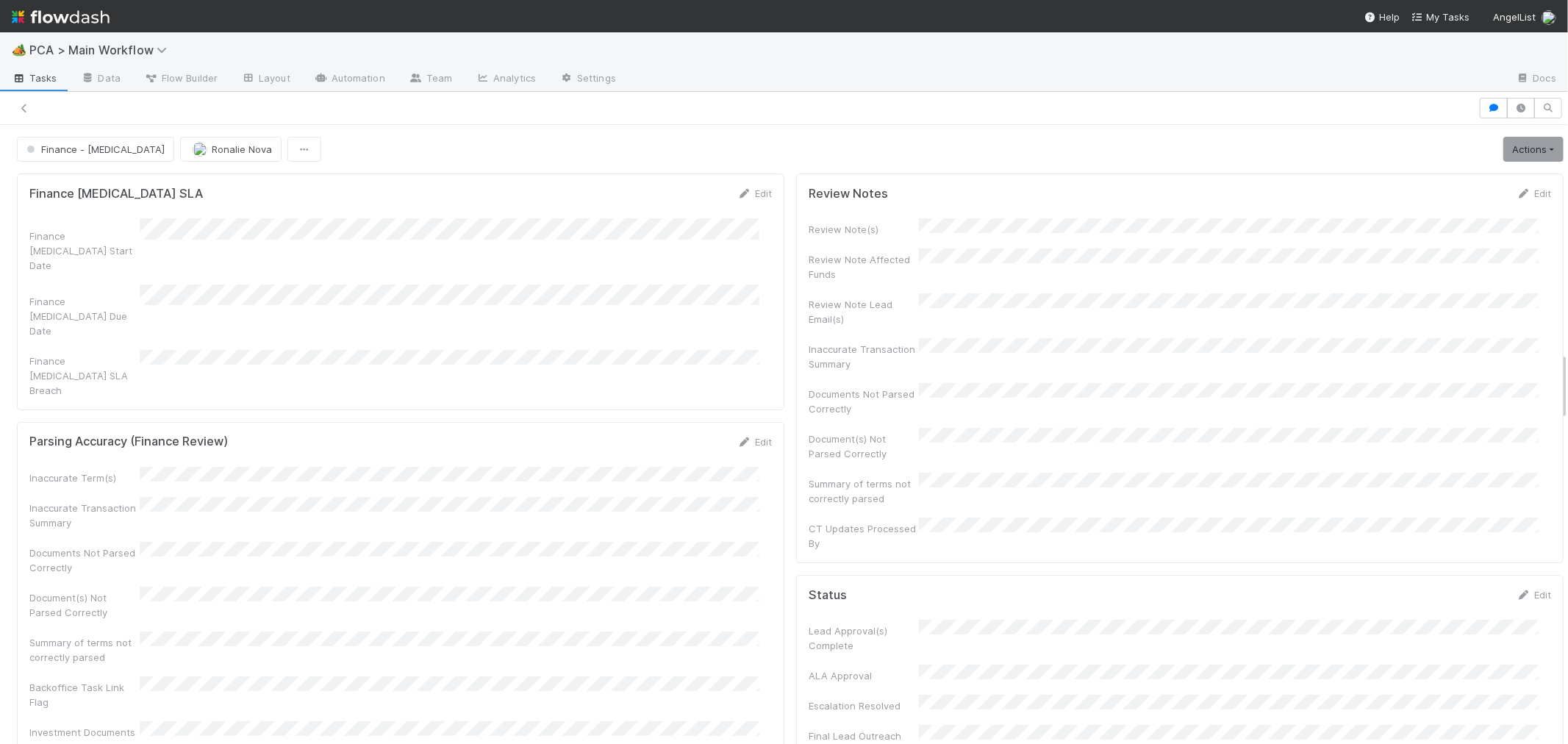
scroll to position [94, 0]
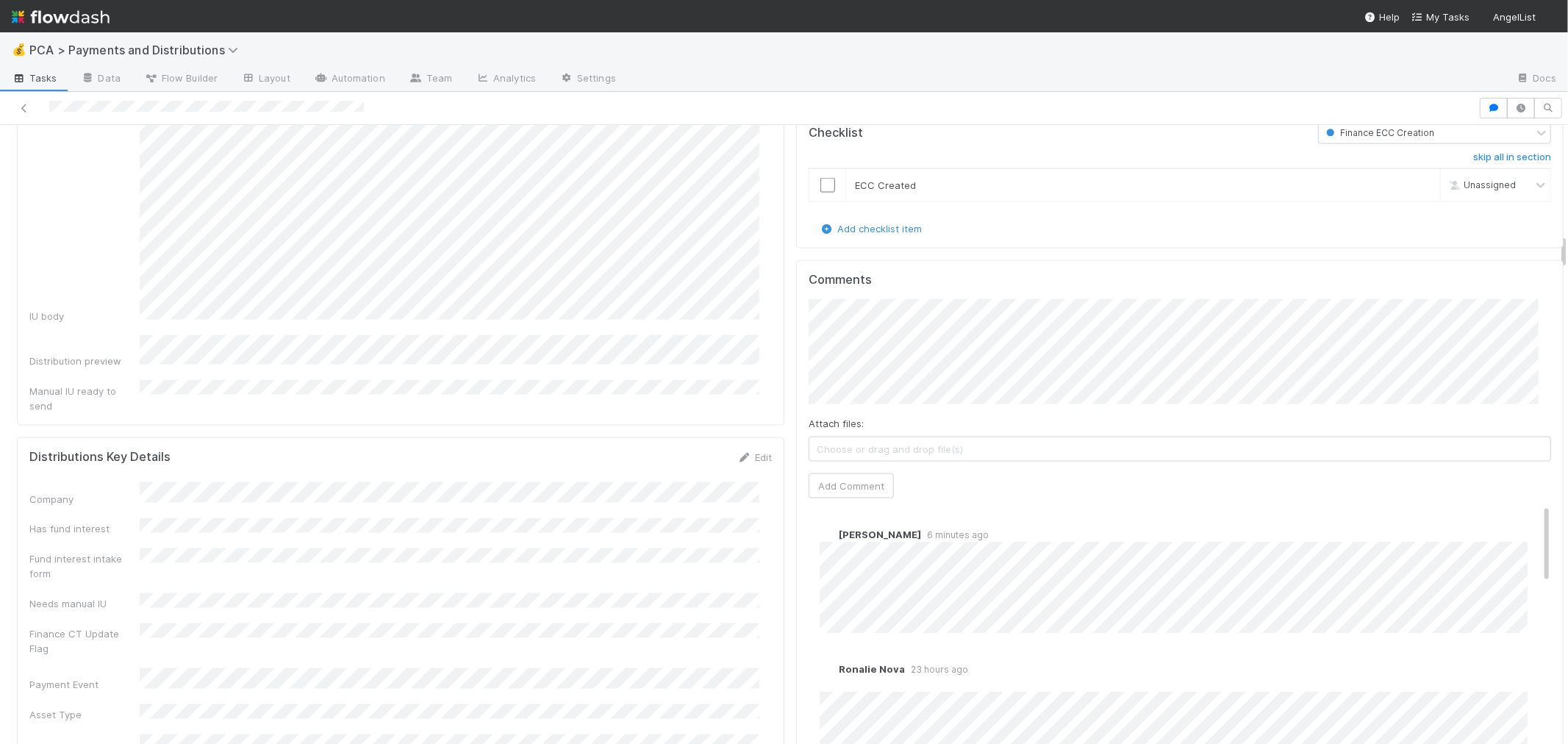
scroll to position [2041, 0]
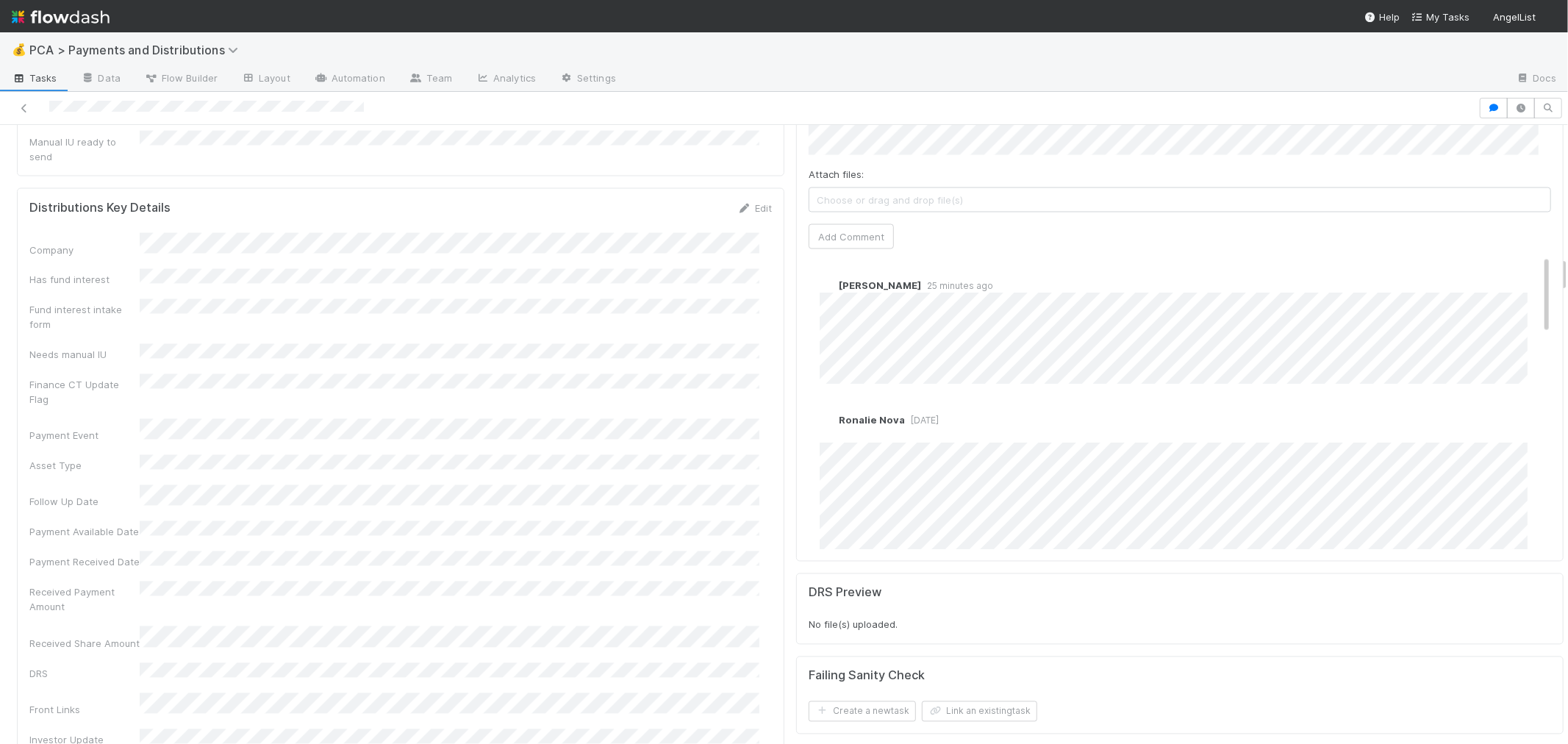
scroll to position [2286, 0]
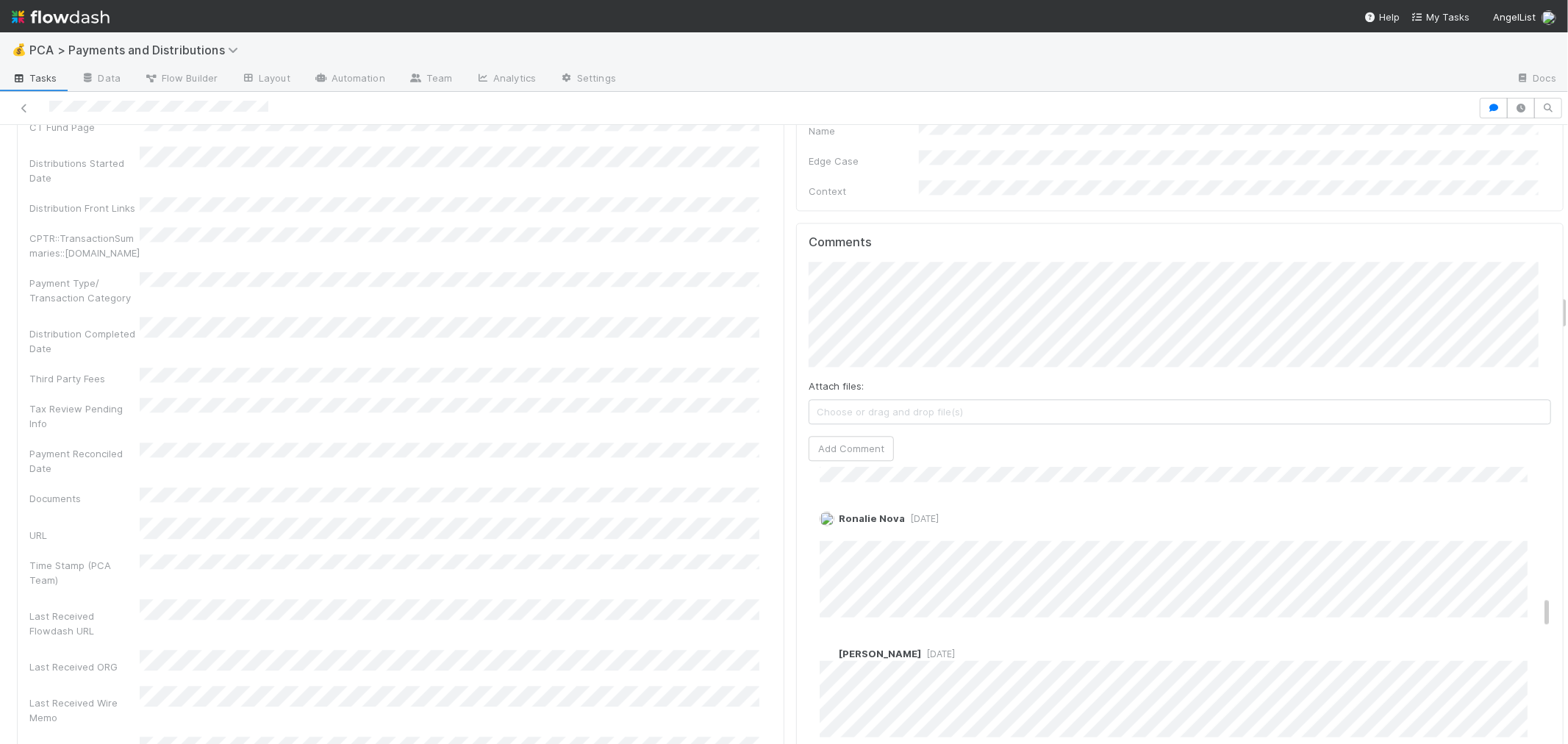
scroll to position [1097, 0]
click at [833, 549] on link "Edit" at bounding box center [839, 555] width 17 height 12
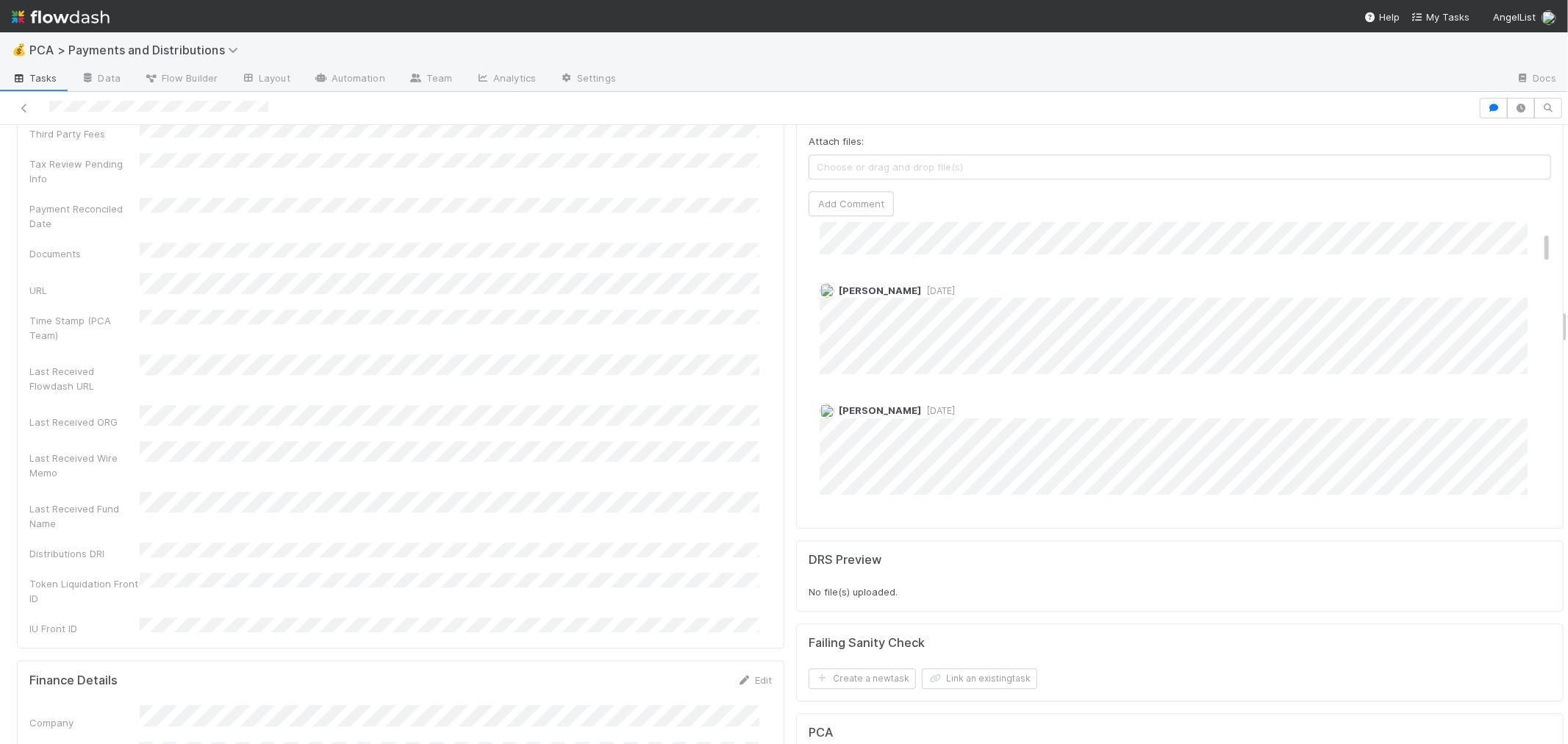
scroll to position [0, 0]
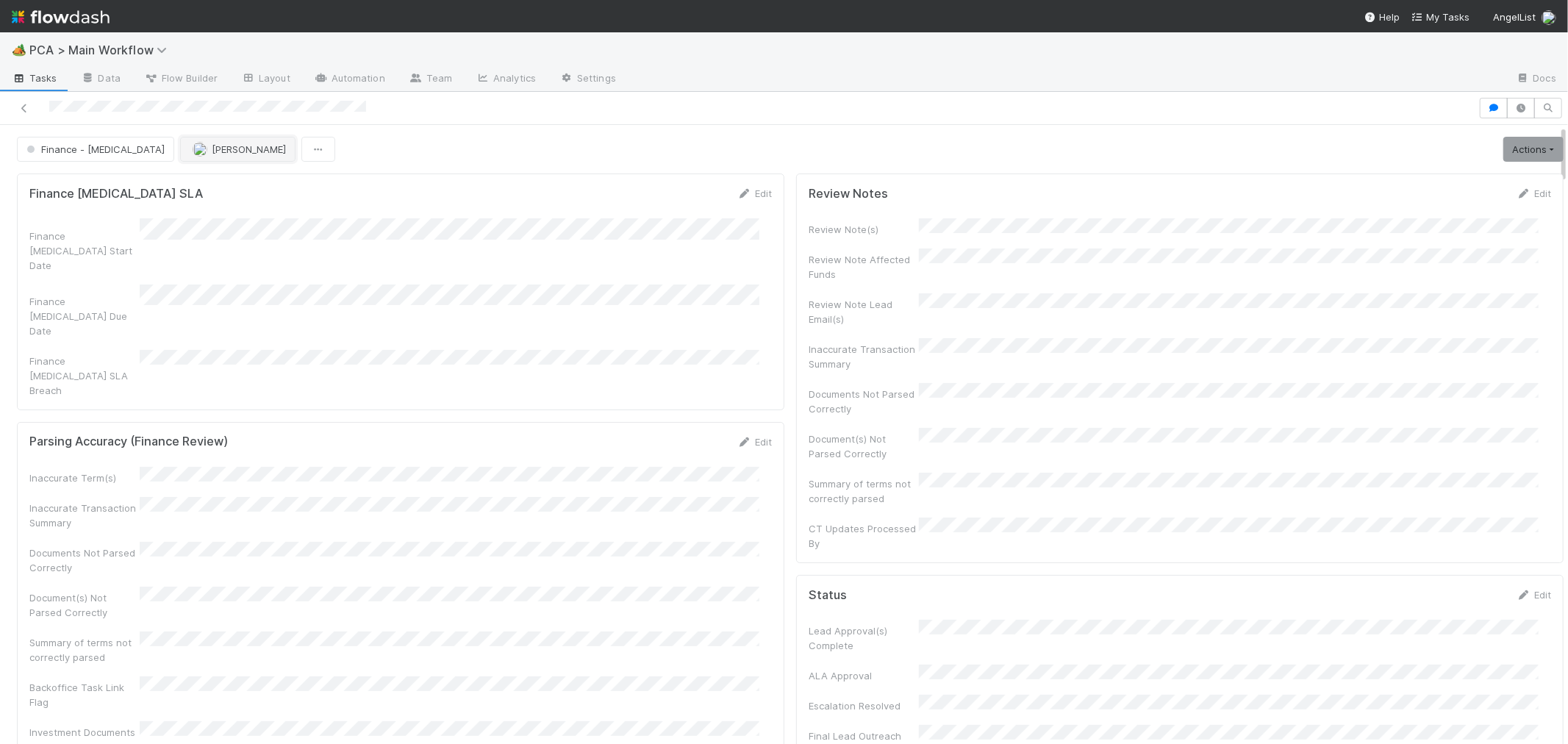
click at [212, 149] on span "Marlon" at bounding box center [249, 149] width 74 height 12
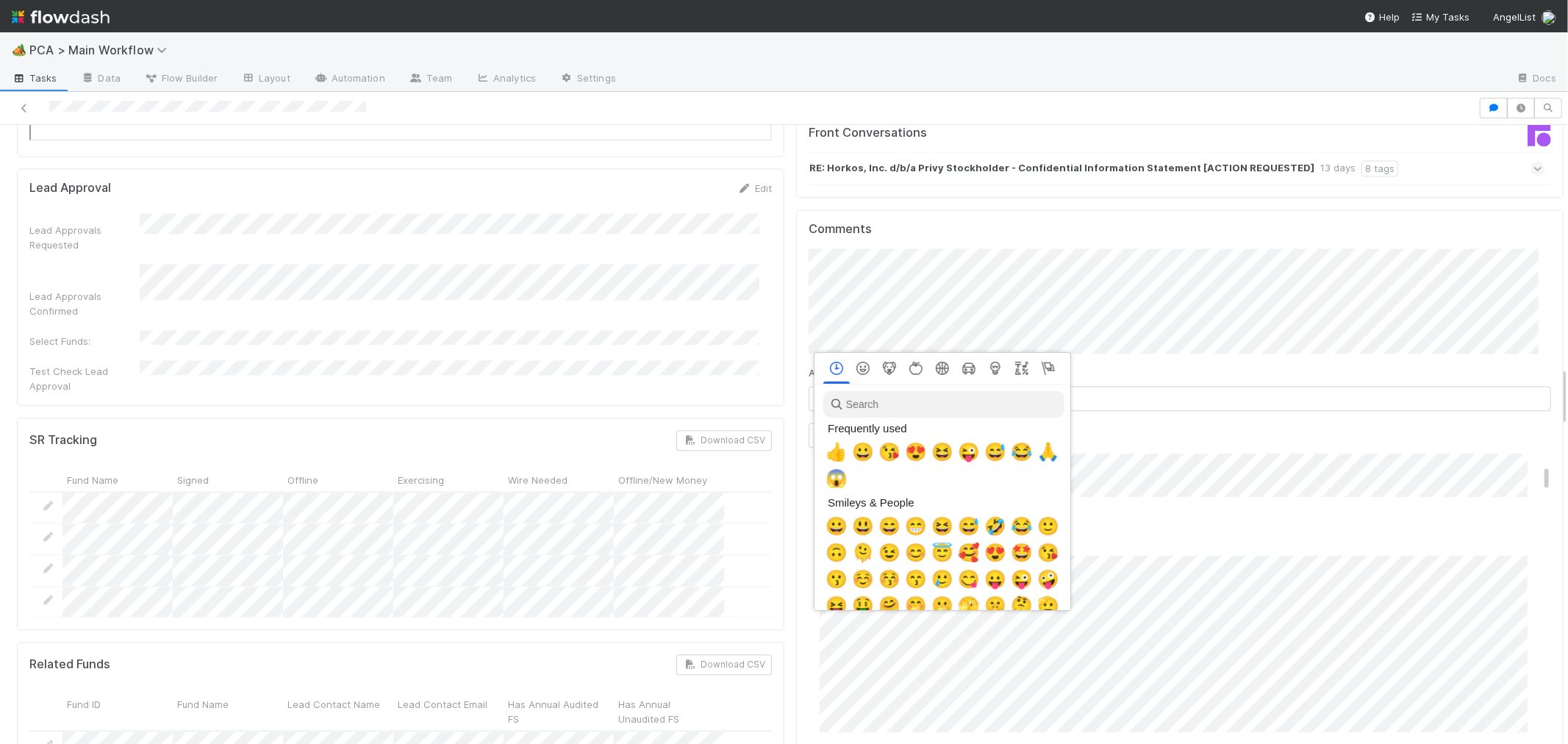
scroll to position [0, 6]
click at [1229, 366] on div at bounding box center [784, 372] width 1568 height 744
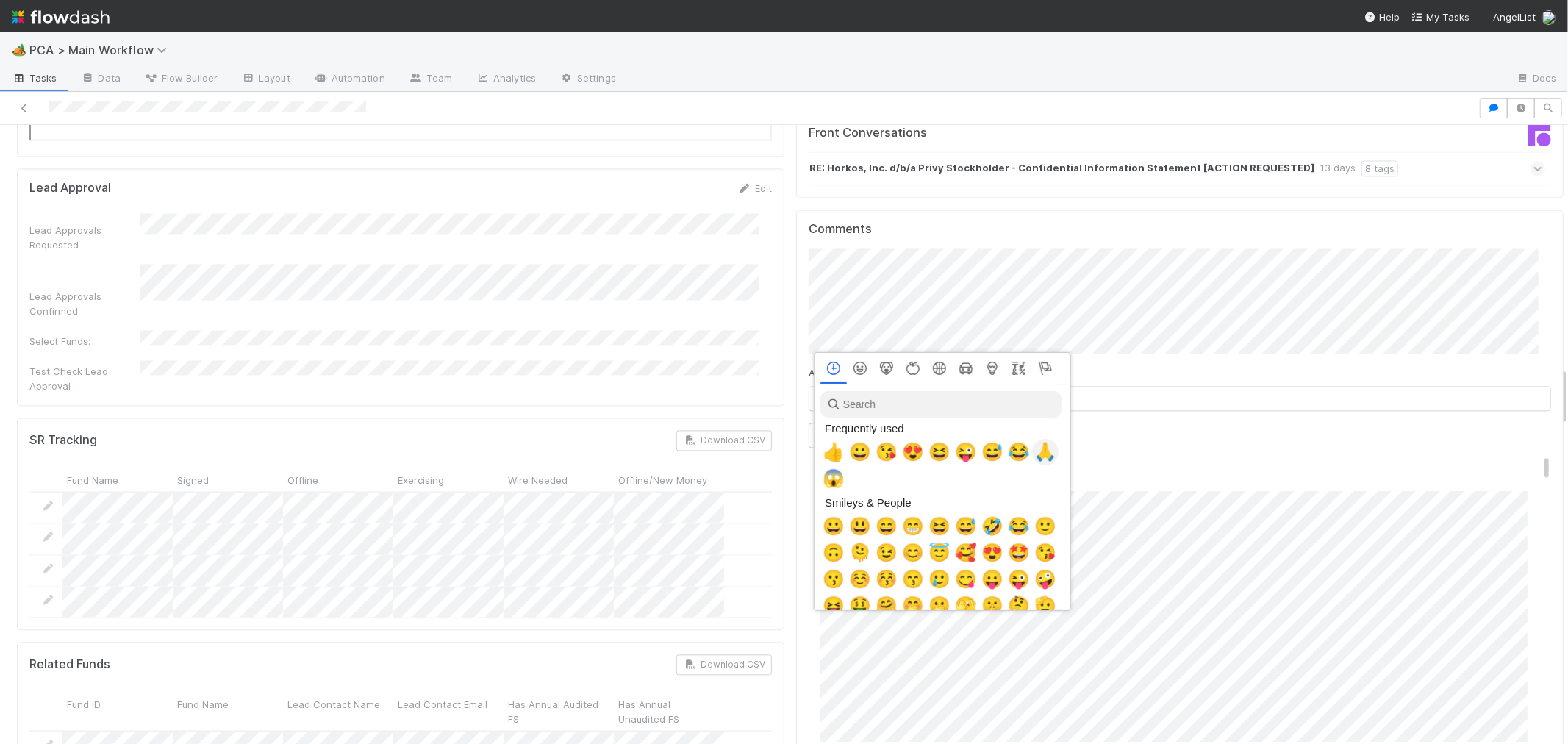
click at [1038, 453] on span "🙏" at bounding box center [1046, 452] width 22 height 21
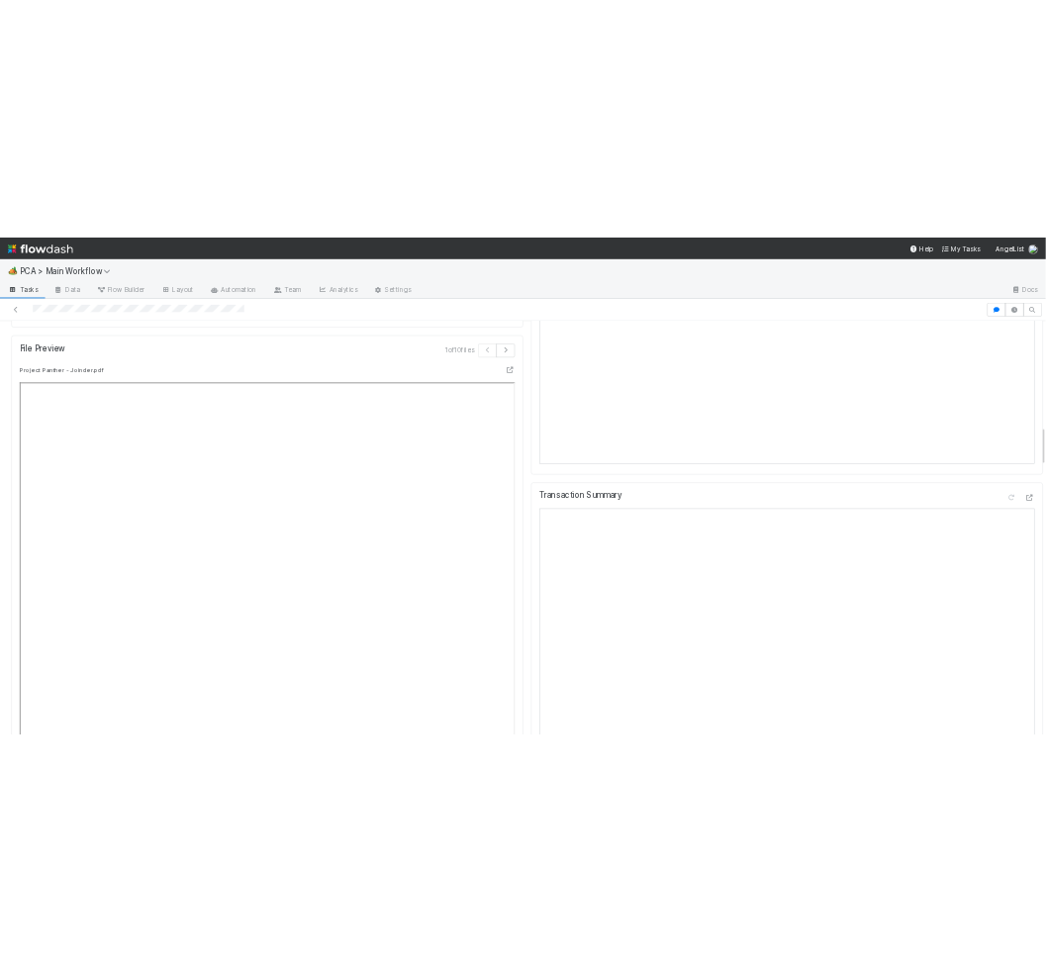
scroll to position [2199, 0]
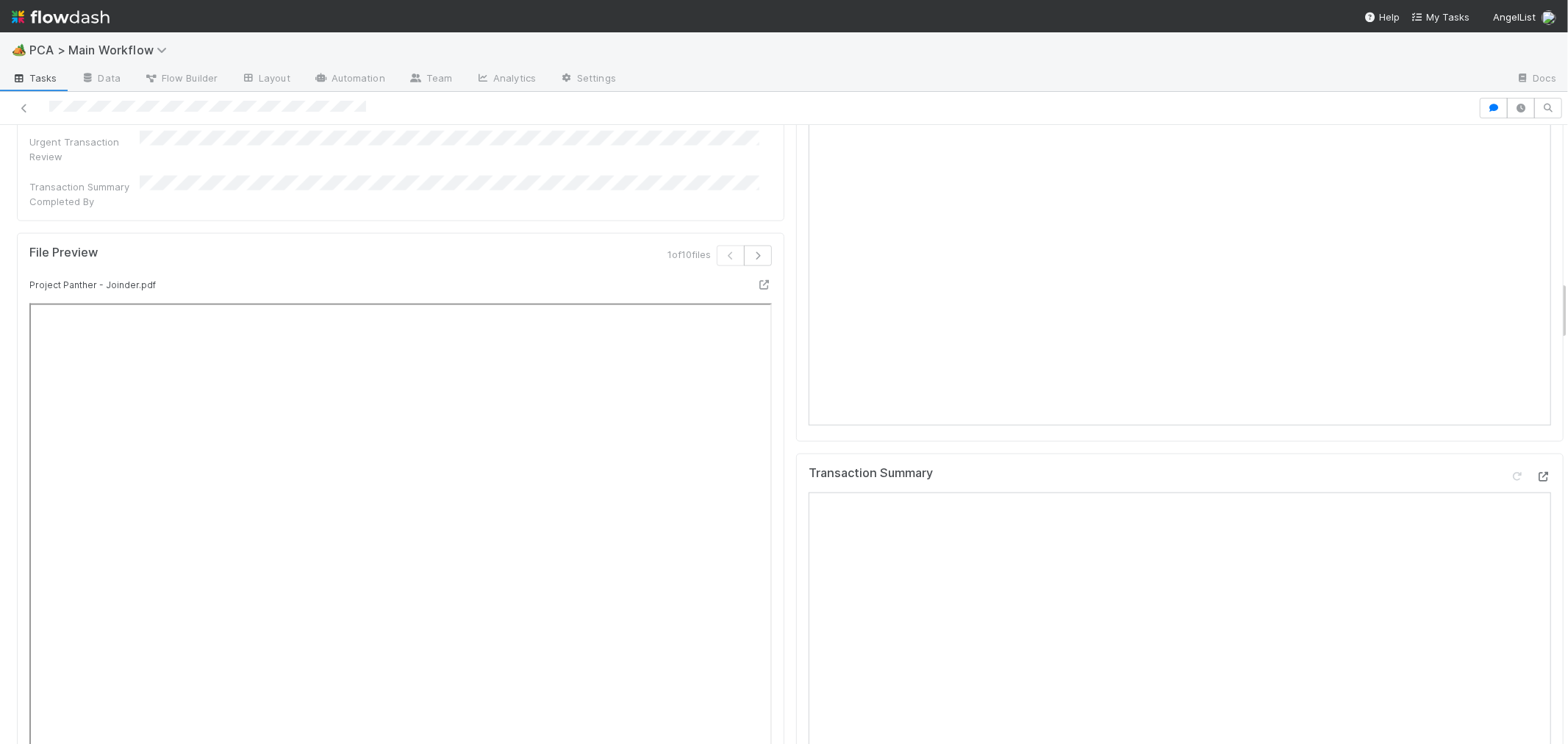
click at [1537, 471] on icon at bounding box center [1544, 476] width 15 height 10
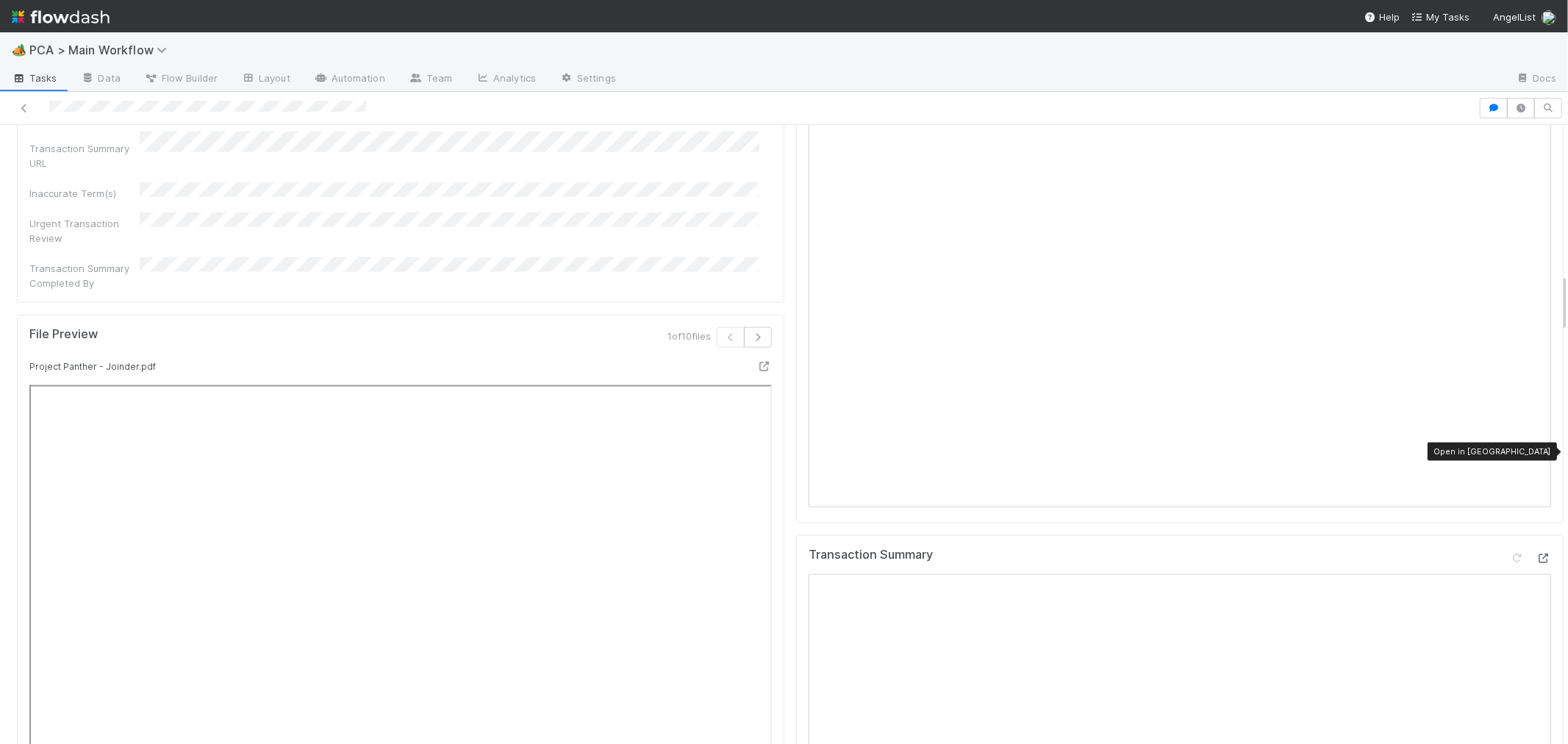
click at [1537, 553] on icon at bounding box center [1544, 558] width 15 height 10
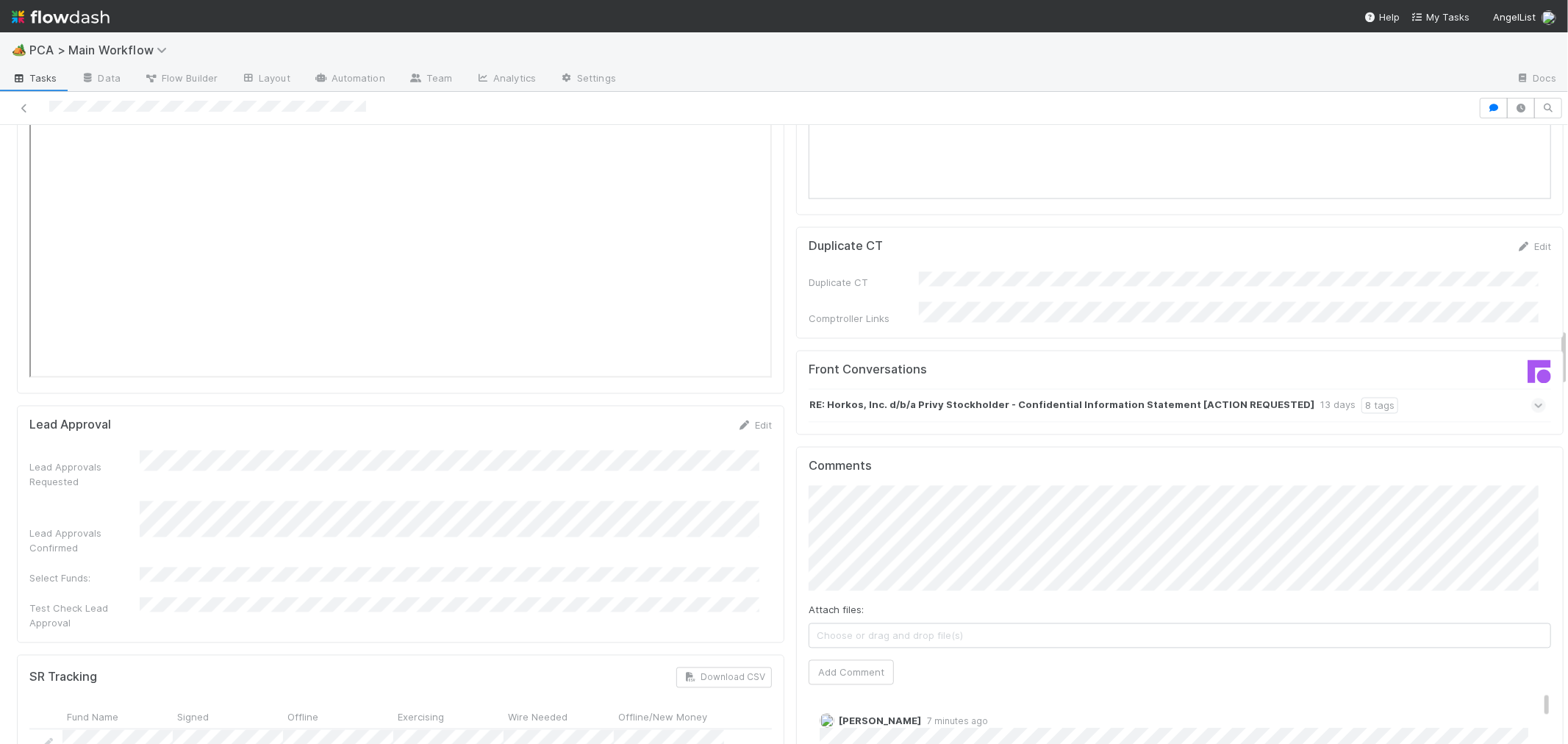
scroll to position [2368, 0]
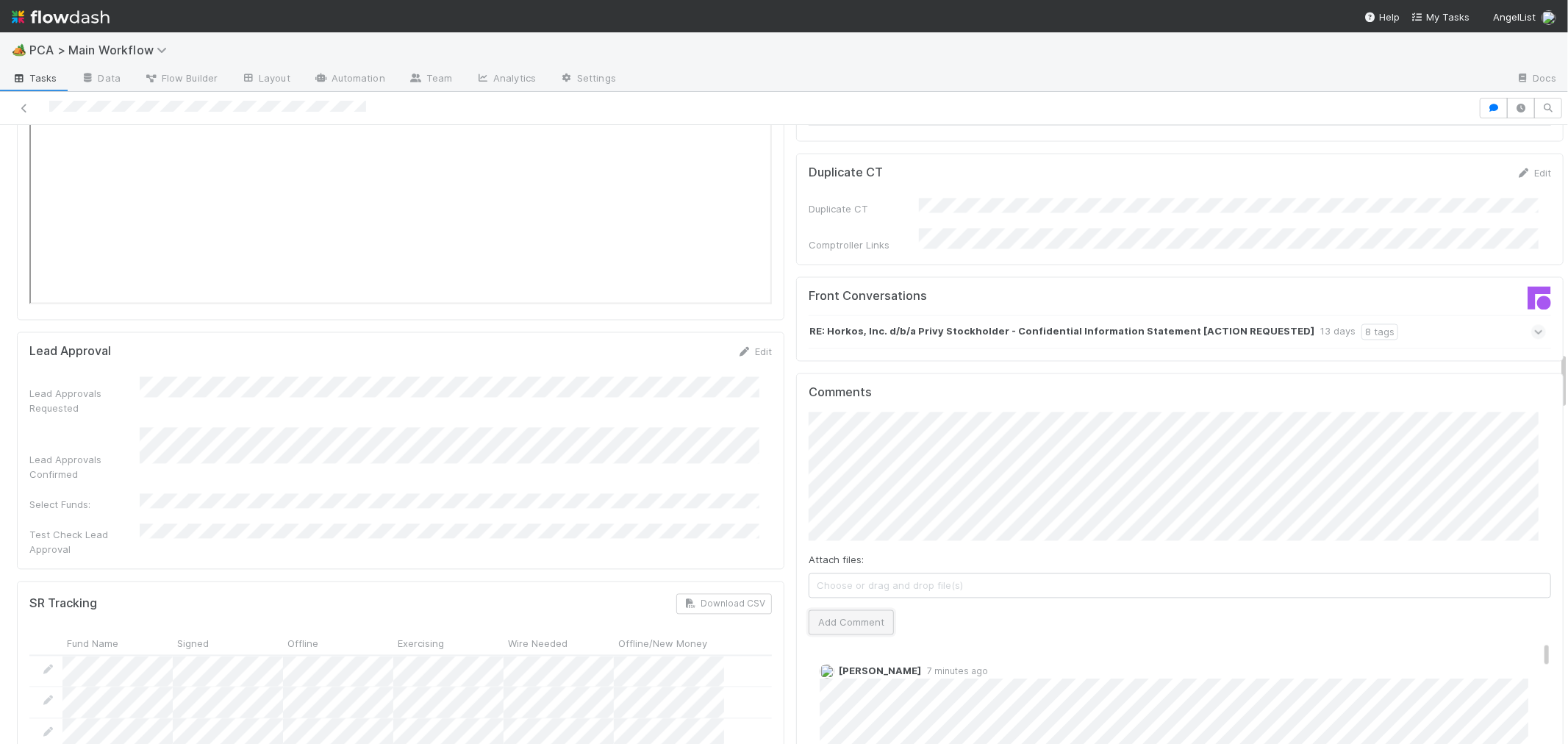
click at [853, 610] on button "Add Comment" at bounding box center [851, 622] width 85 height 25
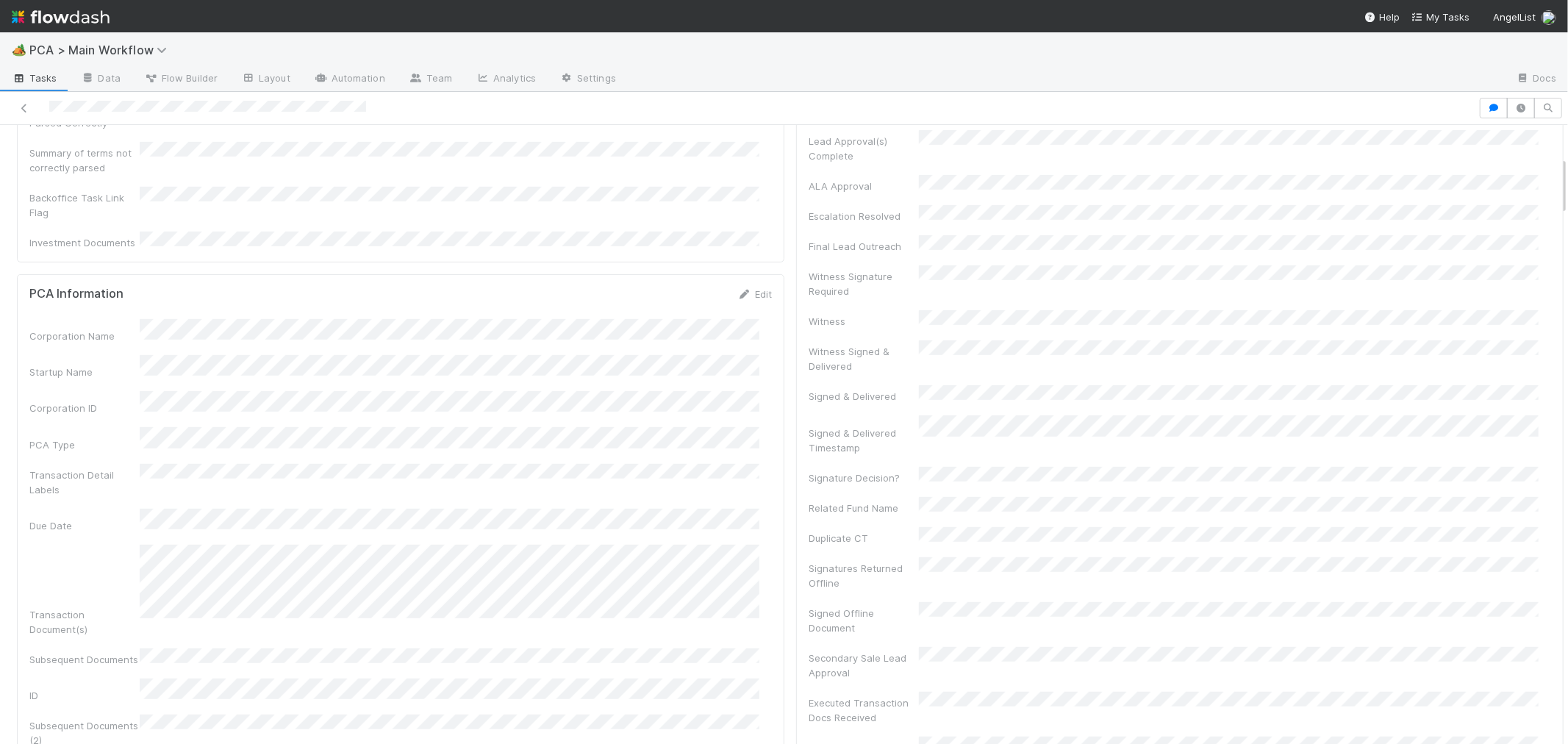
scroll to position [0, 0]
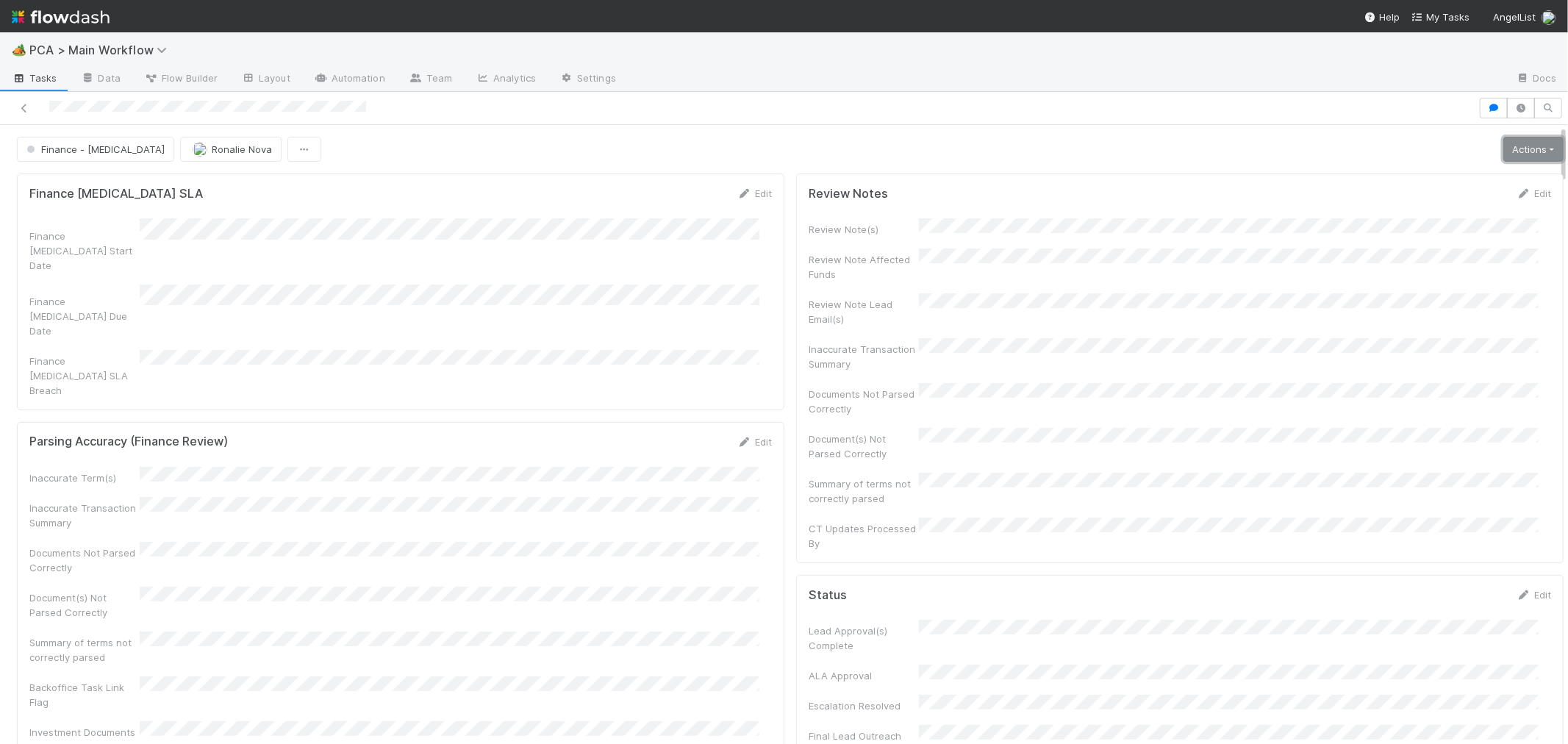
click at [1515, 148] on link "Actions" at bounding box center [1533, 149] width 60 height 25
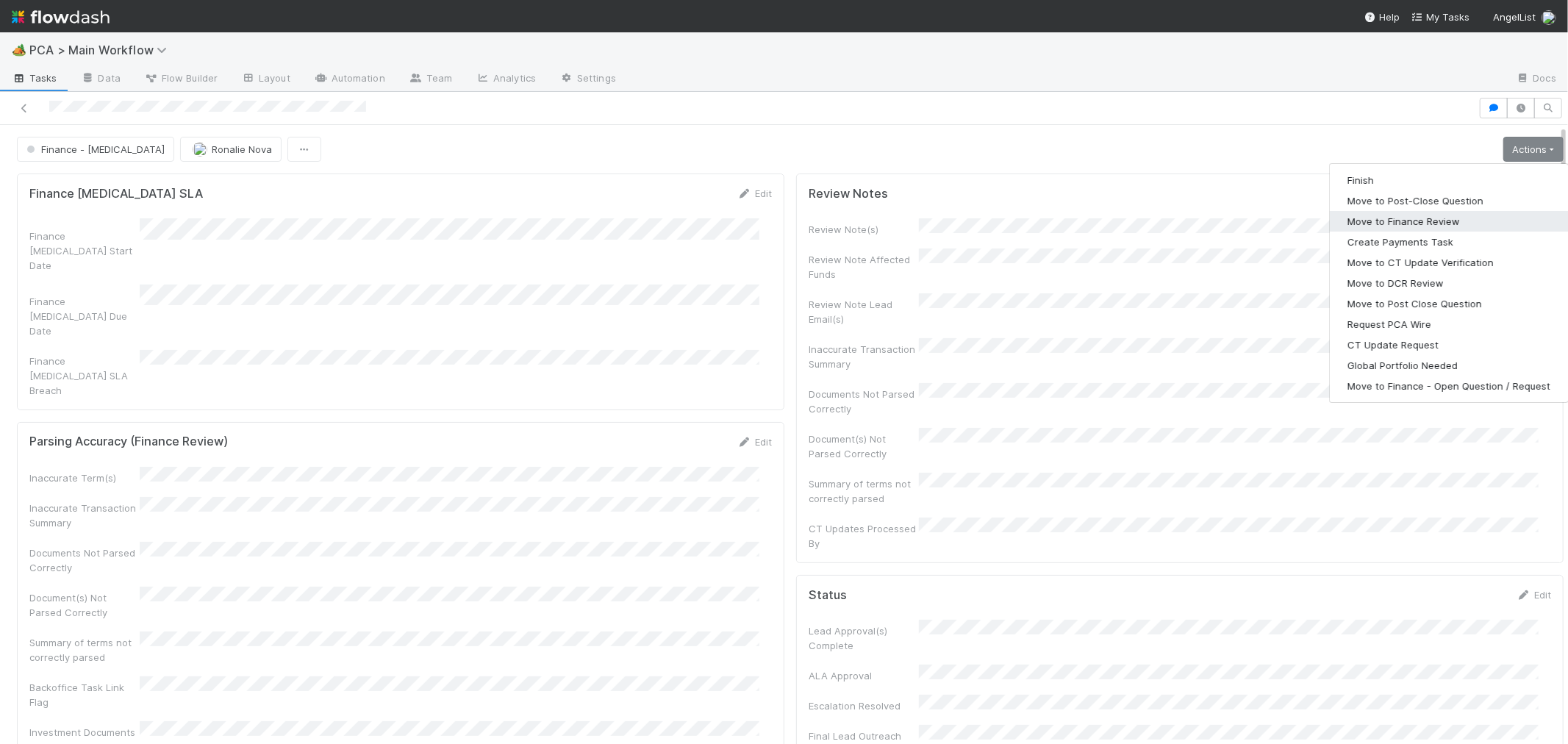
click at [1396, 223] on button "Move to Finance Review" at bounding box center [1448, 221] width 238 height 21
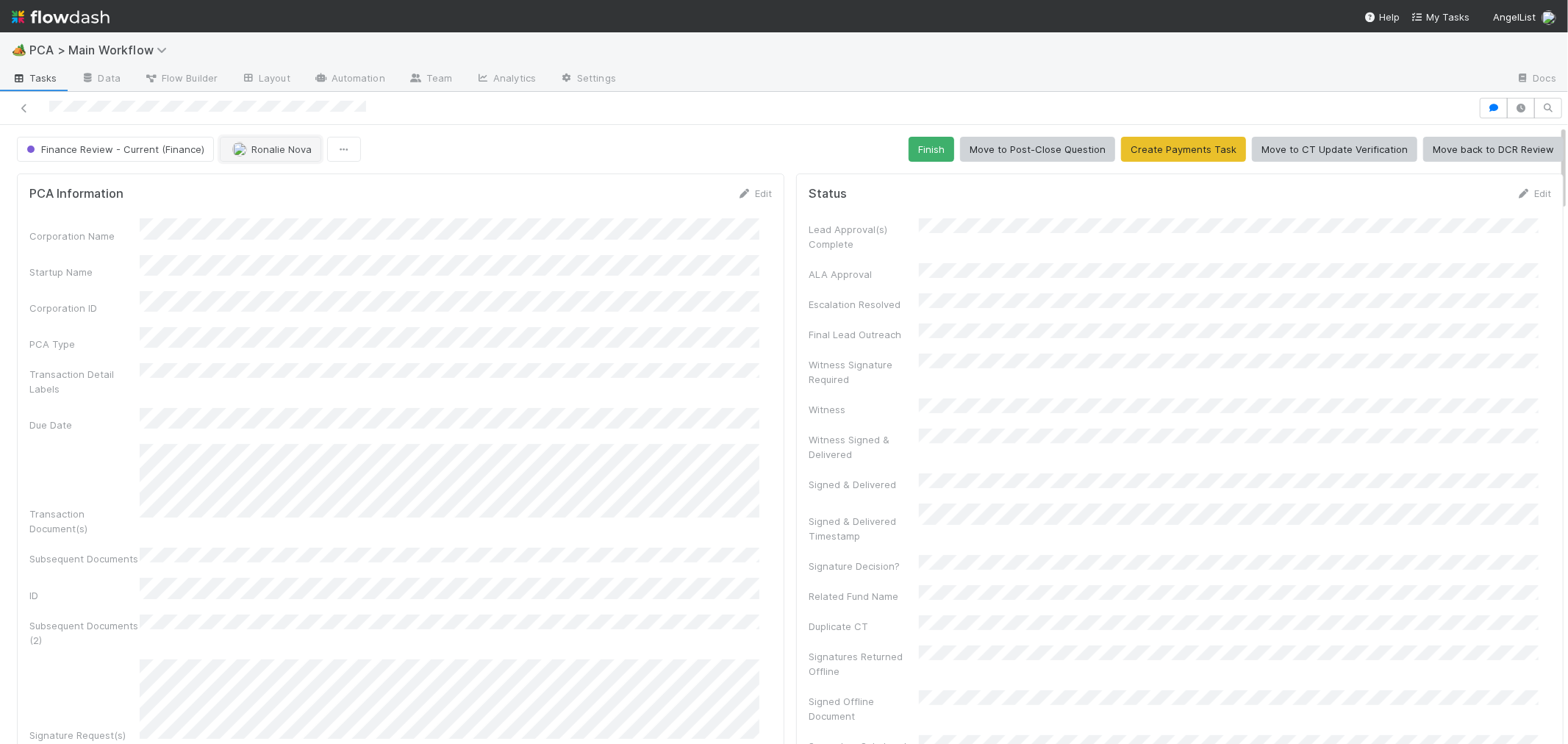
click at [280, 150] on span "Ronalie Nova" at bounding box center [282, 149] width 60 height 12
click at [340, 212] on div "Jacob Weiss" at bounding box center [313, 214] width 207 height 27
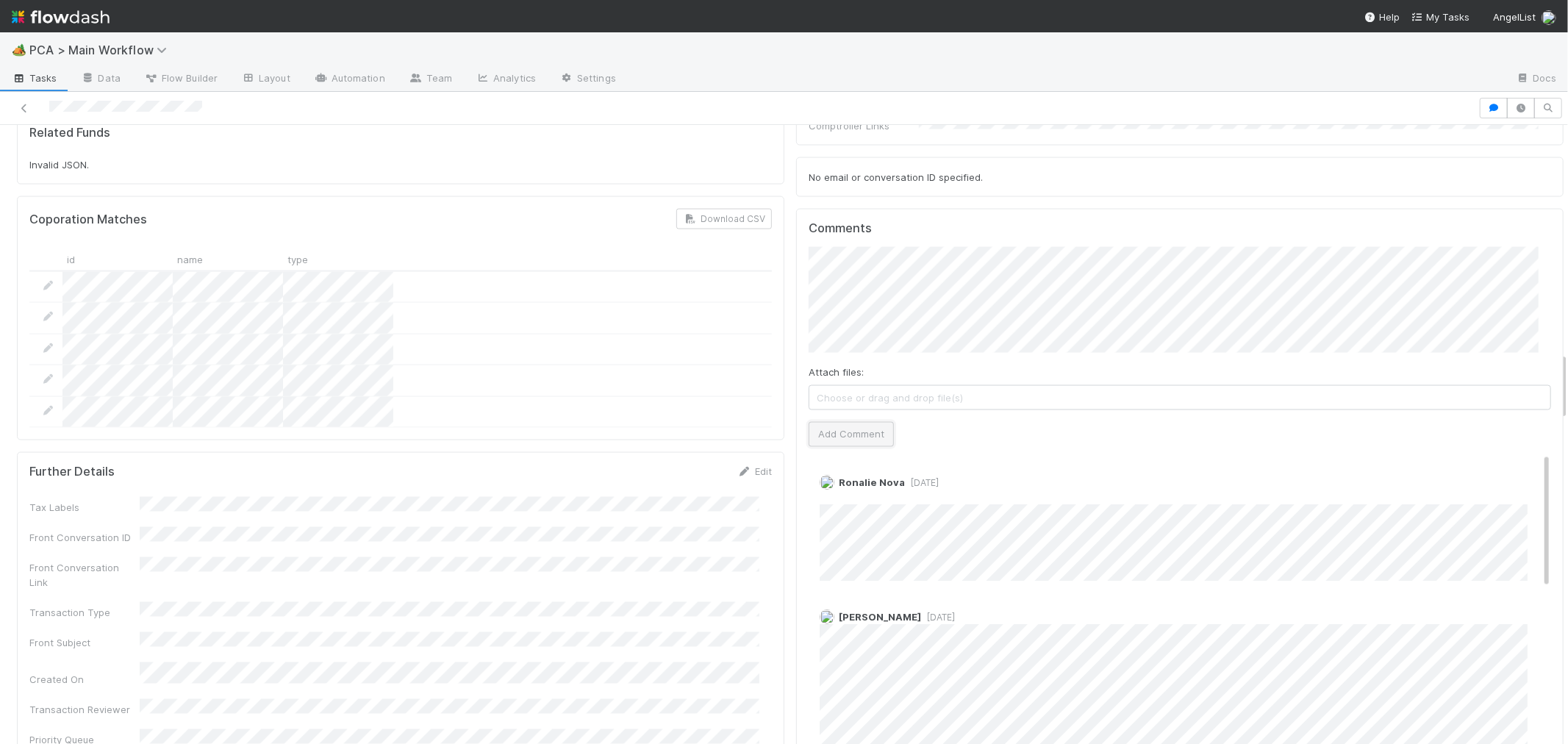
click at [858, 422] on button "Add Comment" at bounding box center [851, 434] width 85 height 25
